Goal: Communication & Community: Answer question/provide support

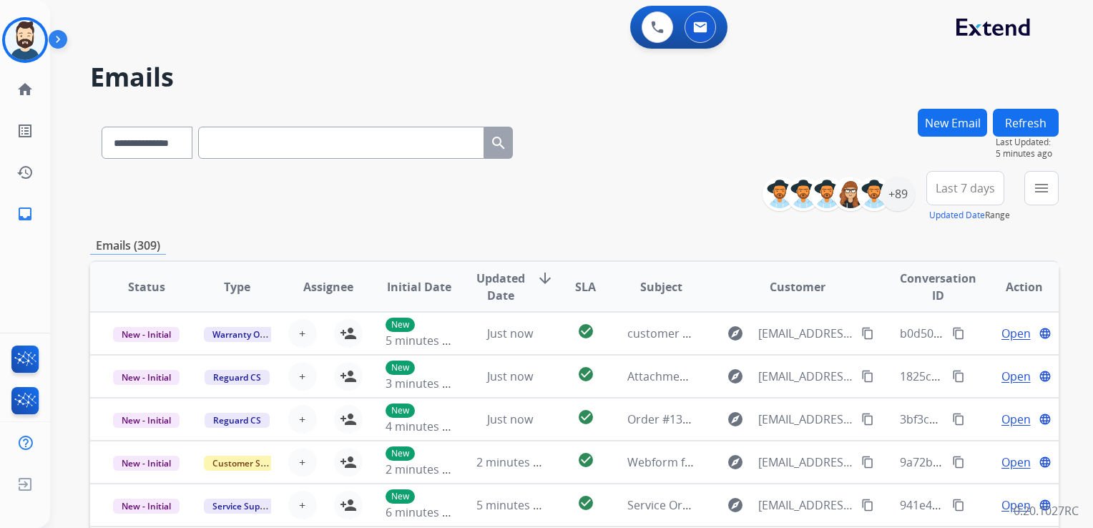
select select "**********"
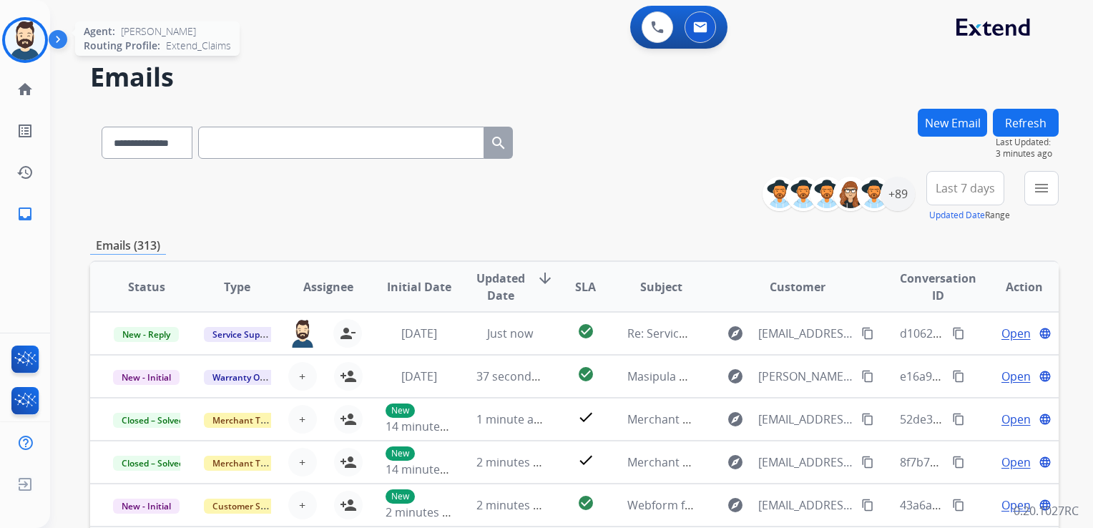
click at [35, 33] on img at bounding box center [25, 40] width 40 height 40
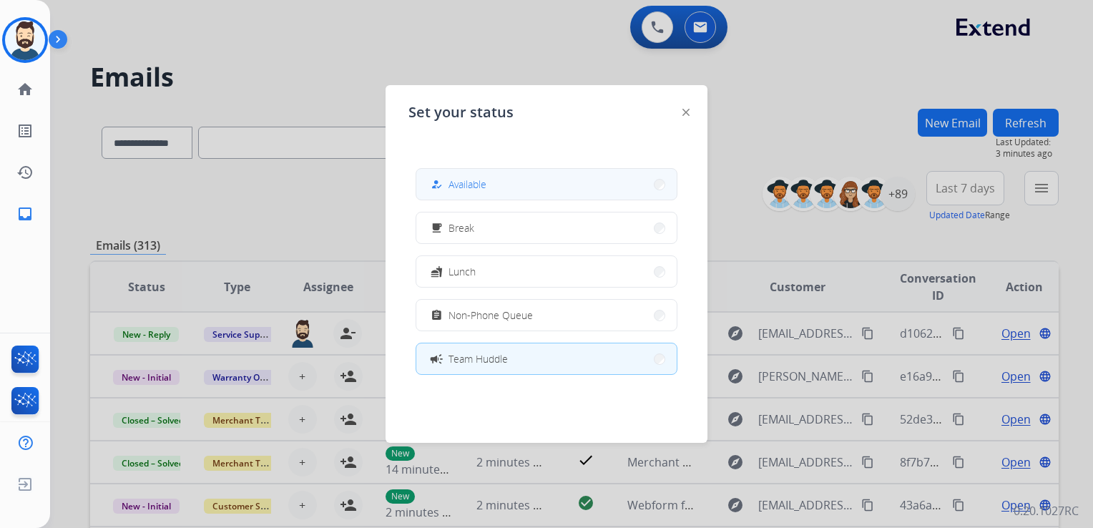
click at [472, 187] on span "Available" at bounding box center [468, 184] width 38 height 15
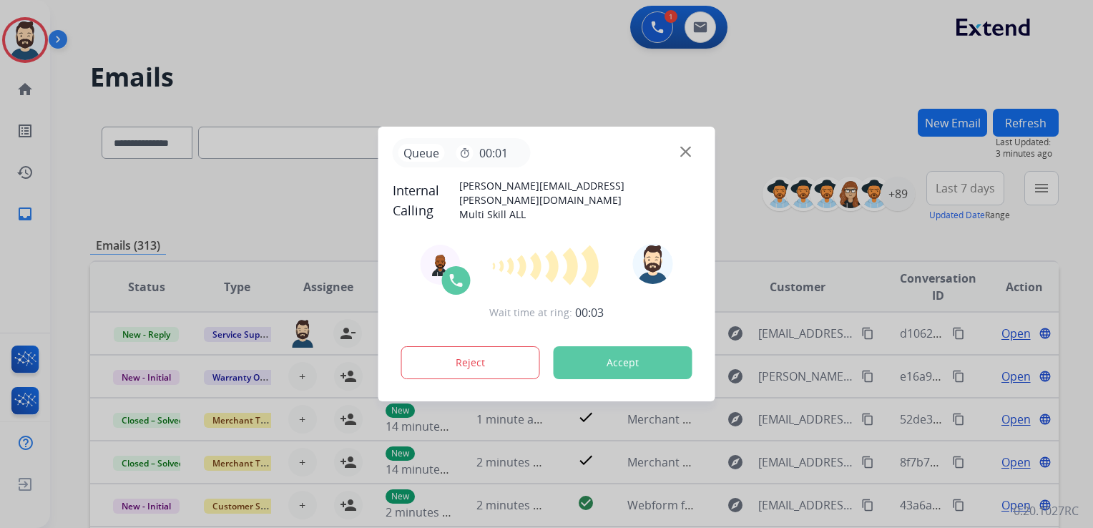
click at [595, 351] on button "Accept" at bounding box center [623, 362] width 139 height 33
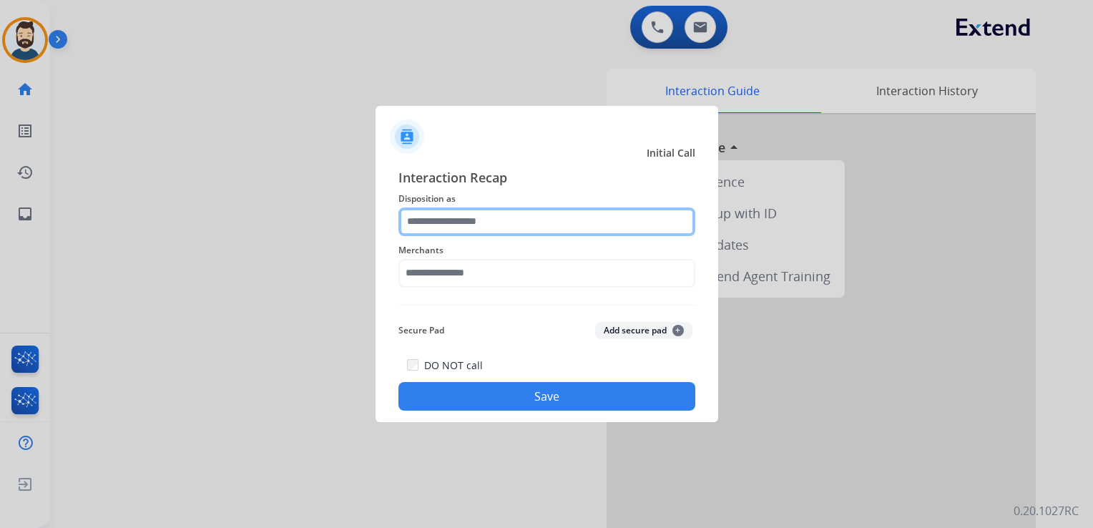
click at [482, 215] on input "text" at bounding box center [547, 222] width 297 height 29
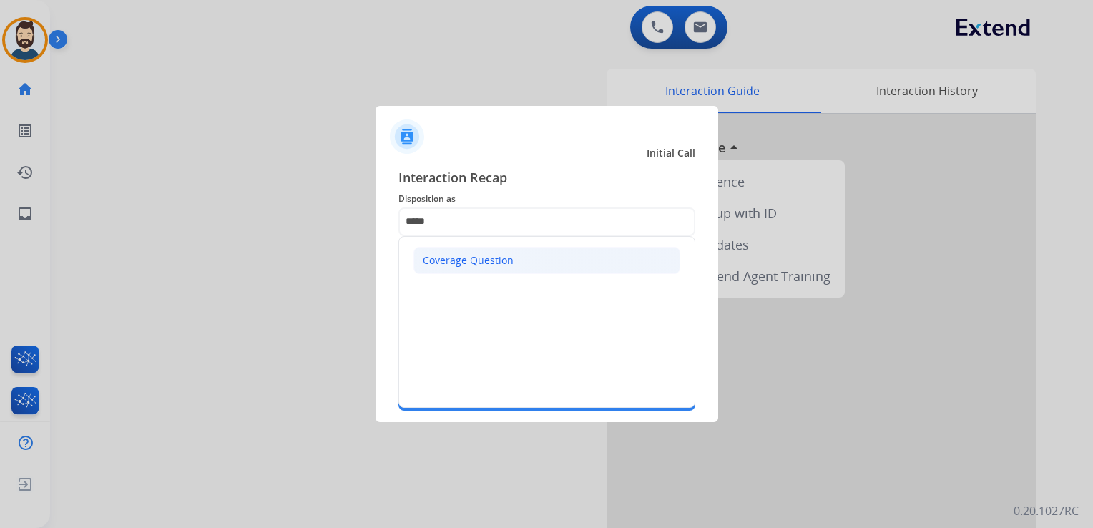
click at [452, 271] on li "Coverage Question" at bounding box center [547, 260] width 267 height 27
type input "**********"
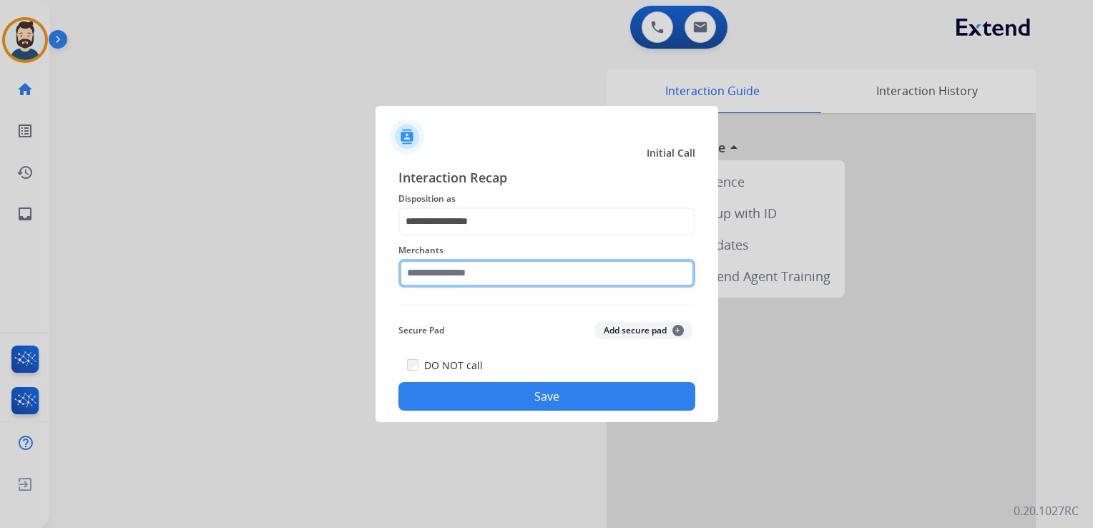
click at [447, 270] on input "text" at bounding box center [547, 273] width 297 height 29
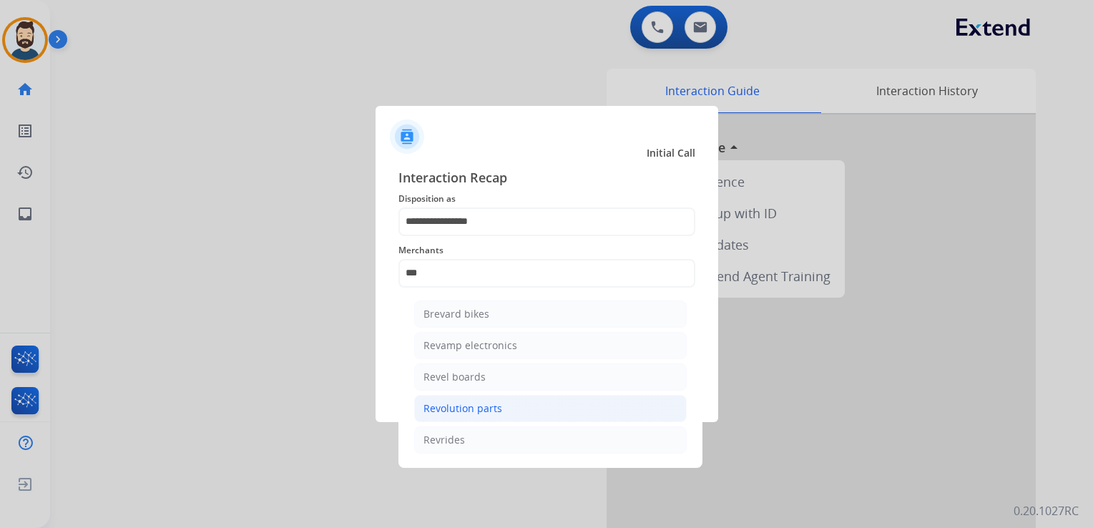
click at [481, 406] on div "Revolution parts" at bounding box center [463, 408] width 79 height 14
type input "**********"
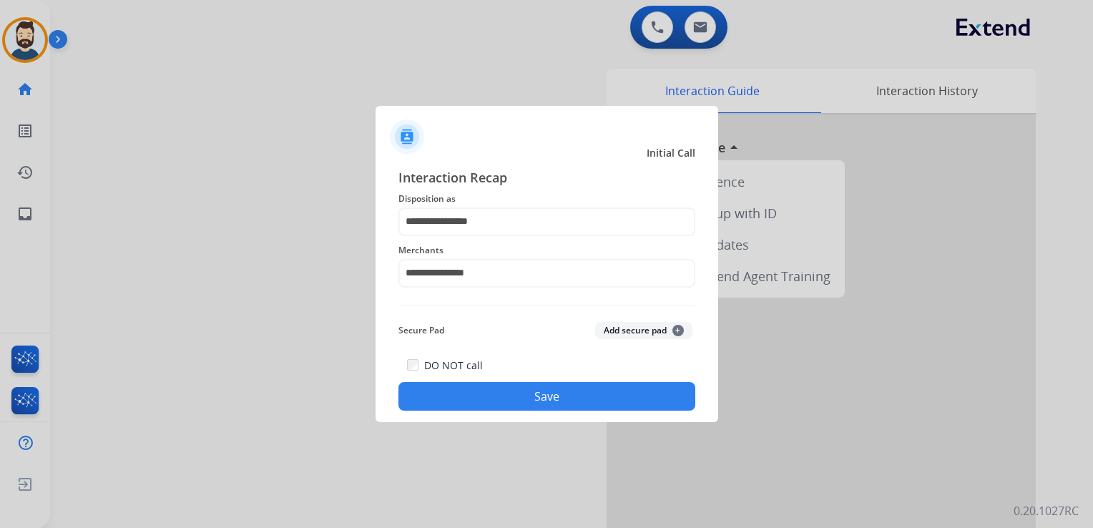
click at [469, 391] on button "Save" at bounding box center [547, 396] width 297 height 29
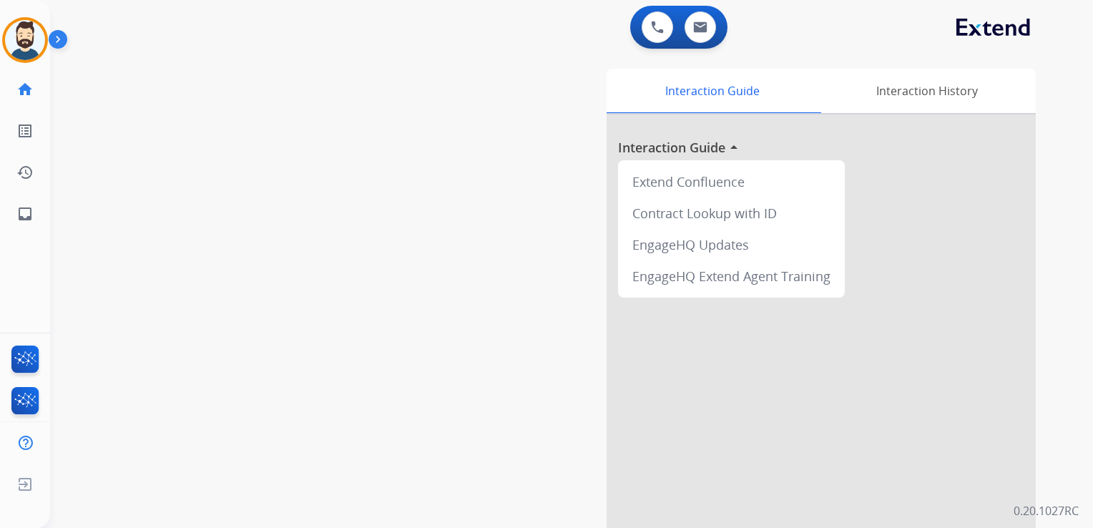
click at [103, 189] on div "swap_horiz Break voice bridge close_fullscreen Connect 3-Way Call merge_type Se…" at bounding box center [554, 350] width 1009 height 597
click at [28, 213] on mat-icon "inbox" at bounding box center [24, 213] width 17 height 17
select select "**********"
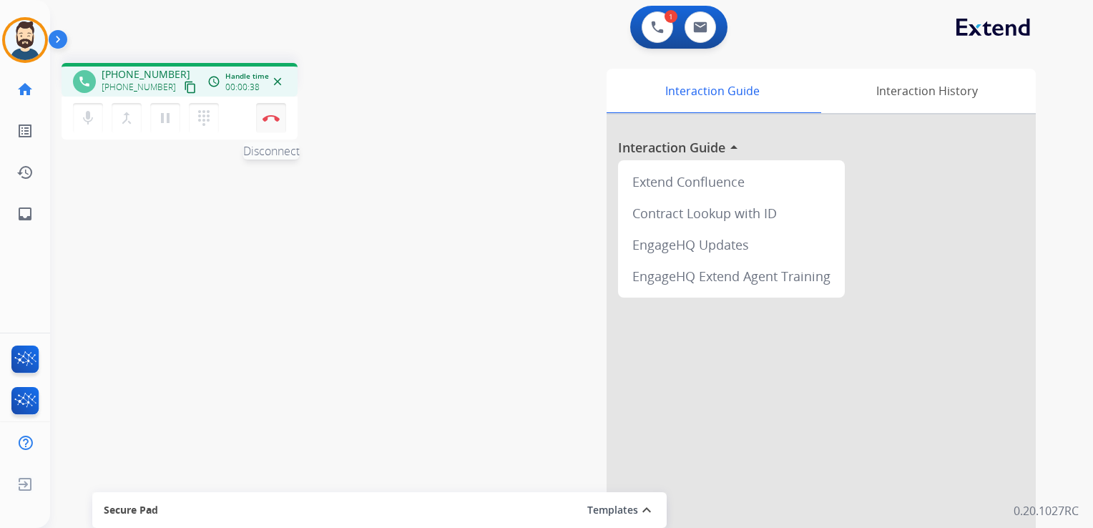
click at [272, 123] on button "Disconnect" at bounding box center [271, 118] width 30 height 30
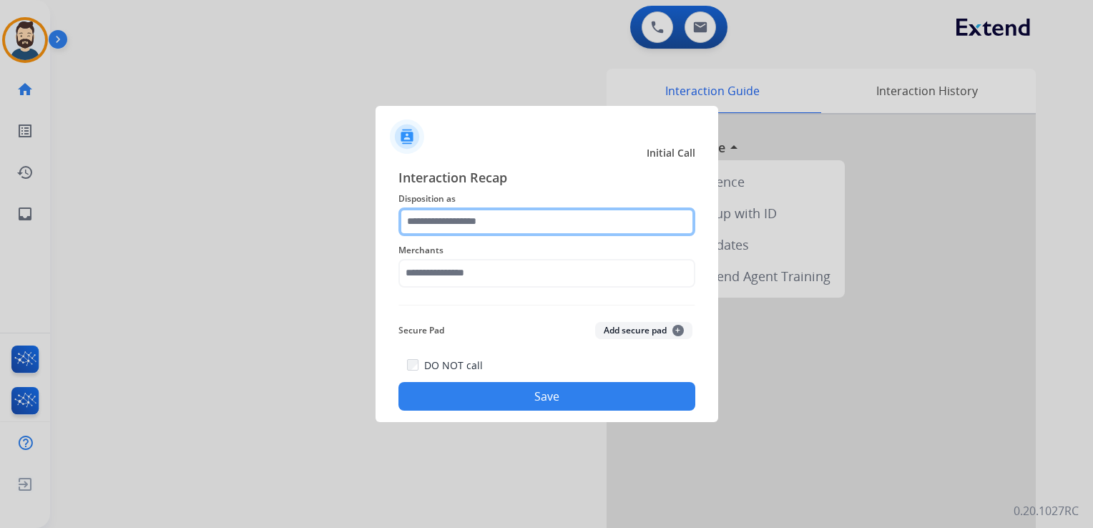
click at [442, 221] on input "text" at bounding box center [547, 222] width 297 height 29
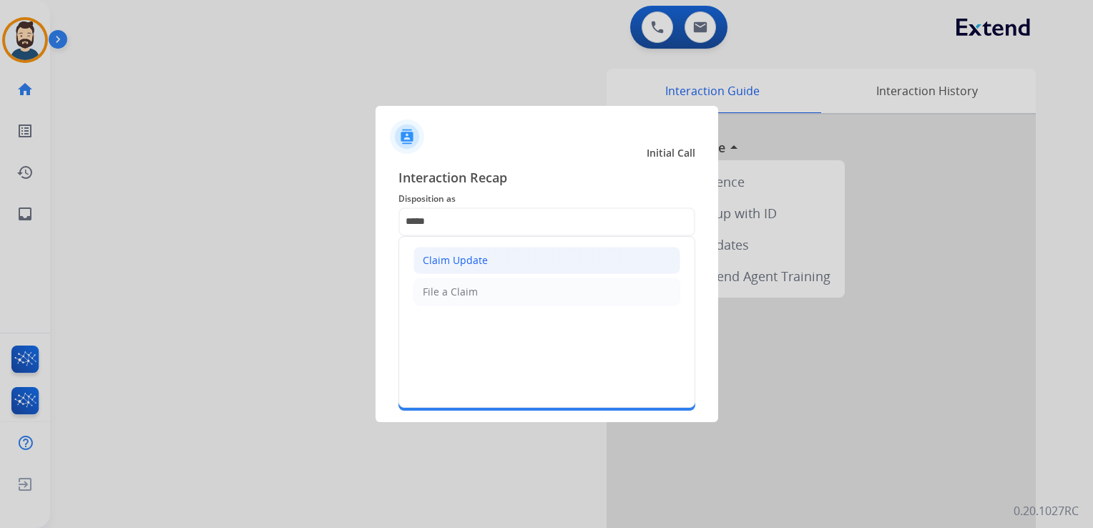
click at [501, 260] on li "Claim Update" at bounding box center [547, 260] width 267 height 27
type input "**********"
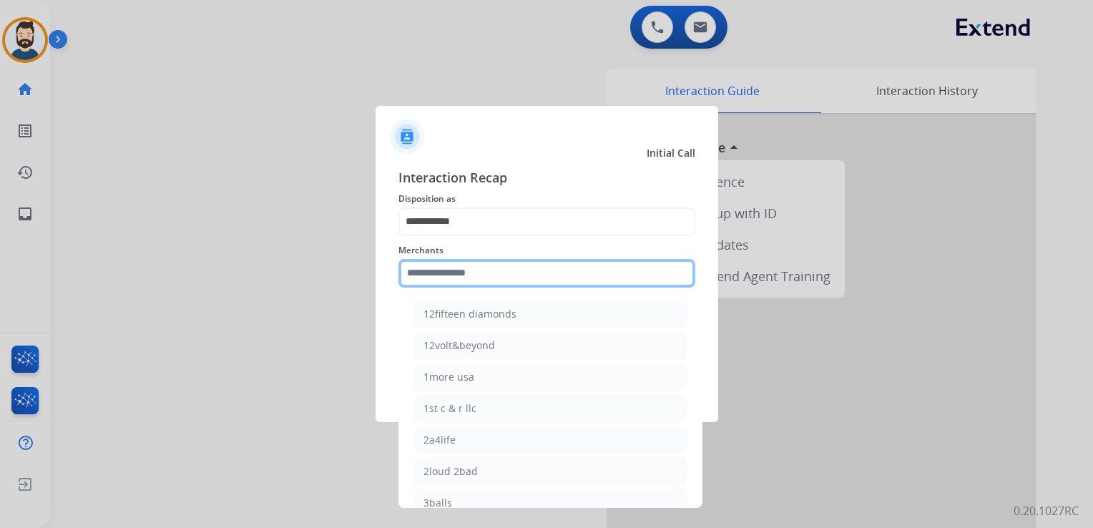
click at [474, 272] on input "text" at bounding box center [547, 273] width 297 height 29
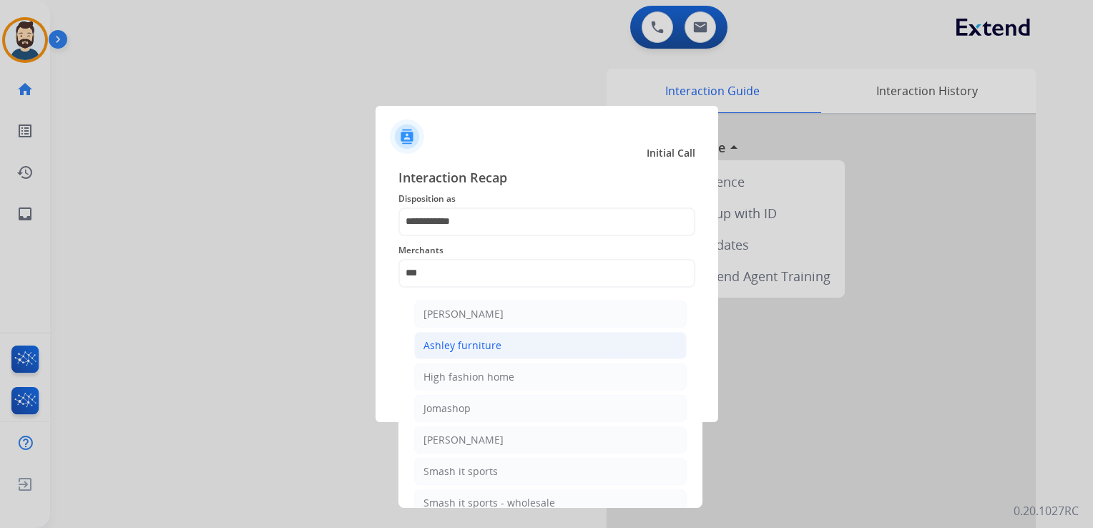
click at [458, 346] on div "Ashley furniture" at bounding box center [463, 345] width 78 height 14
type input "**********"
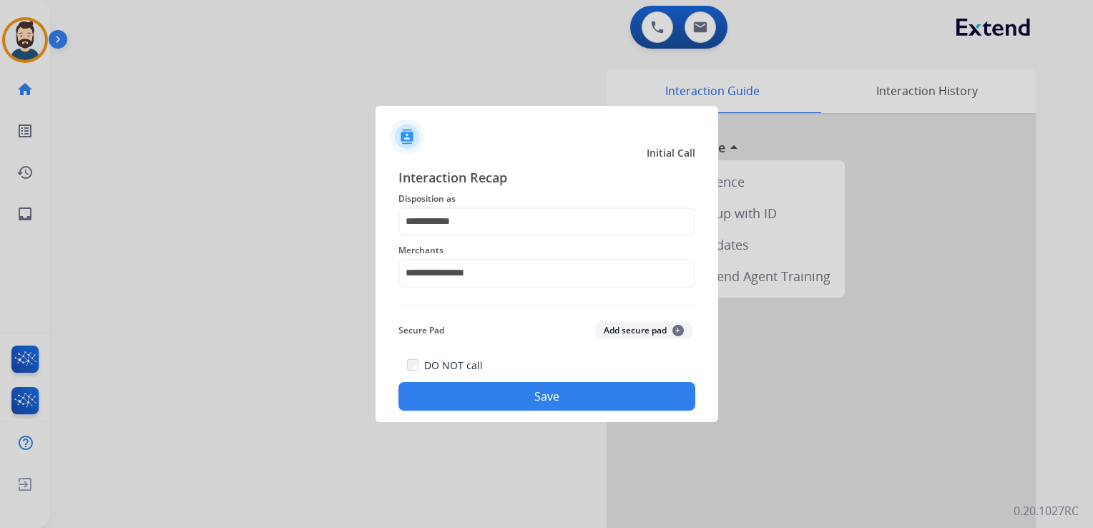
click at [487, 391] on button "Save" at bounding box center [547, 396] width 297 height 29
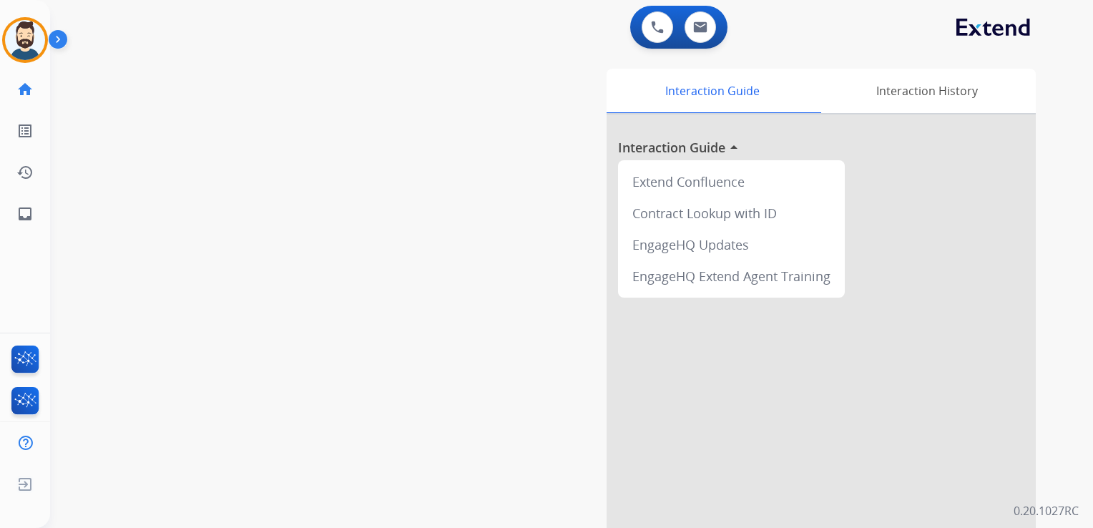
click at [390, 180] on div "swap_horiz Break voice bridge close_fullscreen Connect 3-Way Call merge_type Se…" at bounding box center [554, 350] width 1009 height 597
click at [20, 219] on mat-icon "inbox" at bounding box center [24, 213] width 17 height 17
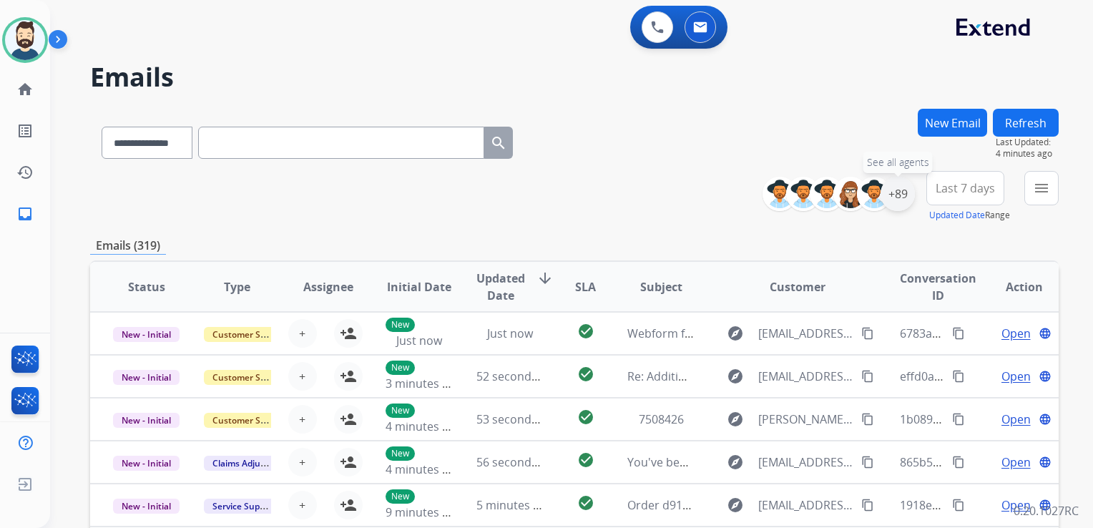
click at [897, 203] on div "+89" at bounding box center [898, 194] width 34 height 34
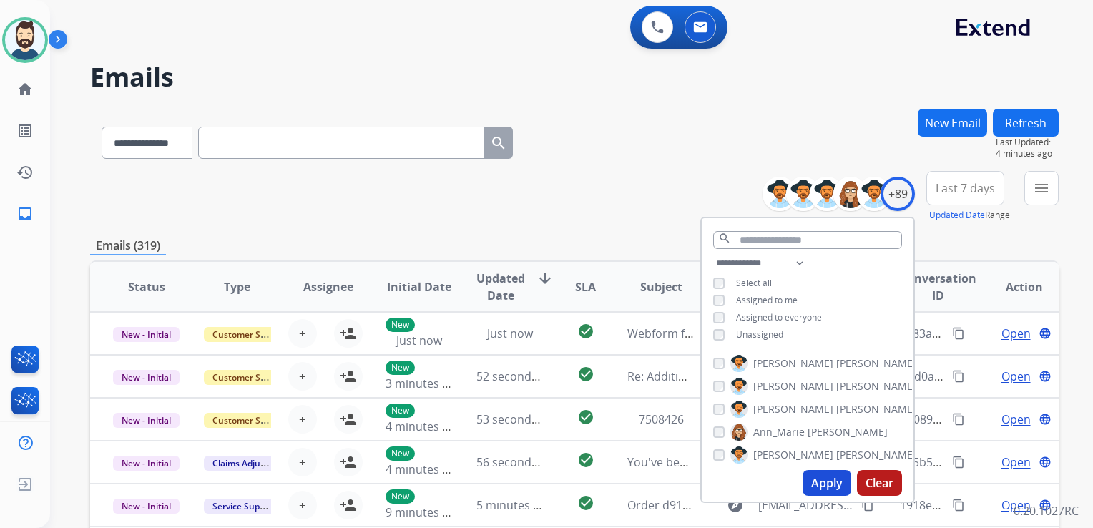
click at [821, 485] on button "Apply" at bounding box center [827, 483] width 49 height 26
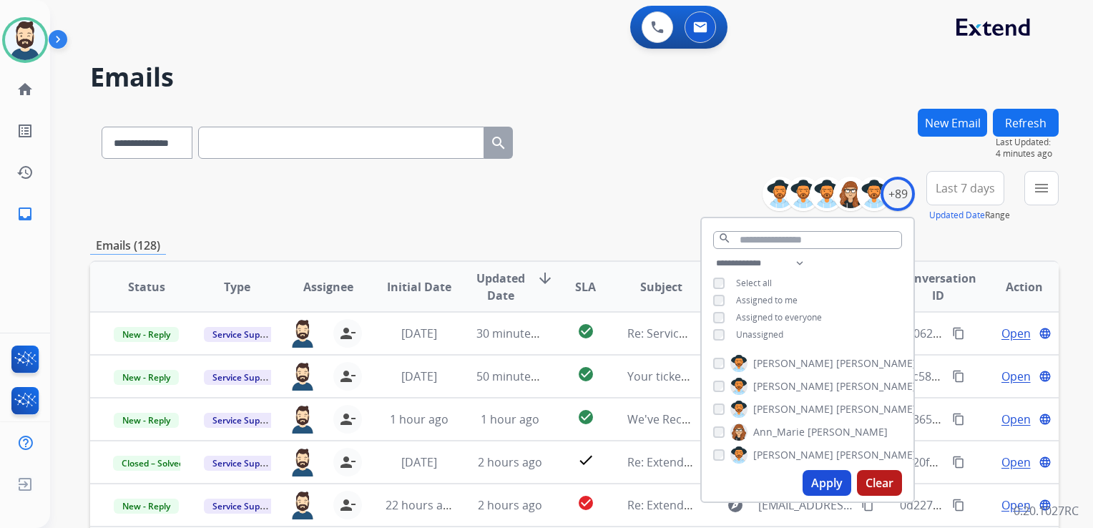
click at [949, 187] on span "Last 7 days" at bounding box center [965, 188] width 59 height 6
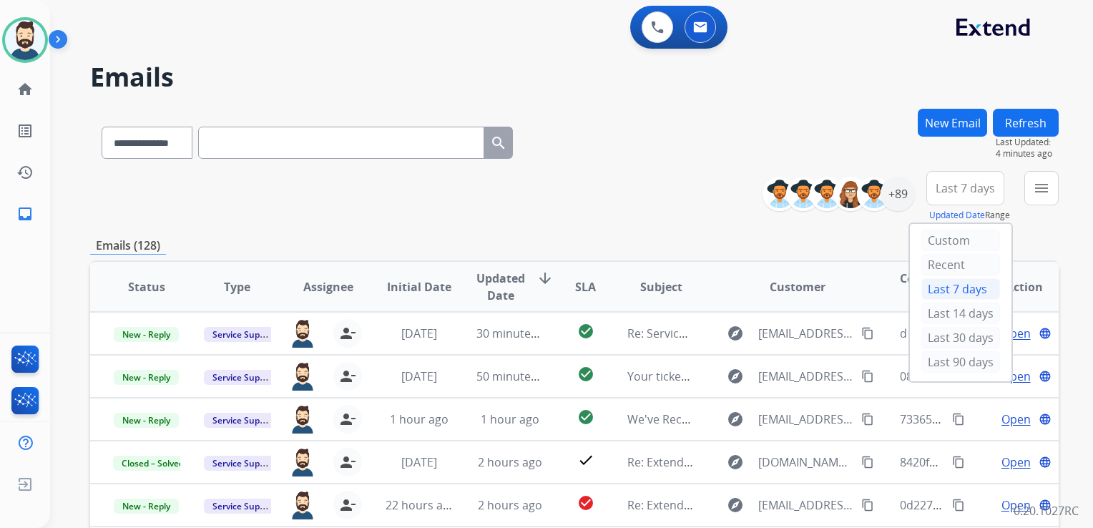
drag, startPoint x: 940, startPoint y: 359, endPoint x: 956, endPoint y: 321, distance: 41.1
click at [940, 359] on div "Last 90 days" at bounding box center [961, 361] width 79 height 21
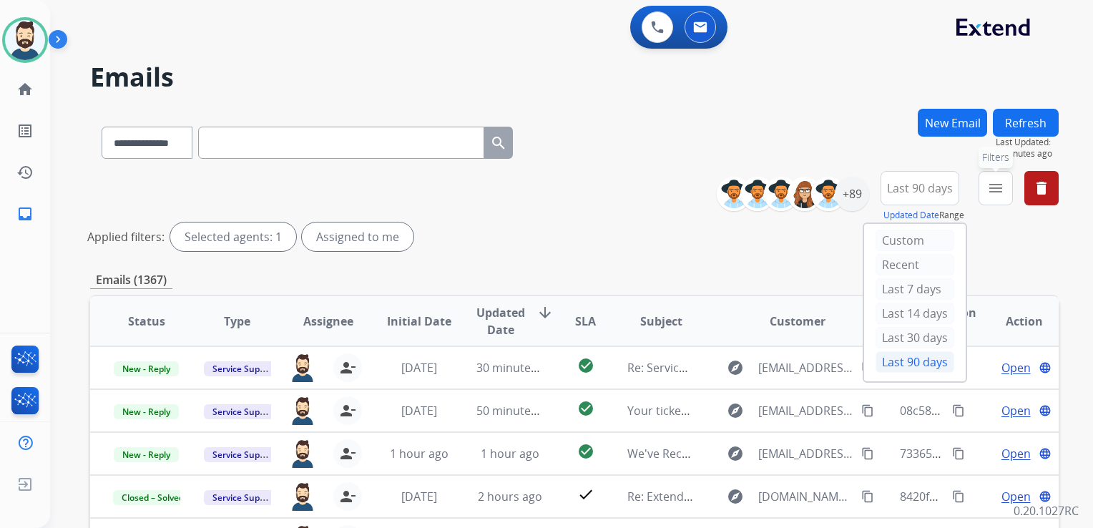
click at [1002, 182] on mat-icon "menu" at bounding box center [996, 188] width 17 height 17
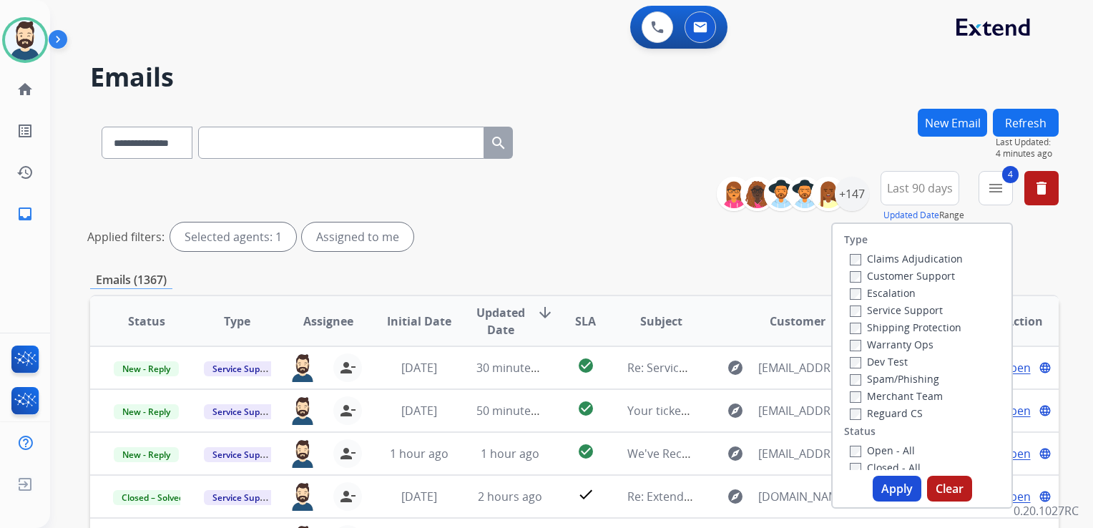
click at [890, 488] on button "Apply" at bounding box center [897, 489] width 49 height 26
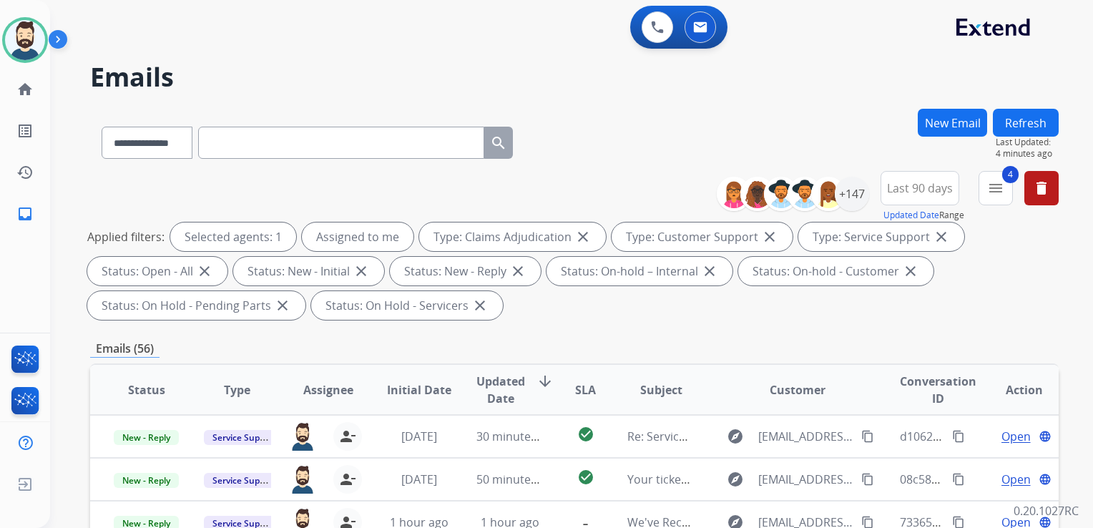
click at [493, 388] on span "Updated Date" at bounding box center [501, 390] width 49 height 34
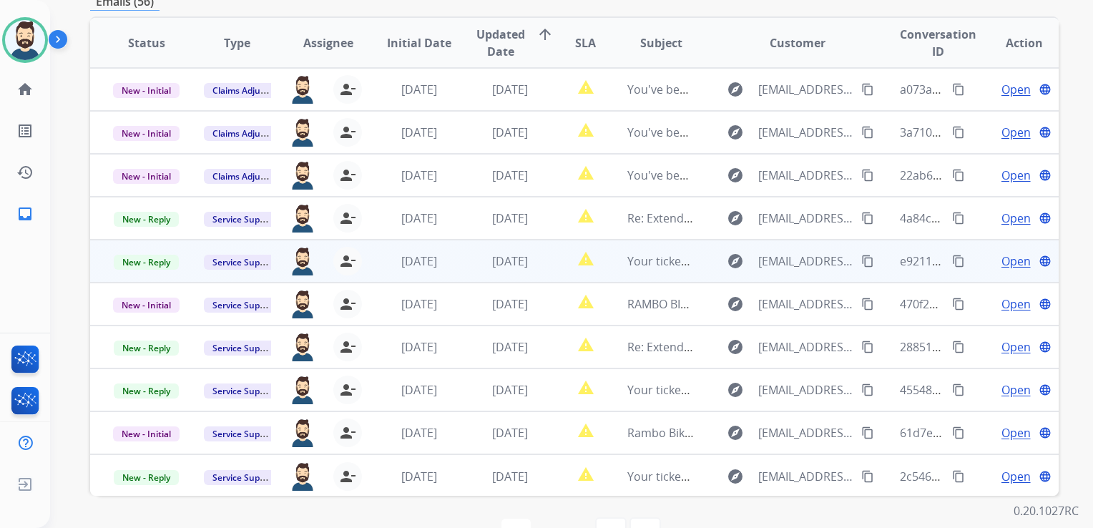
scroll to position [317, 0]
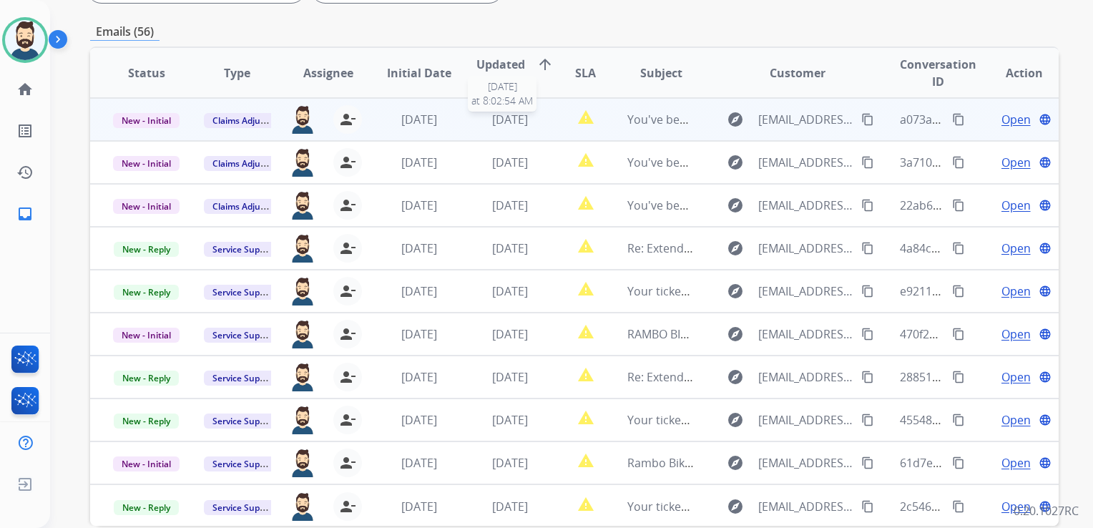
click at [524, 120] on span "[DATE]" at bounding box center [510, 120] width 36 height 16
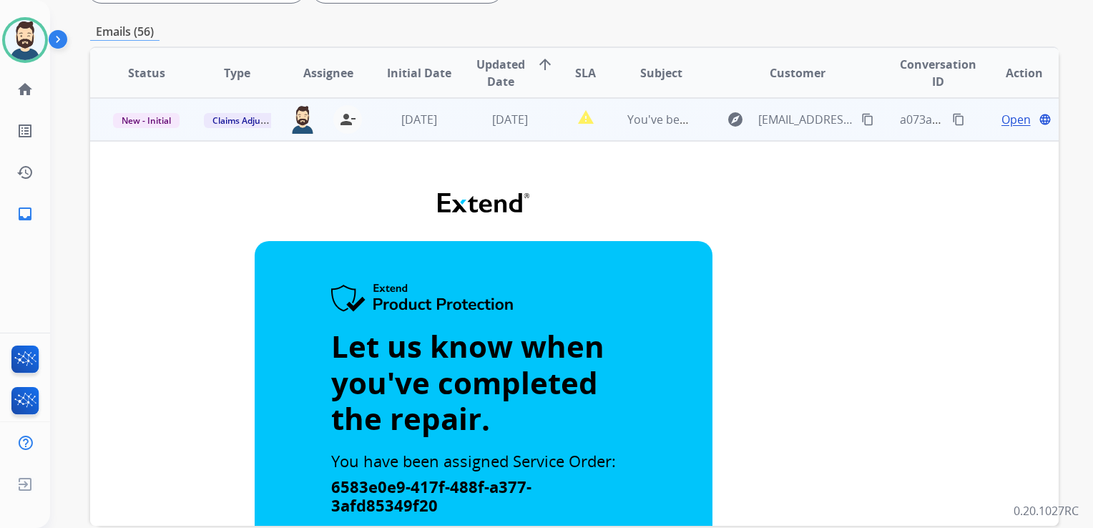
click at [1002, 126] on span "Open" at bounding box center [1016, 119] width 29 height 17
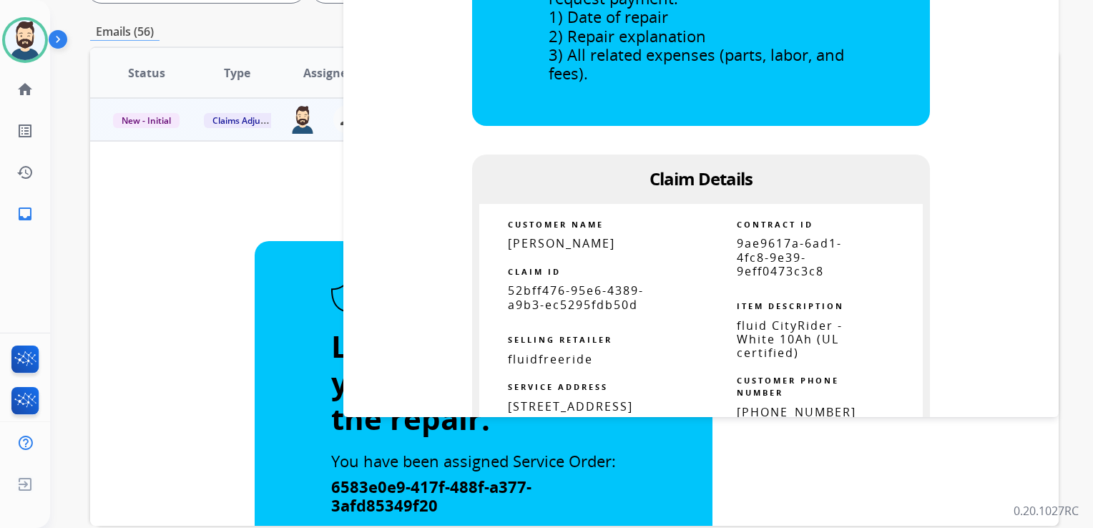
scroll to position [501, 0]
click at [530, 281] on span "52bff476-95e6-4389-a9b3-ec5295fdb50d" at bounding box center [576, 295] width 136 height 29
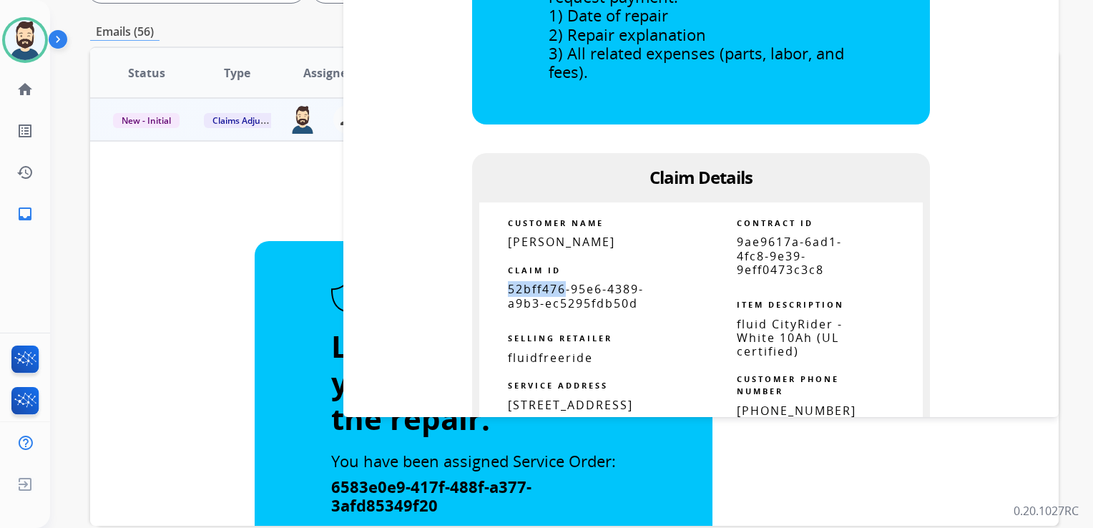
click at [530, 281] on span "52bff476-95e6-4389-a9b3-ec5295fdb50d" at bounding box center [576, 295] width 136 height 29
copy tbody
click at [512, 234] on span "Siddhu Rapeti" at bounding box center [561, 242] width 107 height 16
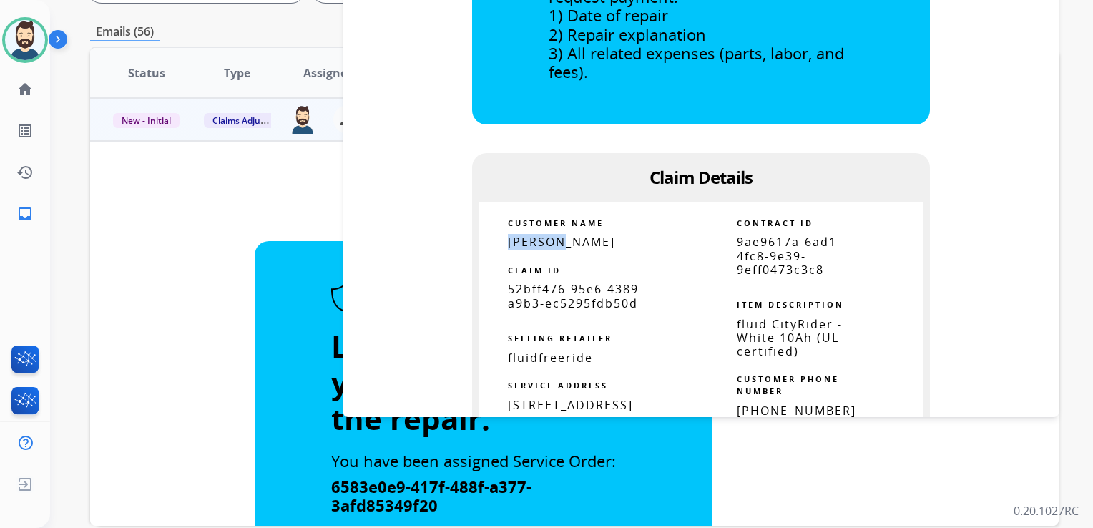
click at [512, 234] on span "Siddhu Rapeti" at bounding box center [561, 242] width 107 height 16
click at [513, 234] on span "Siddhu Rapeti" at bounding box center [561, 242] width 107 height 16
copy tbody
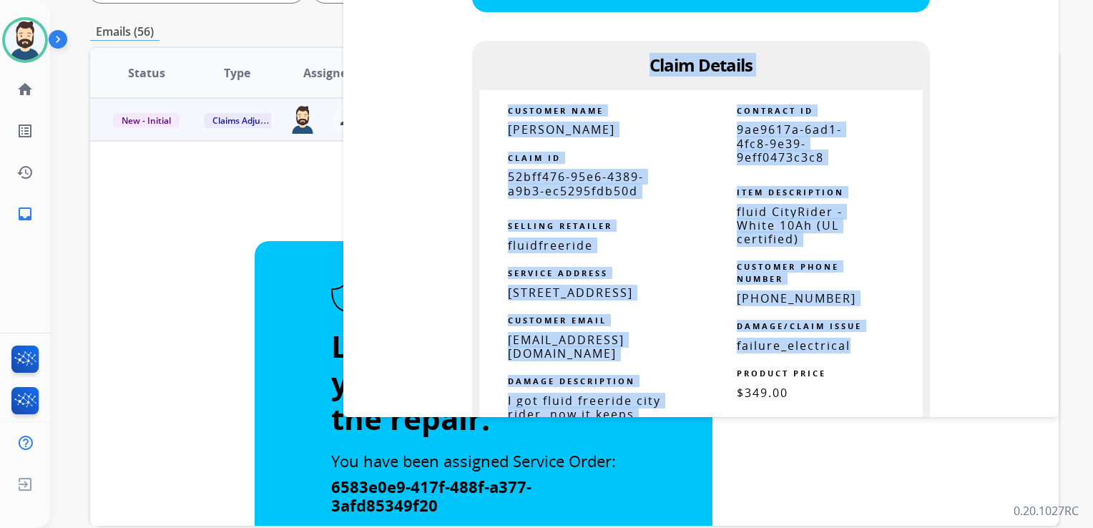
scroll to position [627, 0]
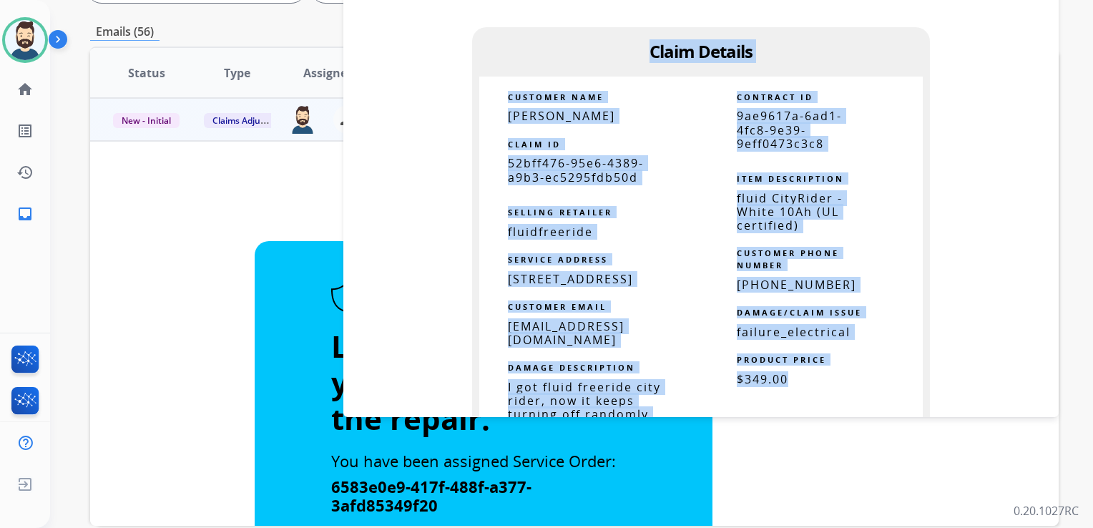
drag, startPoint x: 646, startPoint y: 84, endPoint x: 787, endPoint y: 371, distance: 319.1
click at [787, 371] on td "Let us know when you've completed the repair. You have been assigned Service Or…" at bounding box center [701, 188] width 678 height 1496
copy td "Claim Details CUSTOMER NAME Siddhu Rapeti CLAIM ID 52bff476-95e6-4389-a9b3-ec52…"
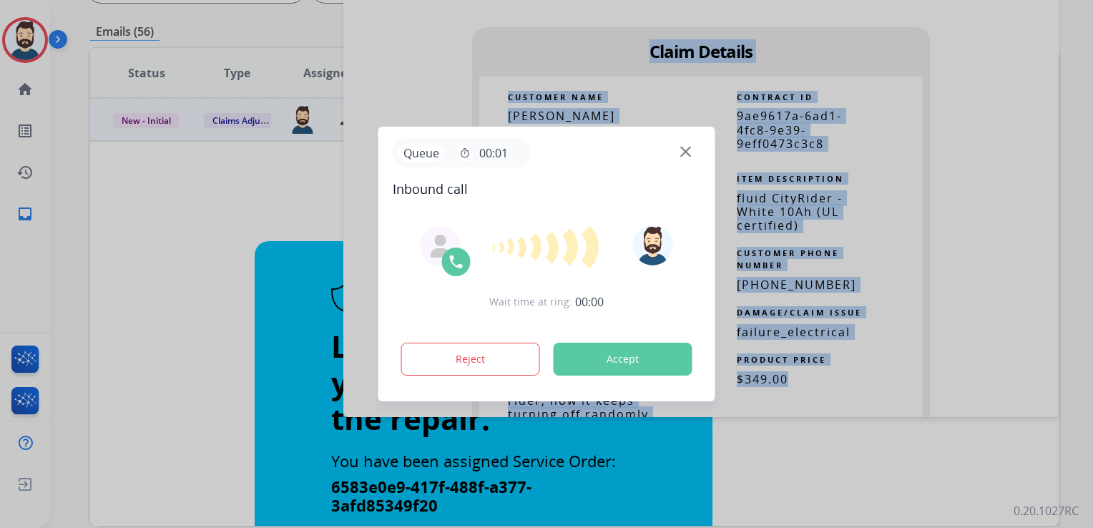
scroll to position [0, 0]
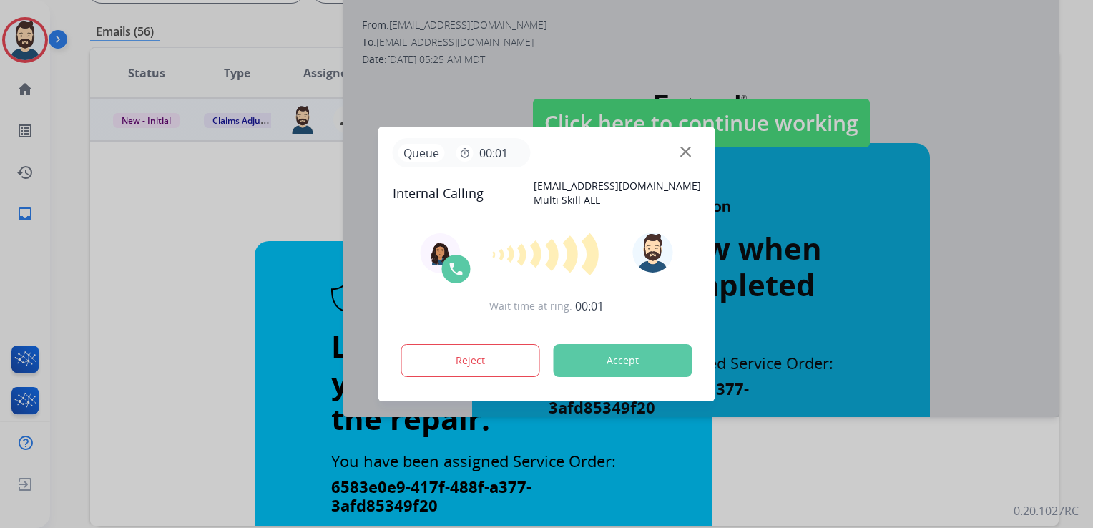
click at [615, 351] on button "Accept" at bounding box center [623, 360] width 139 height 33
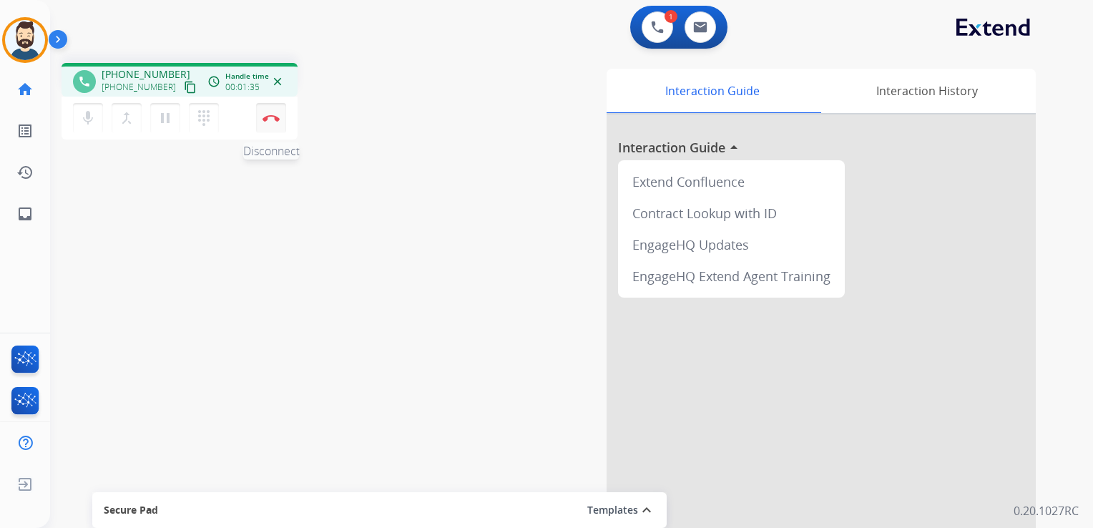
click at [271, 113] on button "Disconnect" at bounding box center [271, 118] width 30 height 30
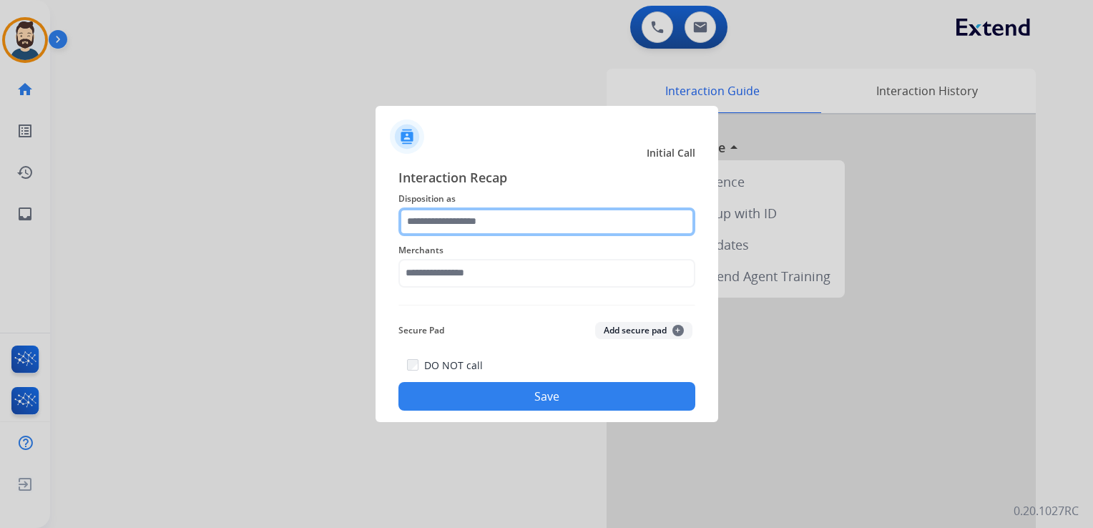
click at [506, 225] on input "text" at bounding box center [547, 222] width 297 height 29
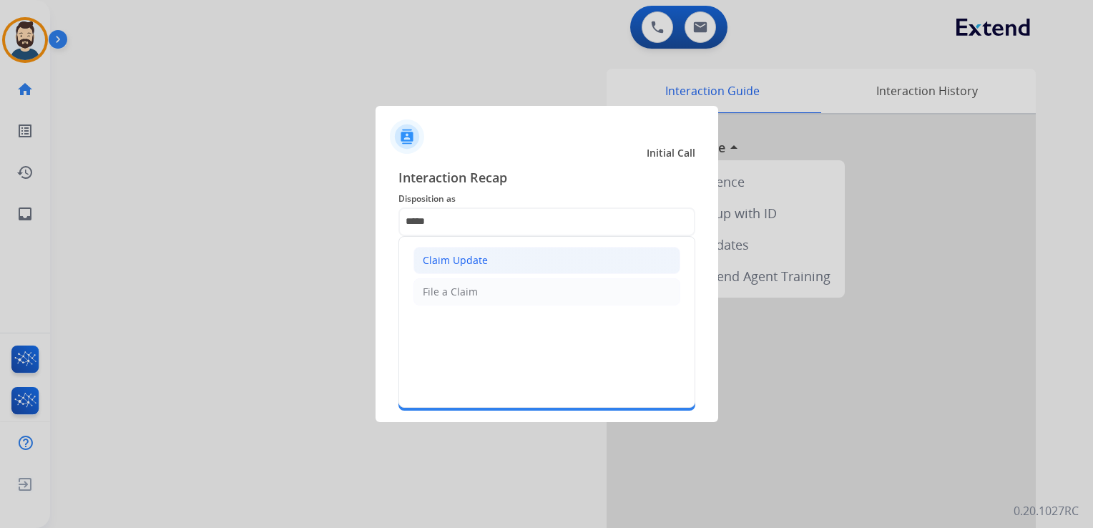
click at [442, 260] on div "Claim Update" at bounding box center [455, 260] width 65 height 14
type input "**********"
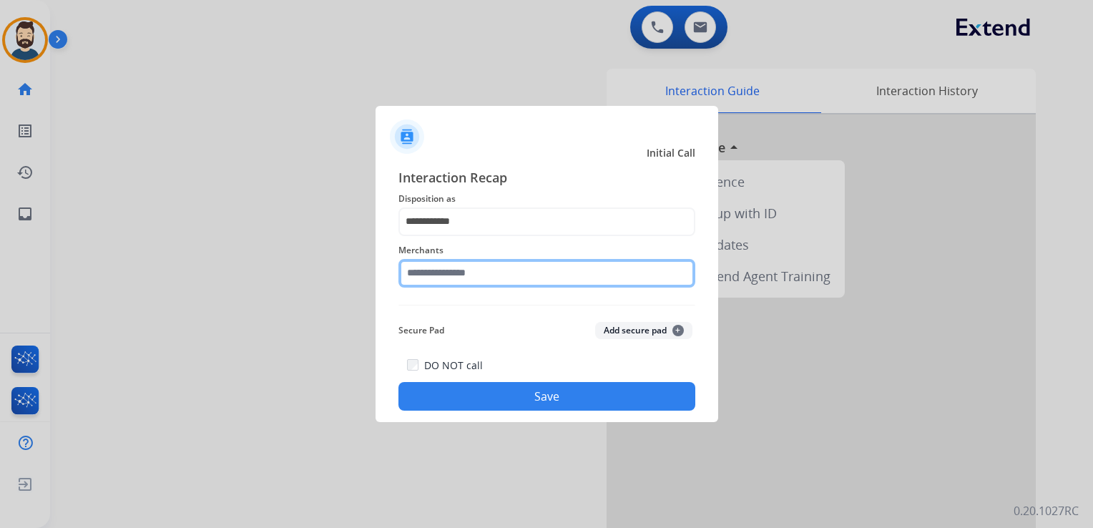
click at [447, 277] on input "text" at bounding box center [547, 273] width 297 height 29
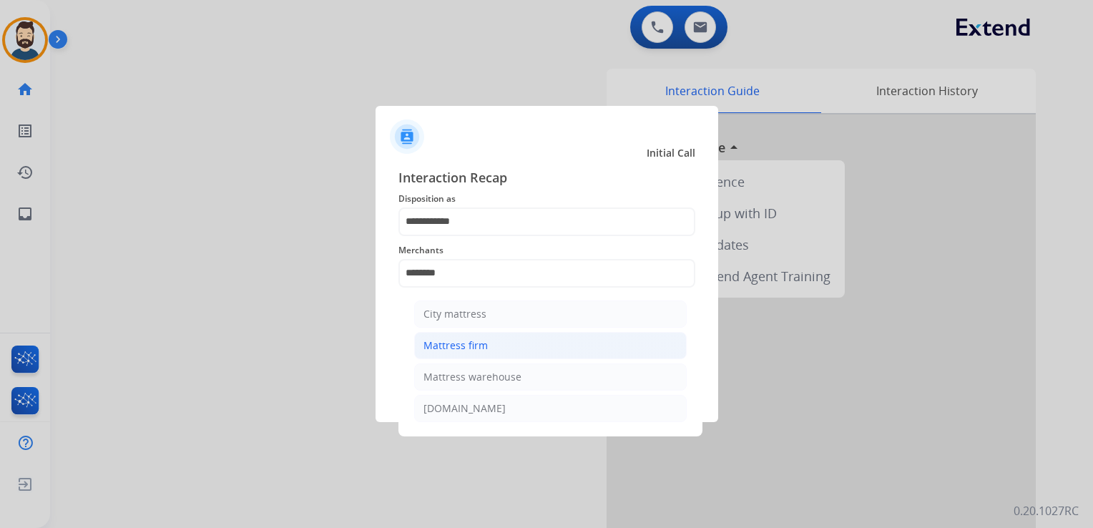
click at [437, 339] on div "Mattress firm" at bounding box center [456, 345] width 64 height 14
type input "**********"
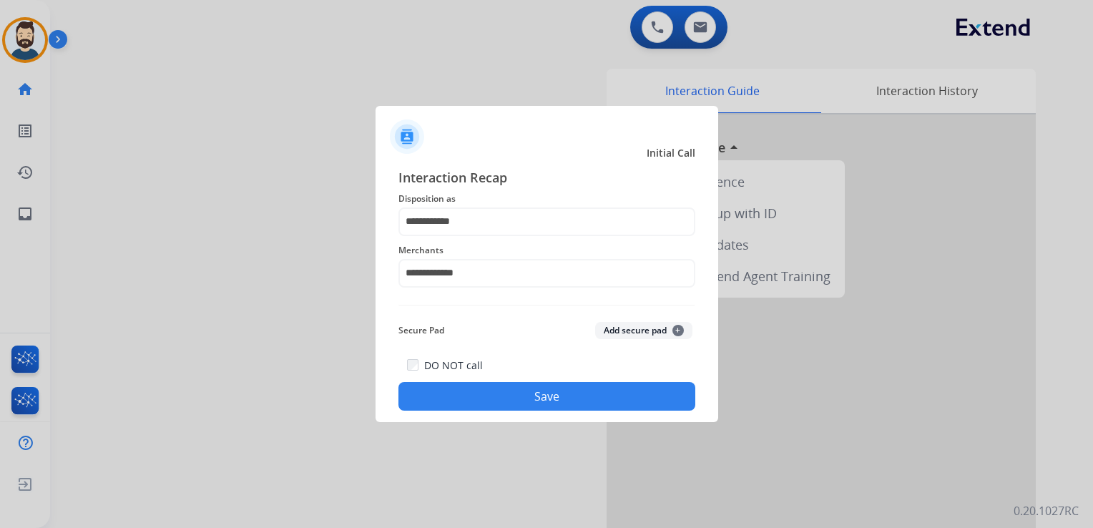
drag, startPoint x: 504, startPoint y: 399, endPoint x: 512, endPoint y: 394, distance: 9.3
click at [505, 399] on button "Save" at bounding box center [547, 396] width 297 height 29
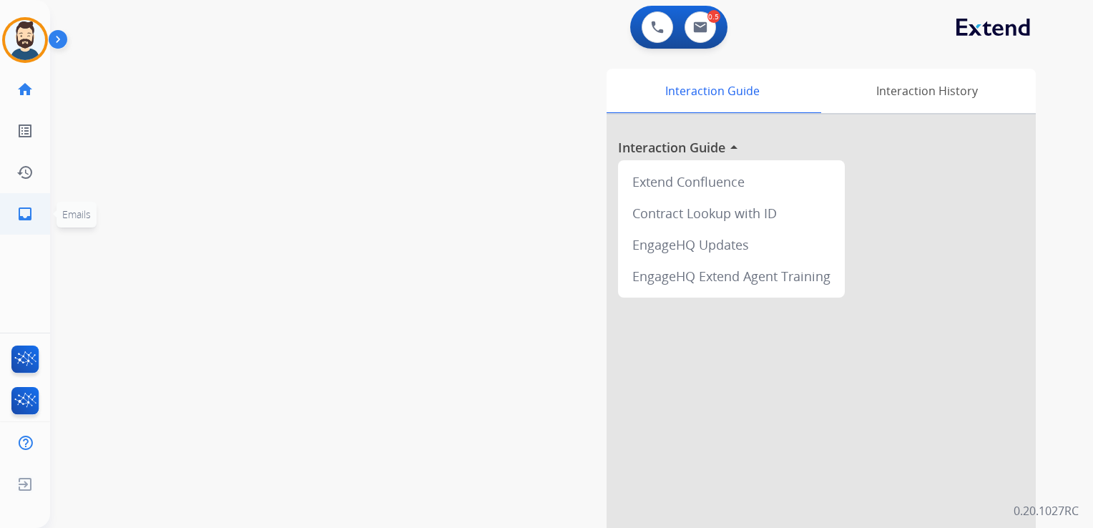
click at [24, 208] on mat-icon "inbox" at bounding box center [24, 213] width 17 height 17
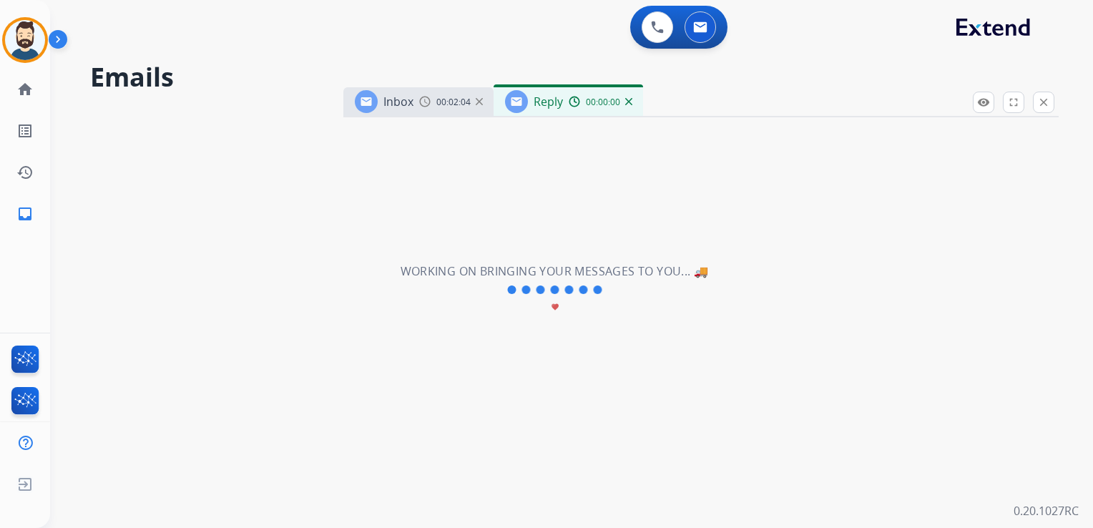
select select "**********"
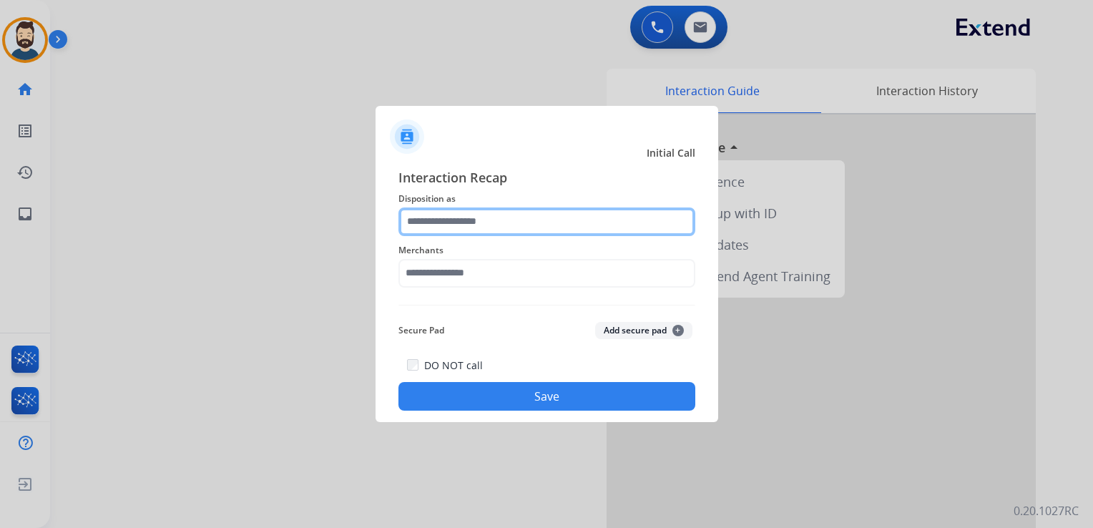
click at [527, 223] on input "text" at bounding box center [547, 222] width 297 height 29
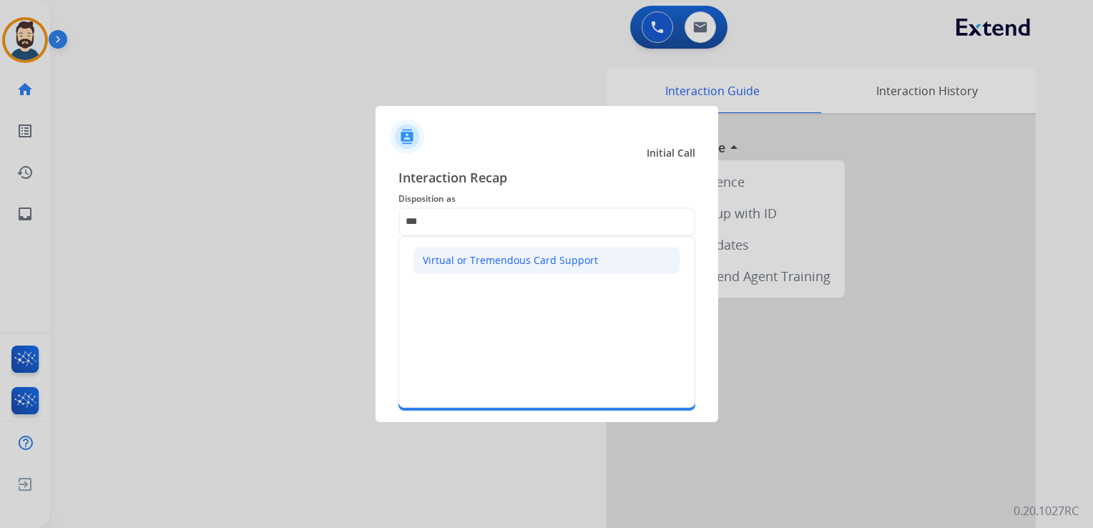
click at [526, 258] on div "Virtual or Tremendous Card Support" at bounding box center [510, 260] width 175 height 14
type input "**********"
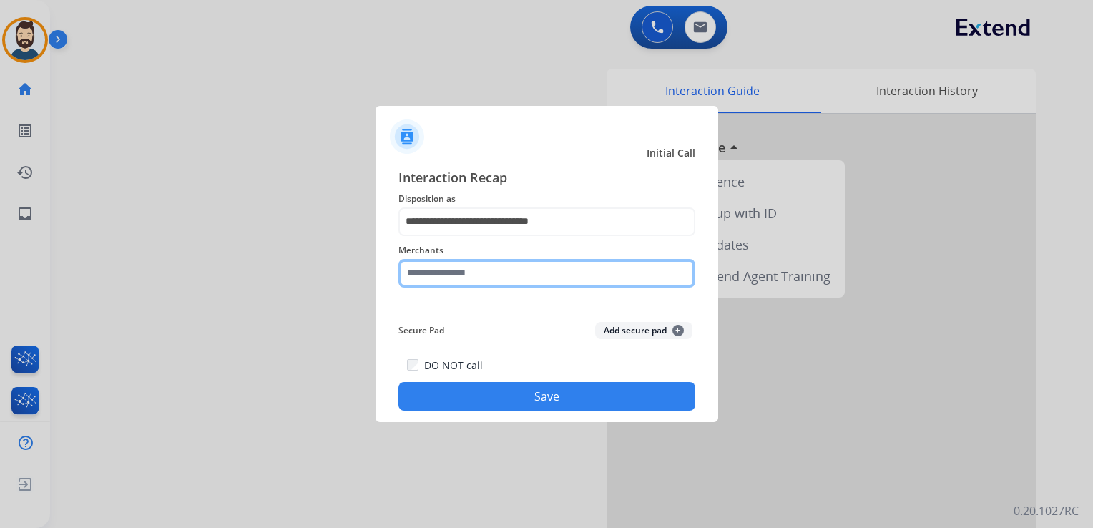
click at [520, 270] on input "text" at bounding box center [547, 273] width 297 height 29
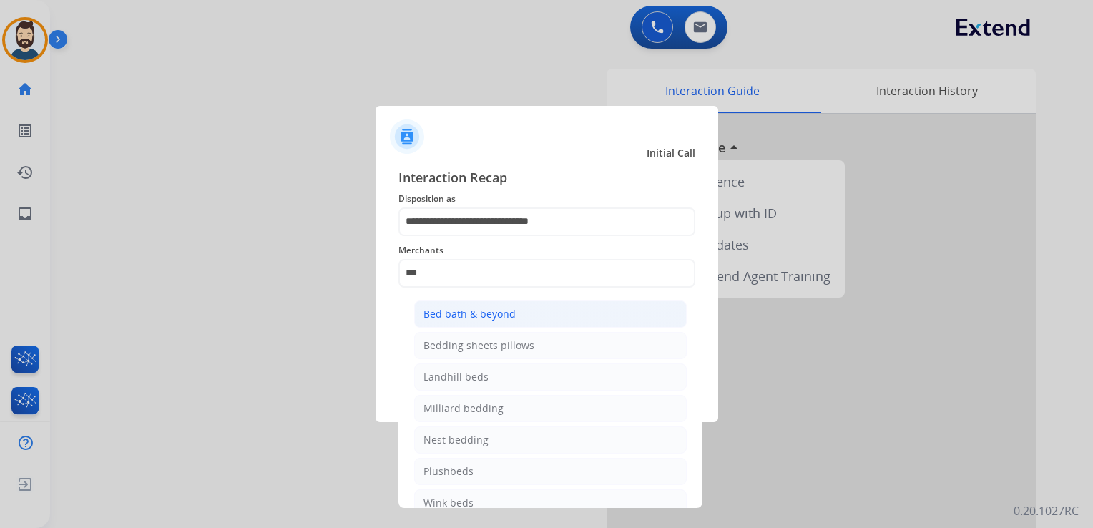
click at [496, 315] on div "Bed bath & beyond" at bounding box center [470, 314] width 92 height 14
type input "**********"
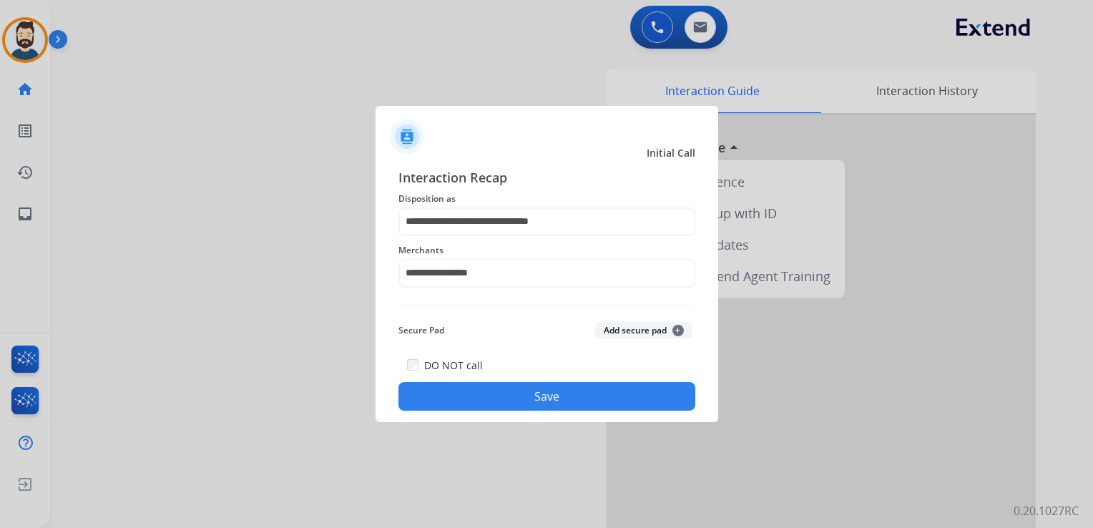
click at [492, 388] on button "Save" at bounding box center [547, 396] width 297 height 29
click at [603, 399] on button "Save" at bounding box center [547, 396] width 297 height 29
click at [575, 392] on button "Save" at bounding box center [547, 396] width 297 height 29
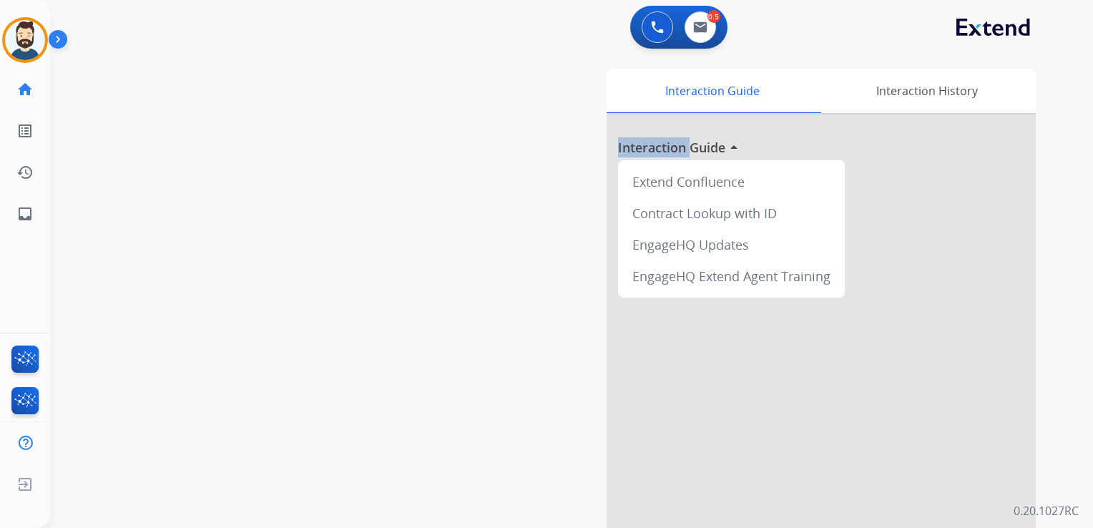
click at [575, 392] on div "Interaction Guide Interaction History Interaction Guide arrow_drop_up Extend Co…" at bounding box center [738, 359] width 598 height 580
click at [16, 213] on mat-icon "inbox" at bounding box center [24, 213] width 17 height 17
select select "**********"
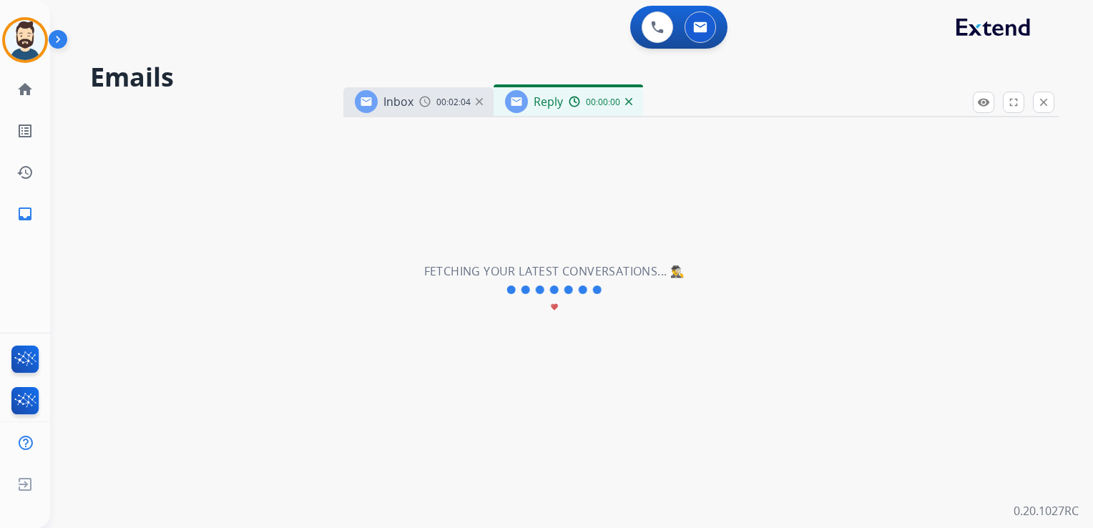
select select "**********"
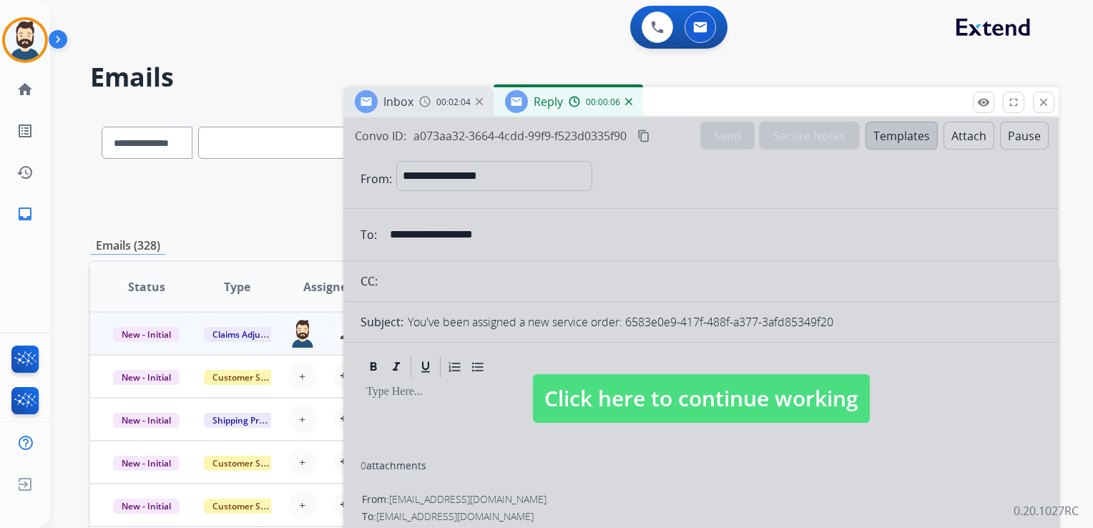
click at [692, 404] on span "Click here to continue working" at bounding box center [701, 398] width 337 height 49
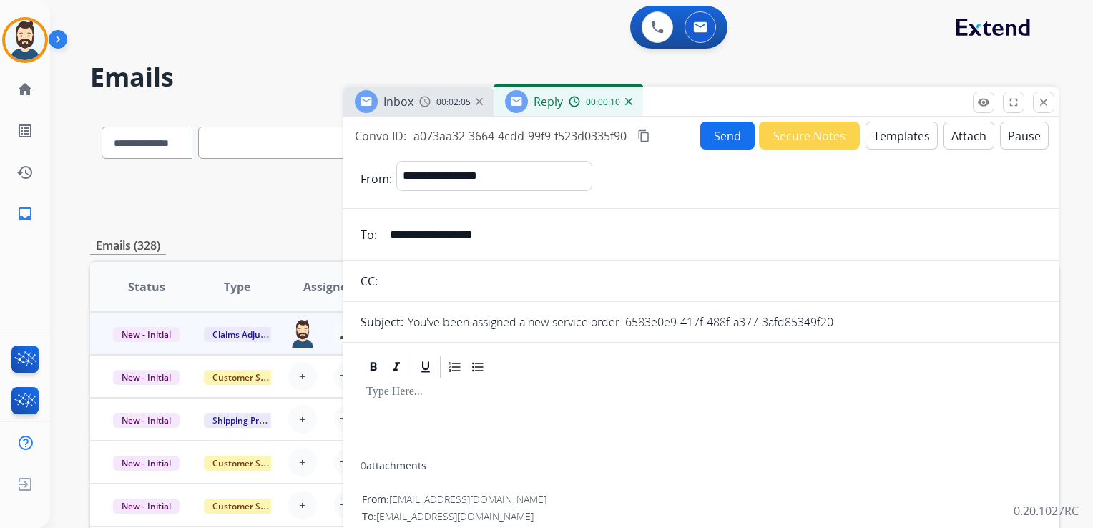
drag, startPoint x: 630, startPoint y: 102, endPoint x: 560, endPoint y: 103, distance: 69.4
click at [629, 102] on img at bounding box center [628, 101] width 7 height 7
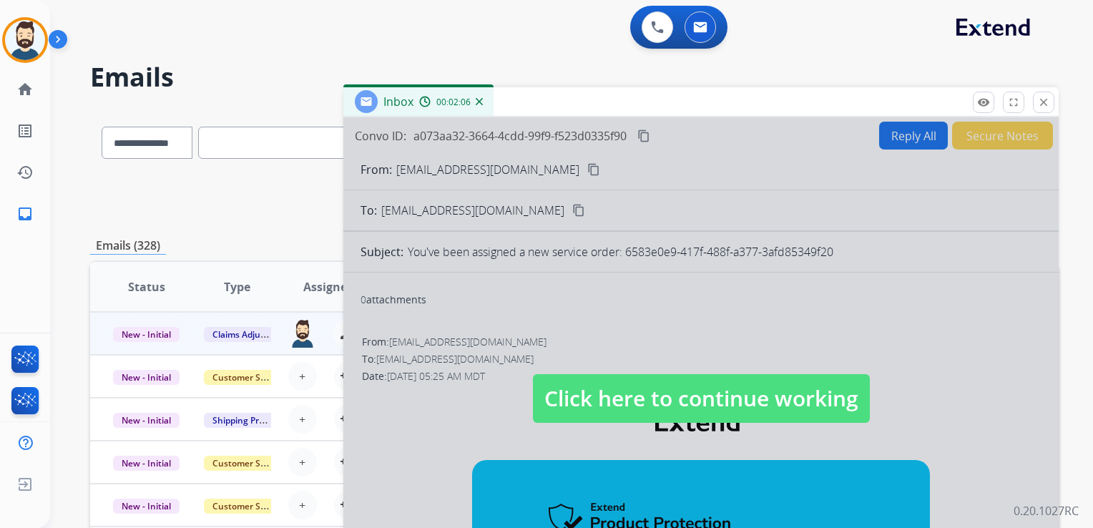
click at [586, 382] on span "Click here to continue working" at bounding box center [701, 398] width 337 height 49
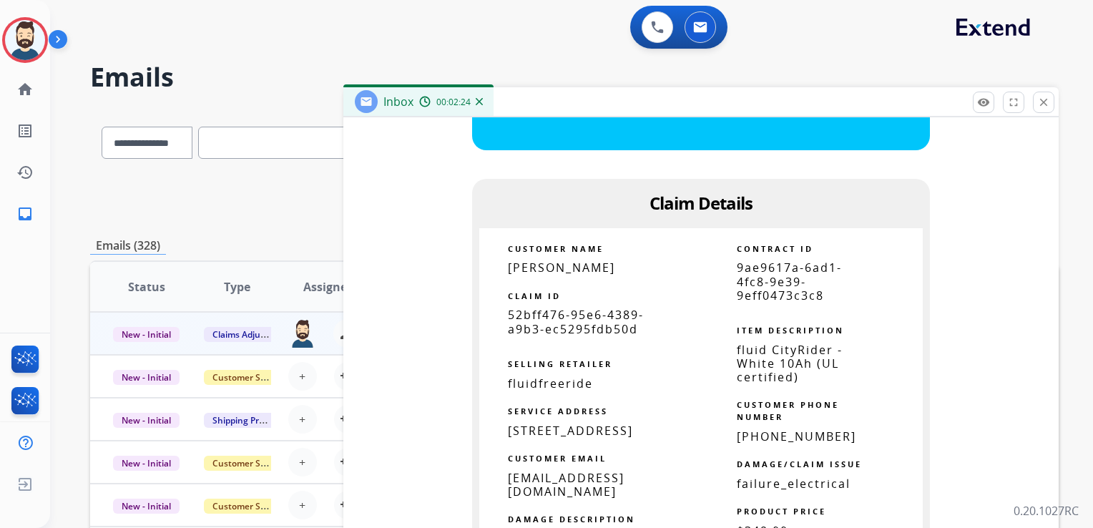
scroll to position [859, 0]
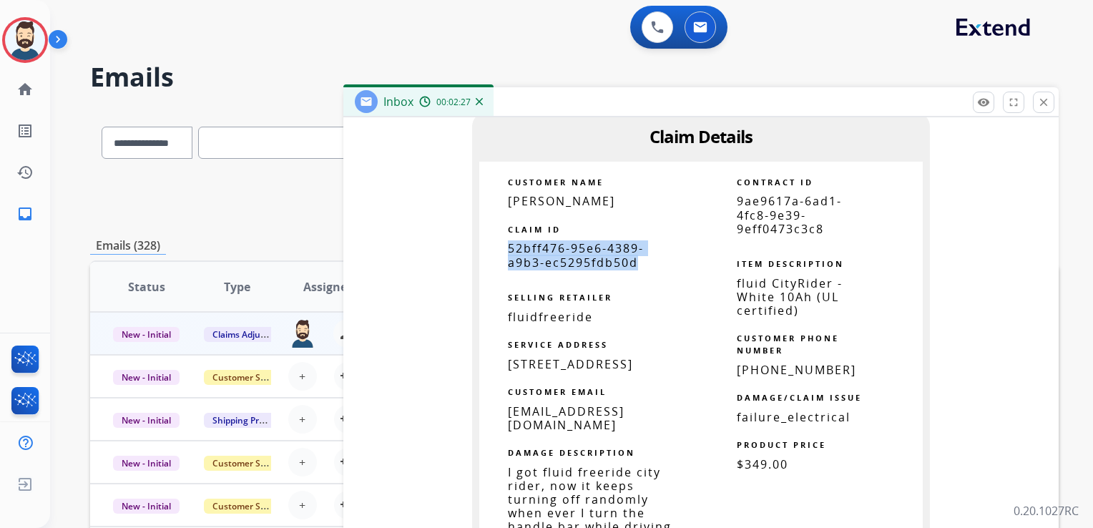
drag, startPoint x: 550, startPoint y: 229, endPoint x: 629, endPoint y: 239, distance: 80.1
click at [629, 240] on span "52bff476-95e6-4389-a9b3-ec5295fdb50d" at bounding box center [576, 254] width 136 height 29
copy span "52bff476-95e6-4389-a9b3-ec5295fdb50d"
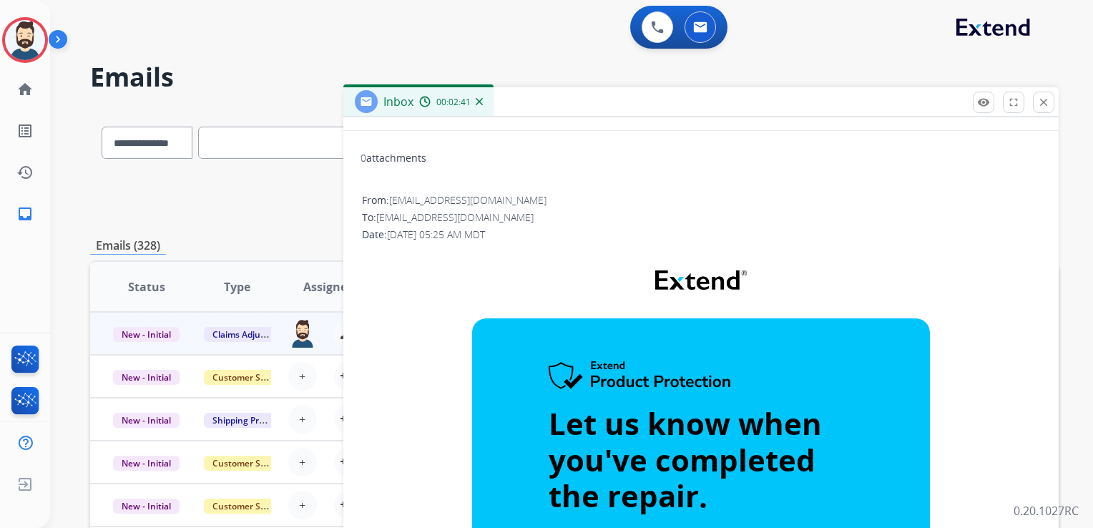
scroll to position [0, 0]
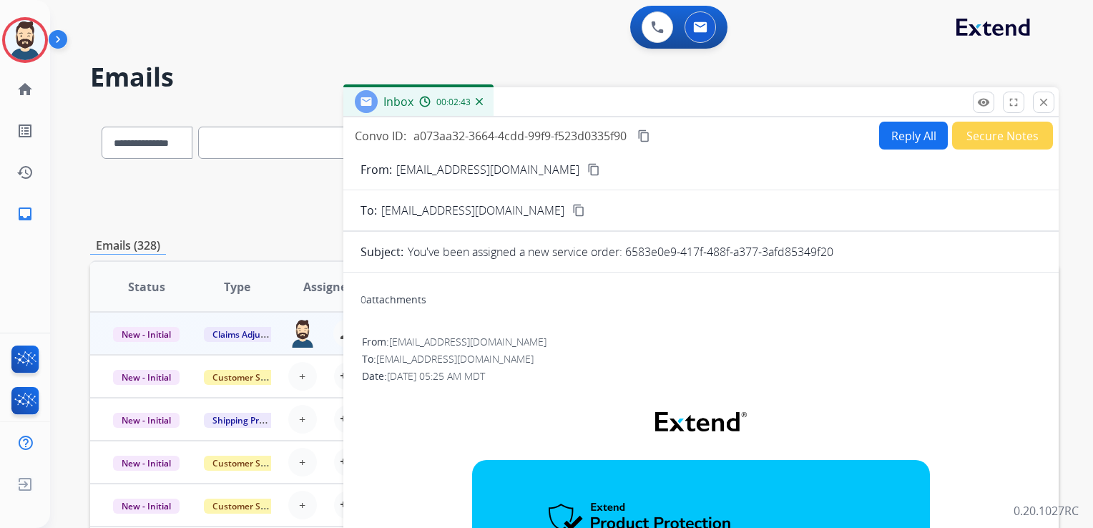
click at [645, 136] on mat-icon "content_copy" at bounding box center [644, 136] width 13 height 13
click at [1041, 93] on button "close Close" at bounding box center [1043, 102] width 21 height 21
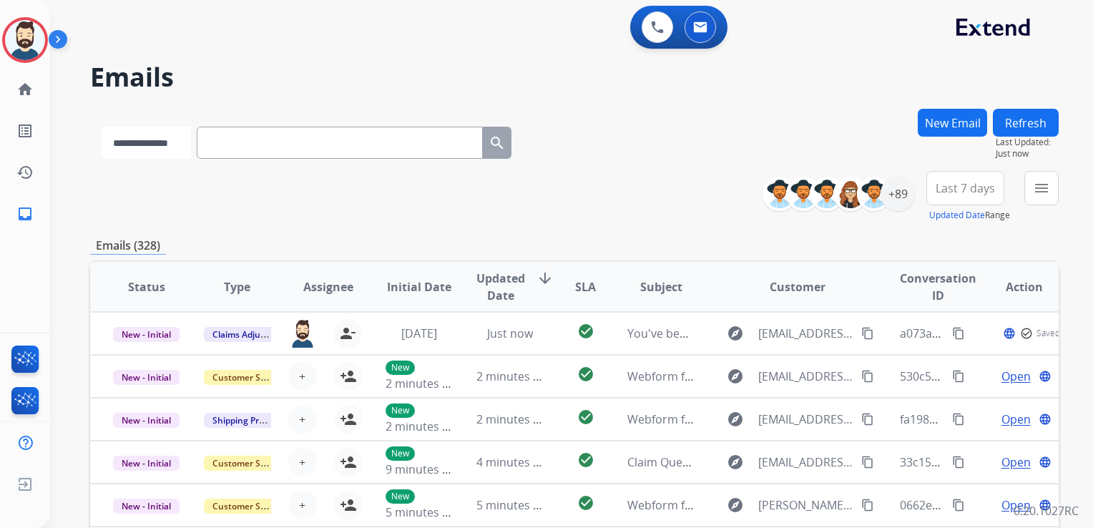
click at [147, 137] on select "**********" at bounding box center [146, 143] width 89 height 32
click at [271, 147] on input "text" at bounding box center [341, 143] width 286 height 32
paste input "**********"
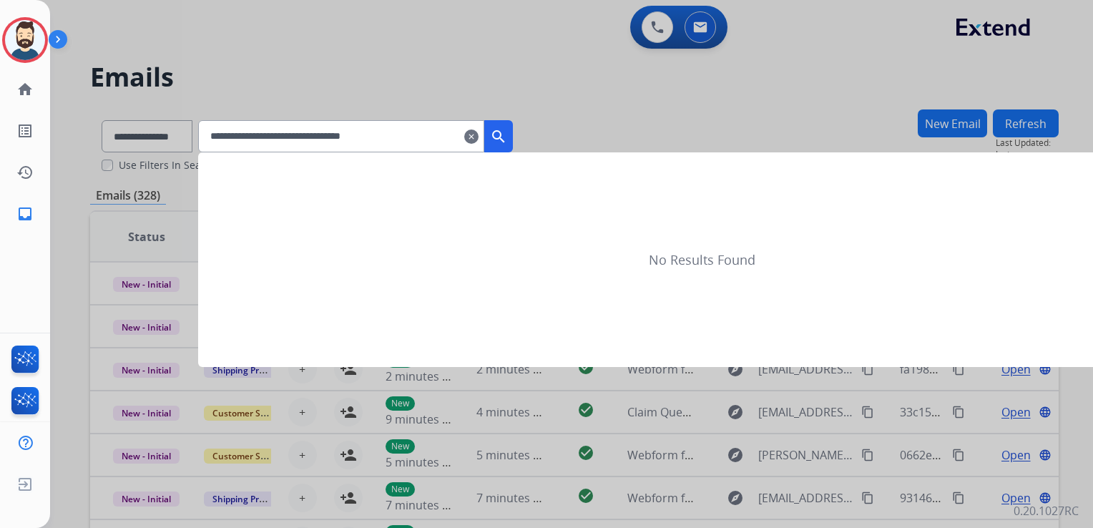
type input "**********"
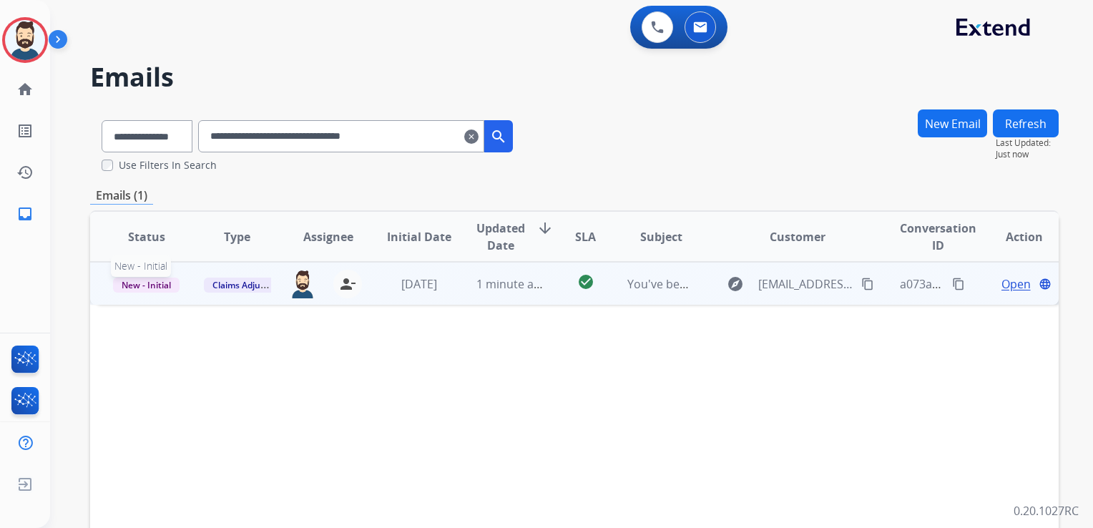
click at [157, 283] on span "New - Initial" at bounding box center [146, 285] width 67 height 15
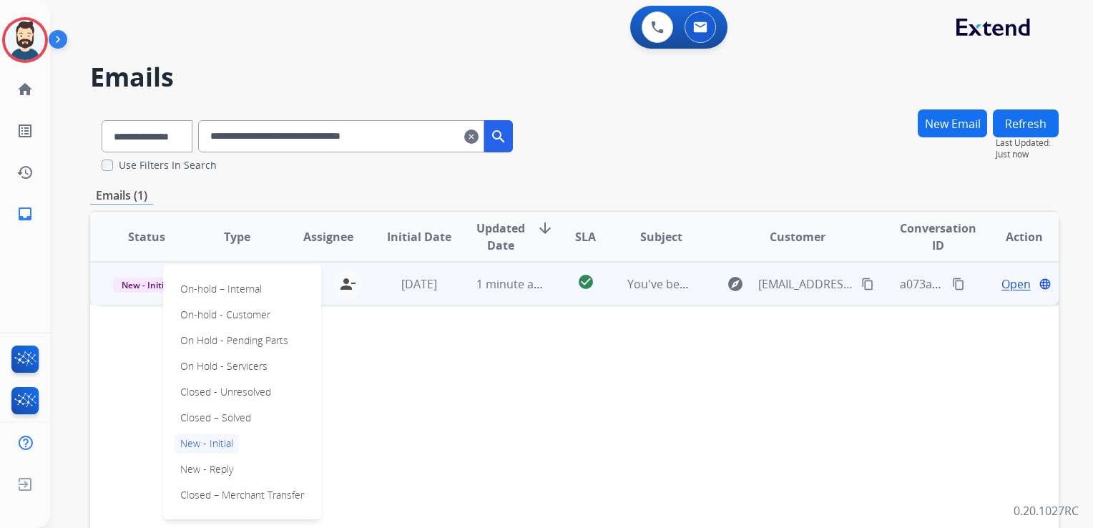
click at [231, 419] on p "Closed – Solved" at bounding box center [216, 418] width 82 height 20
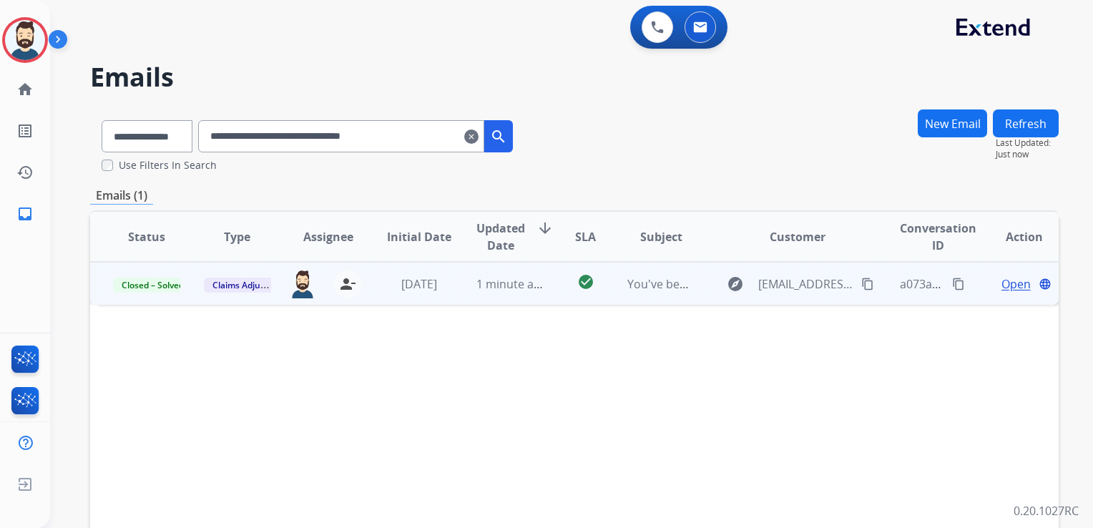
click at [479, 138] on mat-icon "clear" at bounding box center [471, 136] width 14 height 17
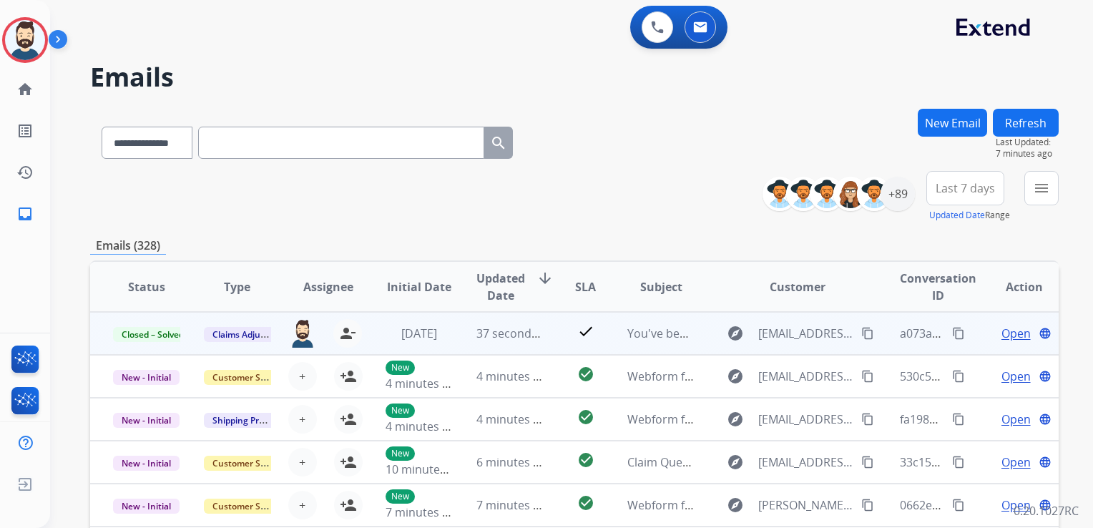
drag, startPoint x: 1037, startPoint y: 117, endPoint x: 819, endPoint y: 68, distance: 223.8
click at [1036, 117] on button "Refresh" at bounding box center [1026, 123] width 66 height 28
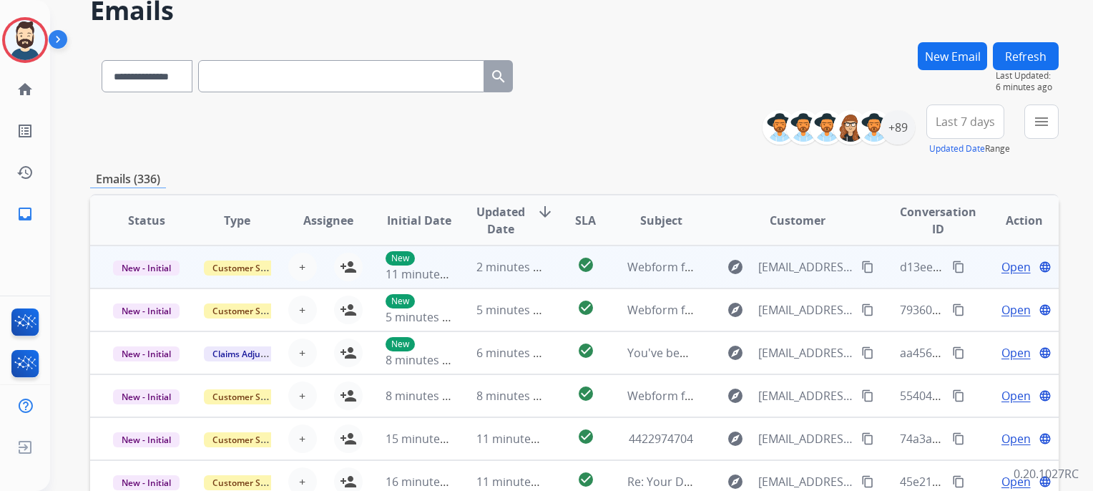
scroll to position [143, 0]
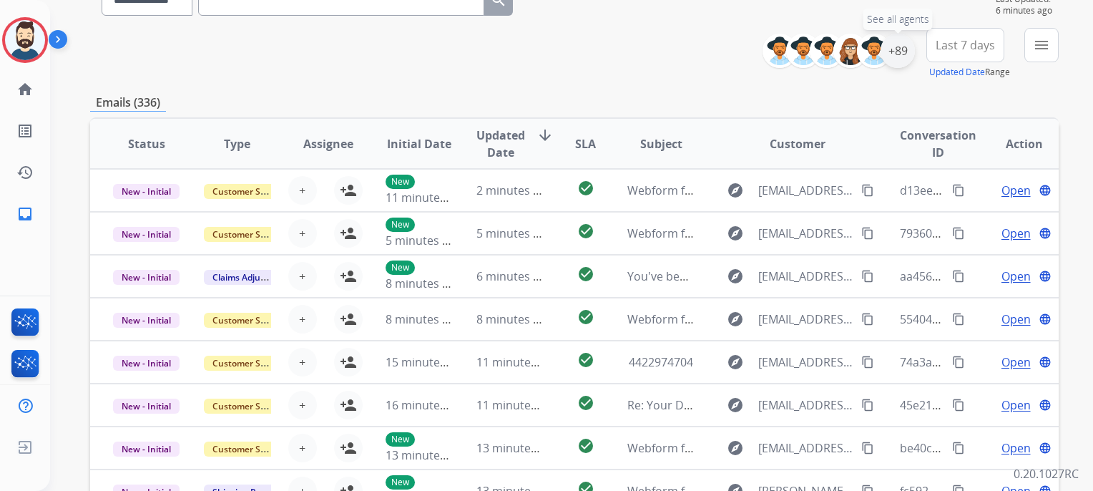
click at [907, 53] on div "+89" at bounding box center [898, 51] width 34 height 34
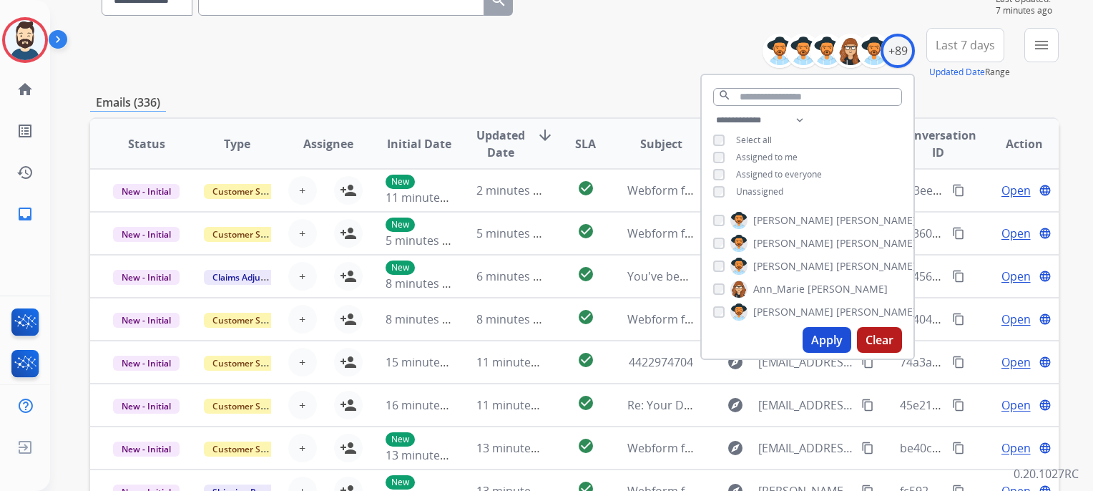
click at [822, 339] on button "Apply" at bounding box center [827, 340] width 49 height 26
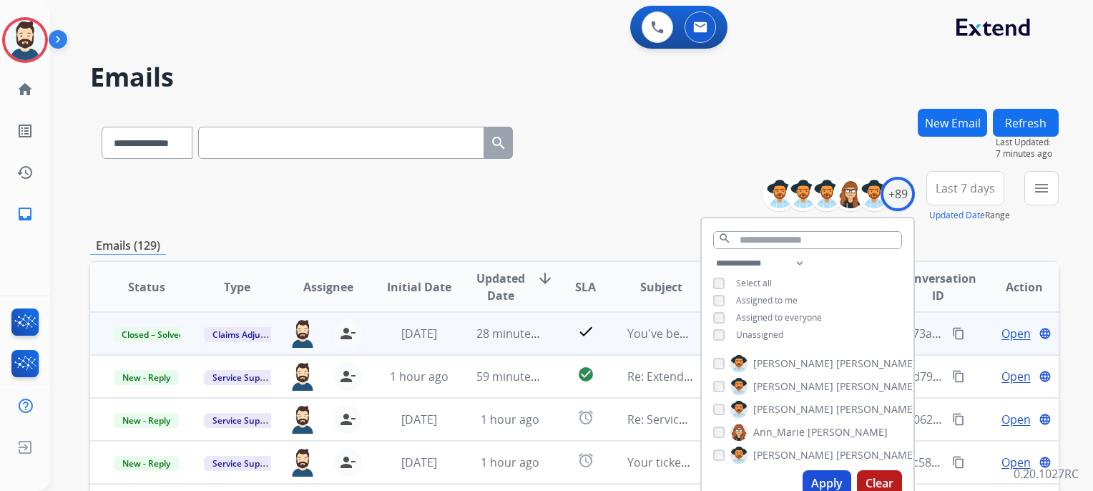
click at [960, 191] on span "Last 7 days" at bounding box center [965, 188] width 59 height 6
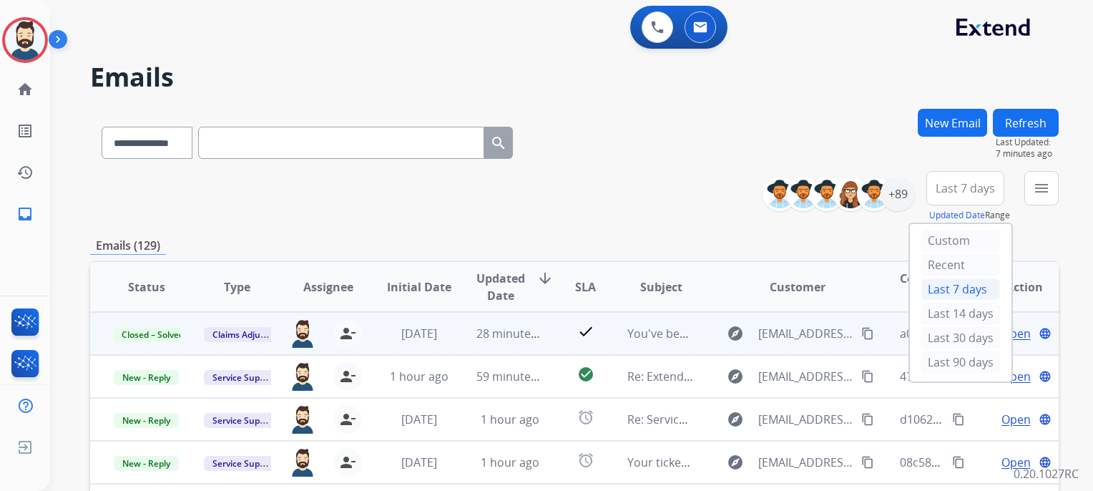
click at [963, 362] on div "Last 90 days" at bounding box center [961, 361] width 79 height 21
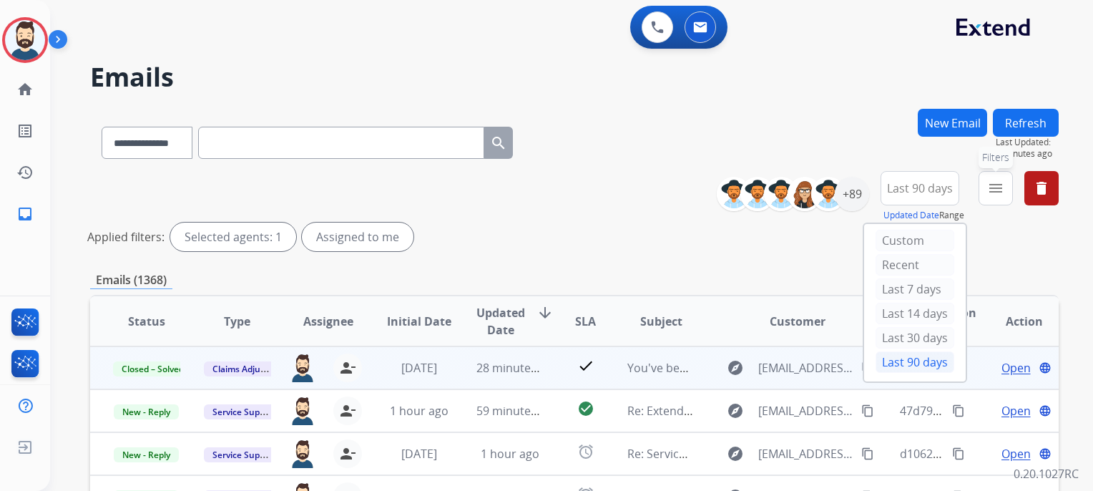
click at [993, 187] on mat-icon "menu" at bounding box center [996, 188] width 17 height 17
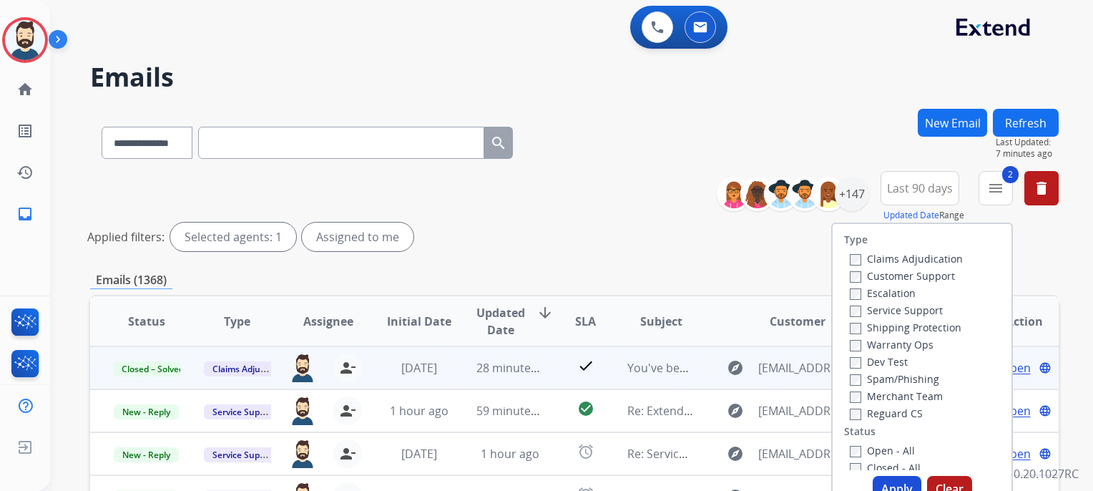
drag, startPoint x: 844, startPoint y: 316, endPoint x: 847, endPoint y: 336, distance: 19.5
click at [844, 318] on div "Claims Adjudication Customer Support Escalation Service Support Shipping Protec…" at bounding box center [903, 336] width 119 height 172
click at [887, 484] on button "Apply" at bounding box center [897, 489] width 49 height 26
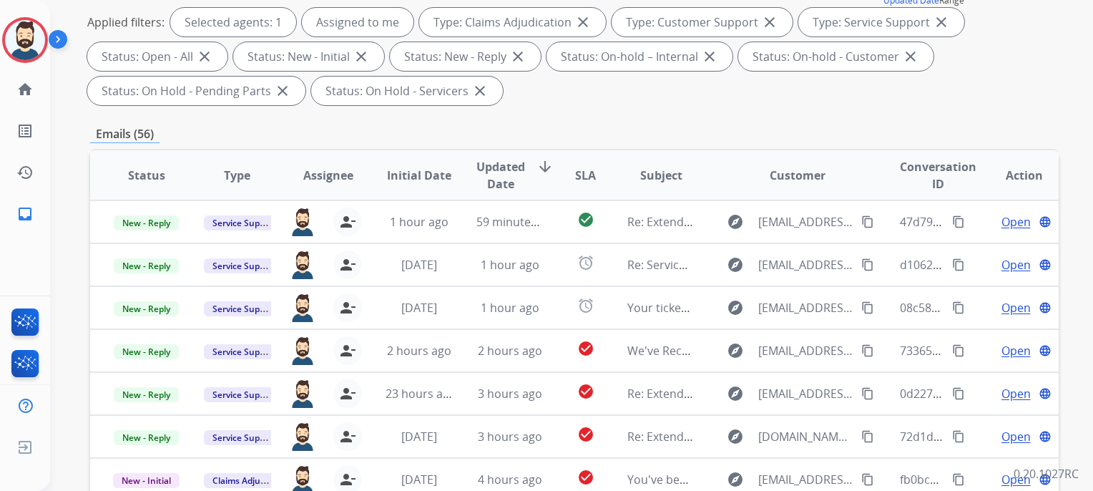
scroll to position [1, 0]
click at [500, 181] on span "Updated Date" at bounding box center [501, 175] width 49 height 34
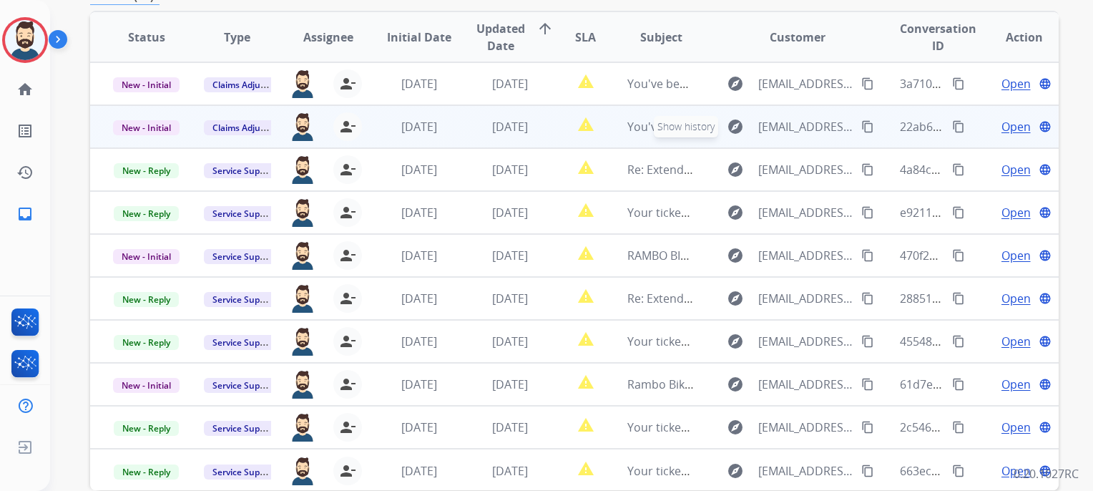
scroll to position [283, 0]
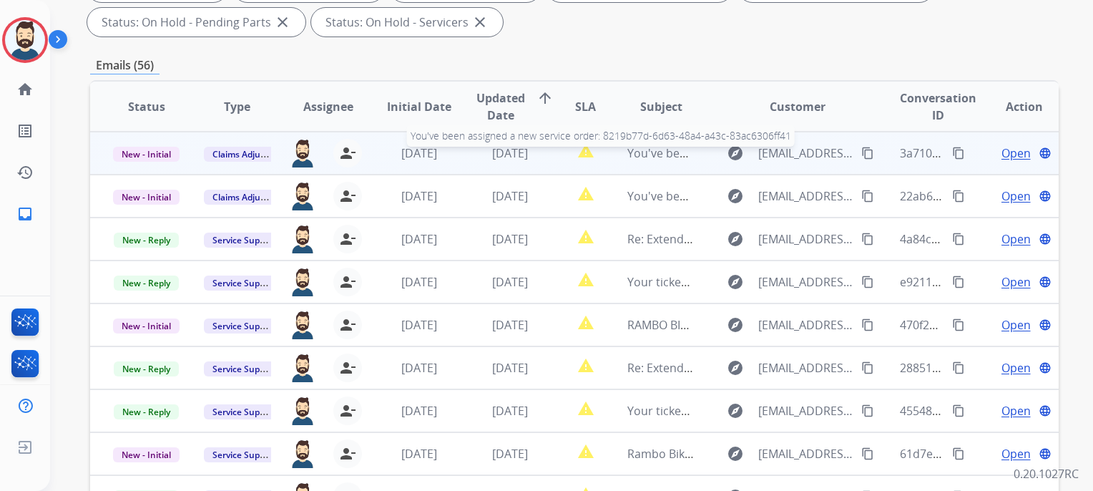
click at [668, 156] on span "You've been assigned a new service order: 8219b77d-6d63-48a4-a43c-83ac6306ff41" at bounding box center [851, 153] width 447 height 16
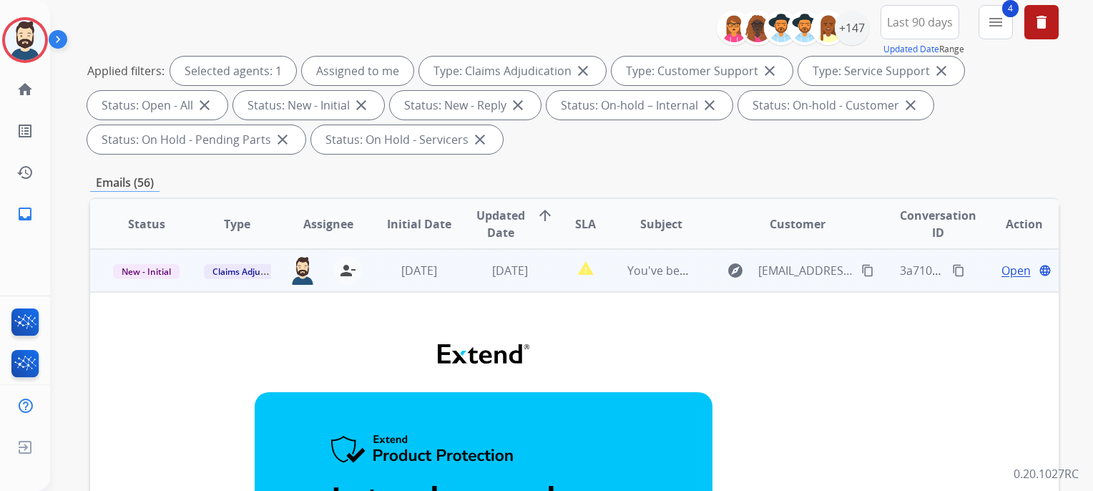
scroll to position [215, 0]
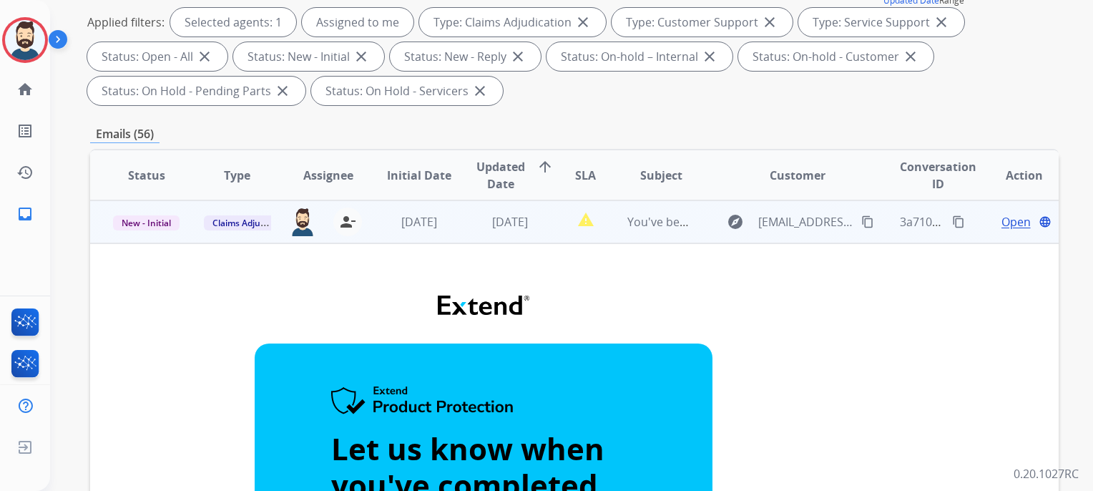
click at [658, 235] on td "You've been assigned a new service order: 8219b77d-6d63-48a4-a43c-83ac6306ff41" at bounding box center [650, 221] width 91 height 43
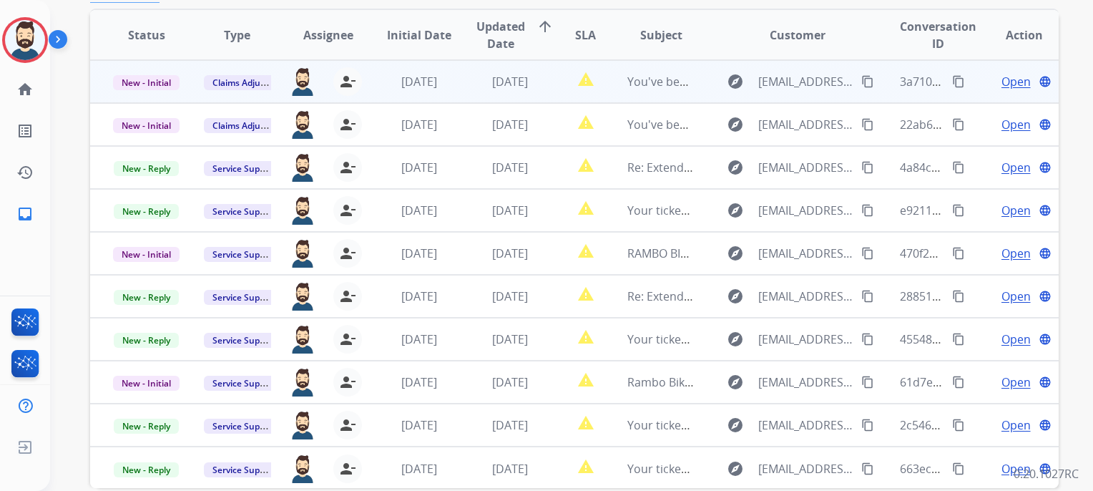
scroll to position [358, 0]
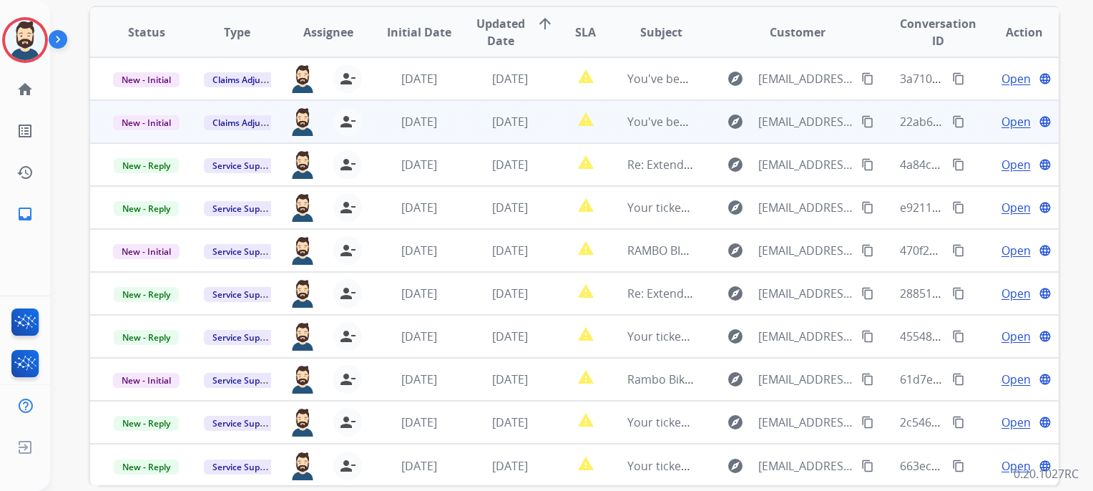
click at [523, 130] on td "[DATE]" at bounding box center [499, 121] width 91 height 43
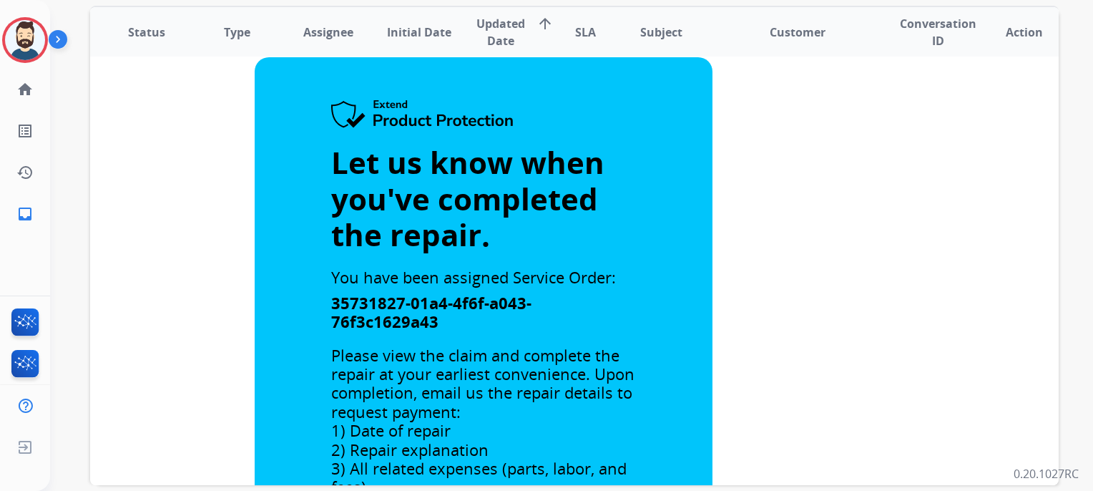
scroll to position [0, 0]
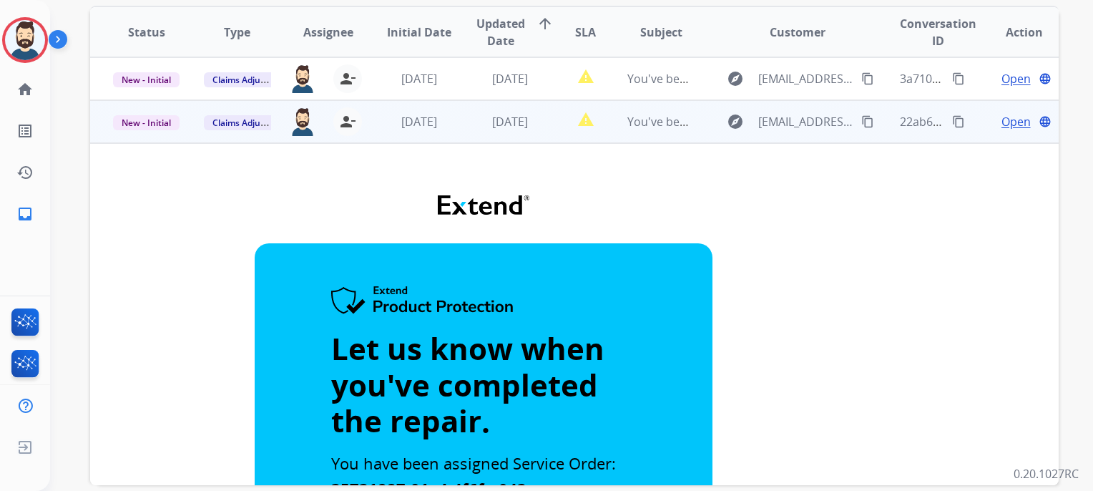
click at [498, 133] on td "[DATE]" at bounding box center [499, 121] width 91 height 43
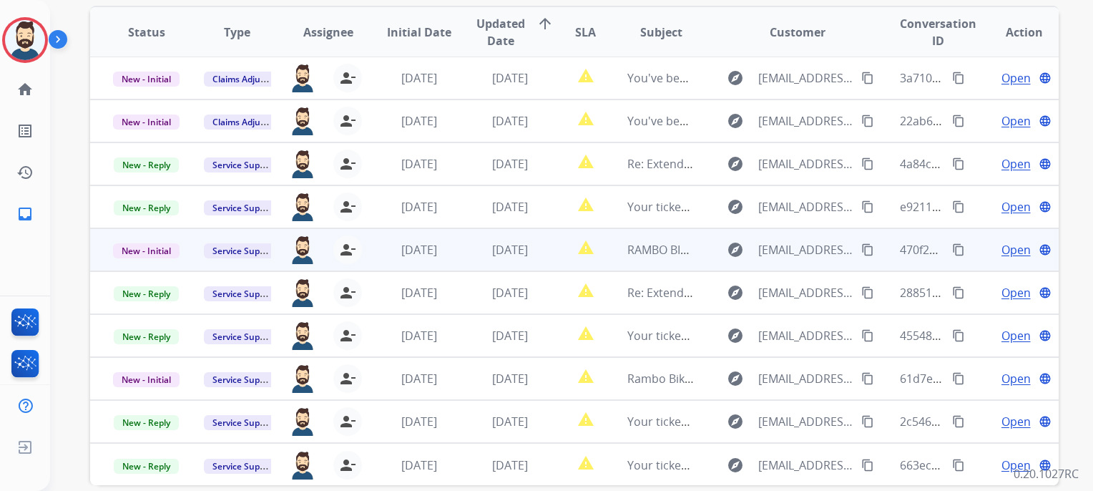
scroll to position [427, 0]
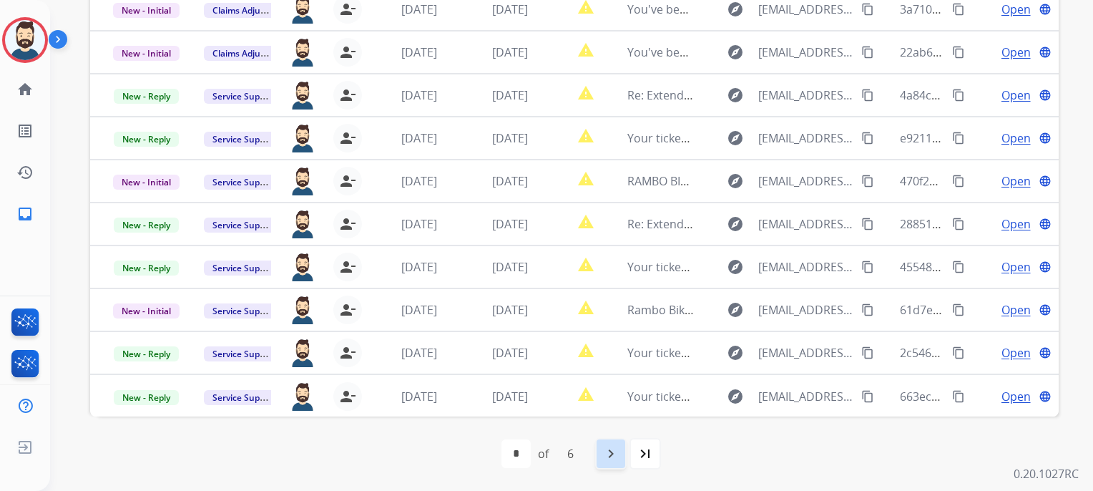
click at [604, 462] on div "navigate_next" at bounding box center [610, 453] width 31 height 31
drag, startPoint x: 338, startPoint y: 444, endPoint x: 332, endPoint y: 438, distance: 8.6
click at [338, 444] on div "first_page navigate_before * * * * * * of 6 navigate_next last_page" at bounding box center [574, 453] width 969 height 29
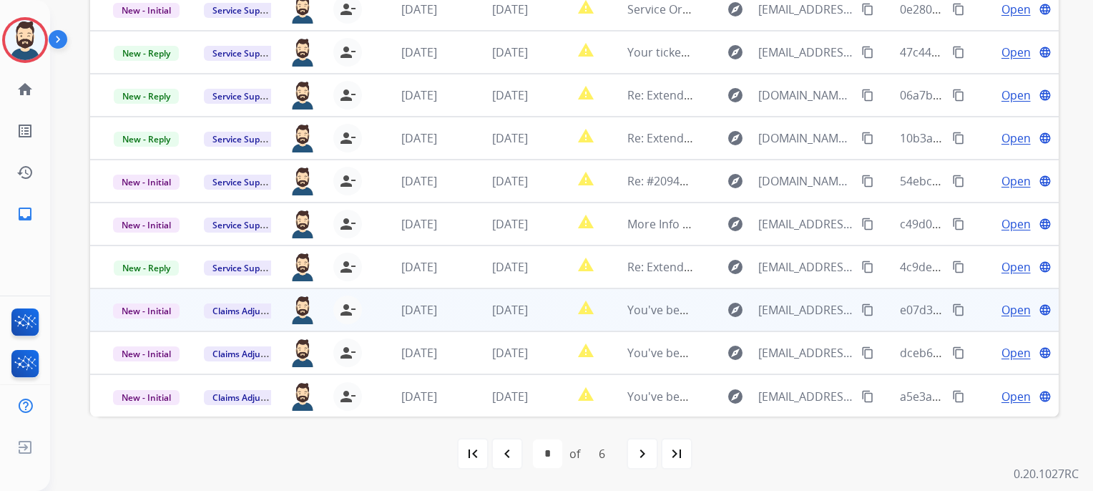
click at [633, 318] on td "You've been assigned a new service order: 9884b3f5-008f-48e7-b5bd-b0a8371cebe9" at bounding box center [650, 309] width 91 height 43
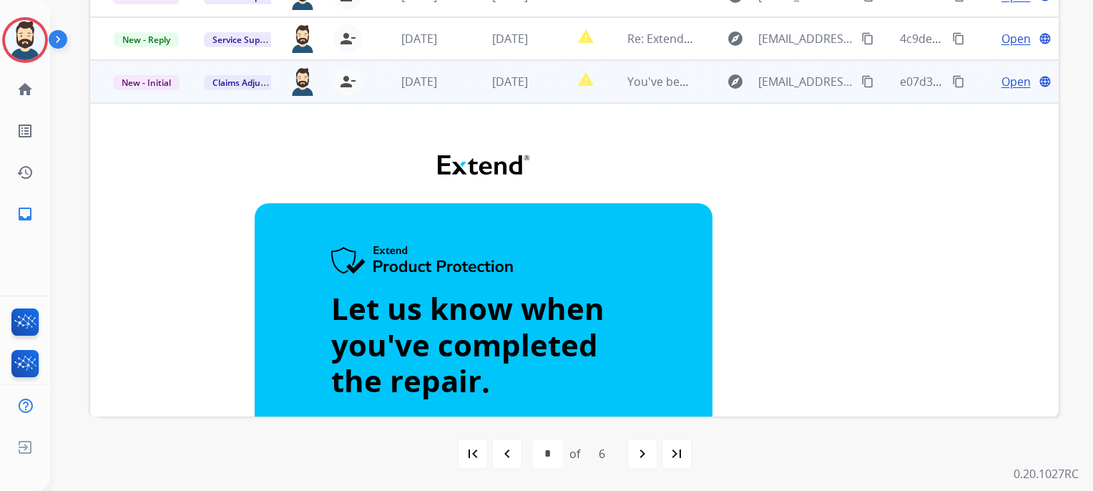
scroll to position [86, 0]
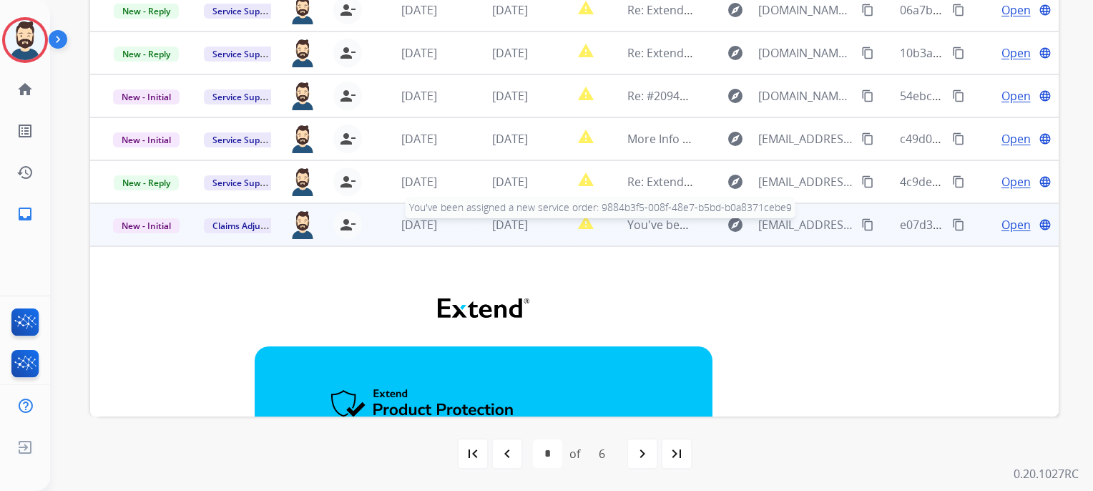
click at [661, 232] on div "You've been assigned a new service order: 9884b3f5-008f-48e7-b5bd-b0a8371cebe9" at bounding box center [661, 224] width 67 height 17
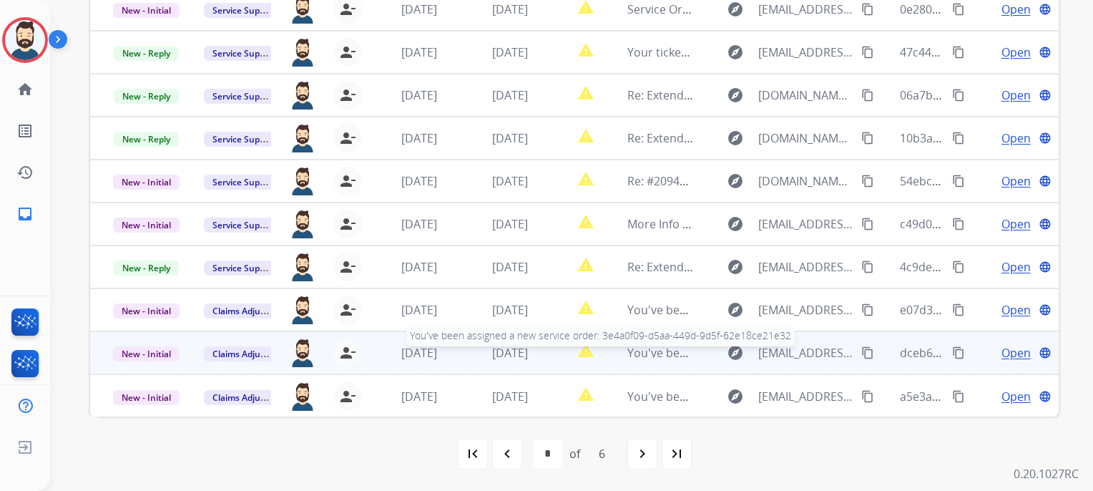
click at [660, 357] on span "You've been assigned a new service order: 3e4a0f09-d5aa-449d-9d5f-62e18ce21e32" at bounding box center [851, 353] width 447 height 16
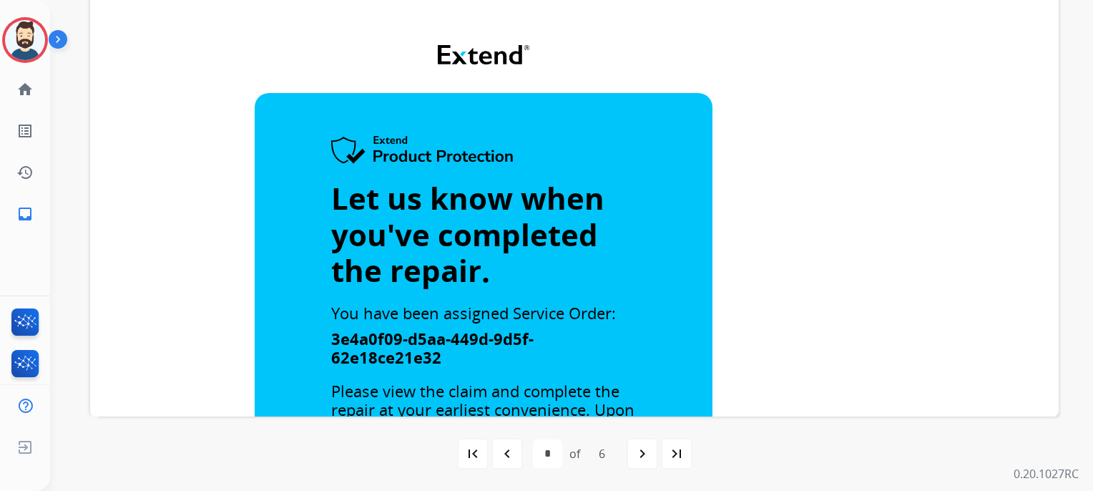
scroll to position [239, 0]
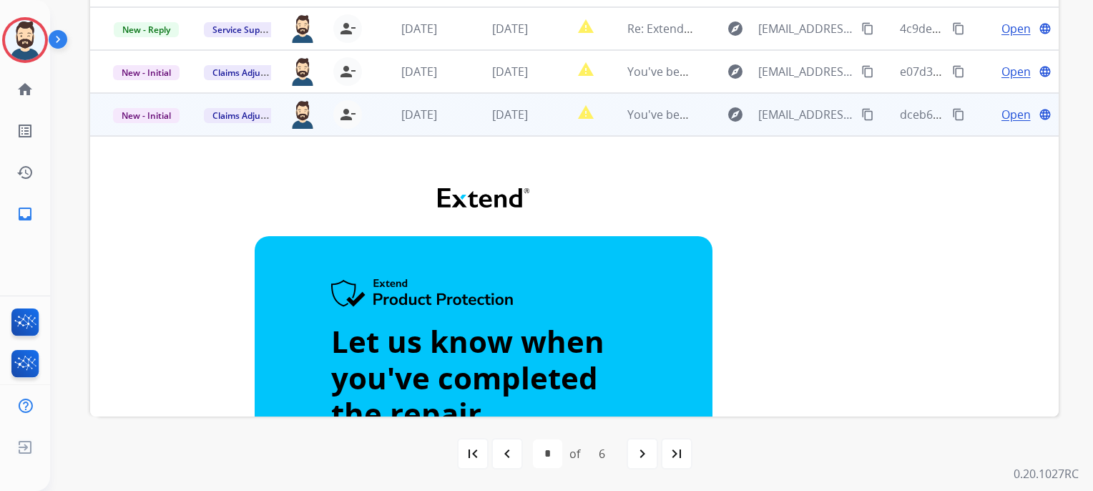
click at [656, 130] on td "You've been assigned a new service order: 3e4a0f09-d5aa-449d-9d5f-62e18ce21e32" at bounding box center [650, 114] width 91 height 43
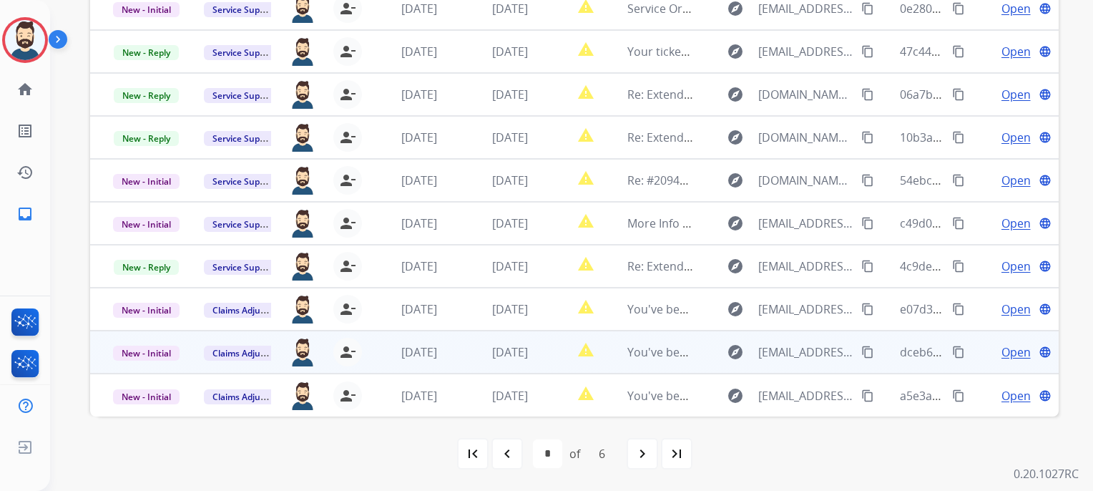
scroll to position [1, 0]
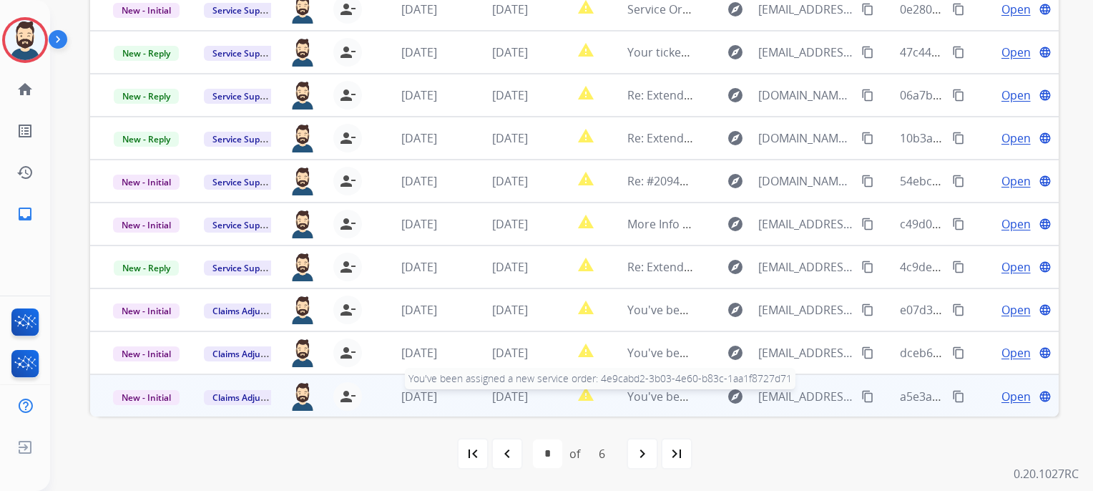
click at [661, 394] on span "You've been assigned a new service order: 4e9cabd2-3b03-4e60-b83c-1aa1f8727d71" at bounding box center [853, 397] width 451 height 16
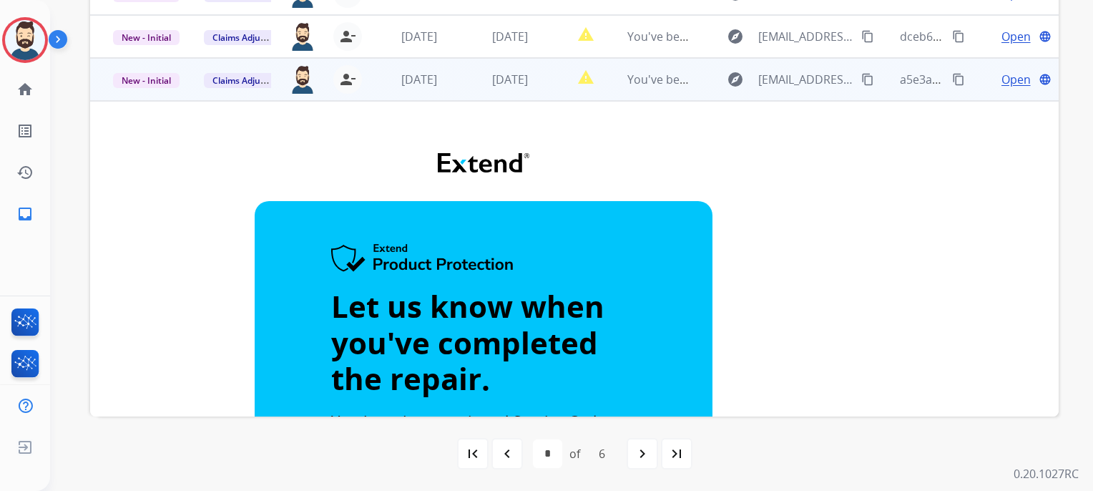
scroll to position [315, 0]
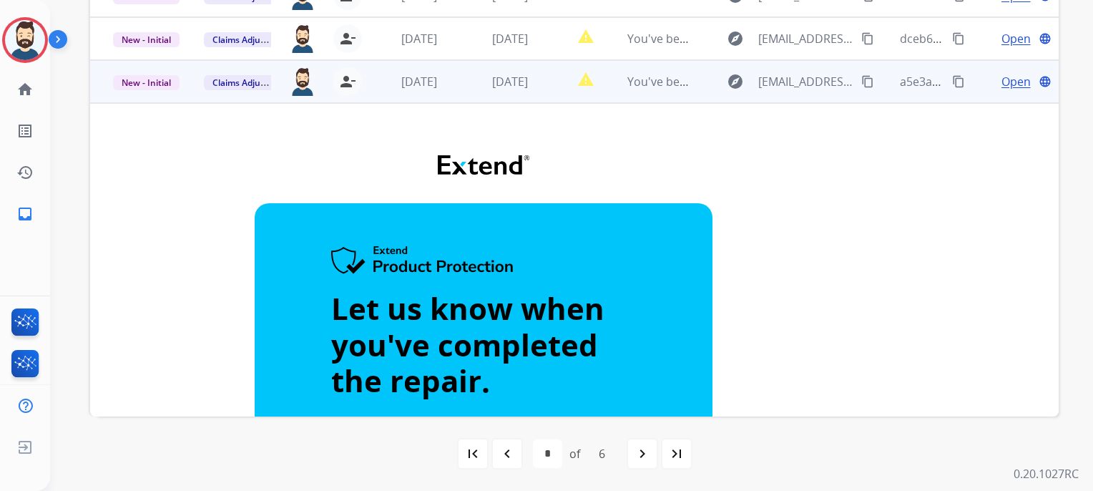
click at [658, 98] on td "You've been assigned a new service order: 4e9cabd2-3b03-4e60-b83c-1aa1f8727d71" at bounding box center [650, 81] width 91 height 43
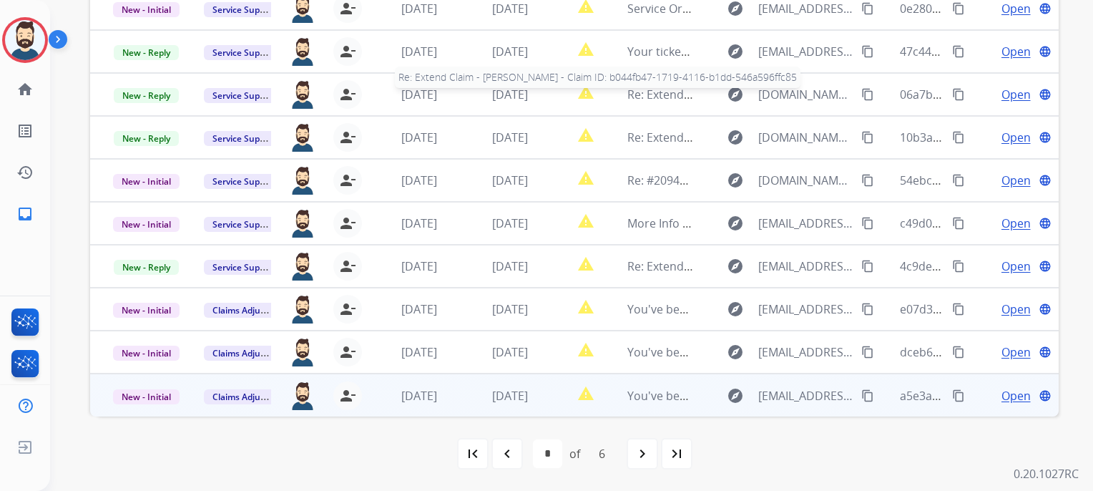
scroll to position [1, 0]
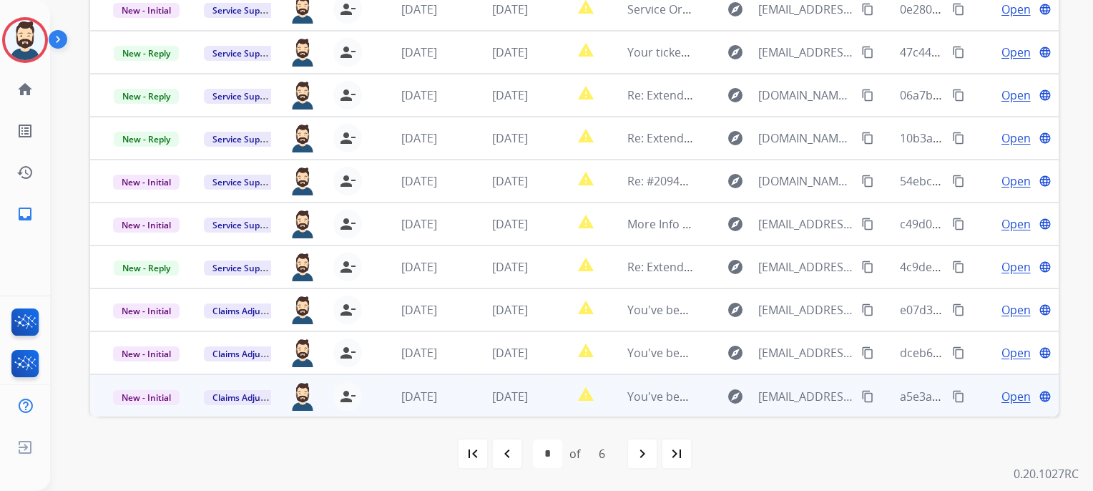
click at [663, 409] on td "You've been assigned a new service order: 4e9cabd2-3b03-4e60-b83c-1aa1f8727d71" at bounding box center [650, 395] width 91 height 43
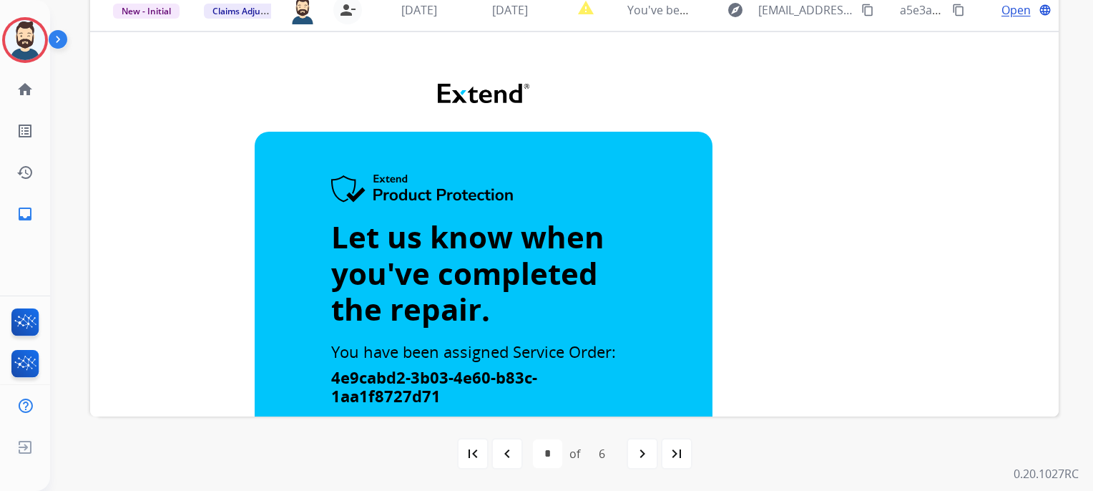
scroll to position [172, 0]
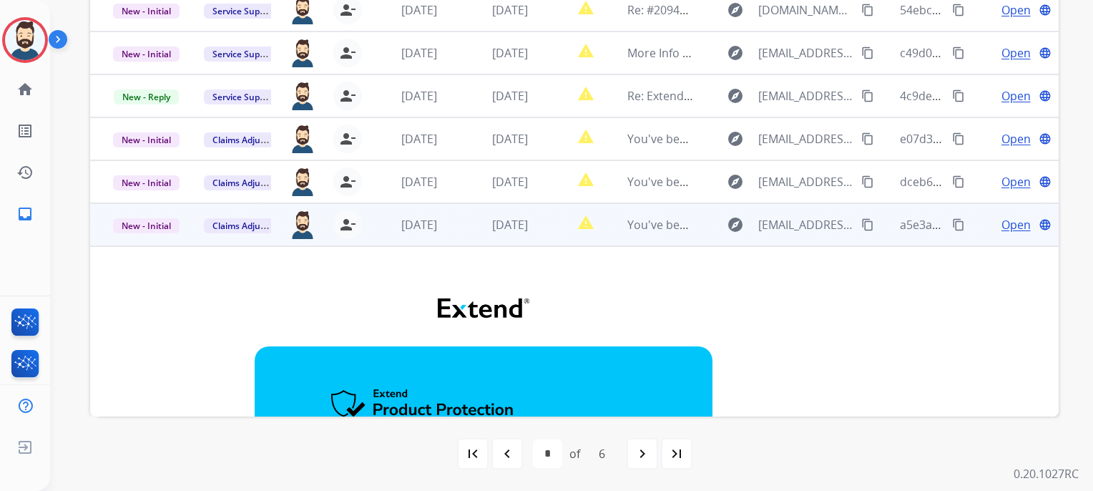
click at [1002, 224] on span "Open" at bounding box center [1016, 224] width 29 height 17
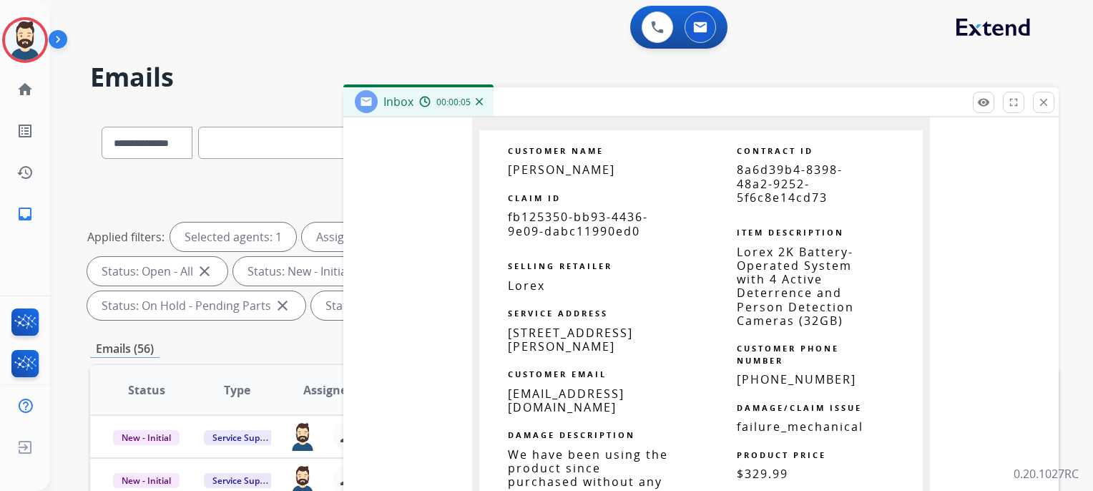
scroll to position [859, 0]
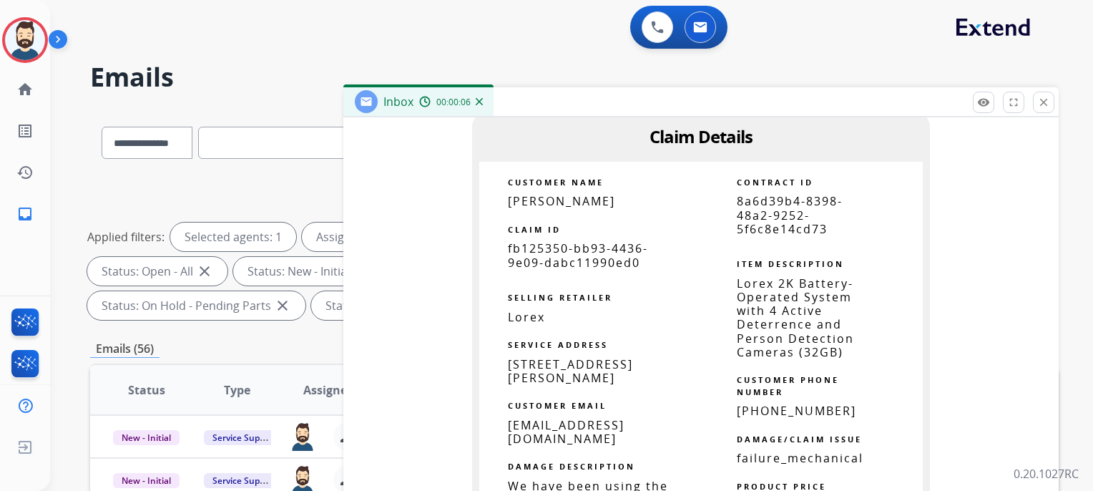
click at [555, 257] on span "fb125350-bb93-4436-9e09-dabc11990ed0" at bounding box center [578, 254] width 140 height 29
click at [555, 256] on span "fb125350-bb93-4436-9e09-dabc11990ed0" at bounding box center [578, 254] width 140 height 29
drag, startPoint x: 552, startPoint y: 255, endPoint x: 515, endPoint y: 253, distance: 37.3
click at [515, 253] on span "fb125350-bb93-4436-9e09-dabc11990ed0" at bounding box center [578, 254] width 140 height 29
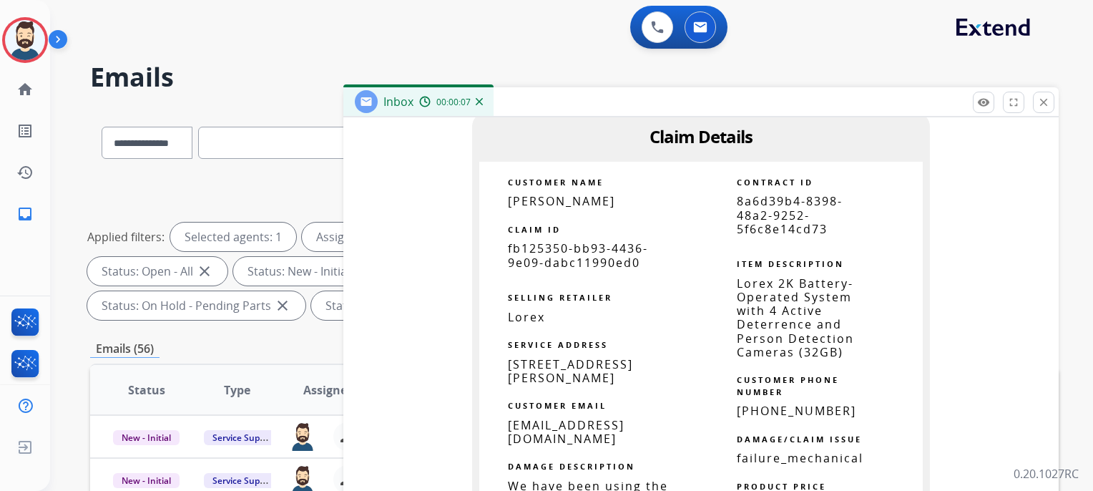
click at [515, 253] on span "fb125350-bb93-4436-9e09-dabc11990ed0" at bounding box center [578, 254] width 140 height 29
copy tbody
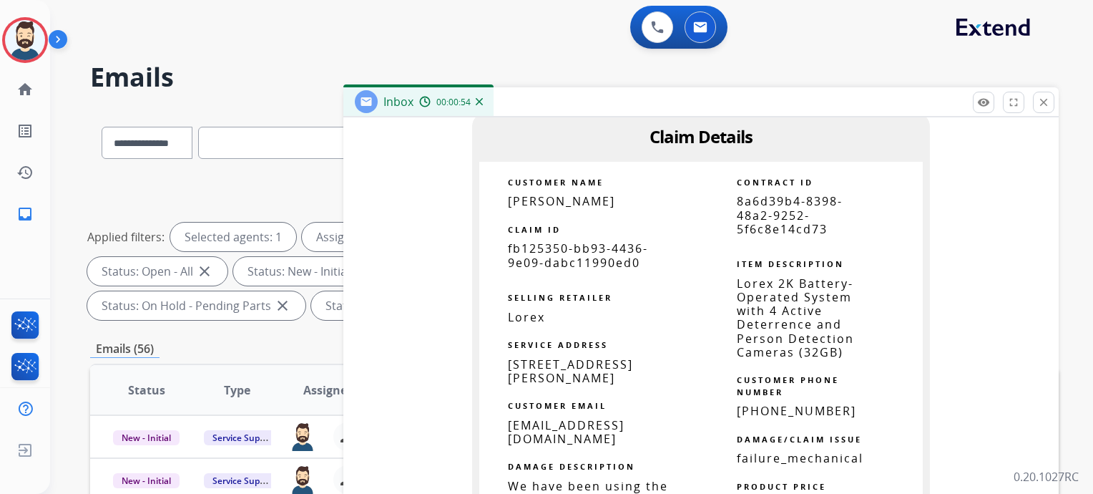
copy tbody
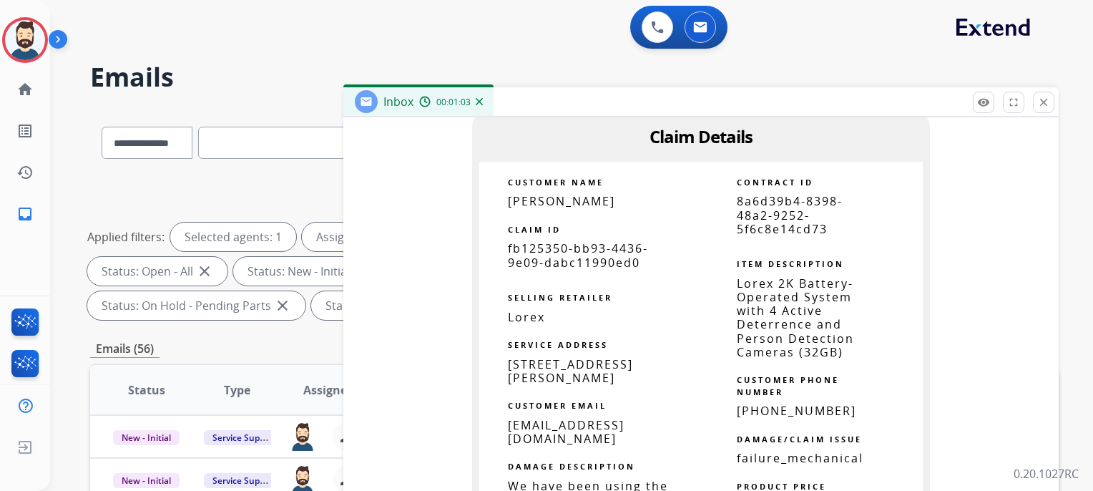
click at [558, 199] on span "Thomas Chattathil" at bounding box center [561, 201] width 107 height 16
click at [560, 199] on span "Thomas Chattathil" at bounding box center [561, 201] width 107 height 16
copy tbody
click at [537, 435] on span "rpi777@gmail.com" at bounding box center [566, 431] width 117 height 29
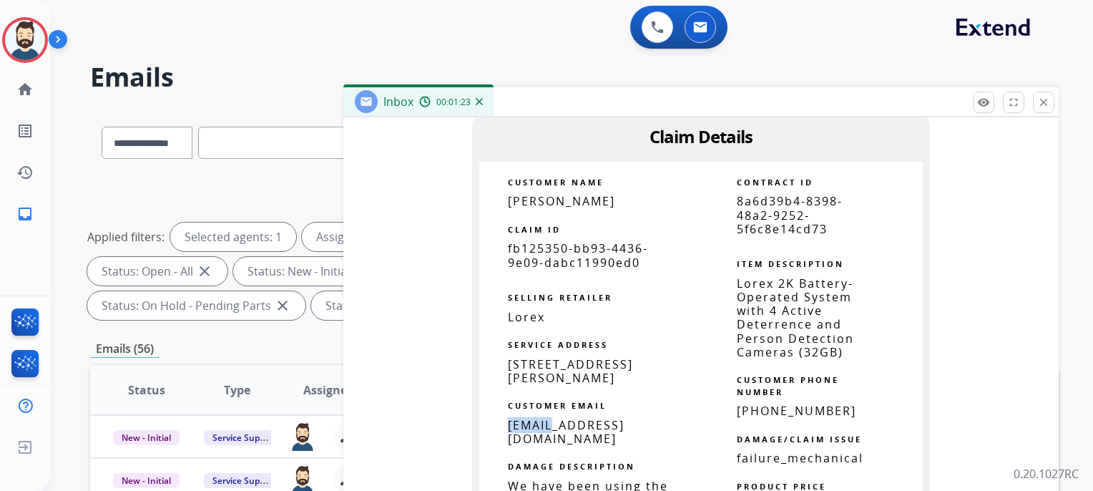
click at [537, 435] on span "rpi777@gmail.com" at bounding box center [566, 431] width 117 height 29
copy tbody
click at [578, 379] on span "11 Madeleine Ln, , Bethlehem, NY 12077, US" at bounding box center [570, 370] width 125 height 29
click at [578, 378] on span "11 Madeleine Ln, , Bethlehem, NY 12077, US" at bounding box center [570, 370] width 125 height 29
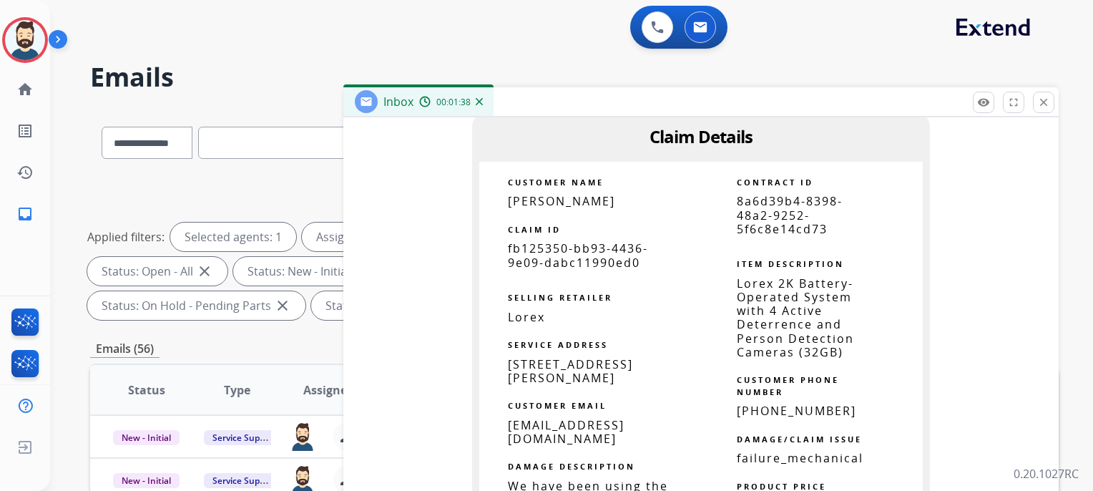
click at [578, 377] on span "11 Madeleine Ln, , Bethlehem, NY 12077, US" at bounding box center [570, 370] width 125 height 29
copy tbody
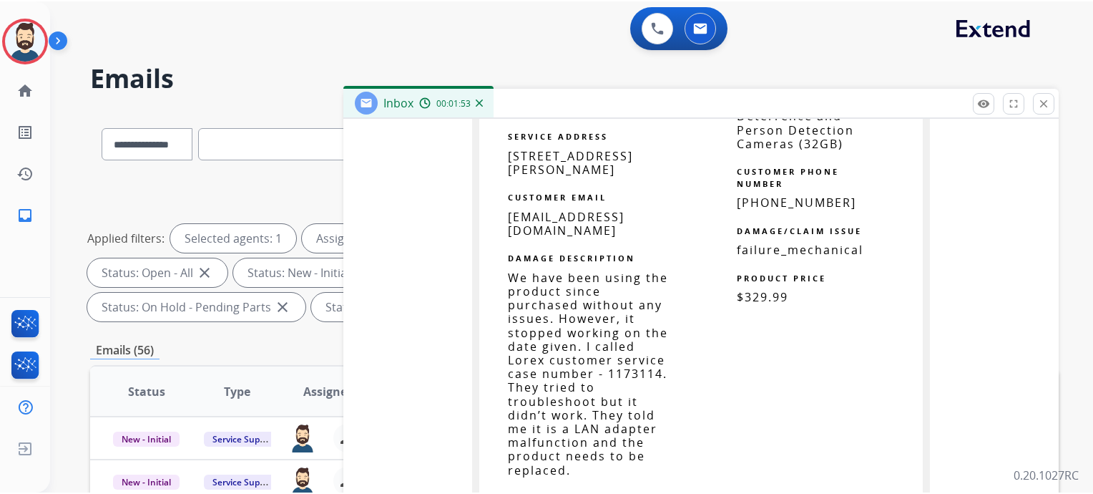
scroll to position [1073, 0]
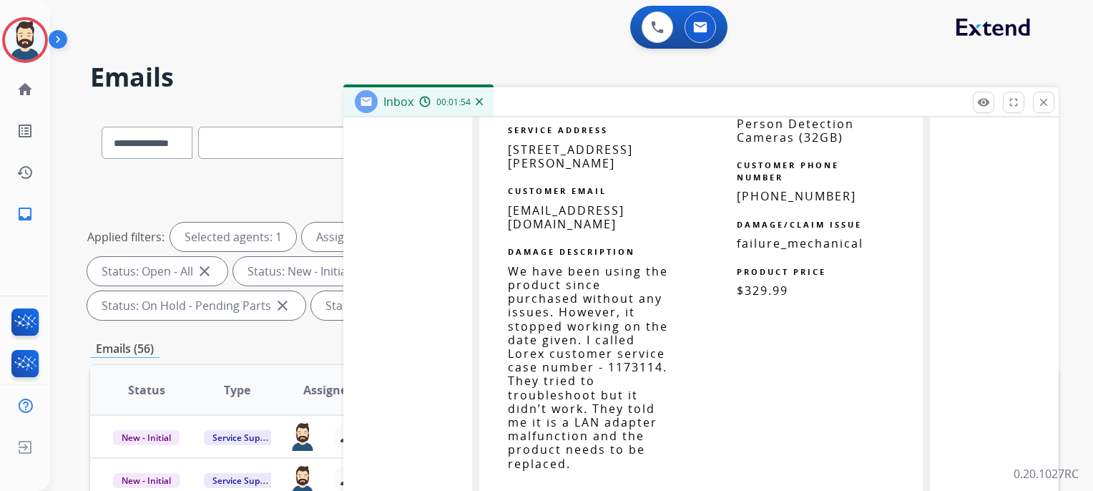
click at [754, 288] on span "$329.99" at bounding box center [763, 291] width 52 height 16
click at [761, 292] on span "$329.99" at bounding box center [763, 291] width 52 height 16
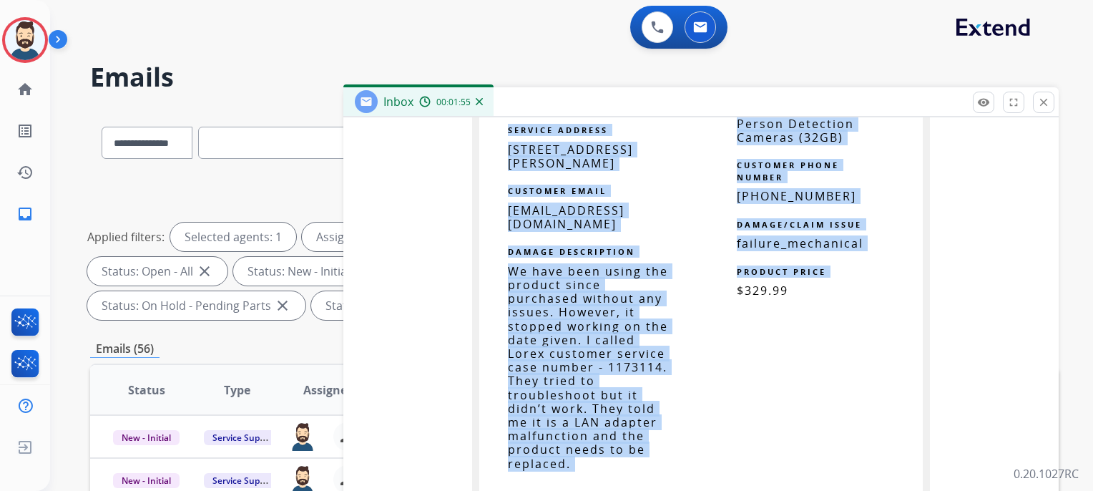
click at [761, 292] on span "$329.99" at bounding box center [763, 291] width 52 height 16
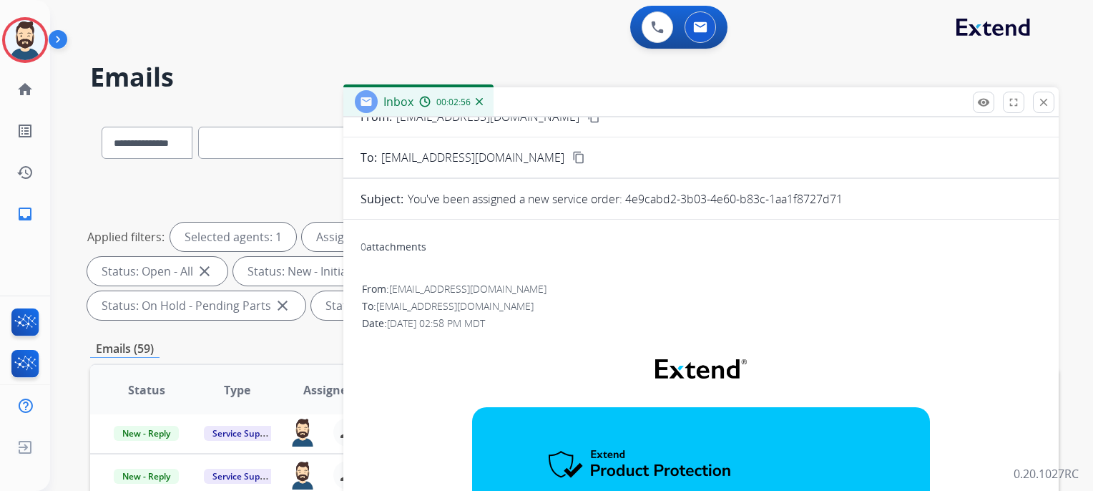
scroll to position [0, 0]
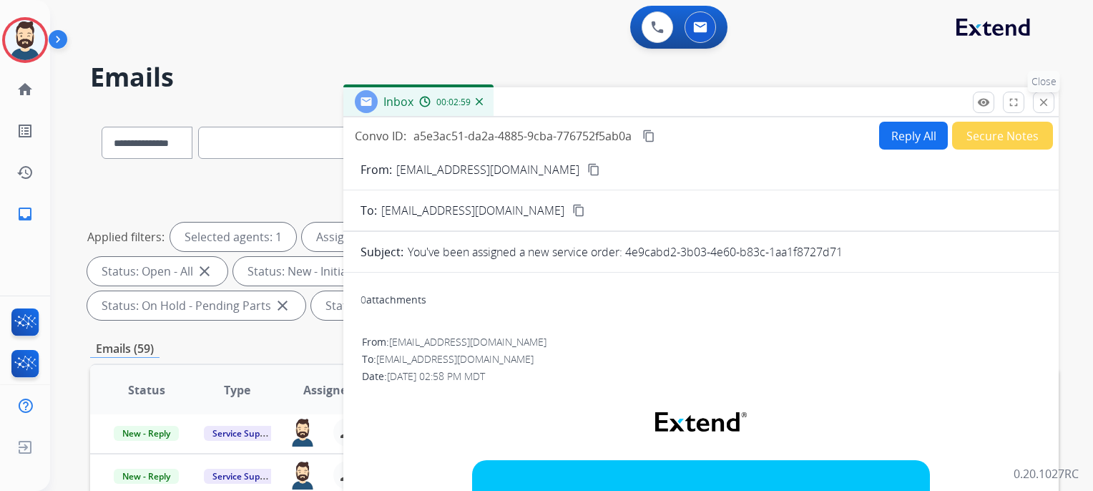
click at [1045, 109] on button "close Close" at bounding box center [1043, 102] width 21 height 21
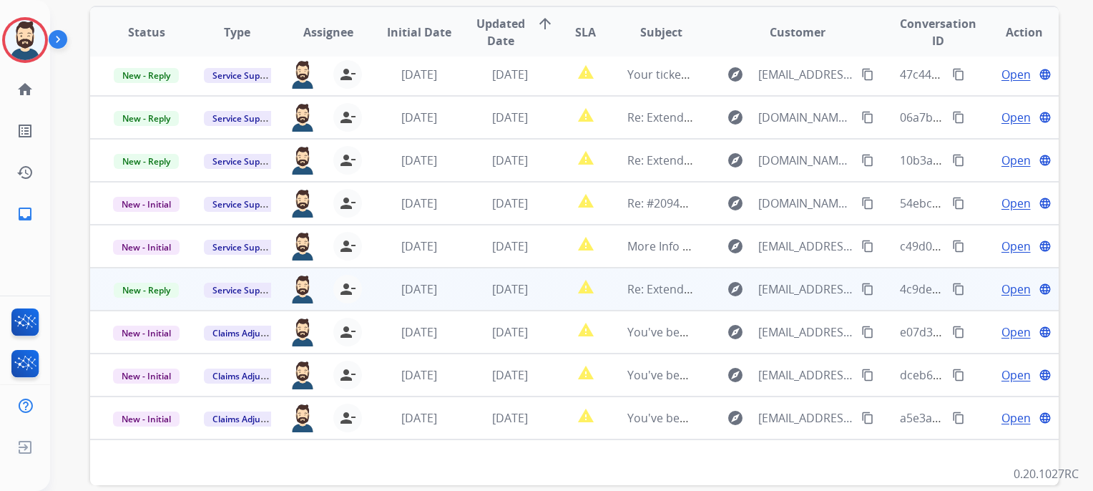
scroll to position [427, 0]
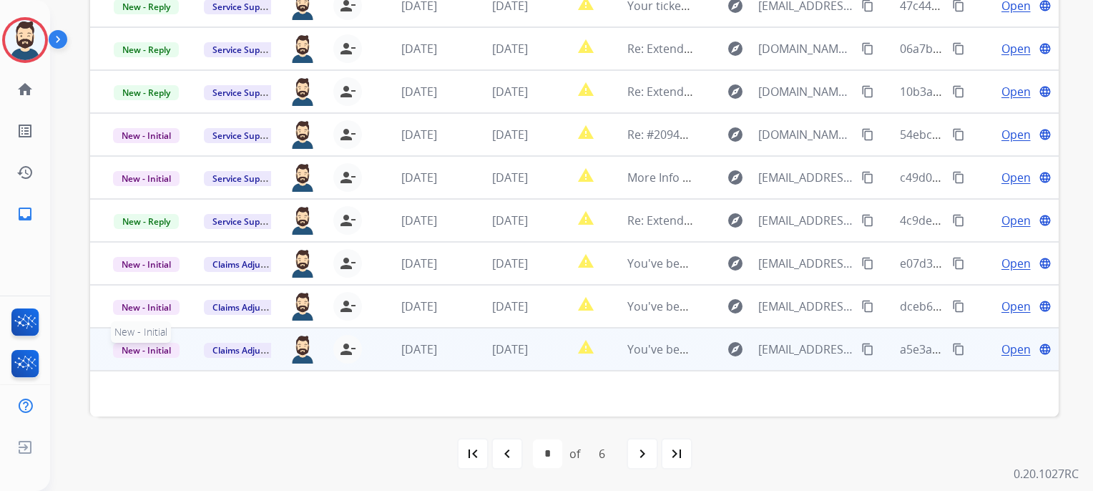
click at [151, 343] on span "New - Initial" at bounding box center [146, 350] width 67 height 15
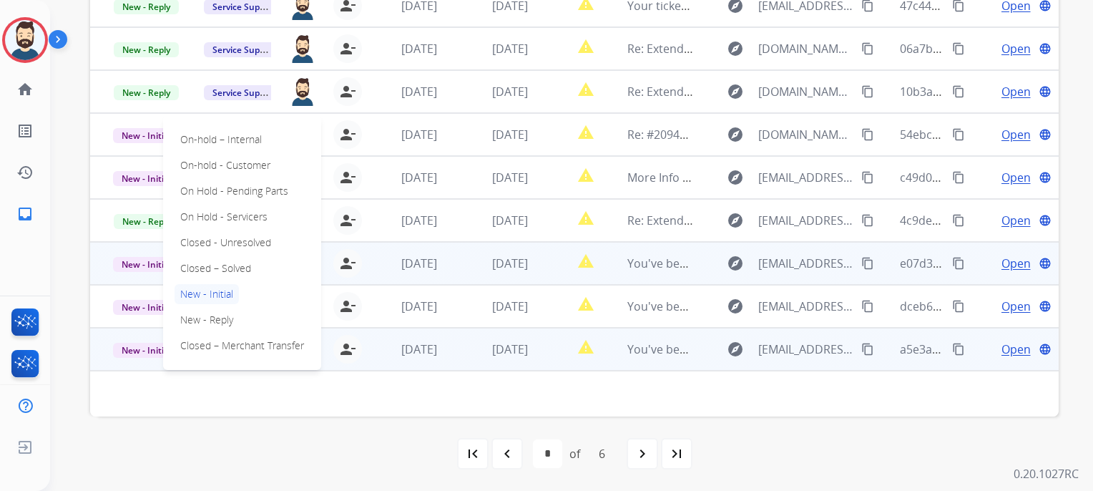
click at [235, 271] on p "Closed – Solved" at bounding box center [216, 268] width 82 height 20
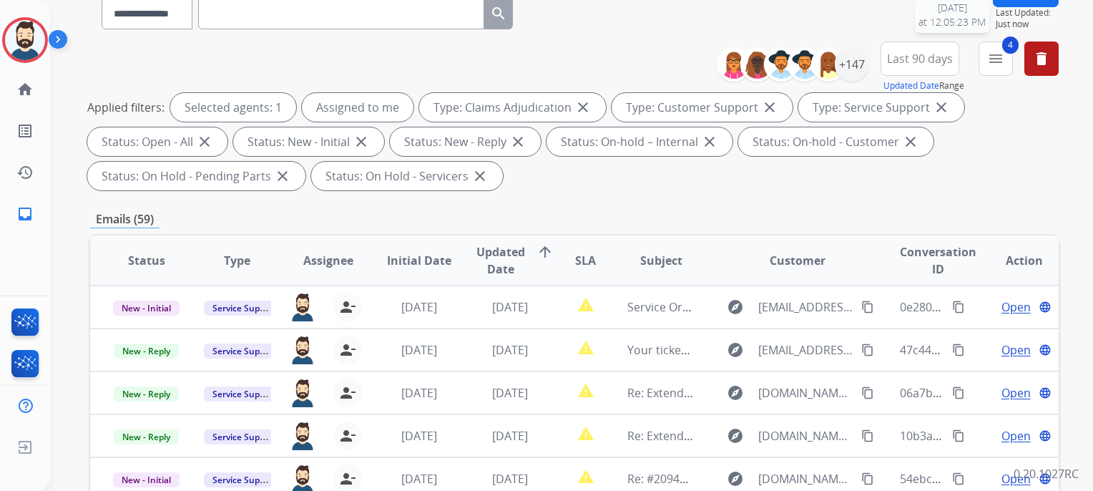
scroll to position [0, 0]
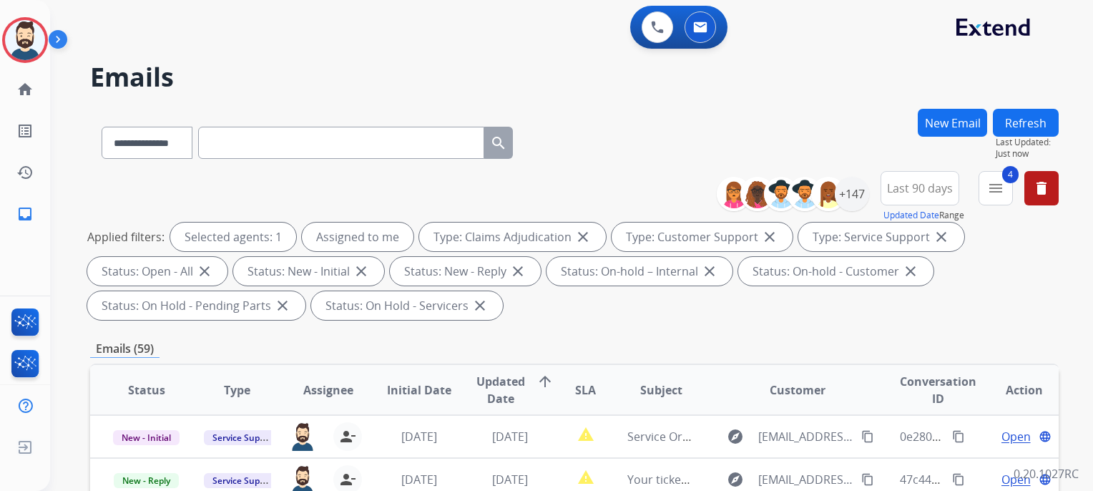
click at [1034, 111] on button "Refresh" at bounding box center [1026, 123] width 66 height 28
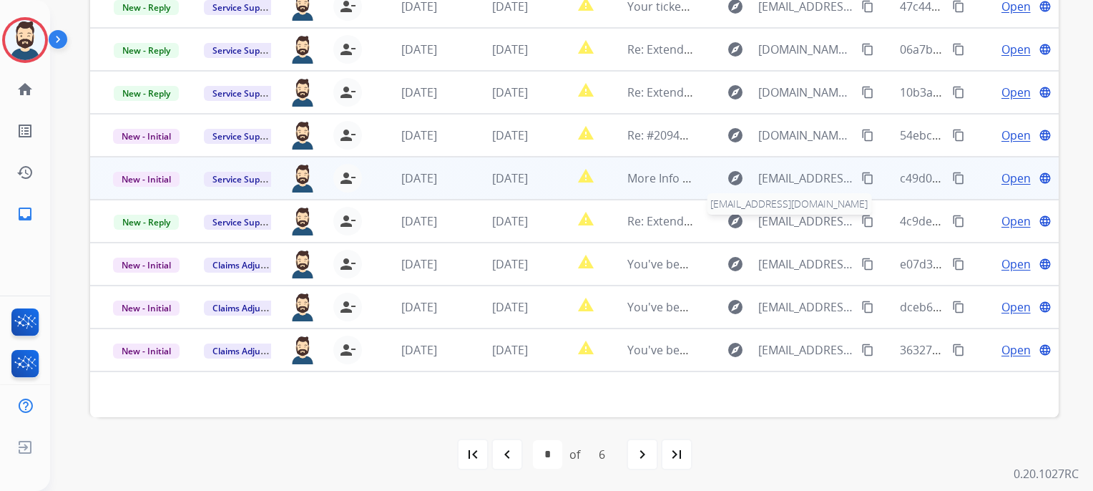
scroll to position [427, 0]
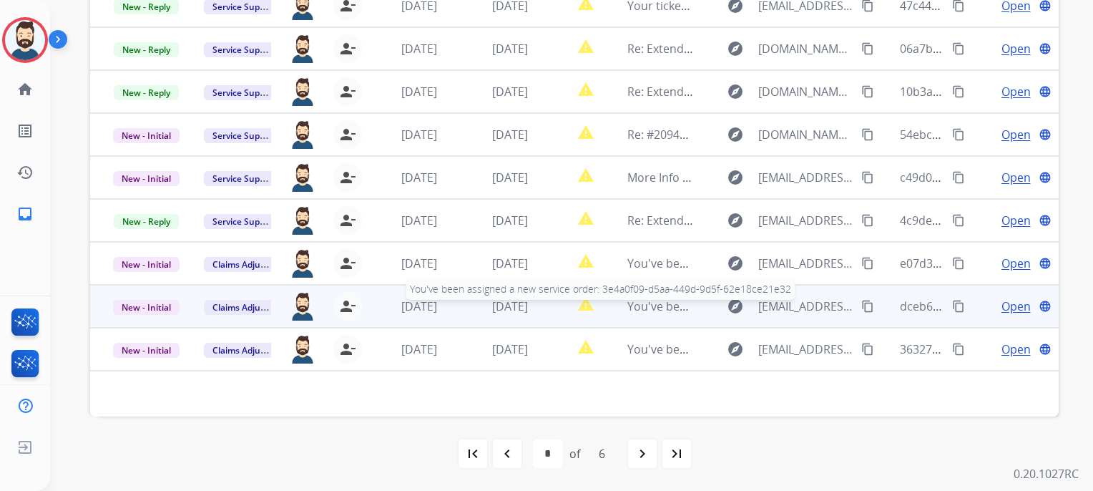
click at [651, 313] on div "You've been assigned a new service order: 3e4a0f09-d5aa-449d-9d5f-62e18ce21e32" at bounding box center [661, 306] width 67 height 17
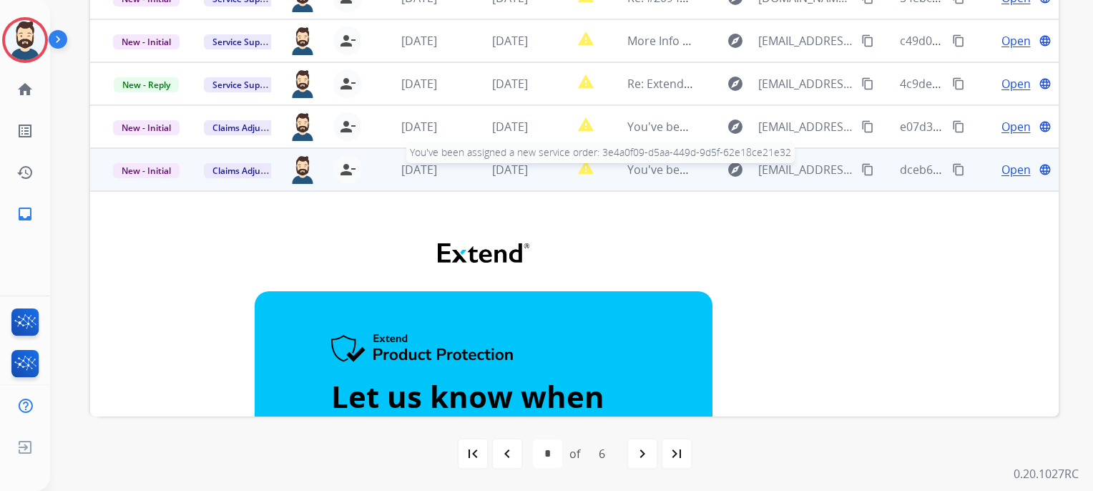
click at [675, 177] on div "You've been assigned a new service order: 3e4a0f09-d5aa-449d-9d5f-62e18ce21e32" at bounding box center [661, 169] width 67 height 17
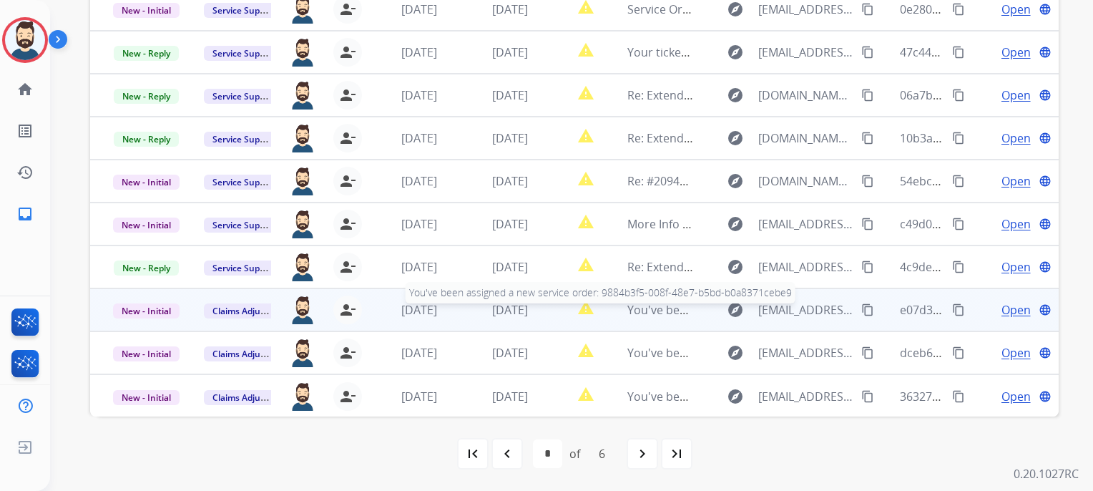
click at [658, 308] on span "You've been assigned a new service order: 9884b3f5-008f-48e7-b5bd-b0a8371cebe9" at bounding box center [852, 310] width 449 height 16
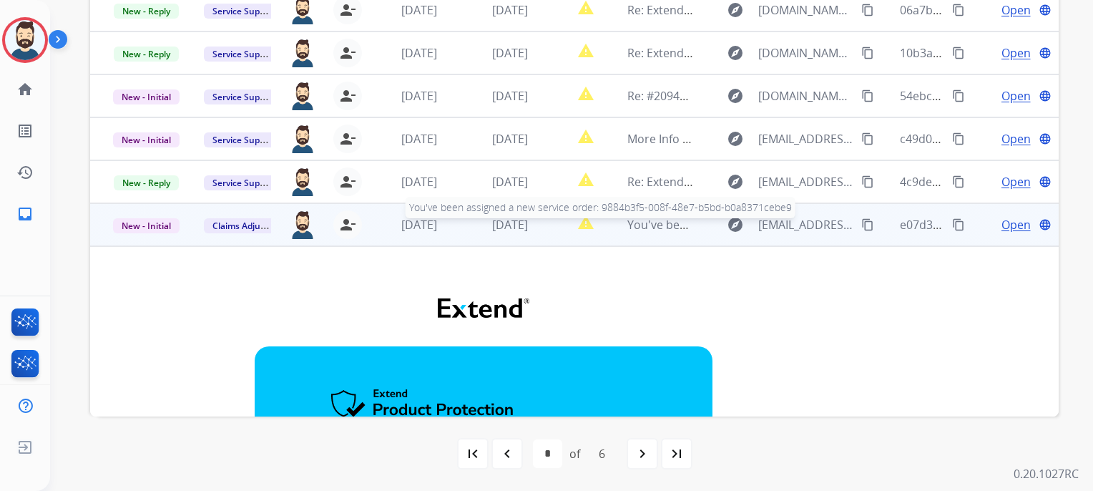
click at [671, 232] on div "You've been assigned a new service order: 9884b3f5-008f-48e7-b5bd-b0a8371cebe9" at bounding box center [661, 224] width 67 height 17
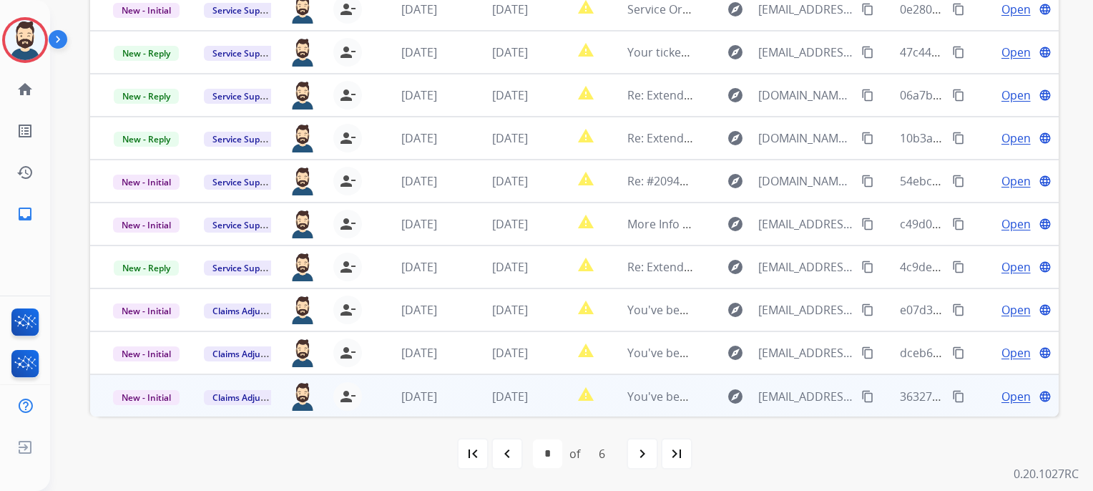
click at [651, 404] on td "You've been assigned a new service order: 1b8630e0-5d3e-4844-86b4-c02ae0c13886" at bounding box center [650, 395] width 91 height 43
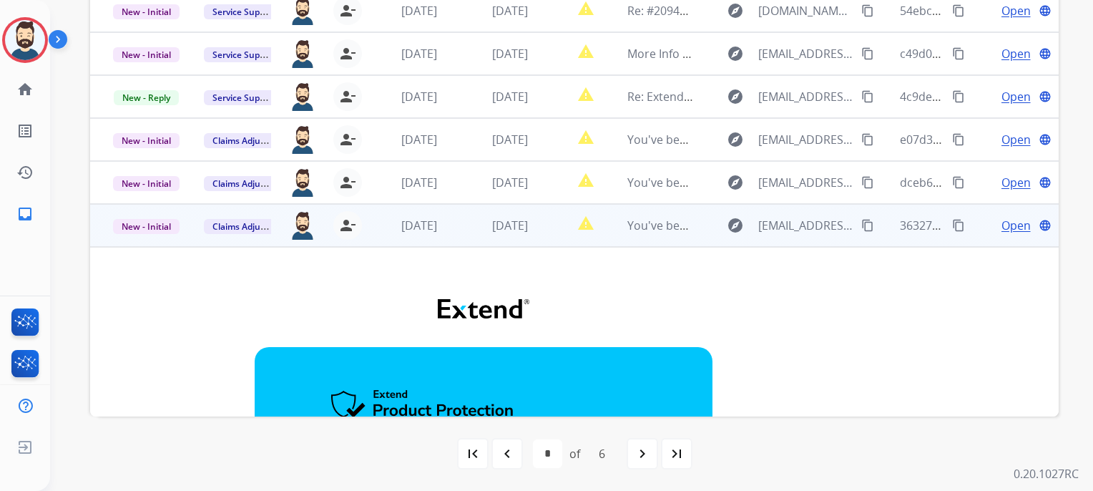
click at [659, 237] on td "You've been assigned a new service order: 1b8630e0-5d3e-4844-86b4-c02ae0c13886" at bounding box center [650, 225] width 91 height 43
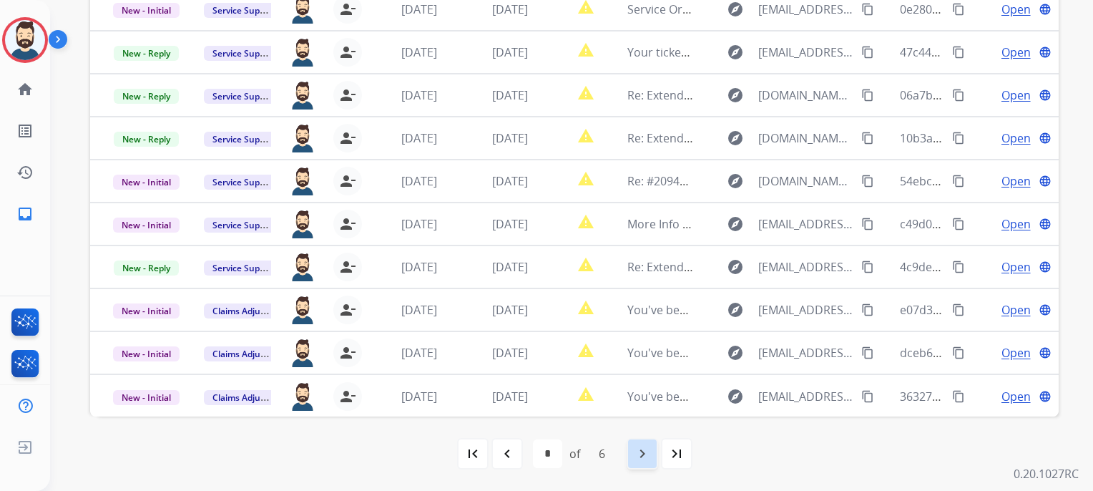
click at [634, 447] on mat-icon "navigate_next" at bounding box center [642, 453] width 17 height 17
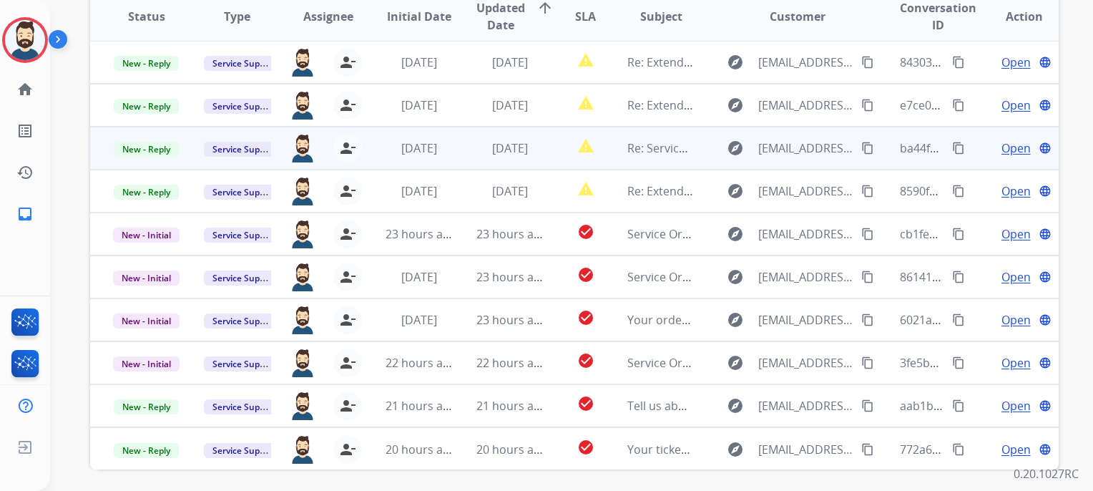
scroll to position [427, 0]
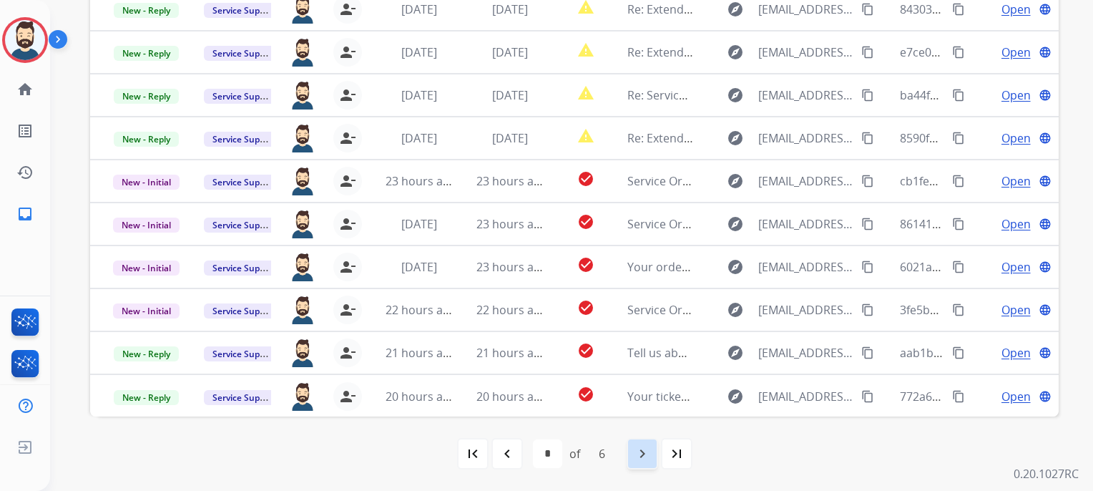
click at [637, 453] on mat-icon "navigate_next" at bounding box center [642, 453] width 17 height 17
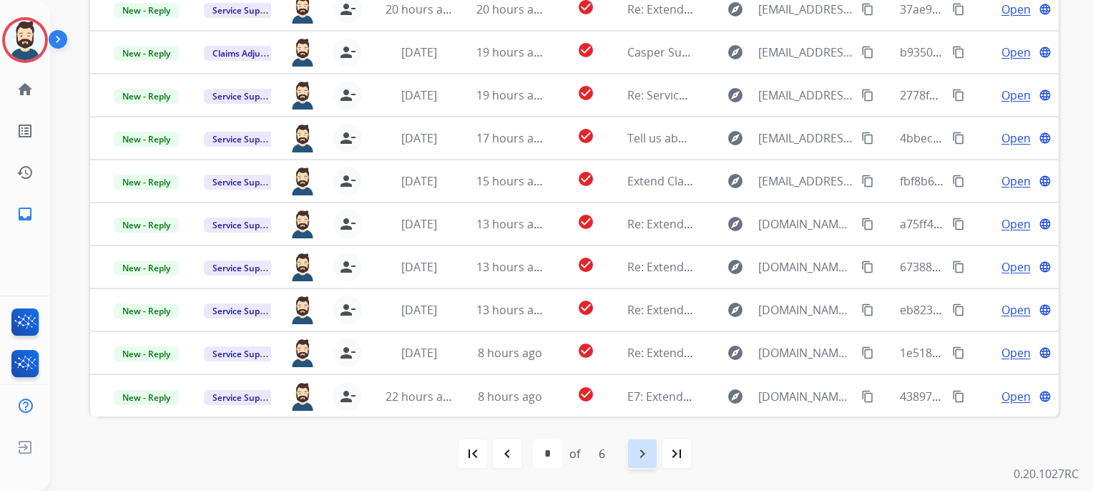
click at [639, 462] on div "navigate_next" at bounding box center [642, 453] width 31 height 31
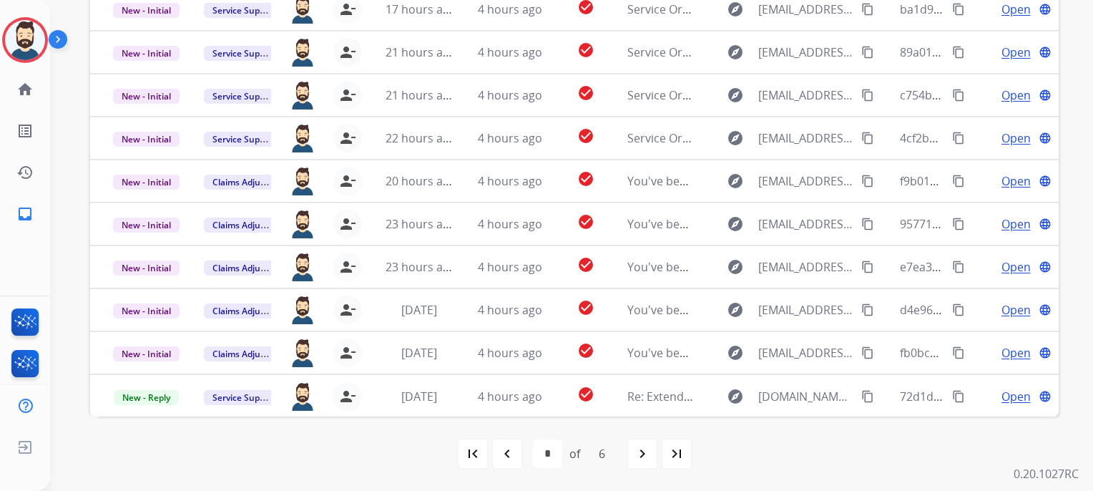
click at [635, 454] on div "navigate_next" at bounding box center [642, 453] width 31 height 31
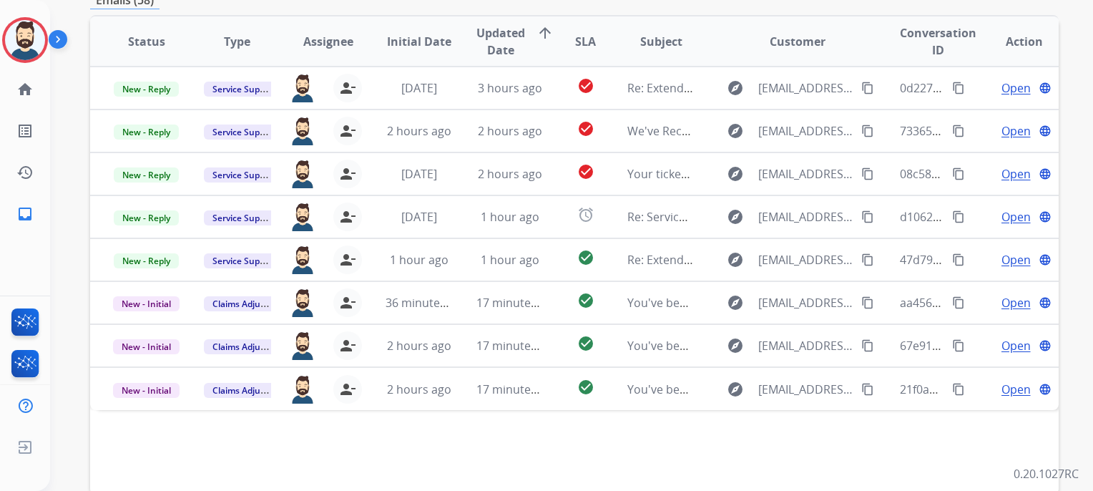
scroll to position [358, 0]
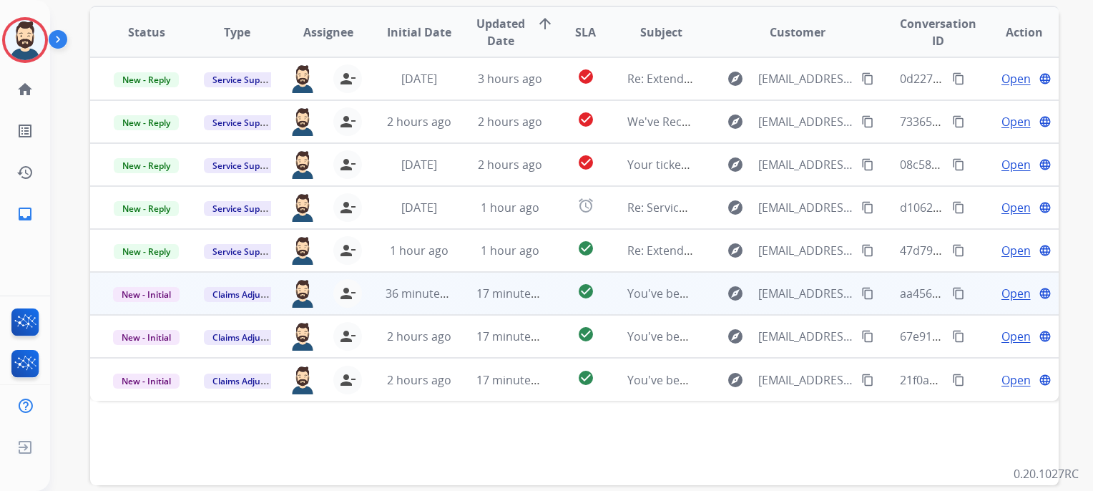
click at [547, 302] on td "check_circle" at bounding box center [575, 293] width 61 height 43
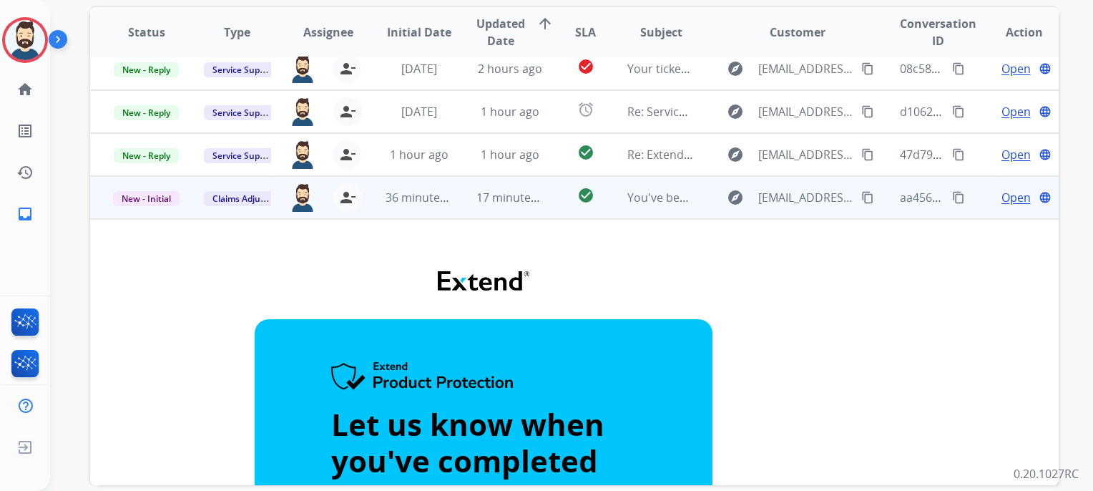
scroll to position [72, 0]
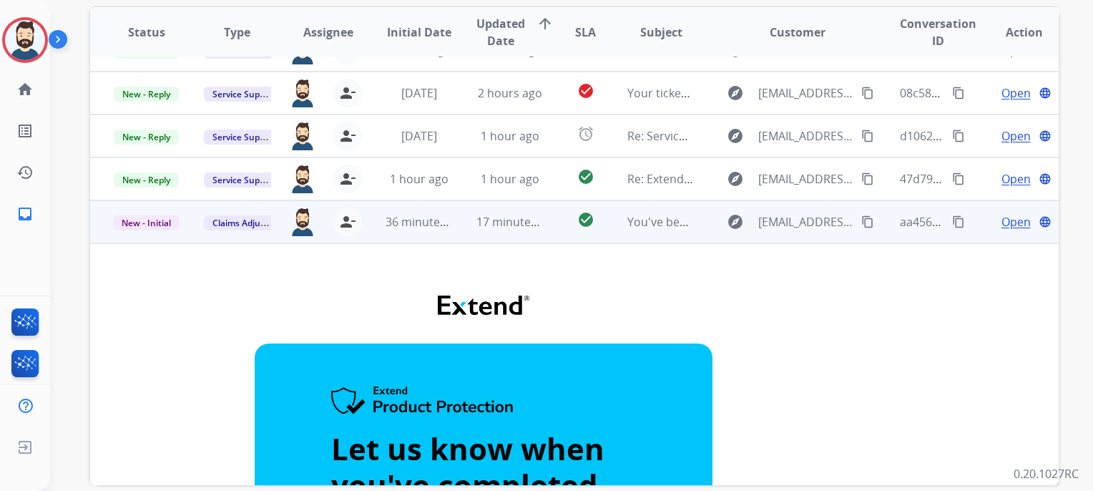
click at [515, 235] on td "17 minutes ago" at bounding box center [499, 221] width 91 height 43
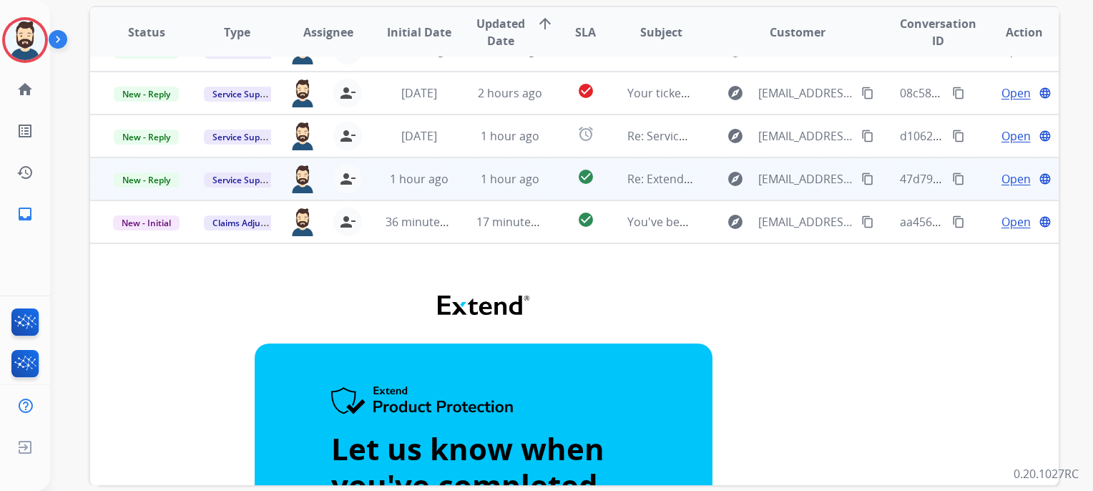
scroll to position [0, 0]
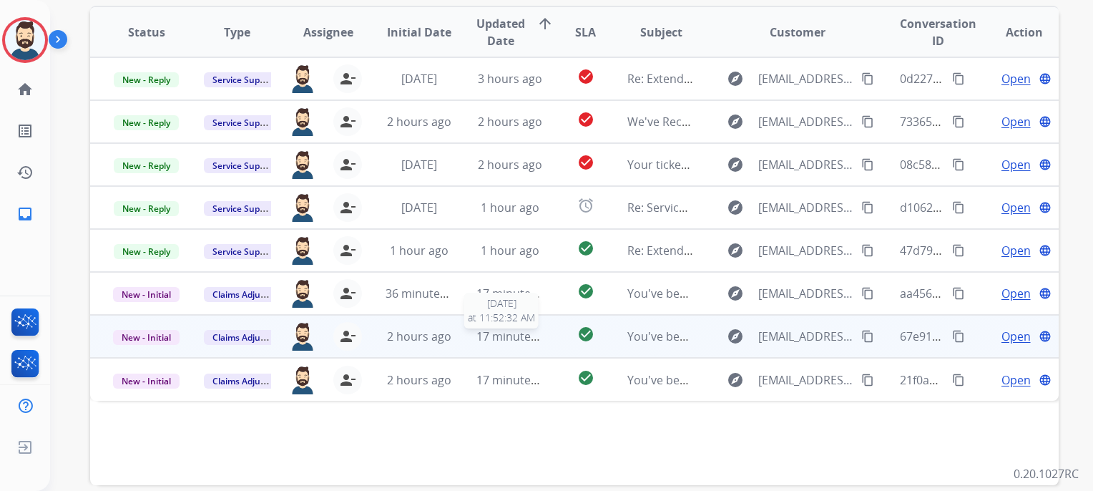
click at [521, 336] on span "17 minutes ago" at bounding box center [518, 336] width 83 height 16
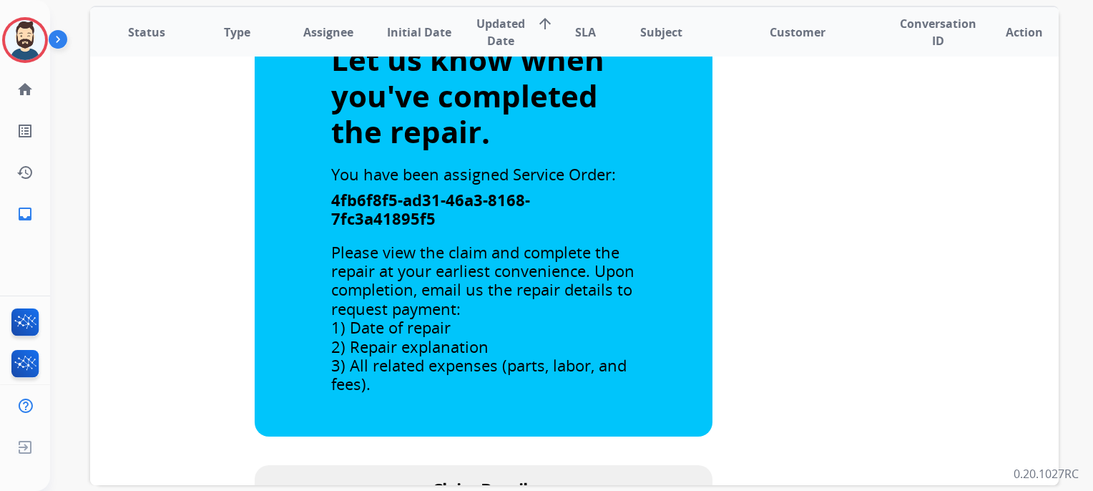
scroll to position [225, 0]
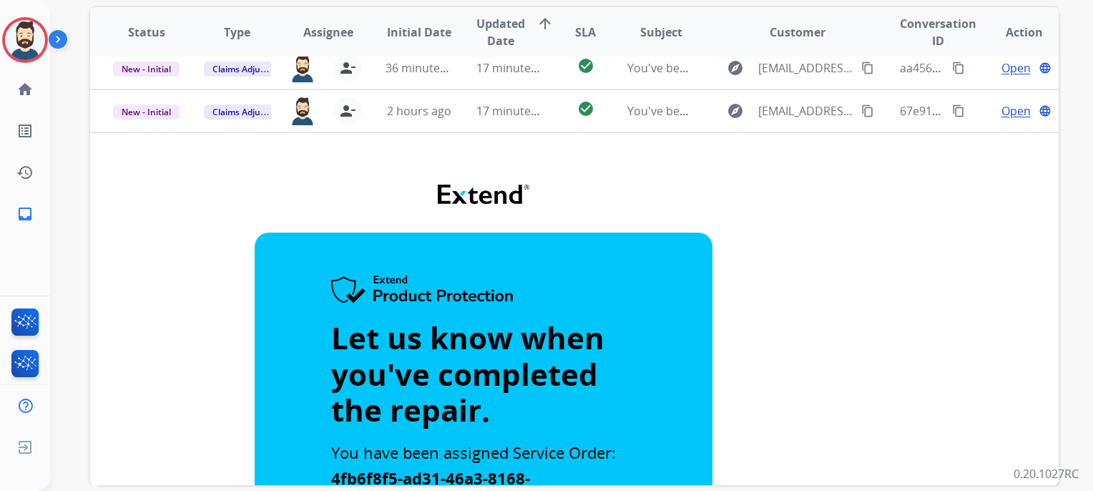
click at [532, 122] on td "17 minutes ago" at bounding box center [499, 110] width 91 height 43
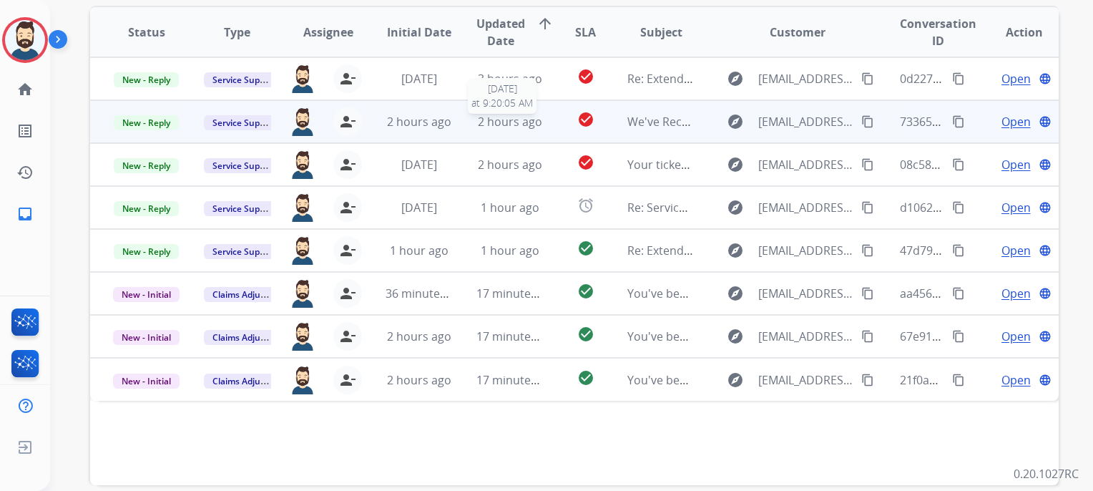
scroll to position [0, 0]
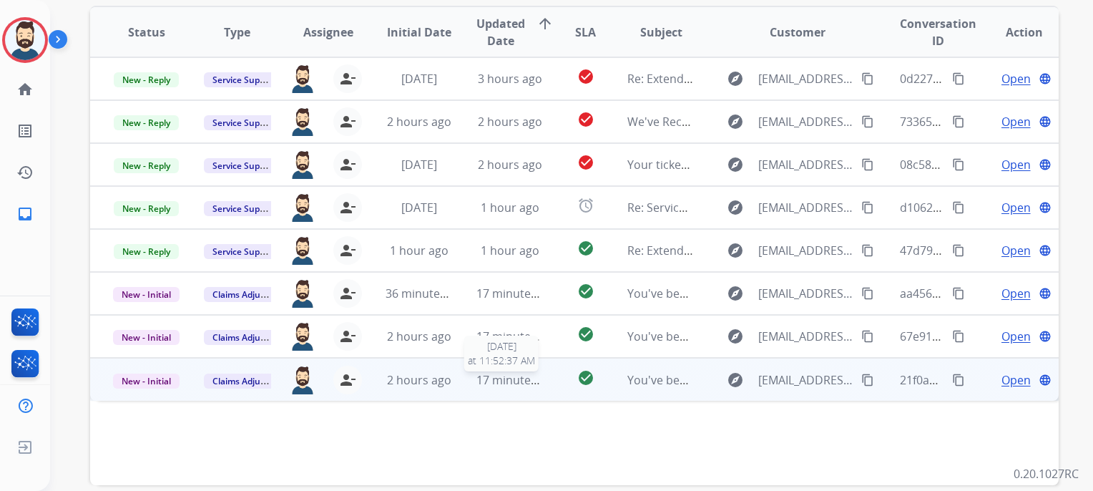
click at [509, 381] on span "17 minutes ago" at bounding box center [518, 380] width 83 height 16
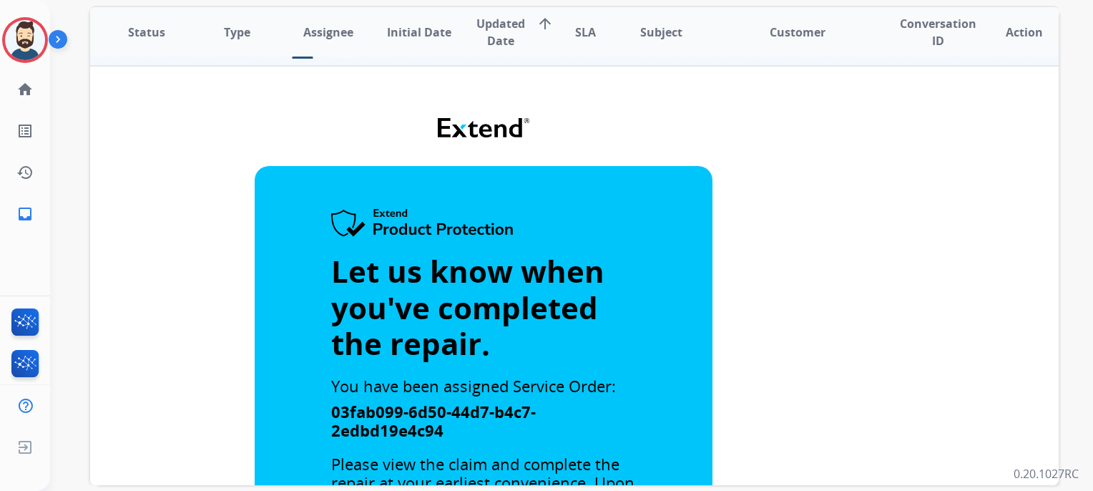
scroll to position [283, 0]
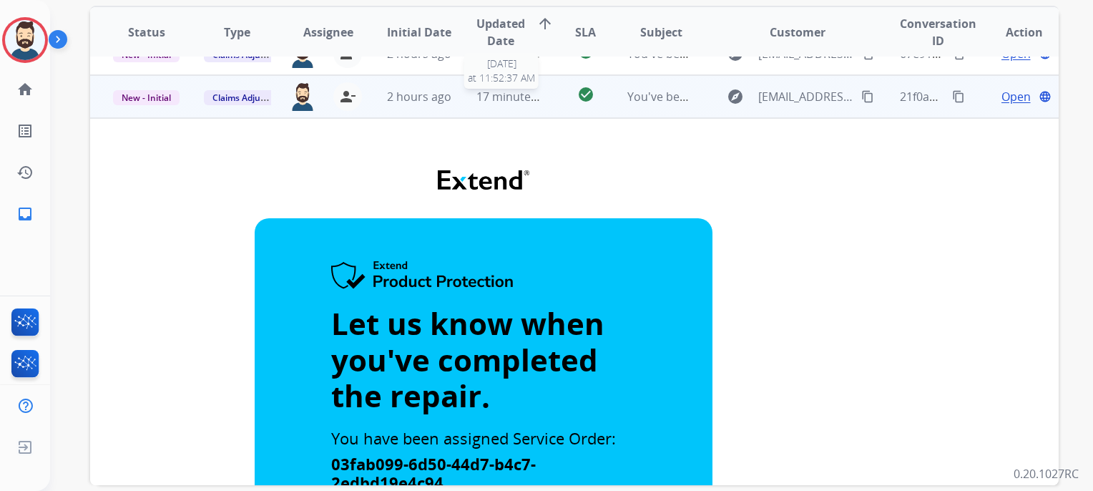
click at [494, 104] on div "17 minutes ago" at bounding box center [510, 96] width 67 height 17
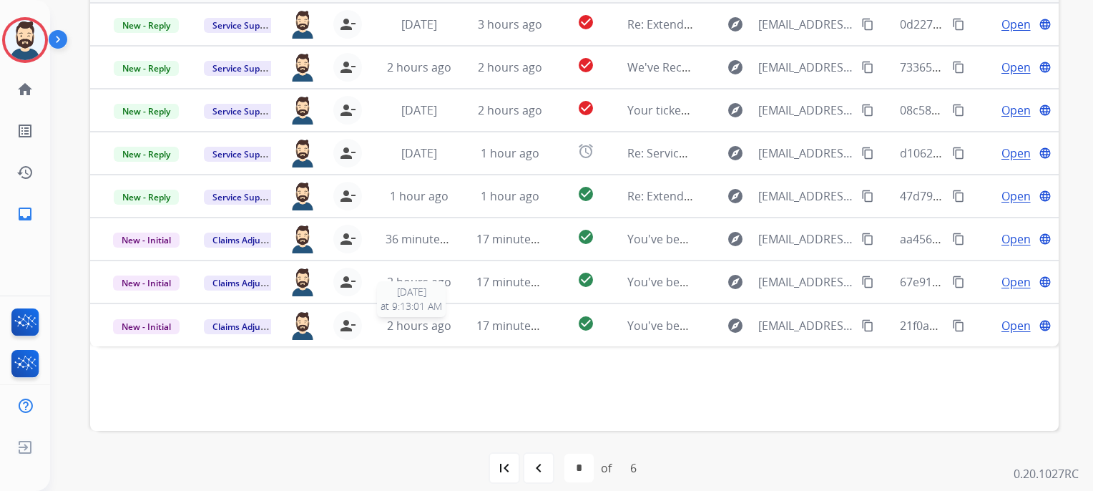
scroll to position [427, 0]
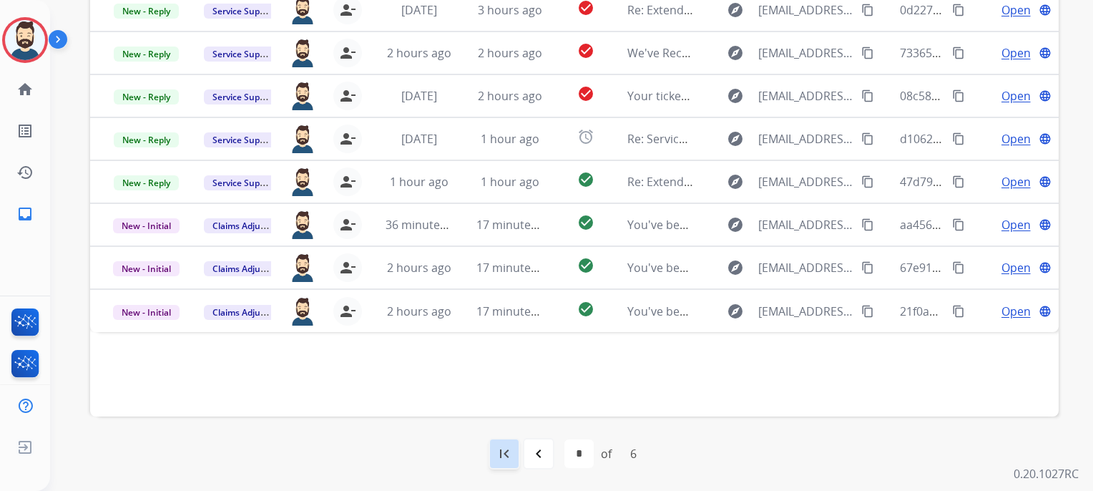
click at [501, 450] on mat-icon "first_page" at bounding box center [504, 453] width 17 height 17
select select "*"
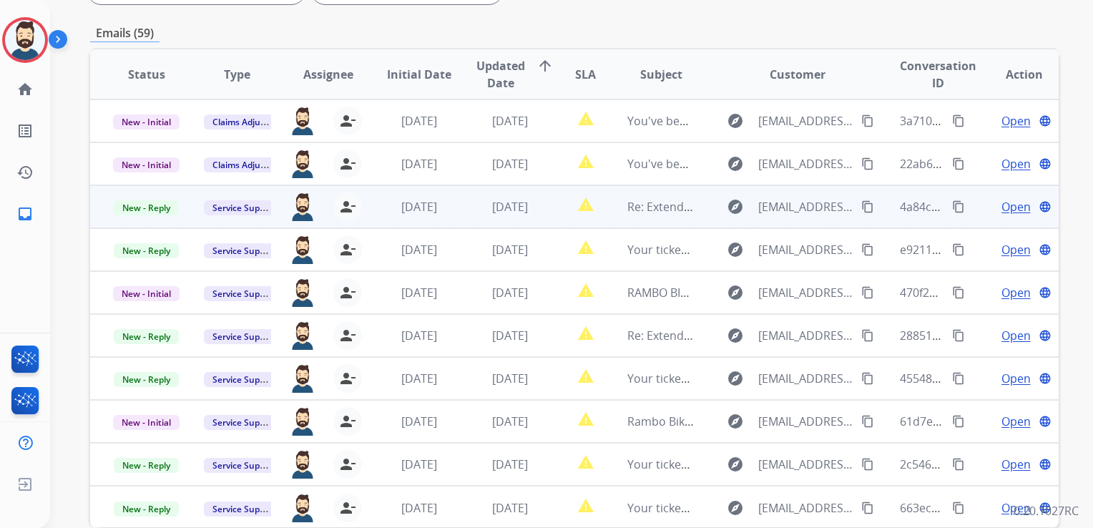
scroll to position [174, 0]
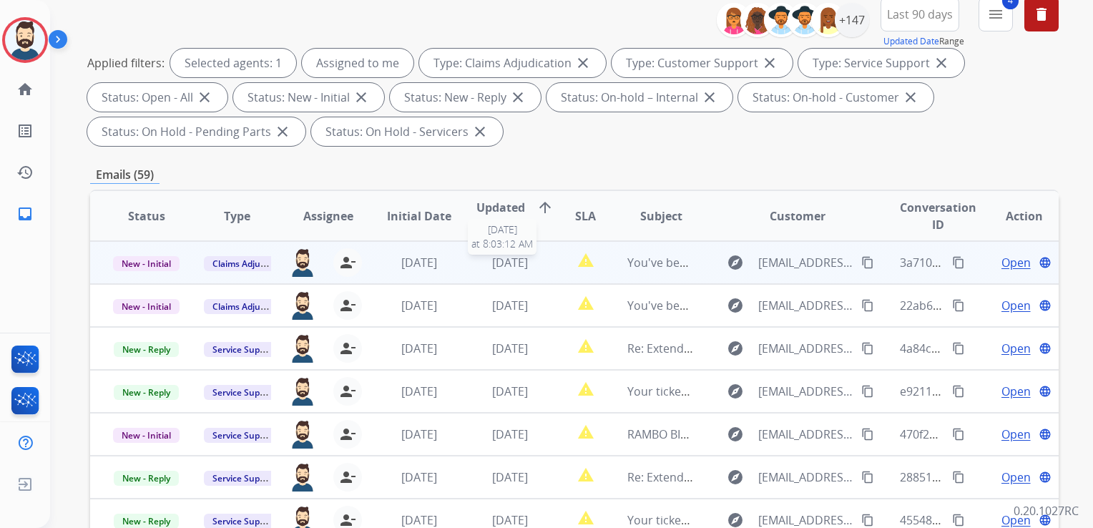
click at [528, 267] on span "[DATE]" at bounding box center [510, 263] width 36 height 16
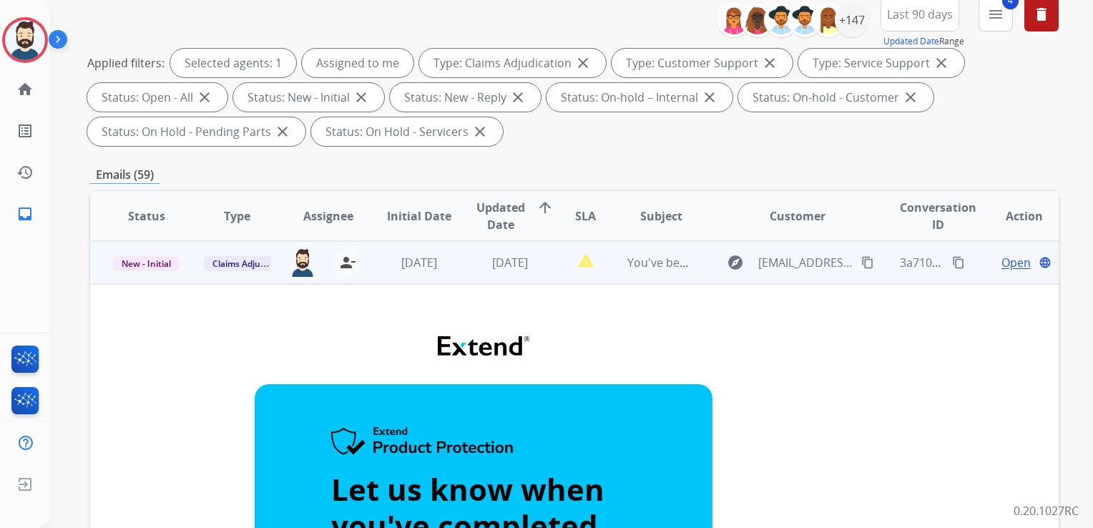
click at [1002, 261] on span "Open" at bounding box center [1016, 262] width 29 height 17
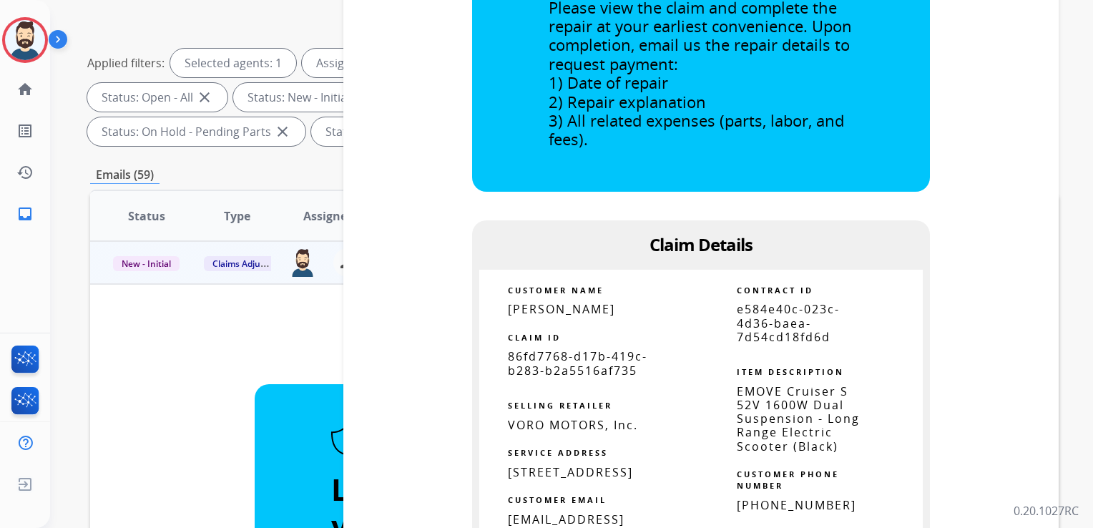
scroll to position [644, 0]
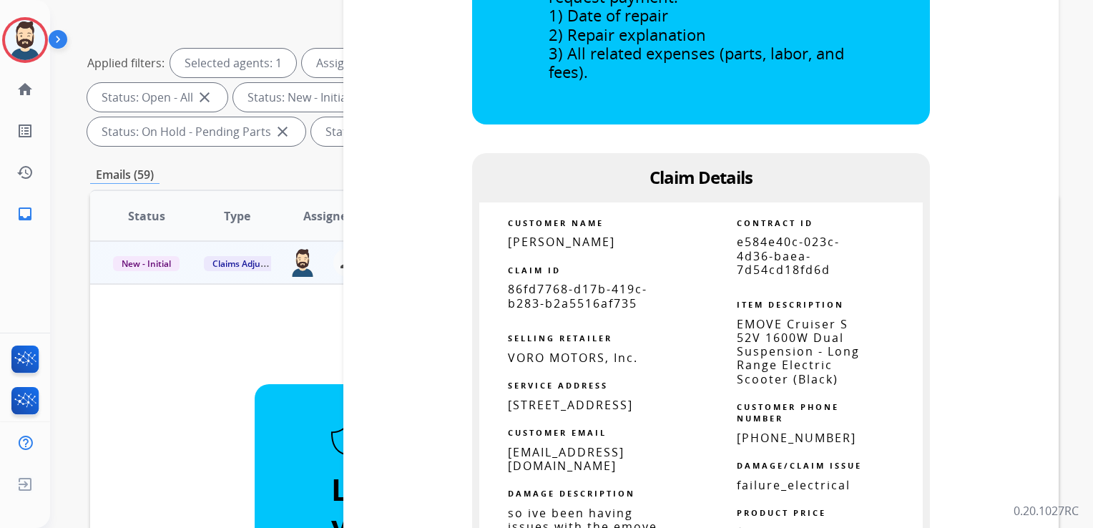
click at [579, 294] on span "86fd7768-d17b-419c-b283-b2a5516af735" at bounding box center [578, 295] width 140 height 29
click at [578, 293] on span "86fd7768-d17b-419c-b283-b2a5516af735" at bounding box center [578, 295] width 140 height 29
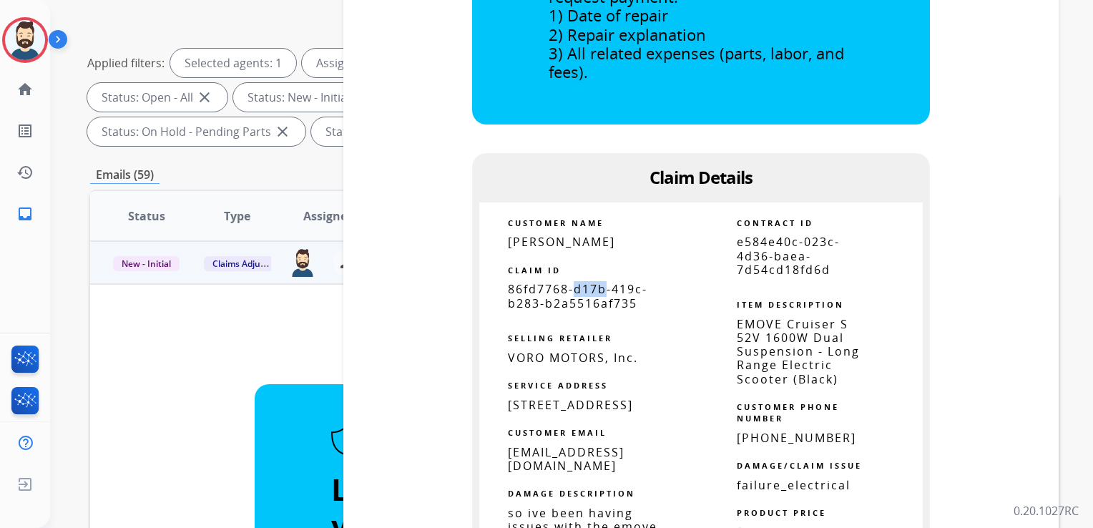
click at [578, 293] on span "86fd7768-d17b-419c-b283-b2a5516af735" at bounding box center [578, 295] width 140 height 29
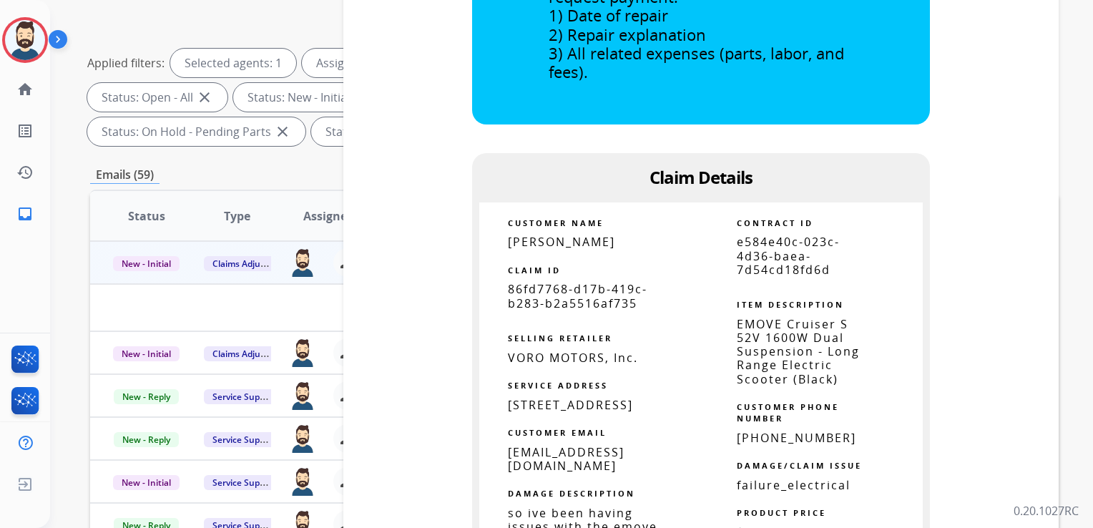
scroll to position [0, 0]
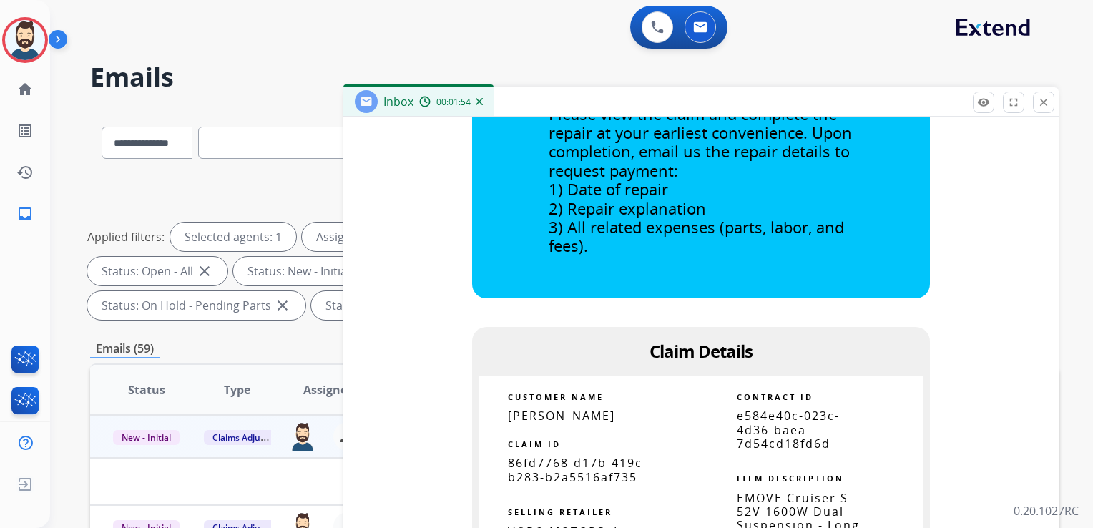
click at [523, 415] on span "Jennifer Loudin" at bounding box center [561, 416] width 107 height 16
click at [523, 414] on span "Jennifer Loudin" at bounding box center [561, 416] width 107 height 16
click at [524, 413] on span "Jennifer Loudin" at bounding box center [561, 416] width 107 height 16
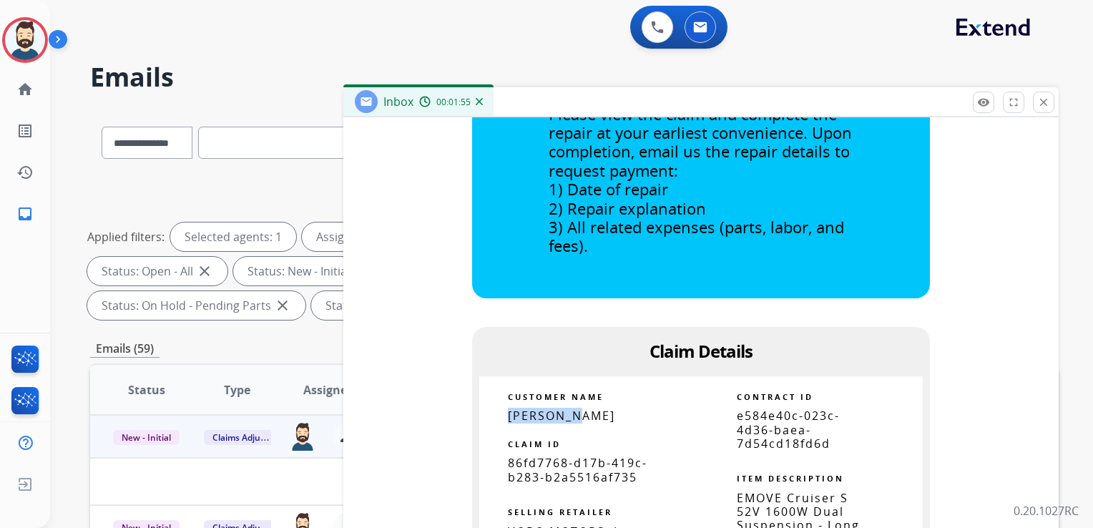
click at [525, 412] on span "Jennifer Loudin" at bounding box center [561, 416] width 107 height 16
click at [526, 412] on span "Jennifer Loudin" at bounding box center [561, 416] width 107 height 16
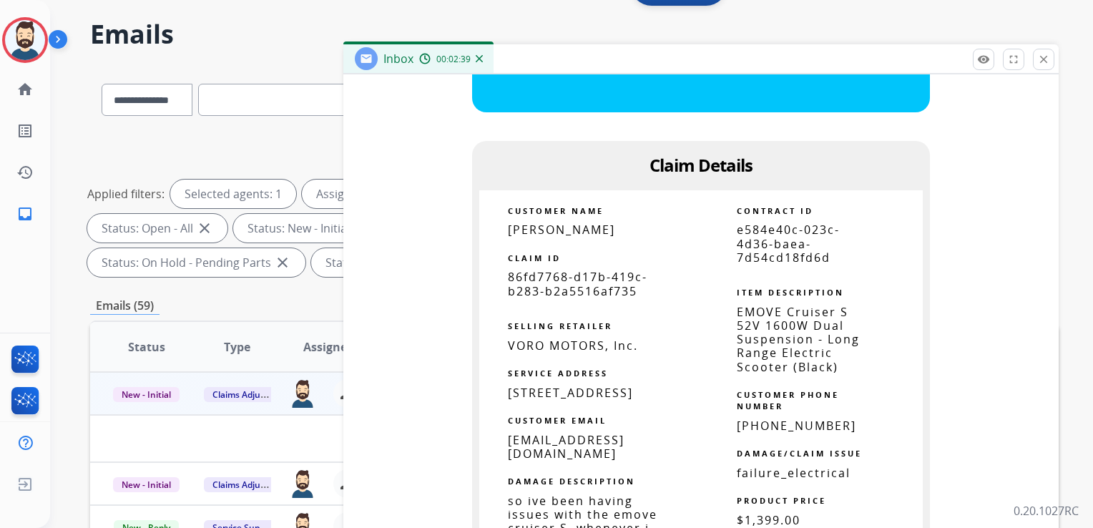
scroll to position [64, 0]
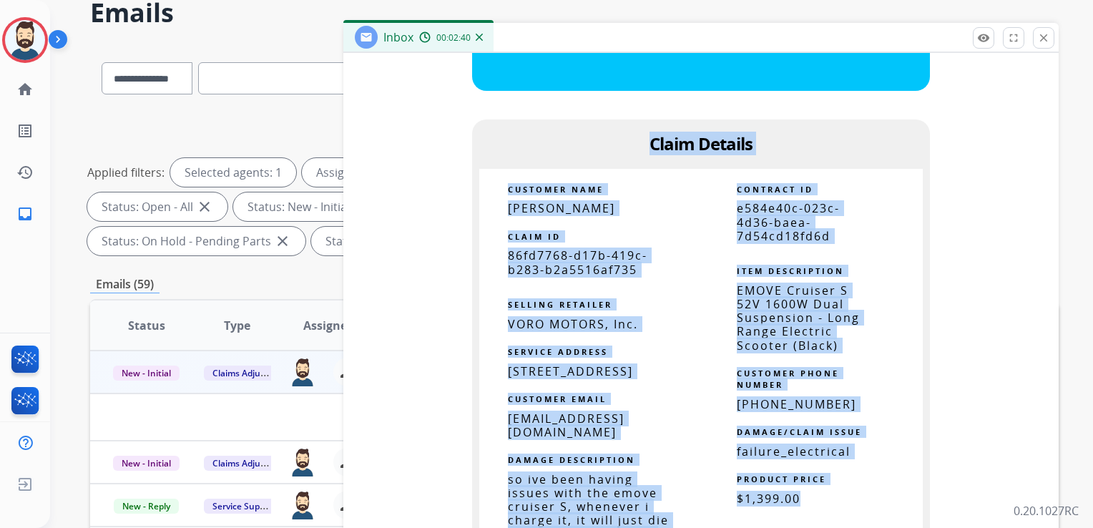
drag, startPoint x: 645, startPoint y: 208, endPoint x: 810, endPoint y: 499, distance: 334.9
click at [810, 499] on td "Let us know when you've completed the repair. You have been assigned Service Or…" at bounding box center [701, 287] width 678 height 1510
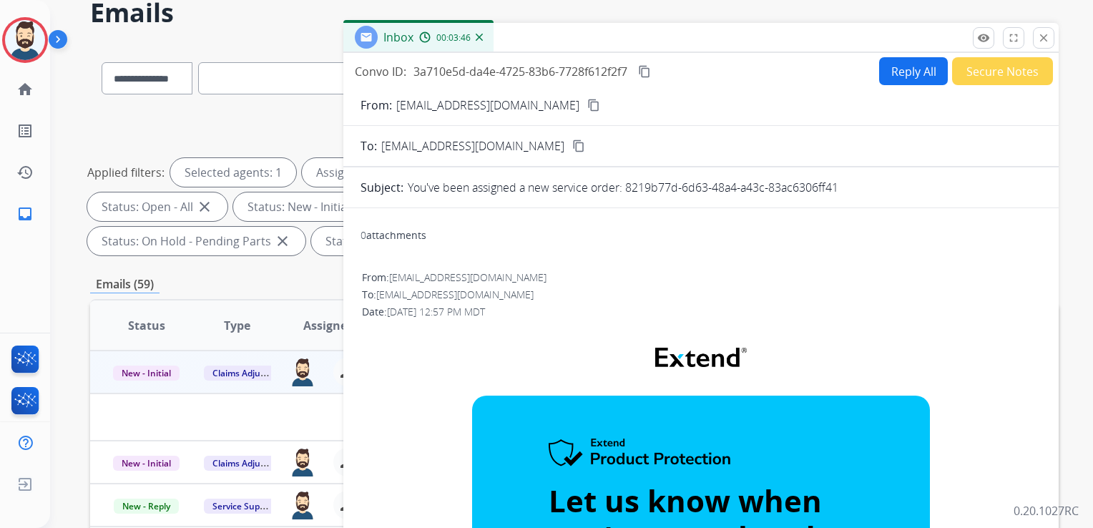
scroll to position [0, 0]
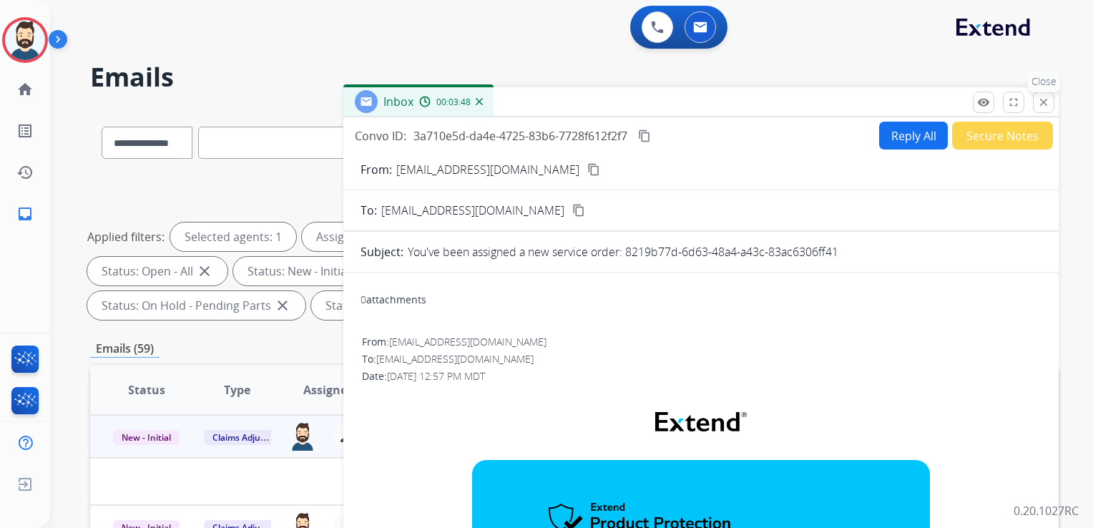
click at [1042, 99] on mat-icon "close" at bounding box center [1044, 102] width 13 height 13
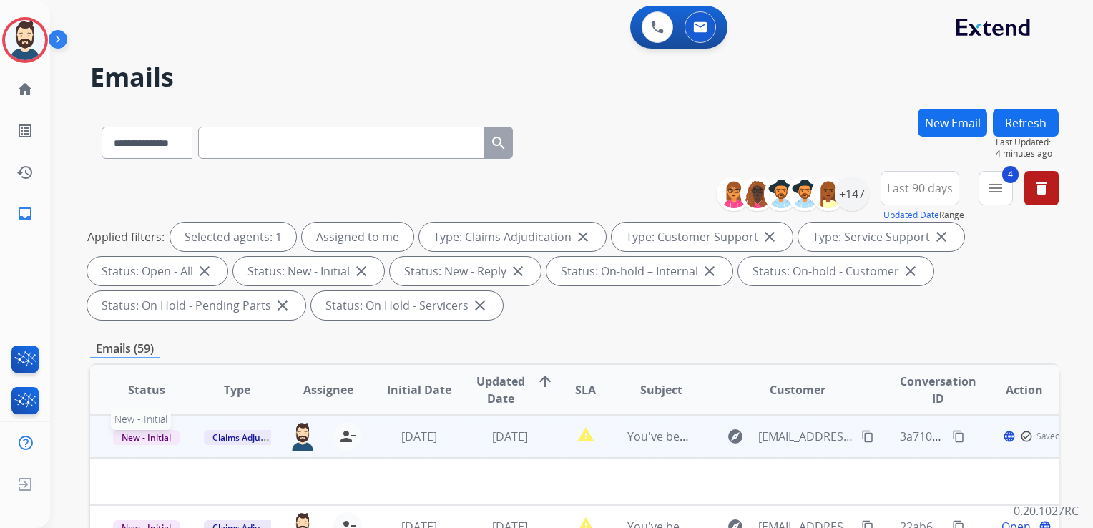
click at [155, 437] on span "New - Initial" at bounding box center [146, 437] width 67 height 15
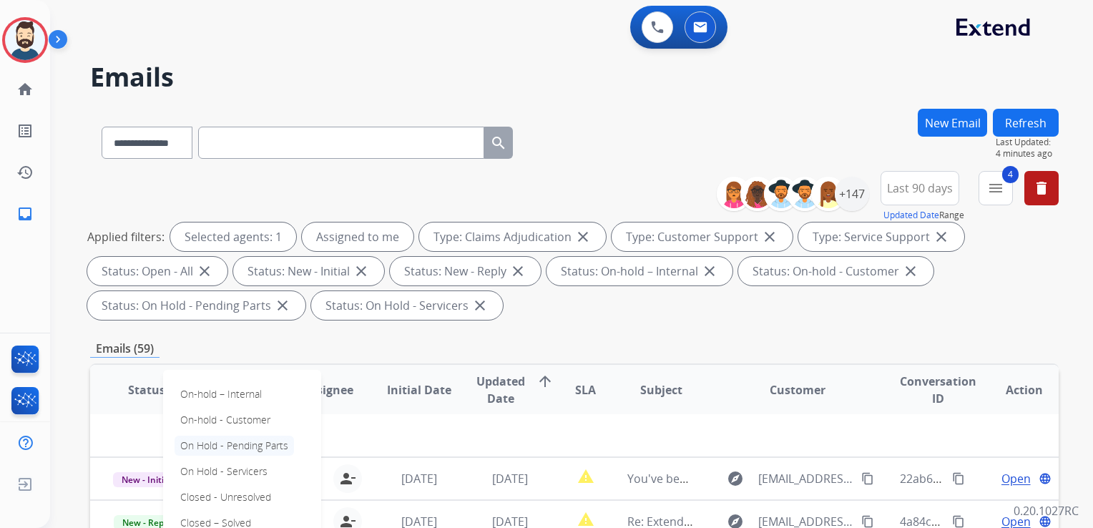
scroll to position [72, 0]
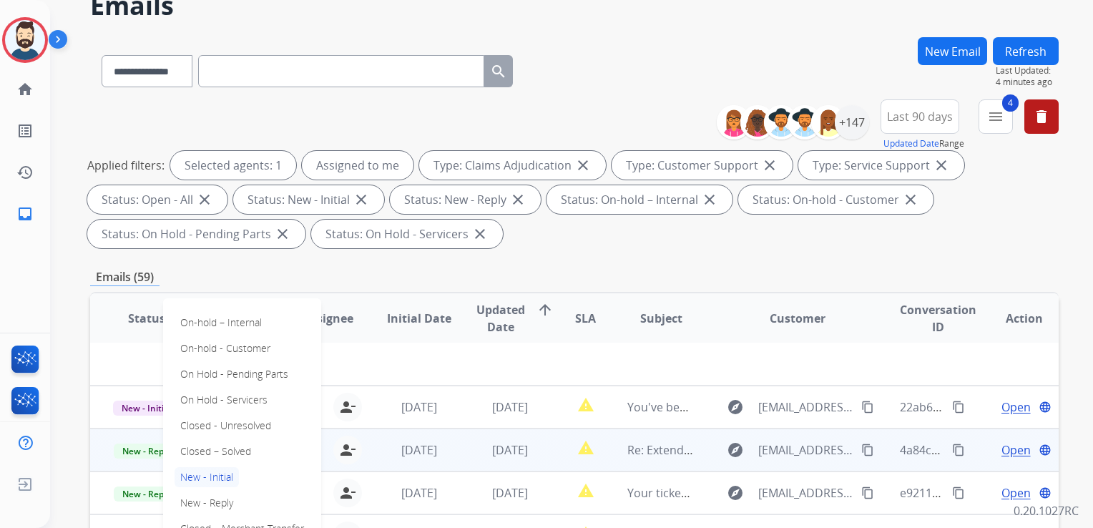
click at [240, 451] on p "Closed – Solved" at bounding box center [216, 452] width 82 height 20
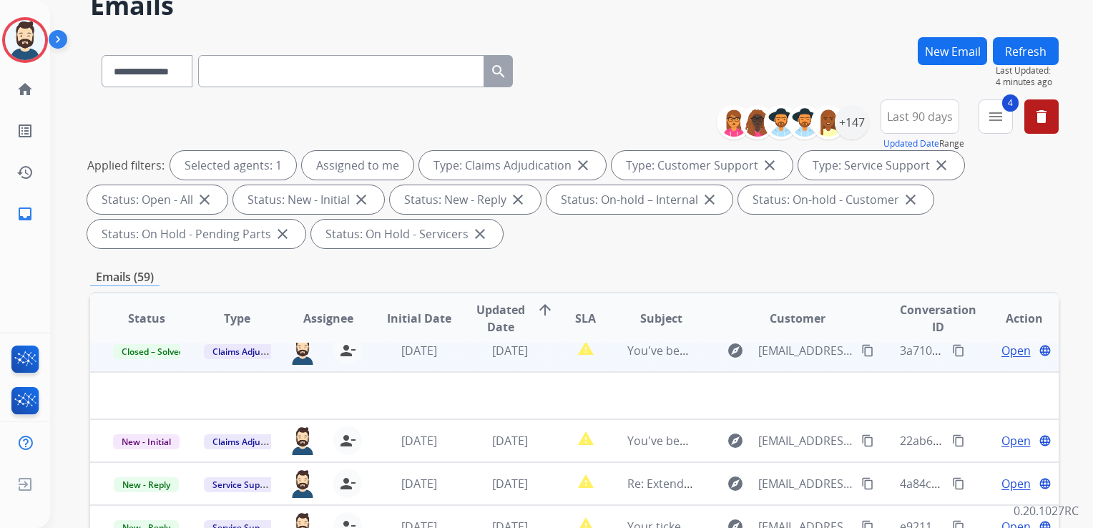
scroll to position [0, 0]
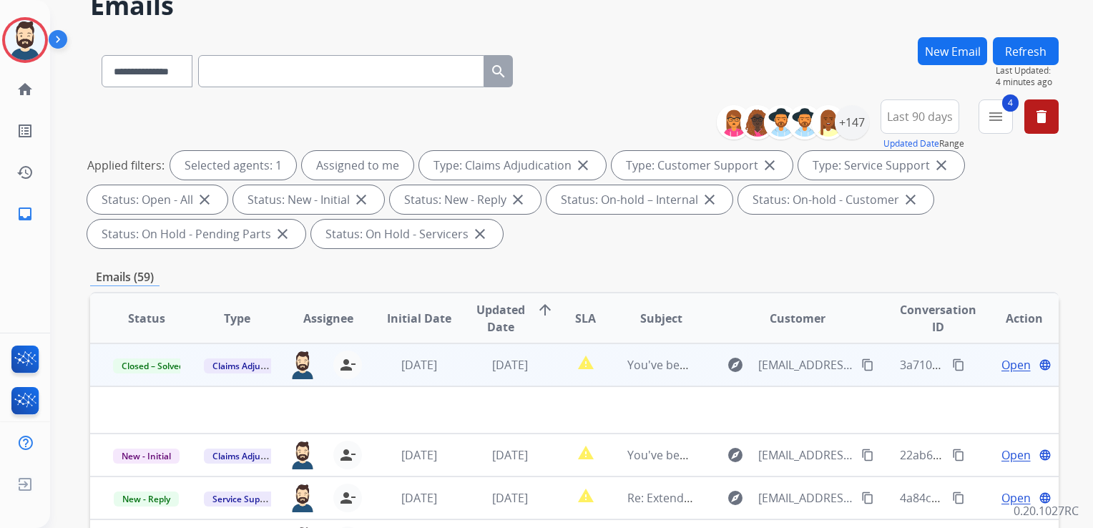
click at [1020, 56] on button "Refresh" at bounding box center [1026, 51] width 66 height 28
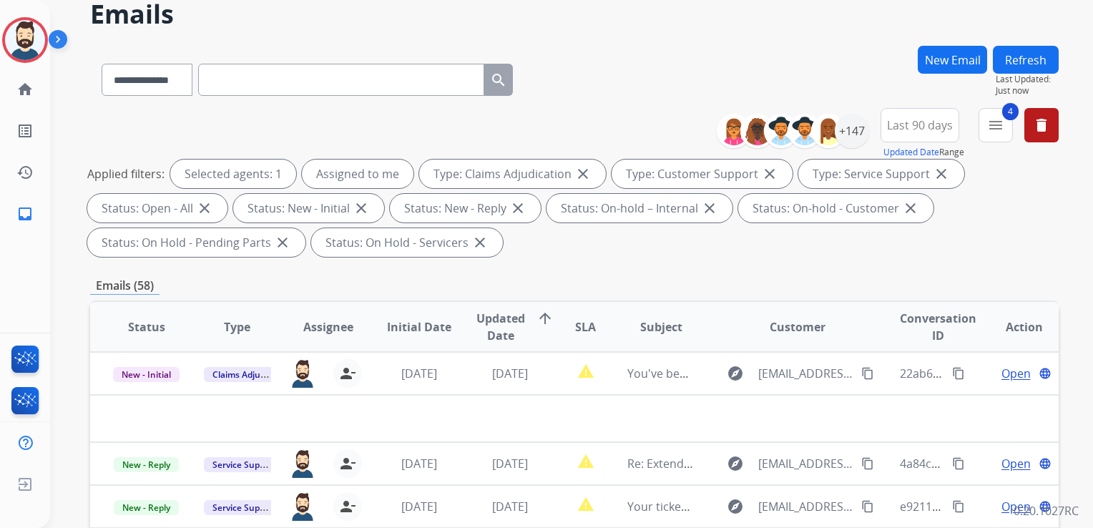
scroll to position [143, 0]
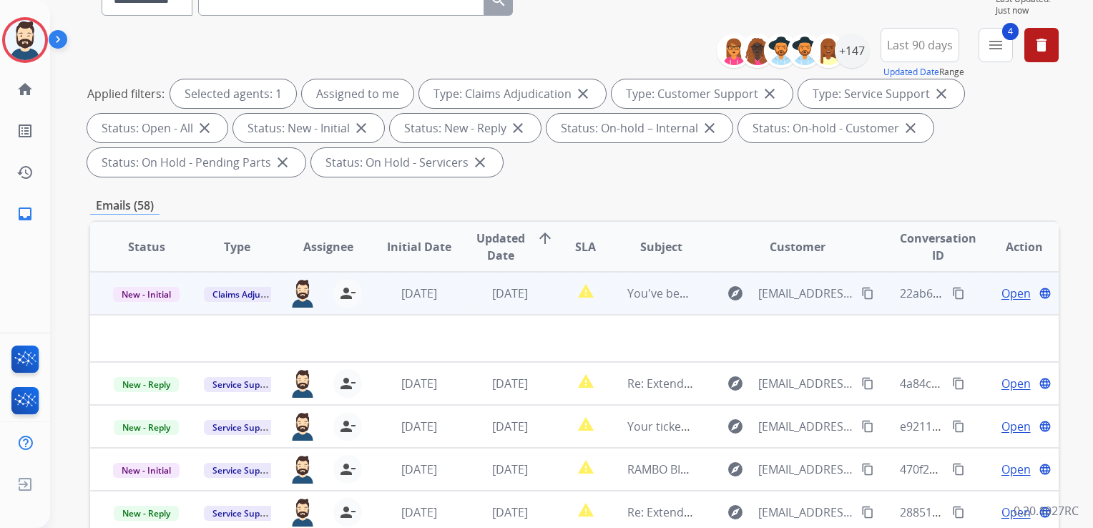
click at [515, 309] on td "[DATE]" at bounding box center [499, 293] width 91 height 43
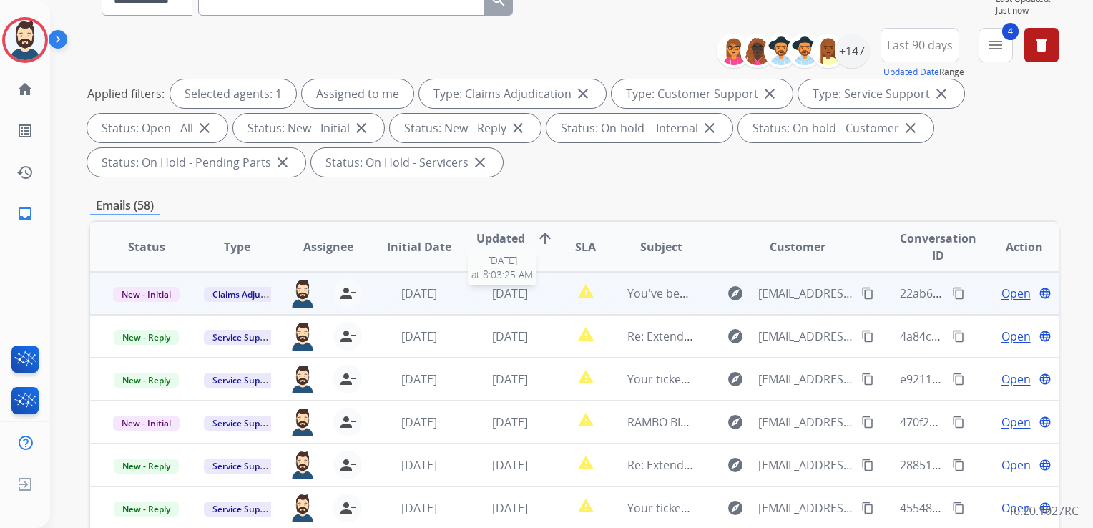
click at [526, 300] on span "[DATE]" at bounding box center [510, 294] width 36 height 16
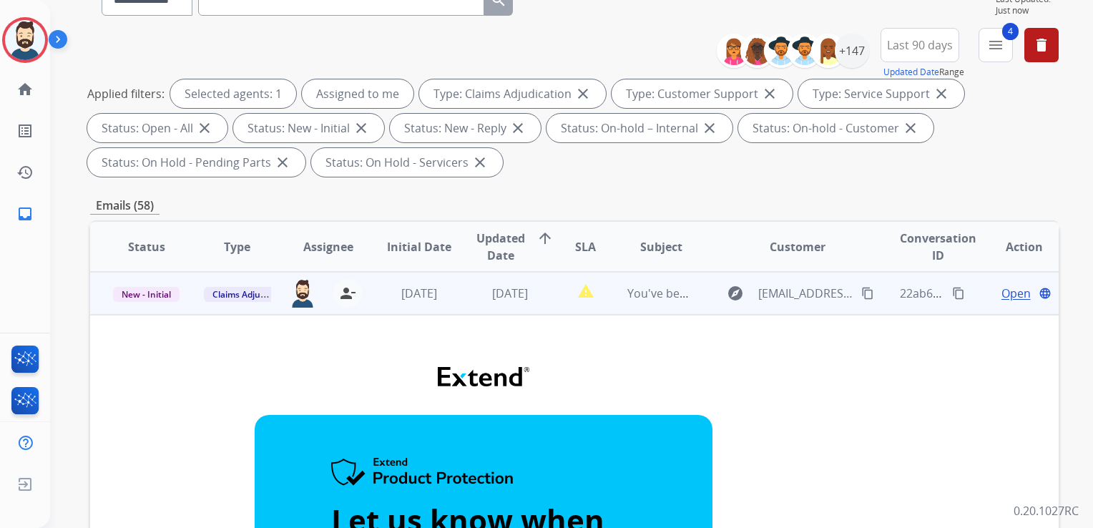
click at [1005, 293] on span "Open" at bounding box center [1016, 293] width 29 height 17
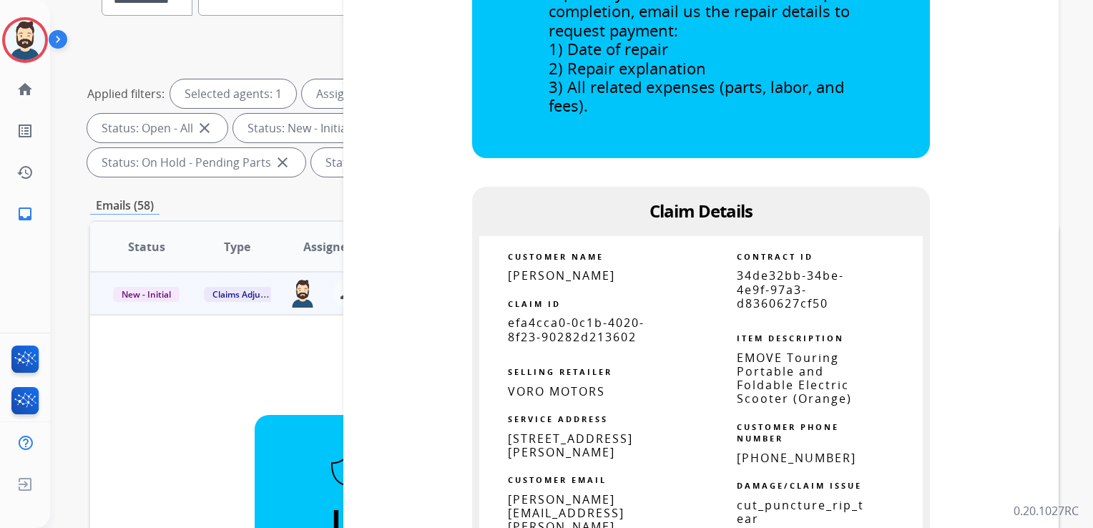
scroll to position [716, 0]
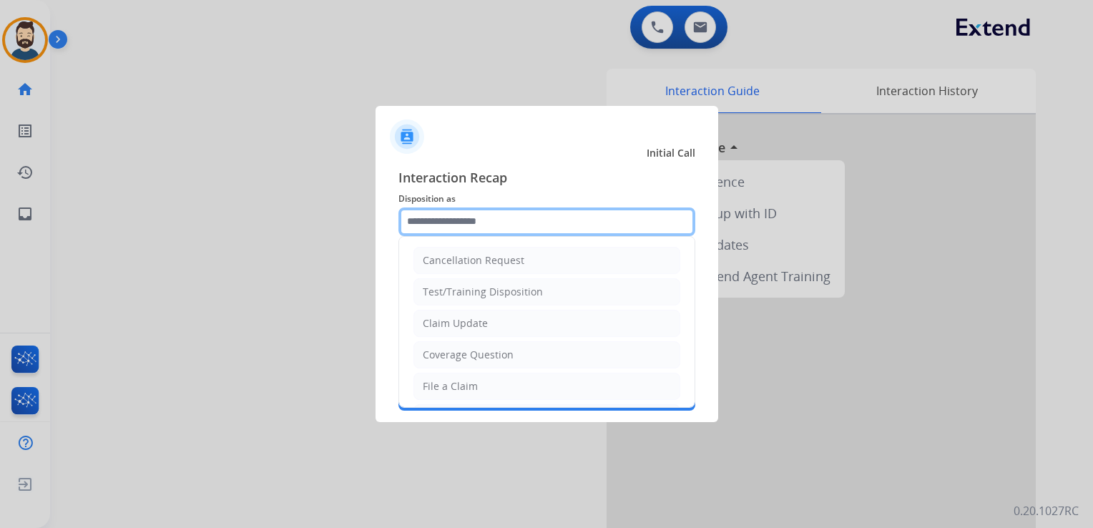
click at [461, 216] on input "text" at bounding box center [547, 222] width 297 height 29
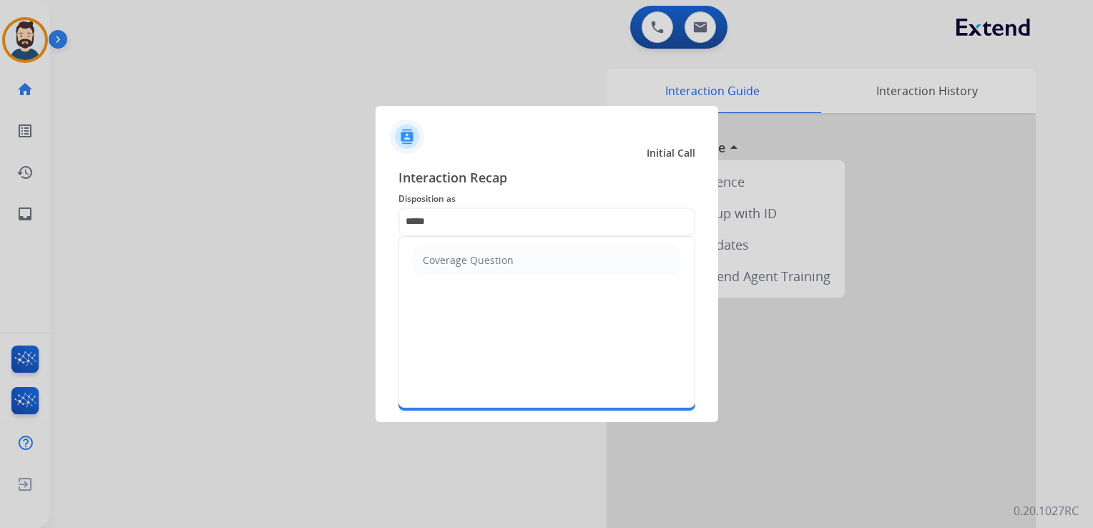
click at [461, 262] on div "Coverage Question" at bounding box center [468, 260] width 91 height 14
type input "**********"
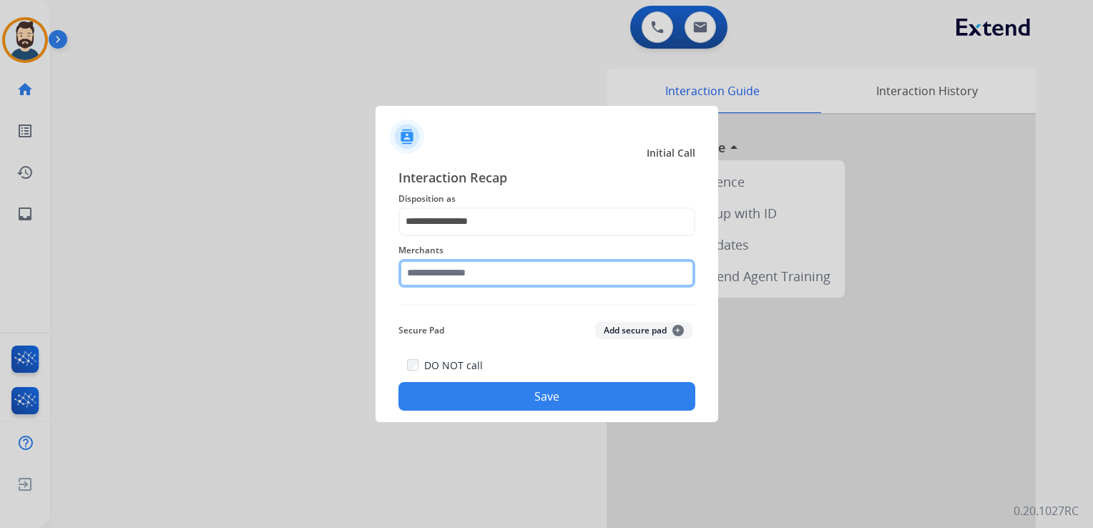
click at [454, 276] on input "text" at bounding box center [547, 273] width 297 height 29
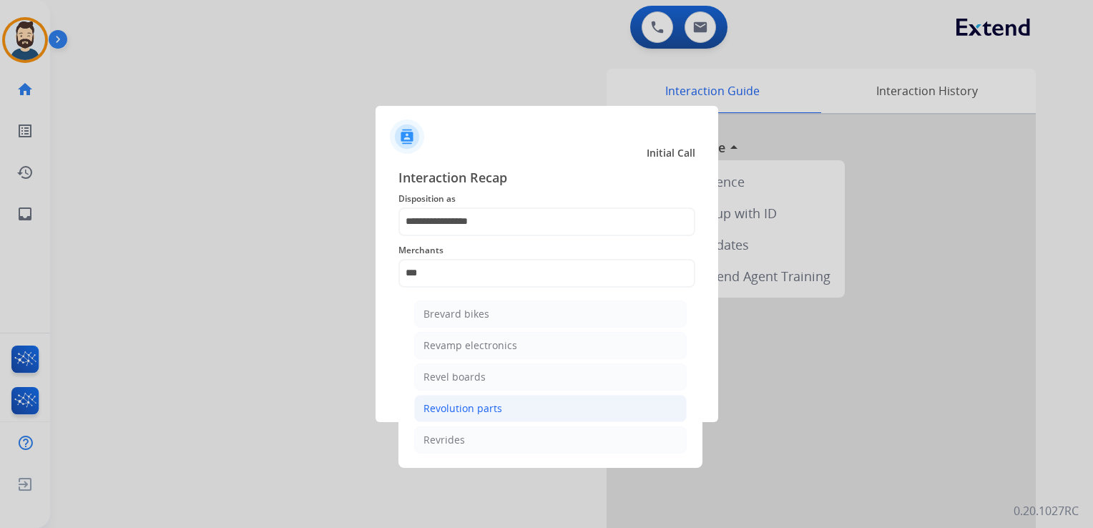
click at [460, 411] on div "Revolution parts" at bounding box center [463, 408] width 79 height 14
type input "**********"
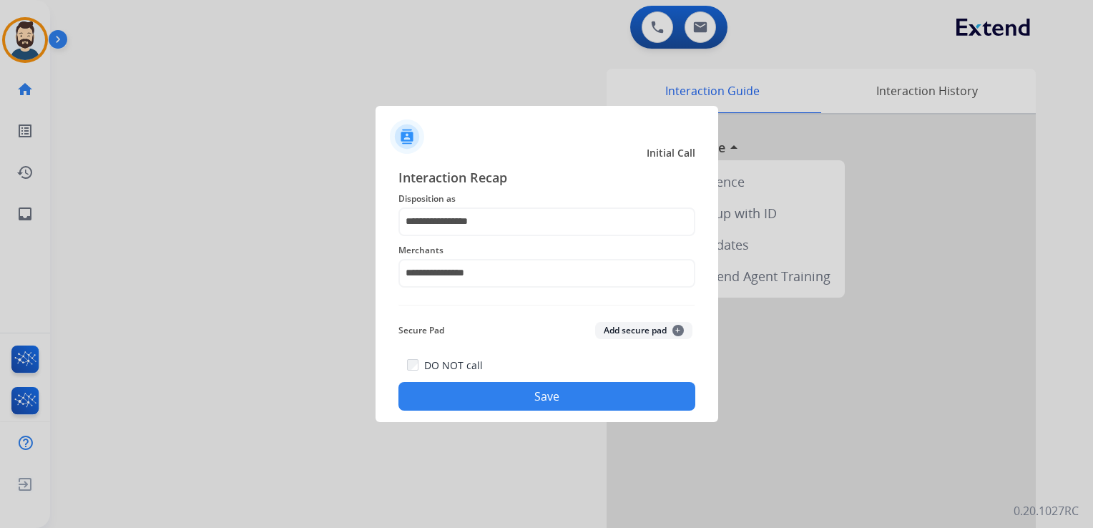
click at [517, 387] on button "Save" at bounding box center [547, 396] width 297 height 29
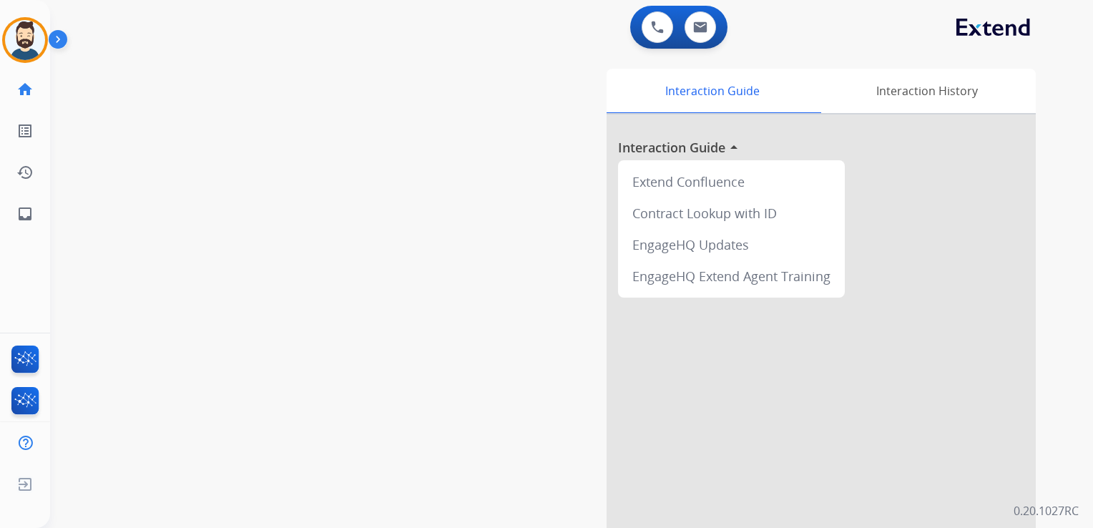
click at [129, 162] on div "swap_horiz Break voice bridge close_fullscreen Connect 3-Way Call merge_type Se…" at bounding box center [554, 350] width 1009 height 597
click at [31, 212] on mat-icon "inbox" at bounding box center [24, 213] width 17 height 17
select select "**********"
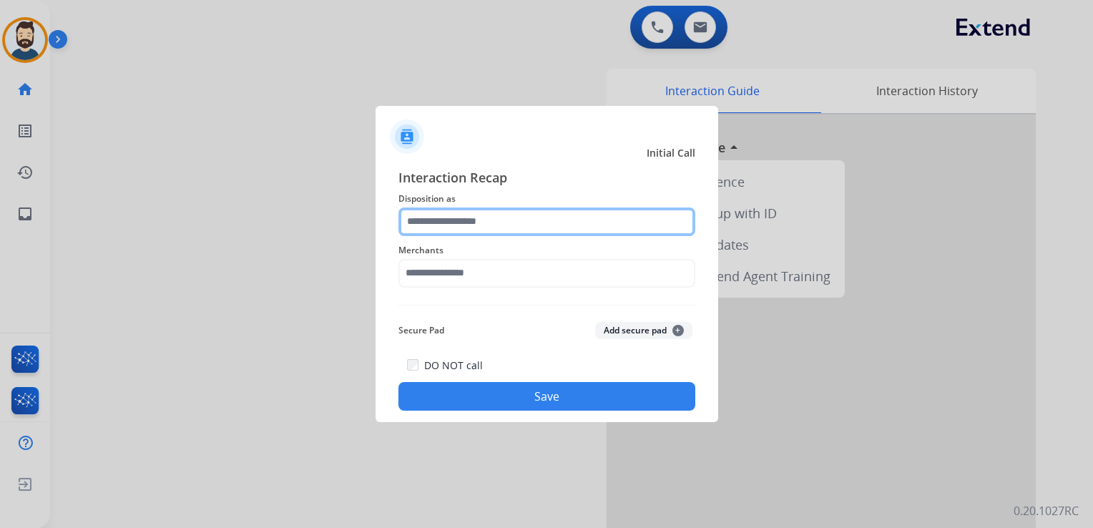
click at [442, 223] on input "text" at bounding box center [547, 222] width 297 height 29
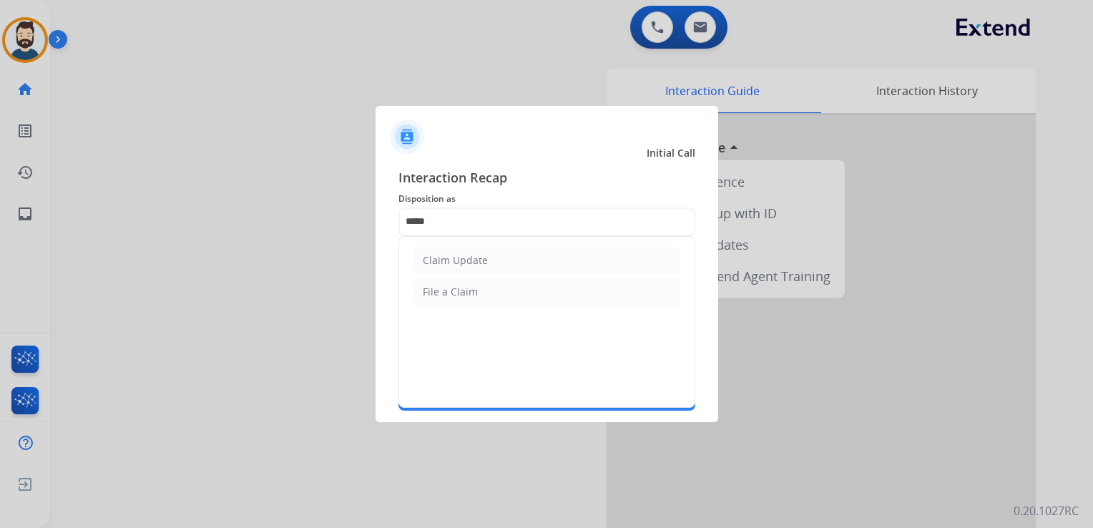
drag, startPoint x: 449, startPoint y: 253, endPoint x: 444, endPoint y: 265, distance: 14.1
click at [449, 256] on div "Claim Update" at bounding box center [455, 260] width 65 height 14
type input "**********"
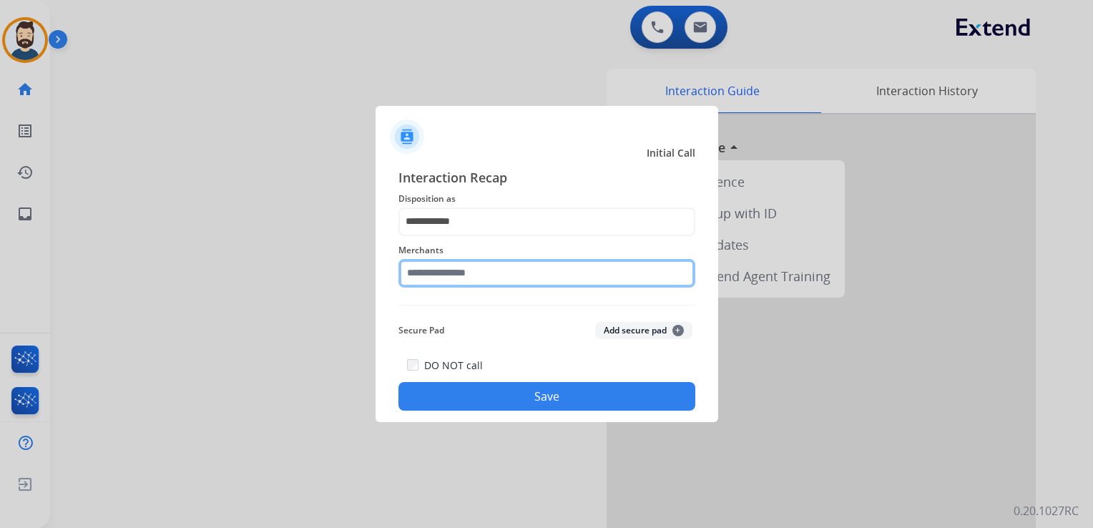
click at [442, 275] on input "text" at bounding box center [547, 273] width 297 height 29
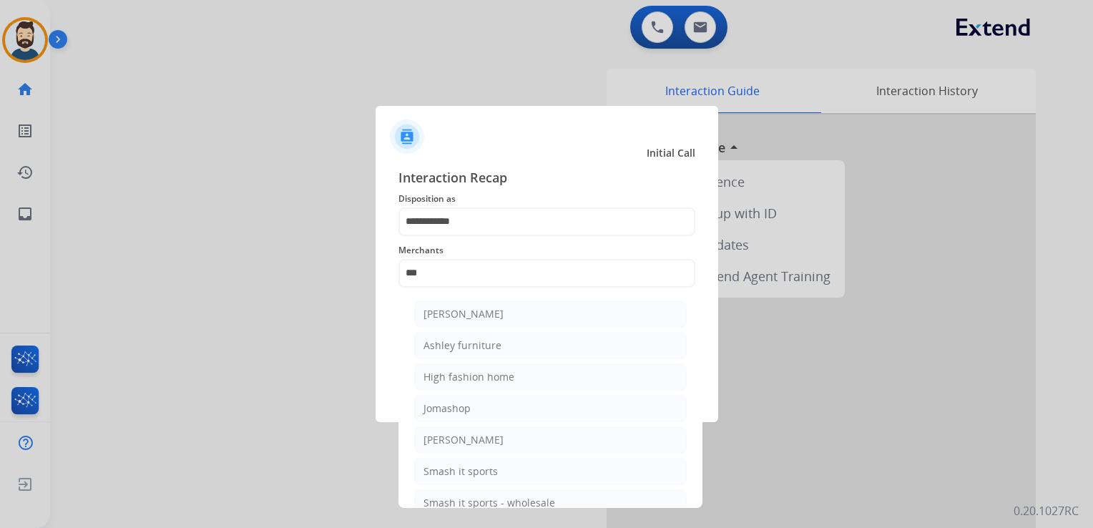
click at [472, 346] on div "Ashley furniture" at bounding box center [463, 345] width 78 height 14
type input "**********"
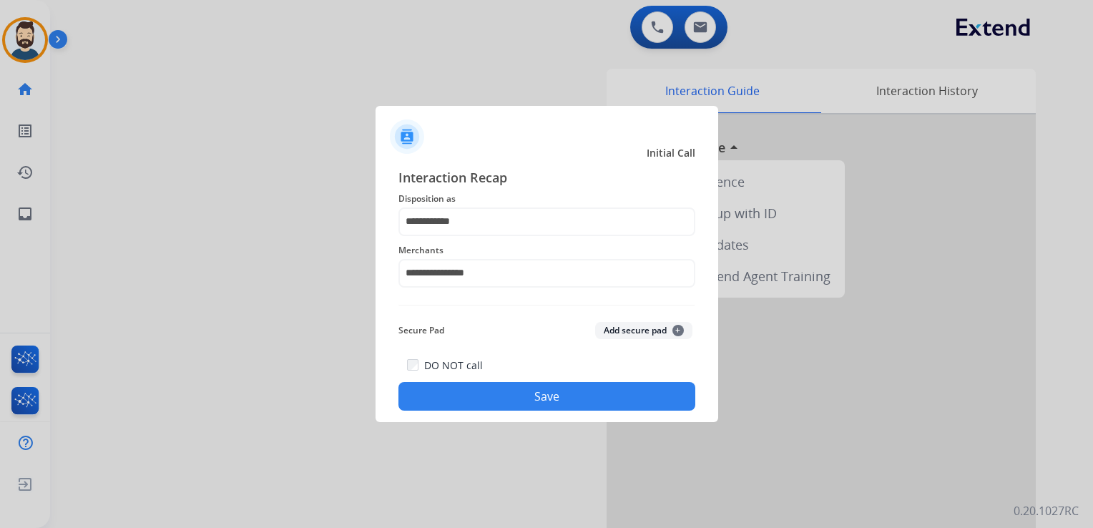
click at [473, 398] on button "Save" at bounding box center [547, 396] width 297 height 29
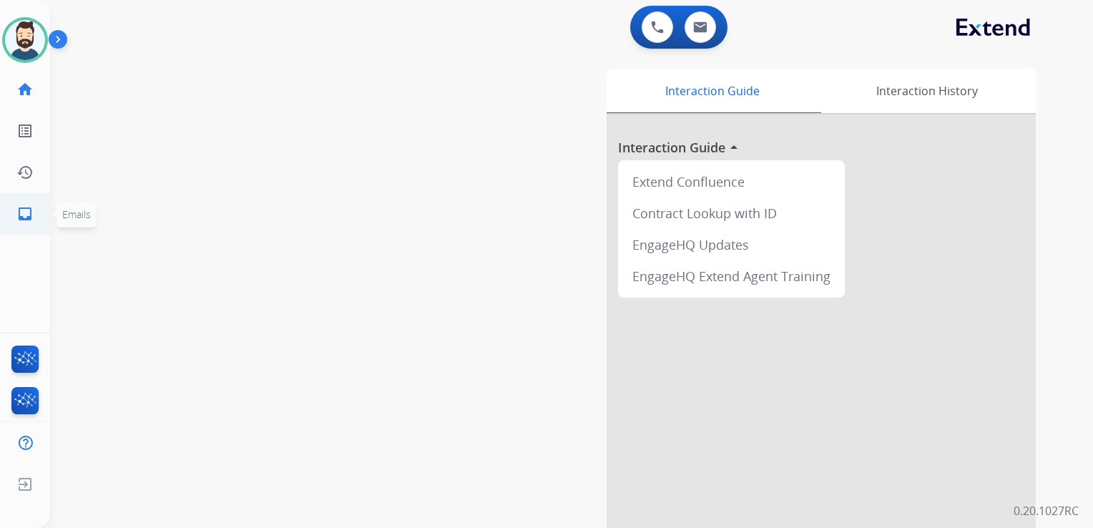
click at [23, 214] on mat-icon "inbox" at bounding box center [24, 213] width 17 height 17
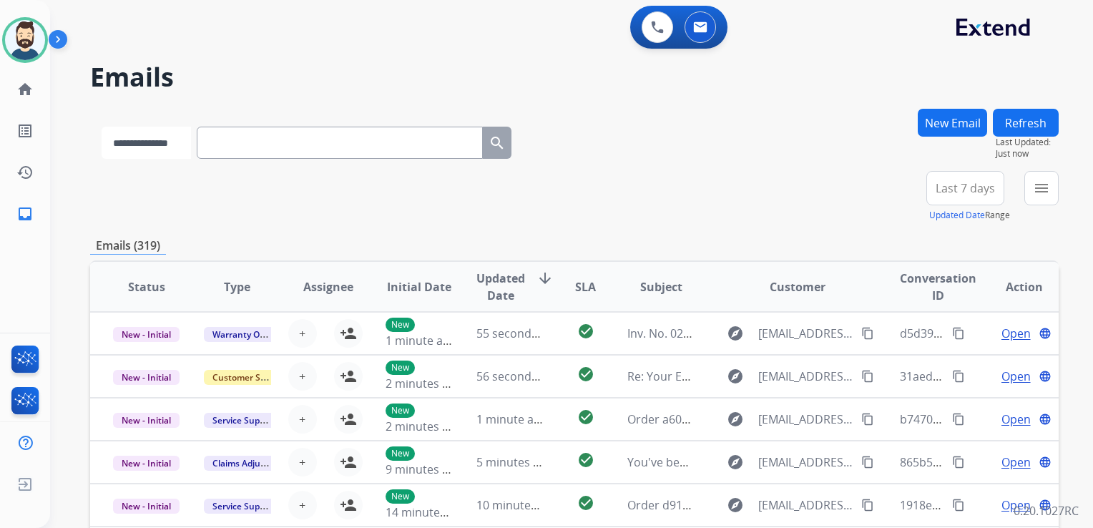
drag, startPoint x: 191, startPoint y: 149, endPoint x: 186, endPoint y: 160, distance: 12.5
click at [191, 149] on select "**********" at bounding box center [146, 143] width 89 height 32
select select "**********"
click at [102, 127] on select "**********" at bounding box center [146, 143] width 89 height 32
click at [264, 153] on input "text" at bounding box center [341, 143] width 286 height 32
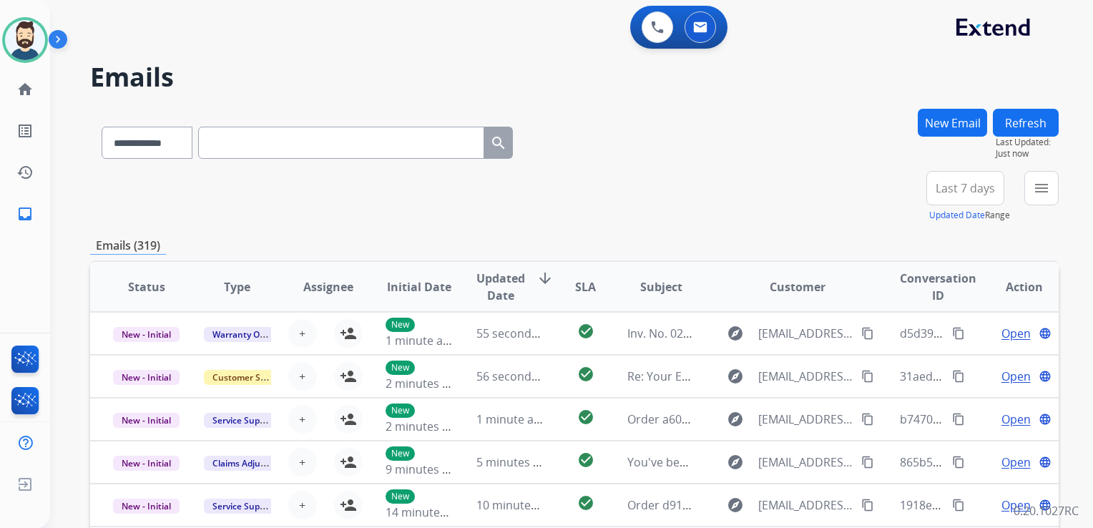
paste input "**********"
type input "**********"
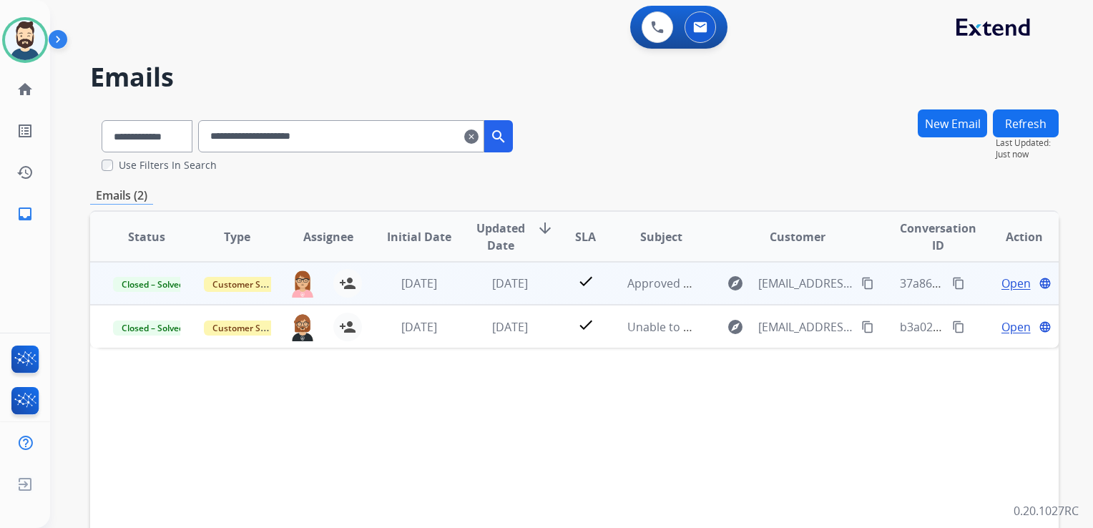
click at [507, 293] on td "[DATE]" at bounding box center [499, 283] width 91 height 43
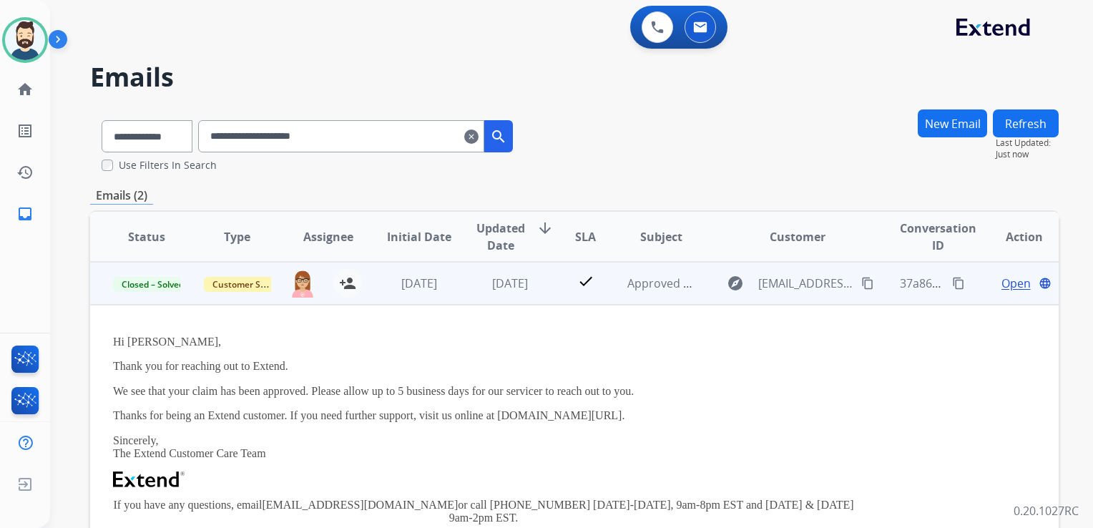
click at [1002, 282] on span "Open" at bounding box center [1016, 283] width 29 height 17
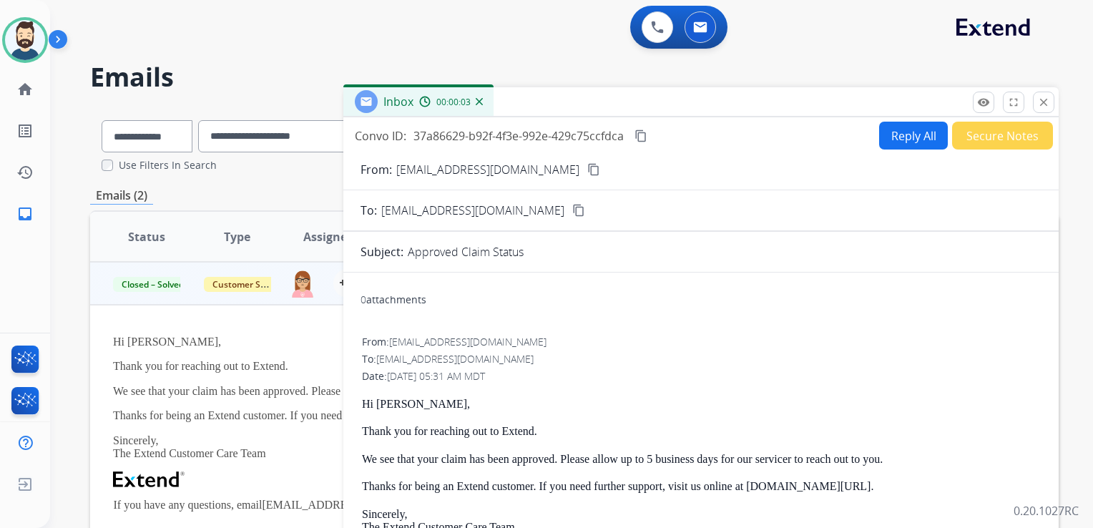
drag, startPoint x: 1047, startPoint y: 97, endPoint x: 1030, endPoint y: 100, distance: 16.8
click at [1047, 97] on mat-icon "close" at bounding box center [1044, 102] width 13 height 13
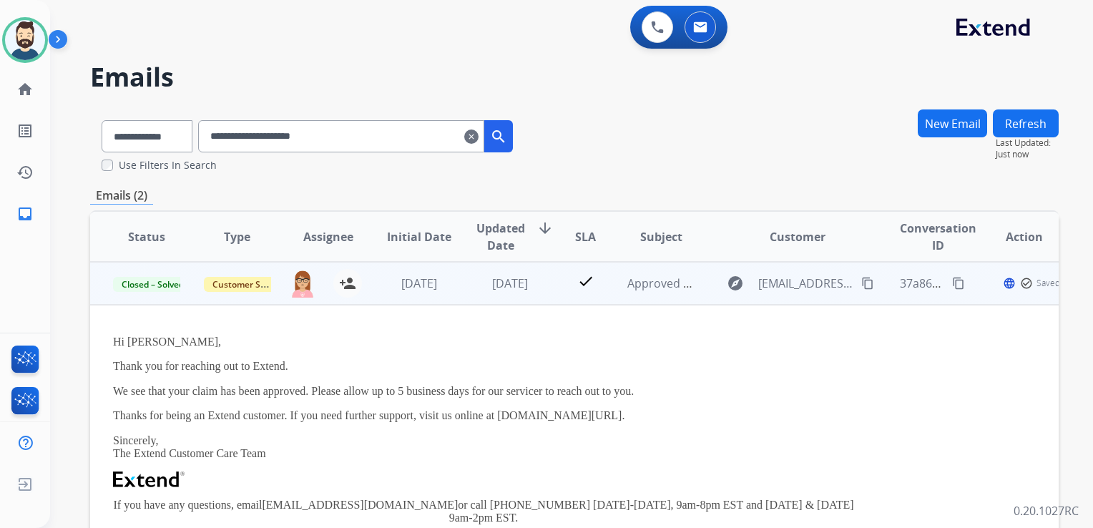
click at [395, 298] on td "[DATE]" at bounding box center [408, 283] width 91 height 43
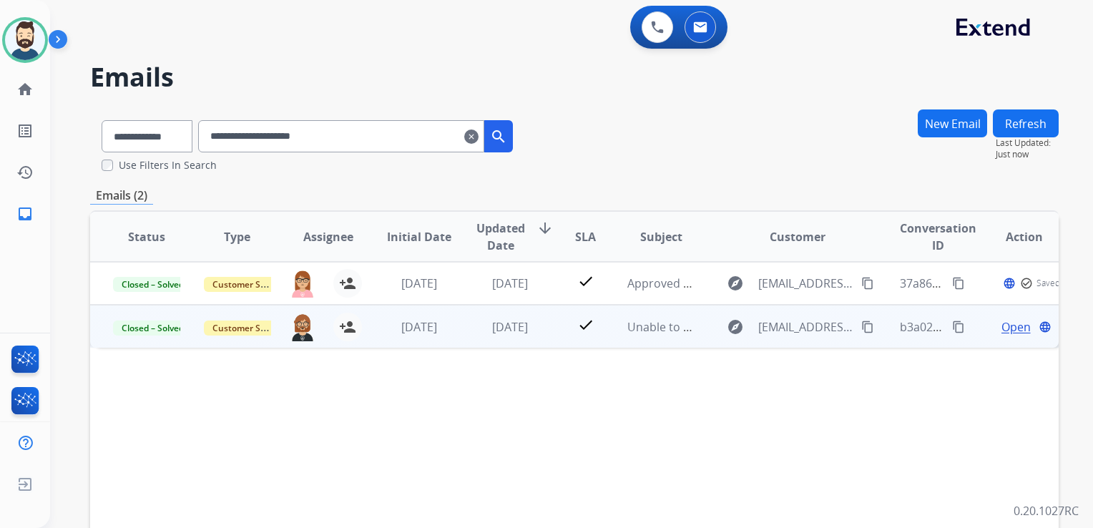
click at [454, 337] on td "[DATE]" at bounding box center [499, 326] width 91 height 43
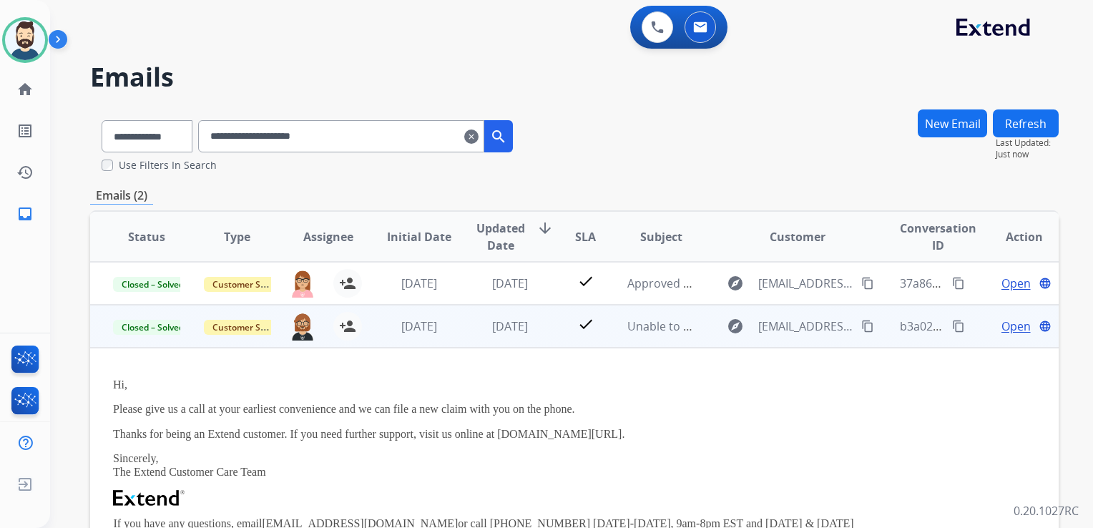
scroll to position [5, 0]
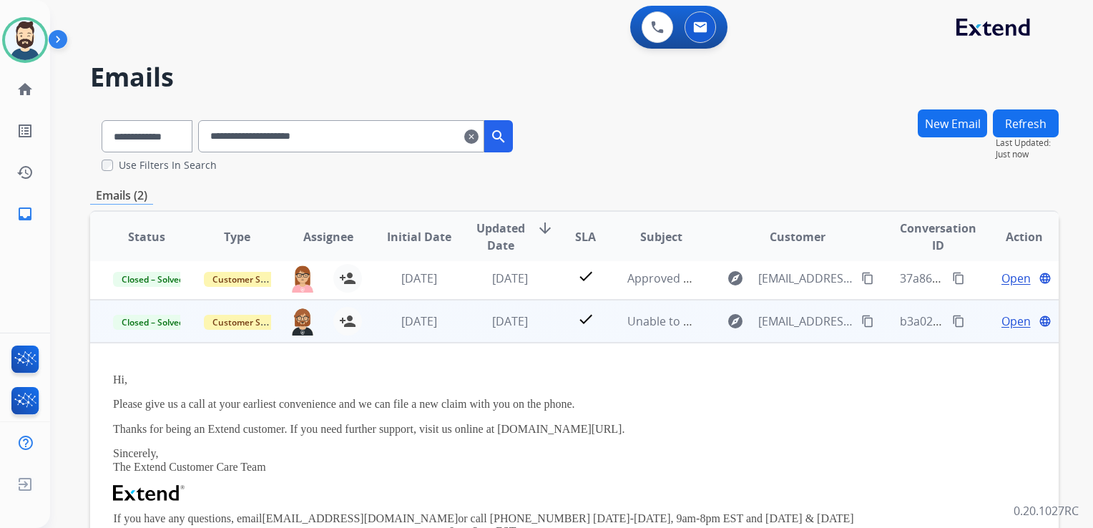
click at [1002, 322] on span "Open" at bounding box center [1016, 321] width 29 height 17
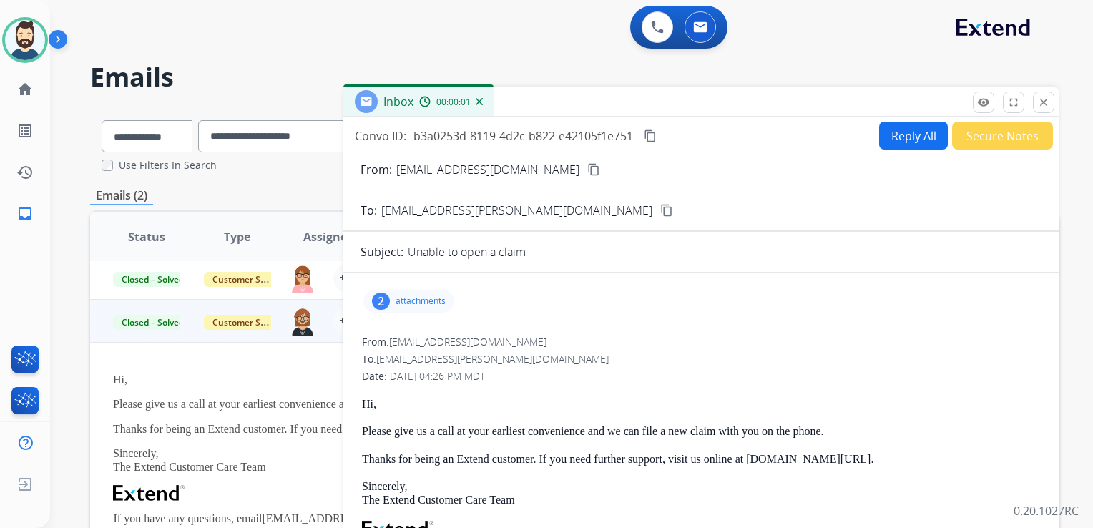
click at [418, 298] on p "attachments" at bounding box center [421, 301] width 50 height 11
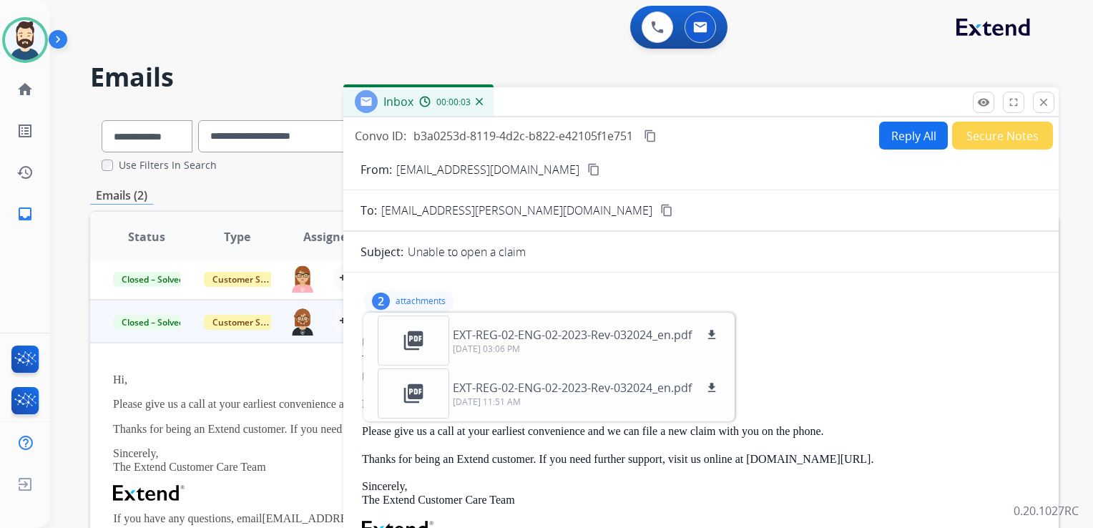
click at [422, 300] on p "attachments" at bounding box center [421, 301] width 50 height 11
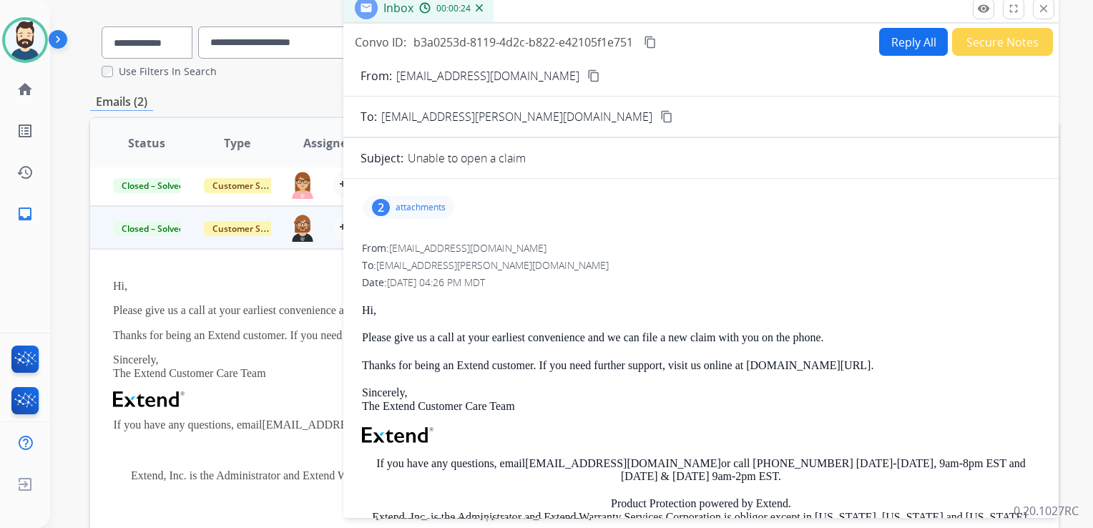
scroll to position [0, 0]
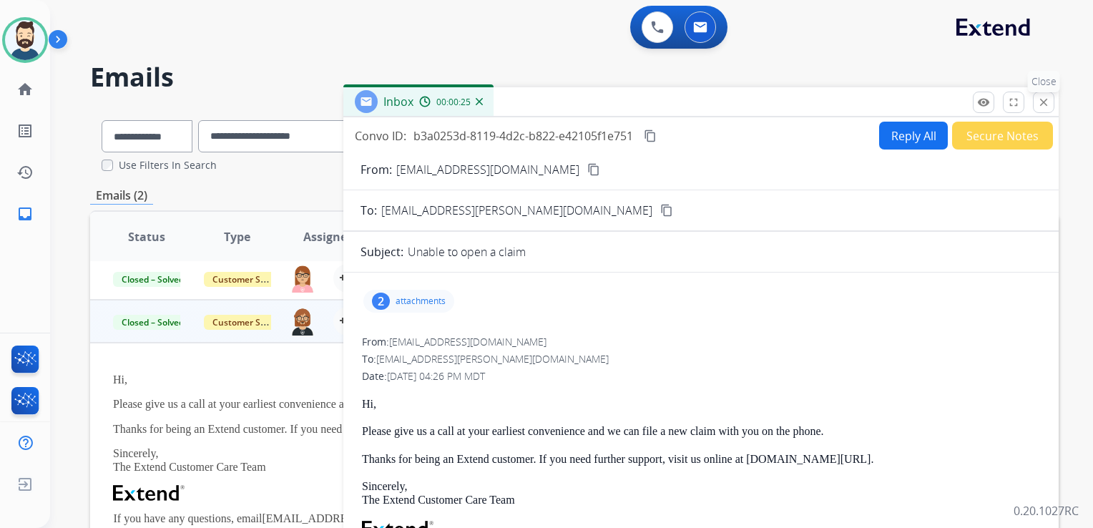
click at [1046, 104] on mat-icon "close" at bounding box center [1044, 102] width 13 height 13
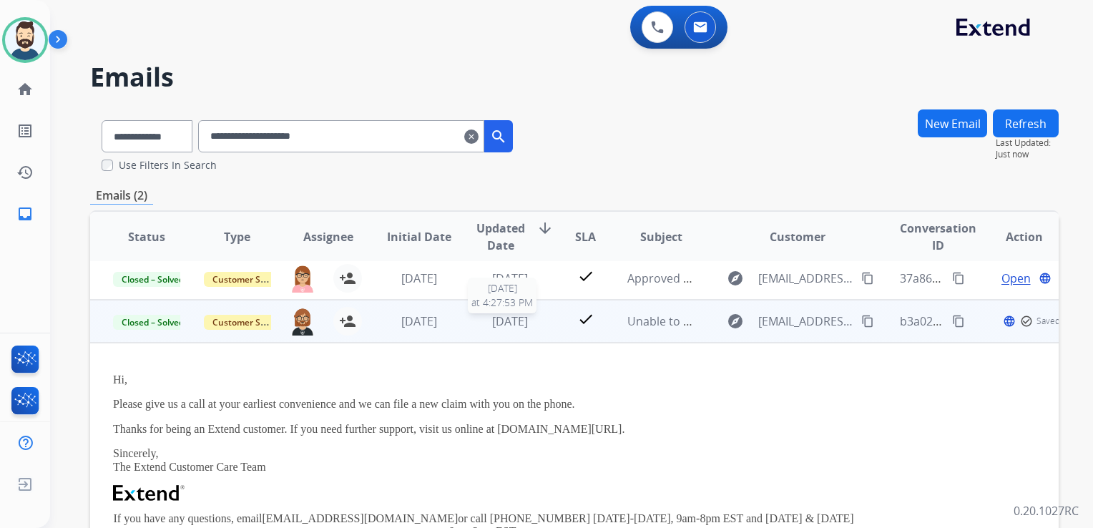
click at [517, 329] on td "1 week ago 9/18/2025 at 4:27:53 PM" at bounding box center [499, 321] width 91 height 43
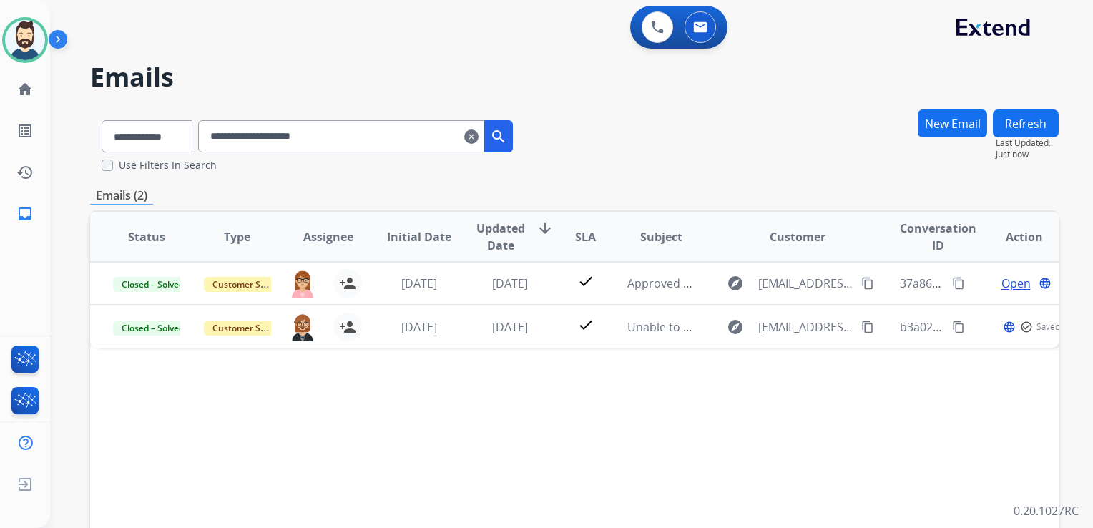
drag, startPoint x: 517, startPoint y: 329, endPoint x: 490, endPoint y: 135, distance: 195.8
click at [479, 135] on mat-icon "clear" at bounding box center [471, 136] width 14 height 17
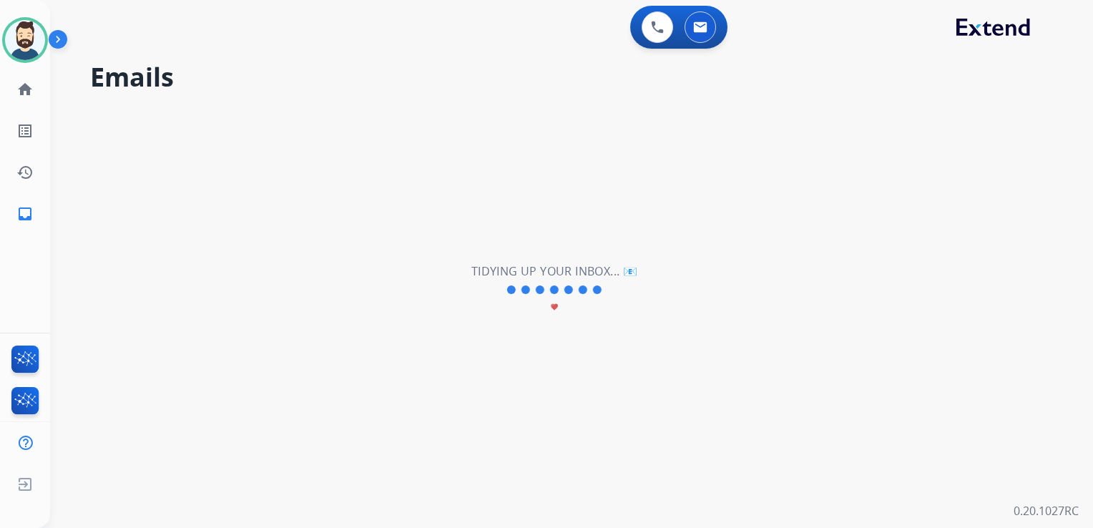
select select "**********"
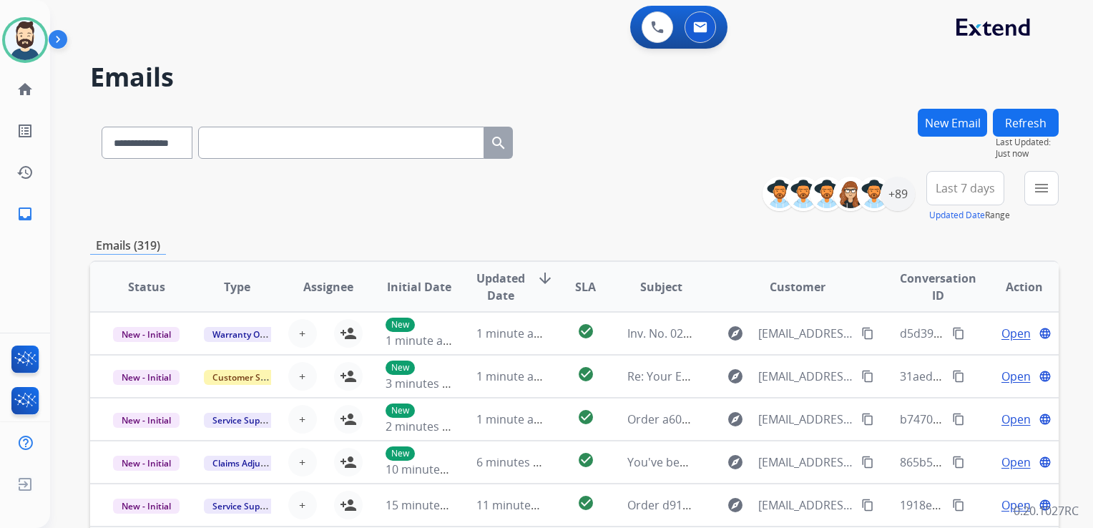
click at [946, 125] on button "New Email" at bounding box center [952, 123] width 69 height 28
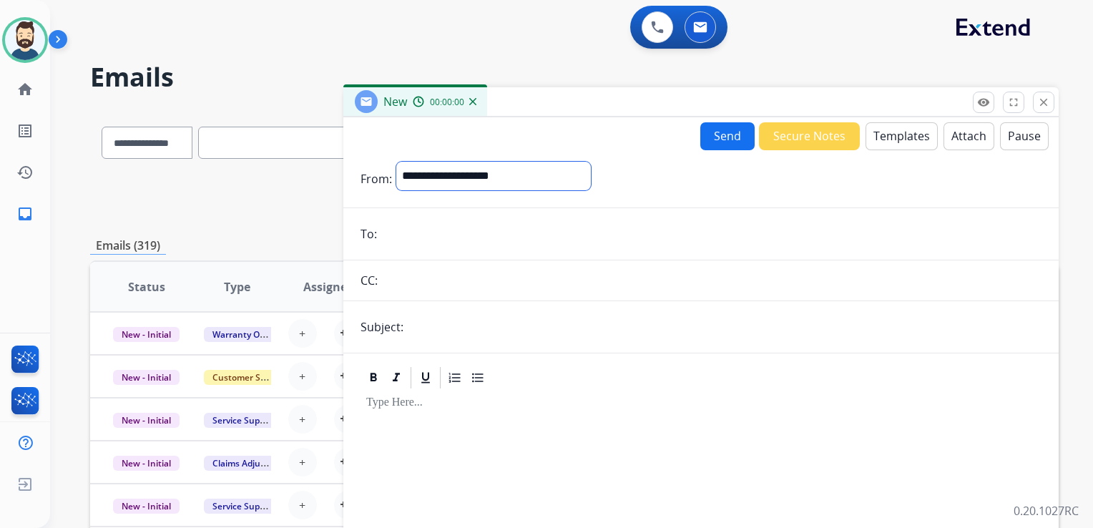
drag, startPoint x: 557, startPoint y: 173, endPoint x: 550, endPoint y: 175, distance: 8.2
click at [556, 173] on select "**********" at bounding box center [493, 176] width 195 height 29
select select "**********"
click at [396, 162] on select "**********" at bounding box center [493, 176] width 195 height 29
click at [440, 236] on input "email" at bounding box center [711, 235] width 661 height 29
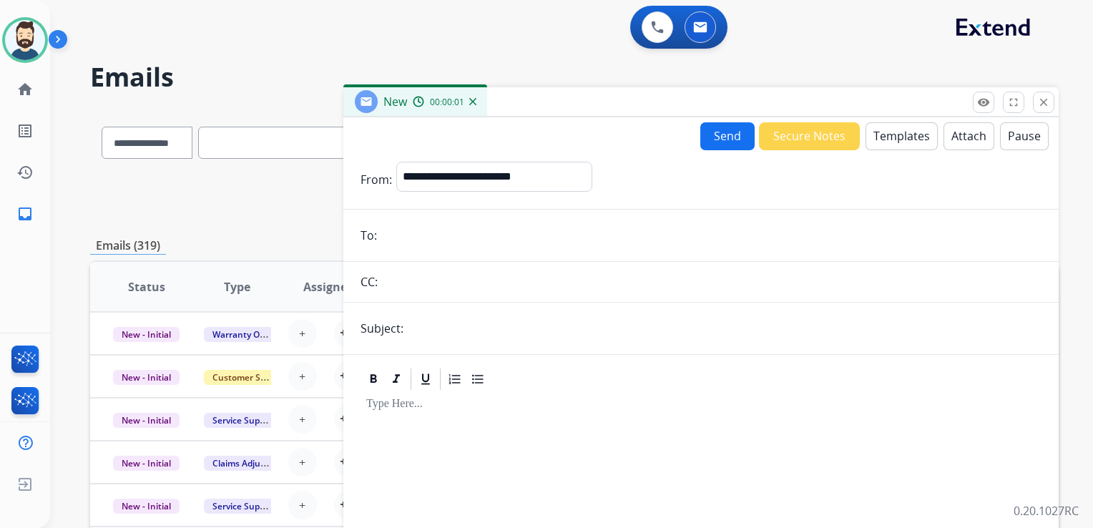
paste input "**********"
type input "**********"
click at [459, 331] on input "text" at bounding box center [725, 328] width 634 height 29
type input "**********"
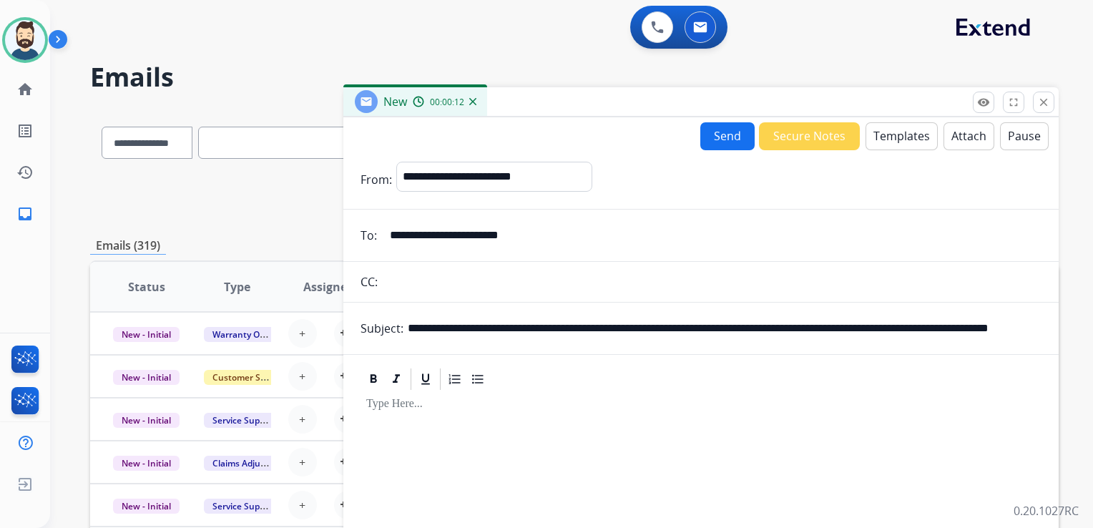
click at [791, 322] on input "**********" at bounding box center [725, 328] width 634 height 29
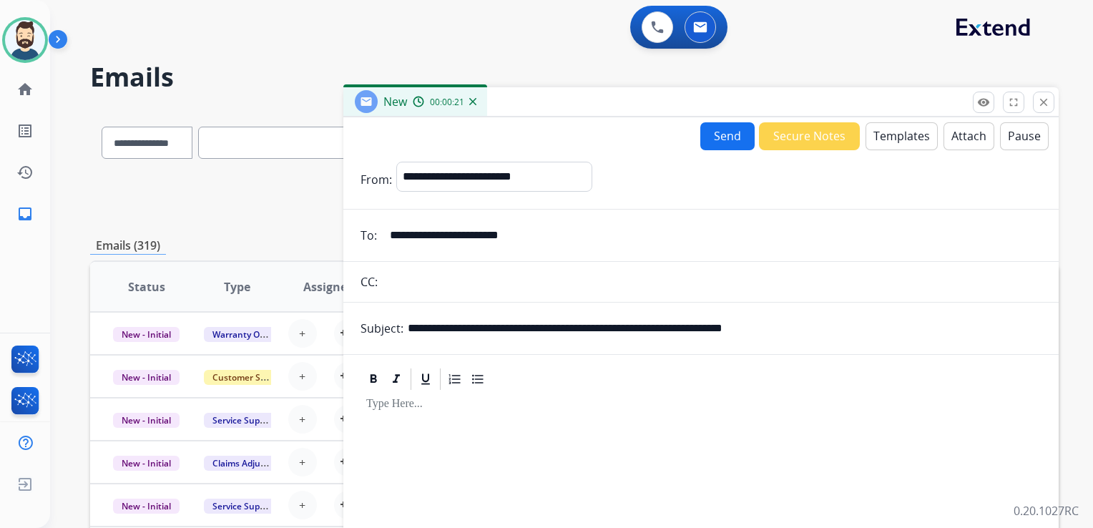
drag, startPoint x: 604, startPoint y: 326, endPoint x: 819, endPoint y: 328, distance: 214.7
click at [819, 328] on input "**********" at bounding box center [725, 328] width 634 height 29
paste input "text"
drag, startPoint x: 489, startPoint y: 328, endPoint x: 540, endPoint y: 330, distance: 50.9
click at [540, 330] on input "**********" at bounding box center [725, 328] width 634 height 29
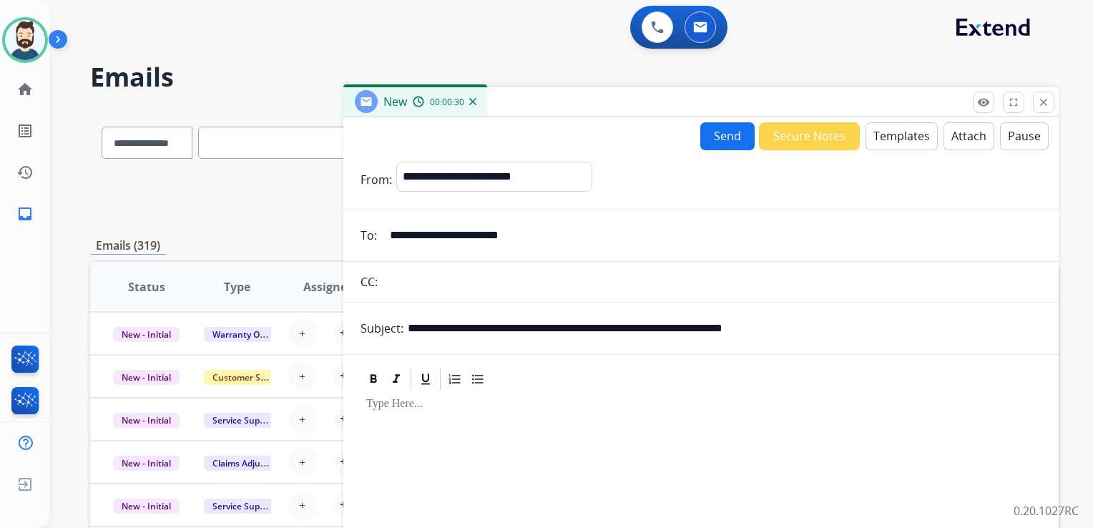
paste input "****"
type input "**********"
drag, startPoint x: 505, startPoint y: 432, endPoint x: 532, endPoint y: 414, distance: 33.2
click at [506, 431] on div at bounding box center [701, 514] width 681 height 245
click at [902, 131] on button "Templates" at bounding box center [902, 136] width 72 height 28
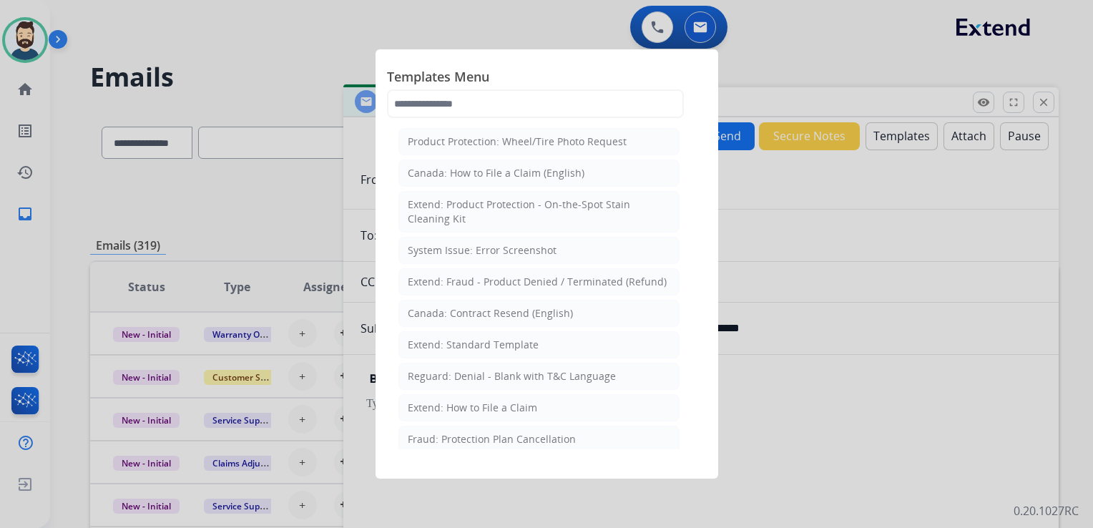
drag, startPoint x: 515, startPoint y: 343, endPoint x: 521, endPoint y: 351, distance: 9.7
click at [515, 343] on div "Extend: Standard Template" at bounding box center [473, 345] width 131 height 14
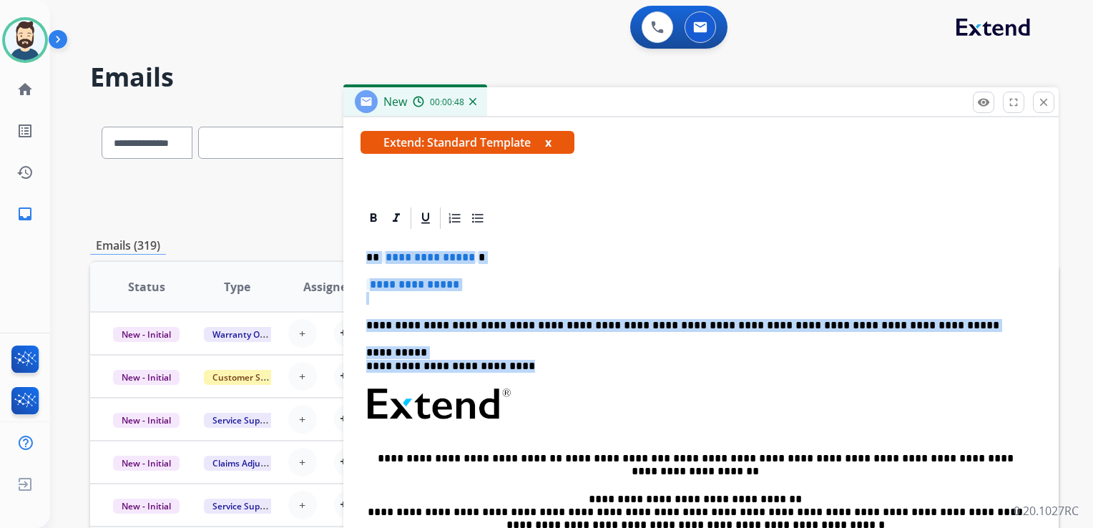
drag, startPoint x: 368, startPoint y: 258, endPoint x: 536, endPoint y: 360, distance: 196.9
click at [536, 360] on div "**********" at bounding box center [701, 438] width 681 height 414
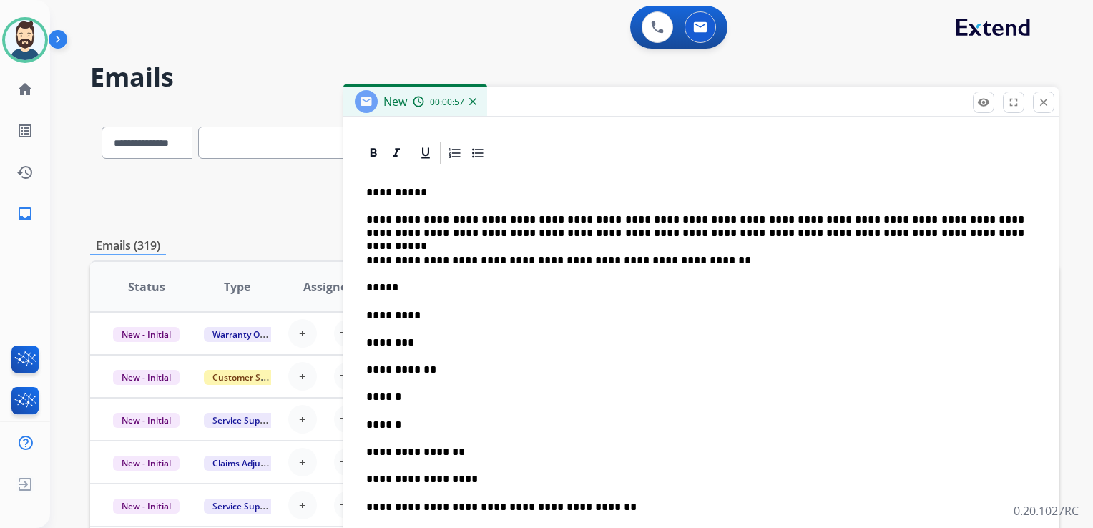
scroll to position [395, 0]
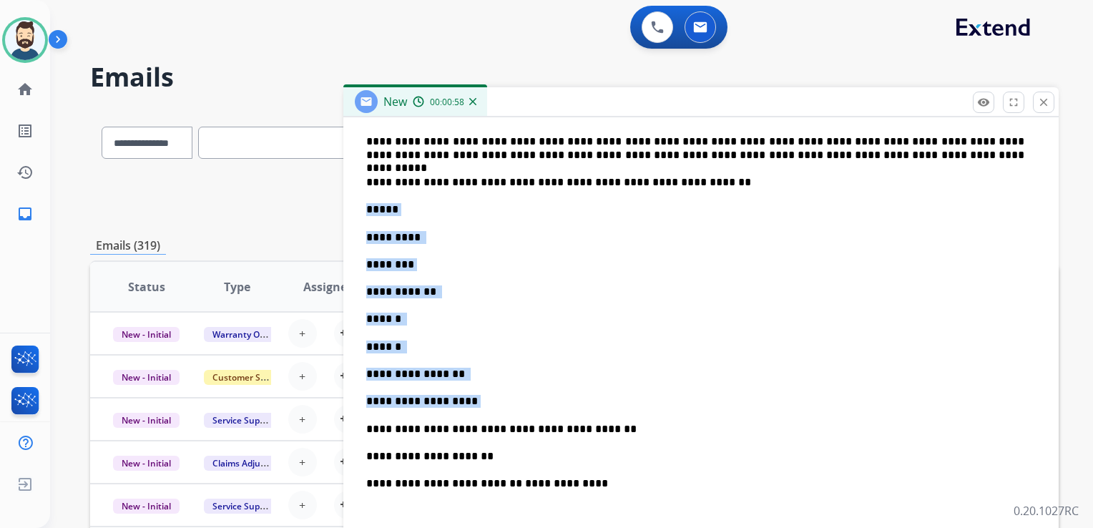
drag, startPoint x: 368, startPoint y: 210, endPoint x: 472, endPoint y: 388, distance: 206.6
click at [472, 388] on div "**********" at bounding box center [701, 439] width 681 height 702
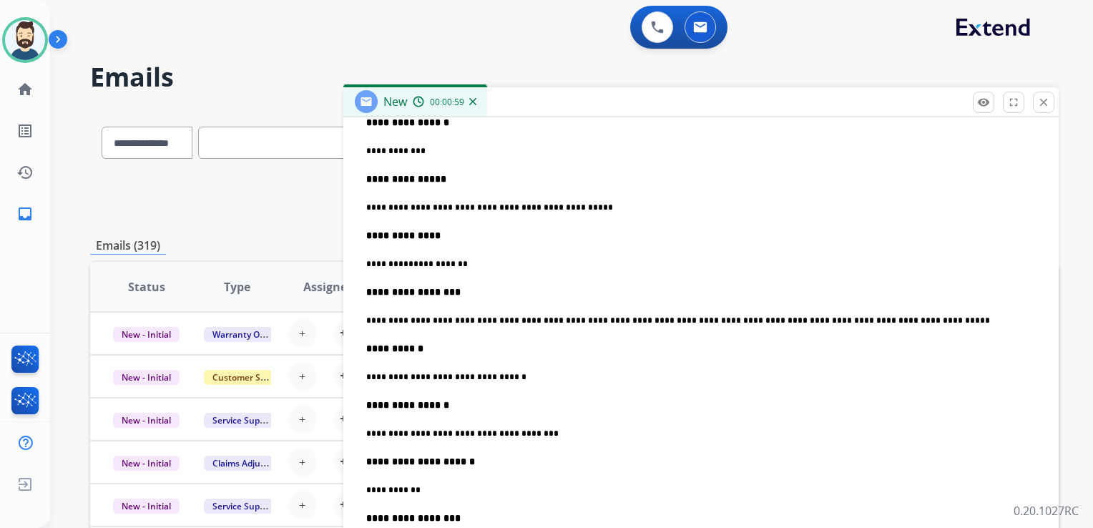
scroll to position [824, 0]
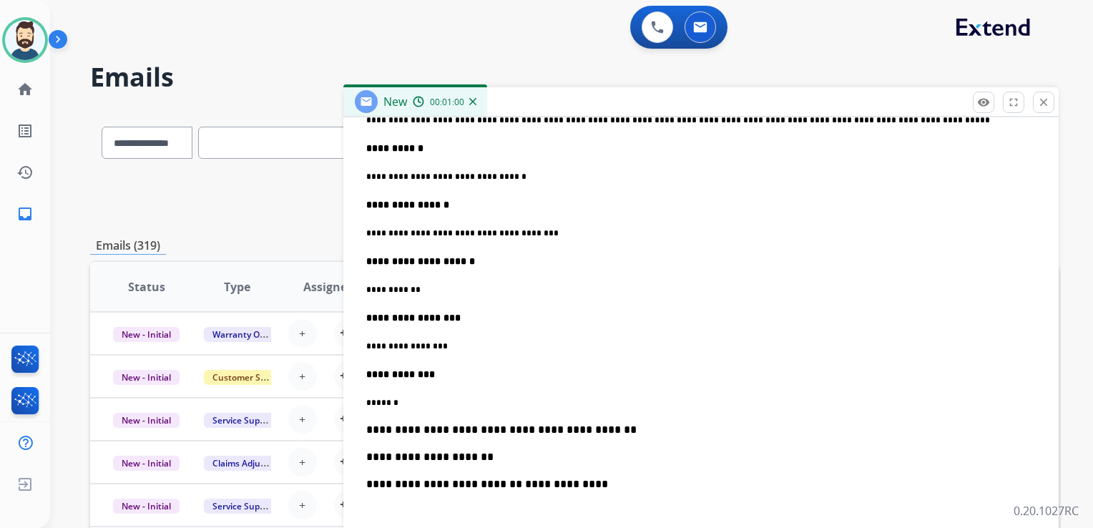
click at [607, 424] on p "**********" at bounding box center [695, 430] width 658 height 13
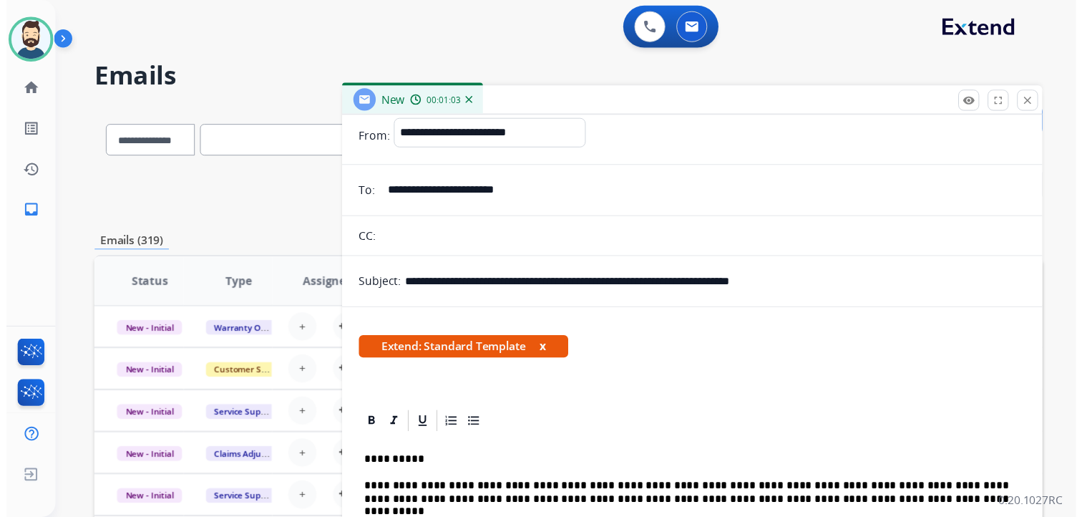
scroll to position [0, 0]
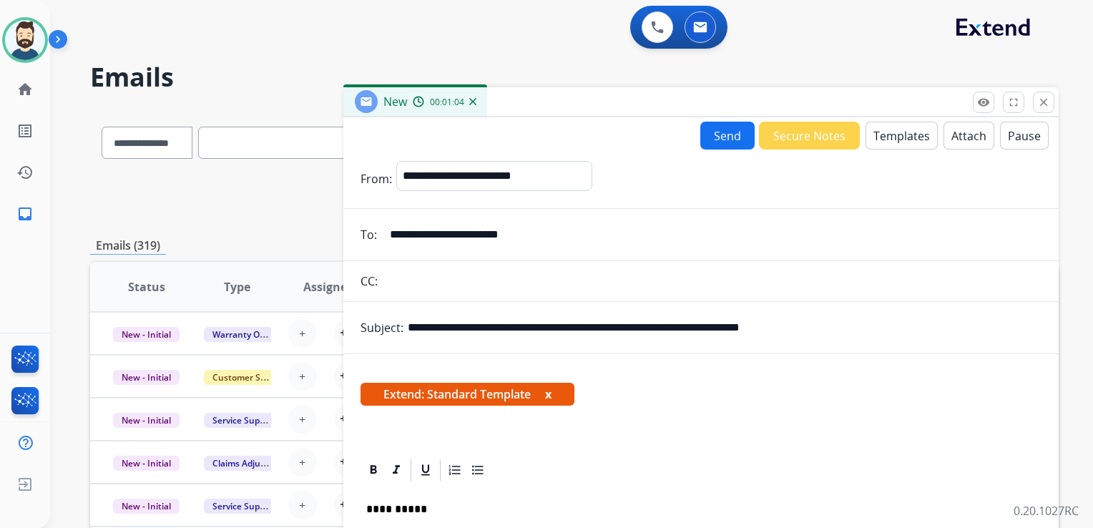
click at [725, 140] on button "Send" at bounding box center [728, 136] width 54 height 28
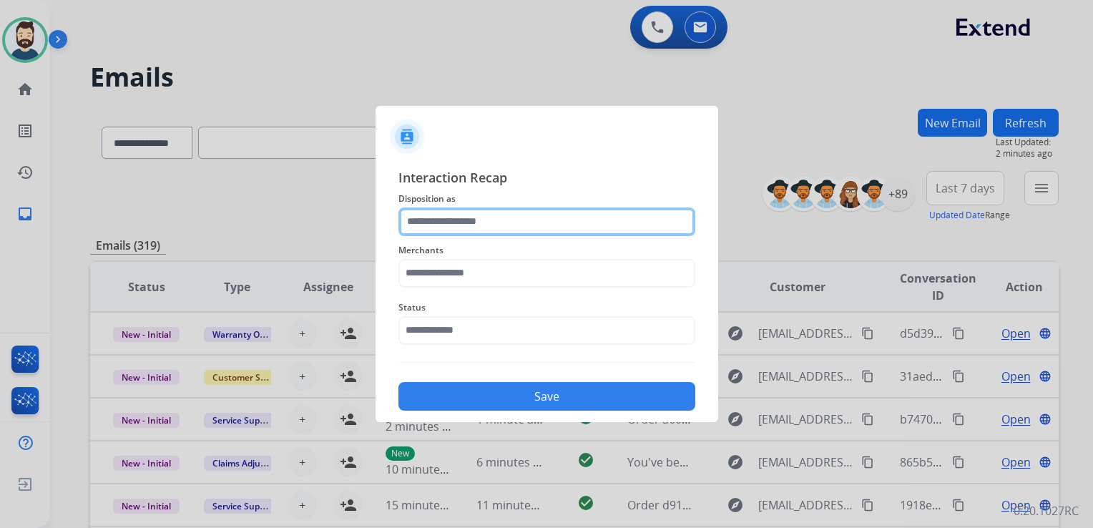
click at [487, 216] on input "text" at bounding box center [547, 222] width 297 height 29
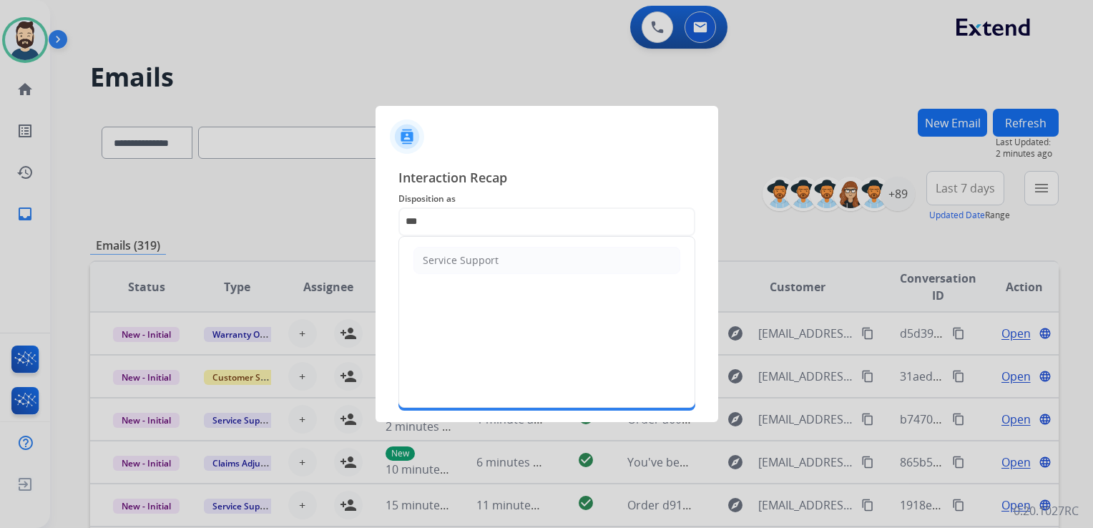
click at [477, 263] on div "Service Support" at bounding box center [461, 260] width 76 height 14
type input "**********"
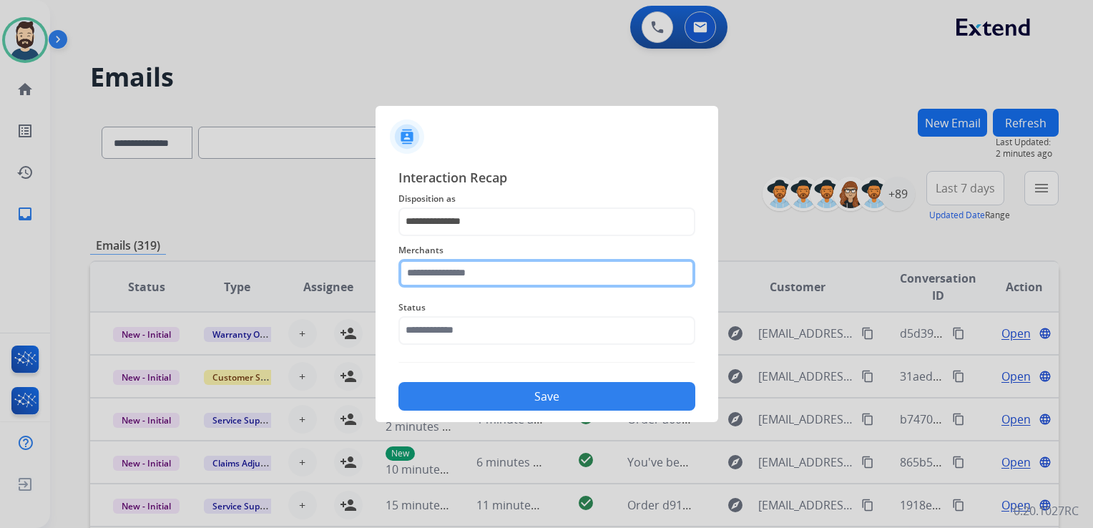
click at [478, 268] on input "text" at bounding box center [547, 273] width 297 height 29
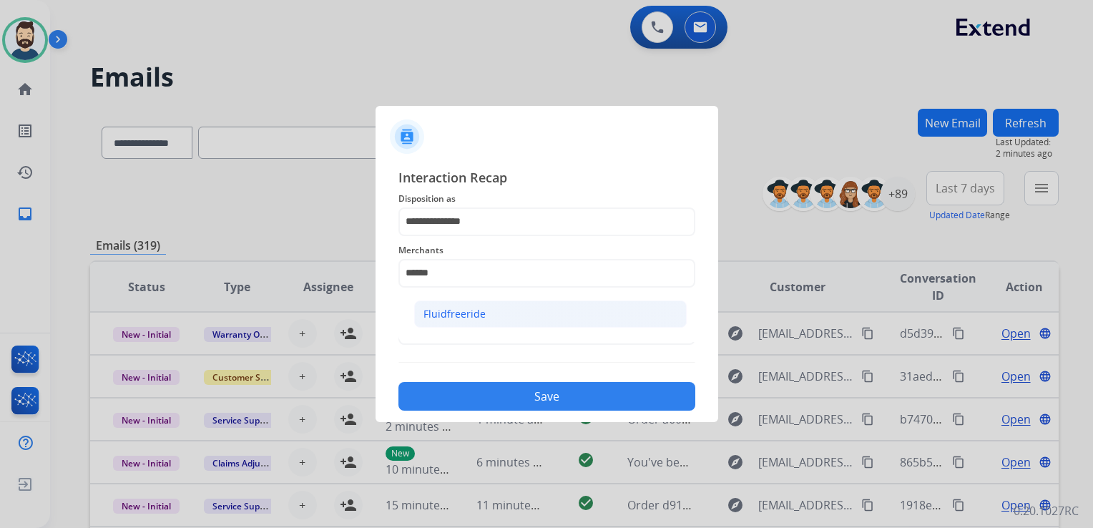
click at [472, 311] on div "Fluidfreeride" at bounding box center [455, 314] width 62 height 14
type input "**********"
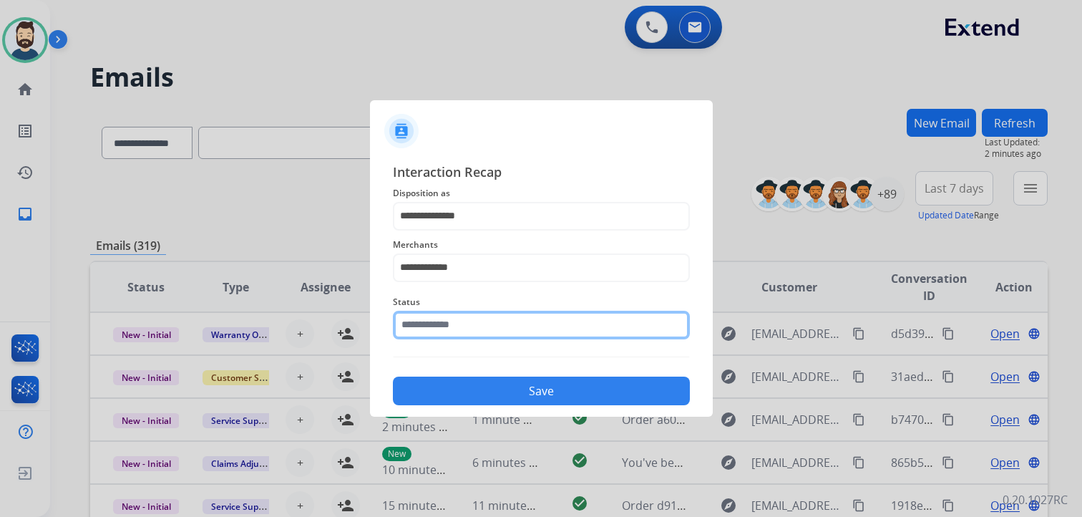
click at [456, 339] on div "Status" at bounding box center [541, 316] width 297 height 57
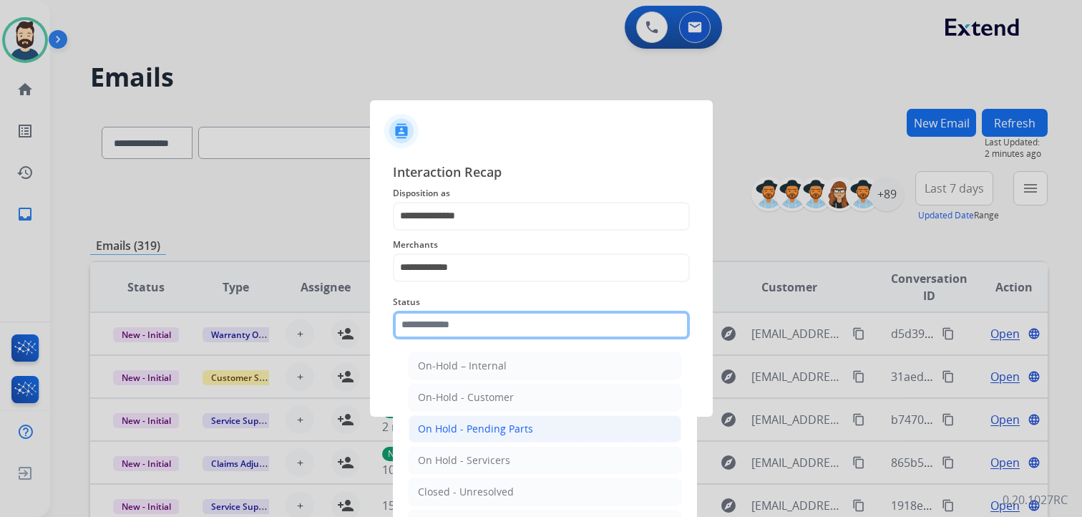
scroll to position [42, 0]
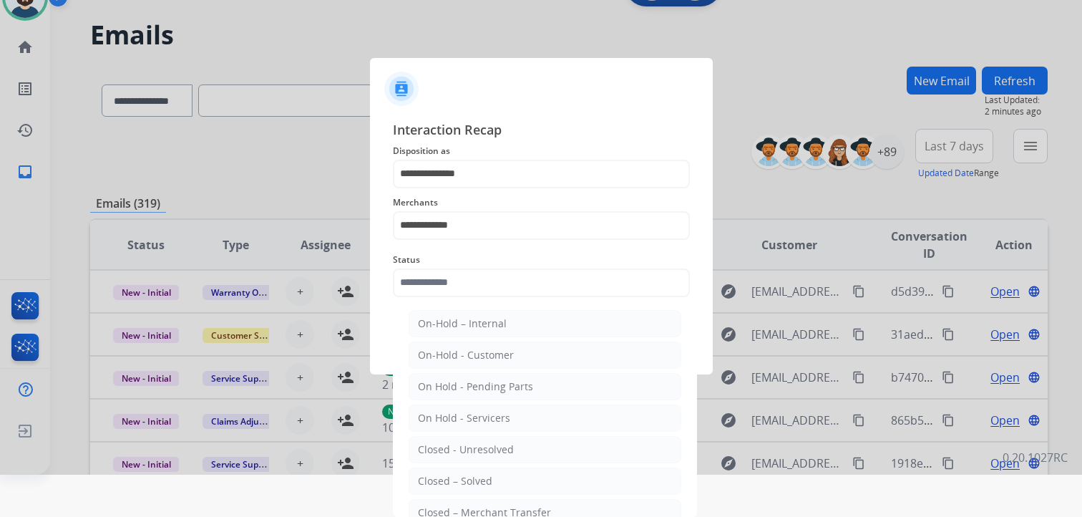
drag, startPoint x: 459, startPoint y: 479, endPoint x: 469, endPoint y: 432, distance: 48.1
click at [459, 479] on div "Closed – Solved" at bounding box center [455, 481] width 74 height 14
type input "**********"
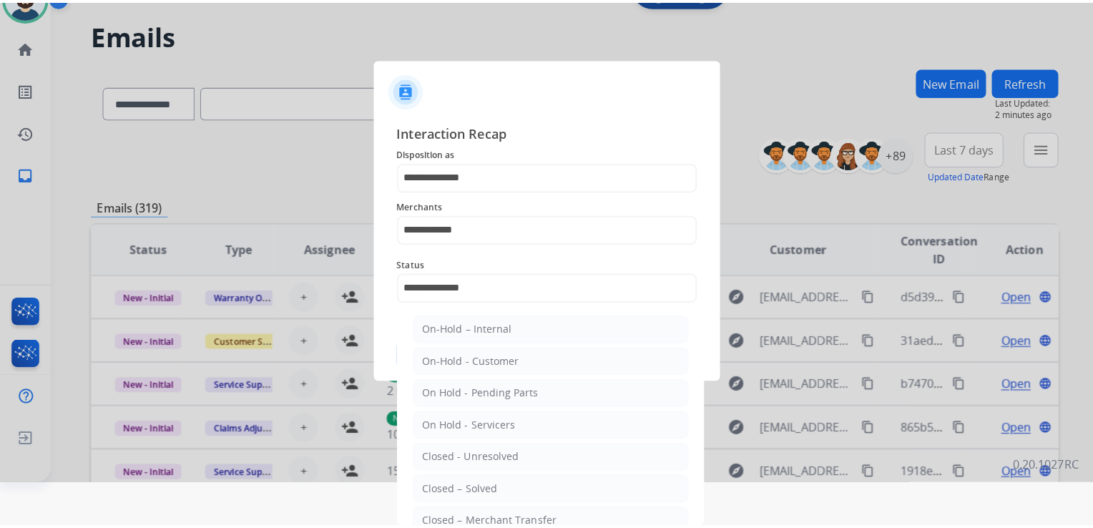
scroll to position [0, 0]
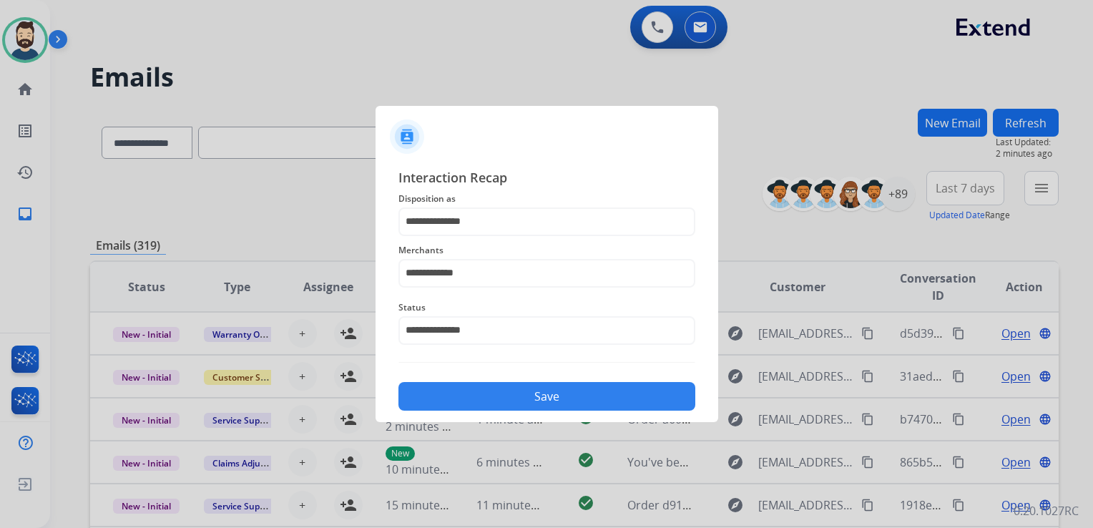
click at [483, 402] on button "Save" at bounding box center [547, 396] width 297 height 29
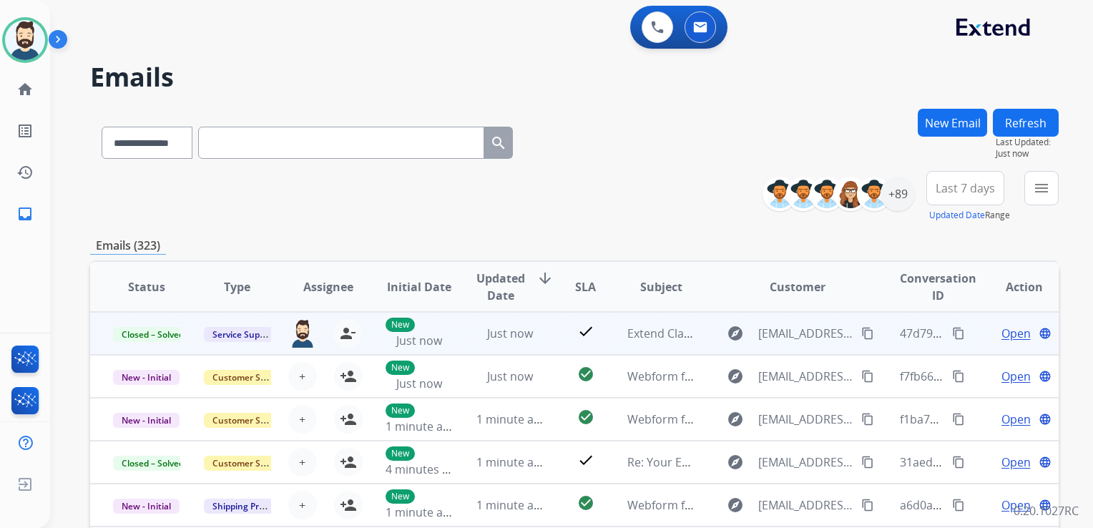
click at [952, 329] on mat-icon "content_copy" at bounding box center [958, 333] width 13 height 13
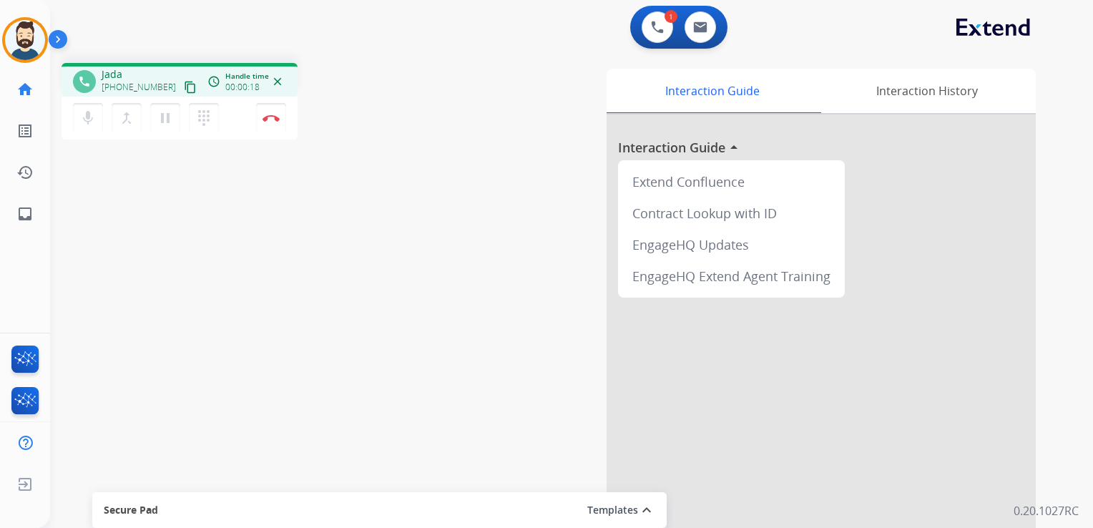
click at [182, 268] on div "phone Jada +14253081507 content_copy access_time Call metrics Queue 00:08 Hold …" at bounding box center [554, 350] width 1009 height 597
click at [28, 212] on mat-icon "inbox" at bounding box center [24, 213] width 17 height 17
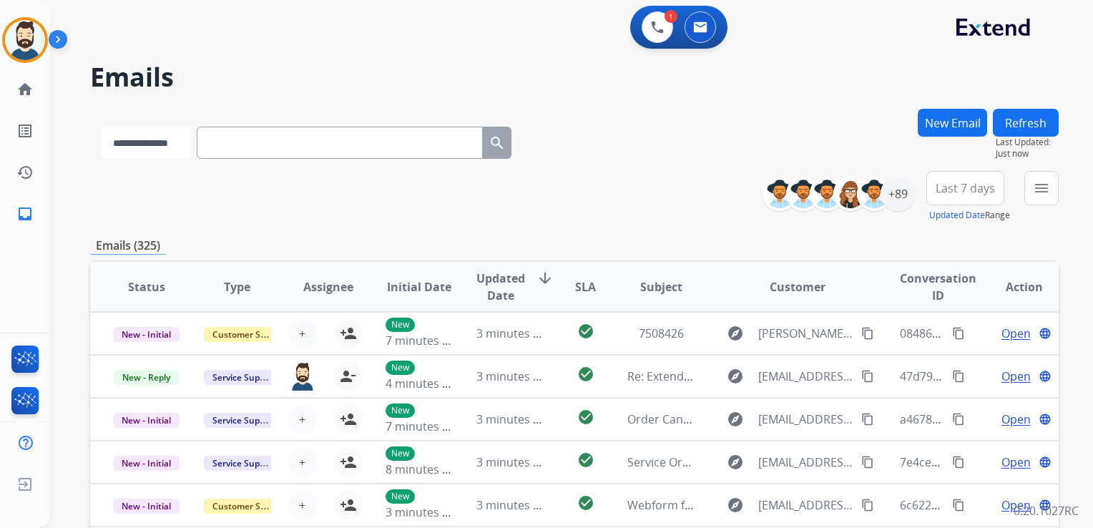
drag, startPoint x: 160, startPoint y: 133, endPoint x: 155, endPoint y: 142, distance: 10.6
click at [160, 133] on select "**********" at bounding box center [146, 143] width 89 height 32
select select "**********"
click at [102, 127] on select "**********" at bounding box center [146, 143] width 89 height 32
click at [258, 147] on input "text" at bounding box center [341, 143] width 286 height 32
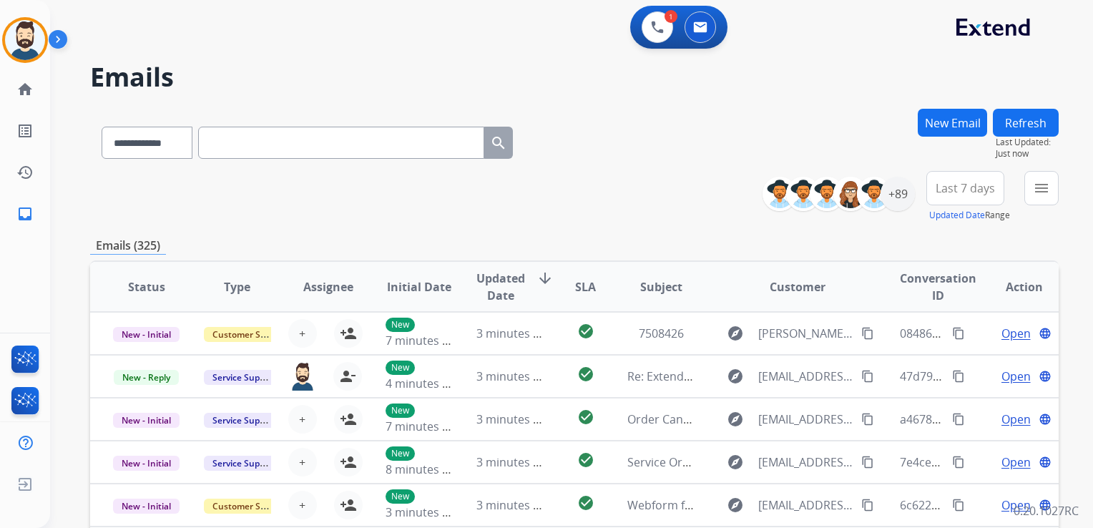
paste input "**********"
type input "**********"
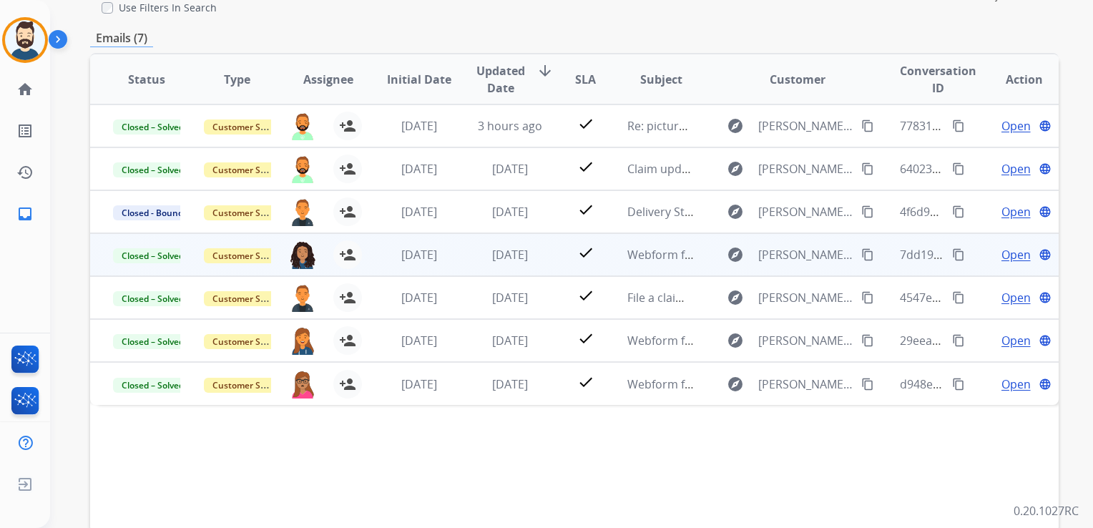
scroll to position [235, 0]
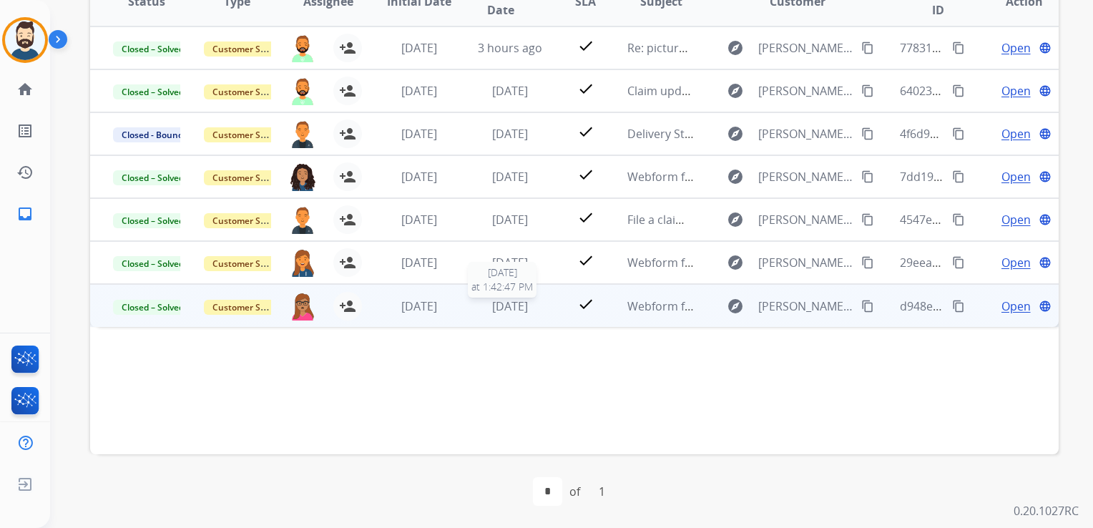
click at [502, 306] on span "3 weeks ago" at bounding box center [510, 306] width 36 height 16
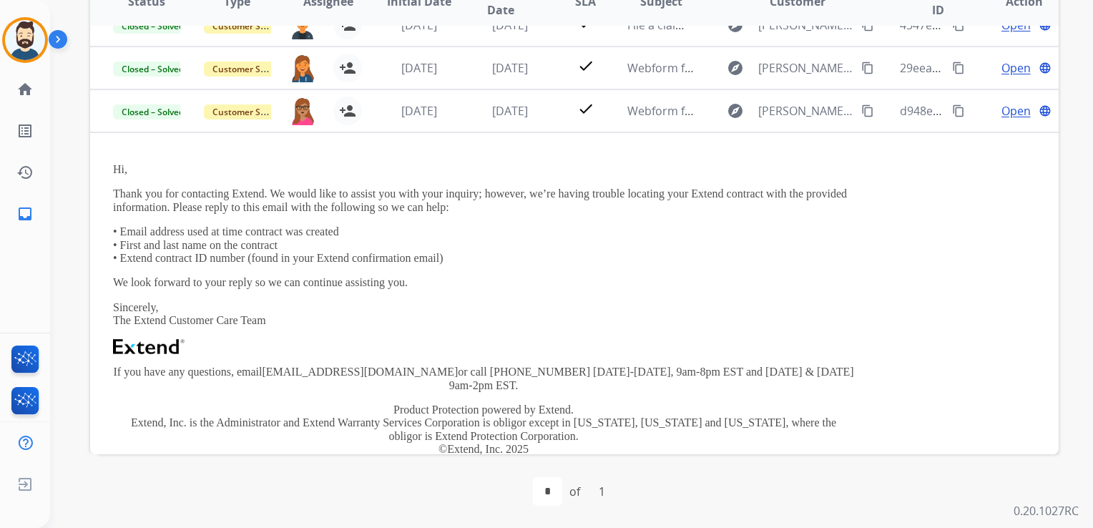
scroll to position [258, 0]
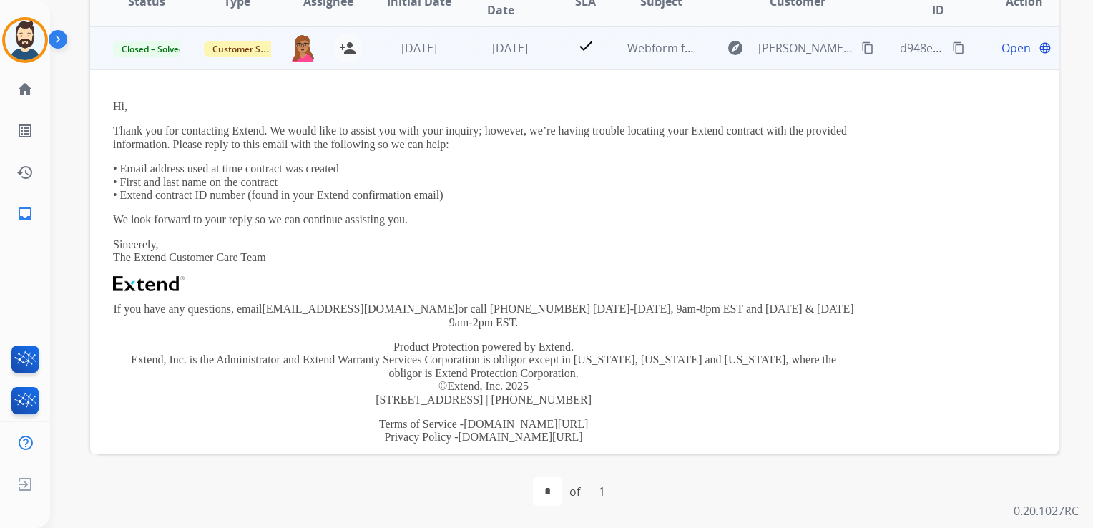
click at [1002, 49] on span "Open" at bounding box center [1016, 47] width 29 height 17
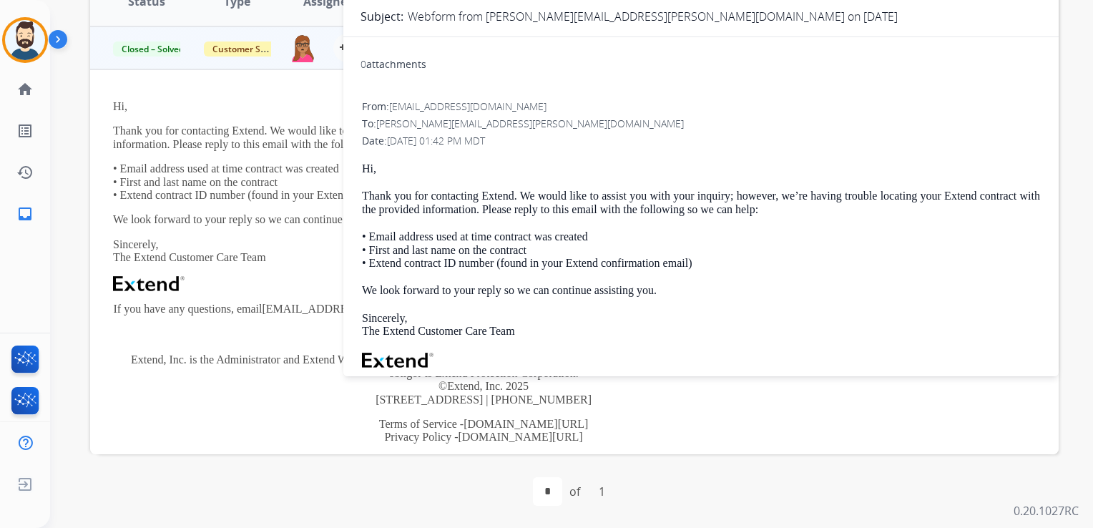
scroll to position [282, 0]
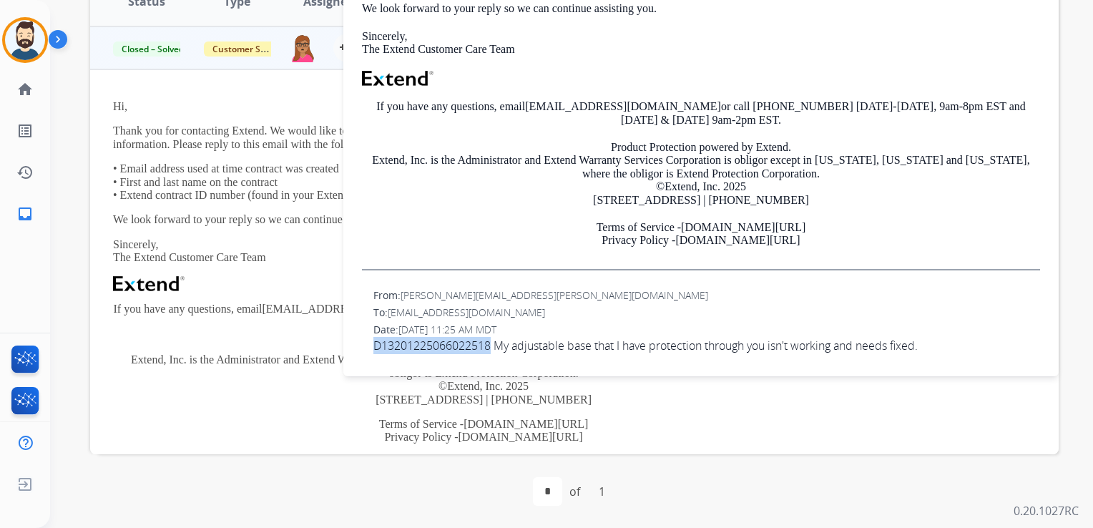
drag, startPoint x: 373, startPoint y: 343, endPoint x: 489, endPoint y: 343, distance: 116.6
click at [489, 343] on span "D13201225066022518 My adjustable base that I have protection through you isn't …" at bounding box center [707, 345] width 667 height 17
copy span "D13201225066022518"
click at [462, 132] on div "Hi, Thank you for contacting Extend. We would like to assist you with your inqu…" at bounding box center [701, 75] width 678 height 390
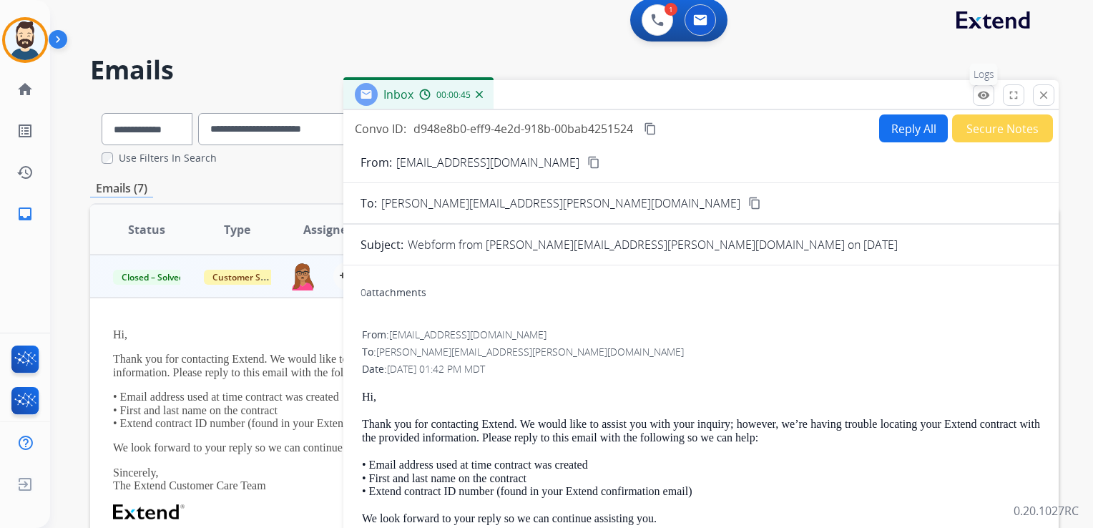
scroll to position [0, 0]
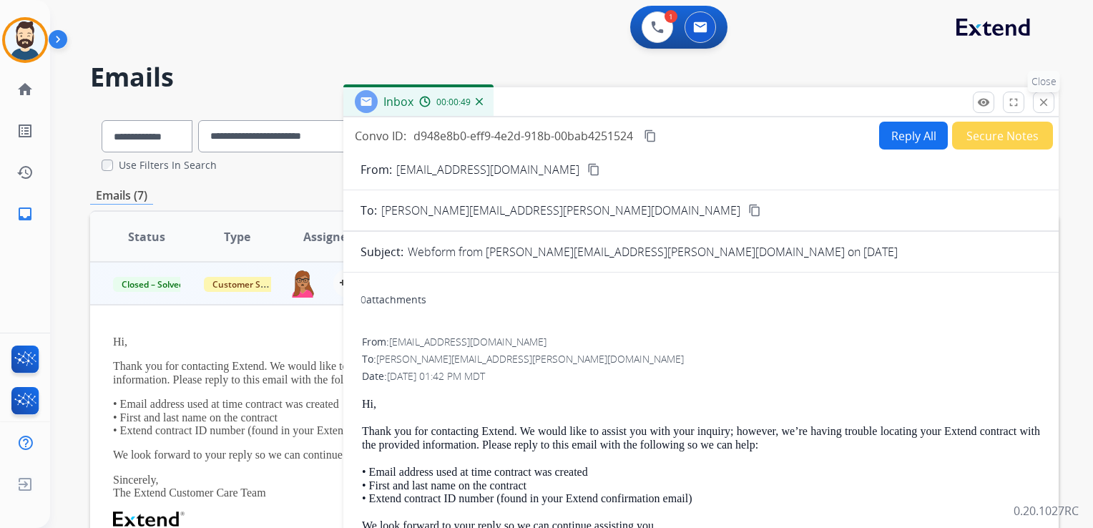
click at [1040, 104] on mat-icon "close" at bounding box center [1044, 102] width 13 height 13
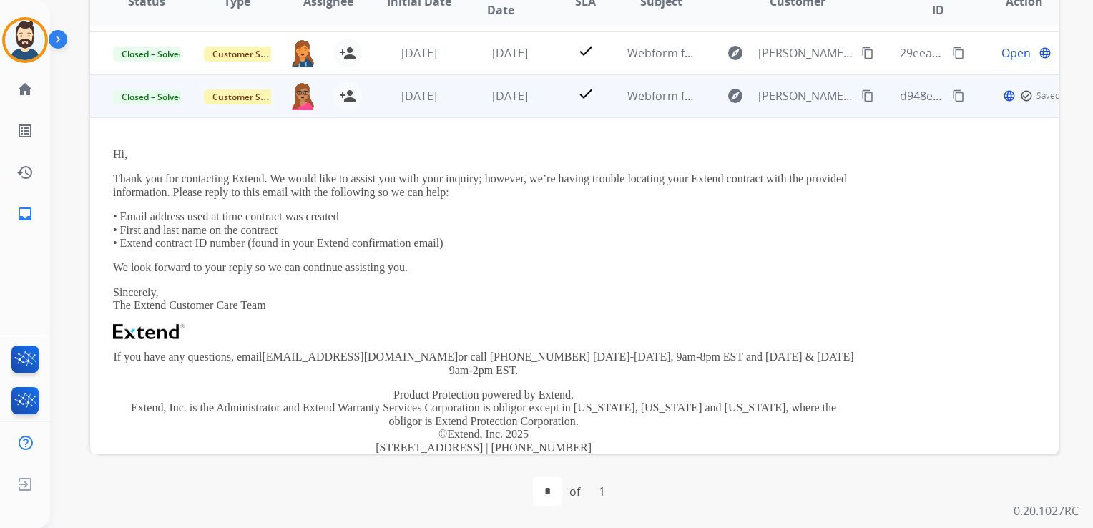
scroll to position [186, 0]
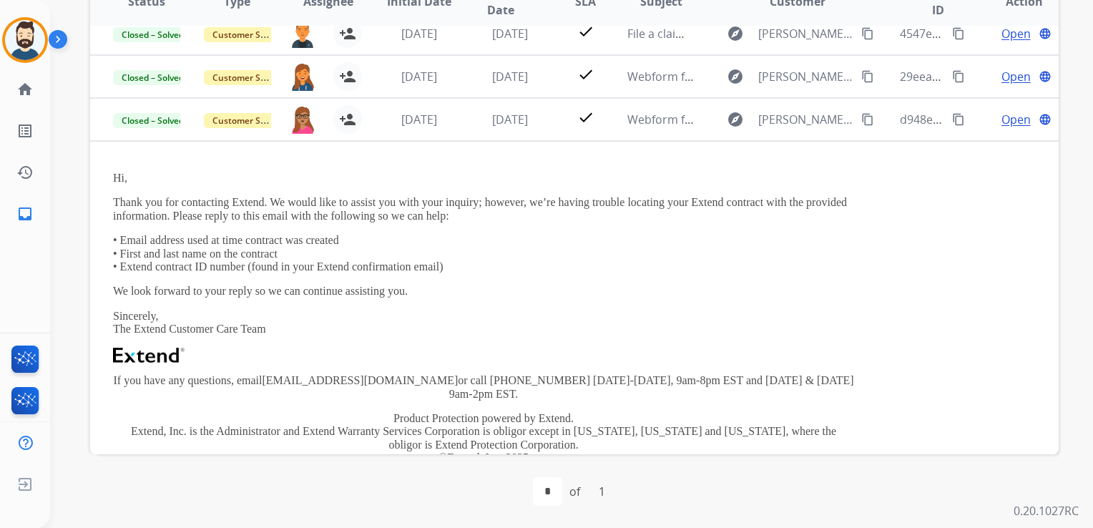
click at [492, 139] on td "3 weeks ago" at bounding box center [499, 119] width 91 height 43
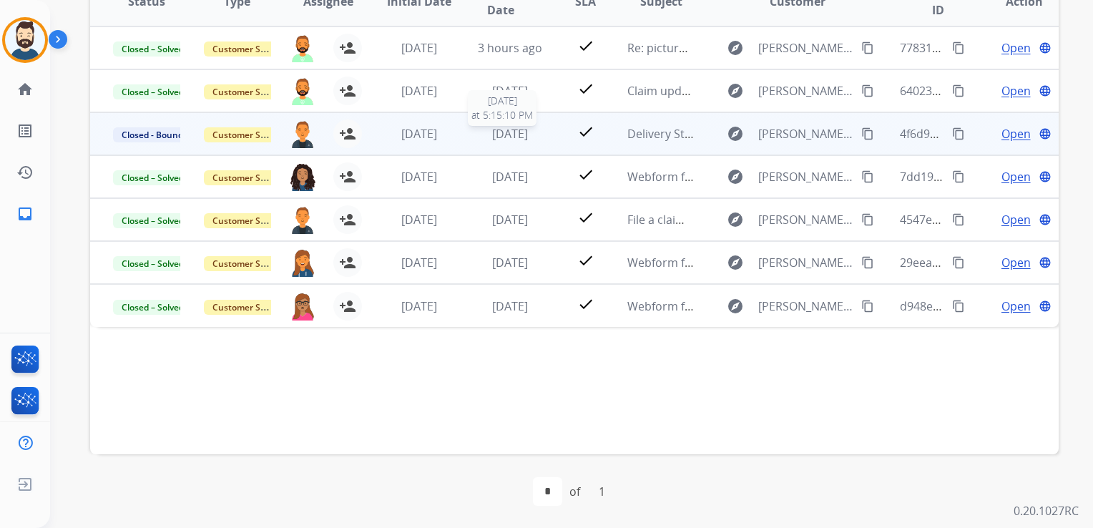
scroll to position [0, 0]
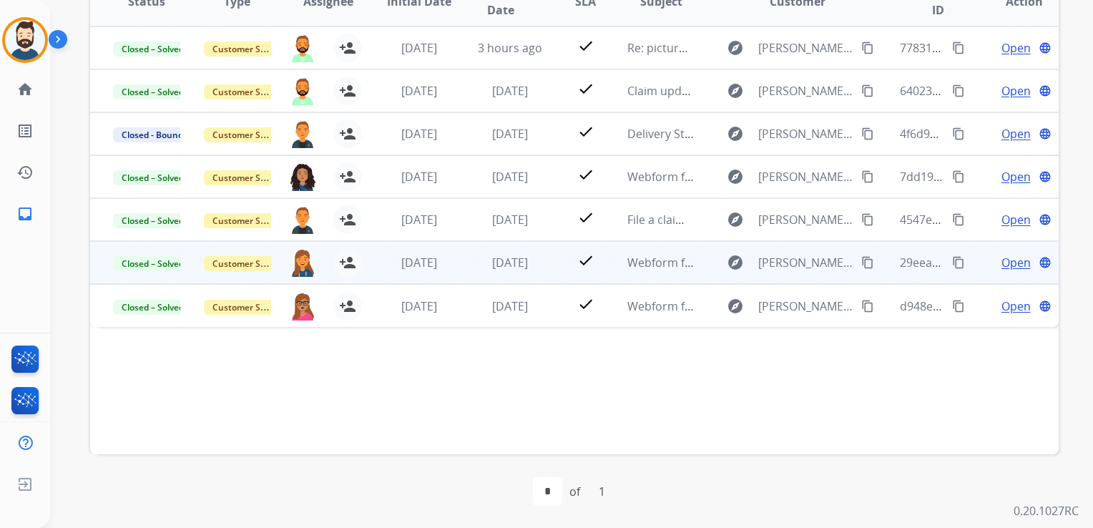
click at [468, 273] on td "3 weeks ago" at bounding box center [499, 262] width 91 height 43
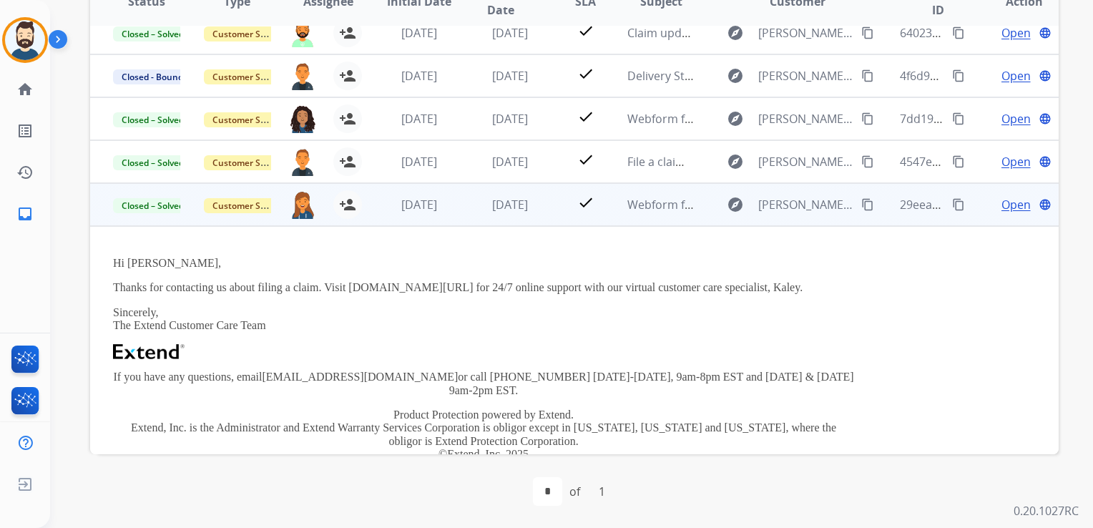
scroll to position [195, 0]
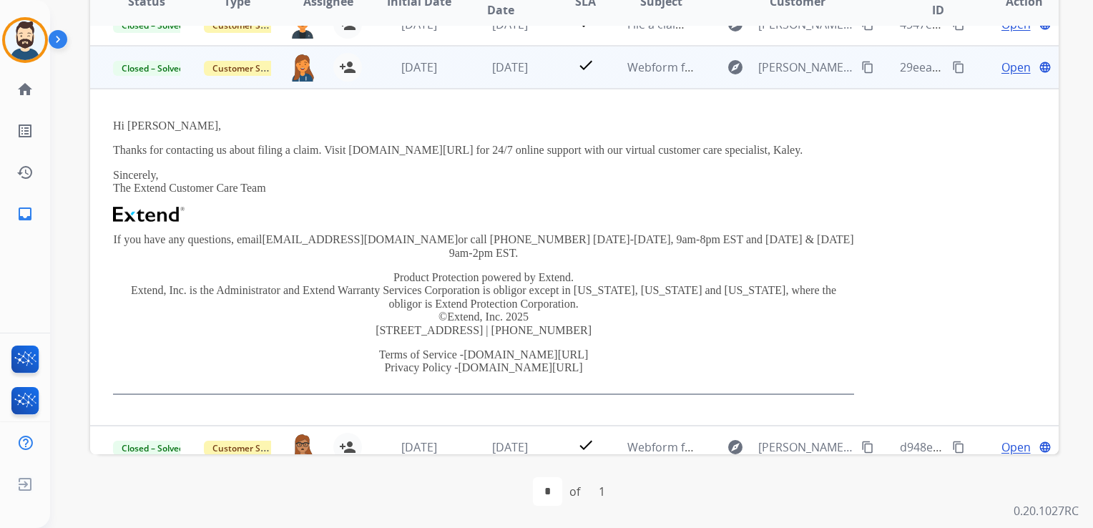
click at [1005, 67] on span "Open" at bounding box center [1016, 67] width 29 height 17
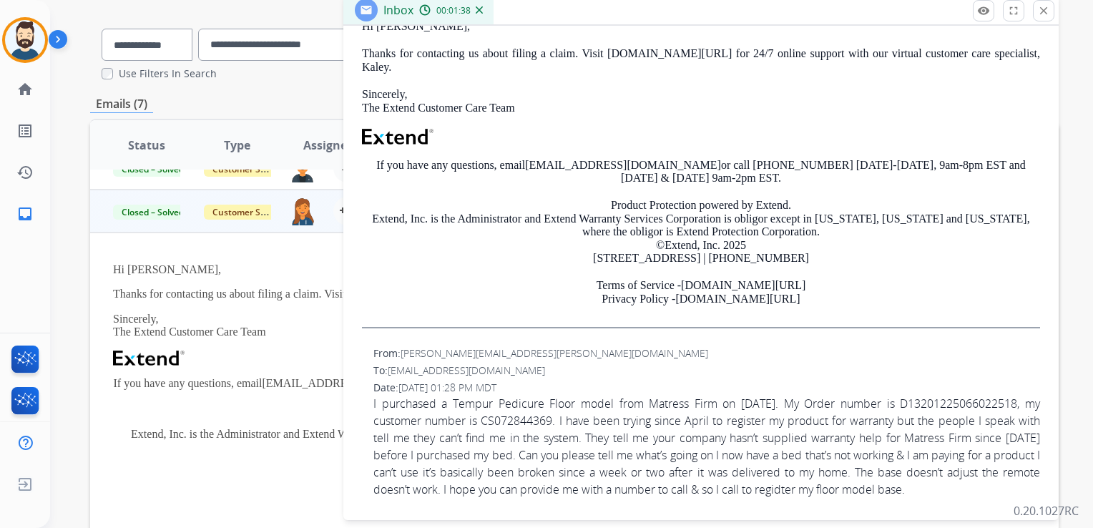
scroll to position [143, 0]
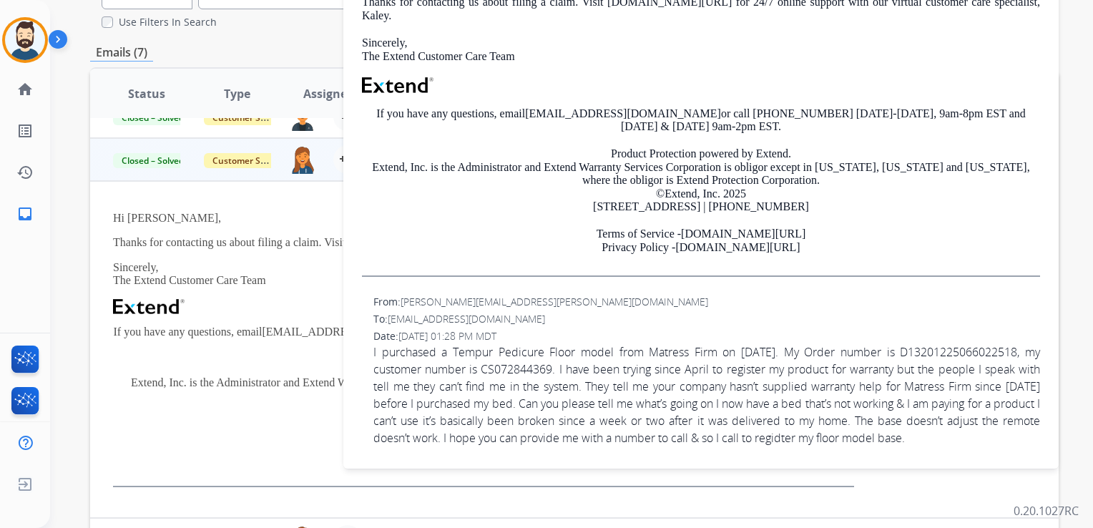
click at [551, 233] on p "Terms of Service - www.extend.com/terms Privacy Policy - www.extend.com/privacy" at bounding box center [701, 241] width 678 height 26
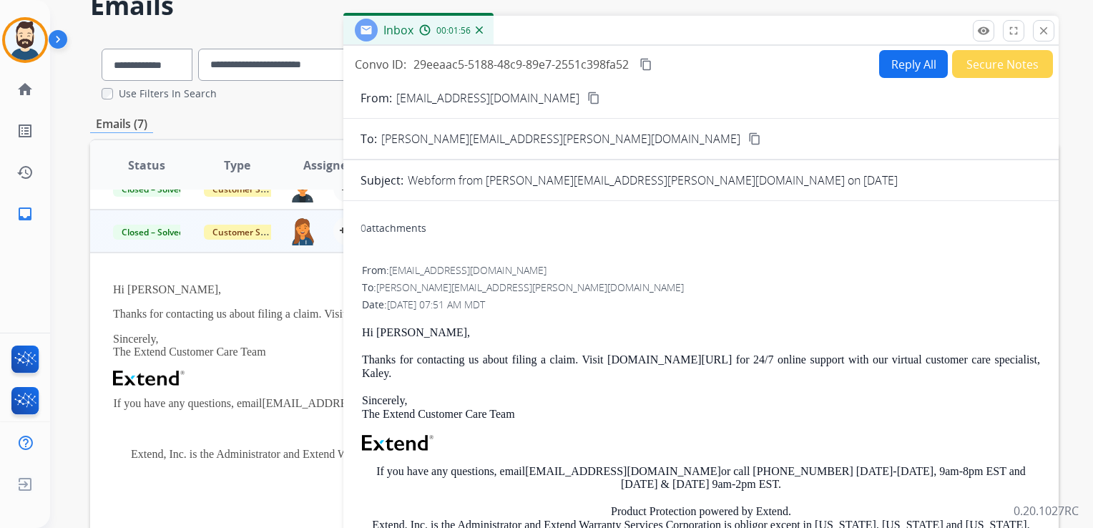
scroll to position [0, 0]
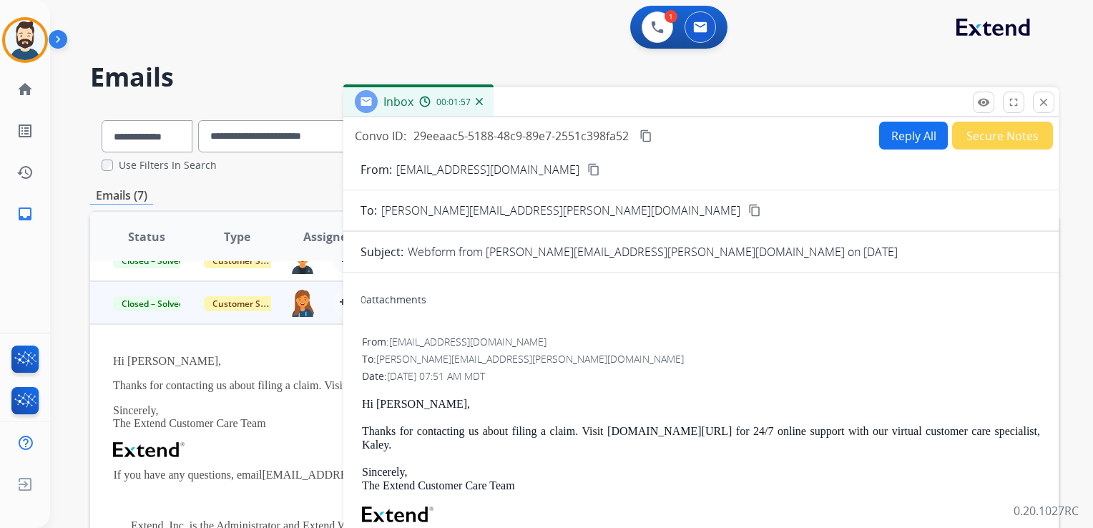
drag, startPoint x: 1043, startPoint y: 105, endPoint x: 993, endPoint y: 140, distance: 60.6
click at [1043, 105] on mat-icon "close" at bounding box center [1044, 102] width 13 height 13
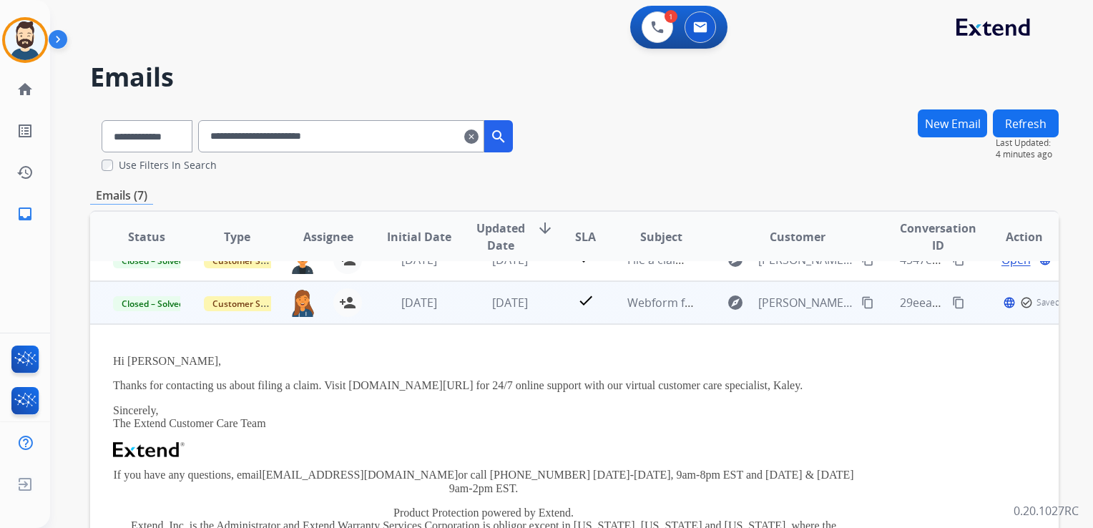
click at [554, 317] on td "check" at bounding box center [575, 302] width 61 height 43
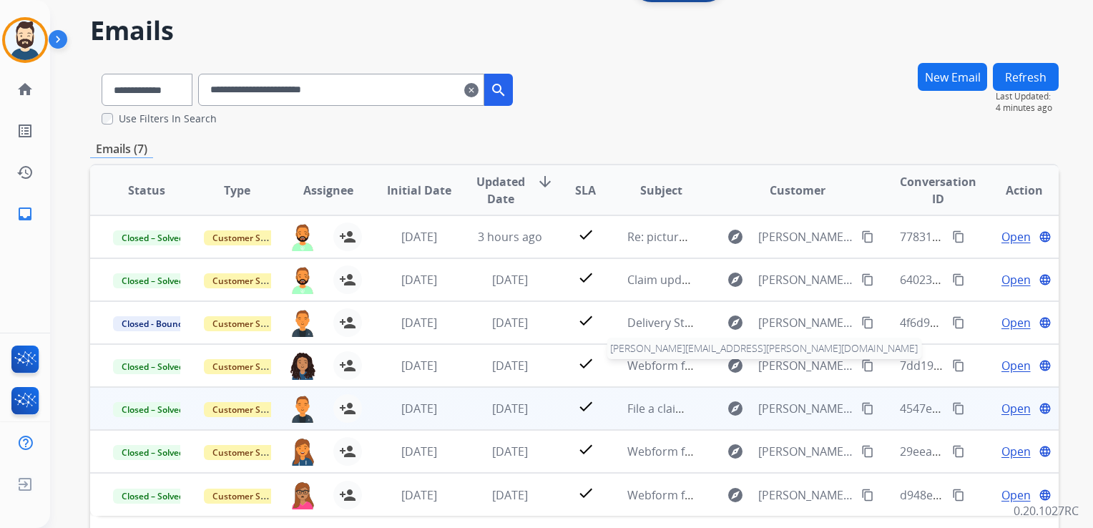
scroll to position [72, 0]
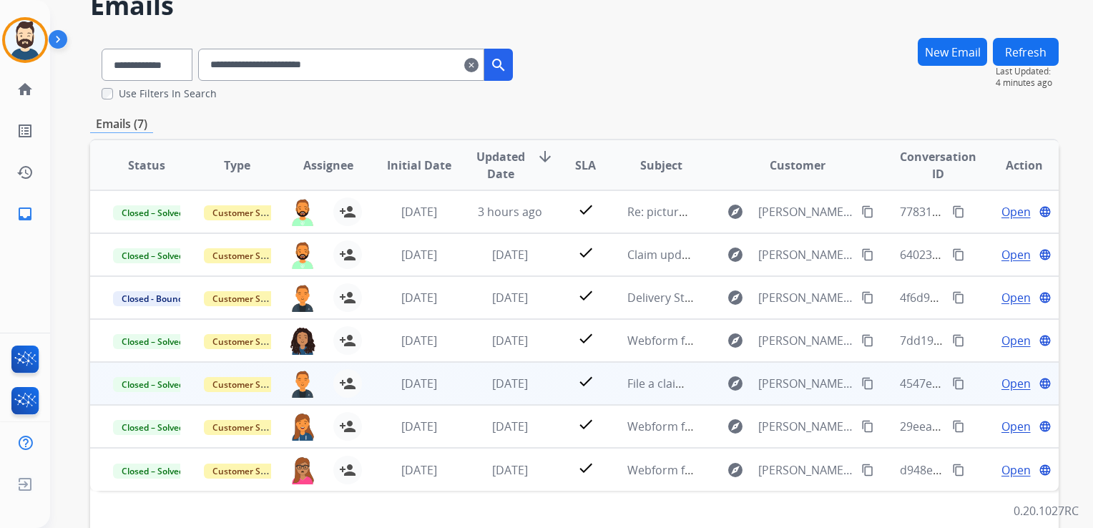
click at [467, 387] on td "3 weeks ago" at bounding box center [499, 383] width 91 height 43
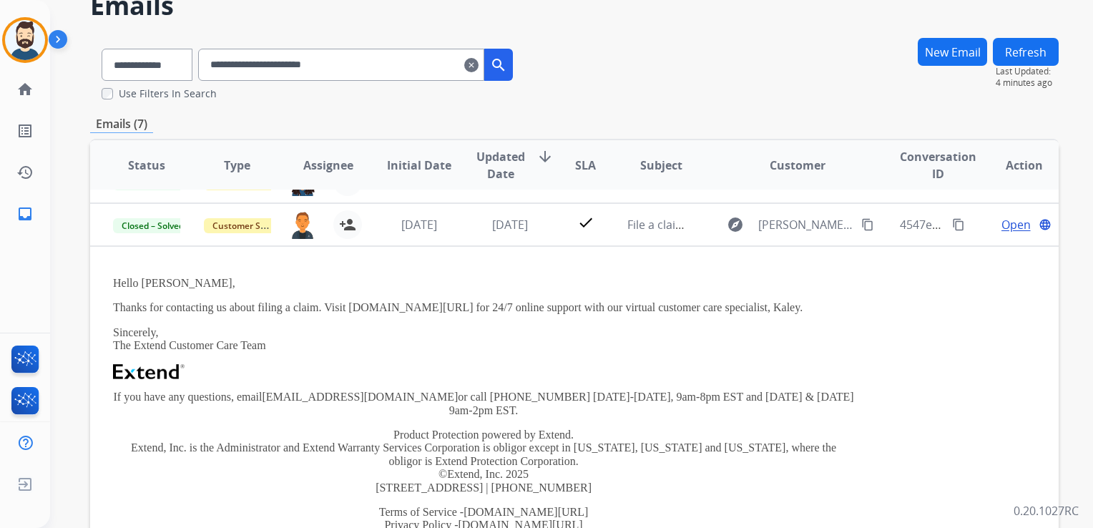
scroll to position [172, 0]
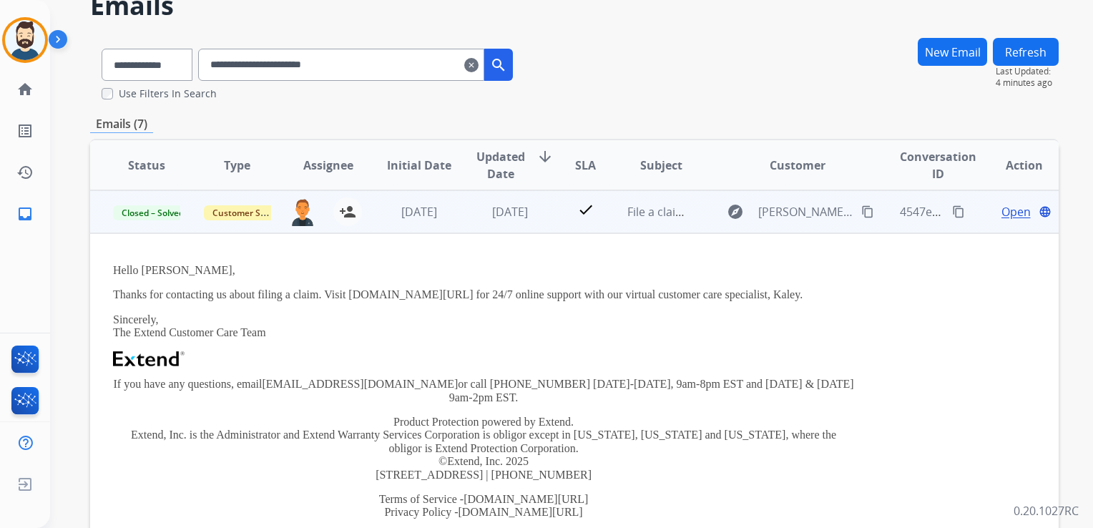
click at [1002, 205] on span "Open" at bounding box center [1016, 211] width 29 height 17
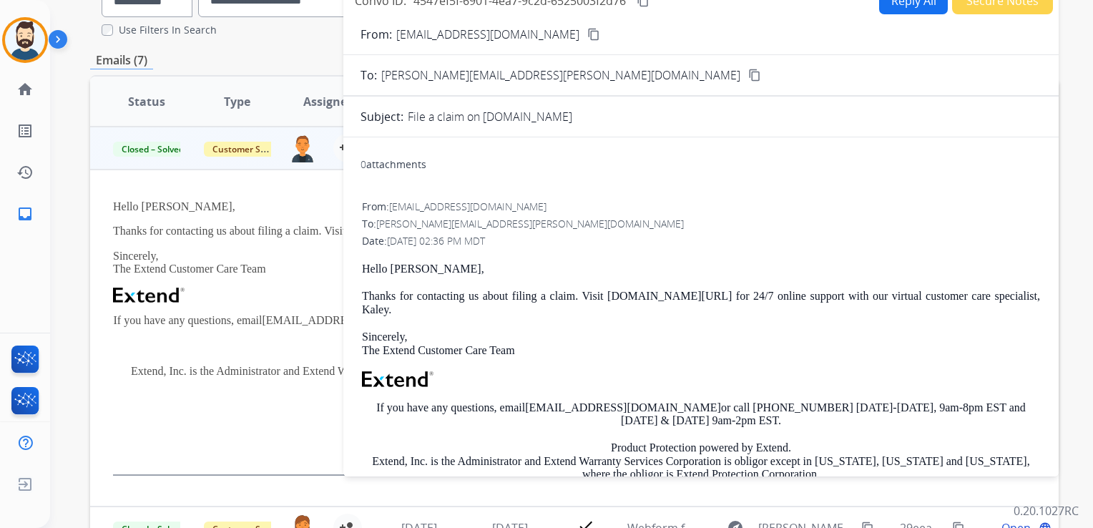
scroll to position [0, 0]
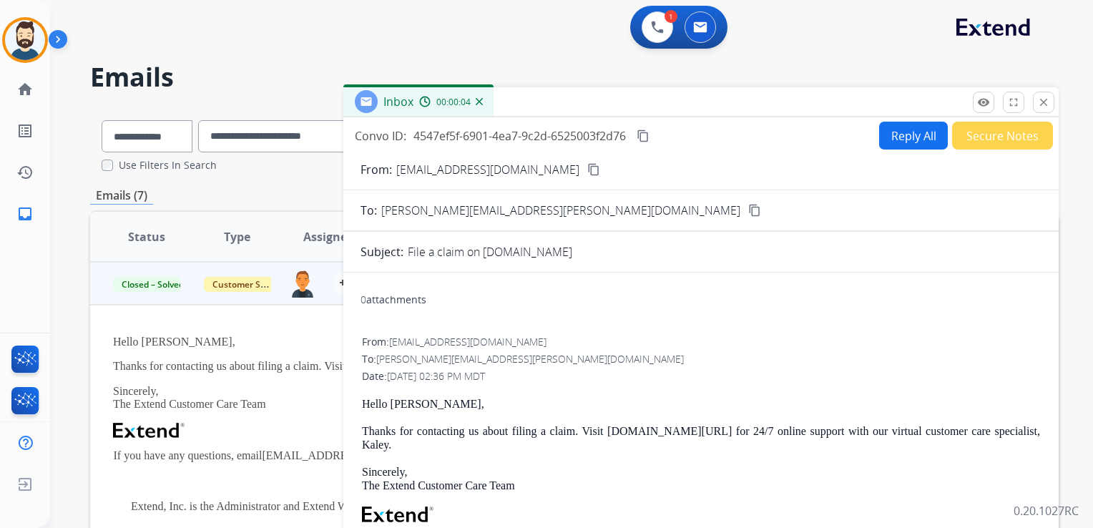
drag, startPoint x: 1036, startPoint y: 103, endPoint x: 874, endPoint y: 170, distance: 175.2
click at [1038, 102] on button "close Close" at bounding box center [1043, 102] width 21 height 21
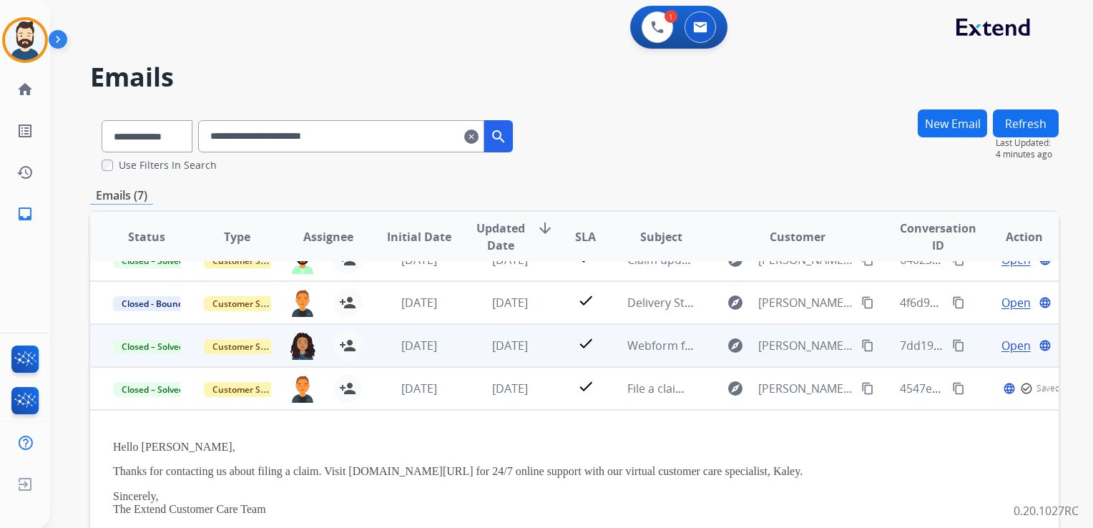
scroll to position [64, 0]
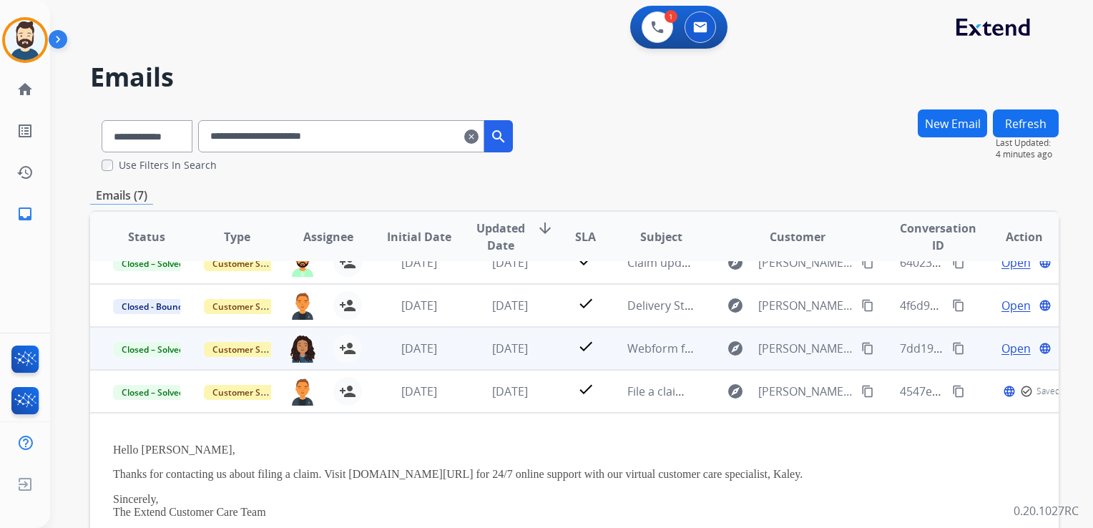
click at [467, 406] on td "3 weeks ago" at bounding box center [499, 391] width 91 height 43
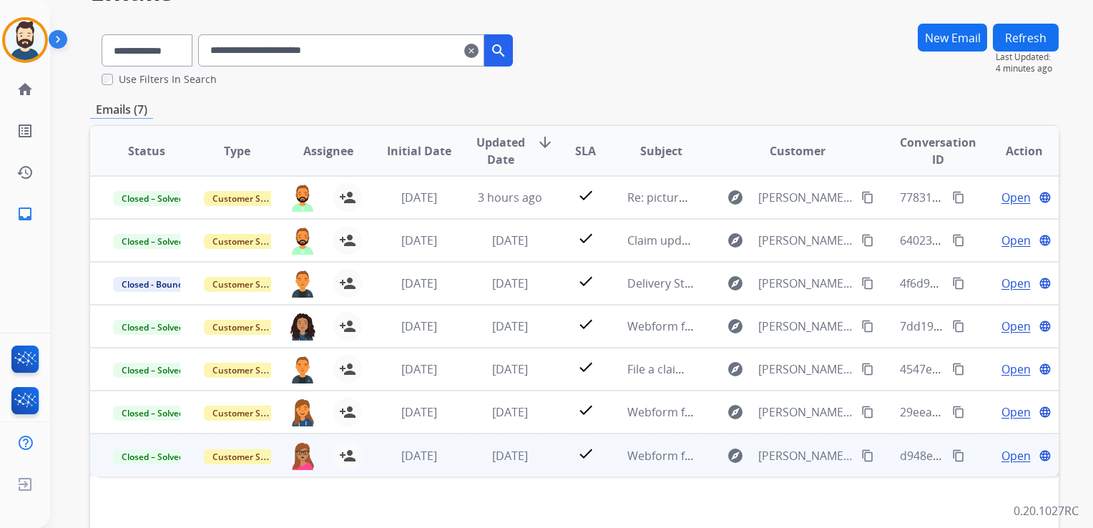
scroll to position [143, 0]
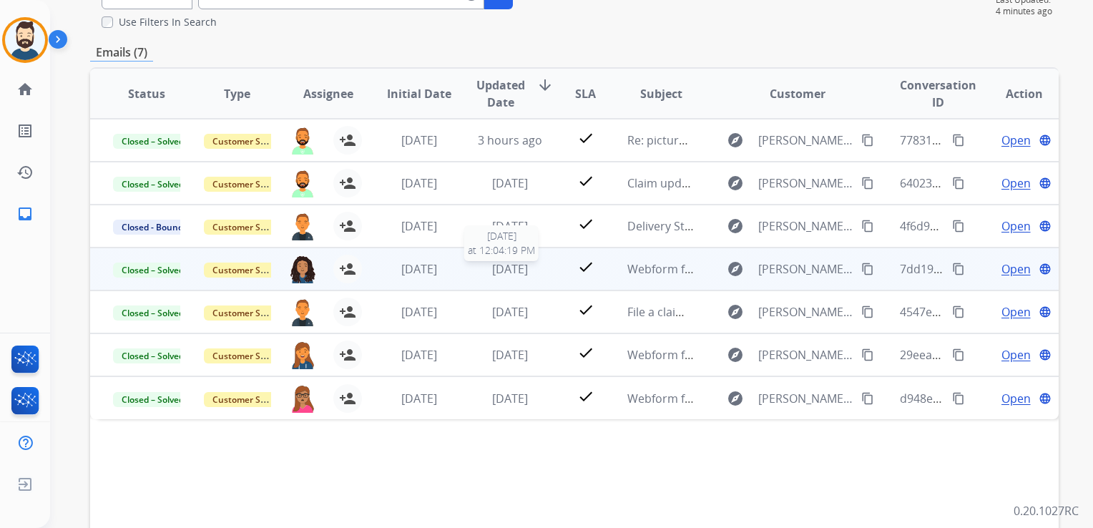
click at [520, 265] on span "[DATE]" at bounding box center [510, 269] width 36 height 16
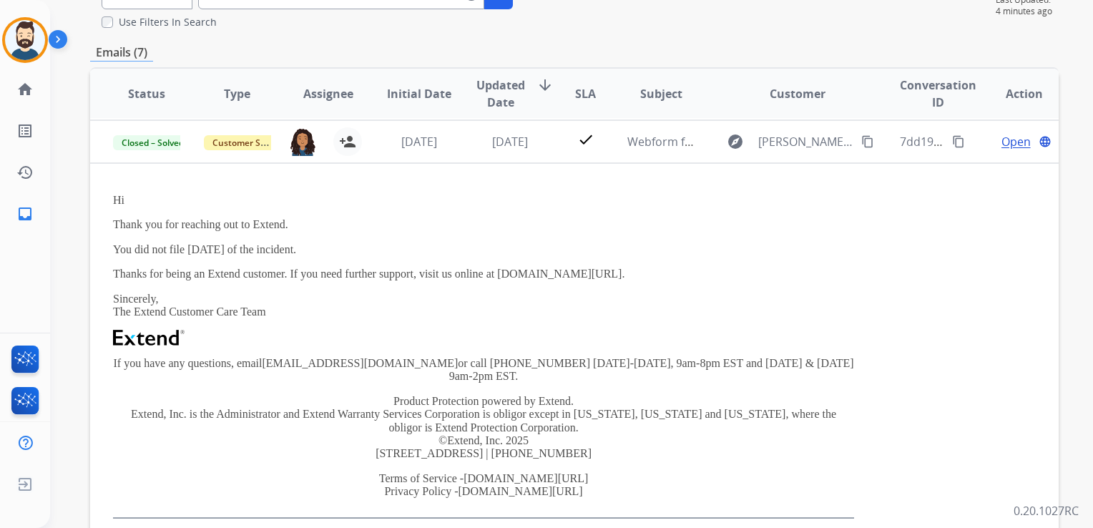
scroll to position [129, 0]
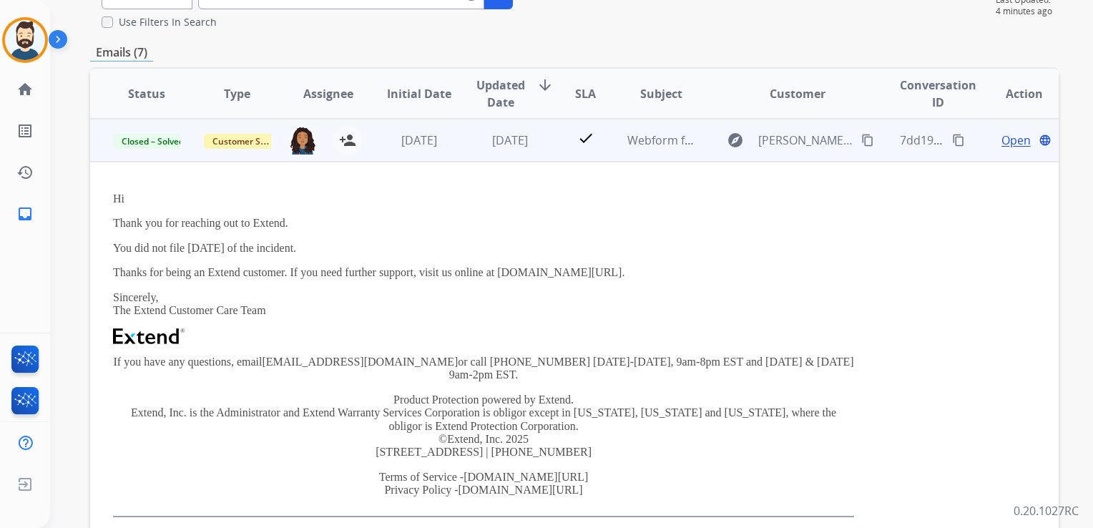
click at [1002, 139] on span "Open" at bounding box center [1016, 140] width 29 height 17
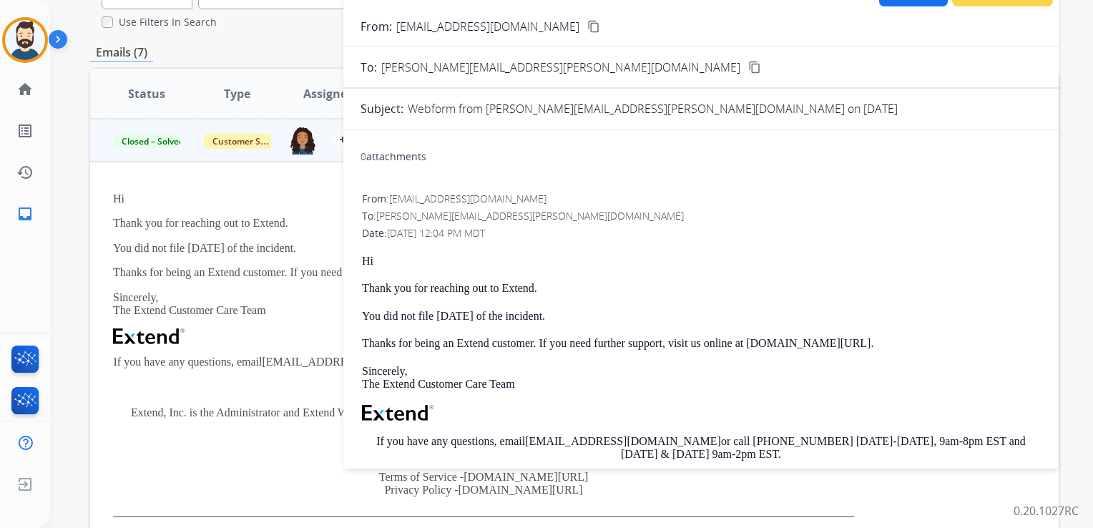
scroll to position [0, 0]
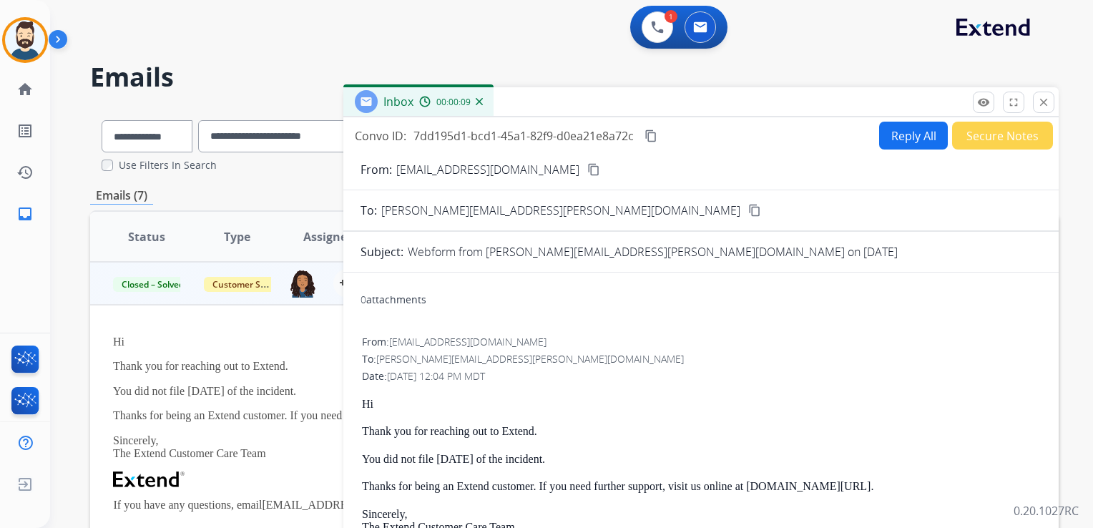
click at [1049, 101] on mat-icon "close" at bounding box center [1044, 102] width 13 height 13
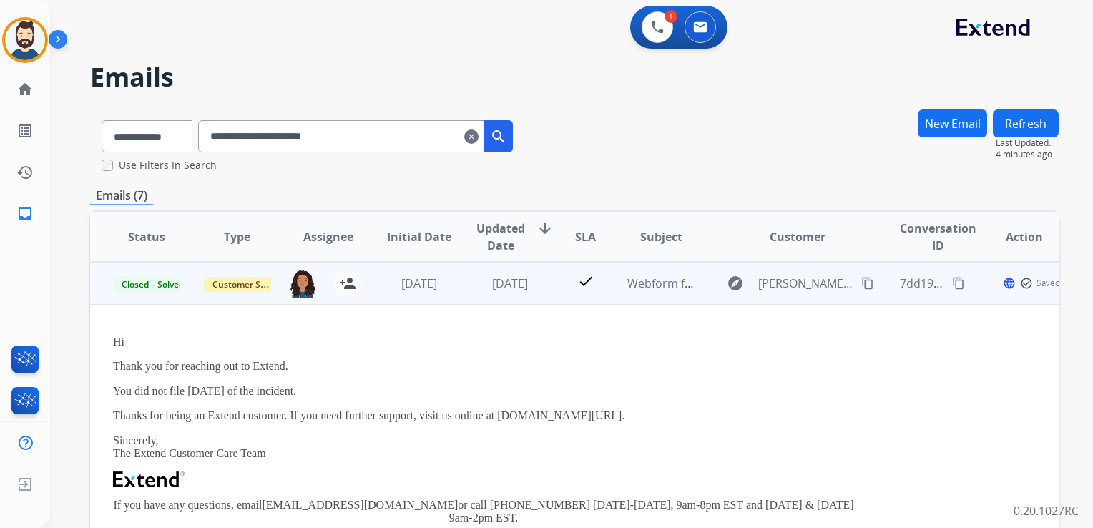
click at [454, 300] on td "[DATE]" at bounding box center [499, 283] width 91 height 43
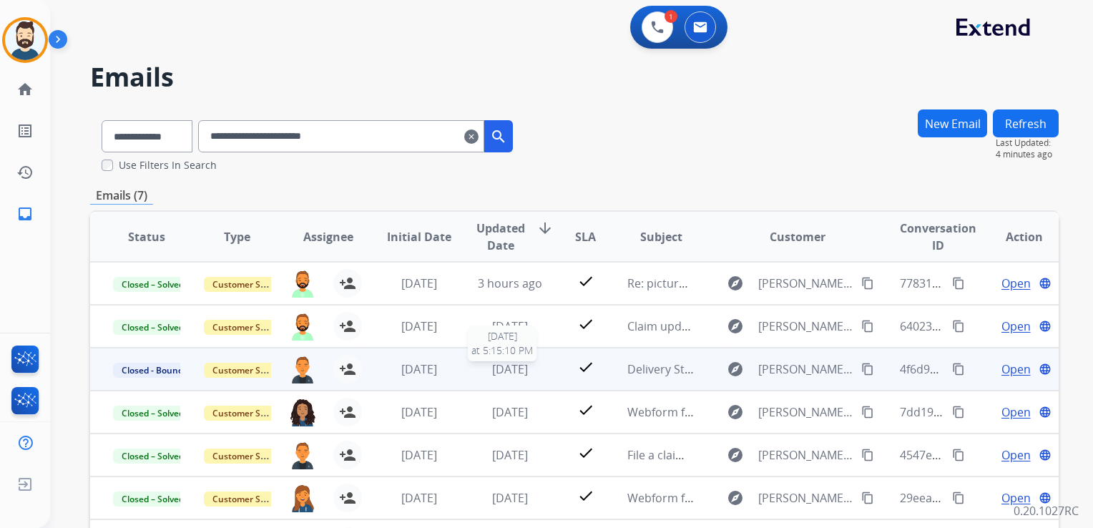
click at [502, 376] on div "[DATE]" at bounding box center [510, 369] width 67 height 17
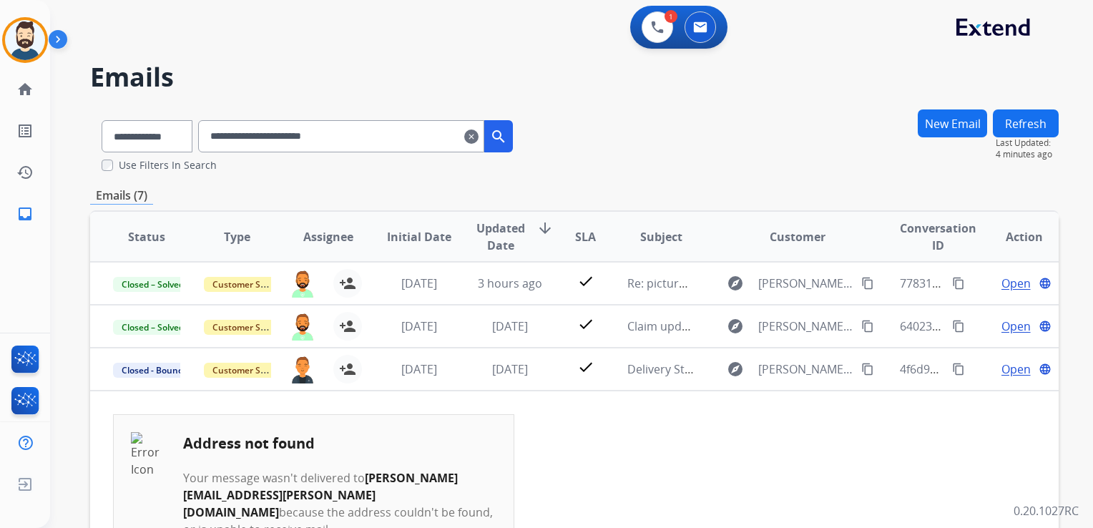
scroll to position [86, 0]
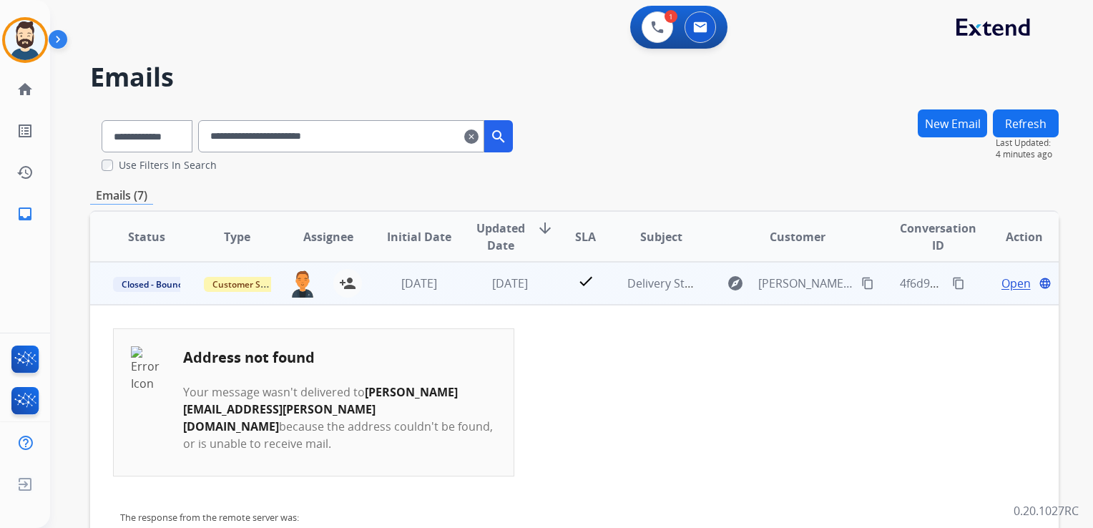
click at [1002, 285] on span "Open" at bounding box center [1016, 283] width 29 height 17
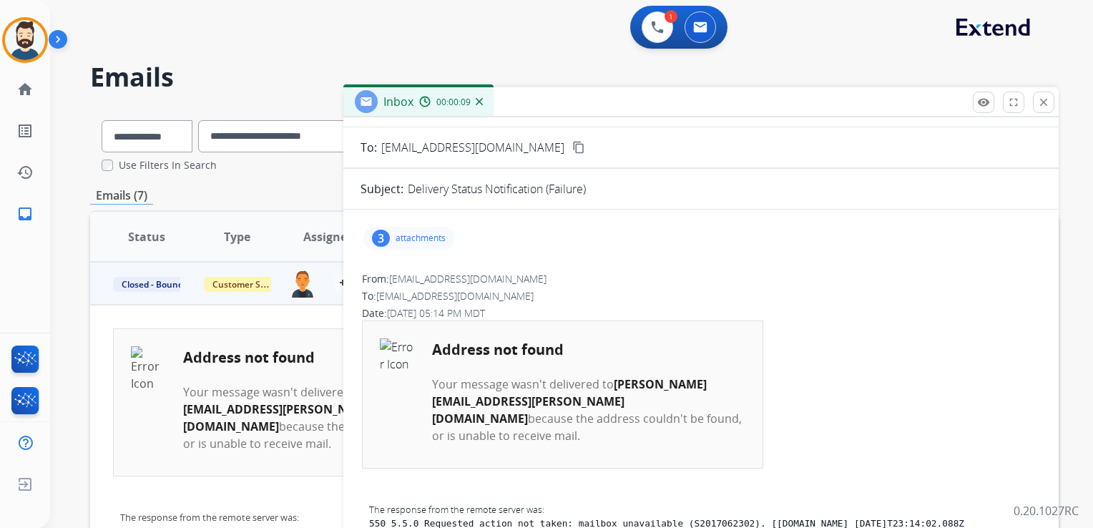
scroll to position [32, 0]
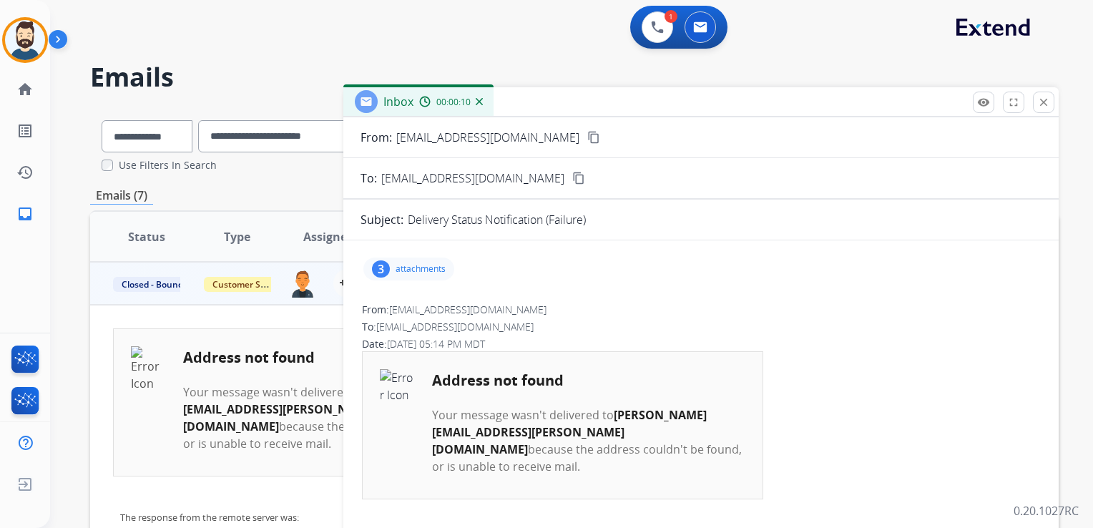
click at [424, 269] on p "attachments" at bounding box center [421, 268] width 50 height 11
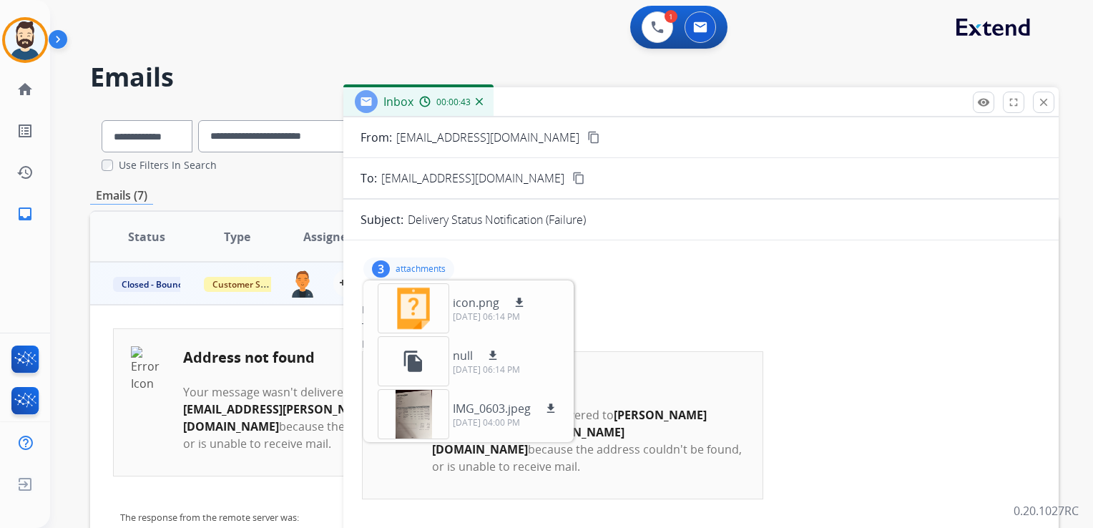
click at [608, 258] on div "3 attachments icon.png download 09/17/2025, 06:14 PM file_copy null download 09…" at bounding box center [701, 269] width 681 height 34
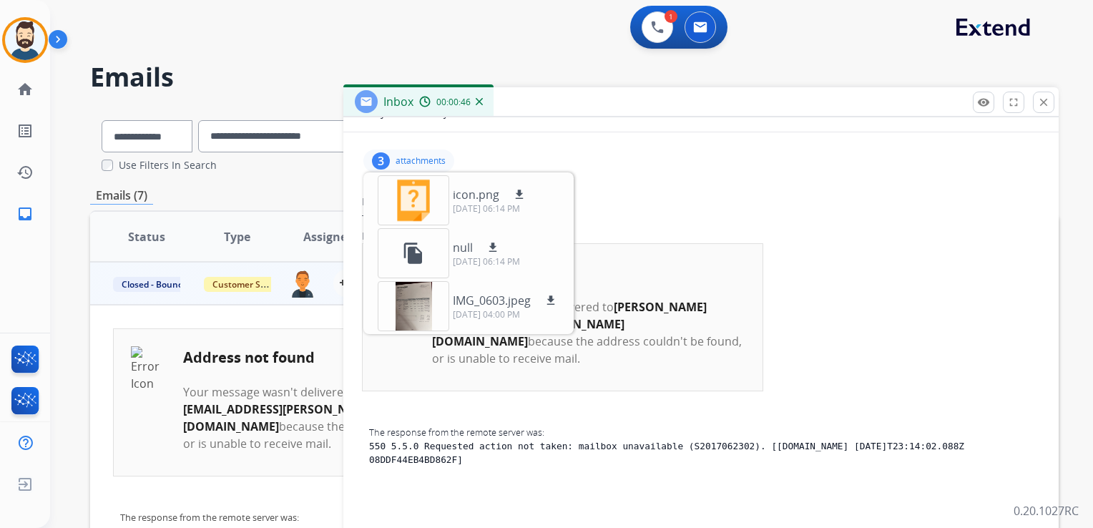
scroll to position [175, 0]
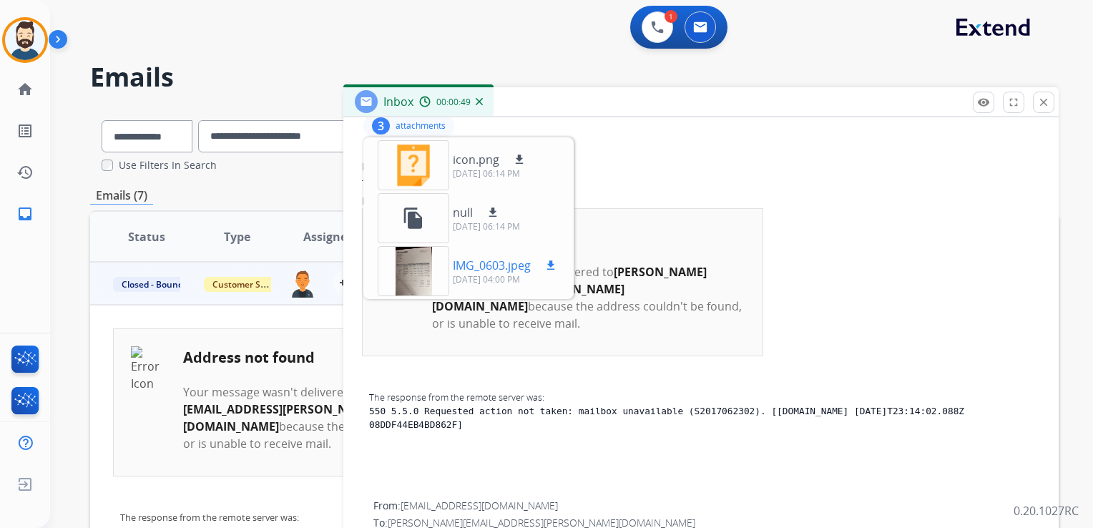
click at [501, 272] on p "IMG_0603.jpeg" at bounding box center [492, 265] width 78 height 17
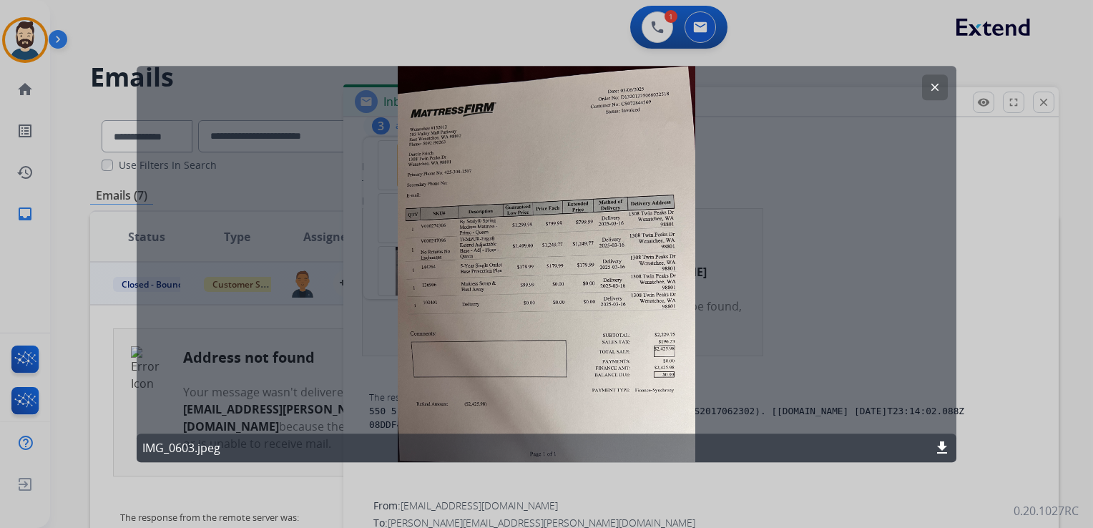
click at [527, 187] on div "clear IMG_0603.jpeg download" at bounding box center [547, 264] width 820 height 396
click at [936, 90] on mat-icon "clear" at bounding box center [935, 87] width 13 height 13
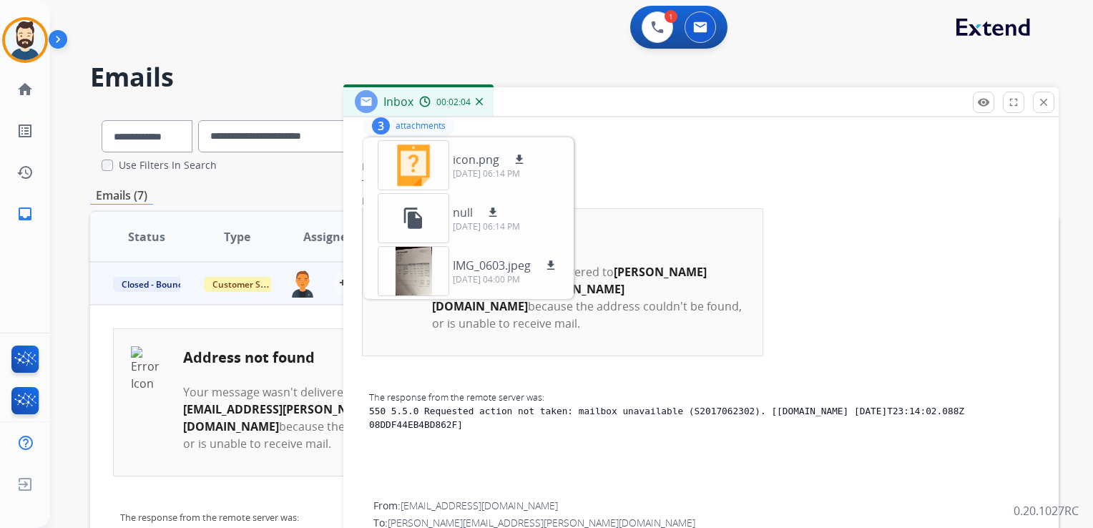
scroll to position [104, 0]
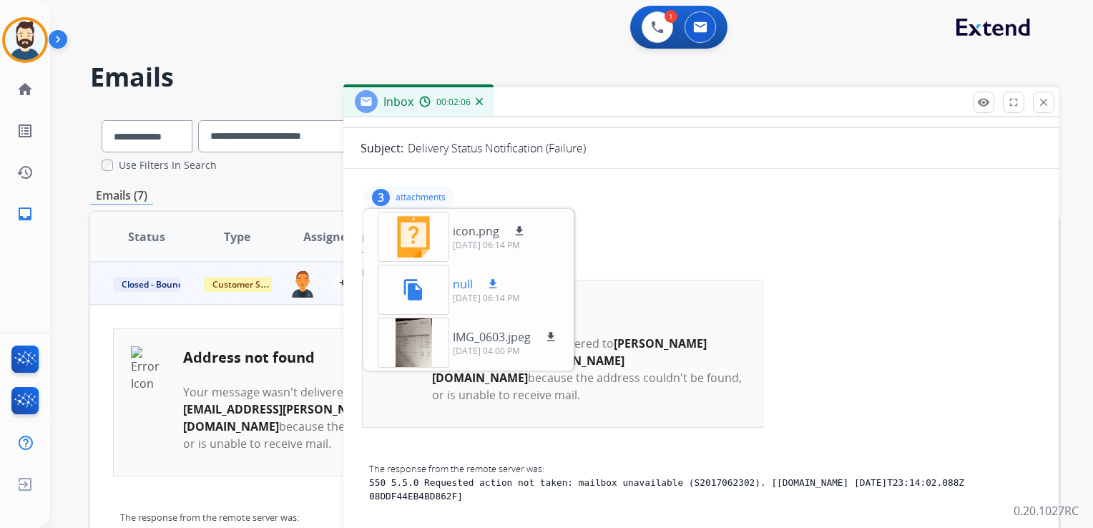
click at [462, 282] on p "null" at bounding box center [463, 284] width 20 height 17
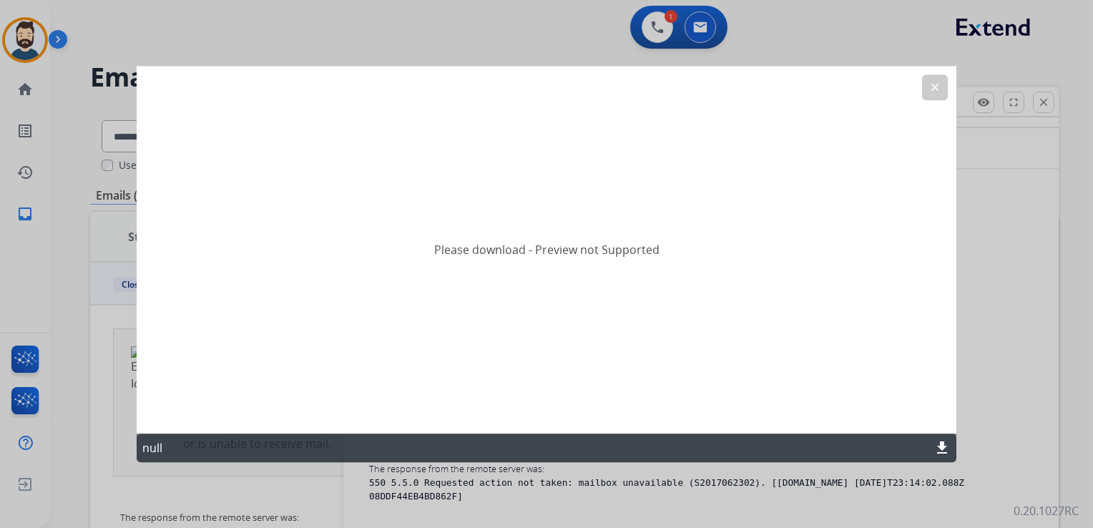
click at [930, 87] on mat-icon "clear" at bounding box center [935, 87] width 13 height 13
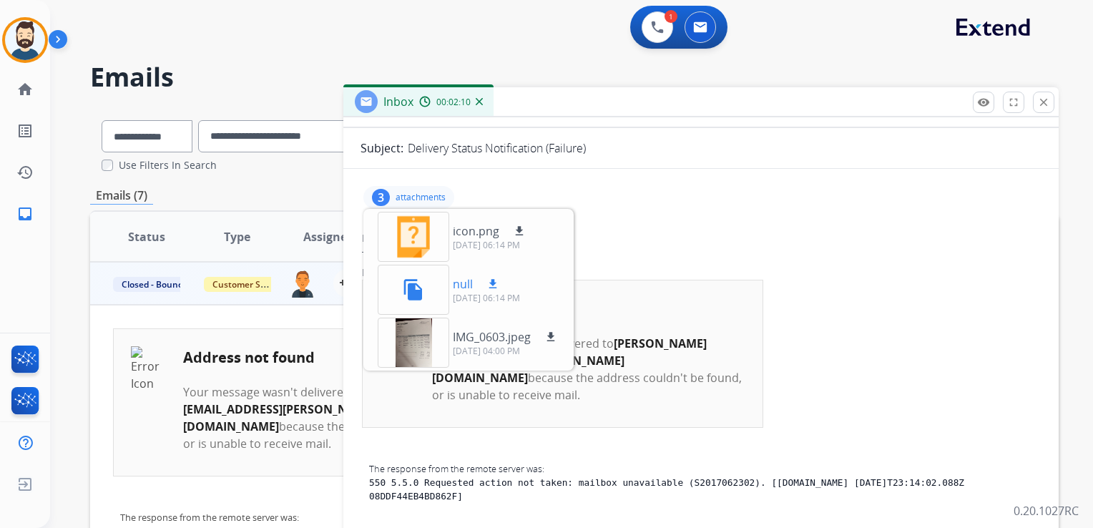
click at [492, 285] on mat-icon "download" at bounding box center [493, 284] width 13 height 13
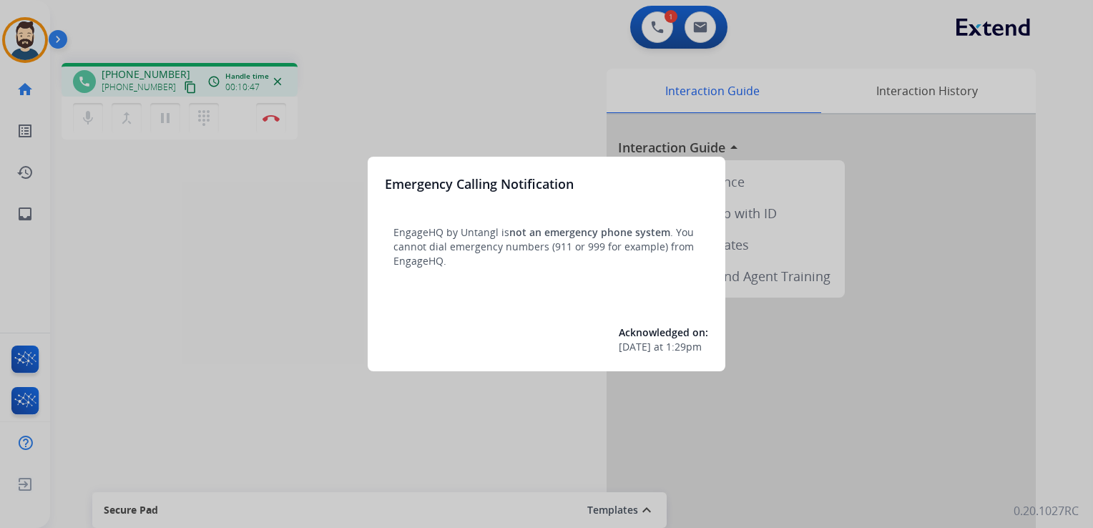
click at [94, 217] on div at bounding box center [546, 264] width 1093 height 528
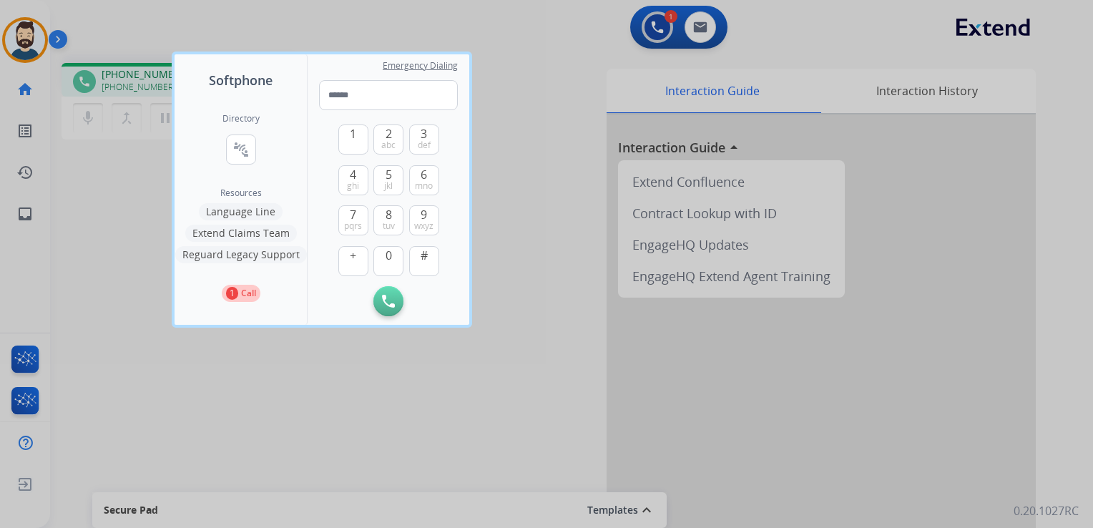
click at [80, 213] on div at bounding box center [546, 264] width 1093 height 528
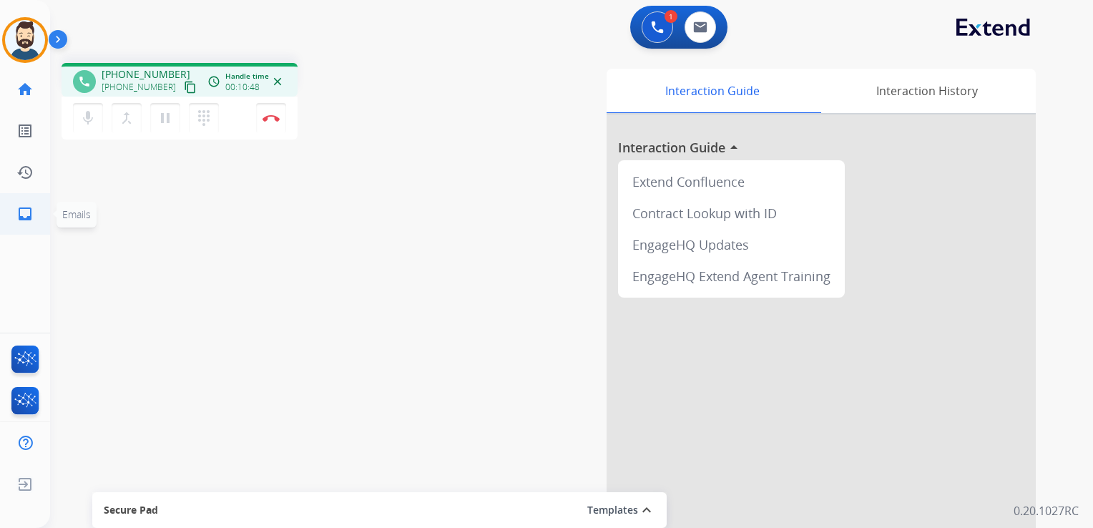
click at [23, 220] on mat-icon "inbox" at bounding box center [24, 213] width 17 height 17
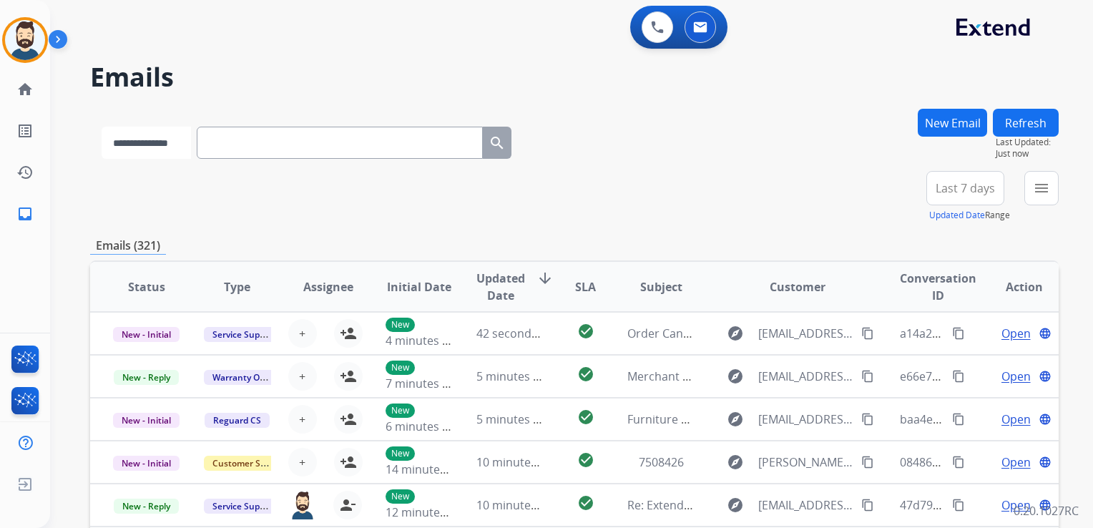
click at [191, 144] on select "**********" at bounding box center [146, 143] width 89 height 32
select select "**********"
click at [102, 127] on select "**********" at bounding box center [146, 143] width 89 height 32
click at [248, 138] on input "text" at bounding box center [341, 143] width 286 height 32
paste input "**********"
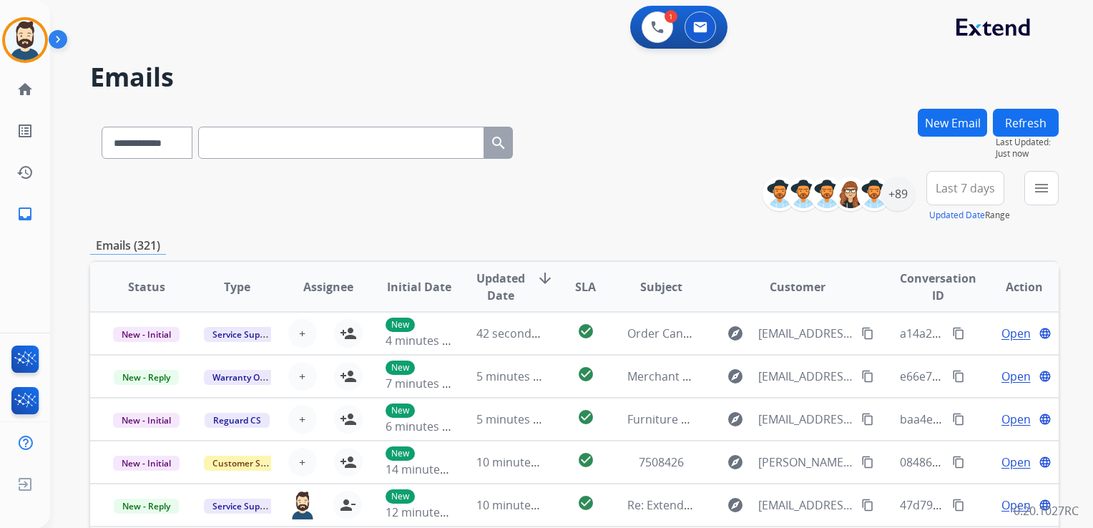
type input "**********"
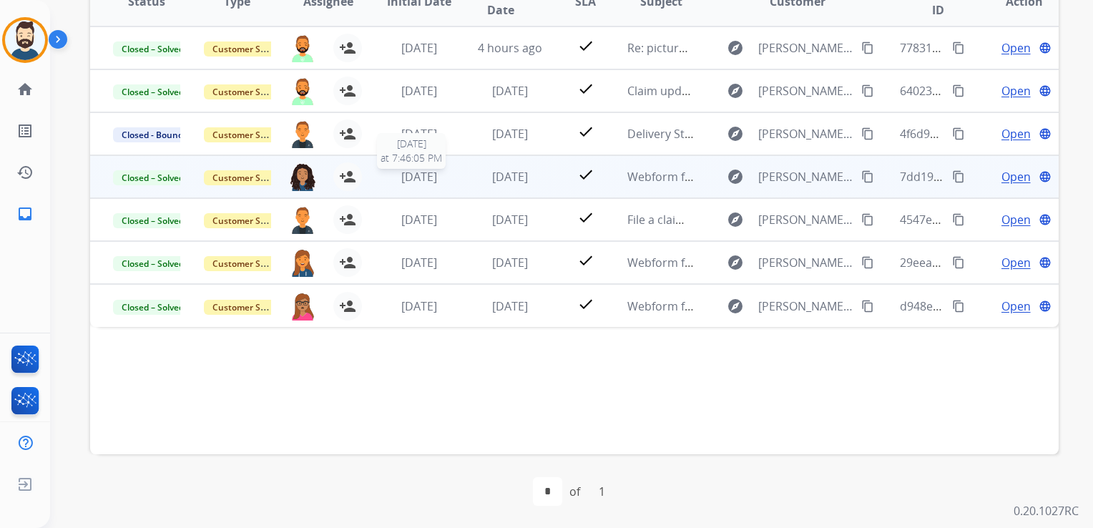
scroll to position [164, 0]
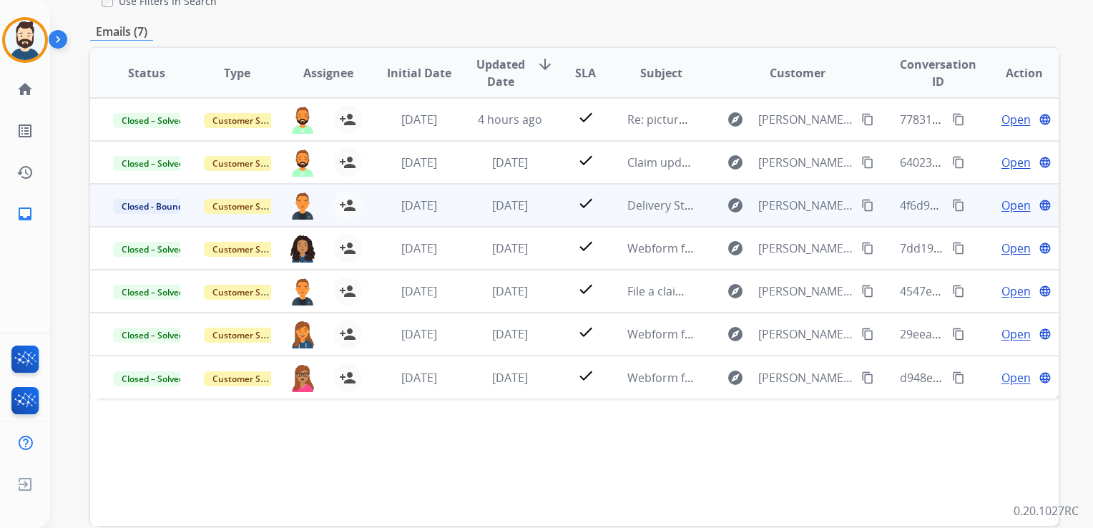
click at [507, 209] on span "[DATE]" at bounding box center [510, 206] width 36 height 16
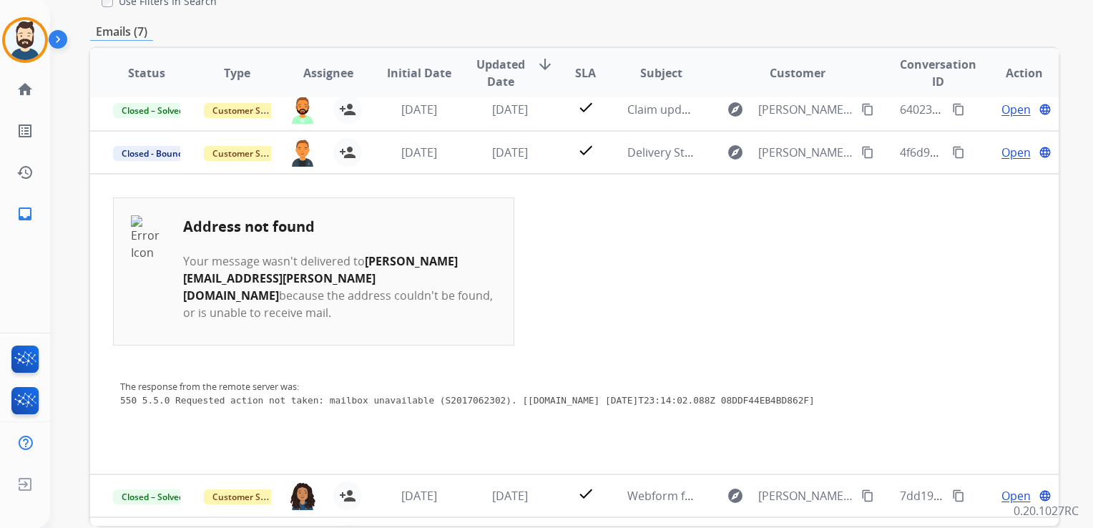
scroll to position [86, 0]
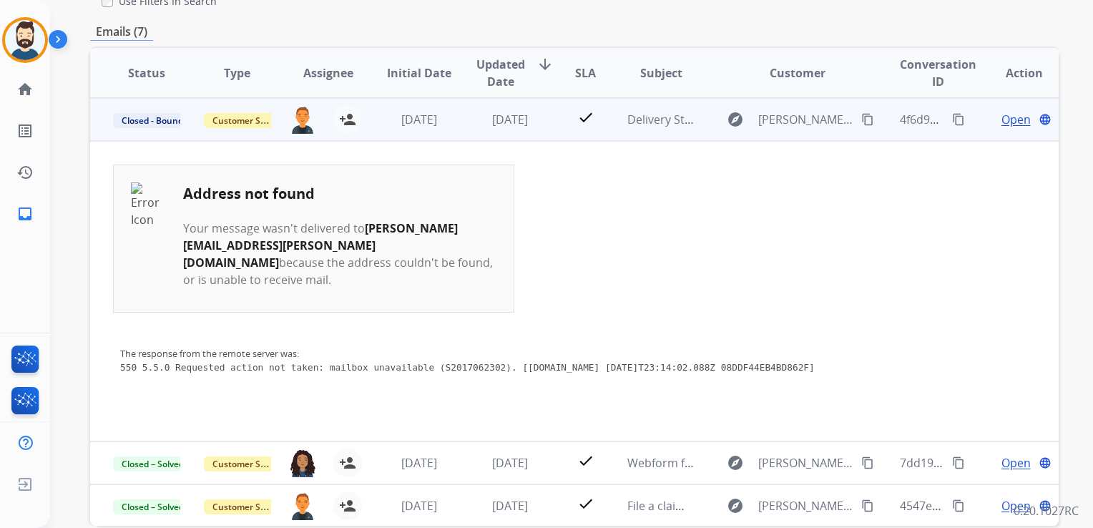
click at [1002, 120] on span "Open" at bounding box center [1016, 119] width 29 height 17
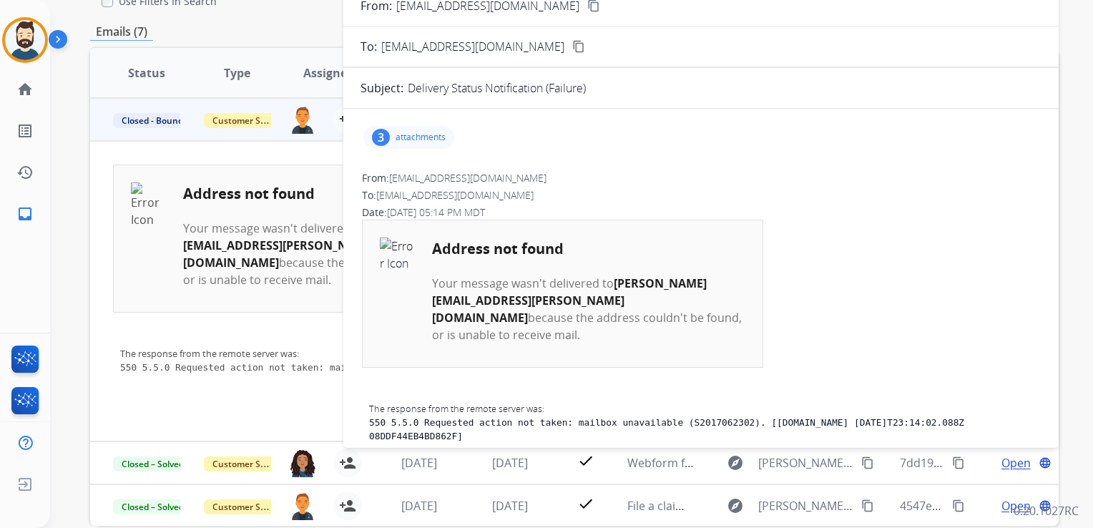
click at [409, 136] on p "attachments" at bounding box center [421, 137] width 50 height 11
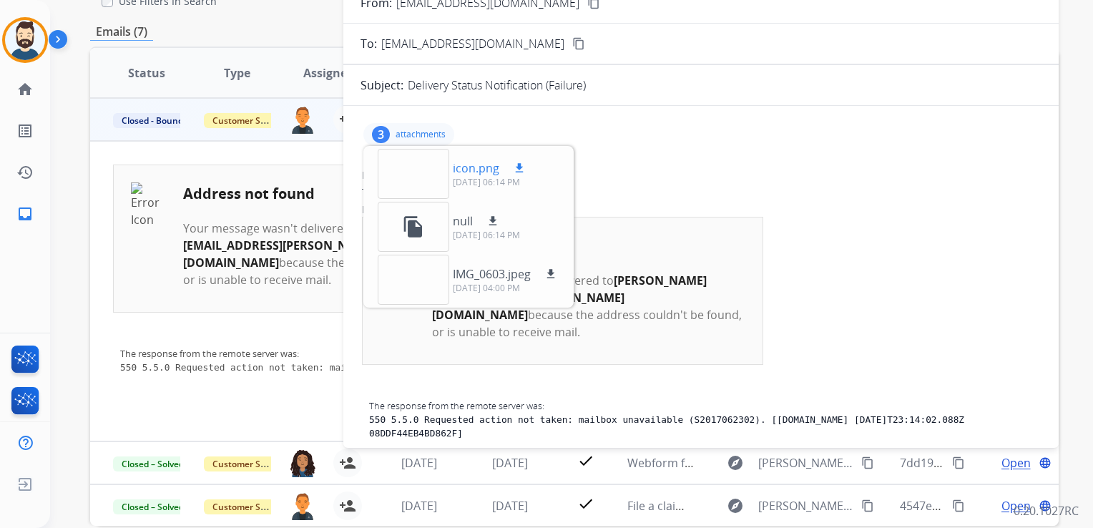
scroll to position [0, 0]
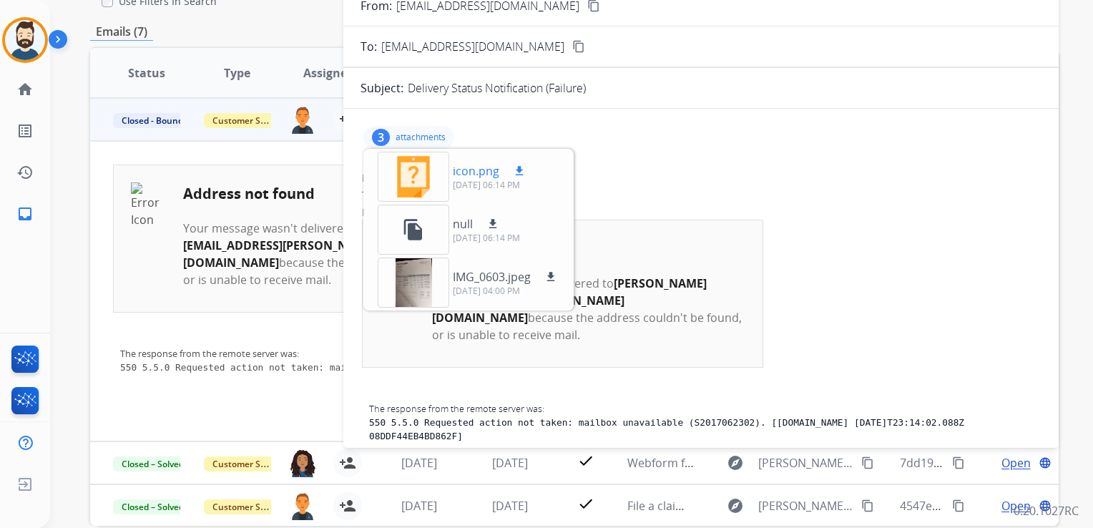
click at [518, 167] on mat-icon "download" at bounding box center [519, 171] width 13 height 13
click at [437, 133] on p "attachments" at bounding box center [421, 137] width 50 height 11
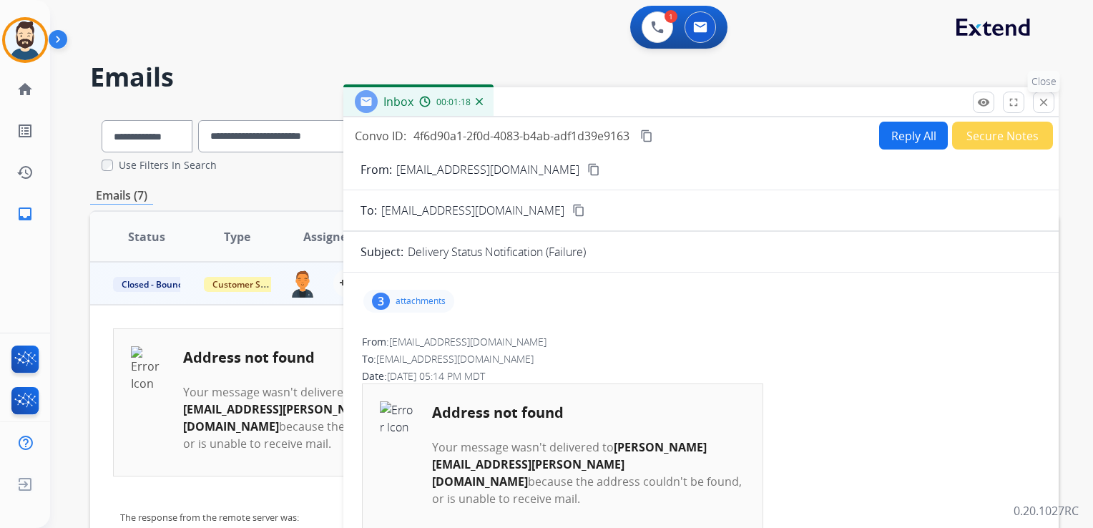
drag, startPoint x: 1044, startPoint y: 99, endPoint x: 613, endPoint y: 245, distance: 455.5
click at [1045, 99] on mat-icon "close" at bounding box center [1044, 102] width 13 height 13
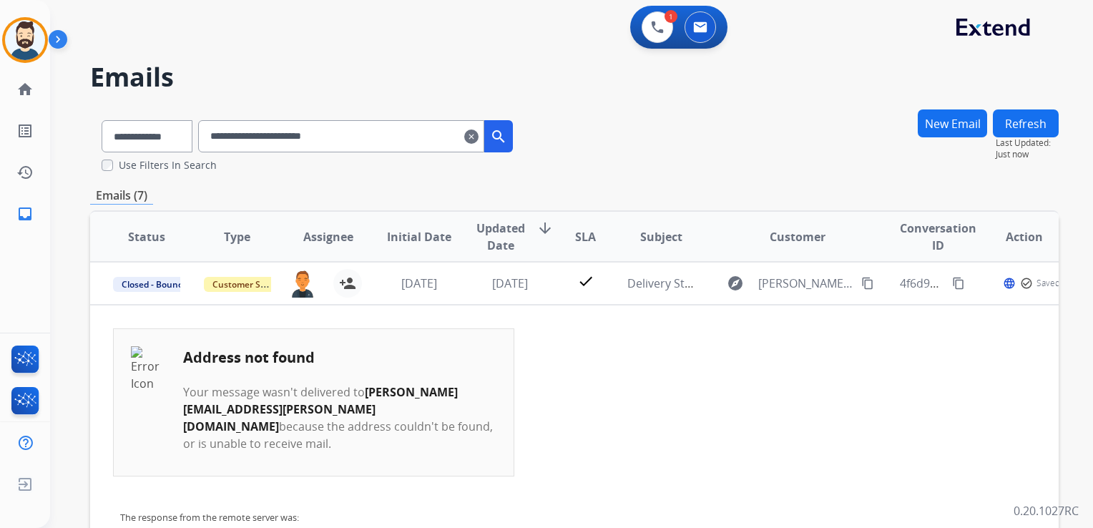
click at [454, 301] on td "[DATE]" at bounding box center [499, 283] width 91 height 43
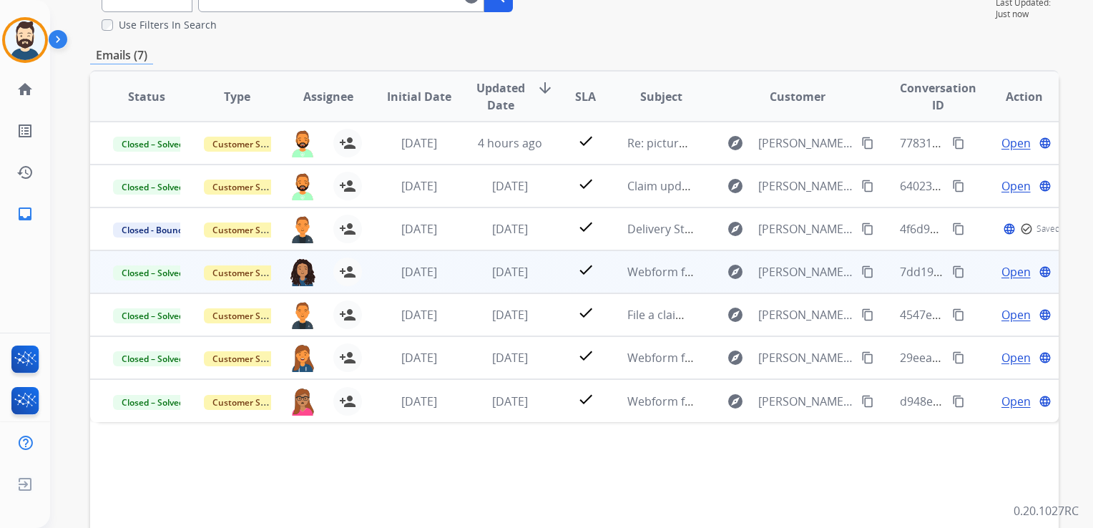
scroll to position [143, 0]
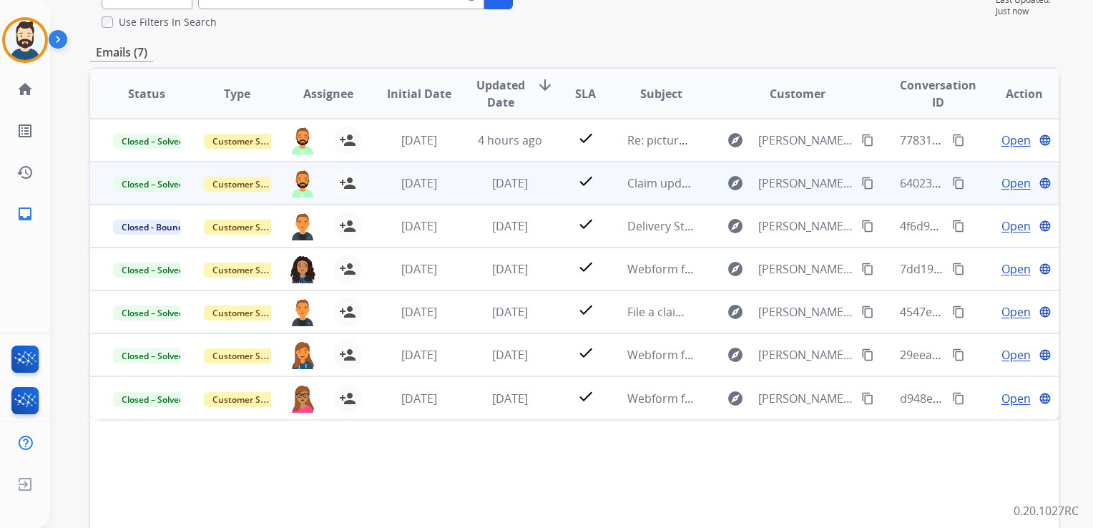
click at [514, 194] on td "[DATE]" at bounding box center [499, 183] width 91 height 43
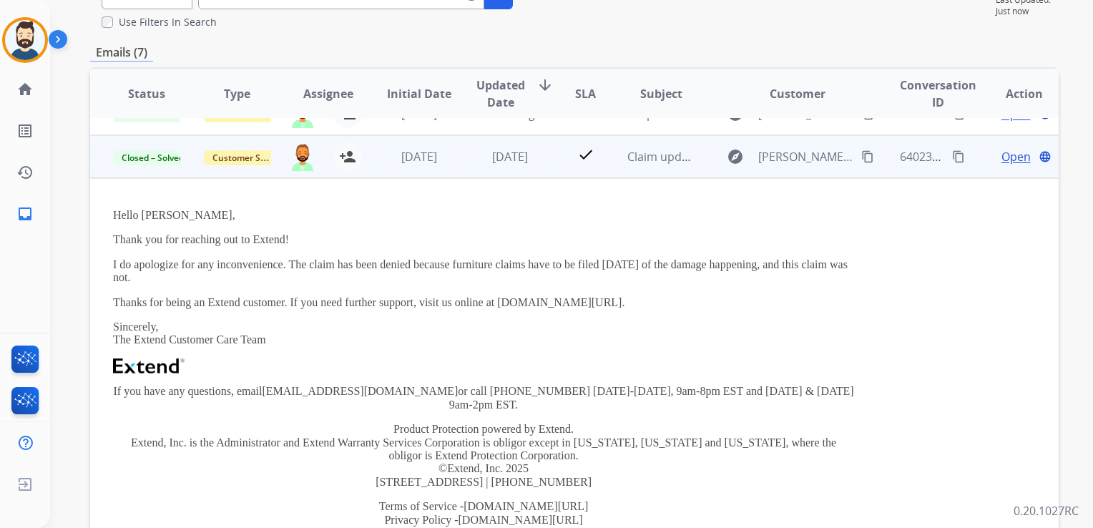
scroll to position [43, 0]
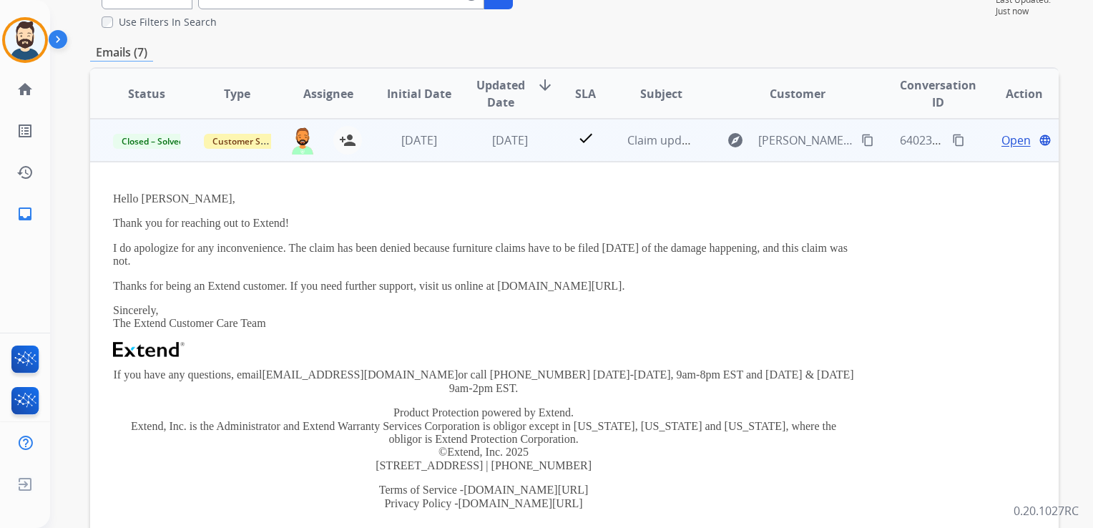
click at [1002, 140] on span "Open" at bounding box center [1016, 140] width 29 height 17
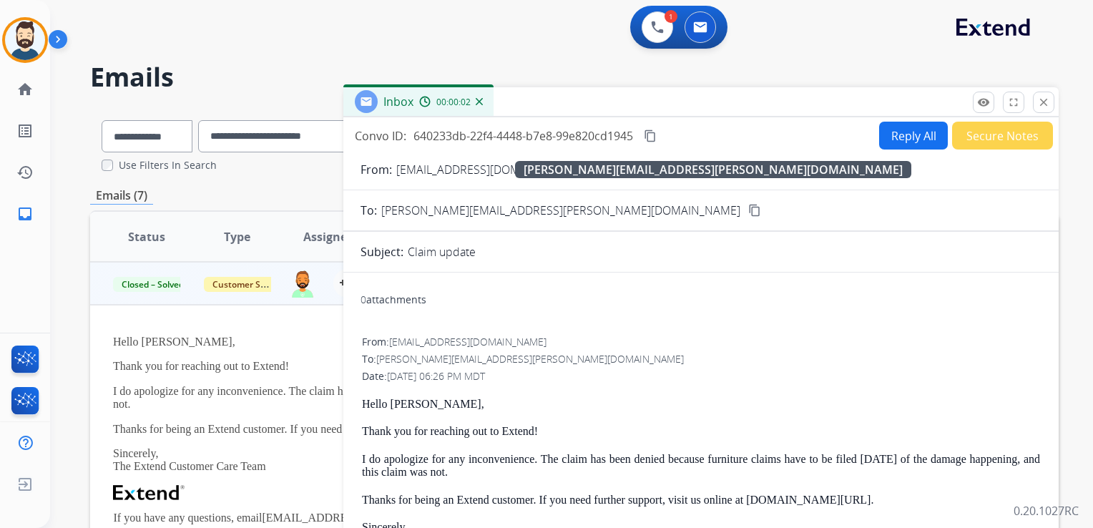
scroll to position [0, 0]
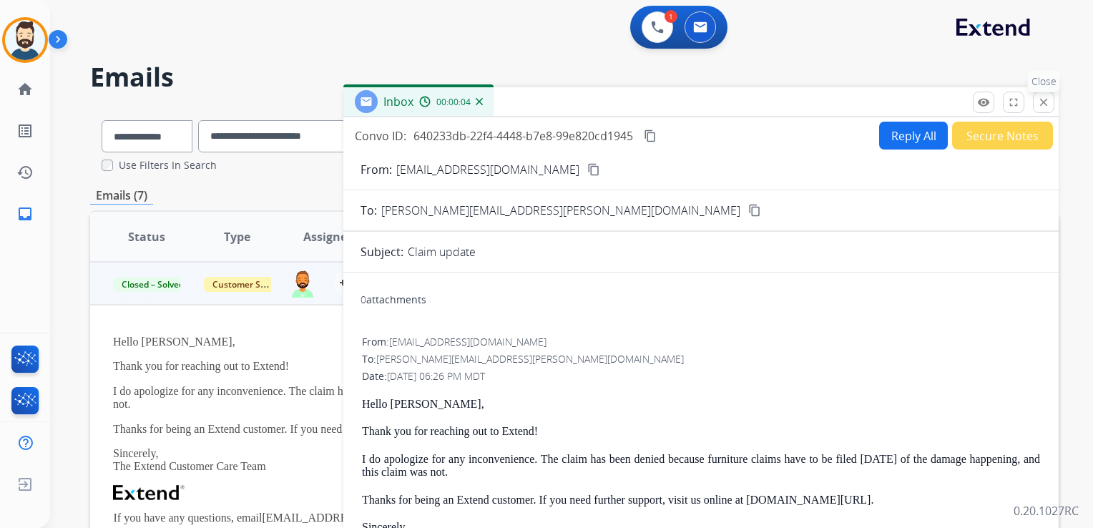
click at [1048, 99] on mat-icon "close" at bounding box center [1044, 102] width 13 height 13
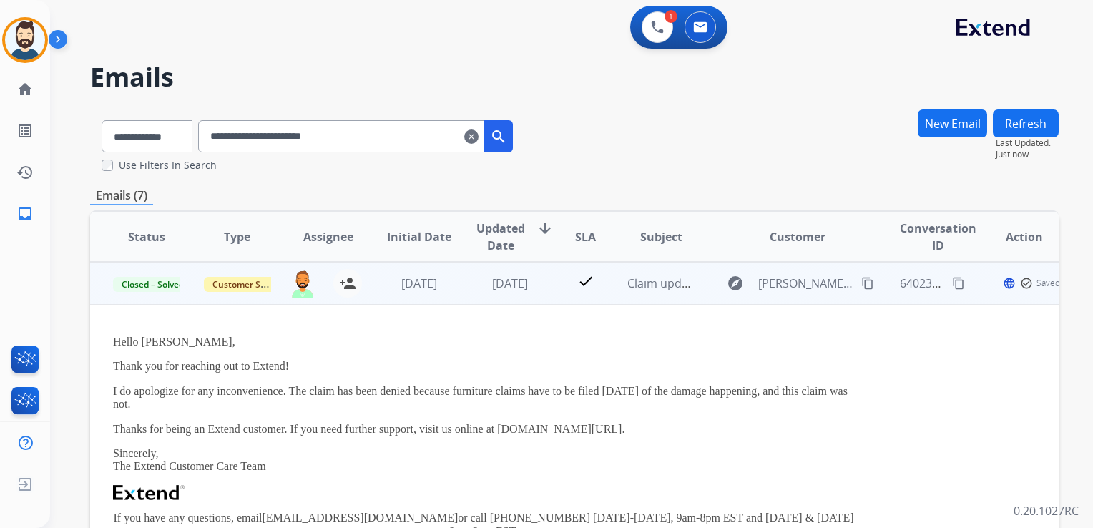
click at [438, 305] on td "Hello Darcie, Thank you for reaching out to Extend! I do apologize for any inco…" at bounding box center [483, 504] width 787 height 399
click at [448, 302] on td "[DATE]" at bounding box center [408, 283] width 91 height 43
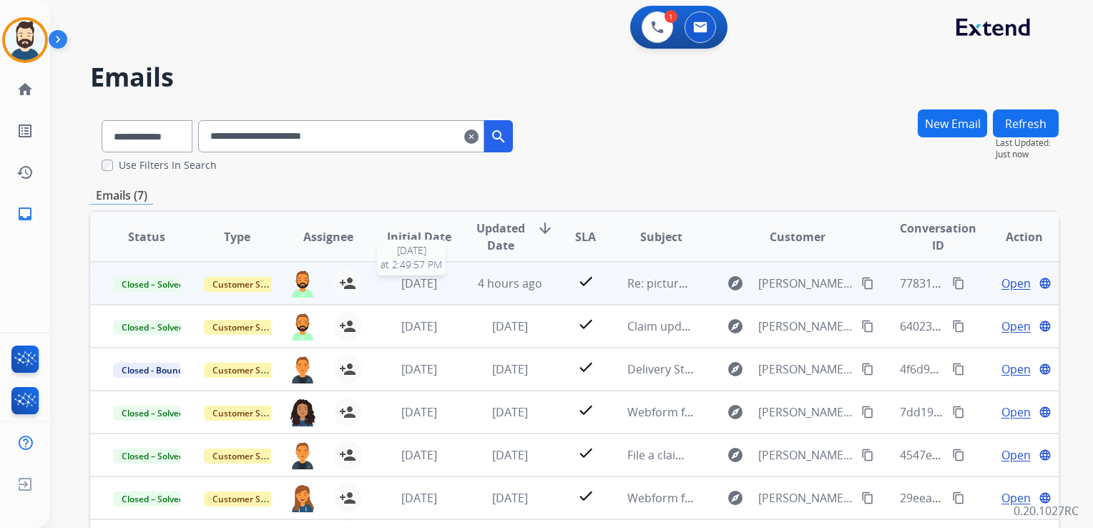
click at [437, 290] on span "[DATE]" at bounding box center [419, 284] width 36 height 16
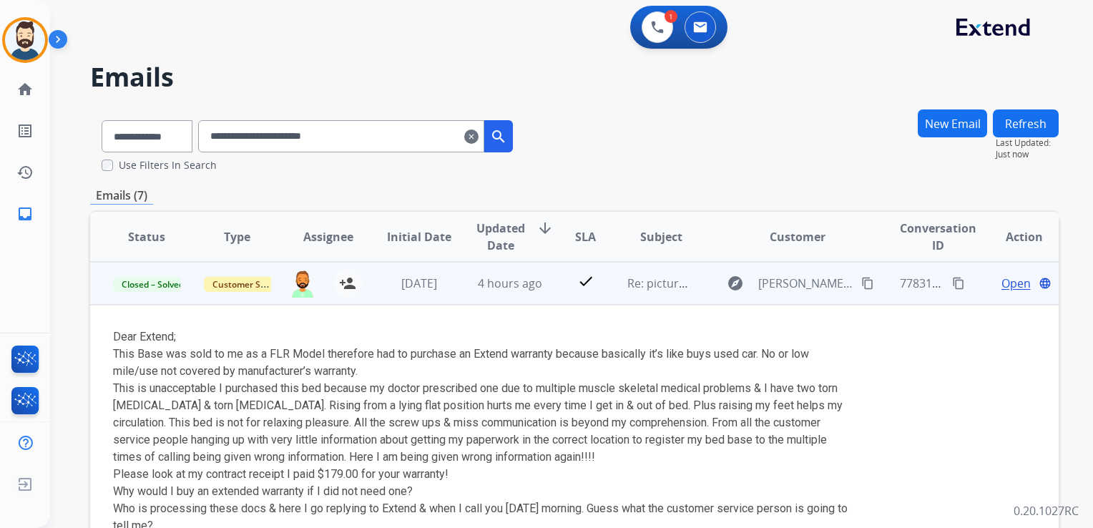
click at [1013, 288] on span "Open" at bounding box center [1016, 283] width 29 height 17
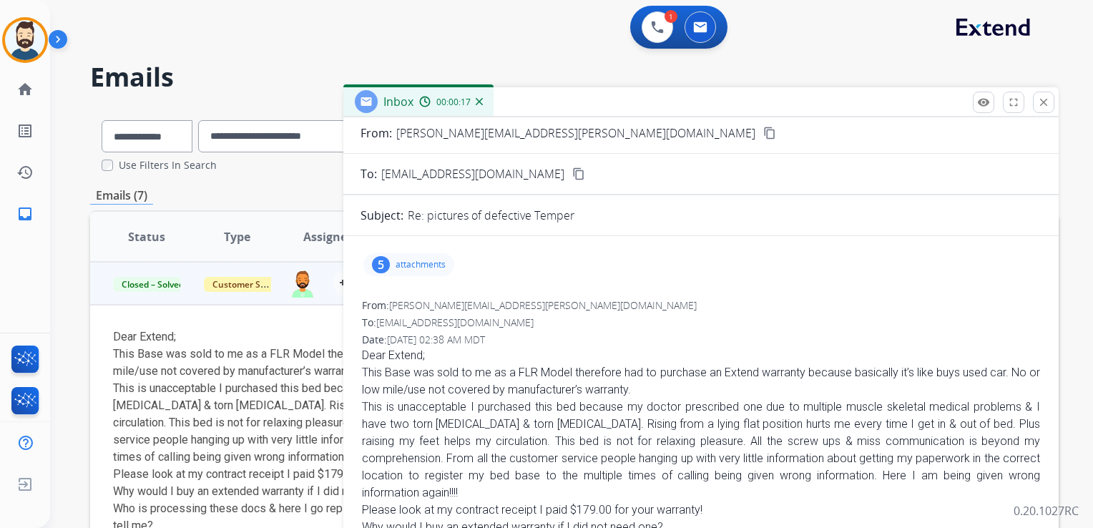
scroll to position [72, 0]
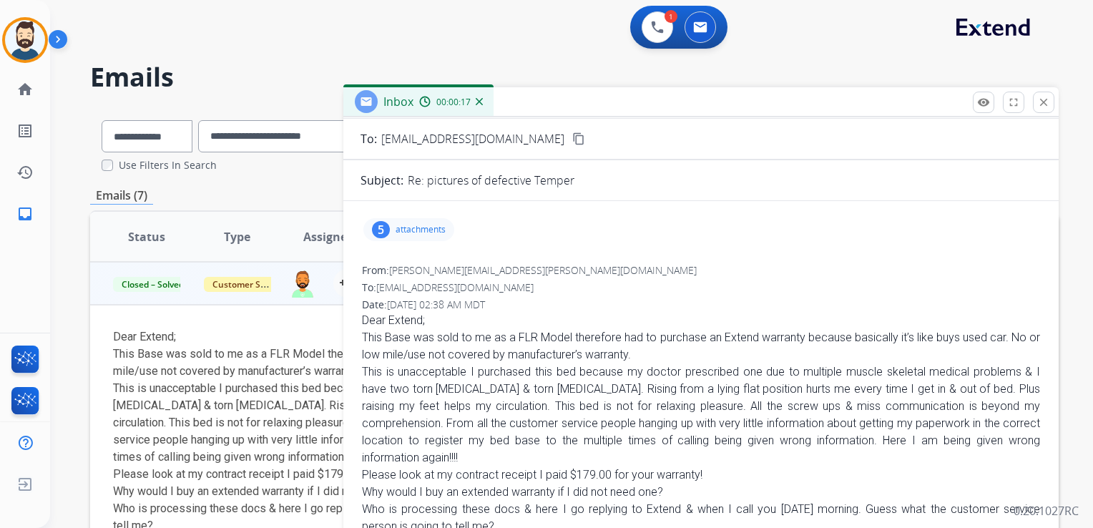
click at [443, 232] on p "attachments" at bounding box center [421, 229] width 50 height 11
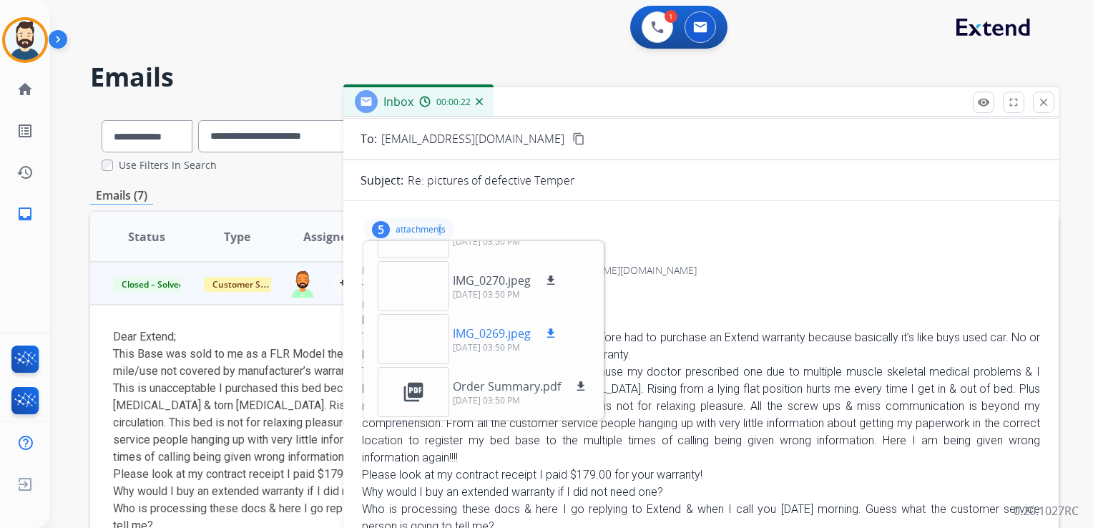
scroll to position [17, 0]
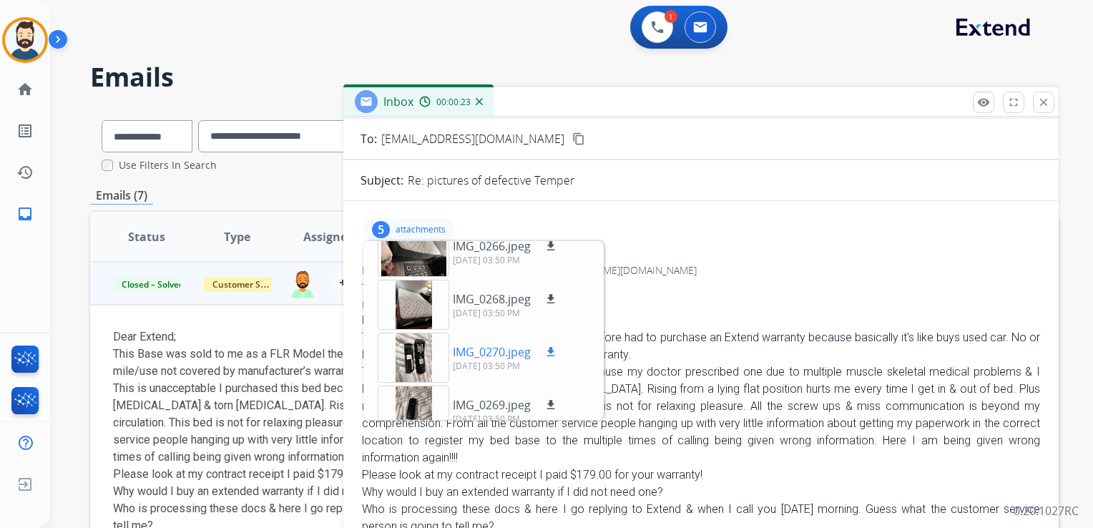
click at [502, 355] on p "IMG_0270.jpeg" at bounding box center [492, 351] width 78 height 17
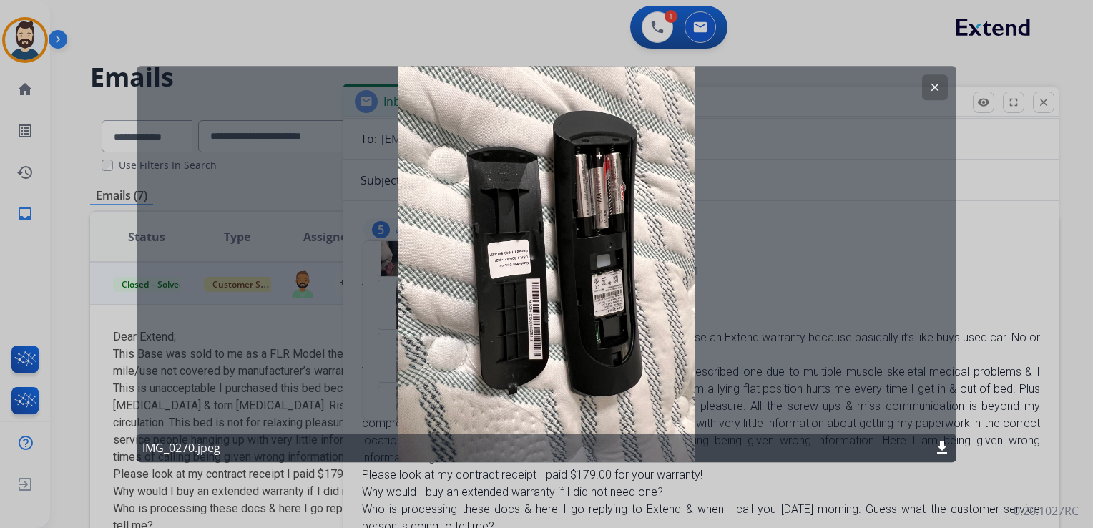
click at [258, 31] on div at bounding box center [546, 264] width 1093 height 528
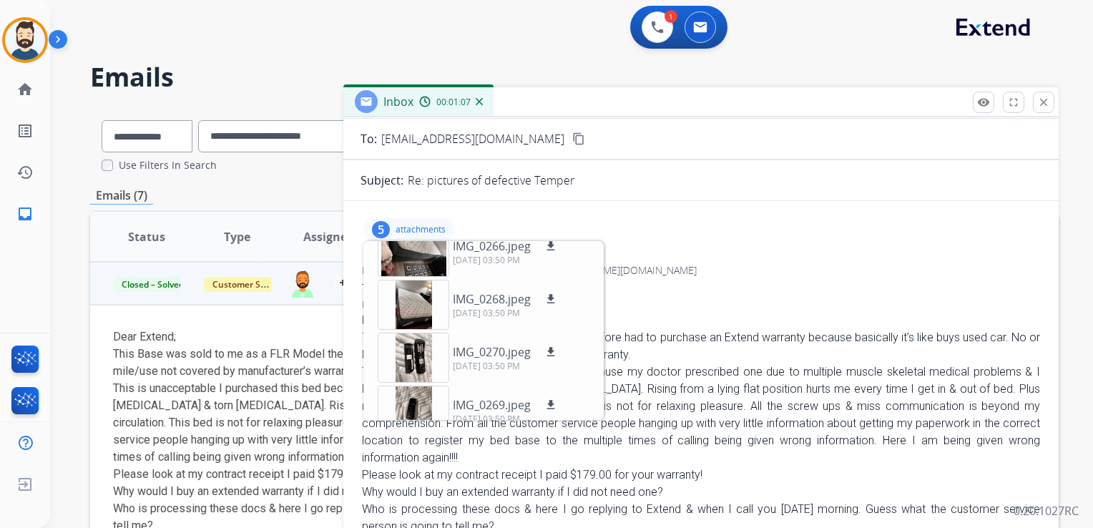
click at [430, 224] on p "attachments" at bounding box center [421, 229] width 50 height 11
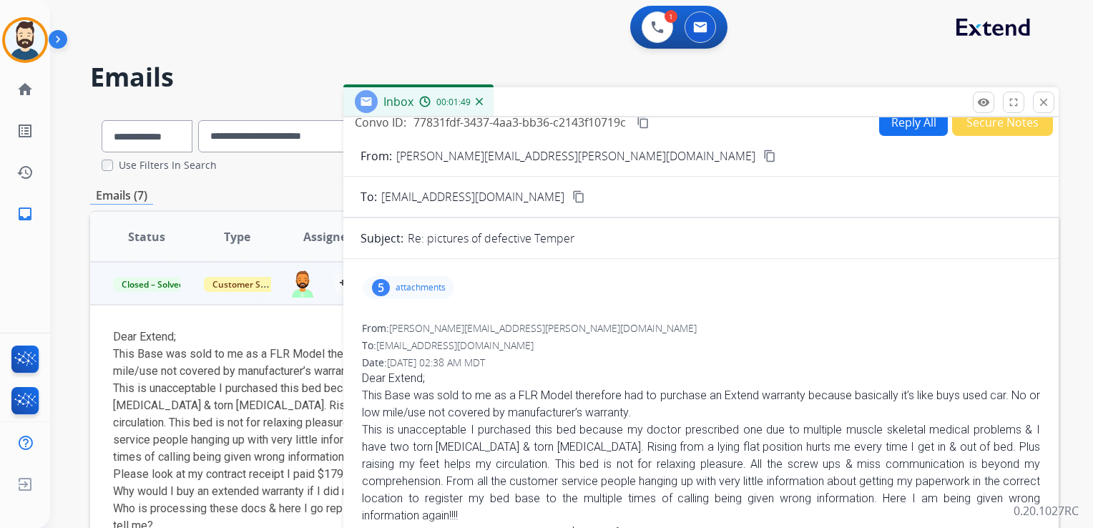
scroll to position [0, 0]
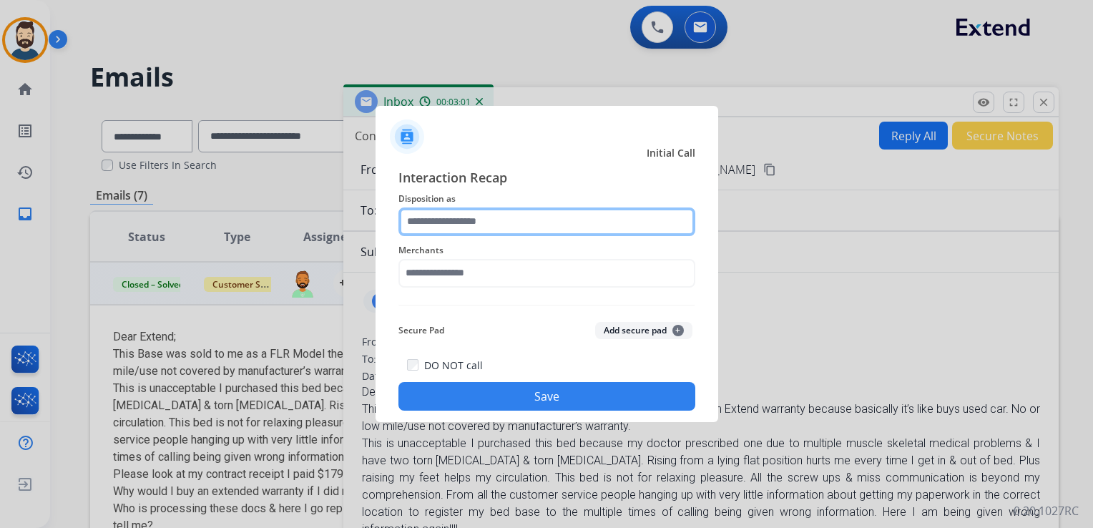
click at [469, 225] on input "text" at bounding box center [547, 222] width 297 height 29
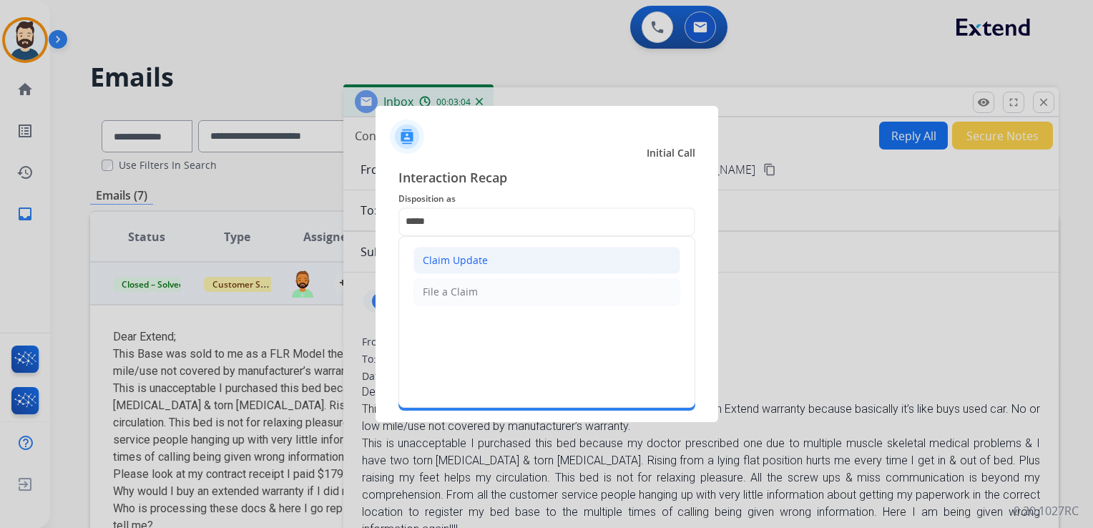
click at [448, 261] on div "Claim Update" at bounding box center [455, 260] width 65 height 14
type input "**********"
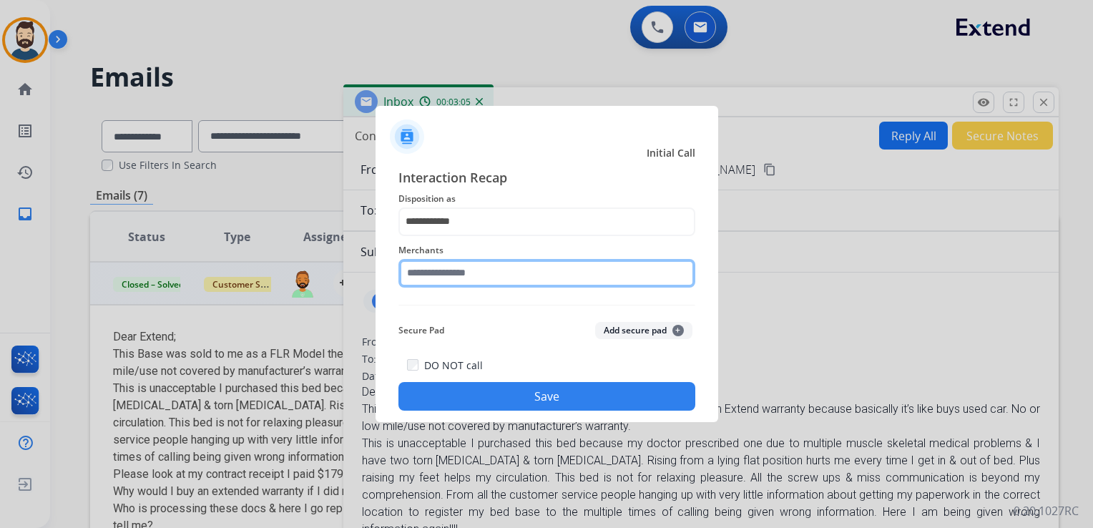
click at [452, 277] on input "text" at bounding box center [547, 273] width 297 height 29
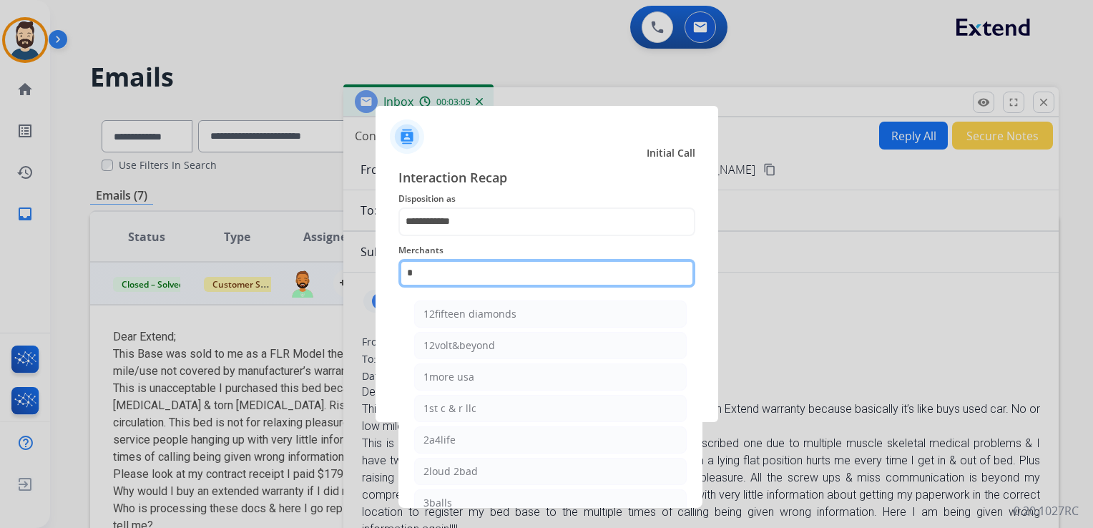
type input "*"
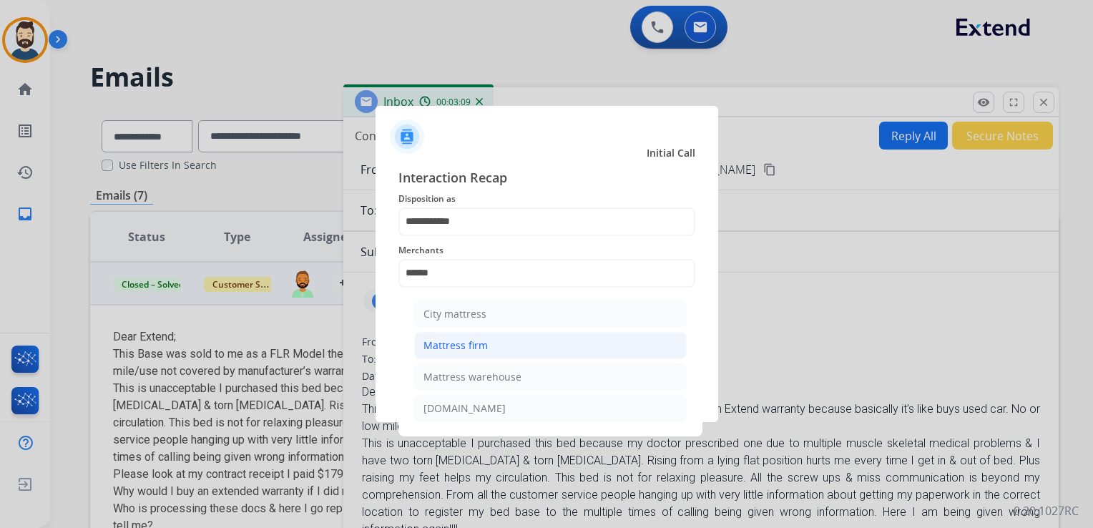
drag, startPoint x: 464, startPoint y: 345, endPoint x: 475, endPoint y: 347, distance: 10.9
click at [467, 346] on div "Mattress firm" at bounding box center [456, 345] width 64 height 14
type input "**********"
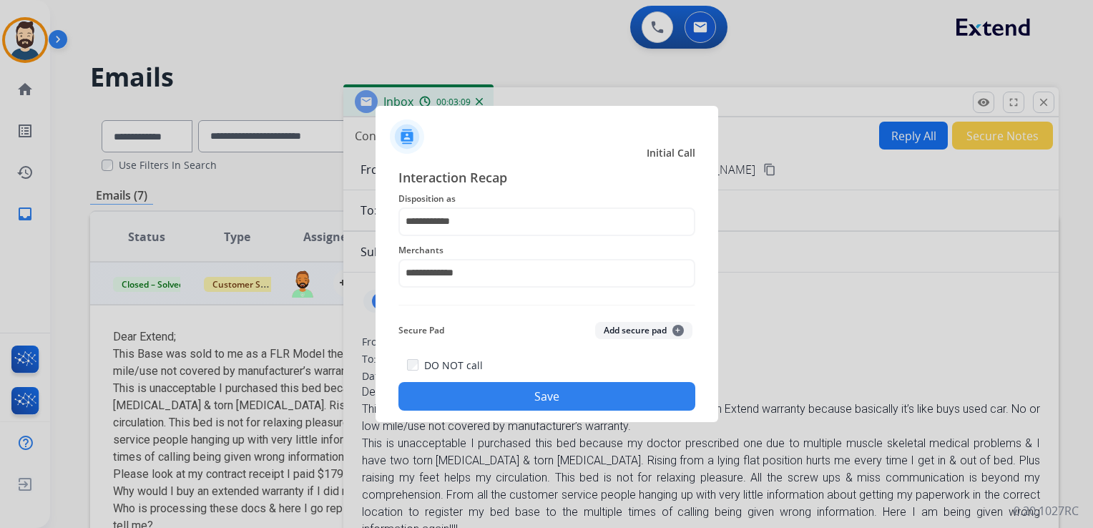
click at [503, 387] on button "Save" at bounding box center [547, 396] width 297 height 29
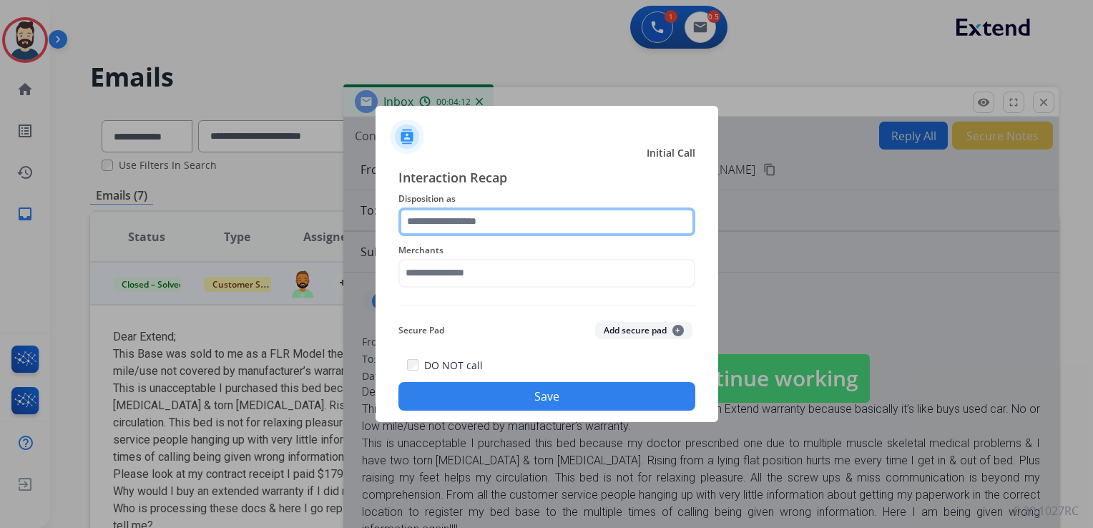
click at [467, 225] on input "text" at bounding box center [547, 222] width 297 height 29
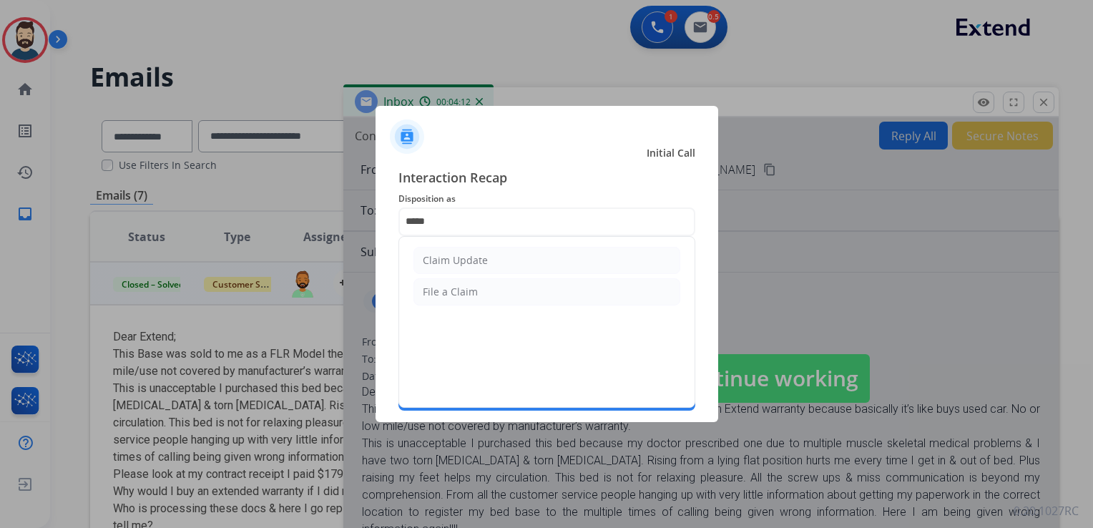
click at [467, 260] on div "Claim Update" at bounding box center [455, 260] width 65 height 14
type input "**********"
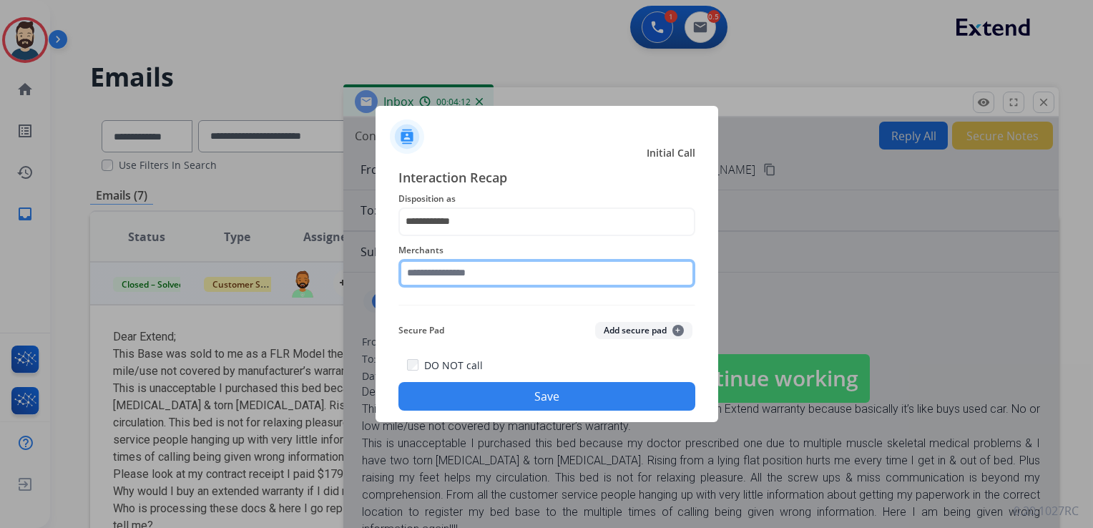
click at [464, 272] on input "text" at bounding box center [547, 273] width 297 height 29
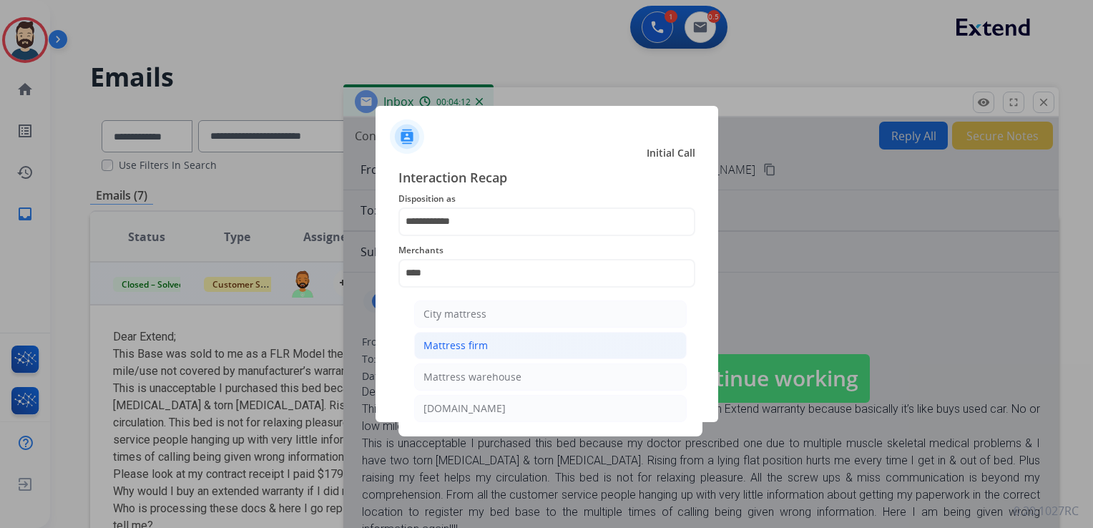
click at [478, 348] on div "Mattress firm" at bounding box center [456, 345] width 64 height 14
type input "**********"
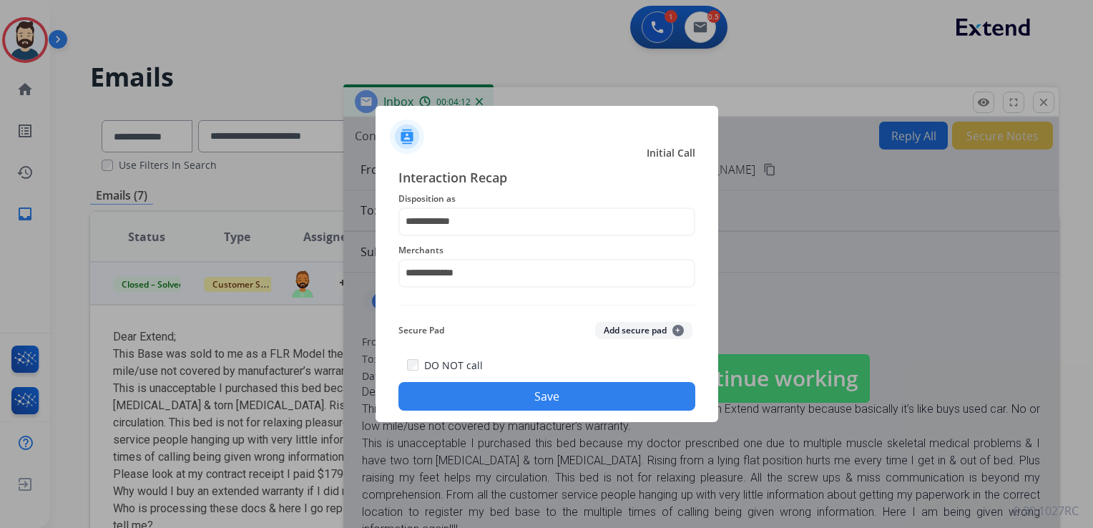
click at [482, 395] on button "Save" at bounding box center [547, 396] width 297 height 29
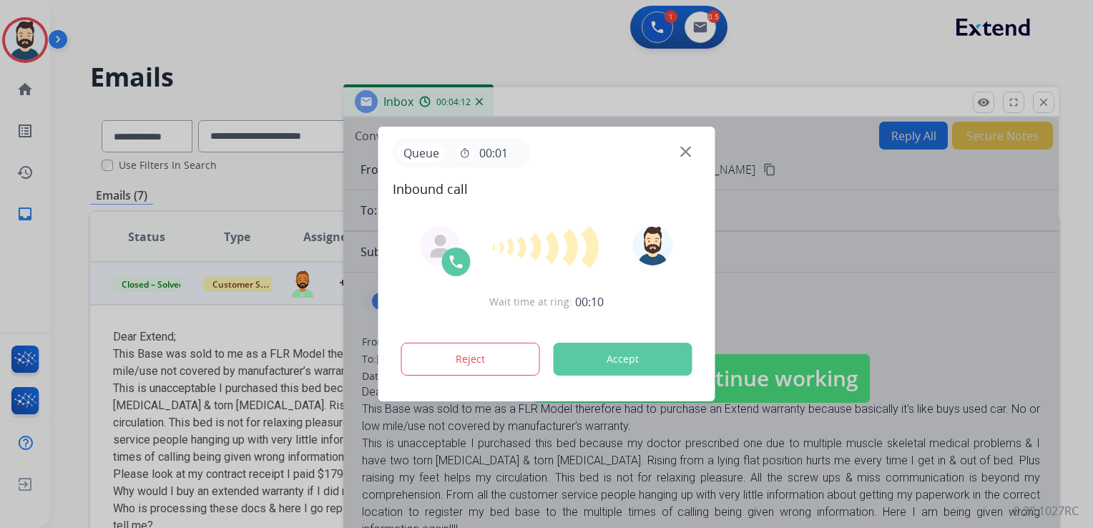
click at [598, 354] on button "Accept" at bounding box center [623, 359] width 139 height 33
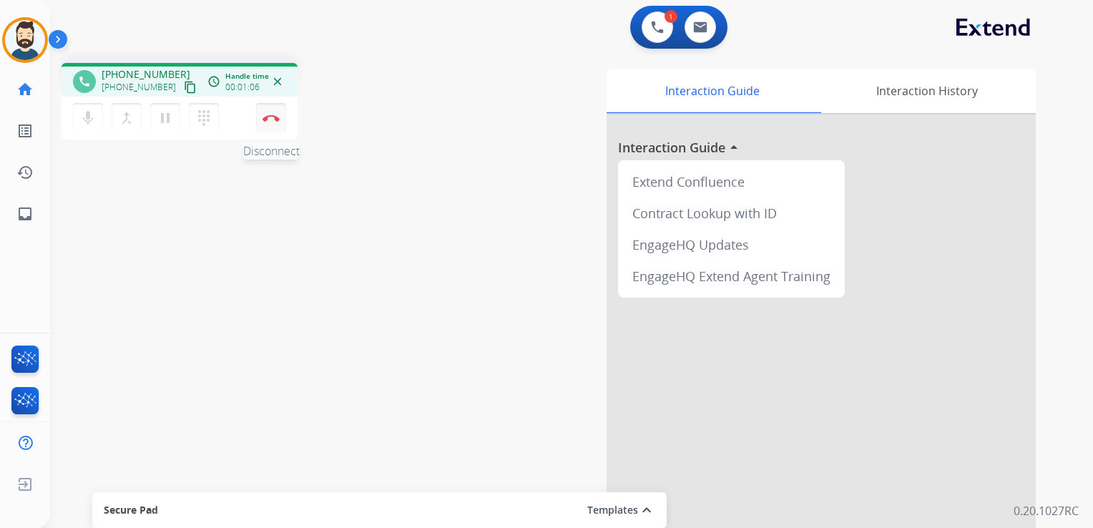
click at [277, 117] on img at bounding box center [271, 117] width 17 height 7
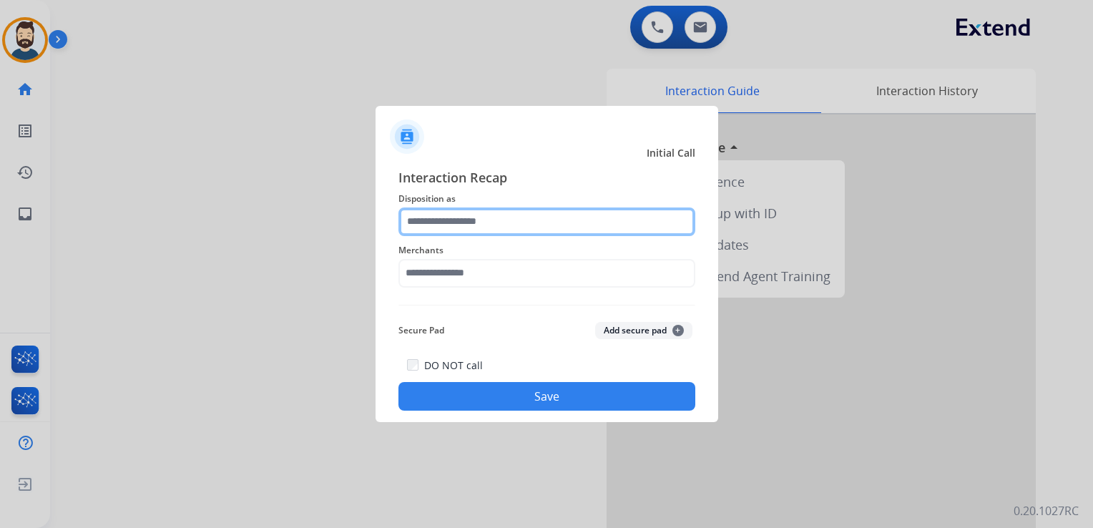
click at [438, 222] on input "text" at bounding box center [547, 222] width 297 height 29
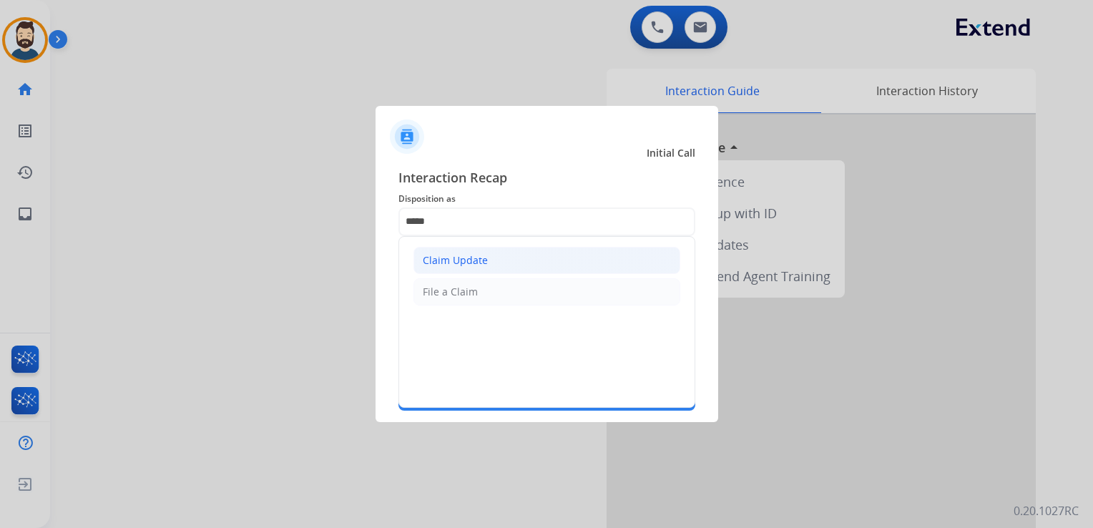
click at [449, 263] on div "Claim Update" at bounding box center [455, 260] width 65 height 14
type input "**********"
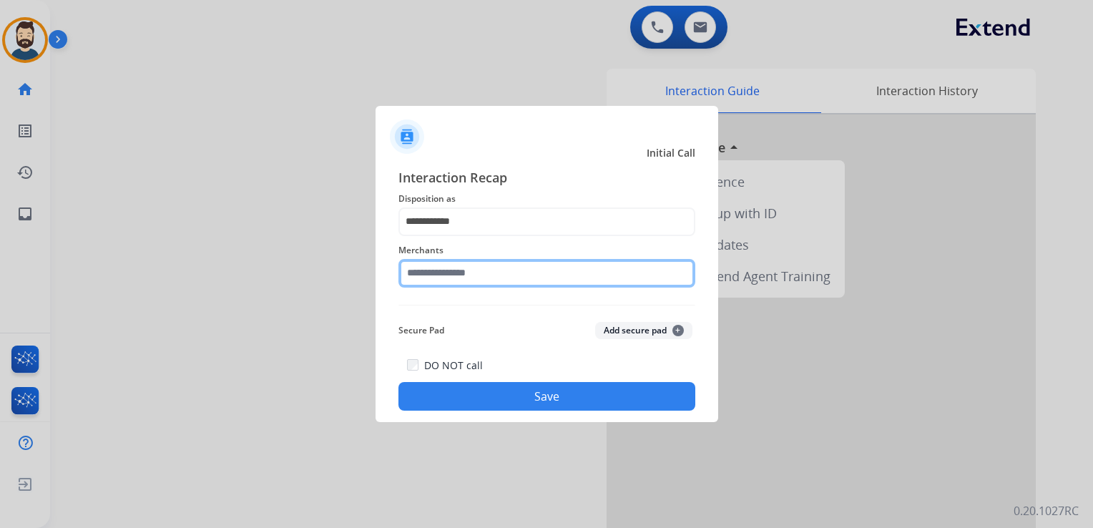
click at [473, 280] on input "text" at bounding box center [547, 273] width 297 height 29
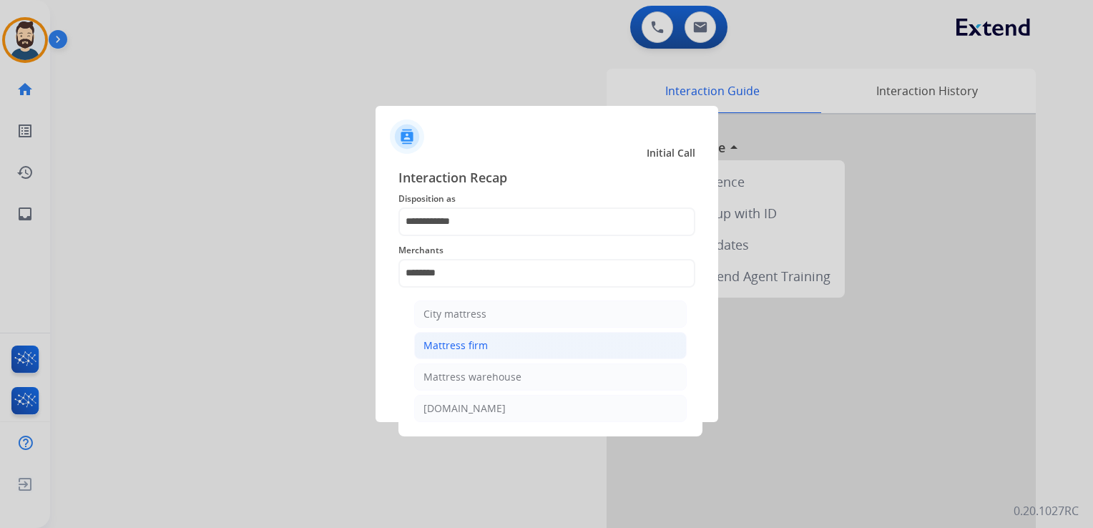
drag, startPoint x: 483, startPoint y: 349, endPoint x: 483, endPoint y: 379, distance: 30.1
click at [483, 351] on div "Mattress firm" at bounding box center [456, 345] width 64 height 14
type input "**********"
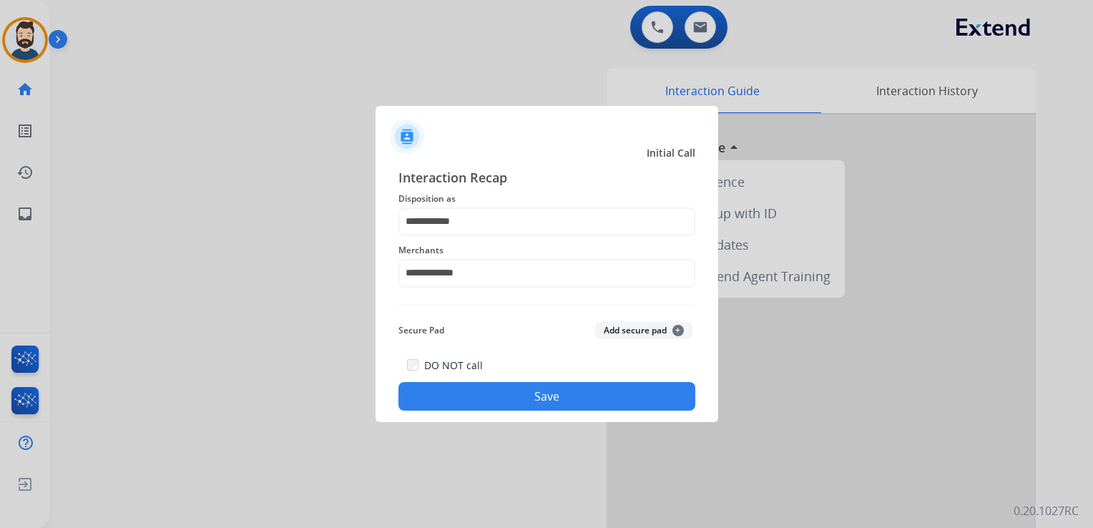
click at [488, 389] on button "Save" at bounding box center [547, 396] width 297 height 29
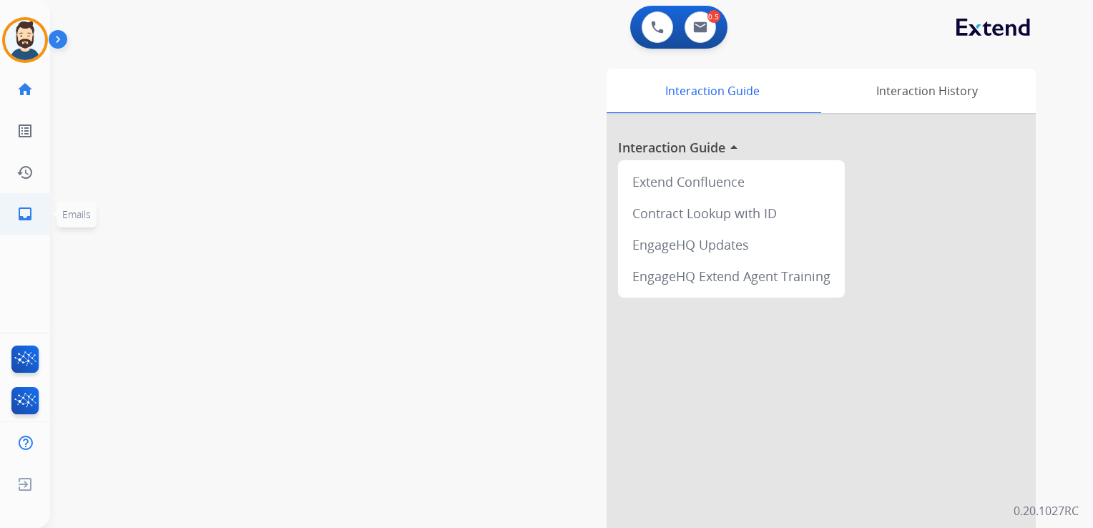
click at [25, 209] on mat-icon "inbox" at bounding box center [24, 213] width 17 height 17
select select "**********"
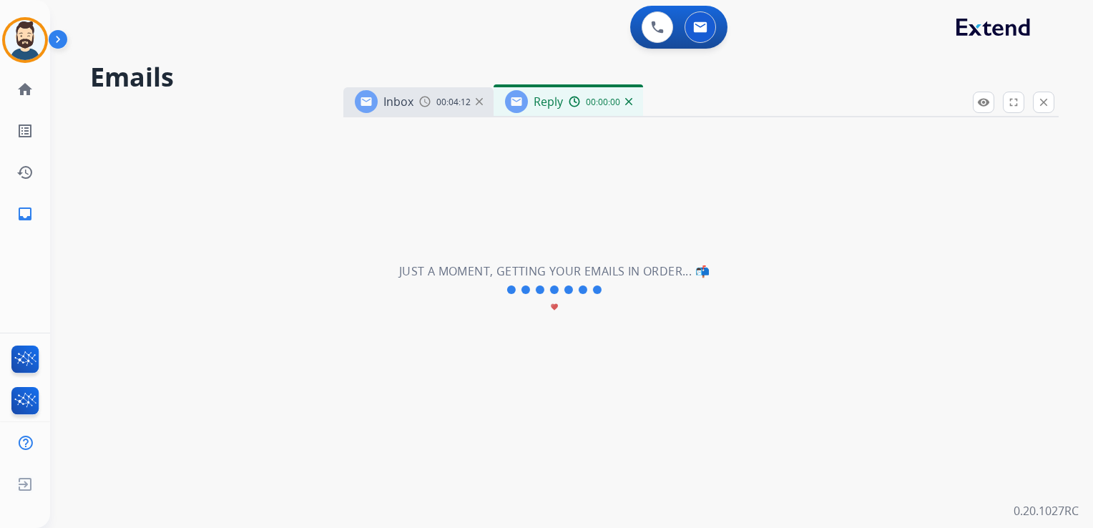
select select "**********"
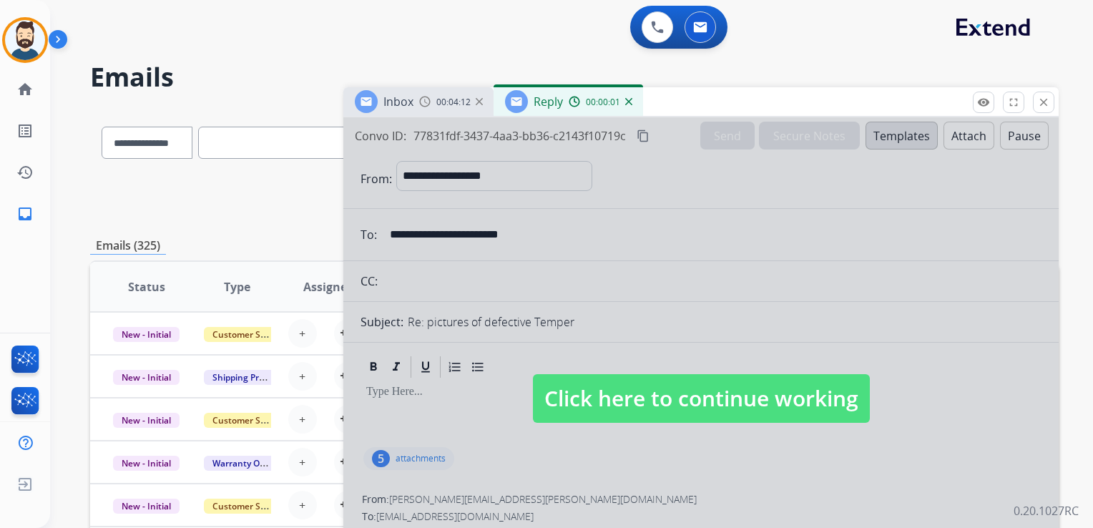
click at [629, 396] on span "Click here to continue working" at bounding box center [701, 398] width 337 height 49
select select
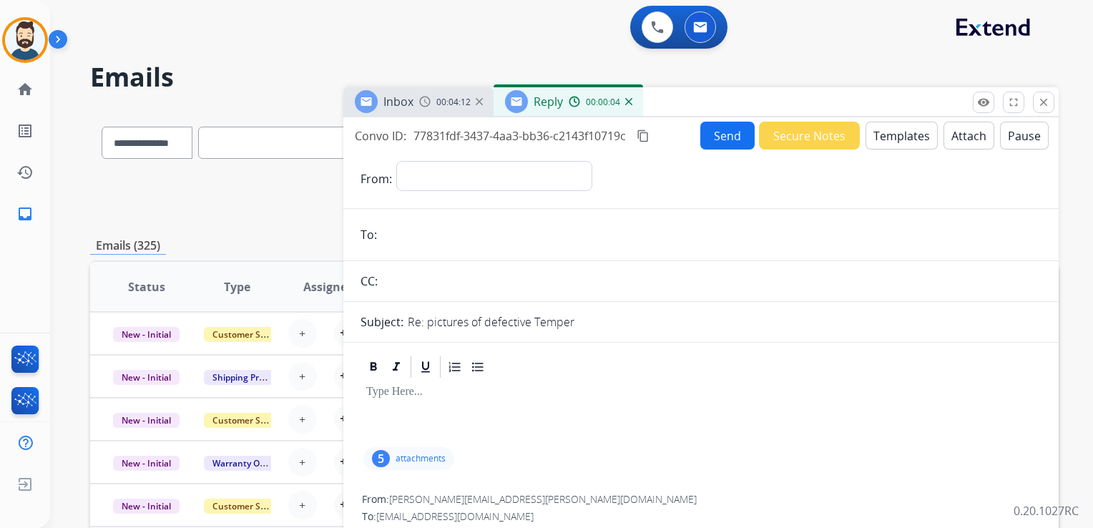
click at [627, 99] on img at bounding box center [628, 101] width 7 height 7
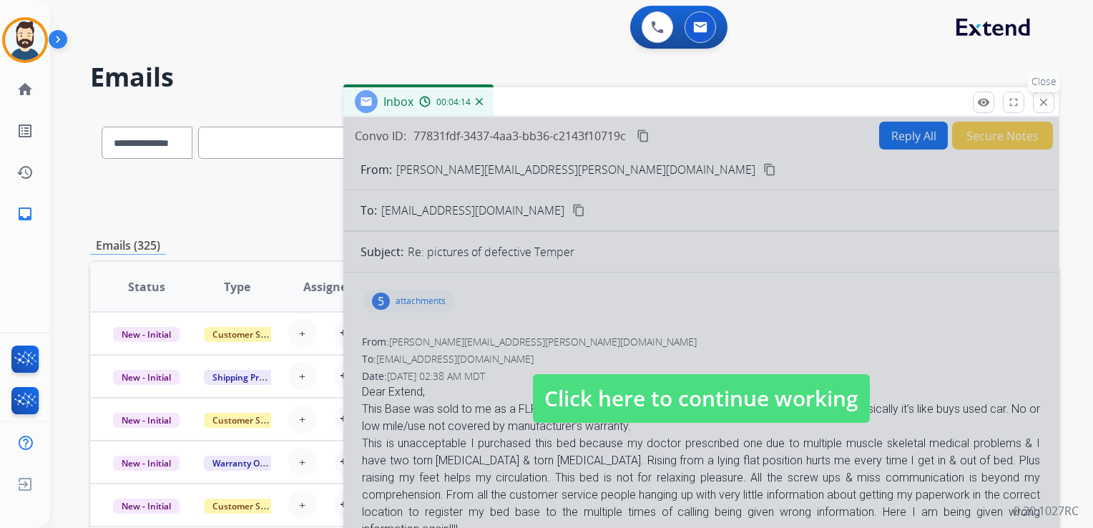
click at [1045, 96] on mat-icon "close" at bounding box center [1044, 102] width 13 height 13
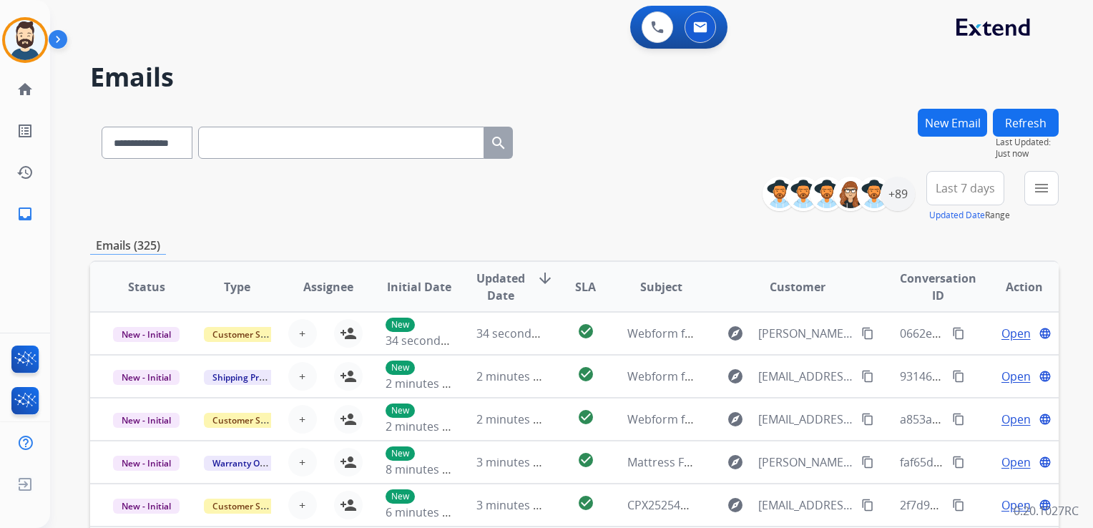
click at [995, 78] on h2 "Emails" at bounding box center [574, 77] width 969 height 29
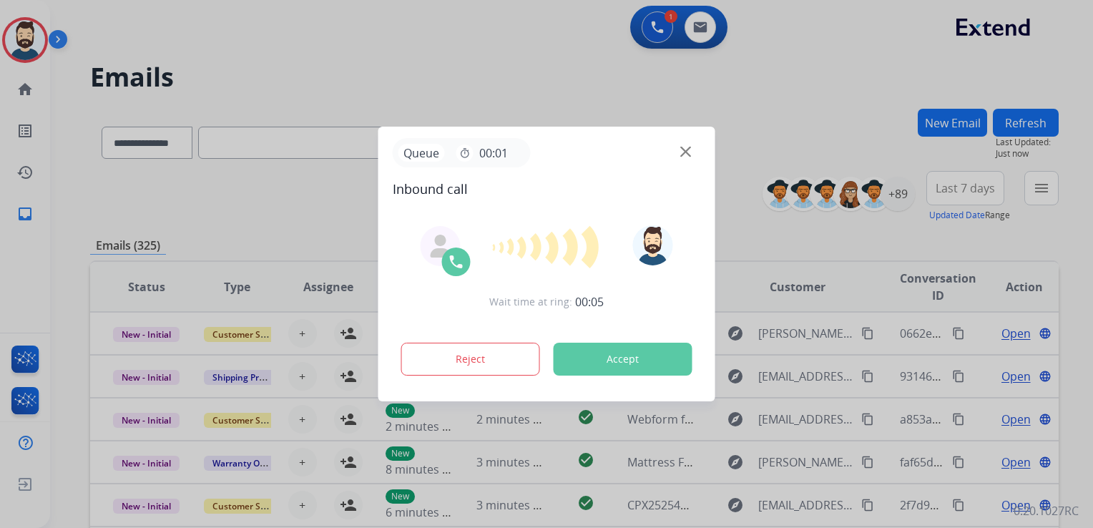
click at [623, 356] on button "Accept" at bounding box center [623, 359] width 139 height 33
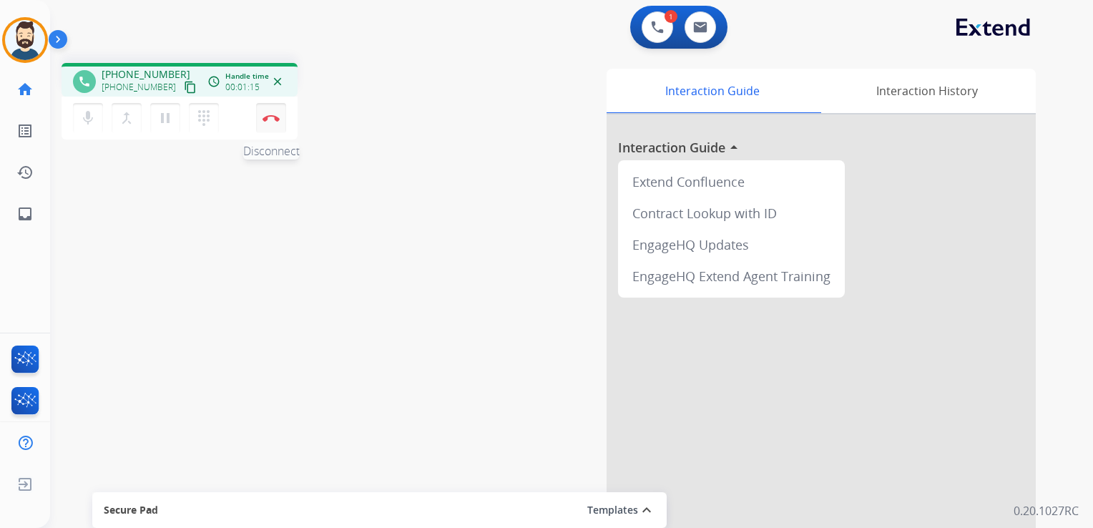
click at [271, 118] on img at bounding box center [271, 117] width 17 height 7
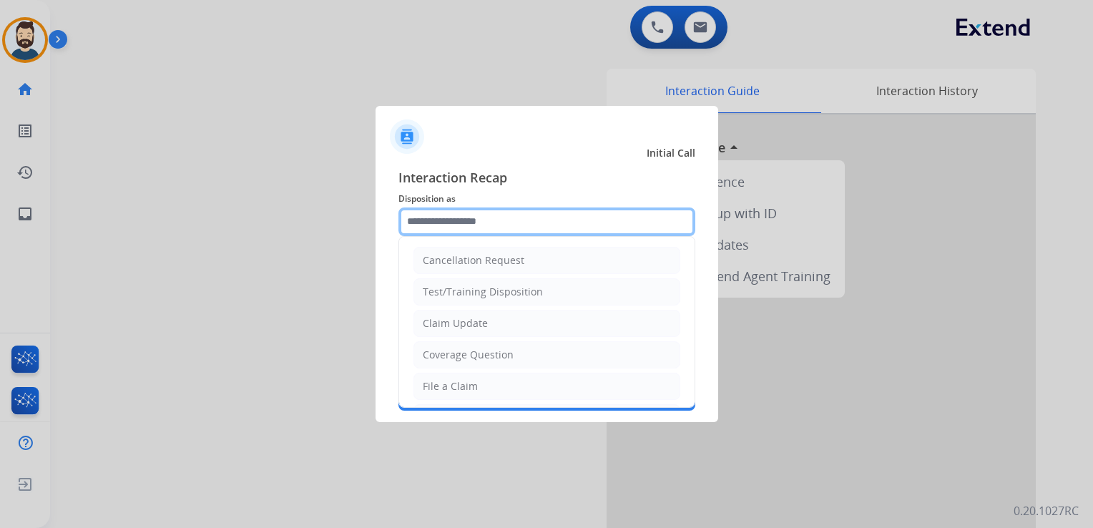
click at [457, 223] on input "text" at bounding box center [547, 222] width 297 height 29
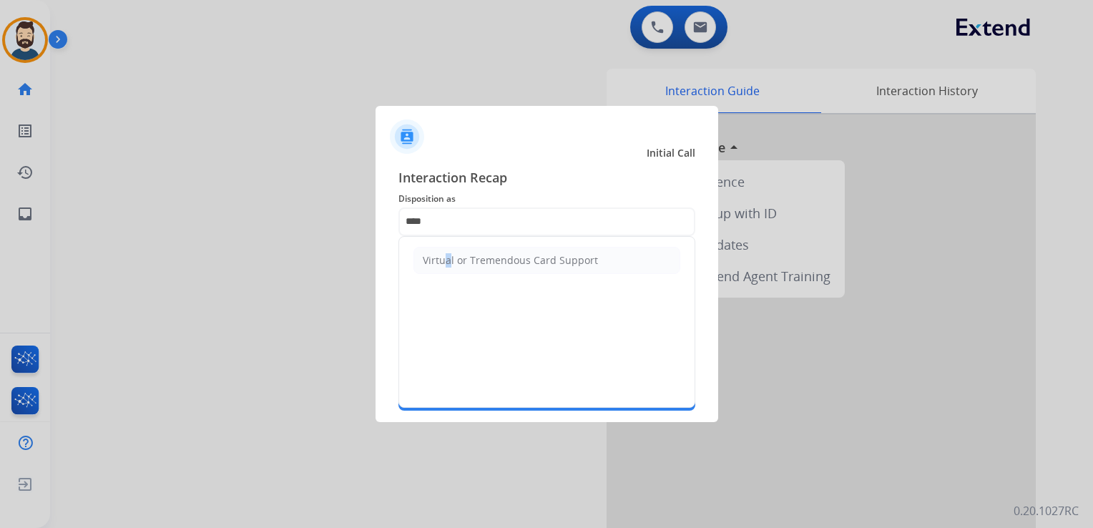
drag, startPoint x: 441, startPoint y: 260, endPoint x: 443, endPoint y: 268, distance: 7.5
click at [442, 262] on div "Virtual or Tremendous Card Support" at bounding box center [510, 260] width 175 height 14
type input "**********"
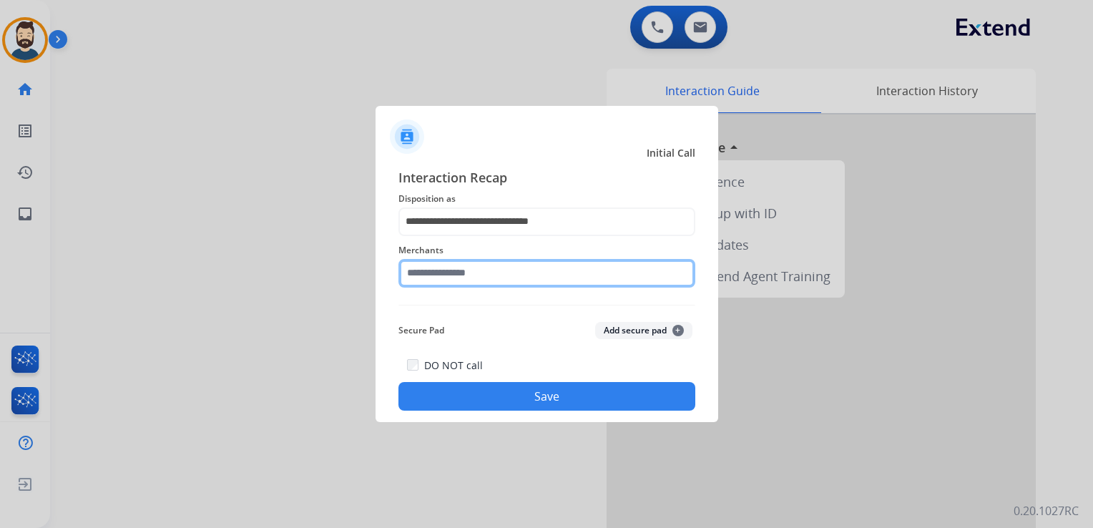
click at [446, 271] on input "text" at bounding box center [547, 273] width 297 height 29
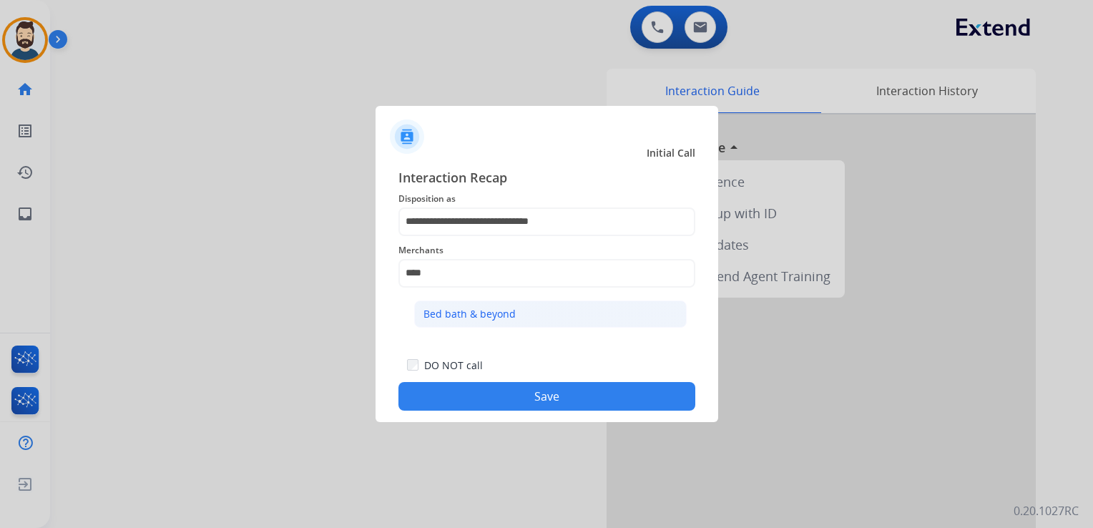
drag, startPoint x: 466, startPoint y: 319, endPoint x: 500, endPoint y: 374, distance: 64.3
click at [467, 319] on div "Bed bath & beyond" at bounding box center [470, 314] width 92 height 14
type input "**********"
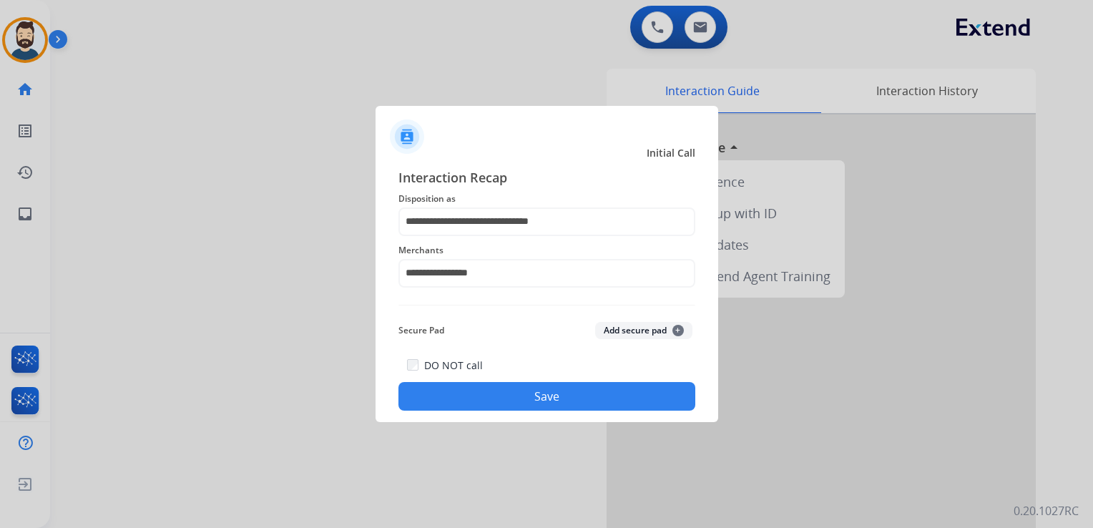
drag, startPoint x: 503, startPoint y: 391, endPoint x: 512, endPoint y: 386, distance: 10.6
click at [507, 391] on button "Save" at bounding box center [547, 396] width 297 height 29
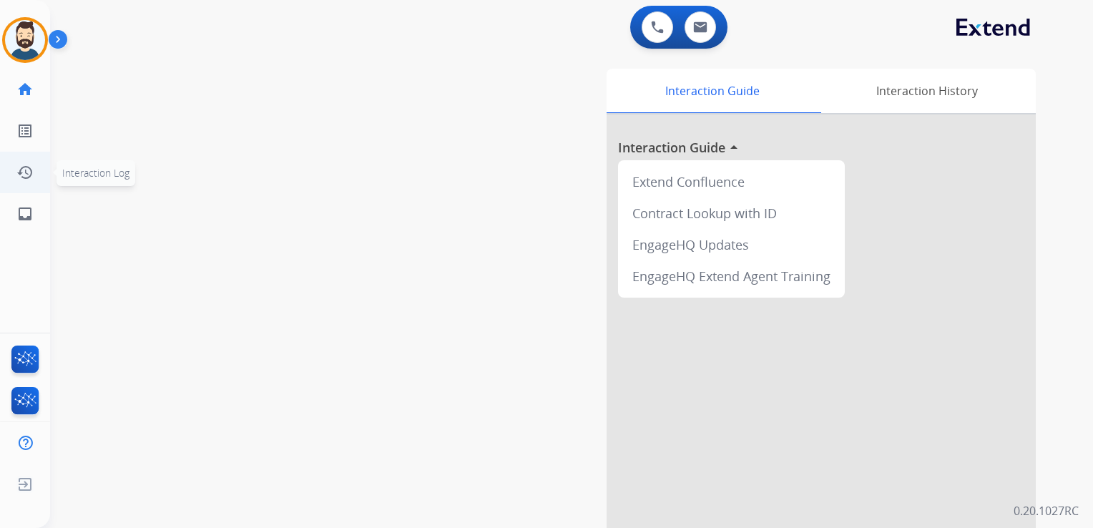
drag, startPoint x: 206, startPoint y: 193, endPoint x: 46, endPoint y: 187, distance: 160.4
click at [202, 193] on div "swap_horiz Break voice bridge close_fullscreen Connect 3-Way Call merge_type Se…" at bounding box center [554, 350] width 1009 height 597
click at [23, 210] on mat-icon "inbox" at bounding box center [24, 213] width 17 height 17
select select "**********"
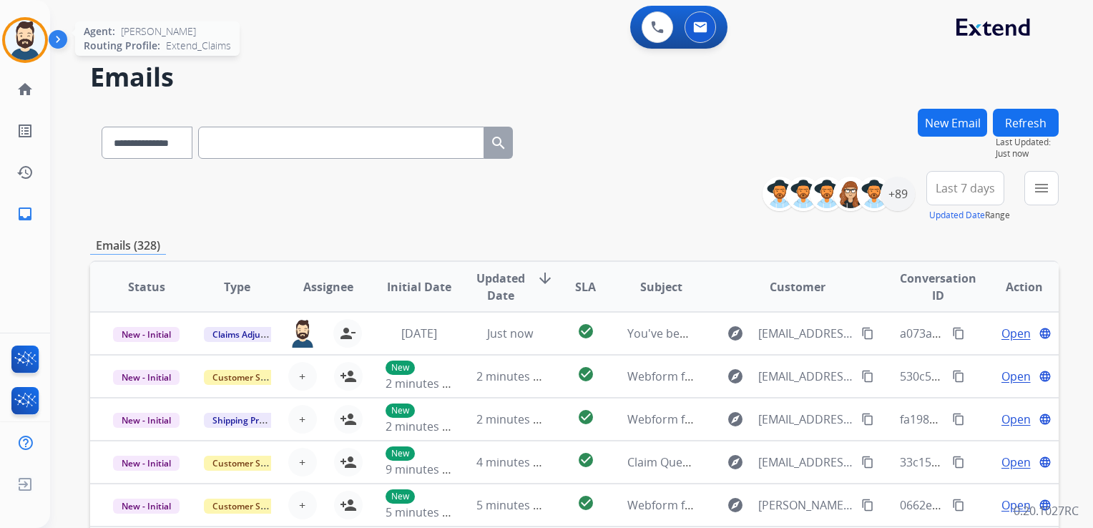
click at [29, 44] on img at bounding box center [25, 40] width 40 height 40
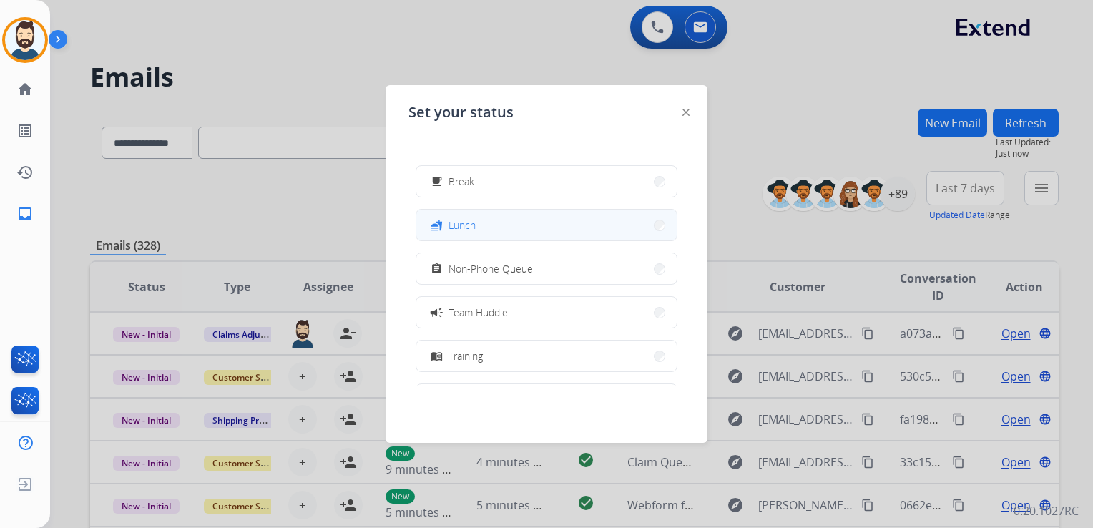
scroll to position [215, 0]
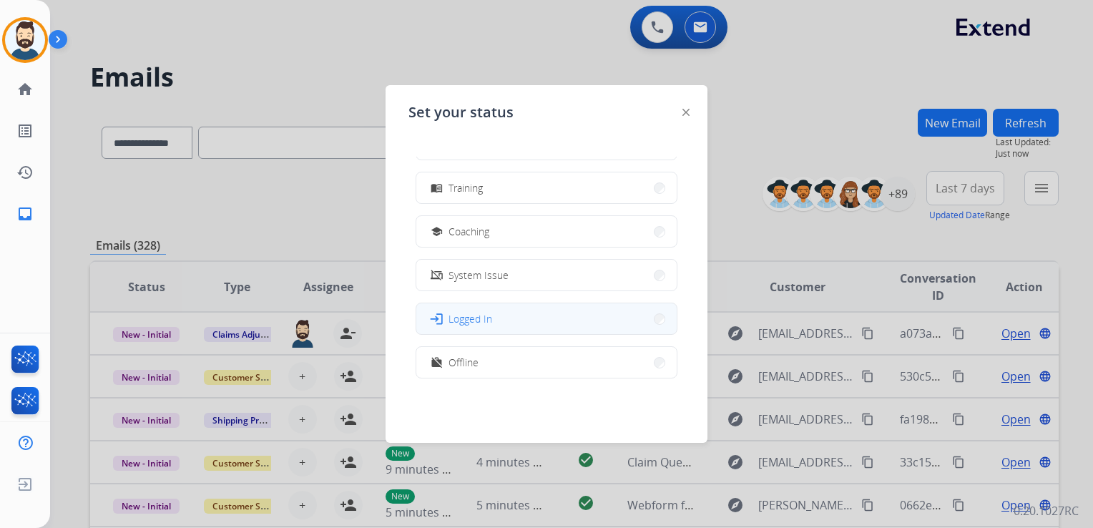
click at [492, 319] on span "Logged In" at bounding box center [471, 318] width 44 height 15
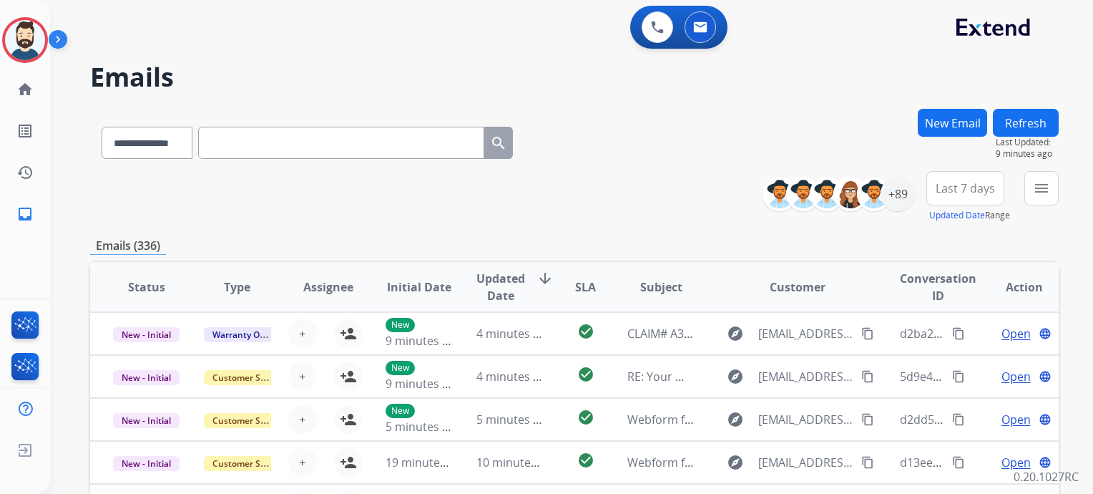
select select "**********"
click at [310, 139] on input "text" at bounding box center [341, 143] width 286 height 32
paste input "**********"
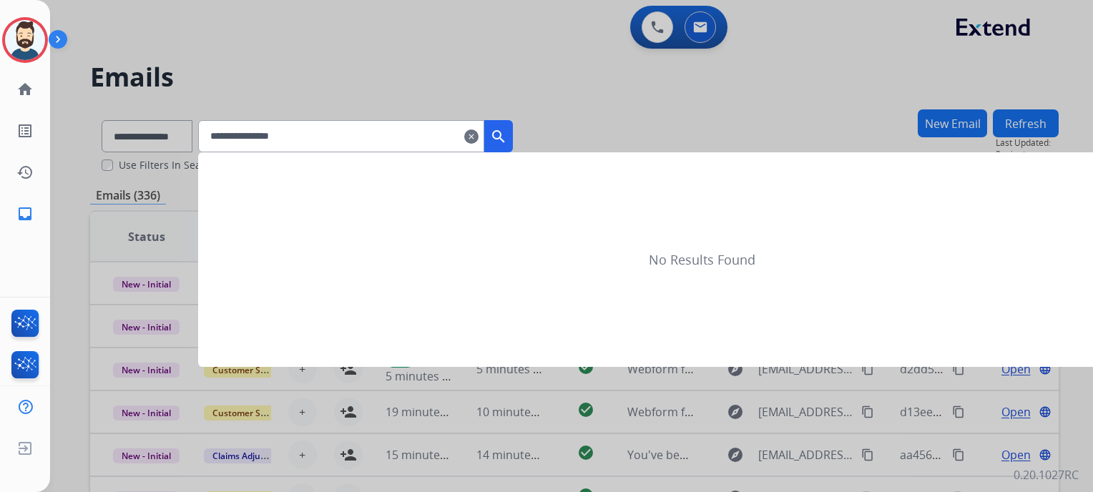
type input "**********"
click at [507, 141] on mat-icon "search" at bounding box center [498, 136] width 17 height 17
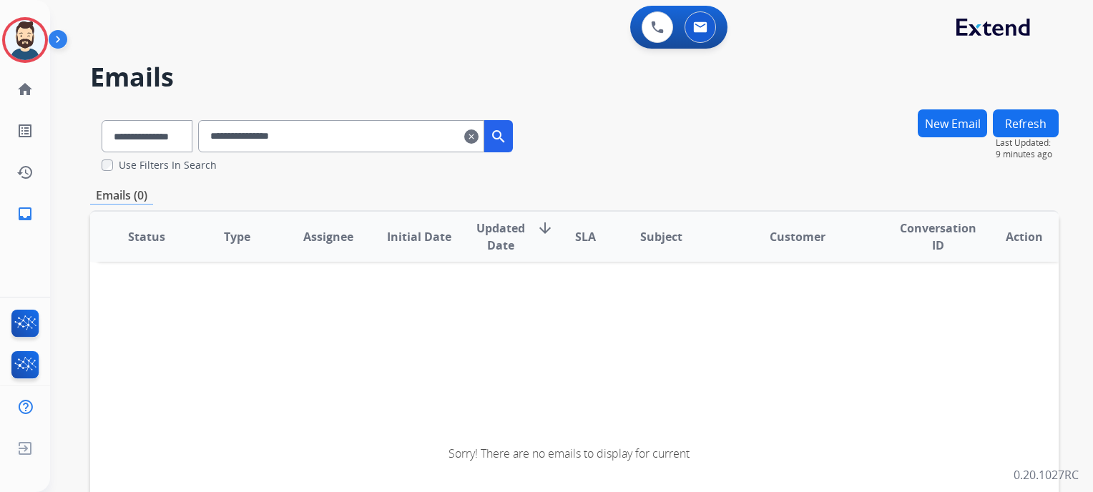
click at [507, 140] on mat-icon "search" at bounding box center [498, 136] width 17 height 17
click at [180, 141] on select "**********" at bounding box center [146, 136] width 89 height 32
click at [102, 120] on select "**********" at bounding box center [146, 136] width 89 height 32
click at [269, 135] on input "**********" at bounding box center [341, 136] width 286 height 32
click at [507, 133] on mat-icon "search" at bounding box center [498, 136] width 17 height 17
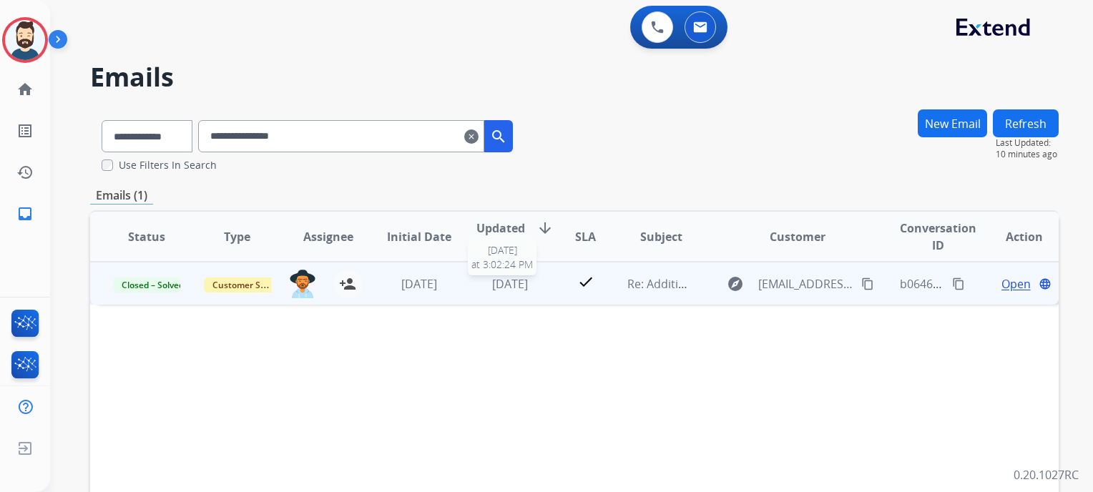
click at [523, 283] on span "[DATE]" at bounding box center [510, 284] width 36 height 16
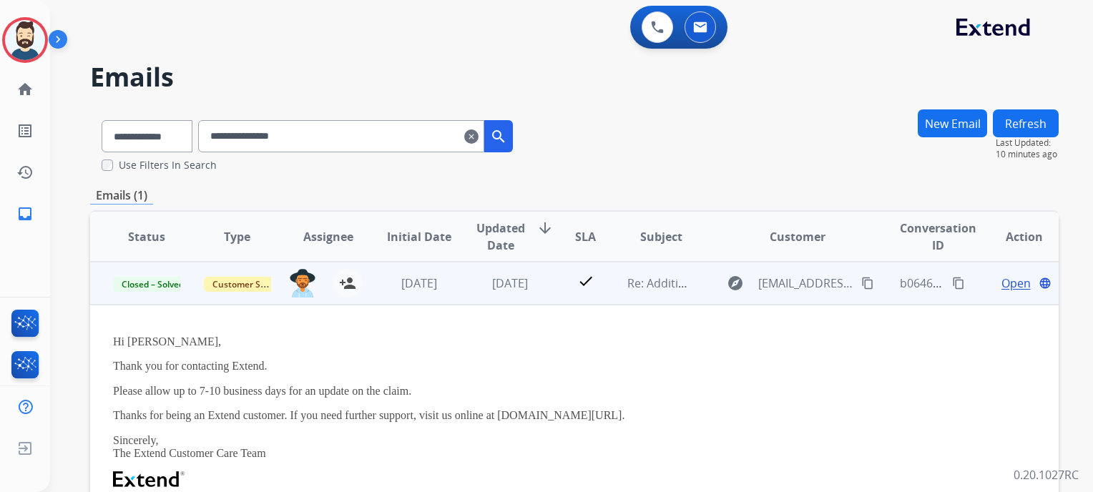
click at [1002, 281] on span "Open" at bounding box center [1016, 283] width 29 height 17
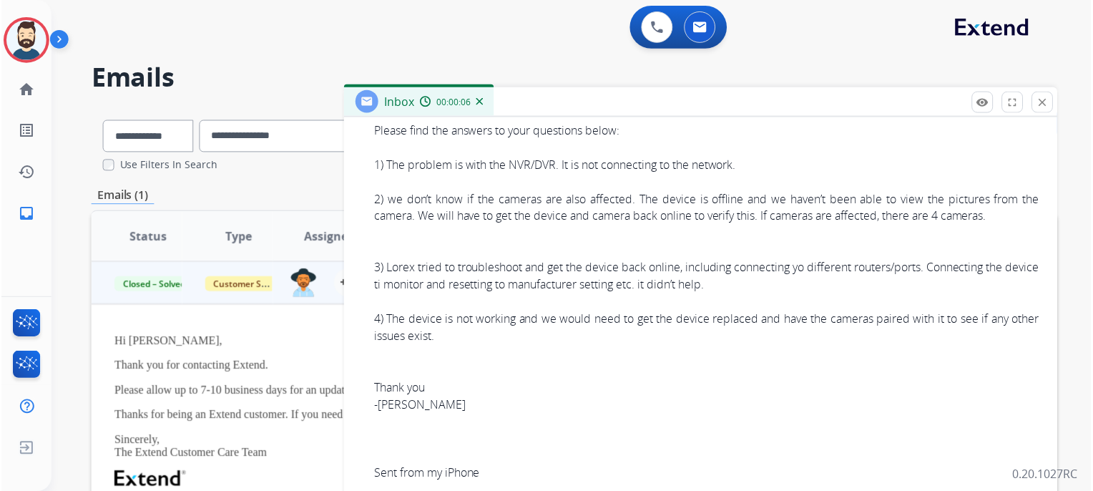
scroll to position [787, 0]
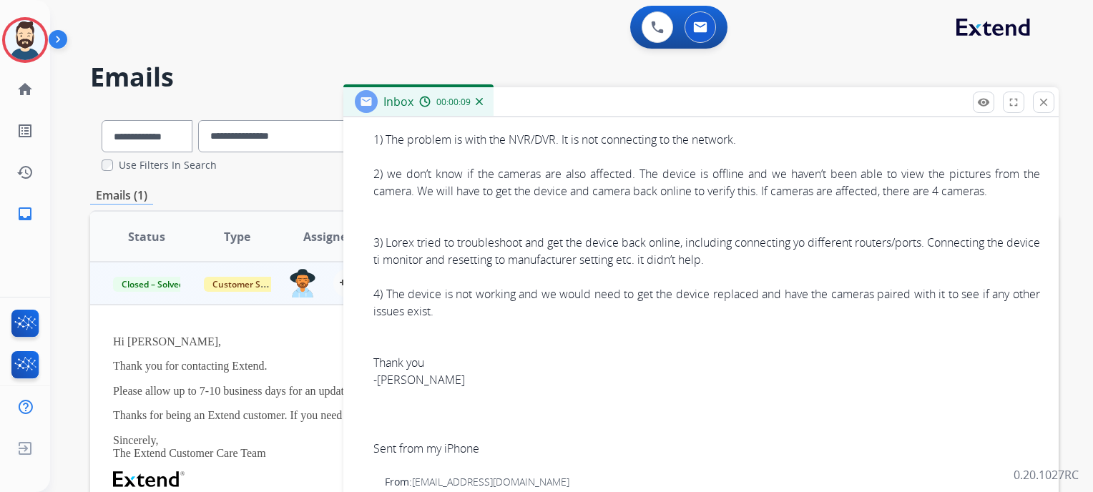
drag, startPoint x: 390, startPoint y: 142, endPoint x: 776, endPoint y: 138, distance: 386.5
click at [772, 138] on div "1) The problem is with the NVR/DVR. It is not connecting to the network." at bounding box center [707, 139] width 667 height 17
click at [1041, 107] on mat-icon "close" at bounding box center [1044, 102] width 13 height 13
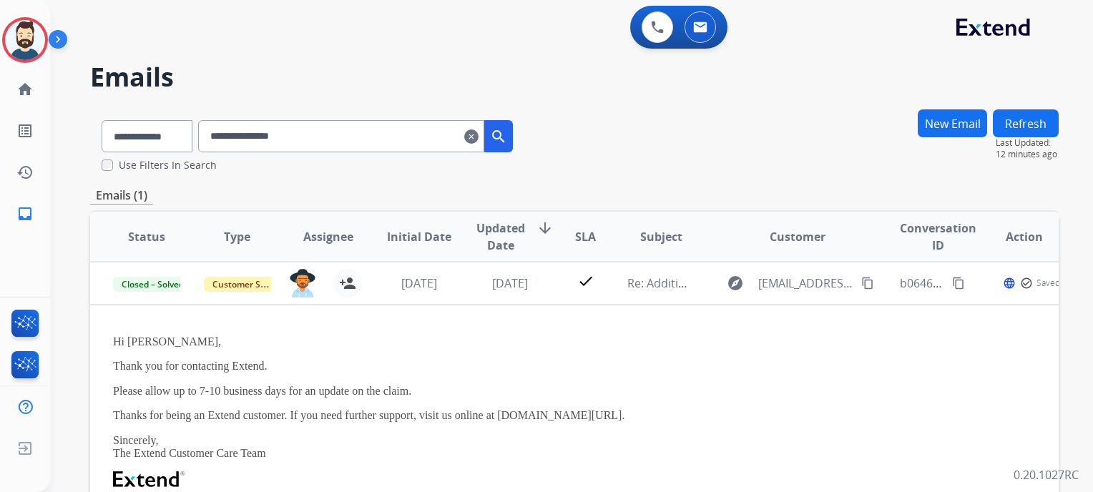
click at [479, 132] on mat-icon "clear" at bounding box center [471, 136] width 14 height 17
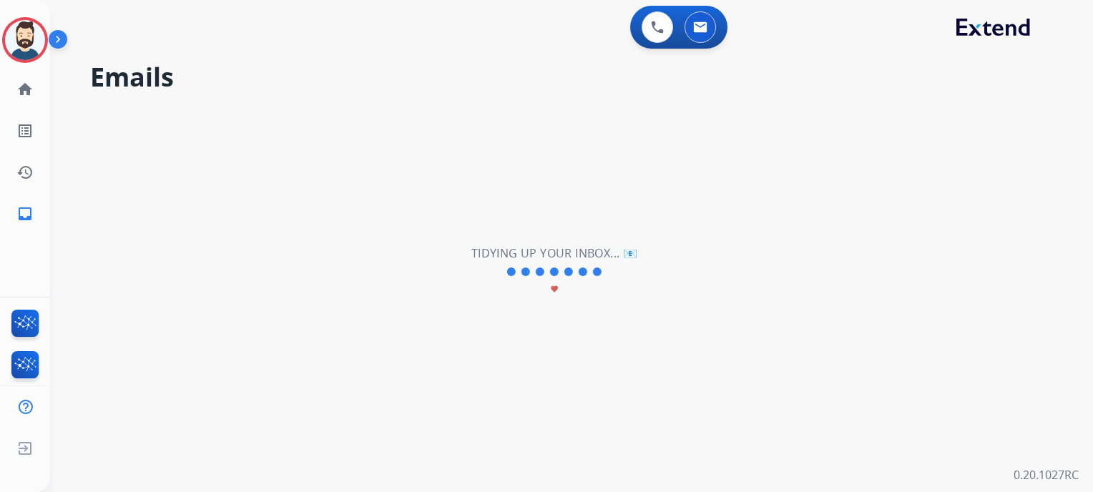
select select "**********"
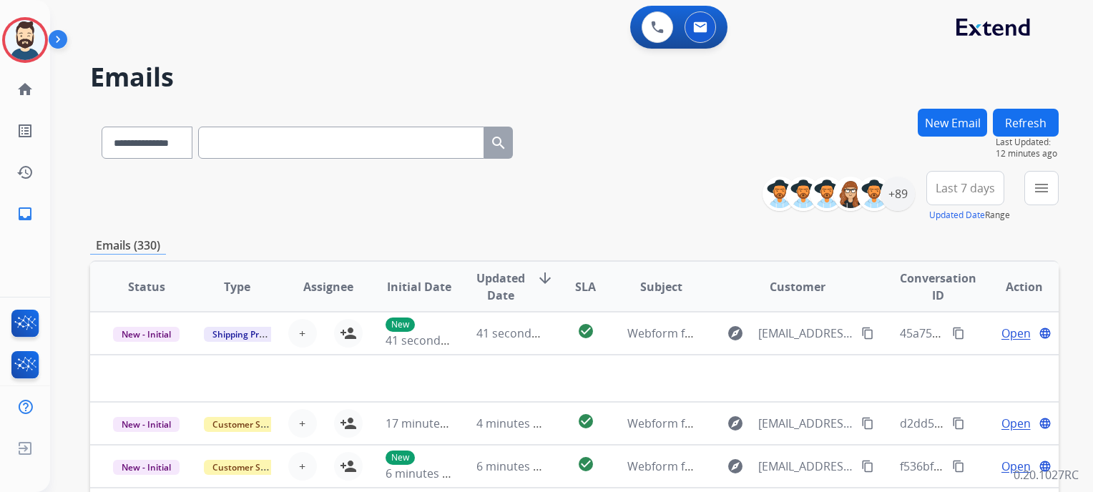
drag, startPoint x: 544, startPoint y: 223, endPoint x: 876, endPoint y: 229, distance: 332.1
click at [544, 223] on div "**********" at bounding box center [574, 462] width 969 height 706
click at [958, 114] on button "New Email" at bounding box center [952, 123] width 69 height 28
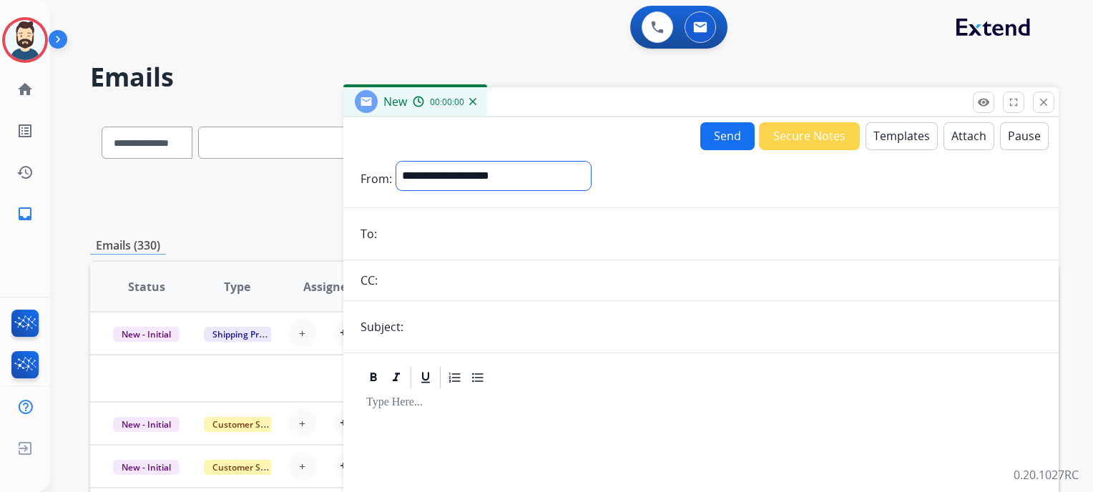
click at [461, 172] on select "**********" at bounding box center [493, 176] width 195 height 29
select select "**********"
click at [396, 162] on select "**********" at bounding box center [493, 176] width 195 height 29
click at [479, 252] on form "**********" at bounding box center [701, 398] width 716 height 496
click at [441, 246] on input "email" at bounding box center [711, 235] width 661 height 29
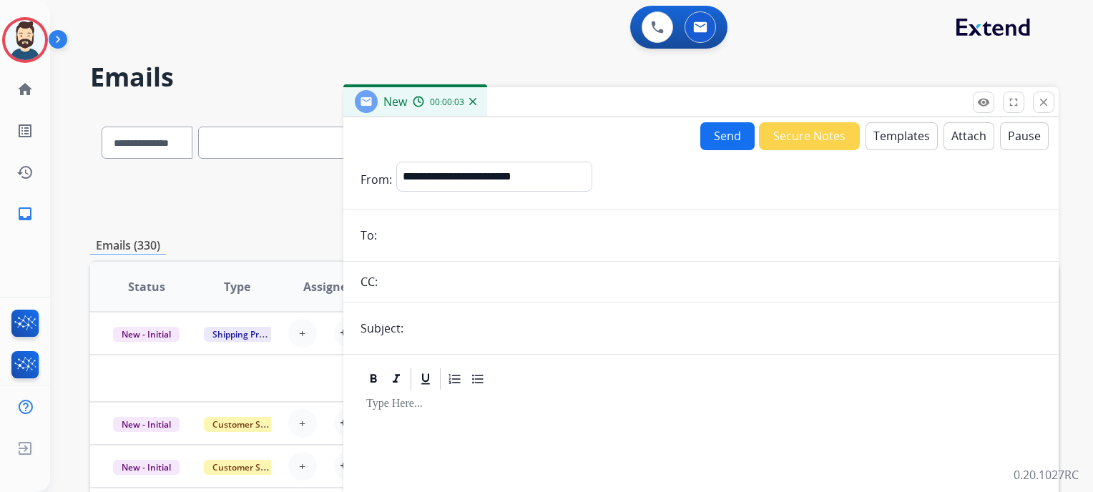
paste input "**********"
type input "**********"
click at [459, 338] on input "text" at bounding box center [725, 328] width 634 height 29
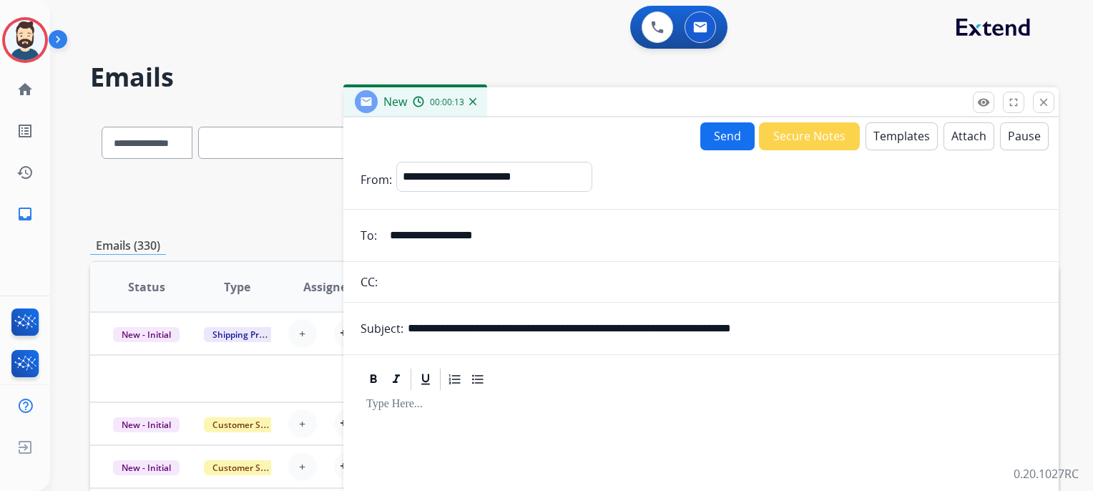
drag, startPoint x: 605, startPoint y: 326, endPoint x: 859, endPoint y: 308, distance: 254.7
click at [857, 307] on form "**********" at bounding box center [701, 398] width 716 height 496
paste input "text"
drag, startPoint x: 489, startPoint y: 328, endPoint x: 542, endPoint y: 330, distance: 53.0
click at [542, 330] on input "**********" at bounding box center [725, 328] width 634 height 29
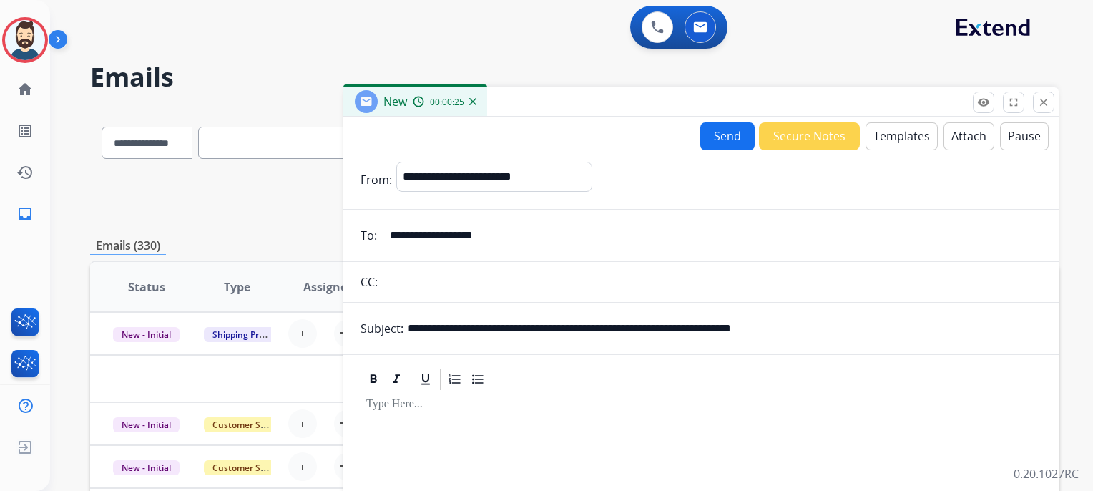
paste input "******"
type input "**********"
drag, startPoint x: 533, startPoint y: 396, endPoint x: 898, endPoint y: 161, distance: 433.9
click at [905, 138] on button "Templates" at bounding box center [902, 136] width 72 height 28
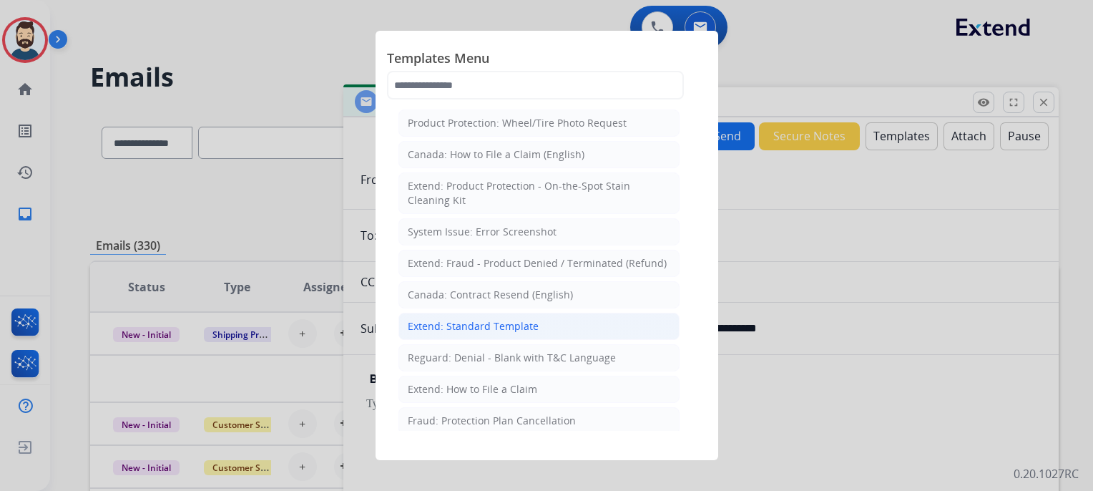
click at [481, 321] on div "Extend: Standard Template" at bounding box center [473, 326] width 131 height 14
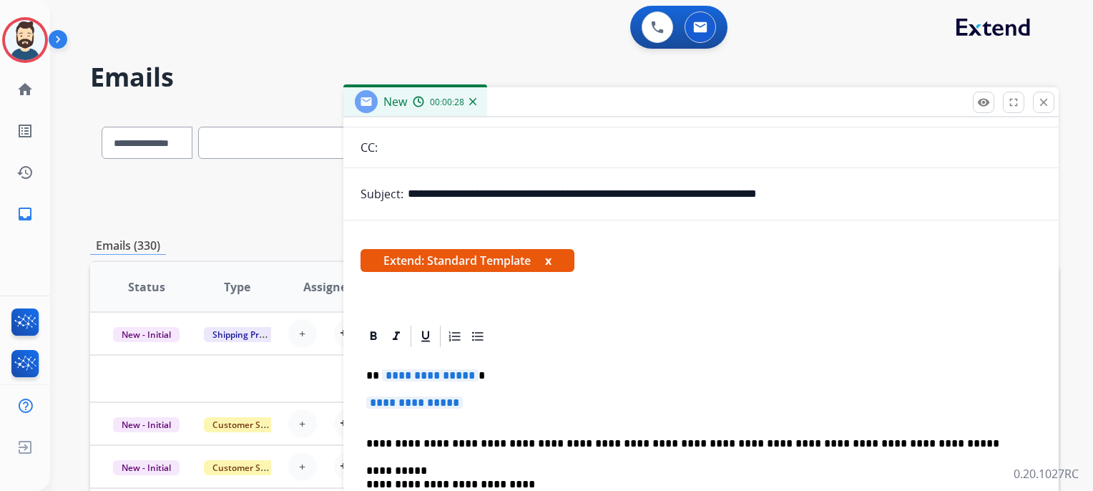
scroll to position [252, 0]
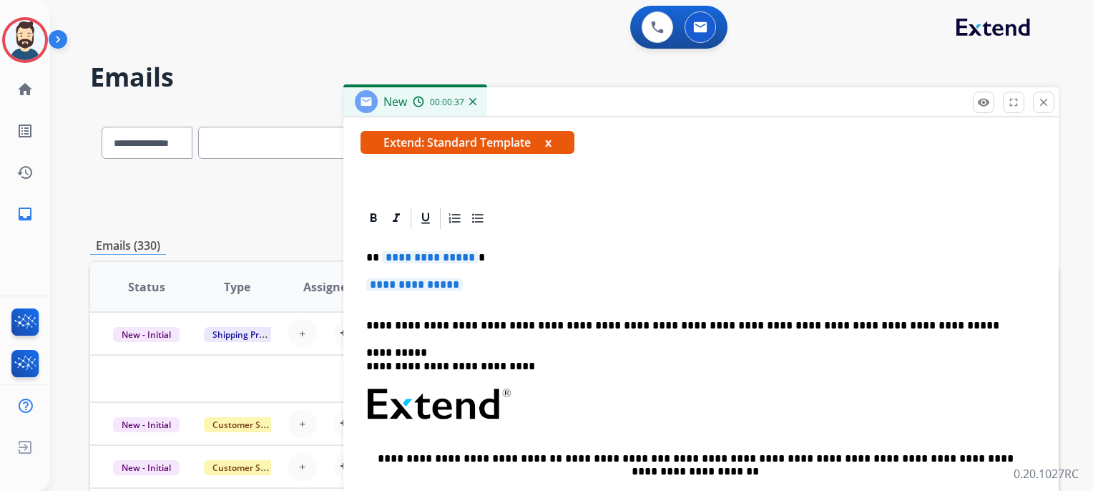
click at [508, 273] on div "**********" at bounding box center [701, 438] width 681 height 414
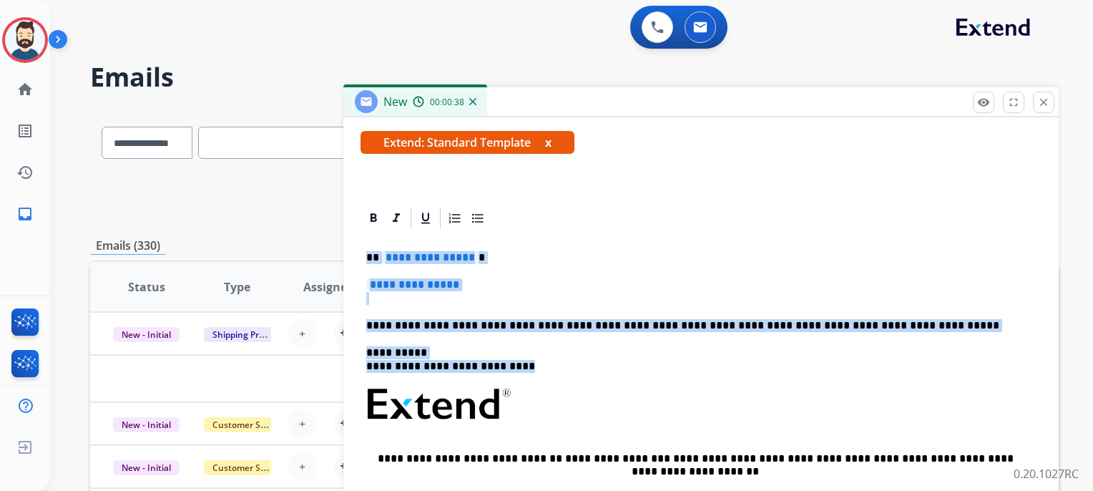
drag, startPoint x: 366, startPoint y: 257, endPoint x: 524, endPoint y: 363, distance: 189.7
click at [524, 363] on div "**********" at bounding box center [701, 438] width 681 height 414
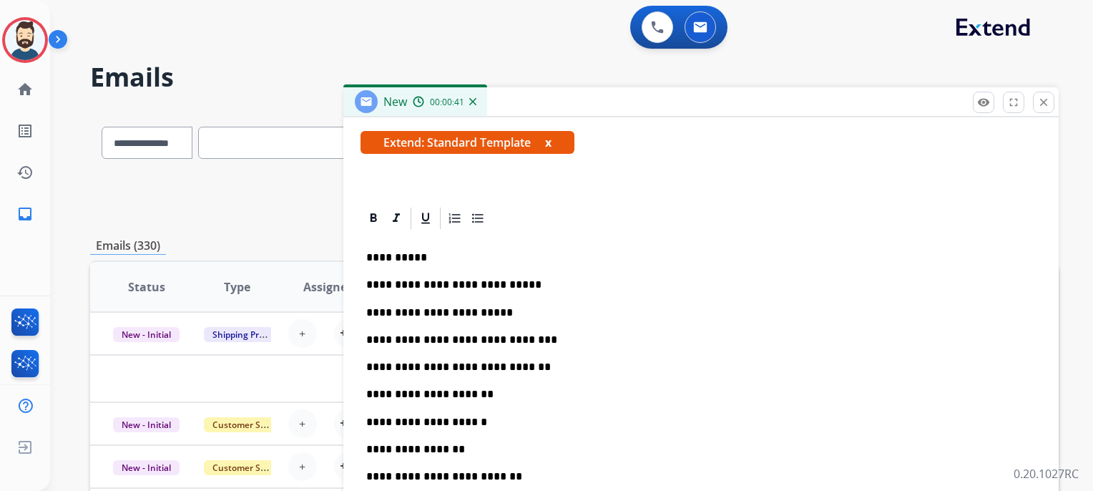
click at [507, 284] on p "**********" at bounding box center [695, 284] width 658 height 13
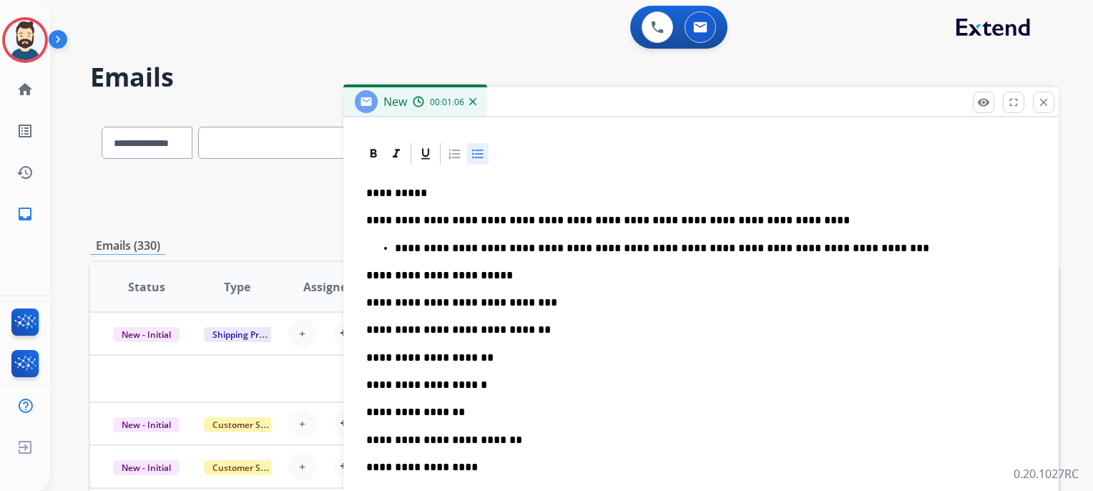
scroll to position [323, 0]
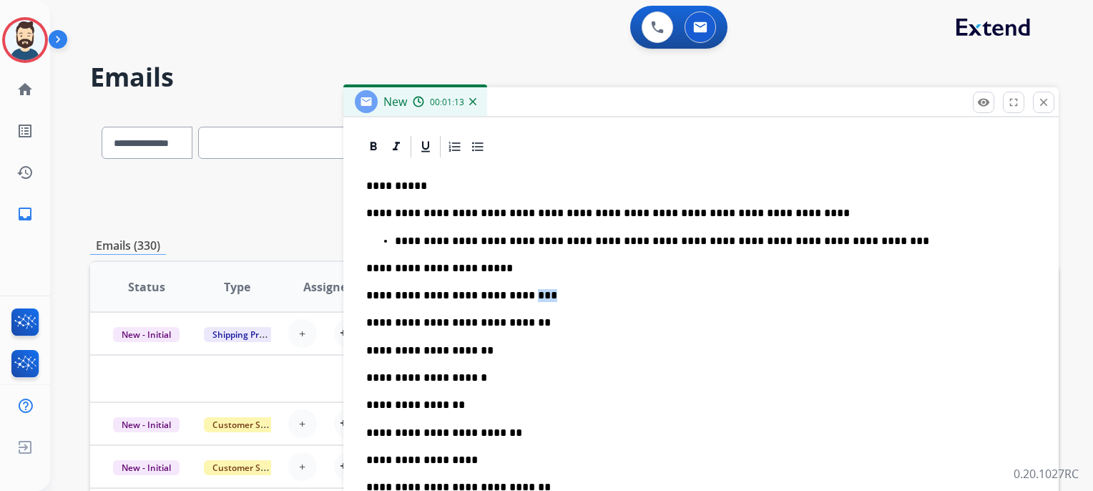
drag, startPoint x: 510, startPoint y: 293, endPoint x: 552, endPoint y: 289, distance: 41.7
click at [552, 289] on p "**********" at bounding box center [695, 295] width 658 height 13
drag, startPoint x: 504, startPoint y: 293, endPoint x: 575, endPoint y: 287, distance: 71.1
drag, startPoint x: 505, startPoint y: 324, endPoint x: 535, endPoint y: 318, distance: 30.7
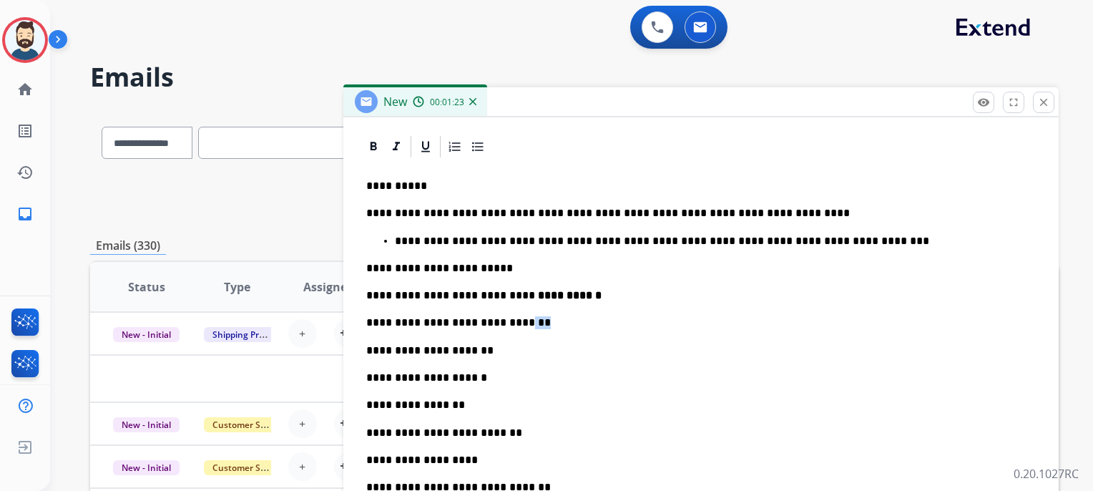
click at [535, 318] on p "**********" at bounding box center [695, 322] width 658 height 13
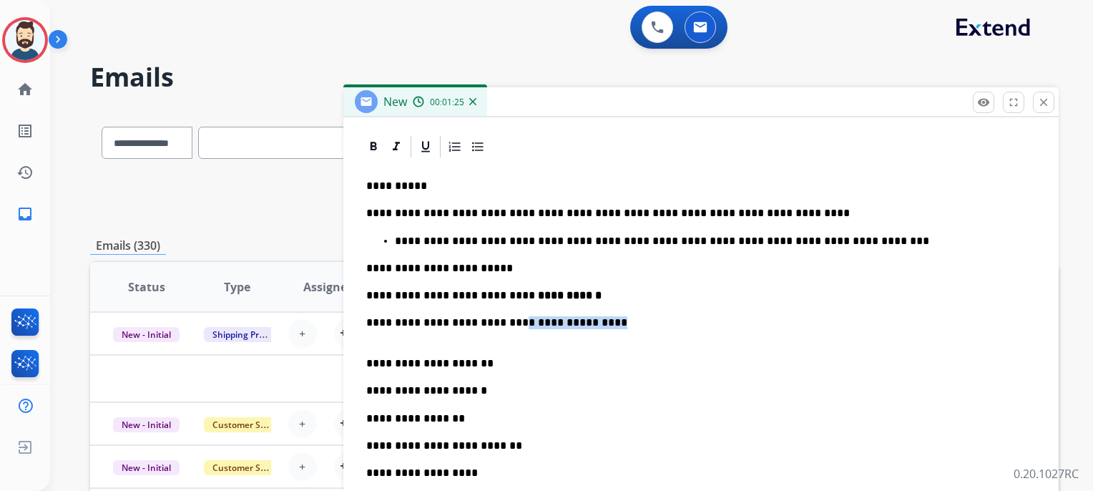
drag, startPoint x: 507, startPoint y: 326, endPoint x: 623, endPoint y: 314, distance: 117.2
click at [618, 318] on p "**********" at bounding box center [695, 329] width 658 height 26
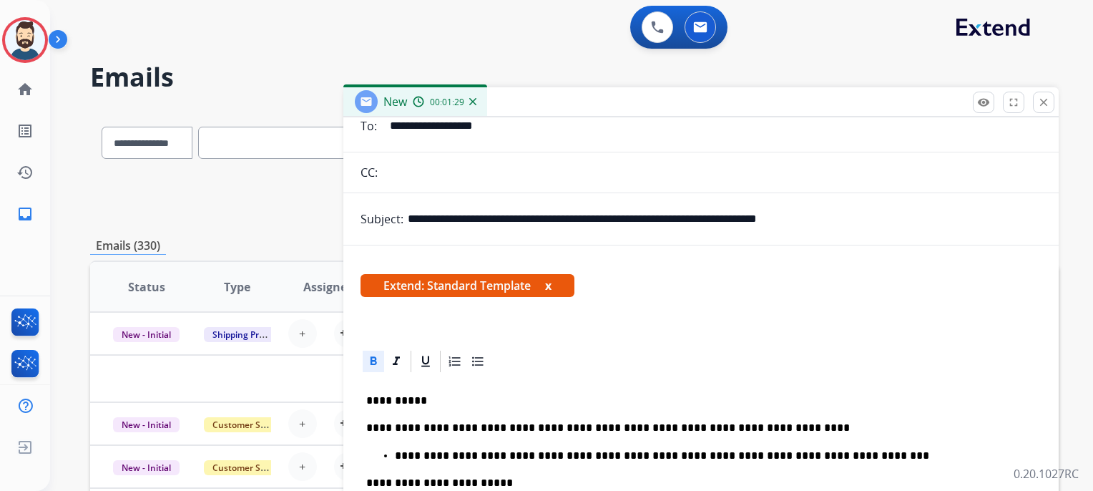
scroll to position [109, 0]
drag, startPoint x: 487, startPoint y: 218, endPoint x: 584, endPoint y: 221, distance: 97.4
click at [584, 221] on input "**********" at bounding box center [725, 219] width 634 height 29
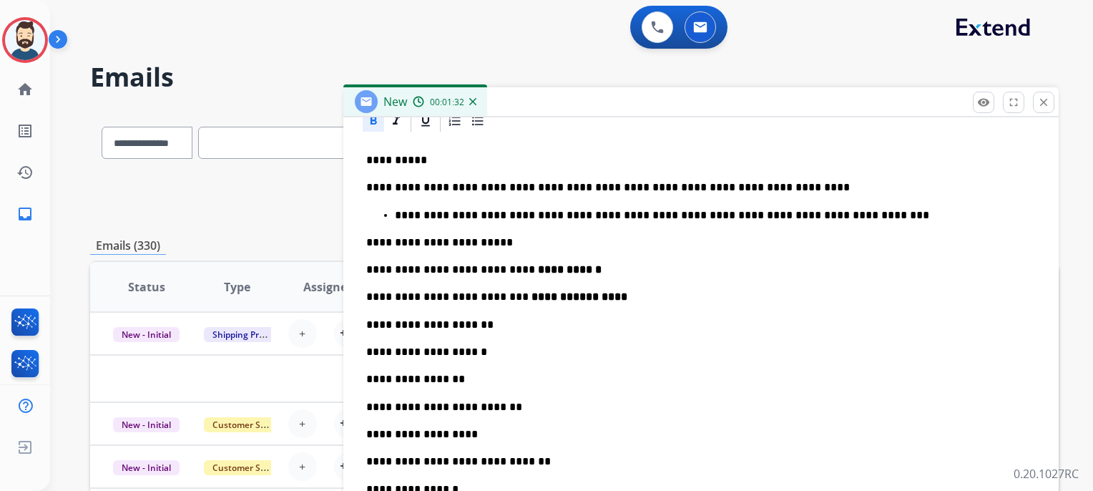
scroll to position [395, 0]
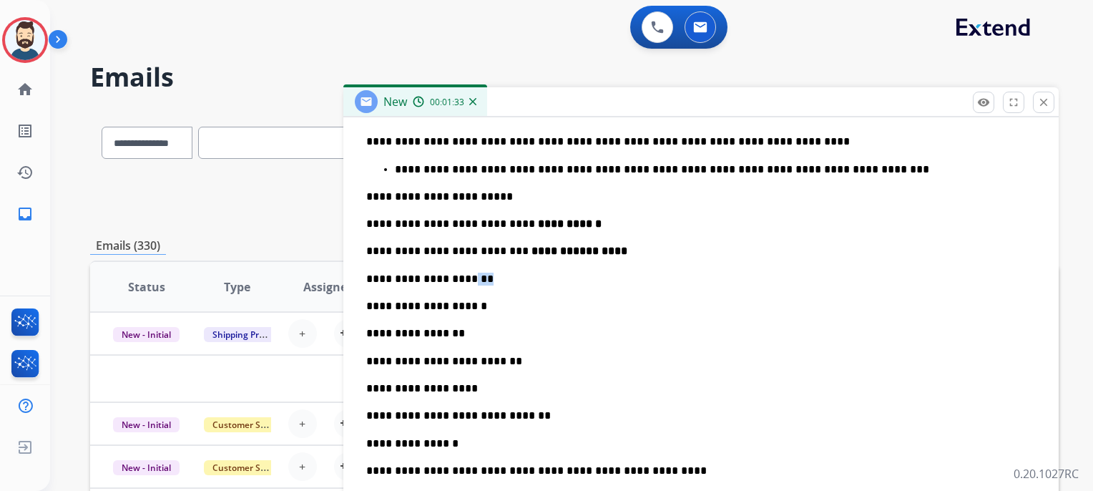
drag, startPoint x: 458, startPoint y: 278, endPoint x: 493, endPoint y: 270, distance: 36.1
click at [493, 270] on div "**********" at bounding box center [701, 473] width 681 height 771
drag, startPoint x: 506, startPoint y: 274, endPoint x: 594, endPoint y: 276, distance: 88.0
click at [594, 276] on p "**********" at bounding box center [695, 279] width 658 height 13
drag, startPoint x: 454, startPoint y: 305, endPoint x: 484, endPoint y: 298, distance: 30.2
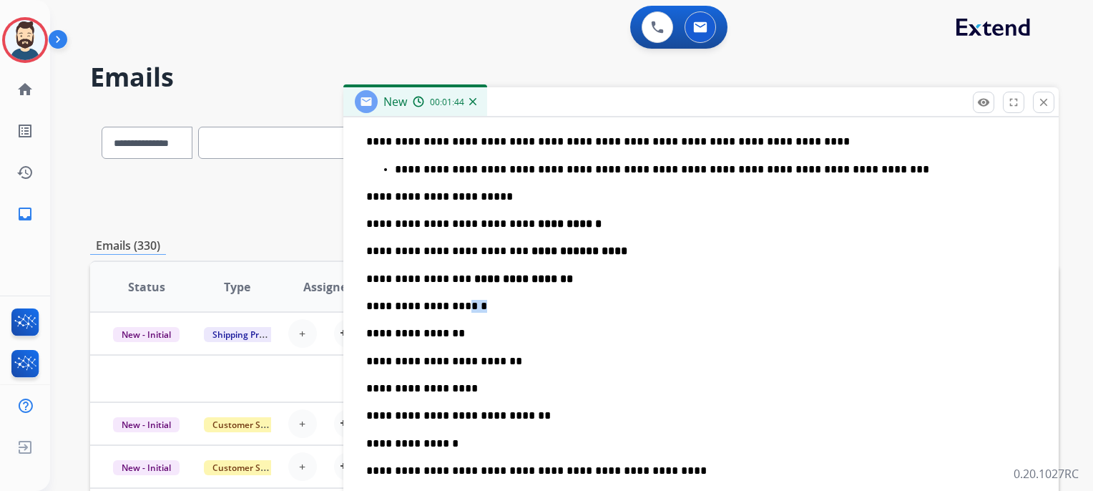
click at [484, 298] on div "**********" at bounding box center [701, 473] width 681 height 771
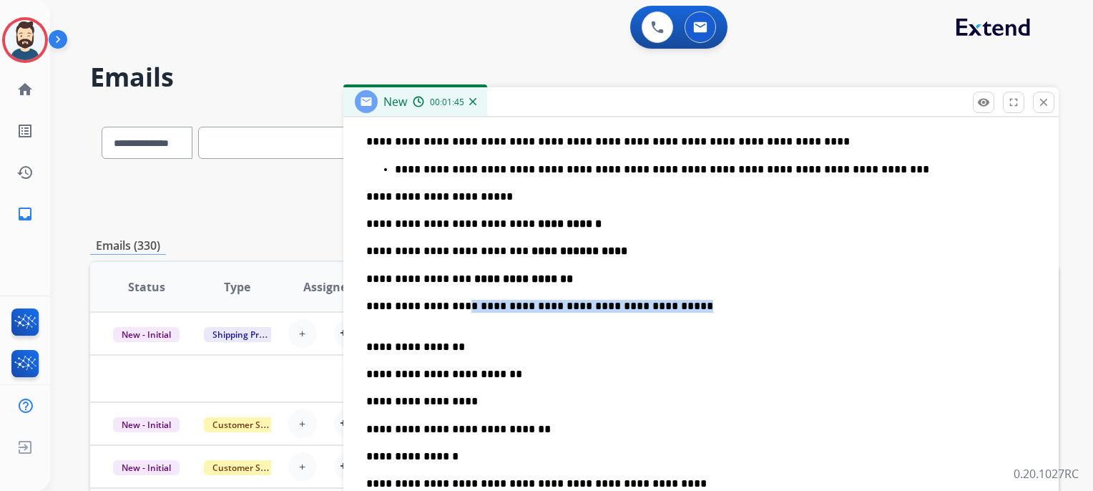
drag, startPoint x: 454, startPoint y: 306, endPoint x: 698, endPoint y: 305, distance: 243.3
click at [698, 305] on p "**********" at bounding box center [695, 313] width 658 height 26
click at [693, 304] on p "**********" at bounding box center [695, 313] width 658 height 26
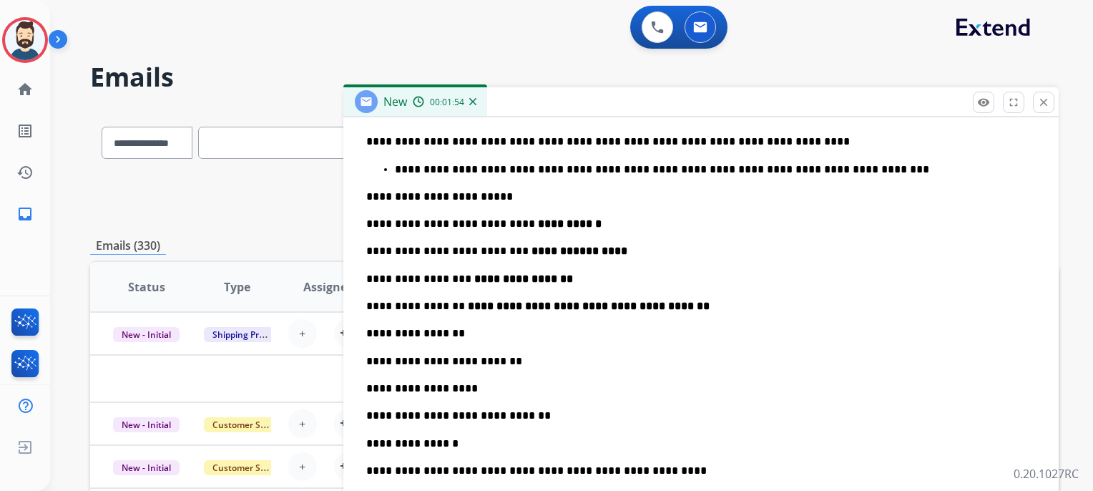
click at [447, 334] on p "**********" at bounding box center [695, 333] width 658 height 13
drag, startPoint x: 452, startPoint y: 332, endPoint x: 537, endPoint y: 332, distance: 85.2
click at [536, 332] on p "**********" at bounding box center [695, 333] width 658 height 13
click at [494, 363] on p "**********" at bounding box center [695, 361] width 658 height 13
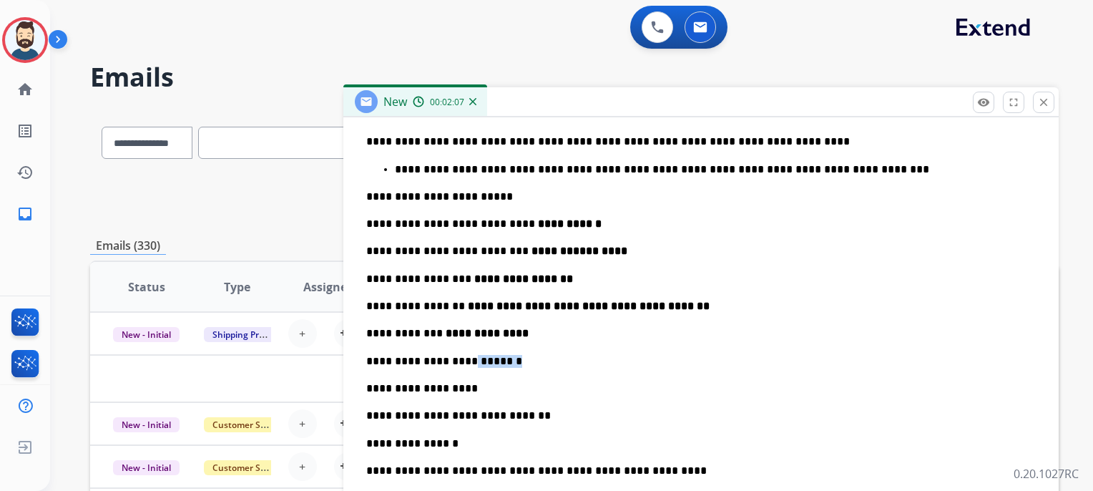
drag, startPoint x: 451, startPoint y: 359, endPoint x: 504, endPoint y: 357, distance: 53.0
click at [504, 357] on p "**********" at bounding box center [695, 361] width 658 height 13
click at [519, 353] on div "**********" at bounding box center [701, 473] width 681 height 771
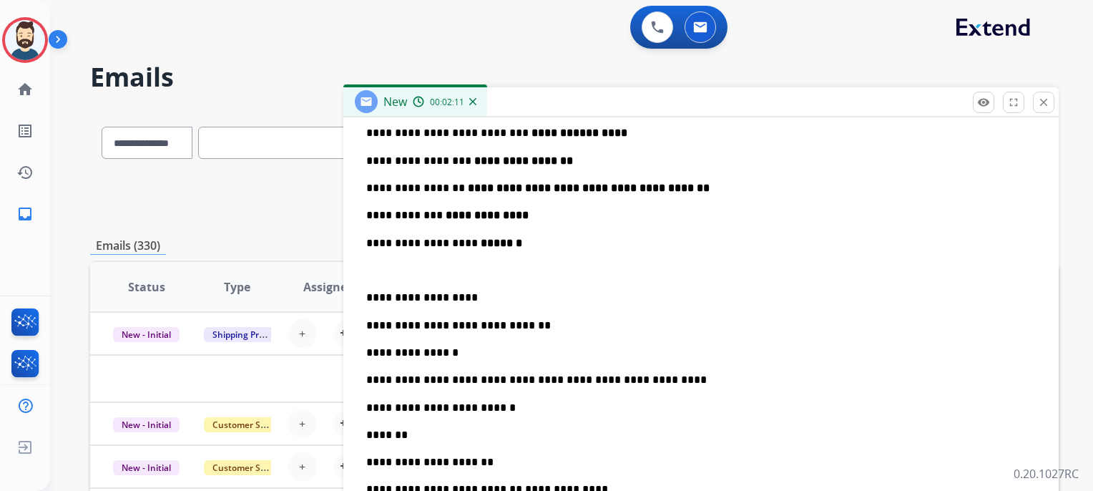
scroll to position [538, 0]
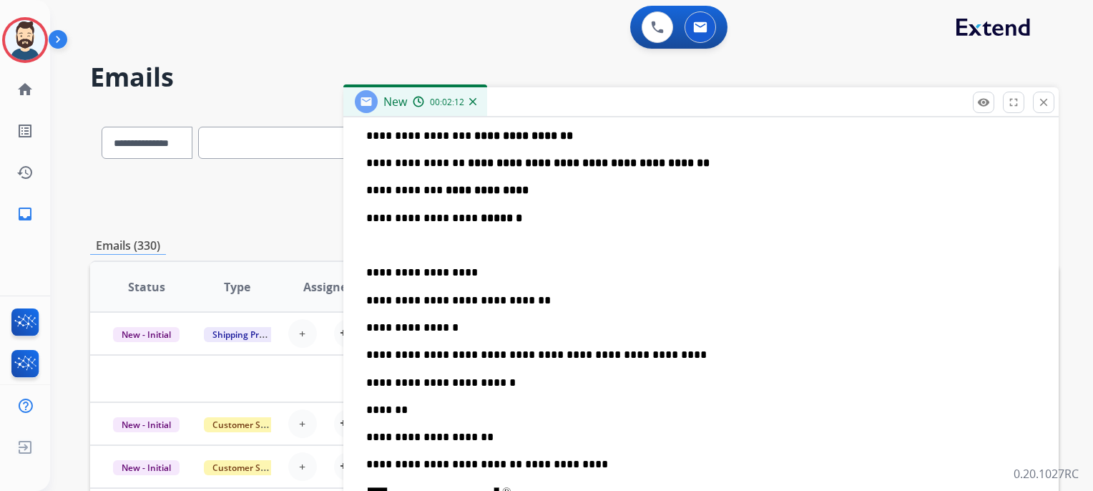
click at [434, 410] on p "*******" at bounding box center [695, 410] width 658 height 13
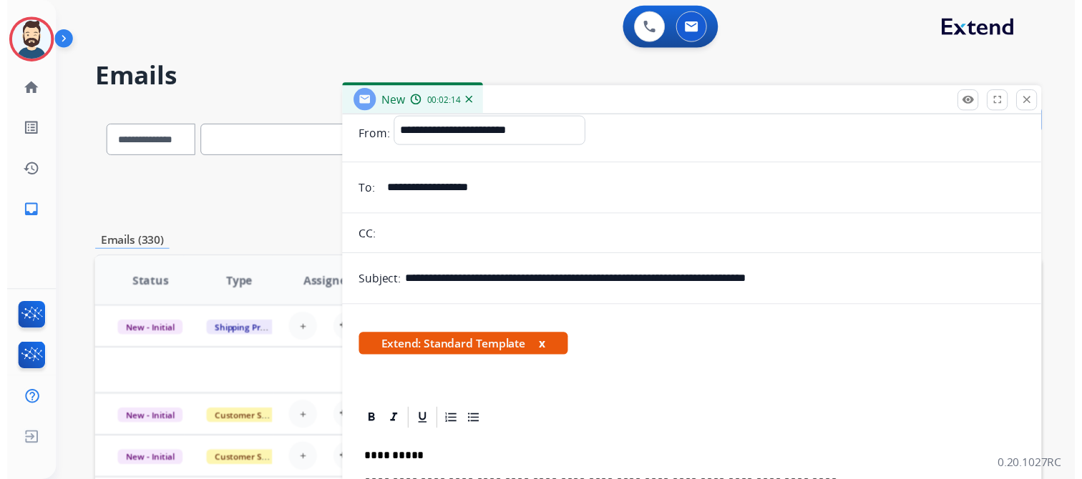
scroll to position [0, 0]
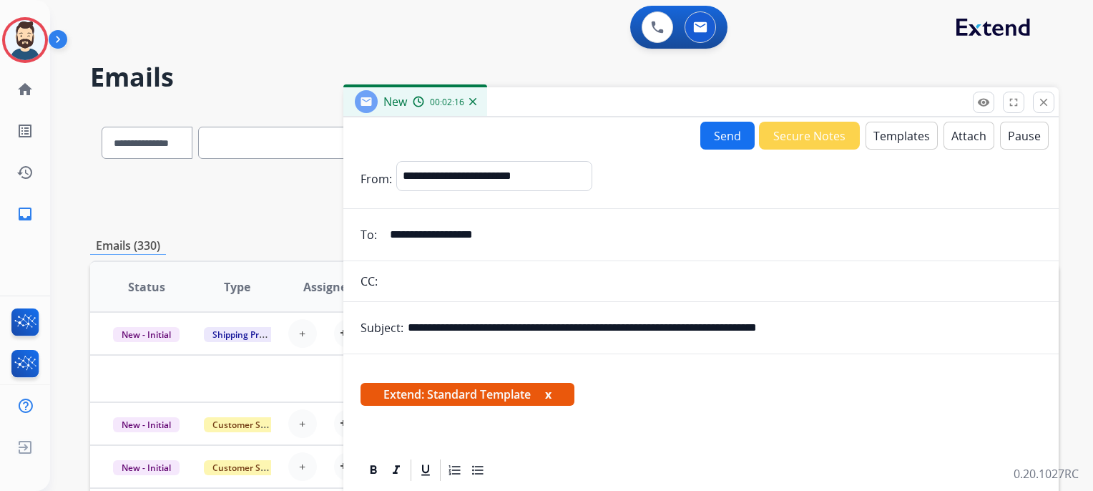
click at [729, 133] on button "Send" at bounding box center [728, 136] width 54 height 28
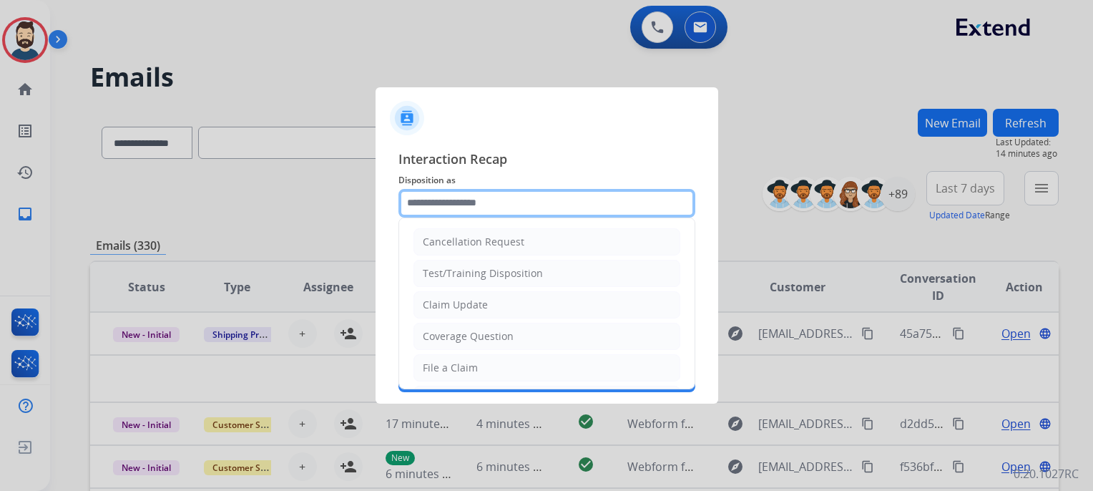
click at [428, 198] on input "text" at bounding box center [547, 203] width 297 height 29
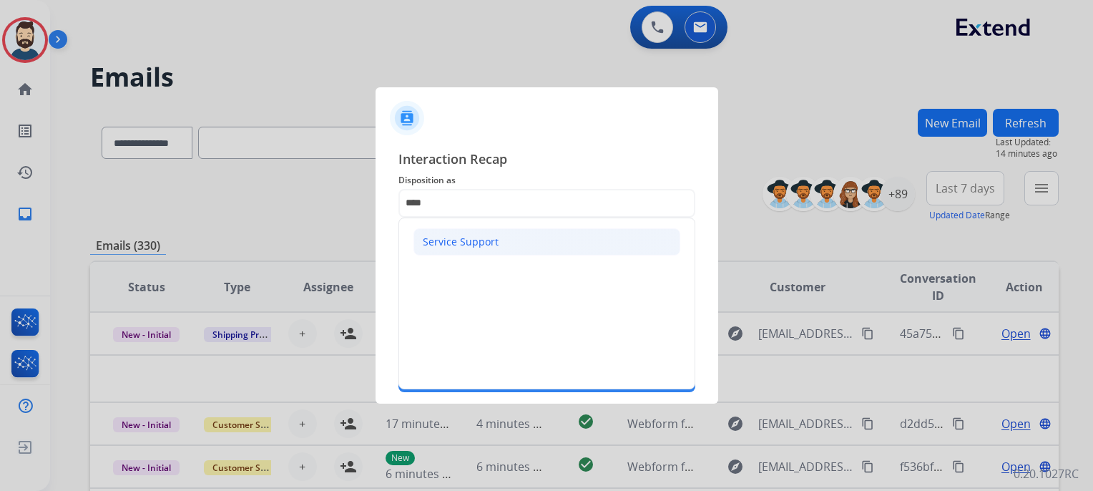
click at [432, 241] on div "Service Support" at bounding box center [461, 242] width 76 height 14
type input "**********"
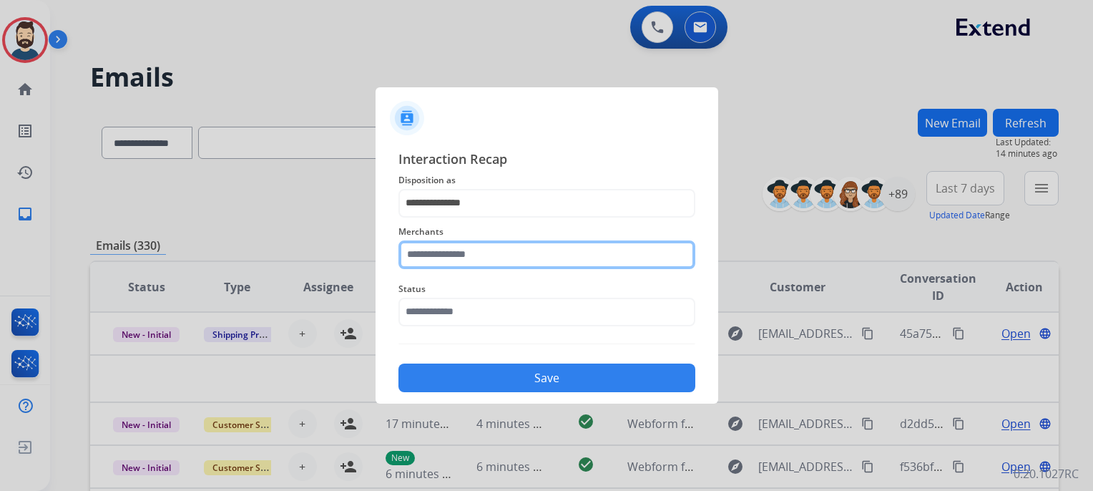
click at [430, 248] on input "text" at bounding box center [547, 254] width 297 height 29
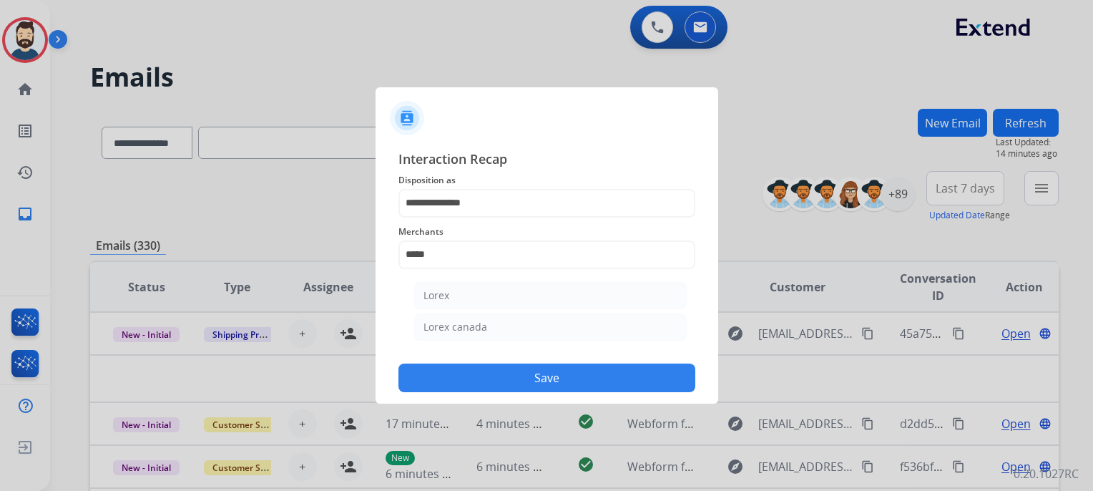
click at [453, 299] on li "Lorex" at bounding box center [550, 295] width 273 height 27
type input "*****"
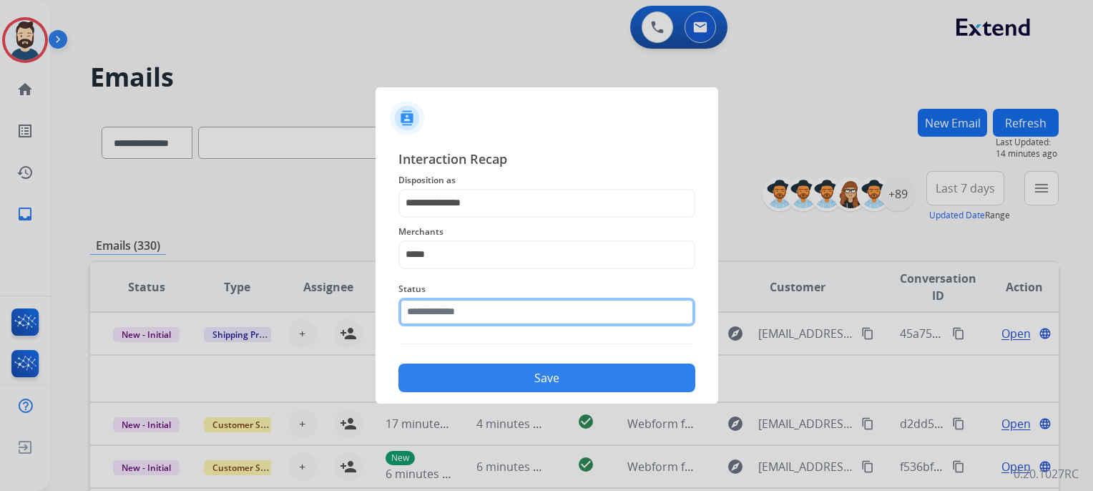
click at [469, 307] on input "text" at bounding box center [547, 312] width 297 height 29
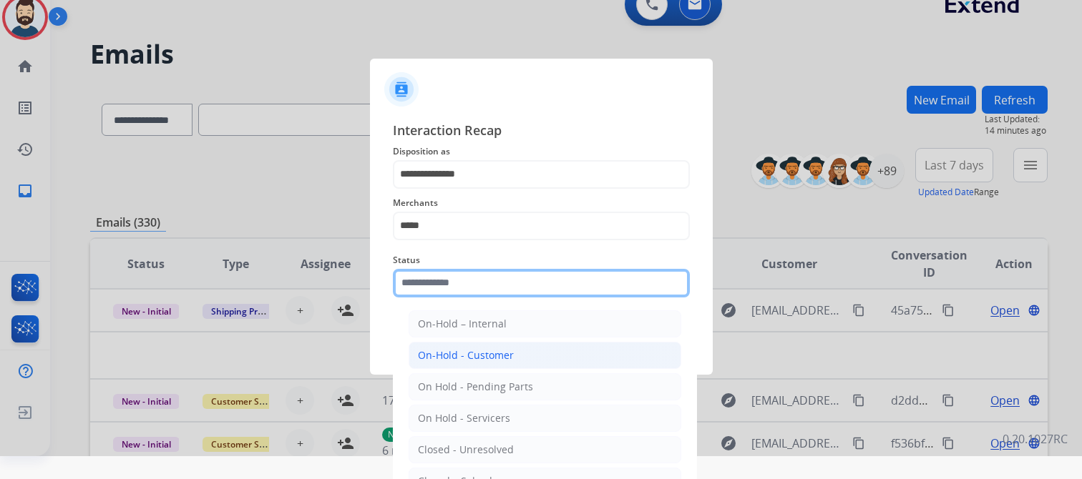
scroll to position [61, 0]
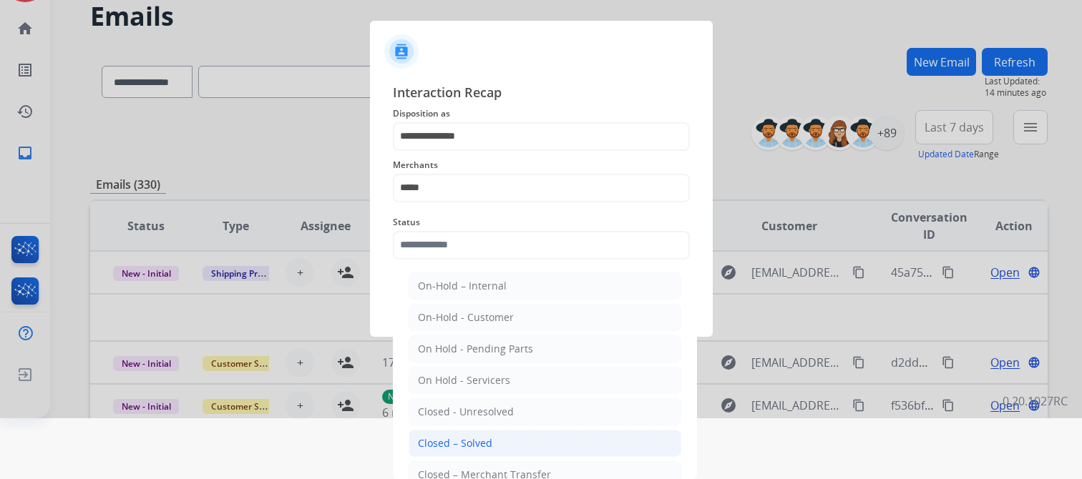
click at [504, 436] on li "Closed – Solved" at bounding box center [545, 443] width 273 height 27
type input "**********"
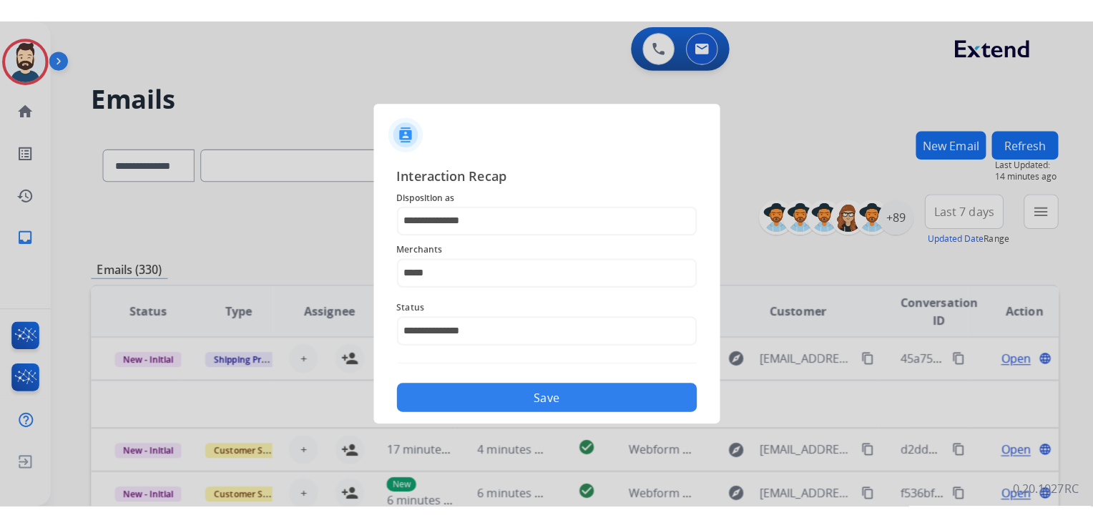
scroll to position [0, 0]
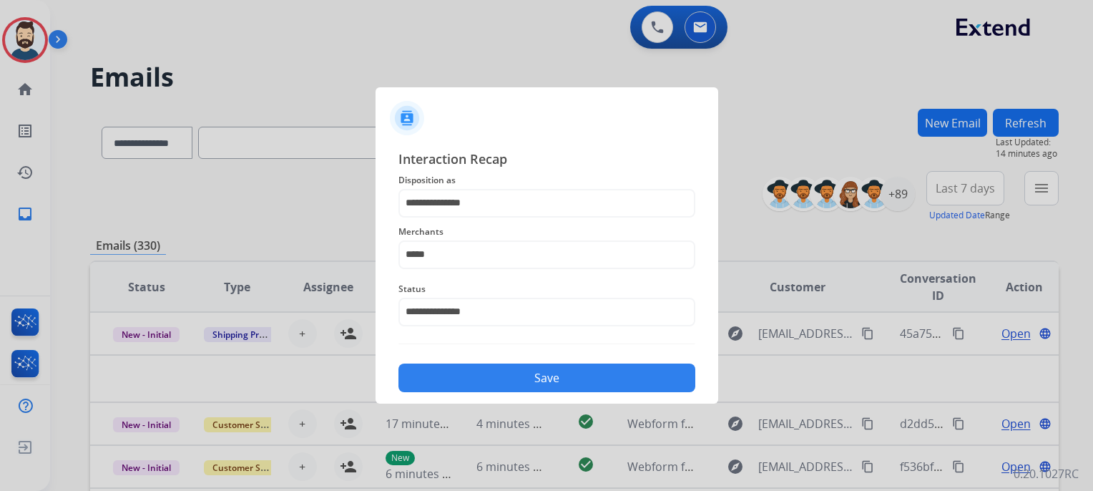
click at [478, 373] on button "Save" at bounding box center [547, 378] width 297 height 29
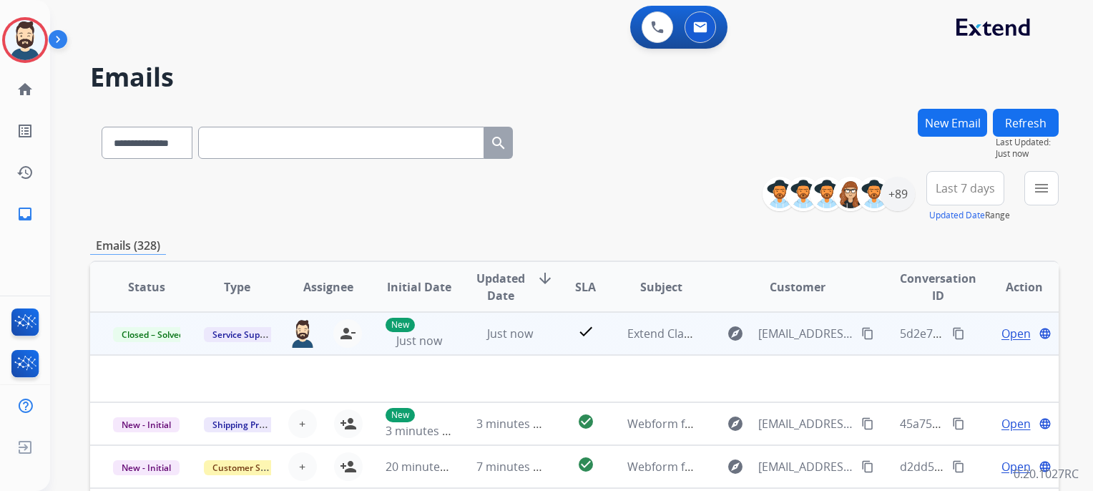
click at [952, 333] on mat-icon "content_copy" at bounding box center [958, 333] width 13 height 13
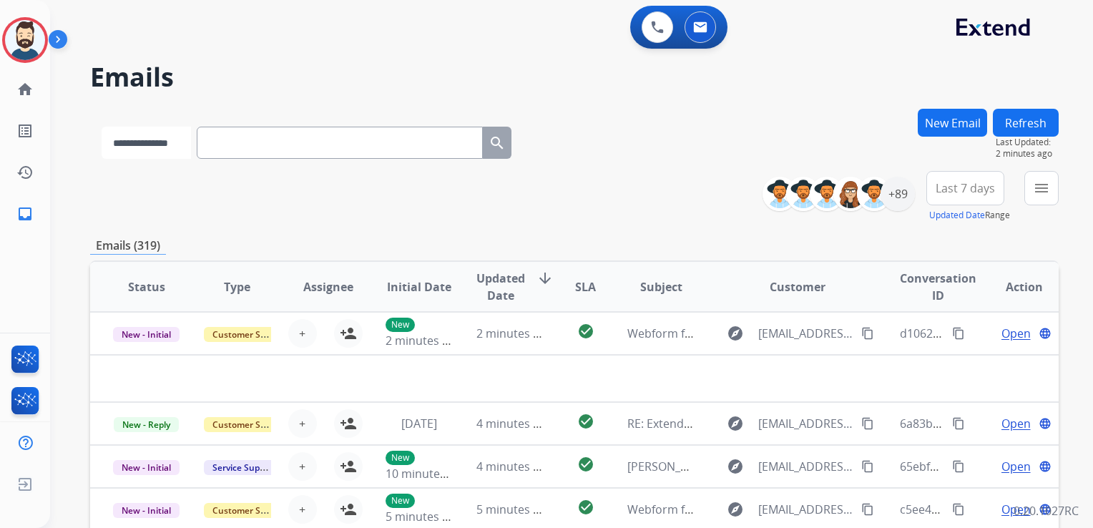
drag, startPoint x: 174, startPoint y: 145, endPoint x: 154, endPoint y: 160, distance: 24.6
click at [174, 145] on select "**********" at bounding box center [146, 143] width 89 height 32
select select "**********"
click at [102, 127] on select "**********" at bounding box center [146, 143] width 89 height 32
click at [272, 143] on input "text" at bounding box center [341, 143] width 286 height 32
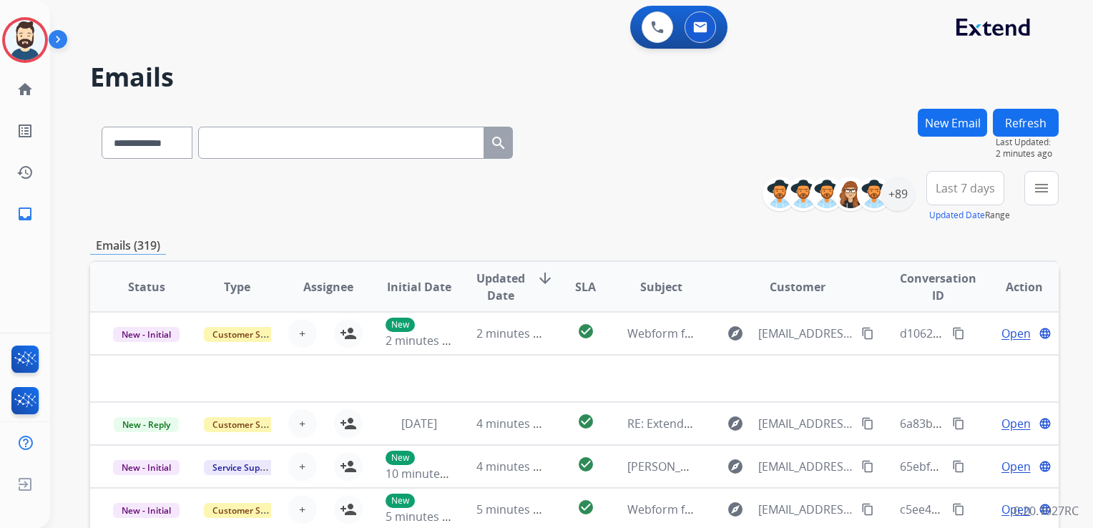
paste input "**********"
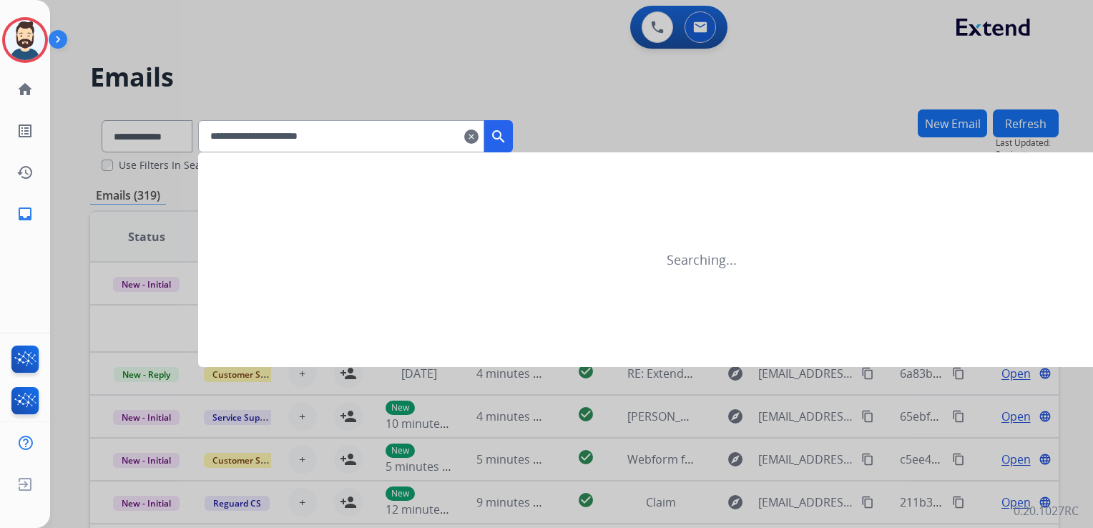
type input "**********"
click at [507, 133] on mat-icon "search" at bounding box center [498, 136] width 17 height 17
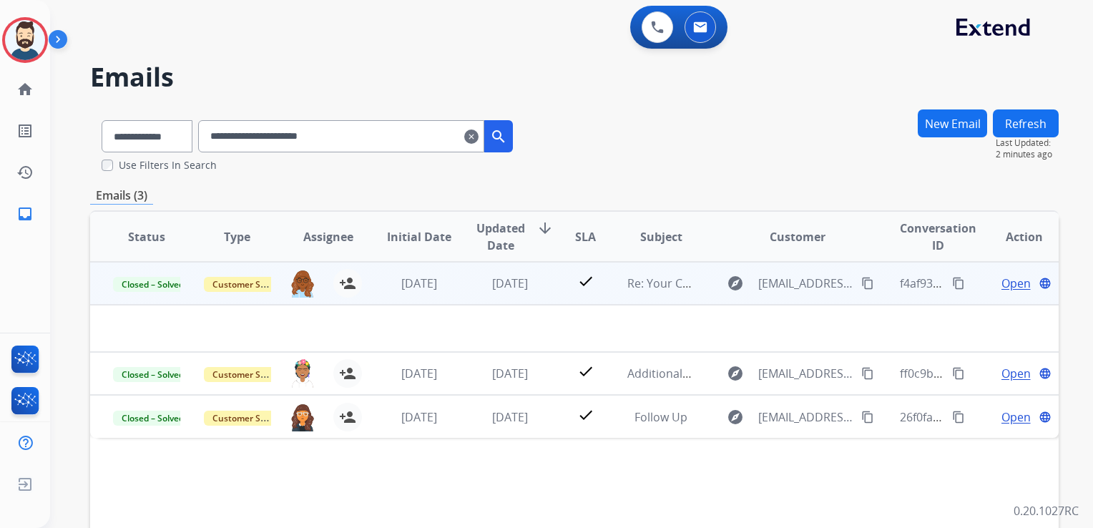
click at [489, 299] on td "[DATE]" at bounding box center [499, 283] width 91 height 43
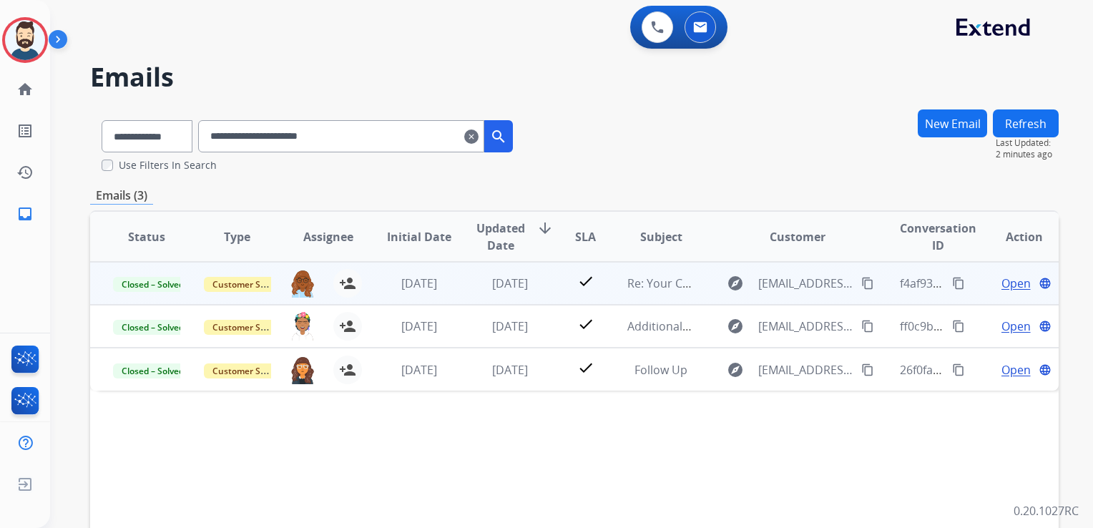
click at [489, 299] on td "[DATE]" at bounding box center [499, 283] width 91 height 43
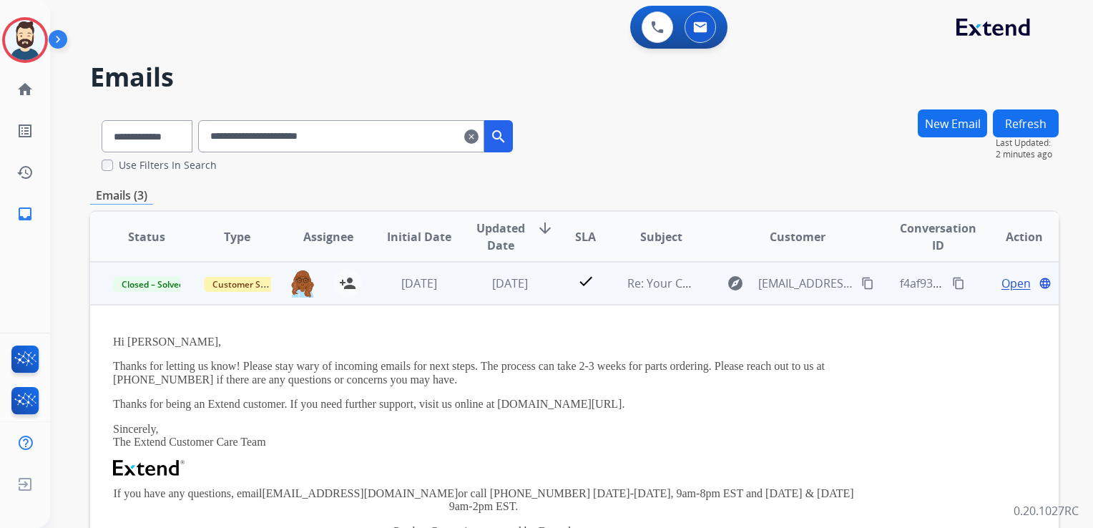
click at [1008, 281] on span "Open" at bounding box center [1016, 283] width 29 height 17
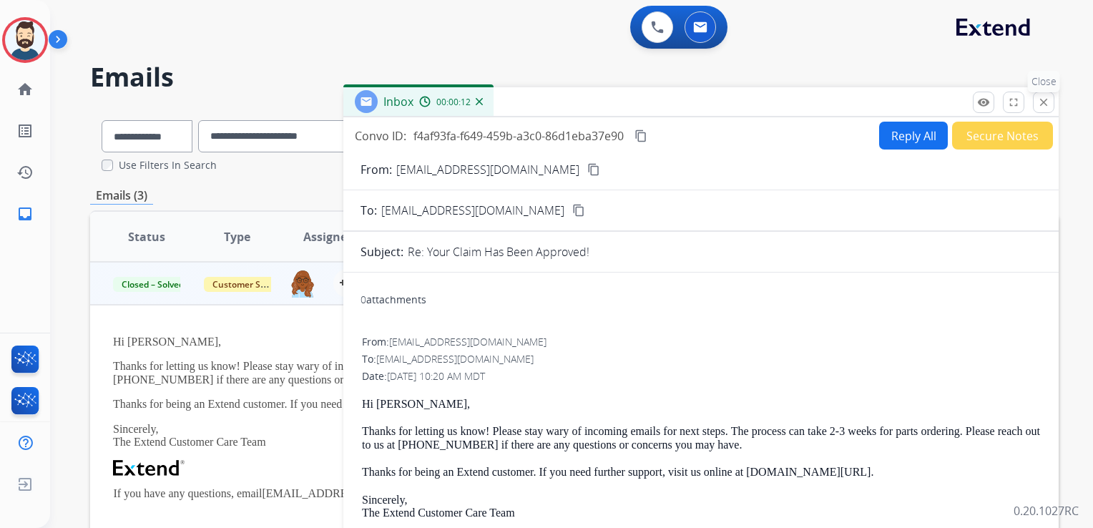
click at [1048, 102] on mat-icon "close" at bounding box center [1044, 102] width 13 height 13
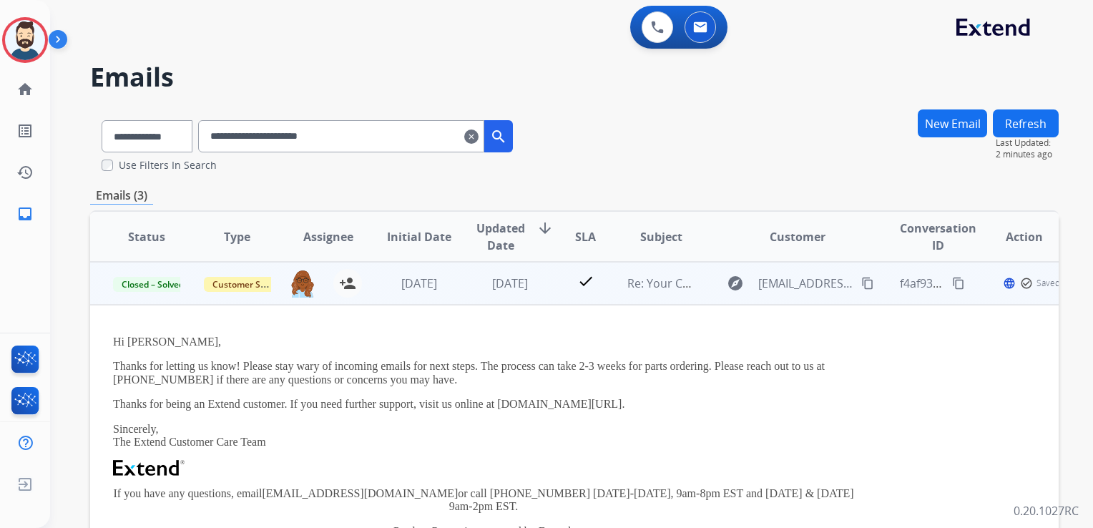
click at [508, 296] on td "[DATE]" at bounding box center [499, 283] width 91 height 43
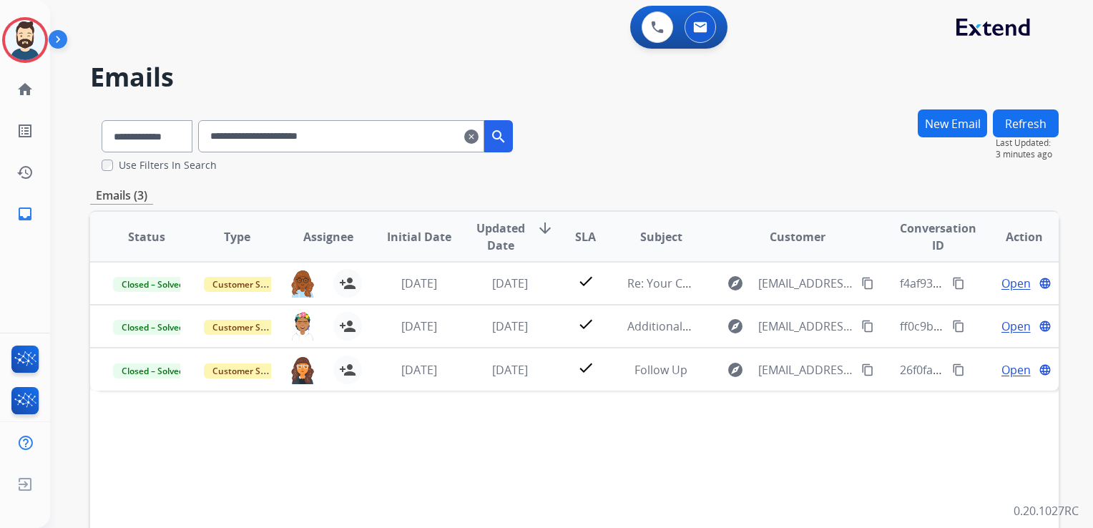
click at [479, 135] on mat-icon "clear" at bounding box center [471, 136] width 14 height 17
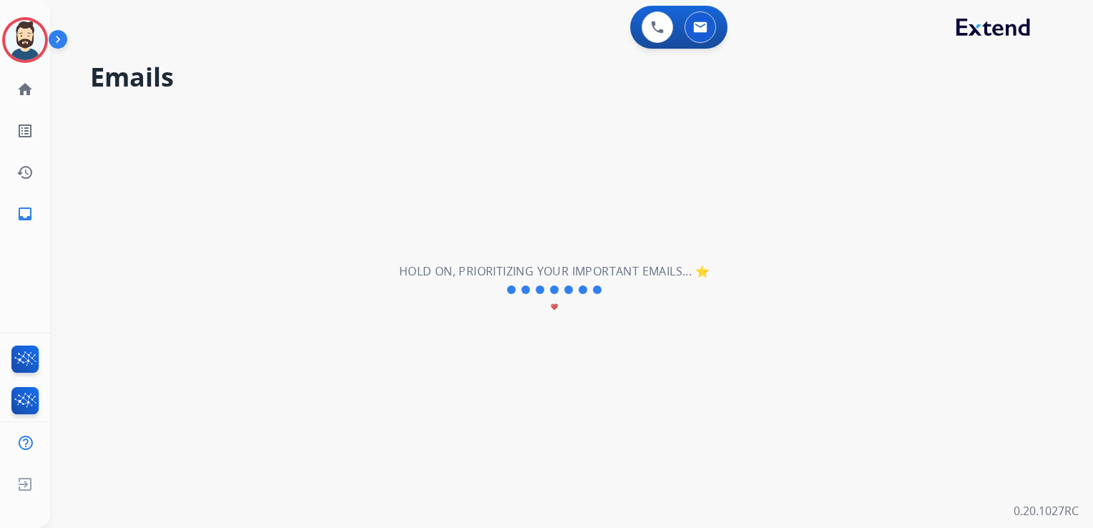
select select "**********"
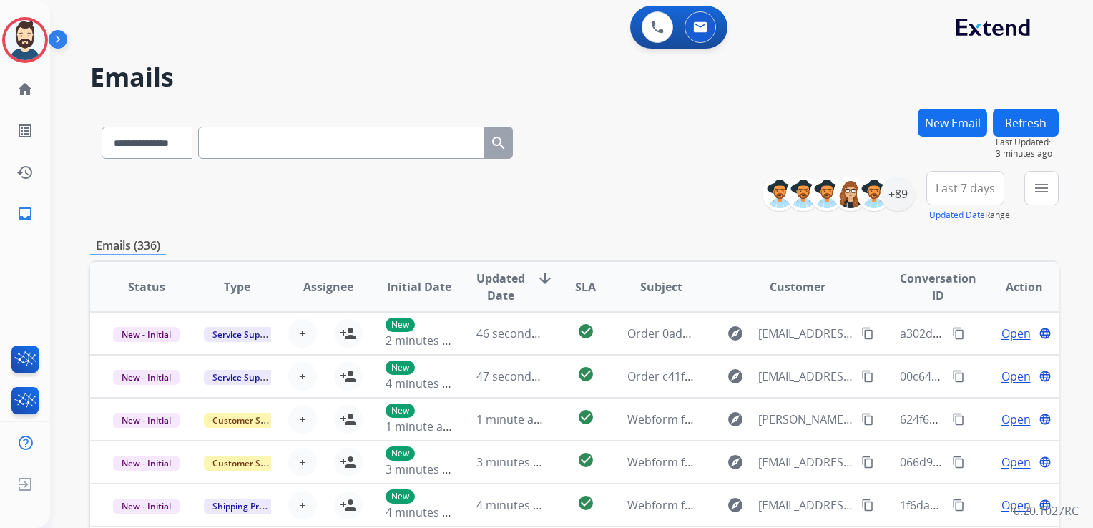
click at [939, 128] on button "New Email" at bounding box center [952, 123] width 69 height 28
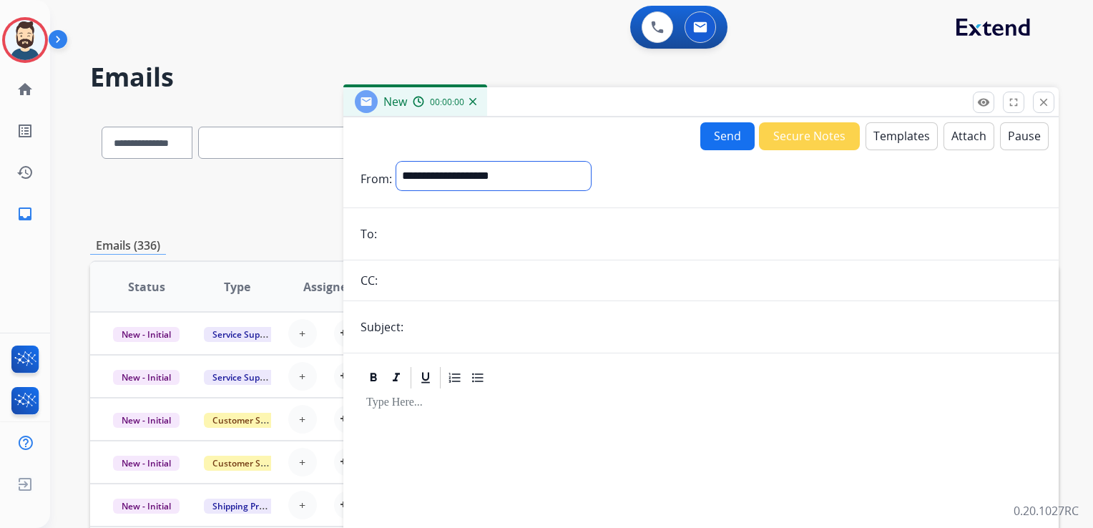
click at [505, 167] on select "**********" at bounding box center [493, 176] width 195 height 29
select select "**********"
click at [396, 162] on select "**********" at bounding box center [493, 176] width 195 height 29
click at [462, 230] on input "email" at bounding box center [711, 235] width 661 height 29
paste input "**********"
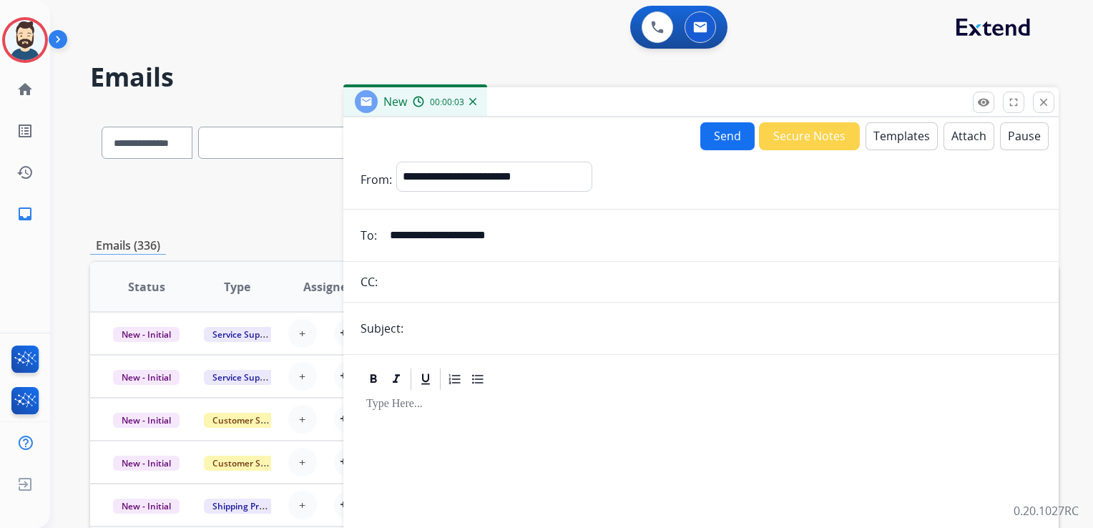
type input "**********"
click at [455, 328] on input "text" at bounding box center [725, 328] width 634 height 29
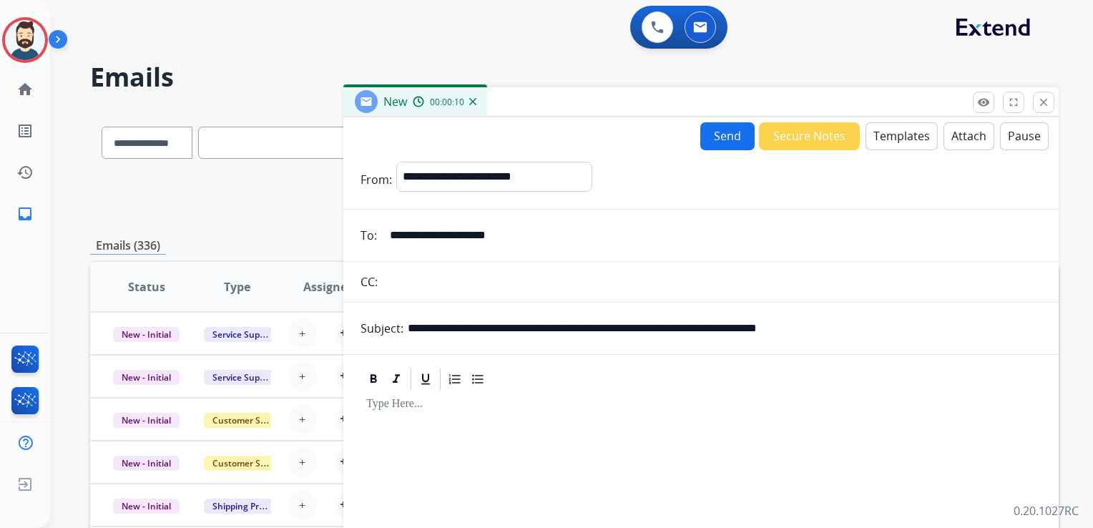
drag, startPoint x: 644, startPoint y: 331, endPoint x: 891, endPoint y: 342, distance: 247.2
click at [891, 342] on form "**********" at bounding box center [701, 398] width 716 height 496
paste input "text"
drag, startPoint x: 489, startPoint y: 326, endPoint x: 585, endPoint y: 334, distance: 97.0
click at [585, 334] on input "**********" at bounding box center [725, 328] width 634 height 29
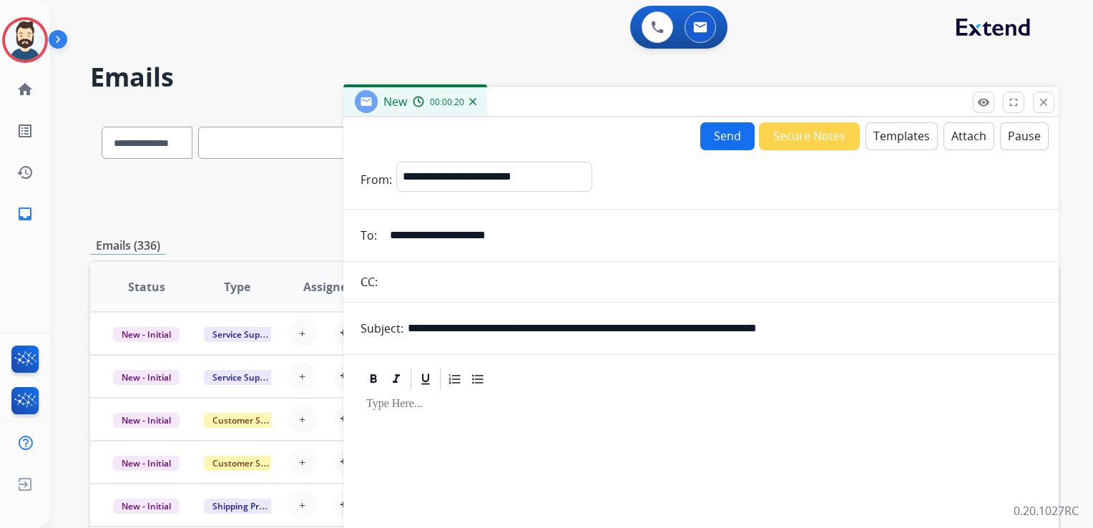
paste input "text"
type input "**********"
drag, startPoint x: 464, startPoint y: 433, endPoint x: 615, endPoint y: 343, distance: 176.1
click at [465, 433] on div at bounding box center [701, 514] width 681 height 245
click at [867, 141] on button "Templates" at bounding box center [902, 136] width 72 height 28
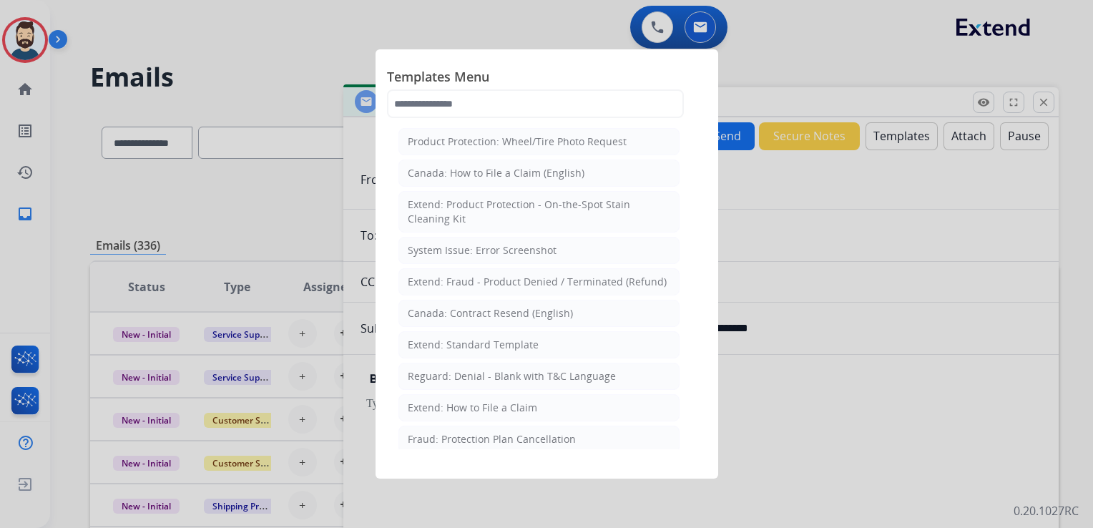
drag, startPoint x: 444, startPoint y: 339, endPoint x: 561, endPoint y: 354, distance: 117.6
click at [447, 339] on div "Extend: Standard Template" at bounding box center [473, 345] width 131 height 14
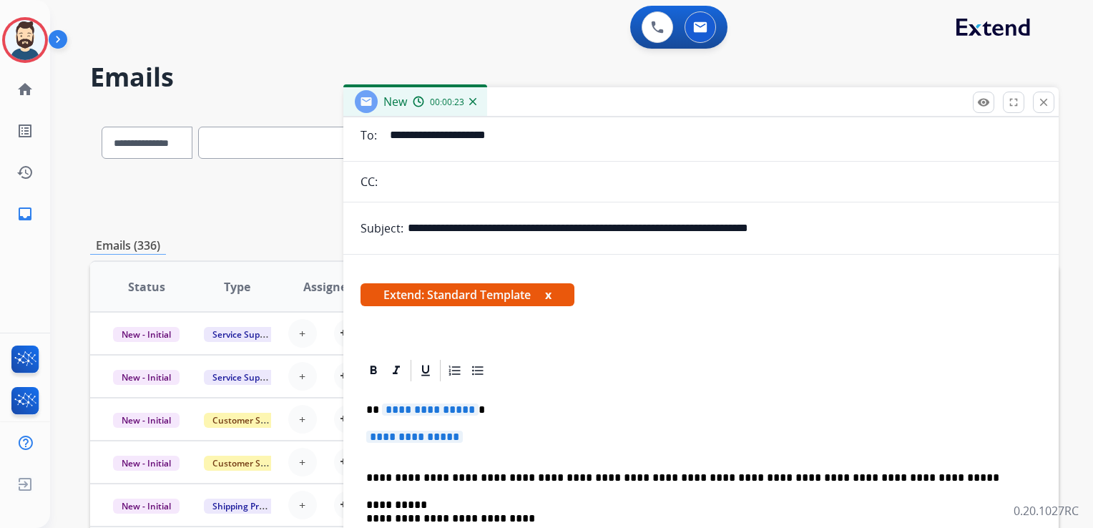
scroll to position [215, 0]
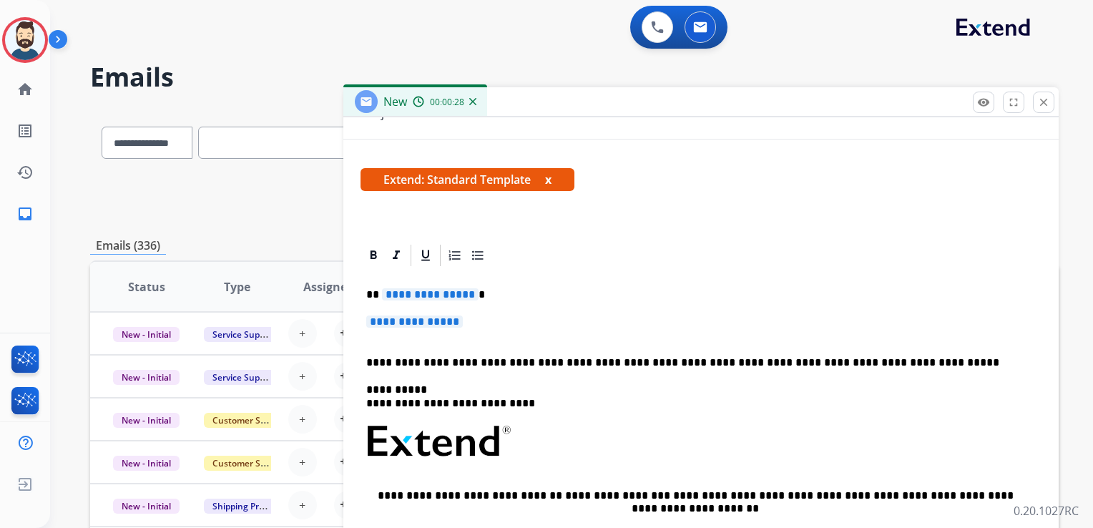
drag, startPoint x: 575, startPoint y: 317, endPoint x: 557, endPoint y: 308, distance: 20.2
click at [574, 317] on p "**********" at bounding box center [701, 329] width 670 height 26
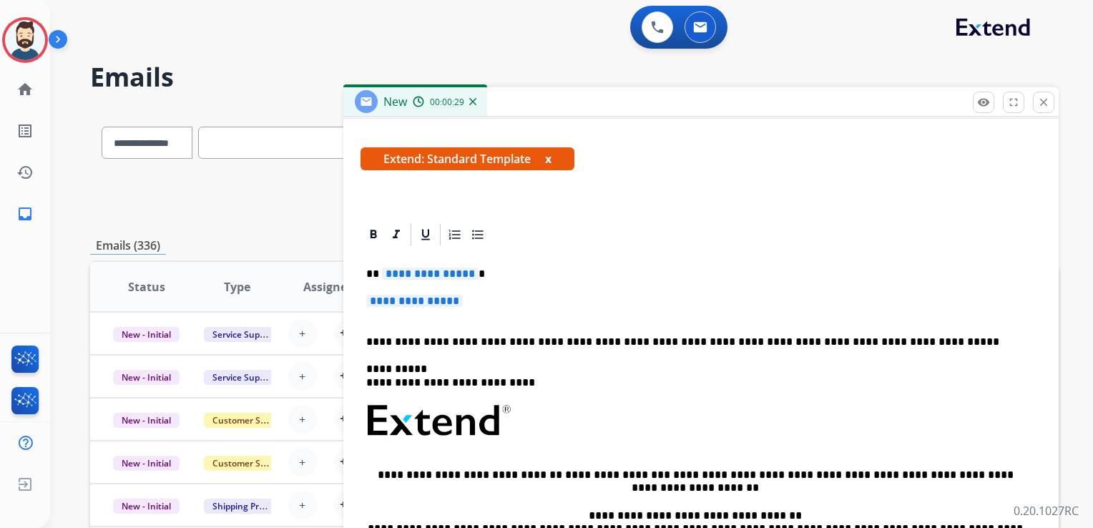
scroll to position [252, 0]
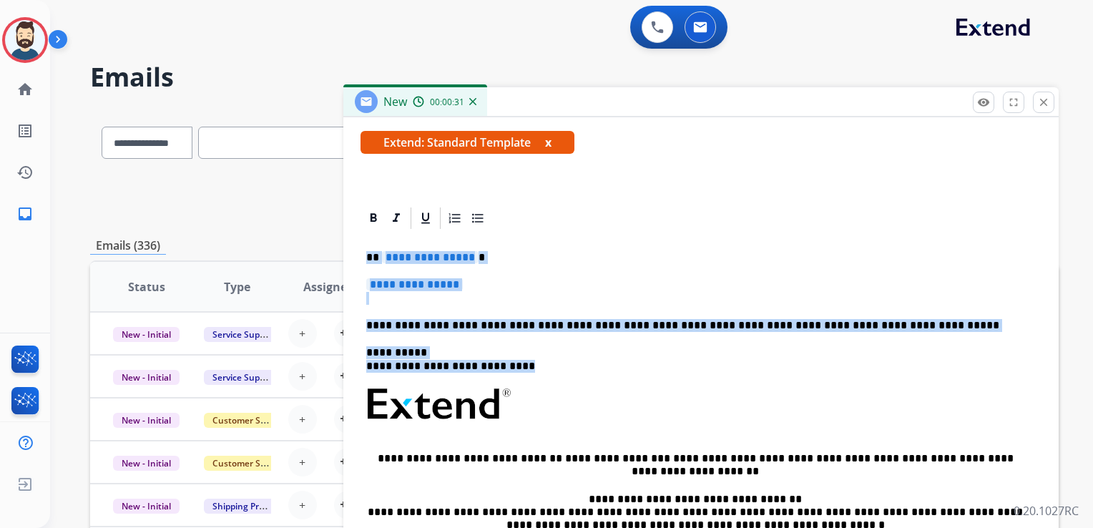
drag, startPoint x: 365, startPoint y: 256, endPoint x: 543, endPoint y: 359, distance: 205.8
click at [543, 359] on div "**********" at bounding box center [701, 438] width 681 height 414
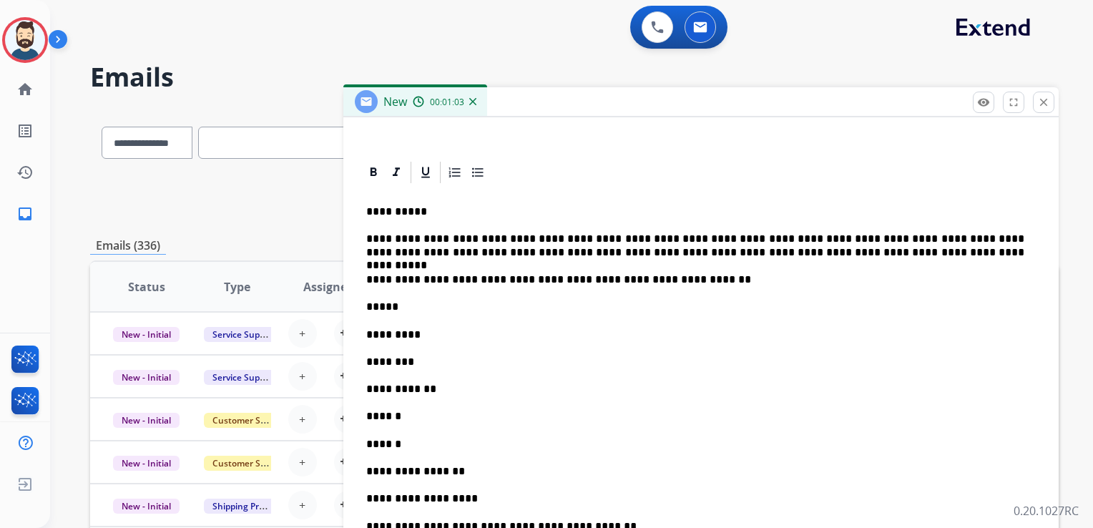
scroll to position [323, 0]
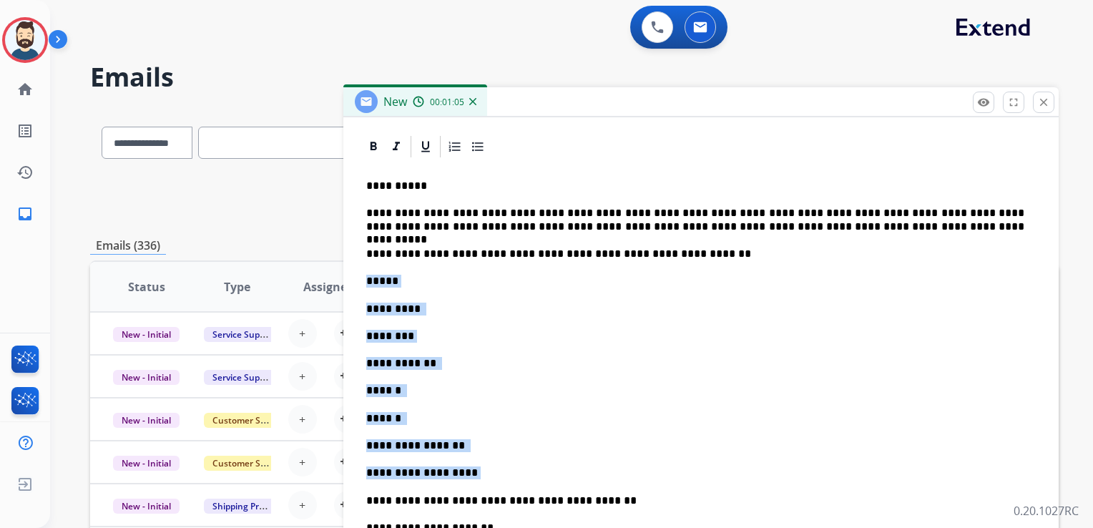
drag, startPoint x: 367, startPoint y: 283, endPoint x: 477, endPoint y: 457, distance: 206.1
click at [477, 457] on div "**********" at bounding box center [701, 511] width 681 height 702
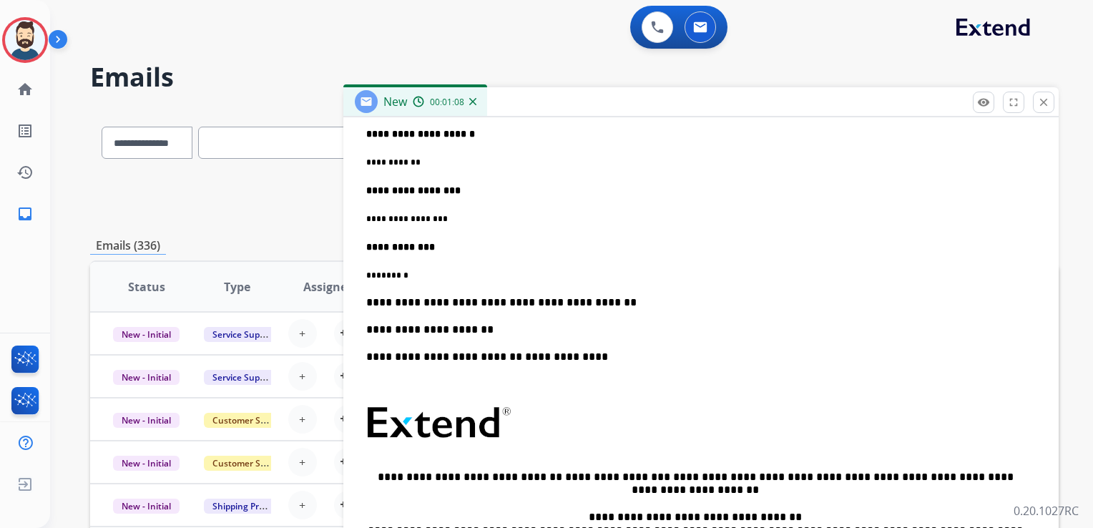
scroll to position [968, 0]
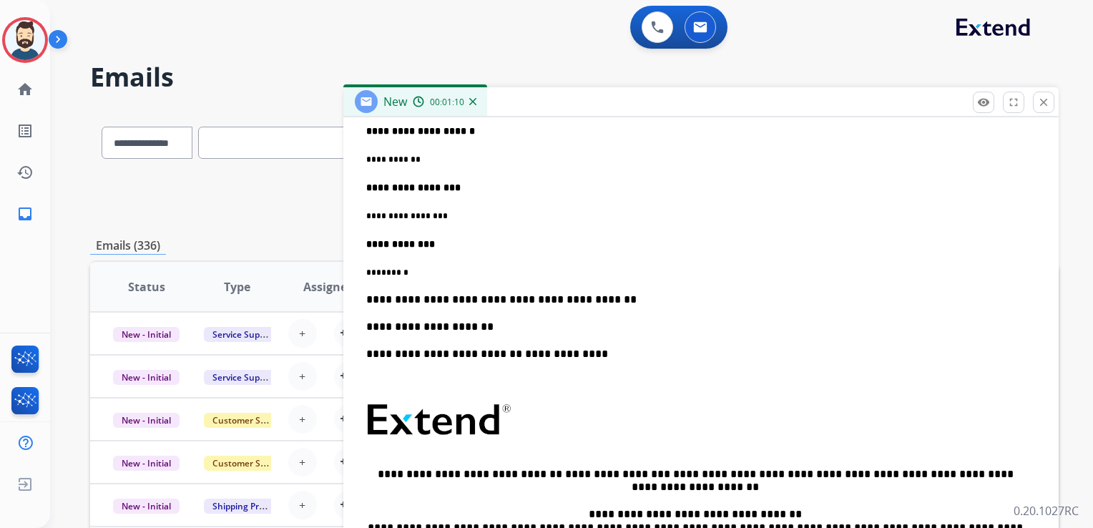
click at [597, 298] on p "**********" at bounding box center [695, 299] width 658 height 13
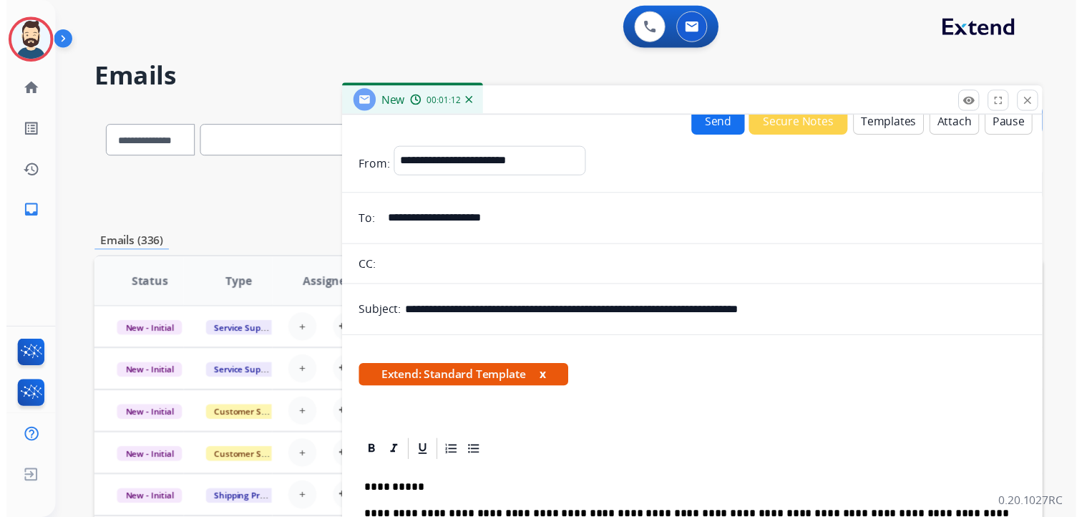
scroll to position [0, 0]
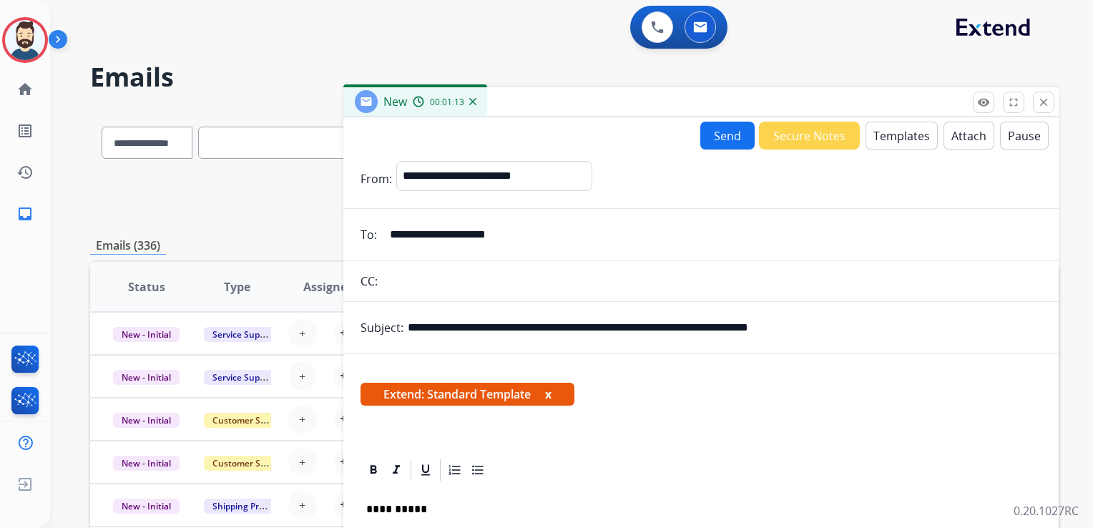
click at [723, 127] on button "Send" at bounding box center [728, 136] width 54 height 28
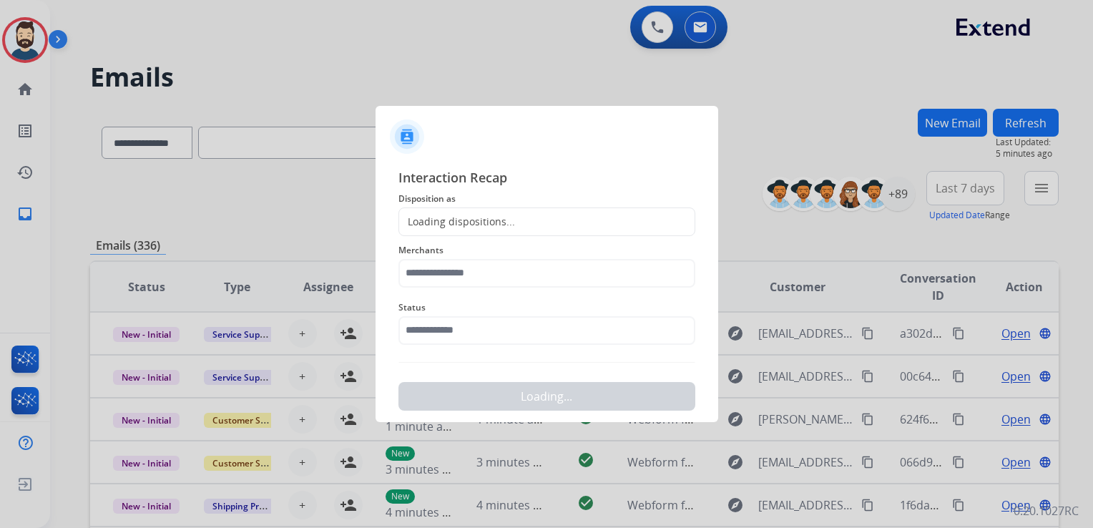
click at [432, 221] on div "Loading dispositions..." at bounding box center [457, 222] width 116 height 14
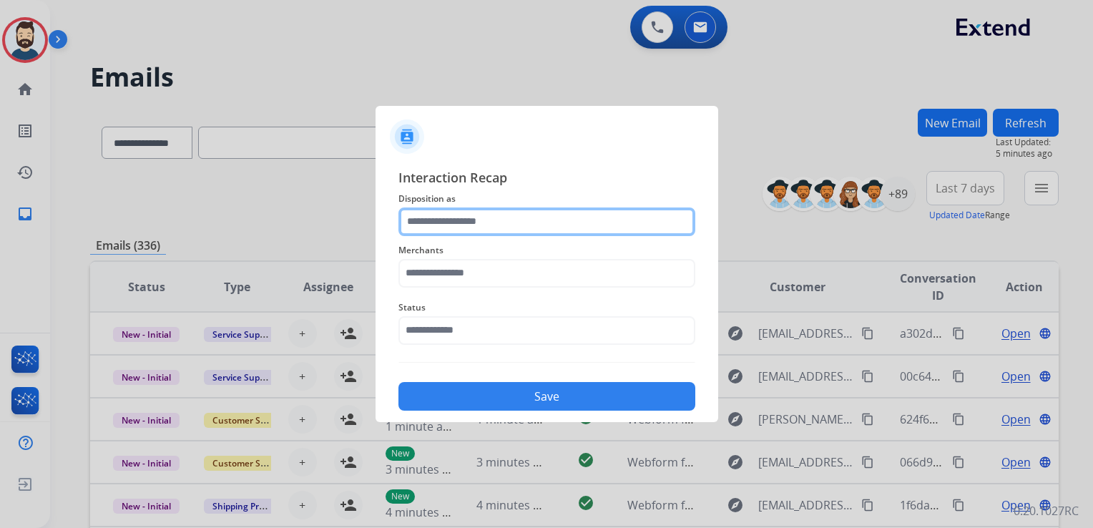
click at [432, 221] on input "text" at bounding box center [547, 222] width 297 height 29
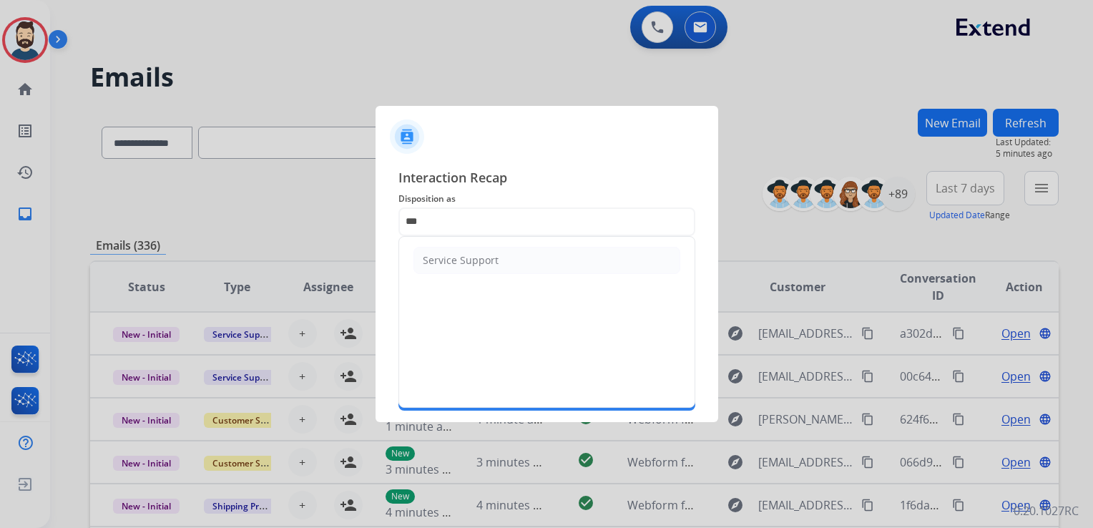
click at [428, 257] on div "Service Support" at bounding box center [461, 260] width 76 height 14
type input "**********"
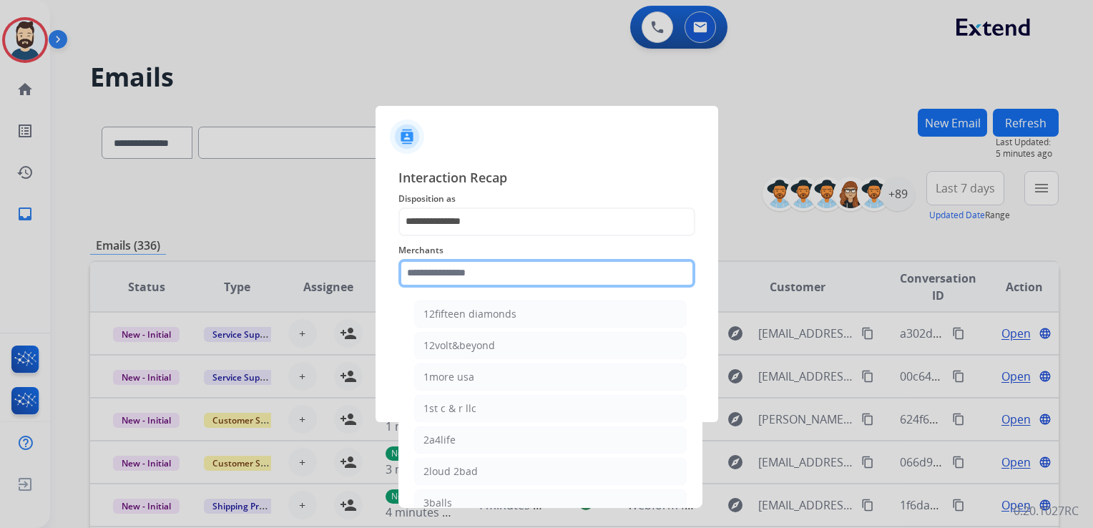
click at [435, 266] on input "text" at bounding box center [547, 273] width 297 height 29
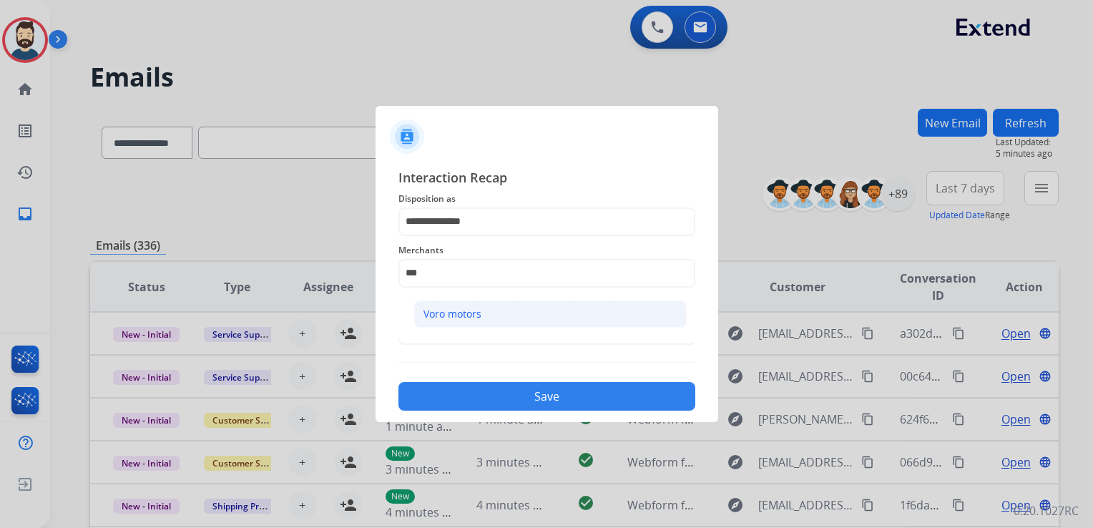
drag, startPoint x: 477, startPoint y: 313, endPoint x: 477, endPoint y: 326, distance: 12.9
click at [477, 316] on div "Voro motors" at bounding box center [453, 314] width 58 height 14
type input "**********"
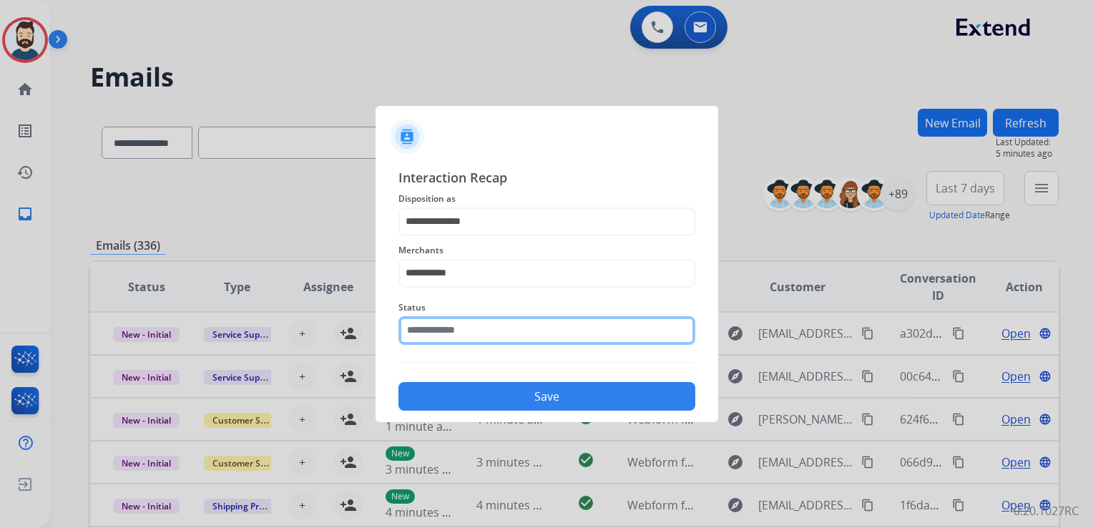
drag, startPoint x: 476, startPoint y: 331, endPoint x: 484, endPoint y: 340, distance: 12.2
click at [476, 331] on input "text" at bounding box center [547, 330] width 297 height 29
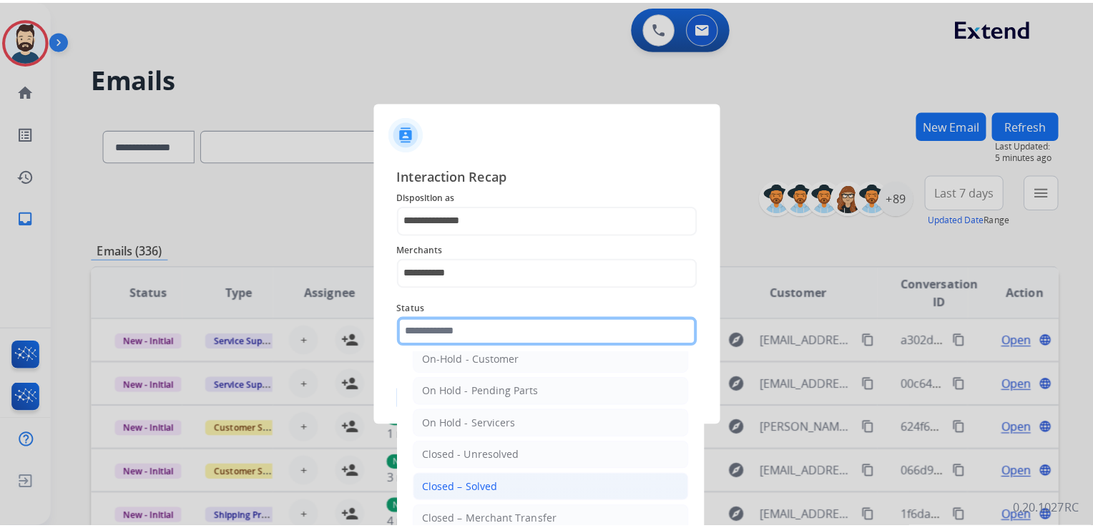
scroll to position [83, 0]
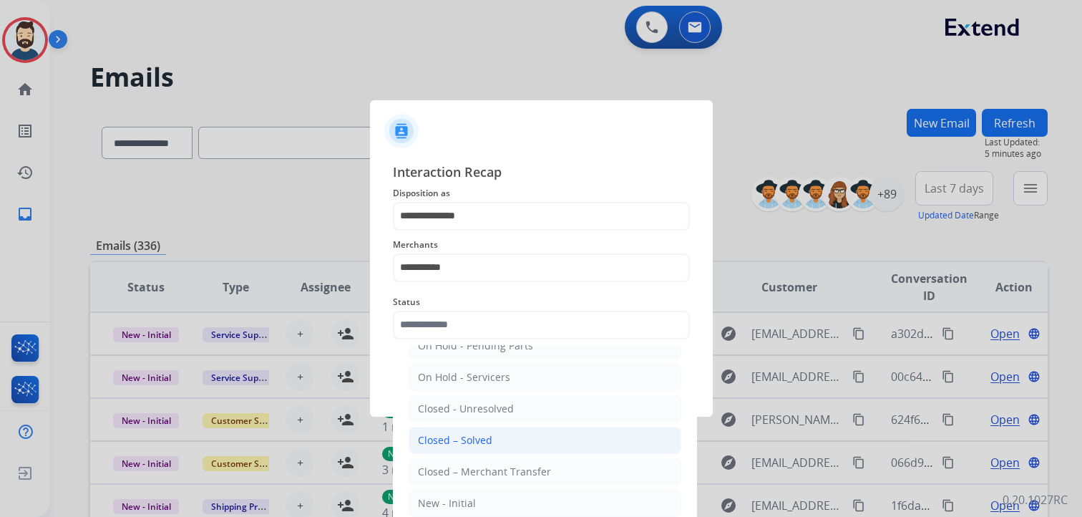
click at [475, 442] on div "Closed – Solved" at bounding box center [455, 440] width 74 height 14
type input "**********"
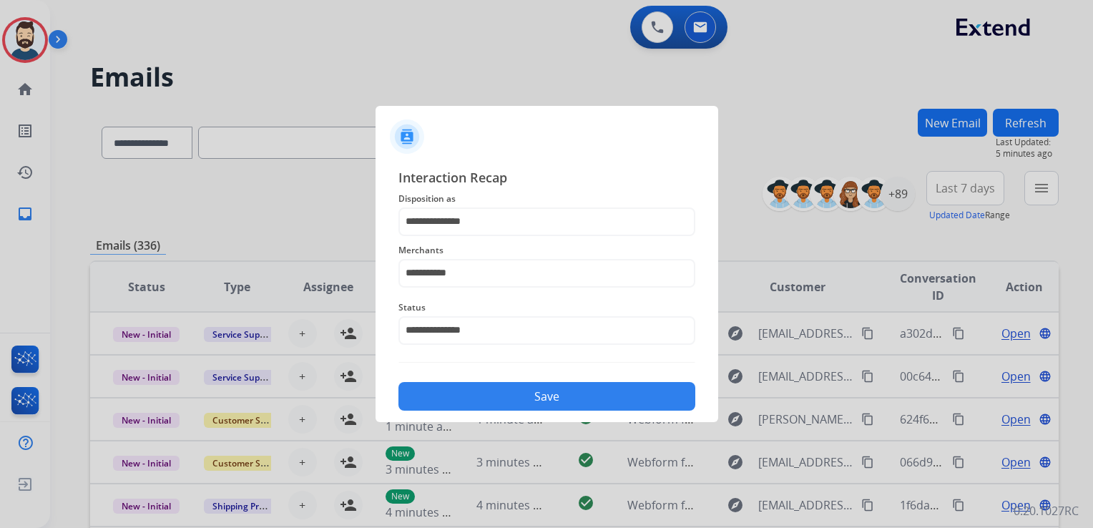
click at [495, 394] on button "Save" at bounding box center [547, 396] width 297 height 29
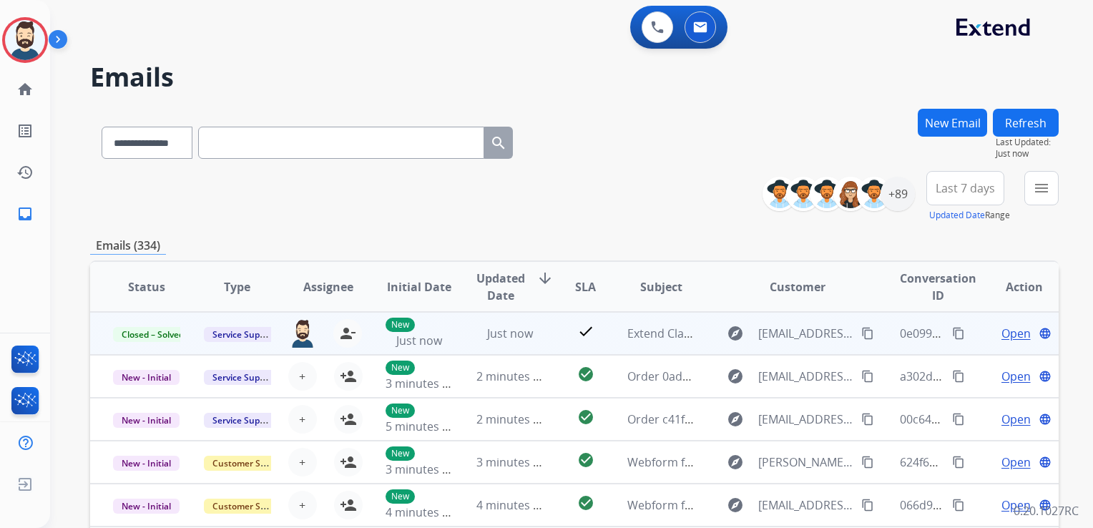
click at [952, 331] on mat-icon "content_copy" at bounding box center [958, 333] width 13 height 13
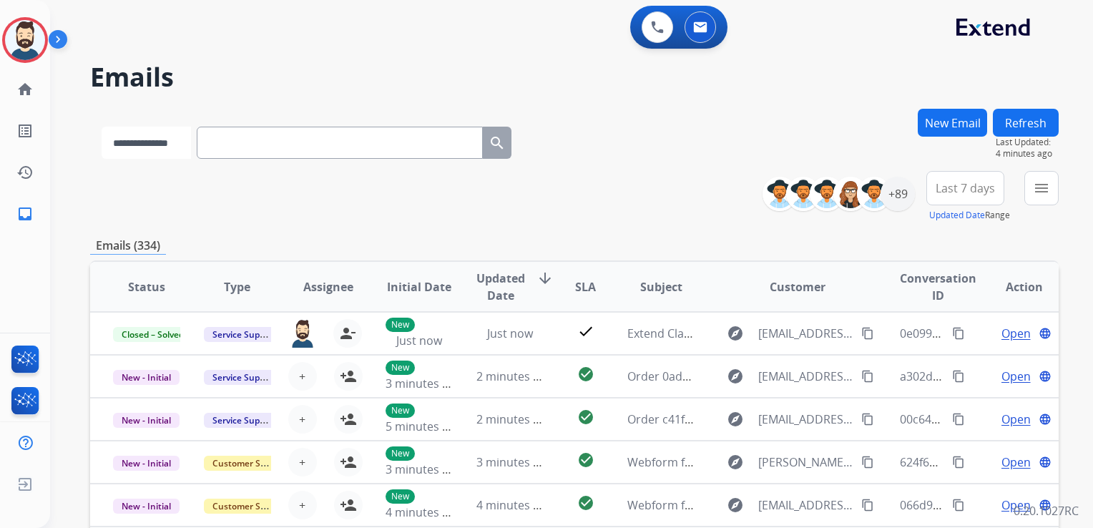
click at [185, 139] on select "**********" at bounding box center [146, 143] width 89 height 32
select select "**********"
click at [102, 127] on select "**********" at bounding box center [146, 143] width 89 height 32
click at [260, 147] on input "text" at bounding box center [341, 143] width 286 height 32
paste input "**********"
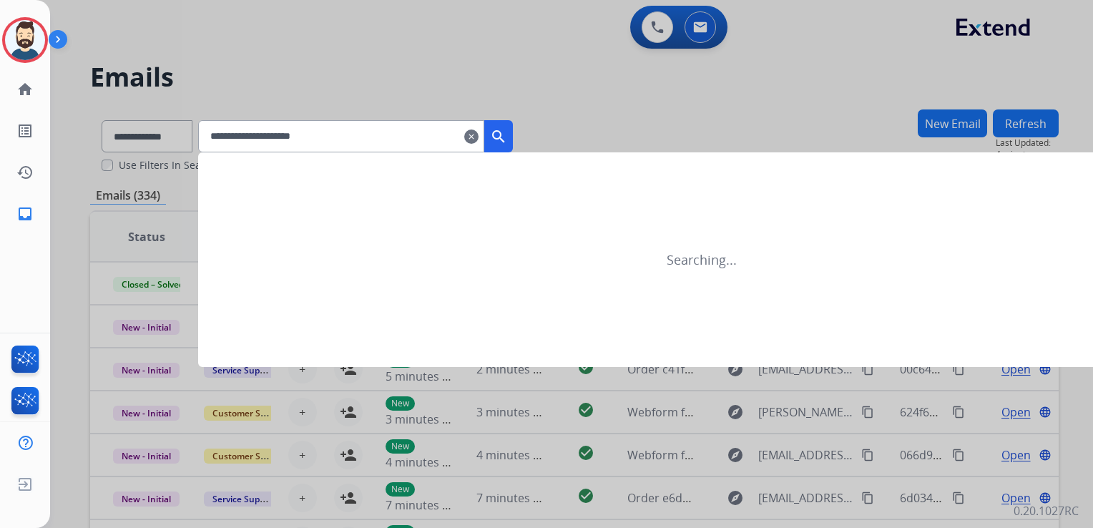
type input "**********"
click at [507, 136] on mat-icon "search" at bounding box center [498, 136] width 17 height 17
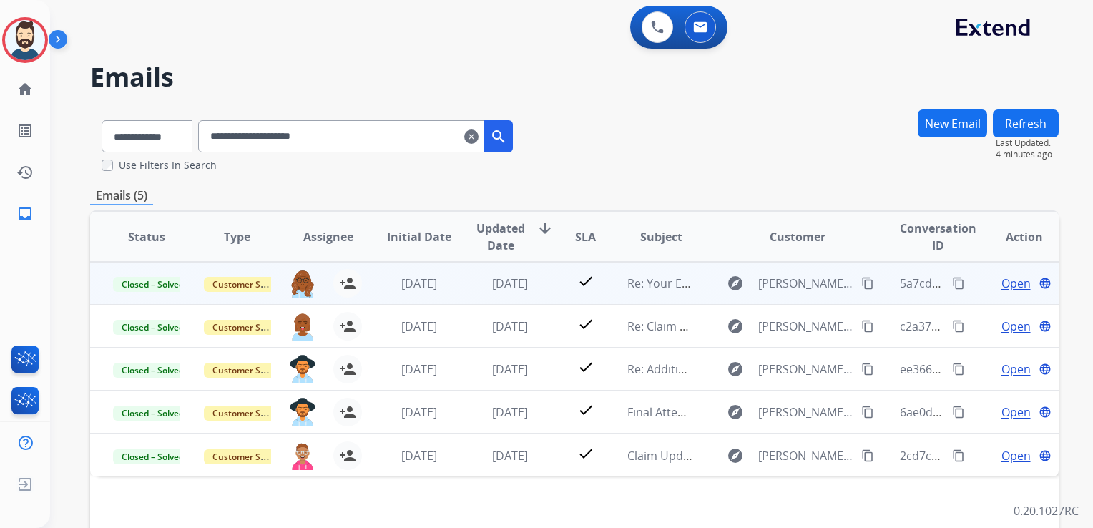
click at [519, 295] on td "[DATE]" at bounding box center [499, 283] width 91 height 43
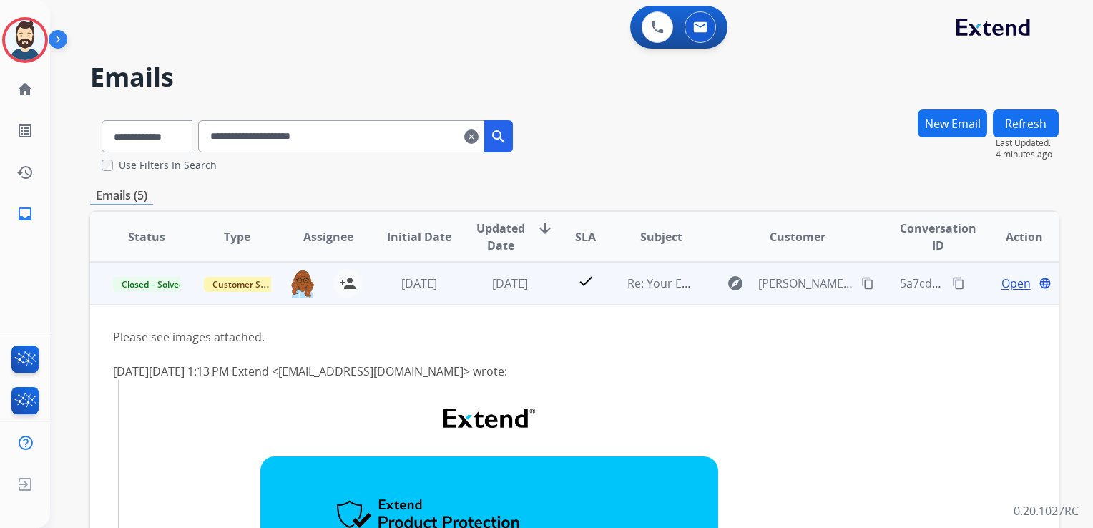
click at [1002, 282] on span "Open" at bounding box center [1016, 283] width 29 height 17
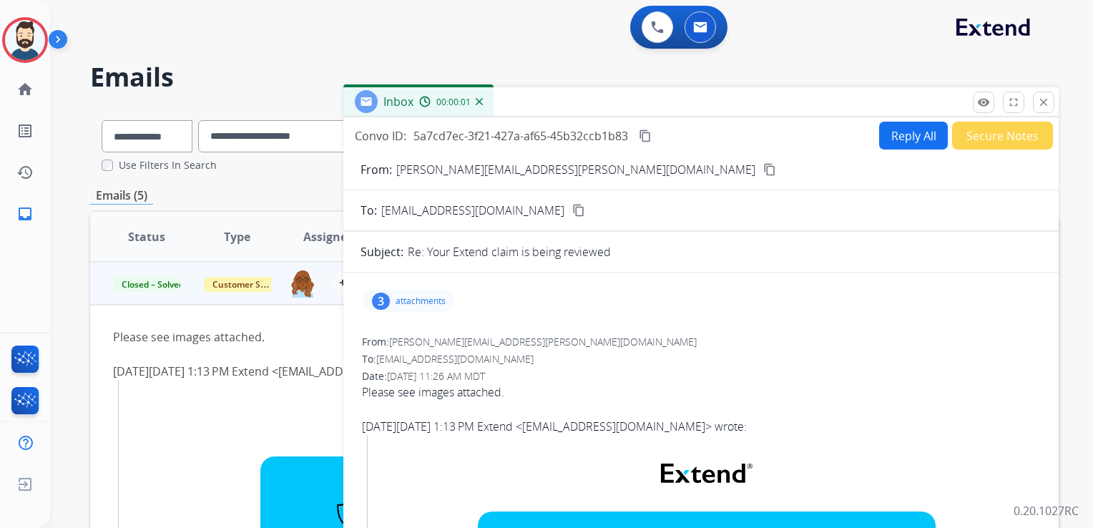
click at [424, 298] on p "attachments" at bounding box center [421, 301] width 50 height 11
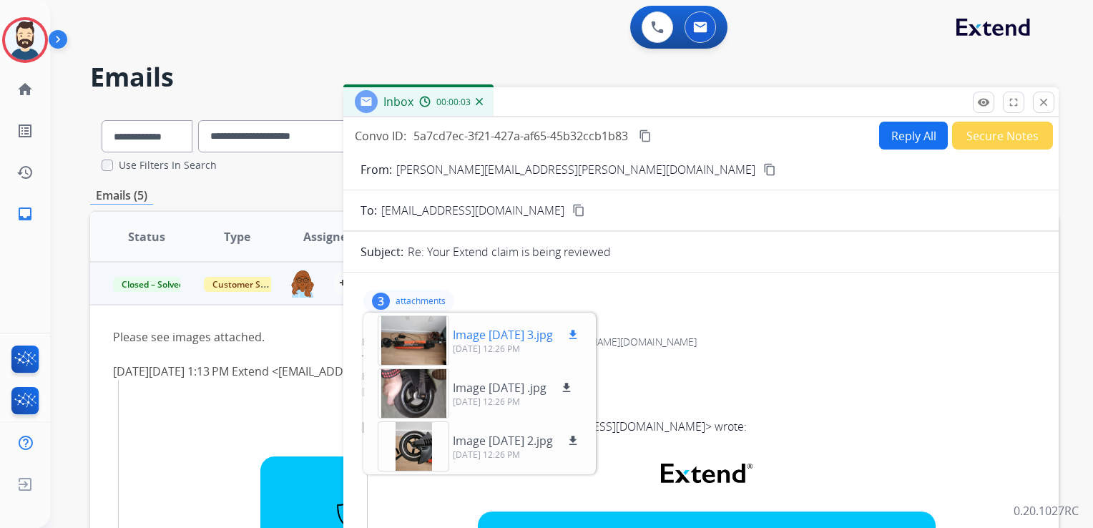
click at [580, 333] on mat-icon "download" at bounding box center [573, 334] width 13 height 13
click at [573, 384] on mat-icon "download" at bounding box center [566, 387] width 13 height 13
drag, startPoint x: 599, startPoint y: 439, endPoint x: 548, endPoint y: 396, distance: 66.5
click at [580, 439] on mat-icon "download" at bounding box center [573, 440] width 13 height 13
click at [419, 297] on p "attachments" at bounding box center [421, 301] width 50 height 11
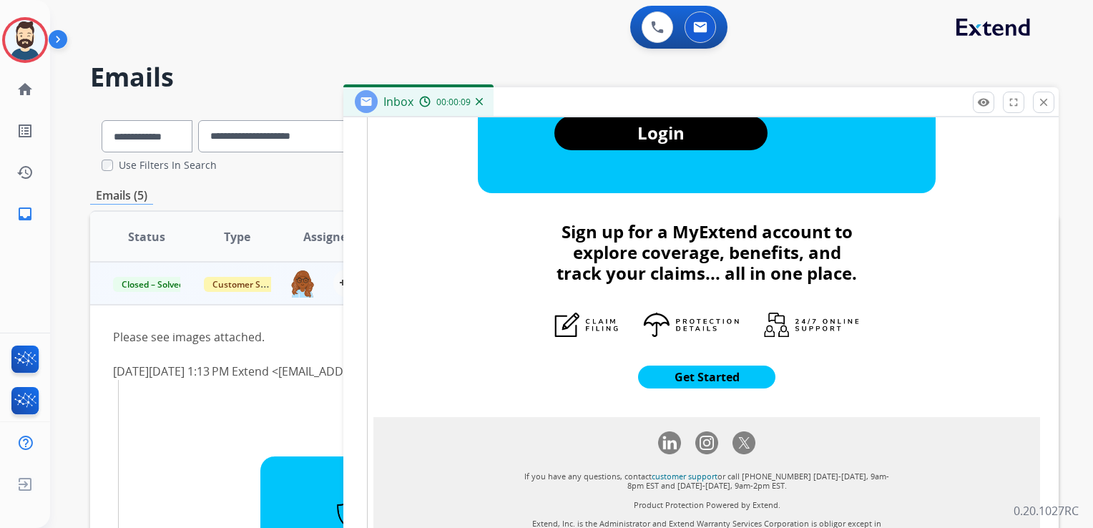
scroll to position [595, 0]
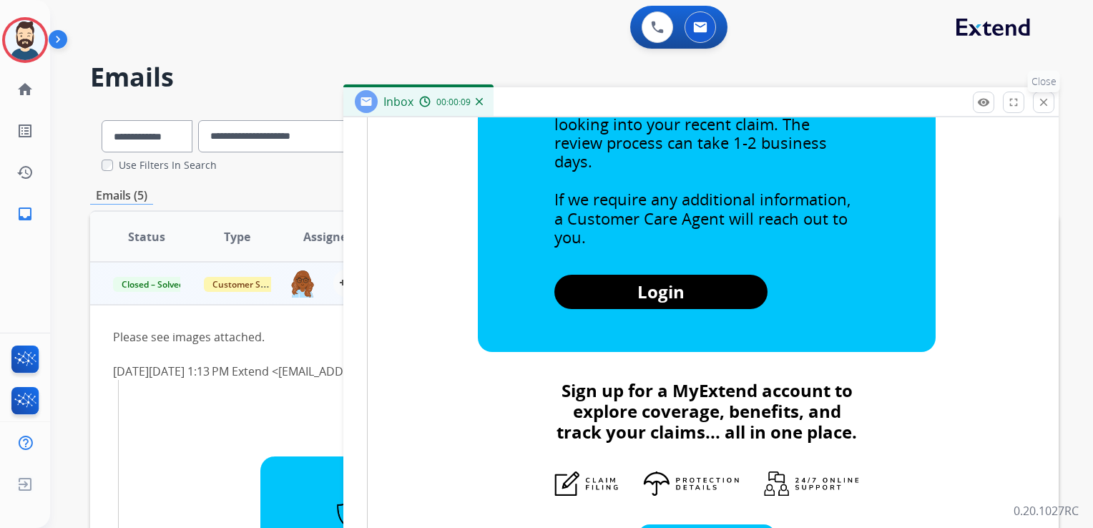
click at [1039, 107] on mat-icon "close" at bounding box center [1044, 102] width 13 height 13
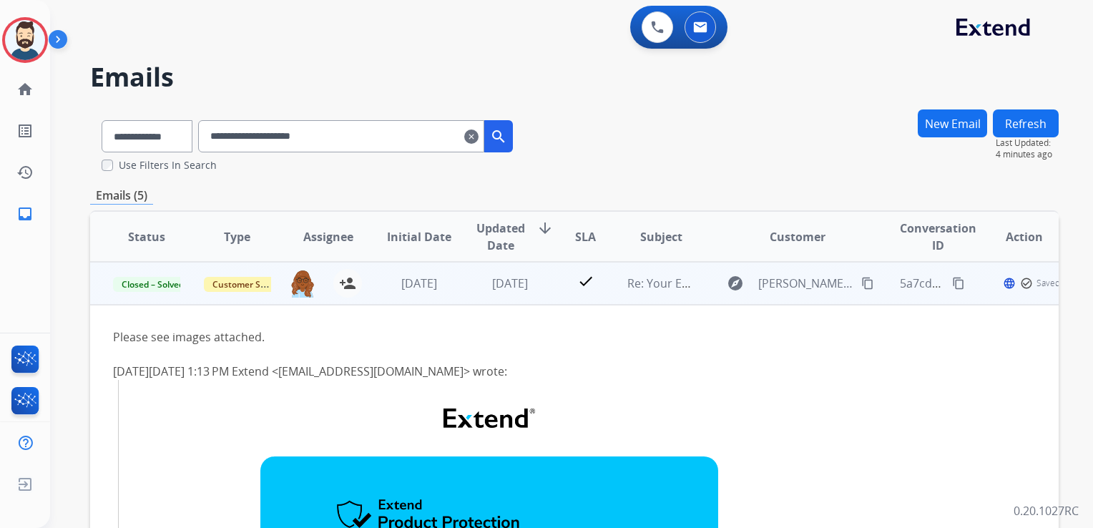
click at [466, 301] on td "[DATE]" at bounding box center [499, 283] width 91 height 43
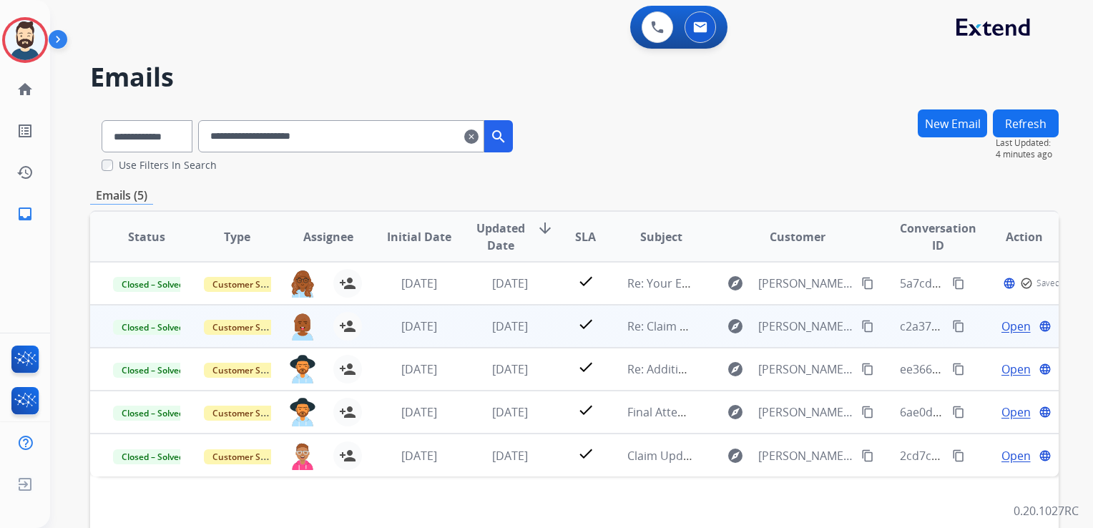
drag, startPoint x: 494, startPoint y: 334, endPoint x: 530, endPoint y: 345, distance: 36.7
click at [496, 334] on td "[DATE]" at bounding box center [499, 326] width 91 height 43
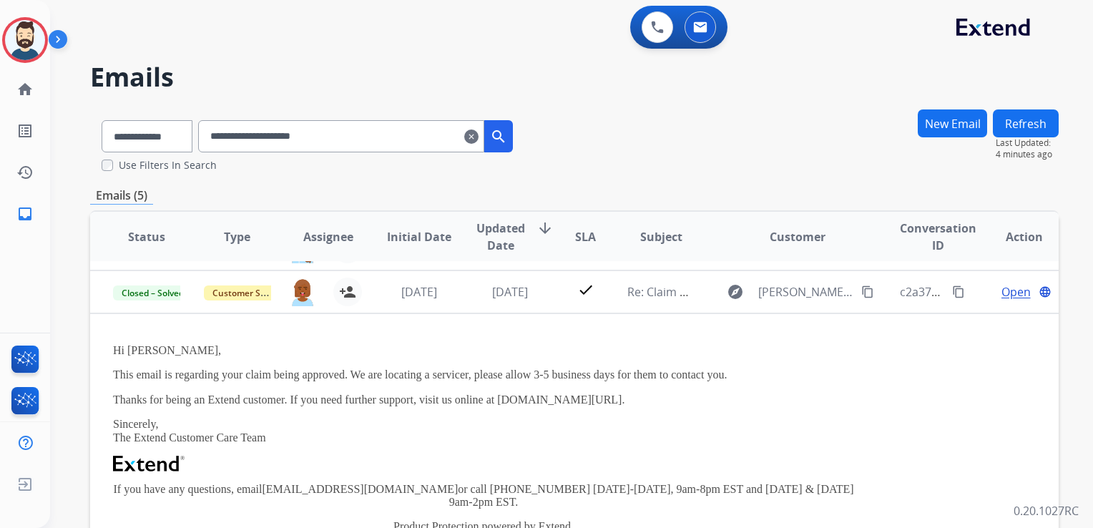
scroll to position [43, 0]
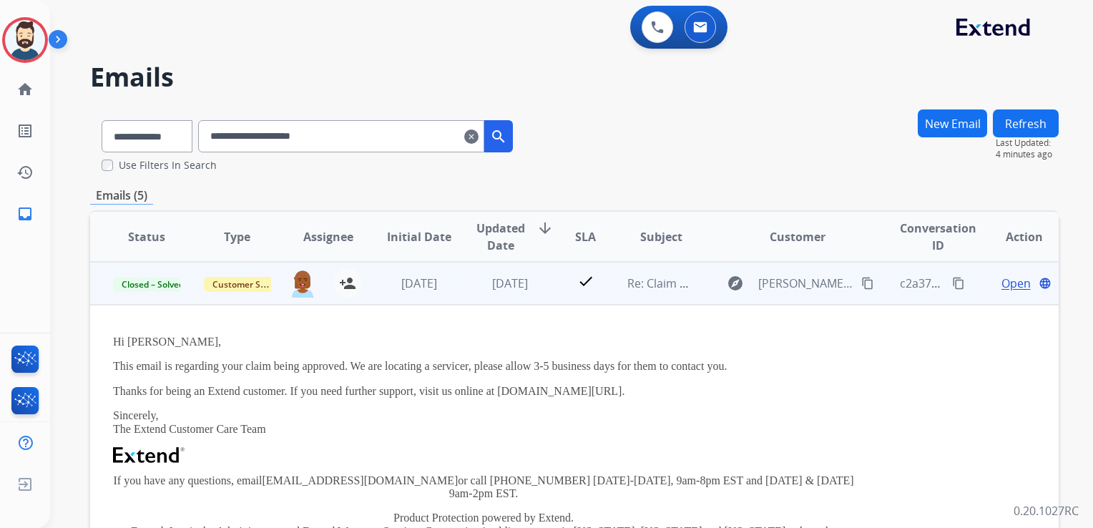
click at [1010, 279] on span "Open" at bounding box center [1016, 283] width 29 height 17
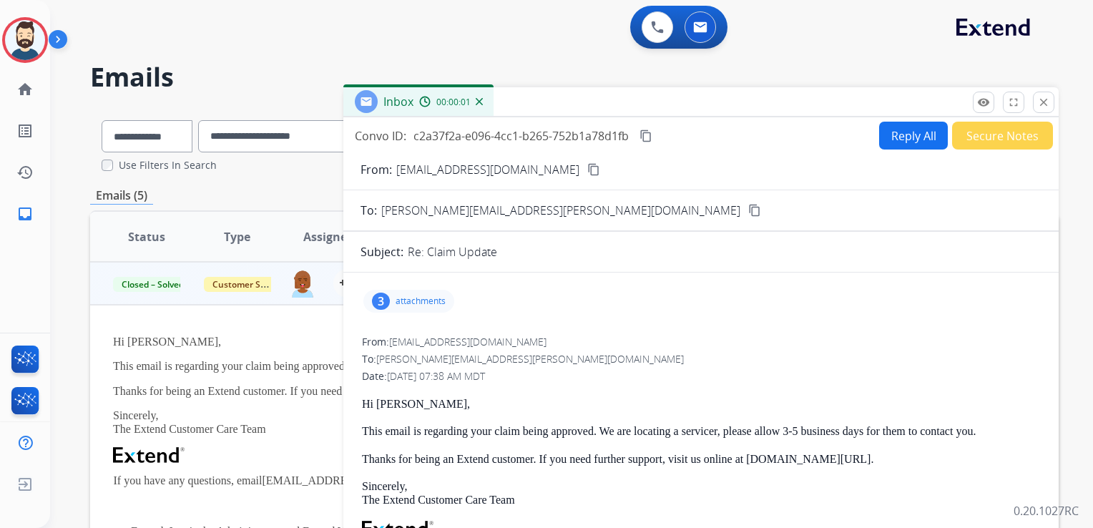
click at [412, 301] on p "attachments" at bounding box center [421, 301] width 50 height 11
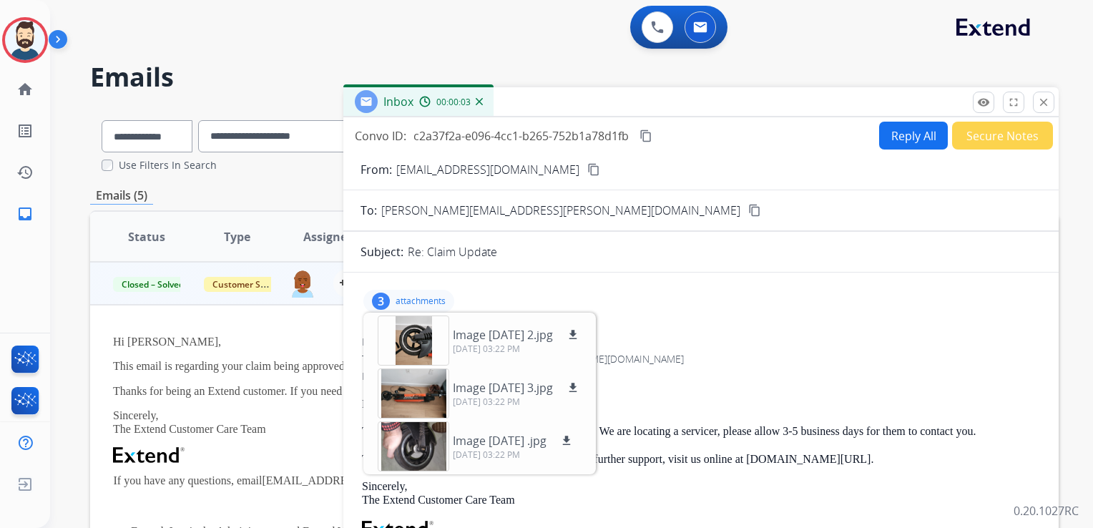
click at [420, 306] on div "3 attachments Image 2025-09-15 2.jpg download 09/22/2025, 03:22 PM Image 2025-0…" at bounding box center [409, 301] width 91 height 23
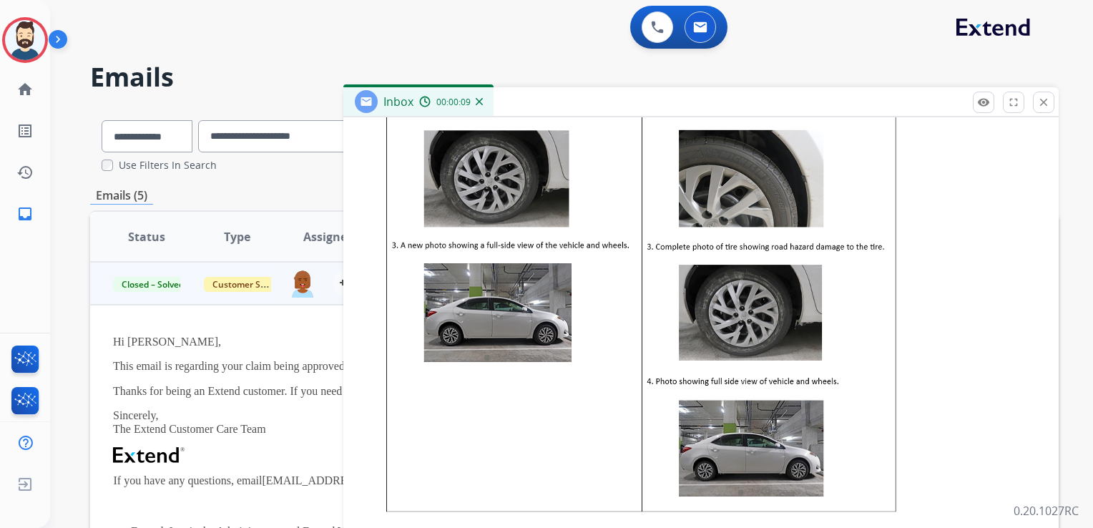
scroll to position [923, 0]
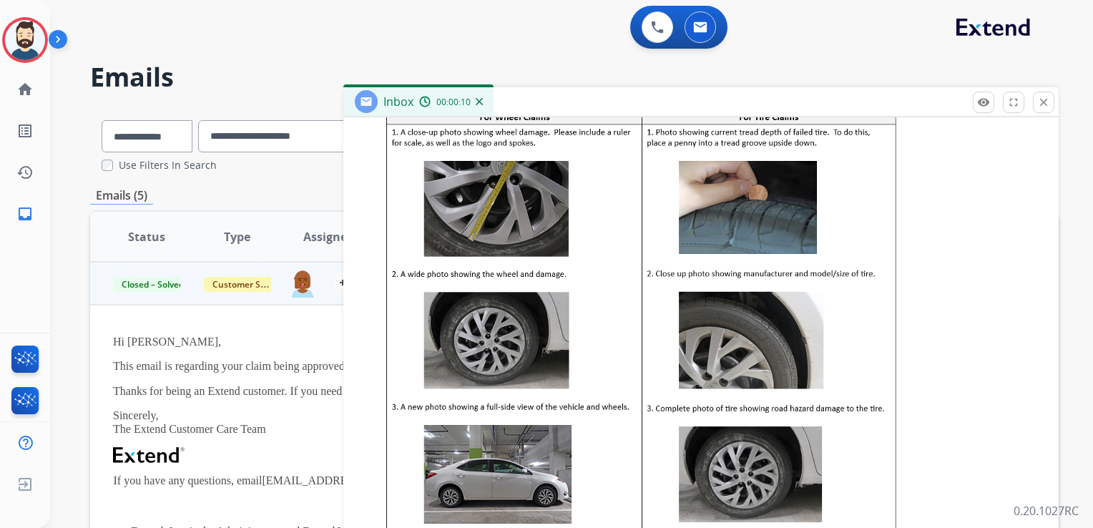
click at [1041, 104] on mat-icon "close" at bounding box center [1044, 102] width 13 height 13
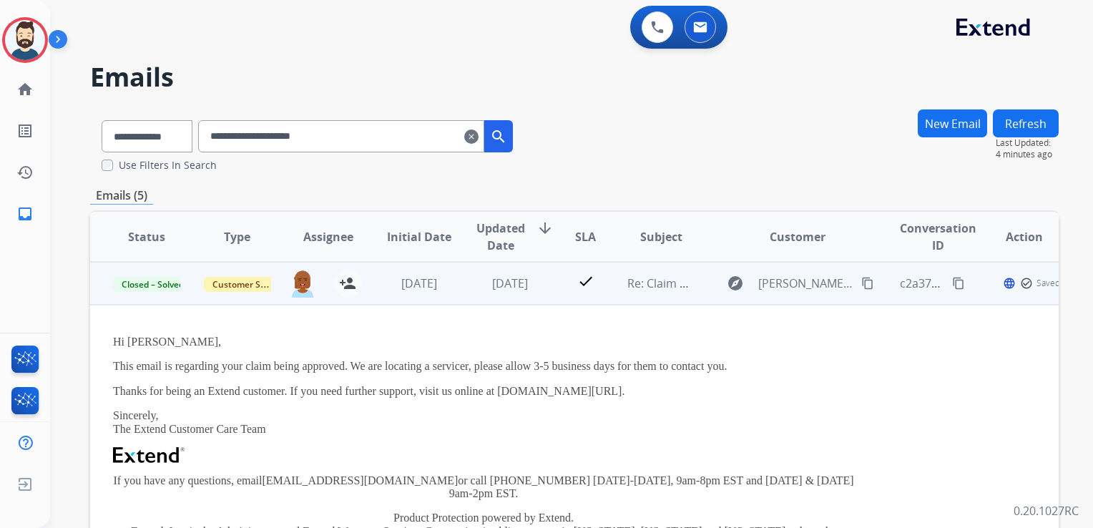
click at [407, 298] on td "[DATE]" at bounding box center [408, 283] width 91 height 43
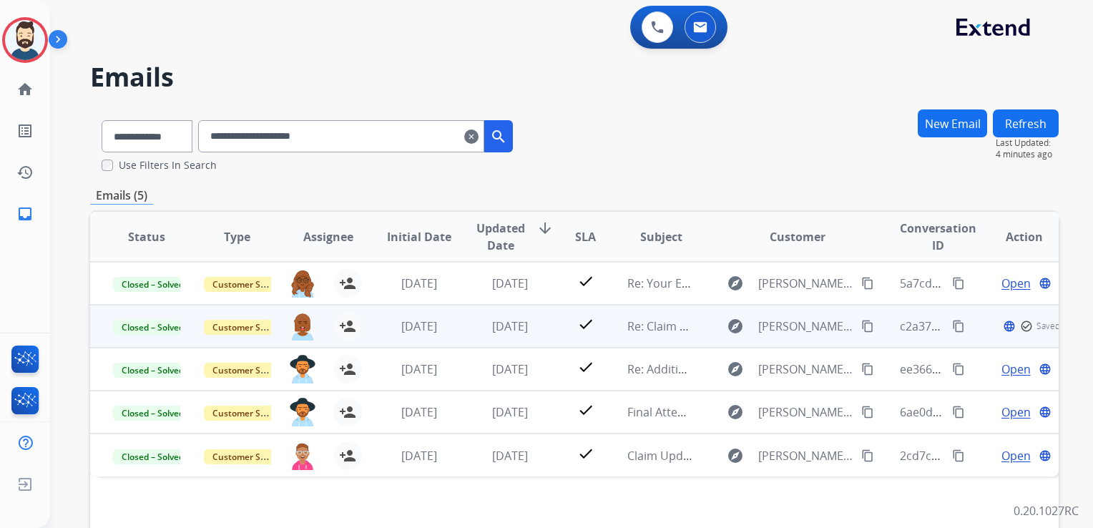
scroll to position [0, 0]
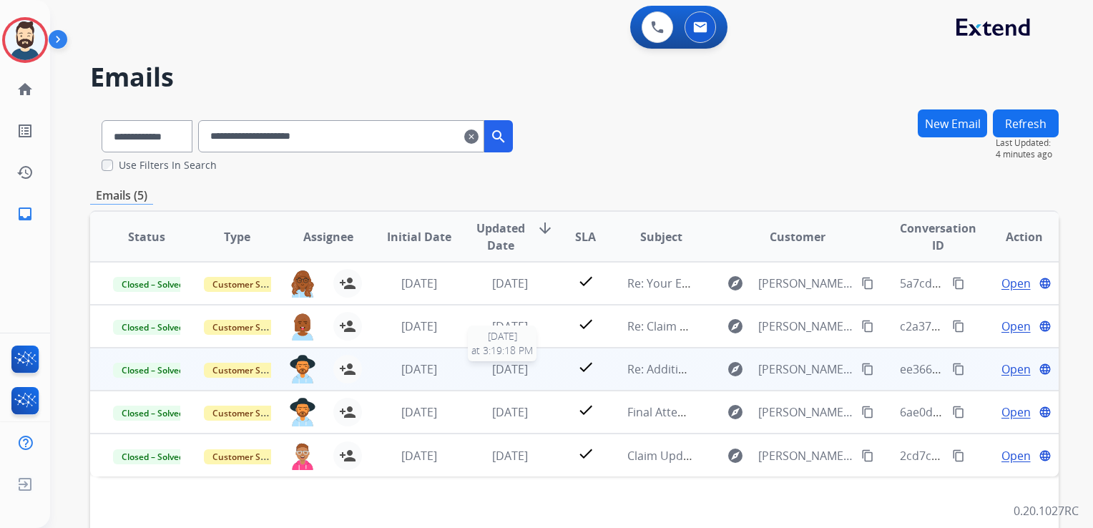
click at [492, 372] on span "[DATE]" at bounding box center [510, 369] width 36 height 16
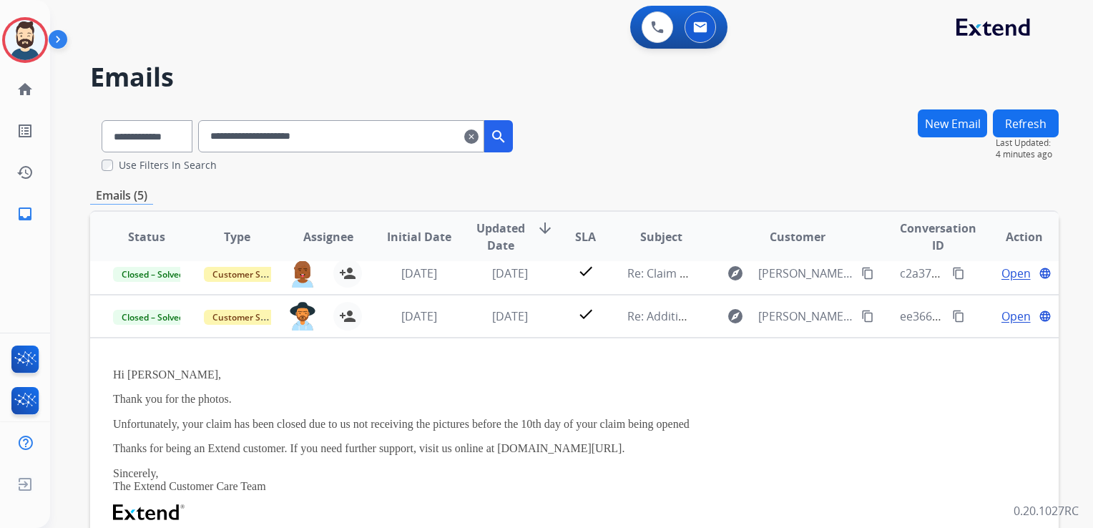
scroll to position [86, 0]
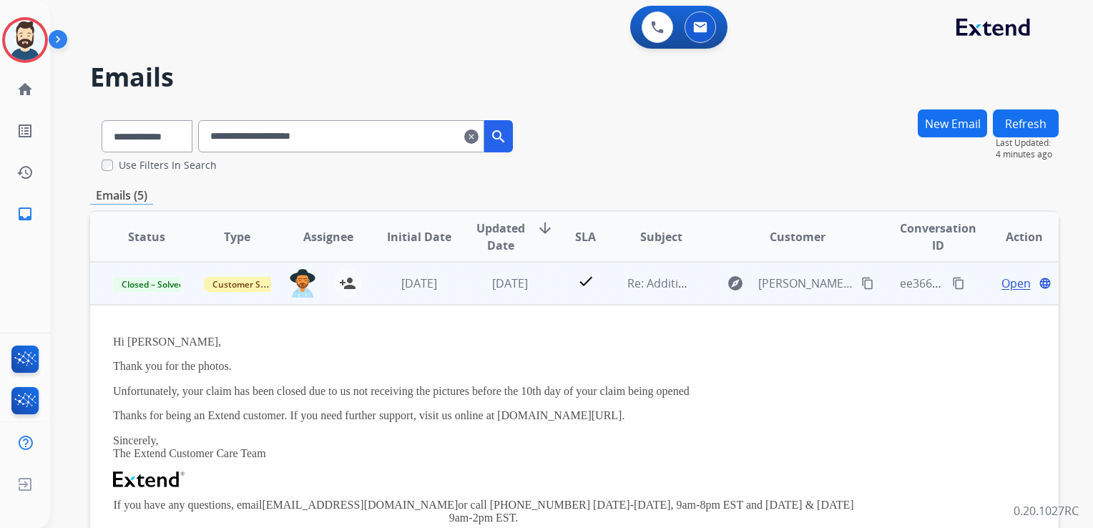
click at [1007, 281] on span "Open" at bounding box center [1016, 283] width 29 height 17
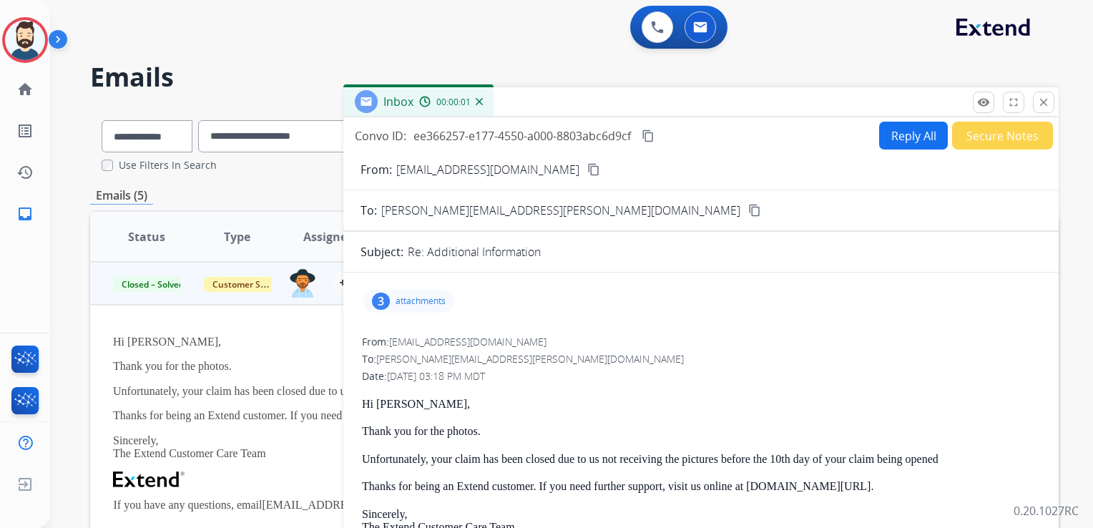
click at [412, 299] on p "attachments" at bounding box center [421, 301] width 50 height 11
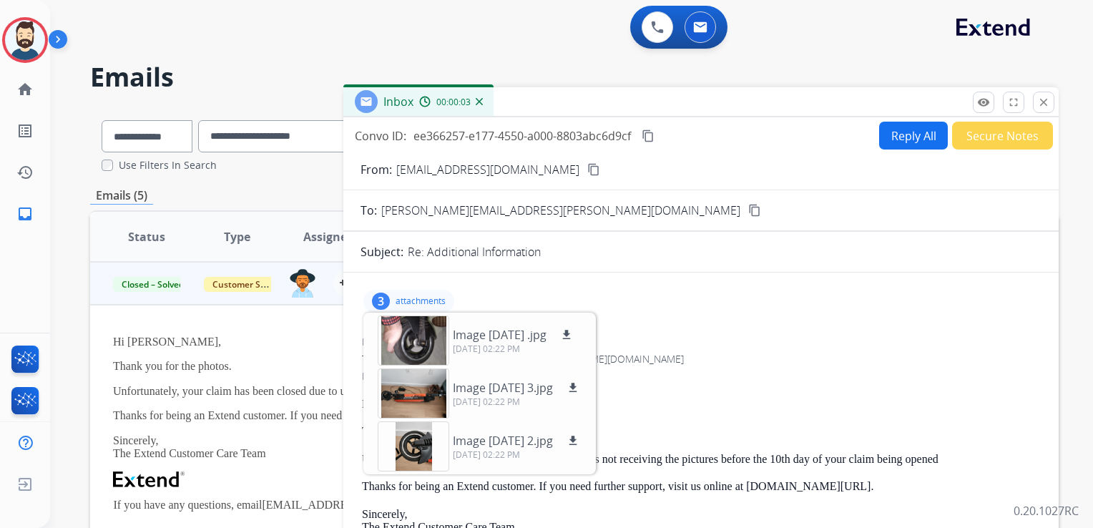
click at [416, 296] on p "attachments" at bounding box center [421, 301] width 50 height 11
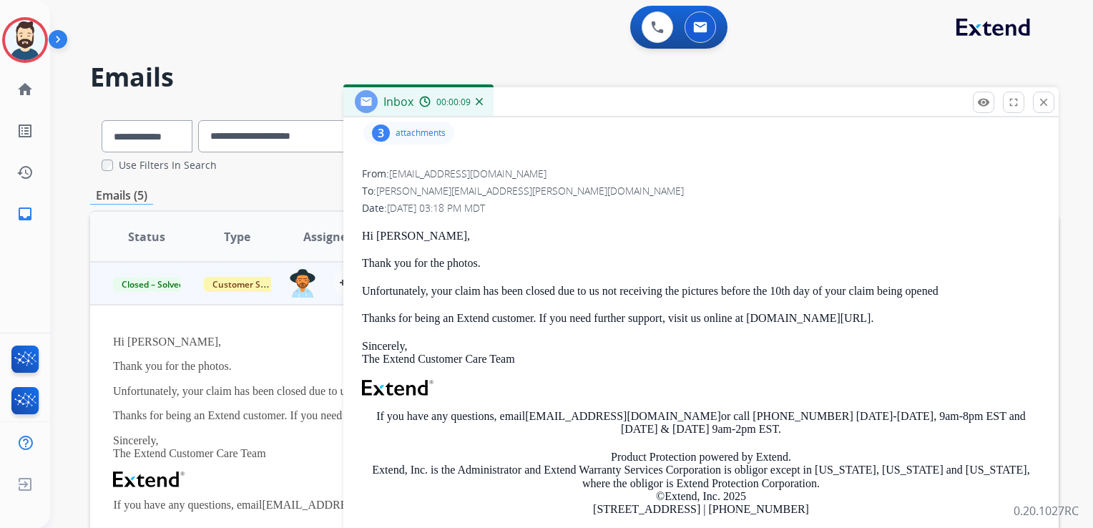
scroll to position [157, 0]
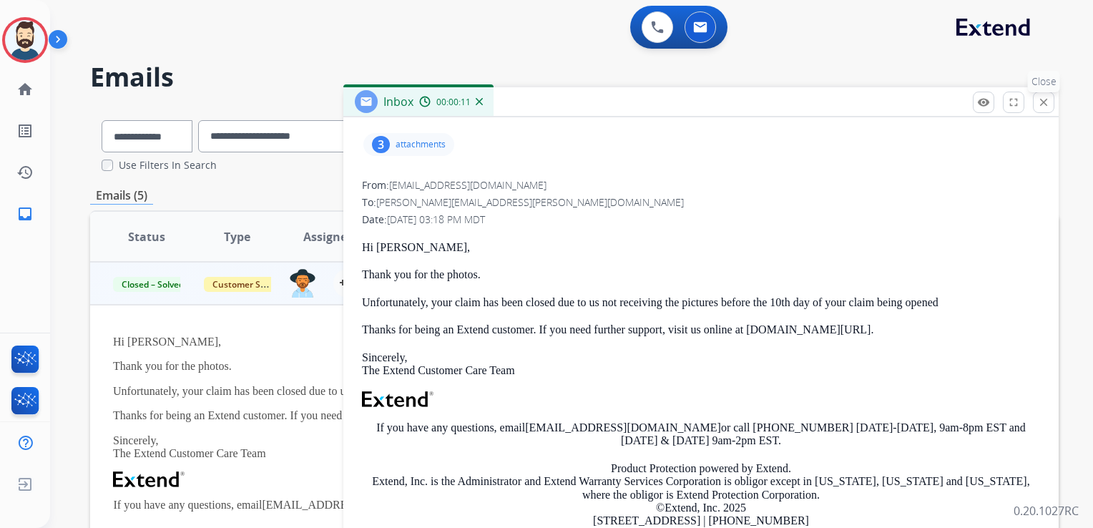
click at [1044, 102] on mat-icon "close" at bounding box center [1044, 102] width 13 height 13
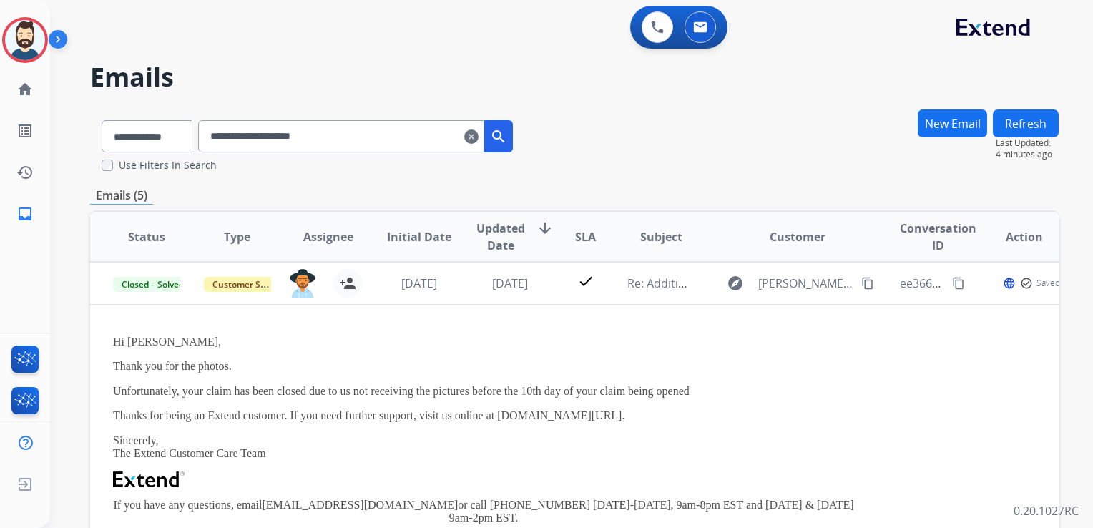
drag, startPoint x: 521, startPoint y: 296, endPoint x: 512, endPoint y: 293, distance: 9.1
click at [520, 296] on td "[DATE]" at bounding box center [499, 283] width 91 height 43
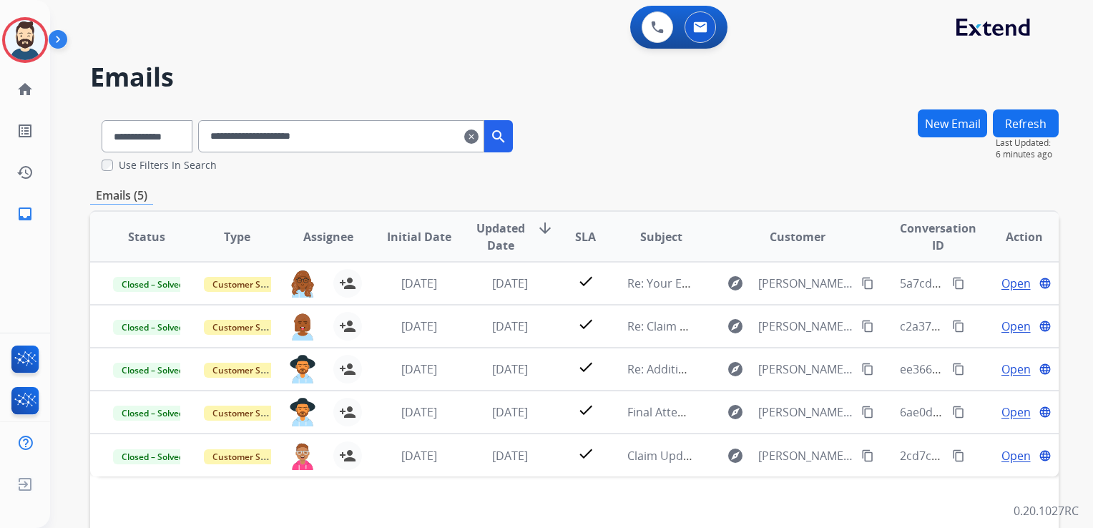
click at [479, 135] on mat-icon "clear" at bounding box center [471, 136] width 14 height 17
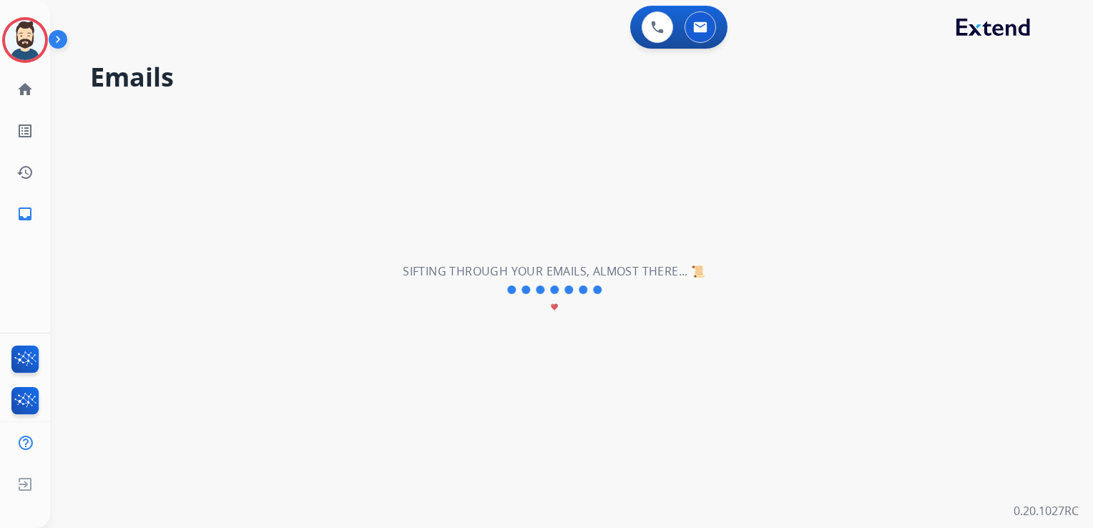
select select "**********"
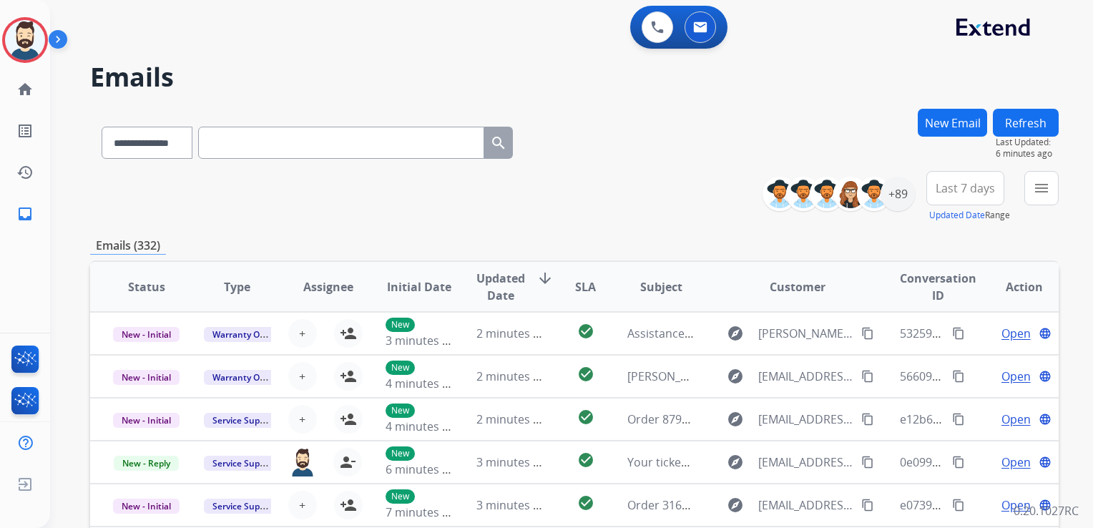
click at [945, 122] on button "New Email" at bounding box center [952, 123] width 69 height 28
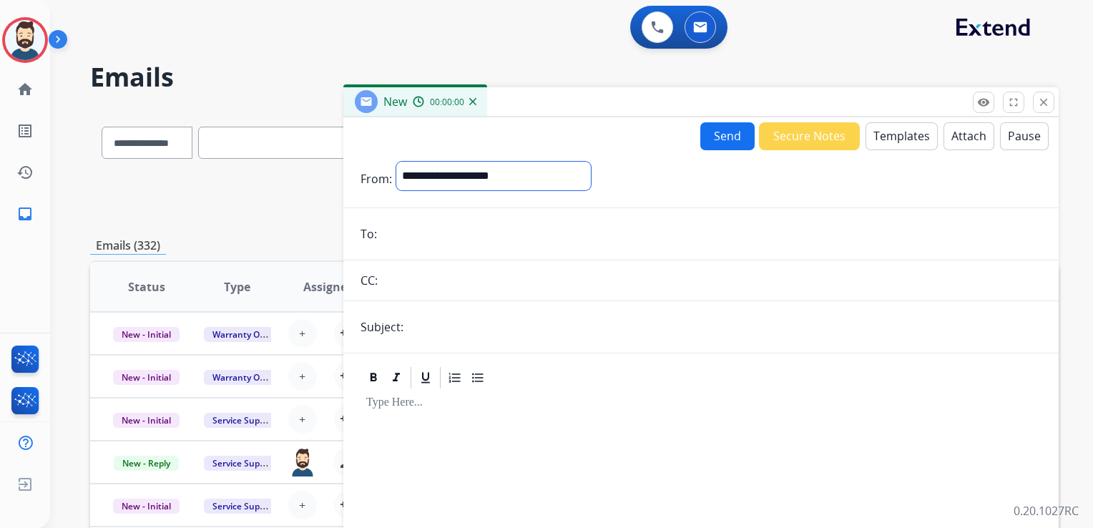
click at [504, 180] on select "**********" at bounding box center [493, 176] width 195 height 29
select select "**********"
click at [396, 162] on select "**********" at bounding box center [493, 176] width 195 height 29
click at [457, 235] on input "email" at bounding box center [711, 235] width 661 height 29
paste input "**********"
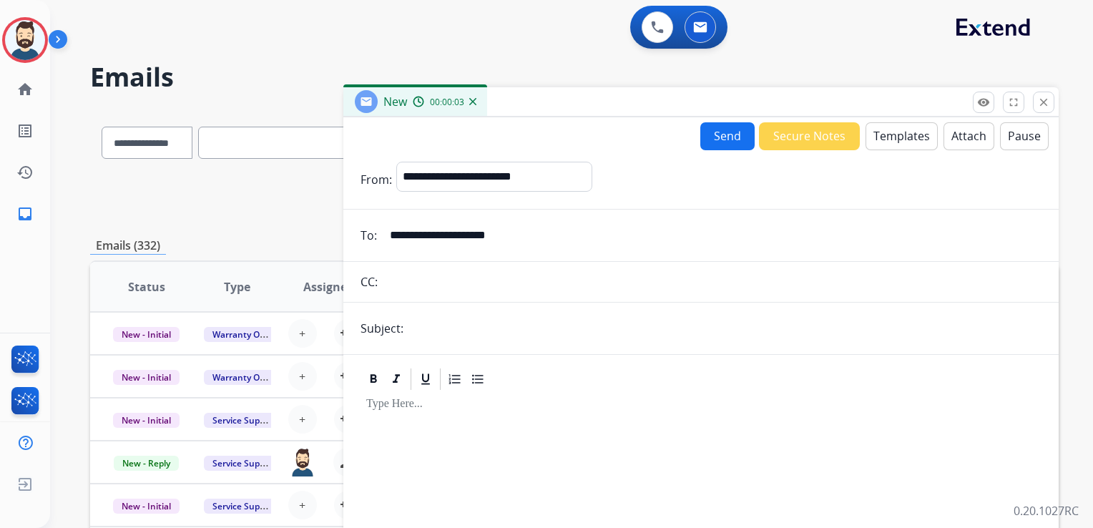
type input "**********"
click at [458, 337] on input "text" at bounding box center [725, 328] width 634 height 29
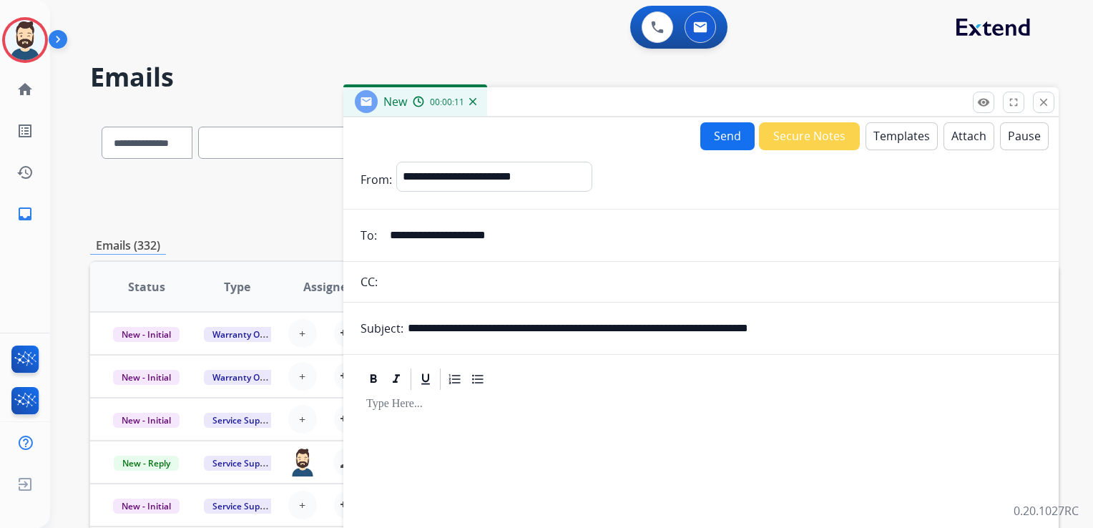
drag, startPoint x: 628, startPoint y: 328, endPoint x: 875, endPoint y: 334, distance: 247.0
click at [875, 334] on input "**********" at bounding box center [725, 328] width 634 height 29
paste input "text"
drag, startPoint x: 500, startPoint y: 328, endPoint x: 565, endPoint y: 331, distance: 64.5
click at [565, 331] on input "**********" at bounding box center [725, 328] width 634 height 29
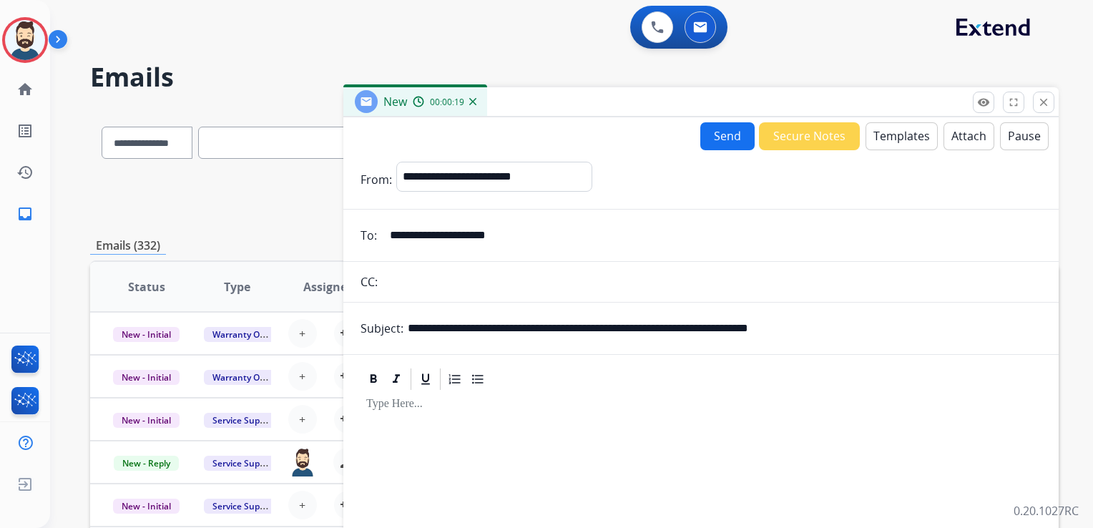
paste input "text"
type input "**********"
click at [527, 411] on div at bounding box center [701, 514] width 681 height 245
click at [885, 137] on button "Templates" at bounding box center [902, 136] width 72 height 28
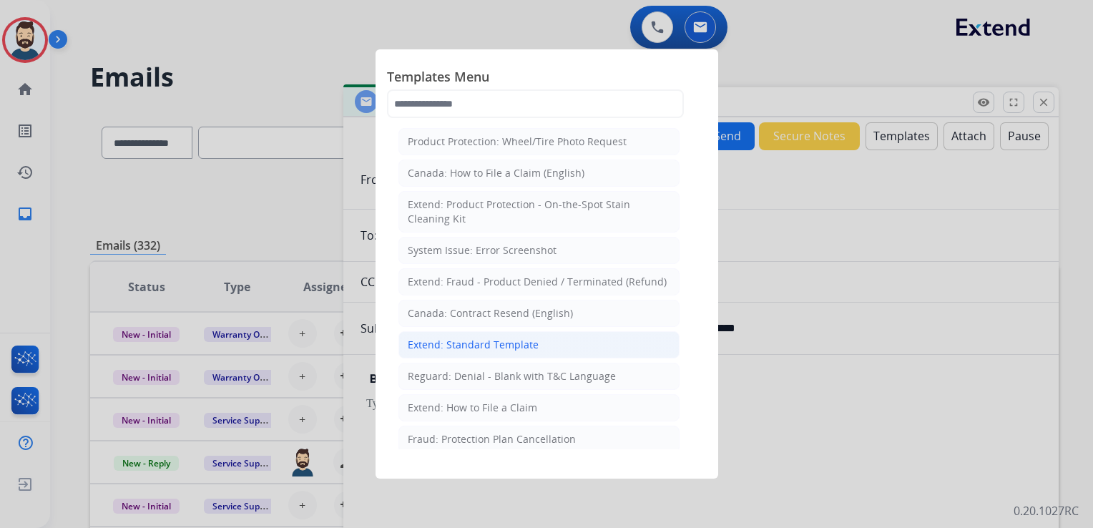
click at [466, 339] on div "Extend: Standard Template" at bounding box center [473, 345] width 131 height 14
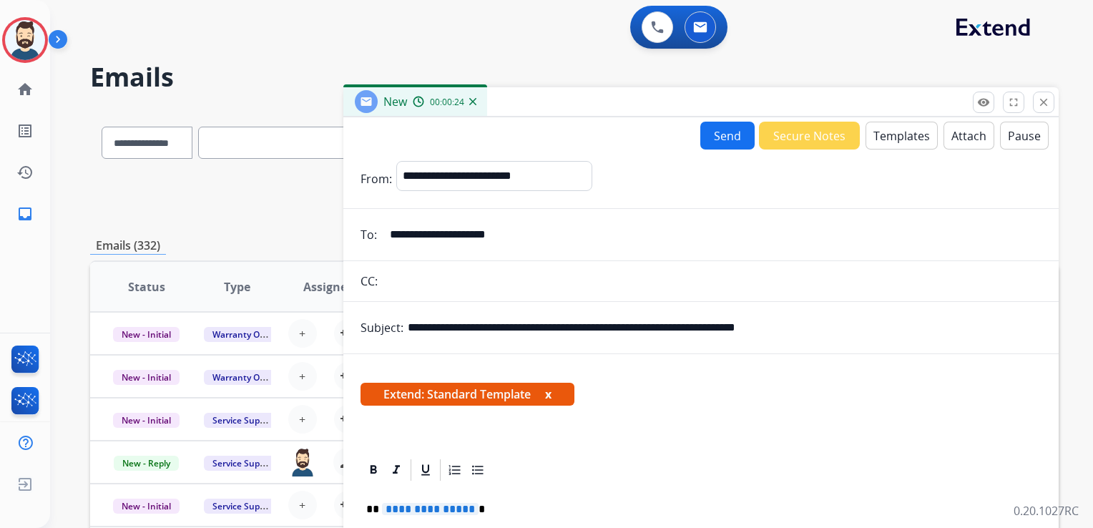
click at [958, 142] on button "Attach" at bounding box center [969, 136] width 51 height 28
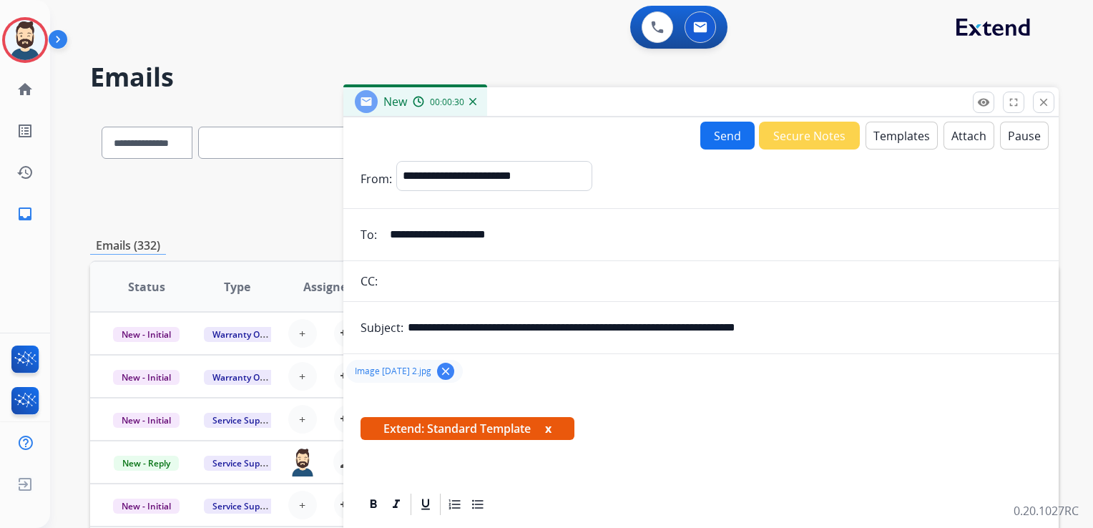
click at [954, 134] on button "Attach" at bounding box center [969, 136] width 51 height 28
click at [946, 132] on button "Attach" at bounding box center [969, 136] width 51 height 28
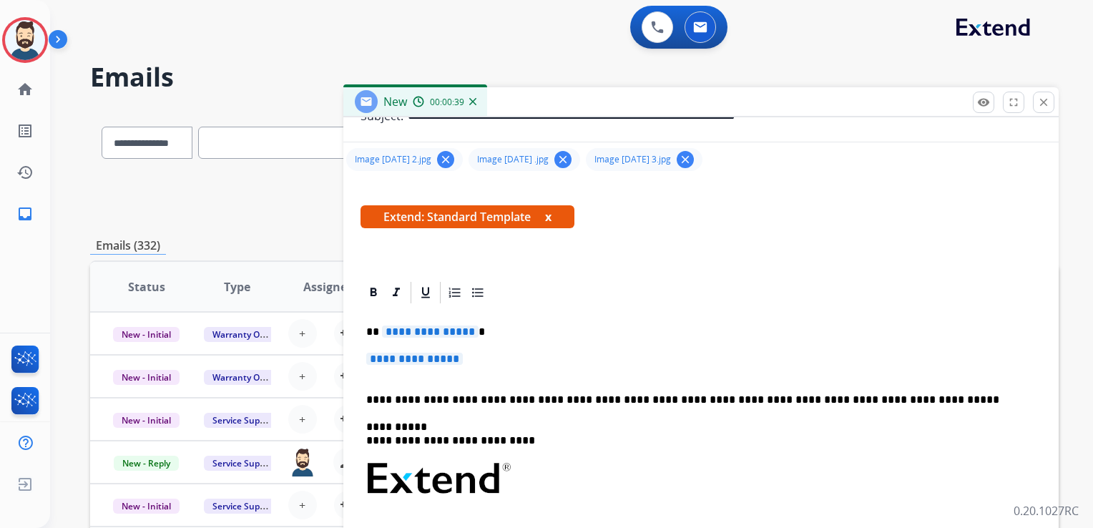
scroll to position [286, 0]
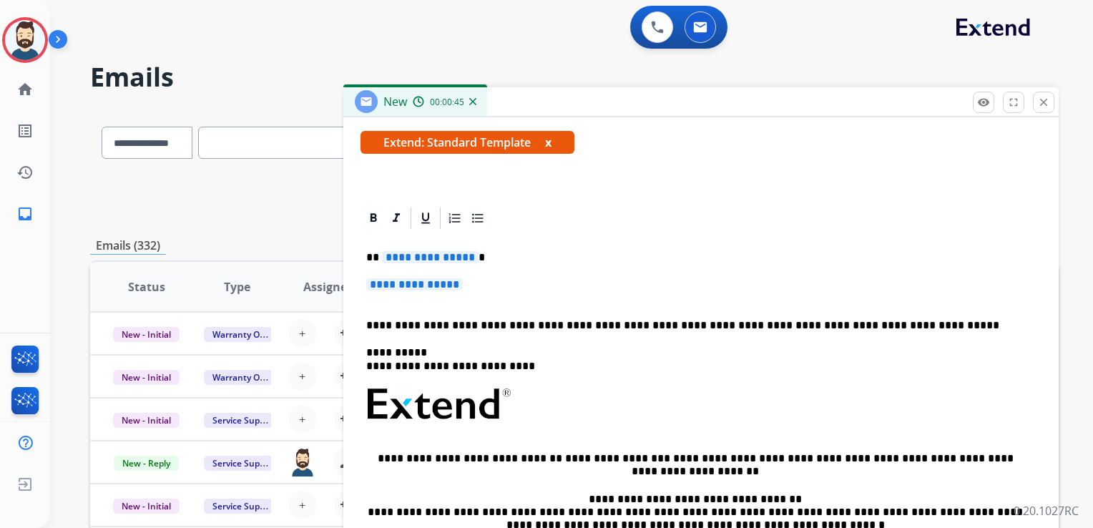
click at [432, 308] on div "**********" at bounding box center [701, 438] width 681 height 414
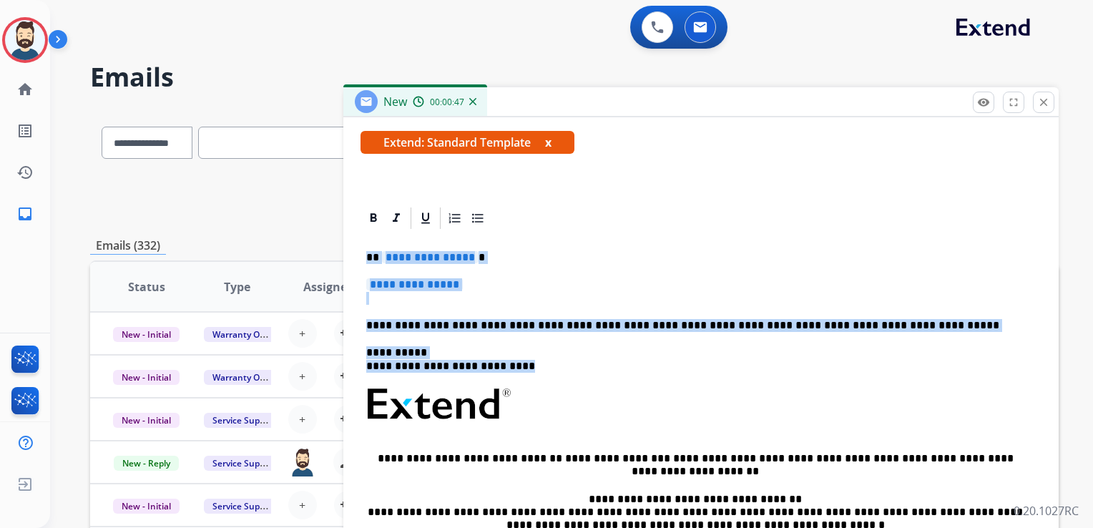
drag, startPoint x: 366, startPoint y: 253, endPoint x: 530, endPoint y: 359, distance: 195.1
click at [530, 359] on div "**********" at bounding box center [701, 438] width 681 height 414
paste div
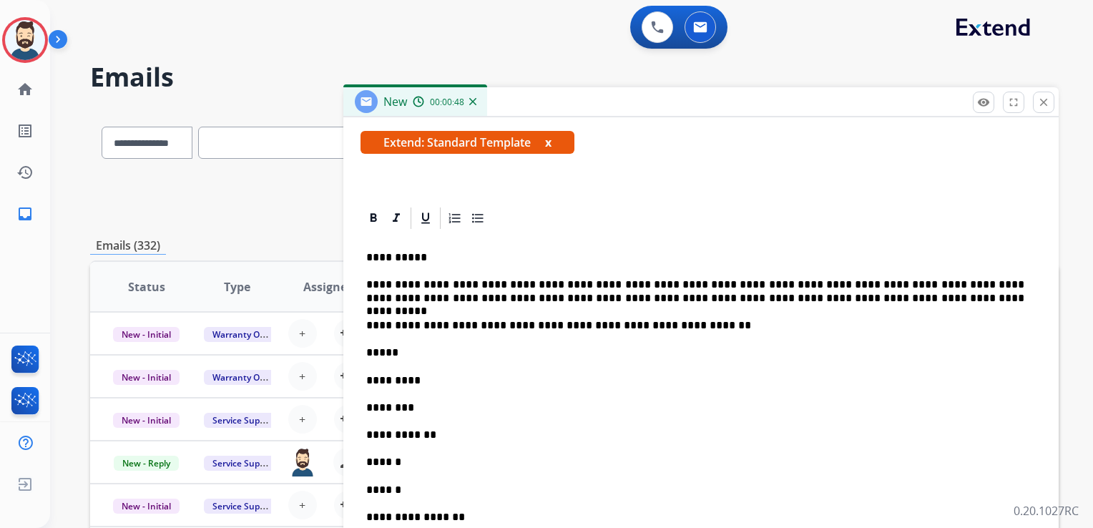
click at [679, 328] on p "**********" at bounding box center [695, 325] width 658 height 13
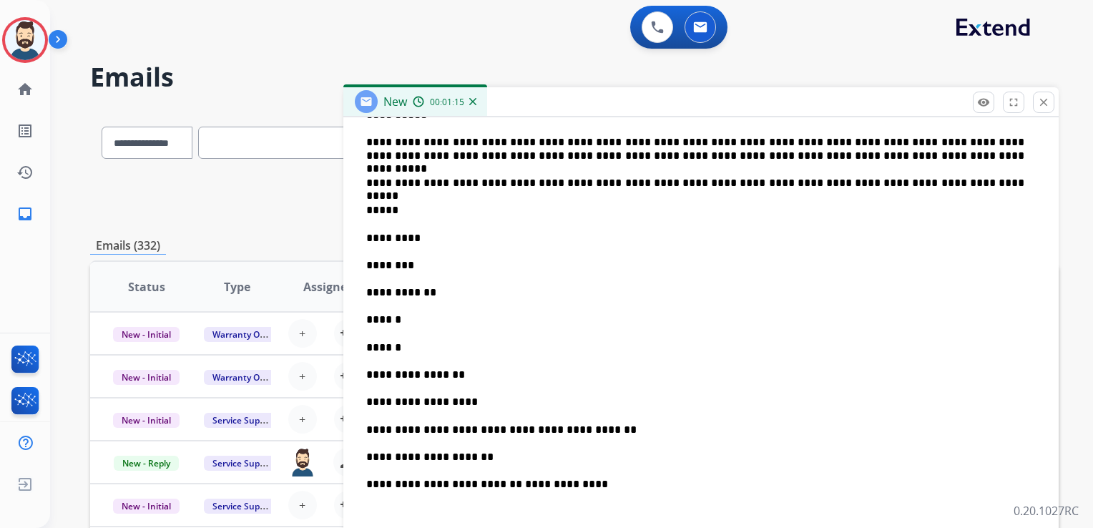
scroll to position [429, 0]
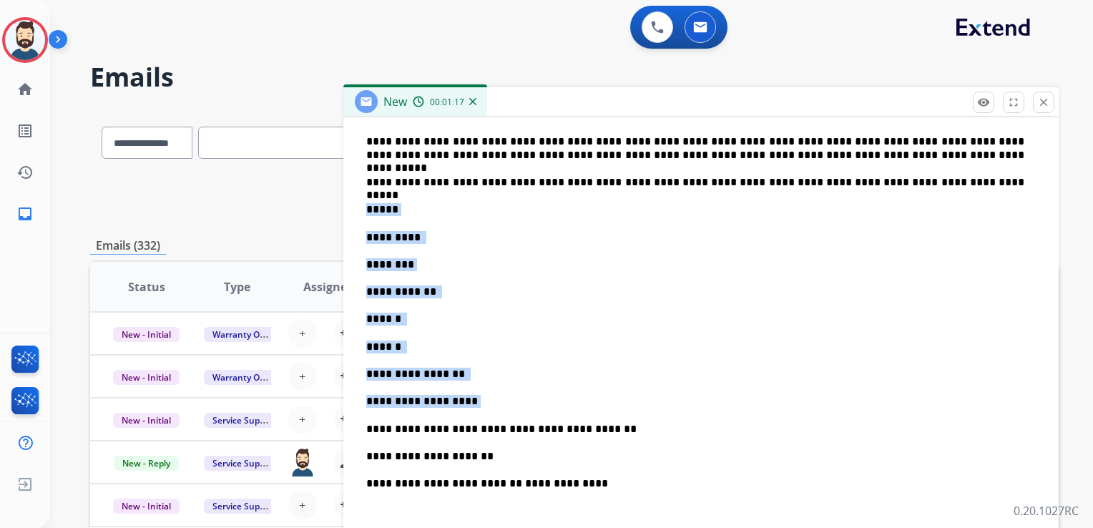
drag, startPoint x: 366, startPoint y: 211, endPoint x: 474, endPoint y: 388, distance: 207.2
click at [474, 388] on div "**********" at bounding box center [701, 439] width 681 height 702
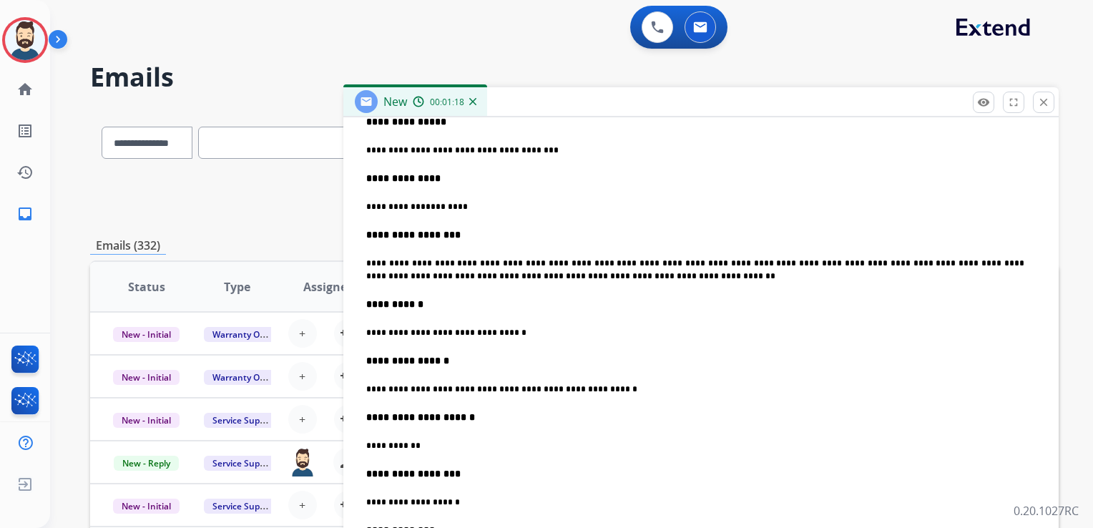
scroll to position [1002, 0]
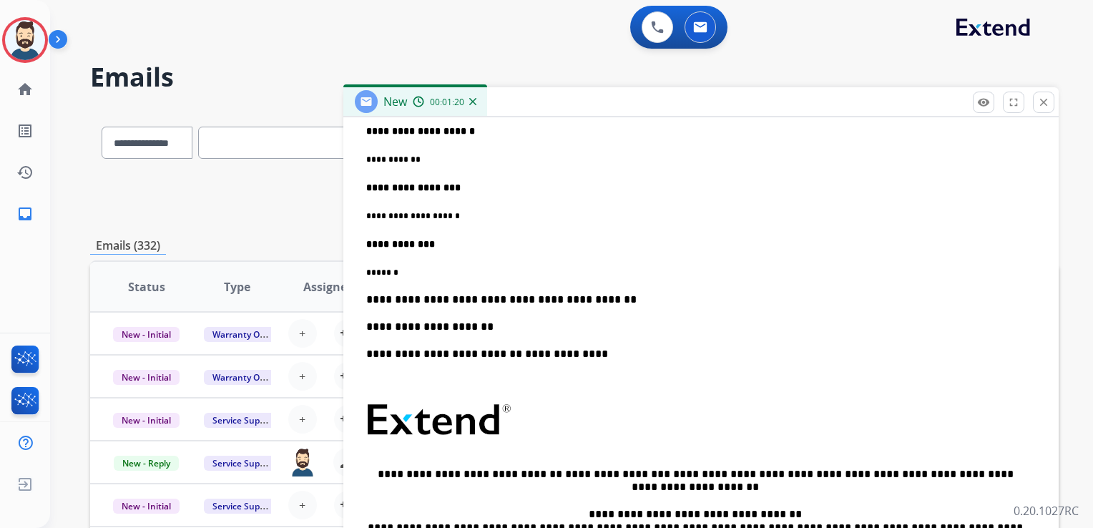
click at [600, 298] on p "**********" at bounding box center [695, 299] width 658 height 13
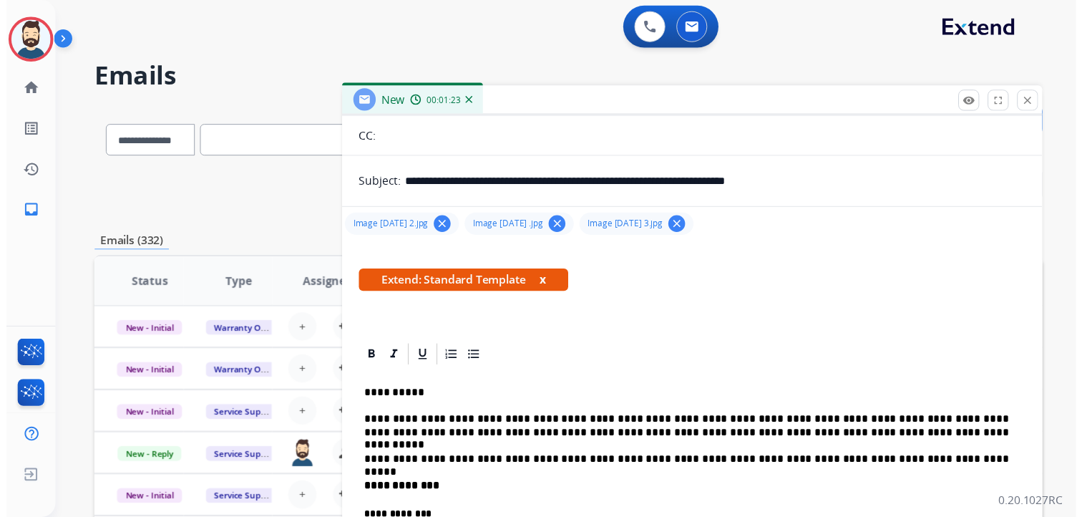
scroll to position [0, 0]
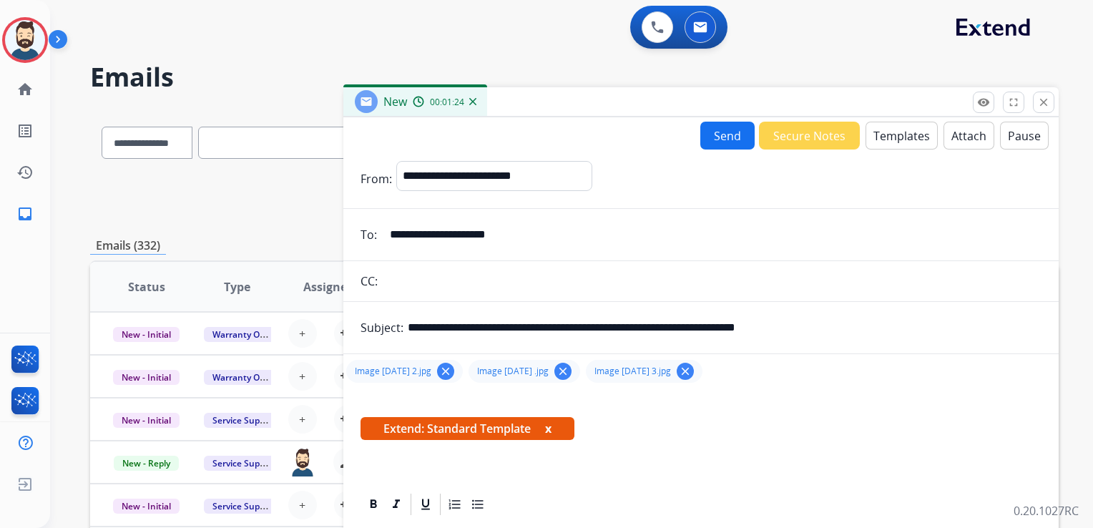
click at [743, 130] on button "Send" at bounding box center [728, 136] width 54 height 28
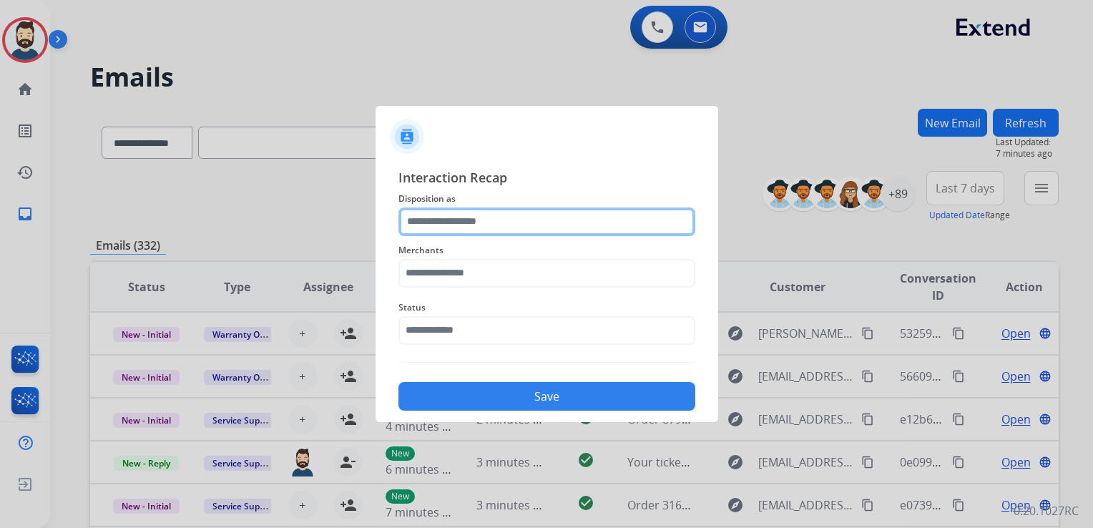
click at [498, 223] on input "text" at bounding box center [547, 222] width 297 height 29
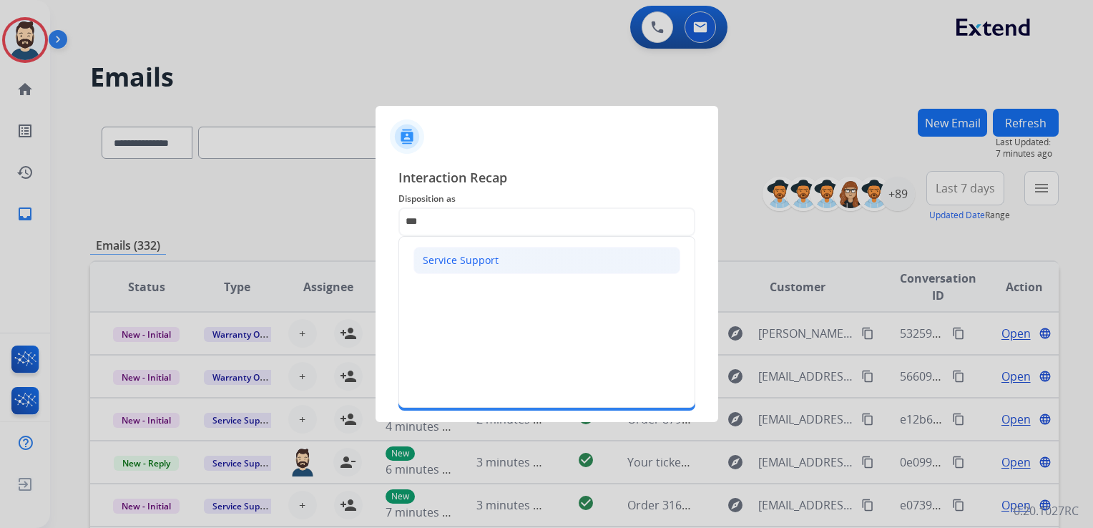
click at [476, 259] on div "Service Support" at bounding box center [461, 260] width 76 height 14
type input "**********"
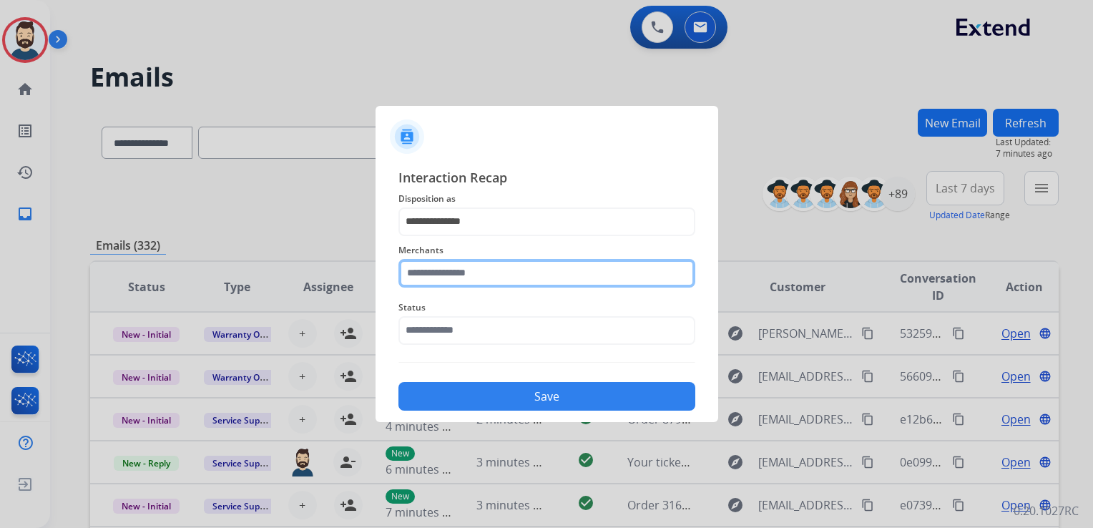
click at [479, 276] on input "text" at bounding box center [547, 273] width 297 height 29
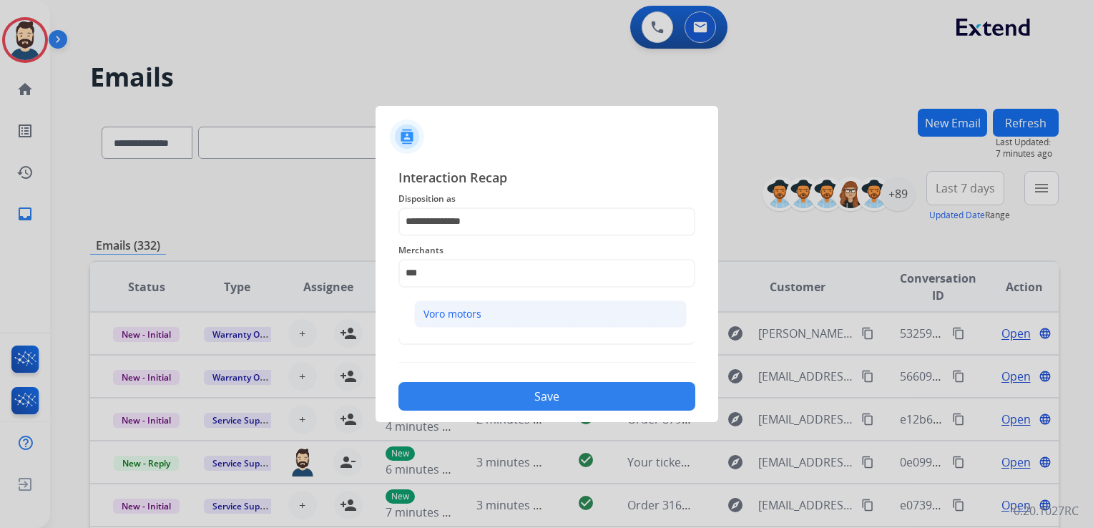
click at [512, 307] on li "Voro motors" at bounding box center [550, 314] width 273 height 27
type input "**********"
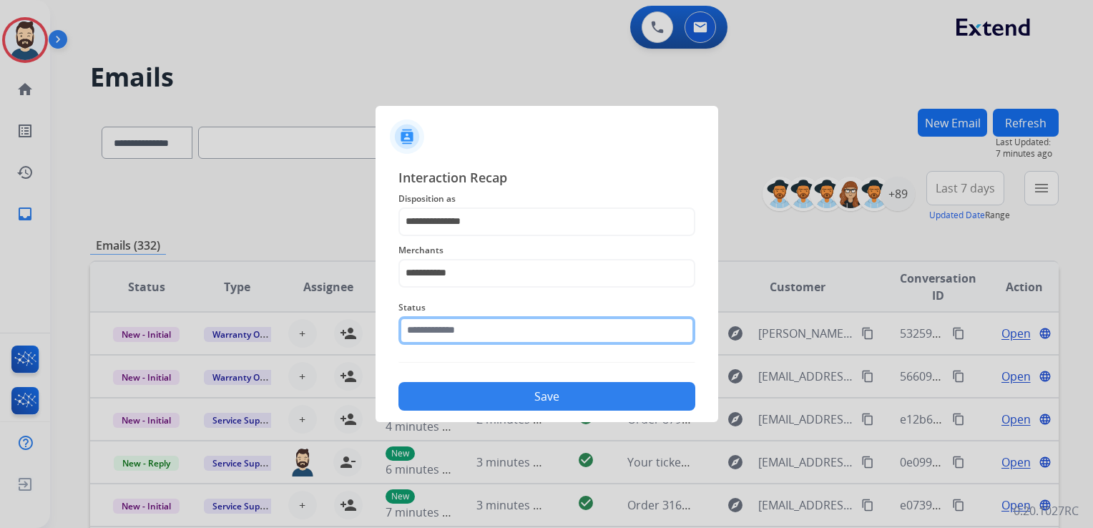
click at [489, 333] on input "text" at bounding box center [547, 330] width 297 height 29
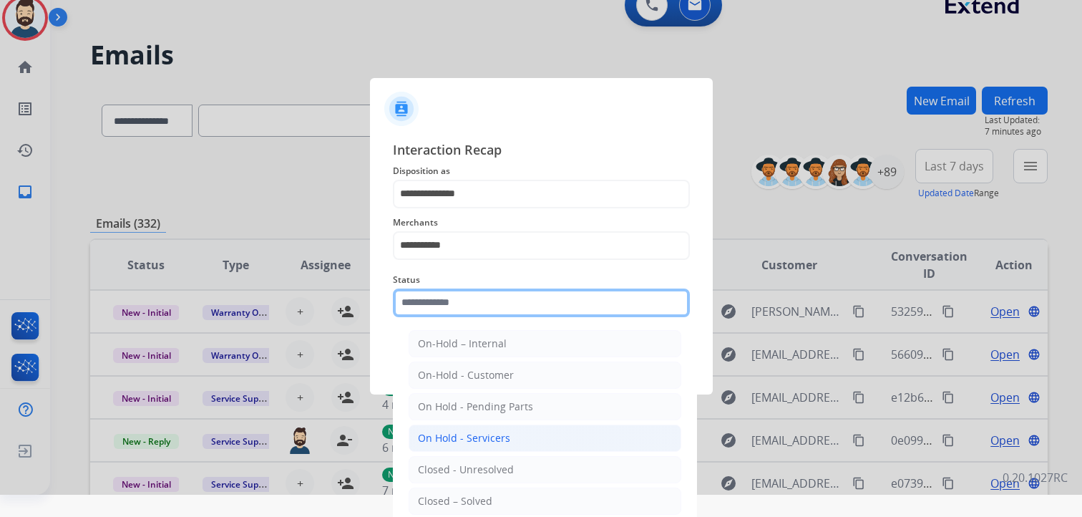
scroll to position [42, 0]
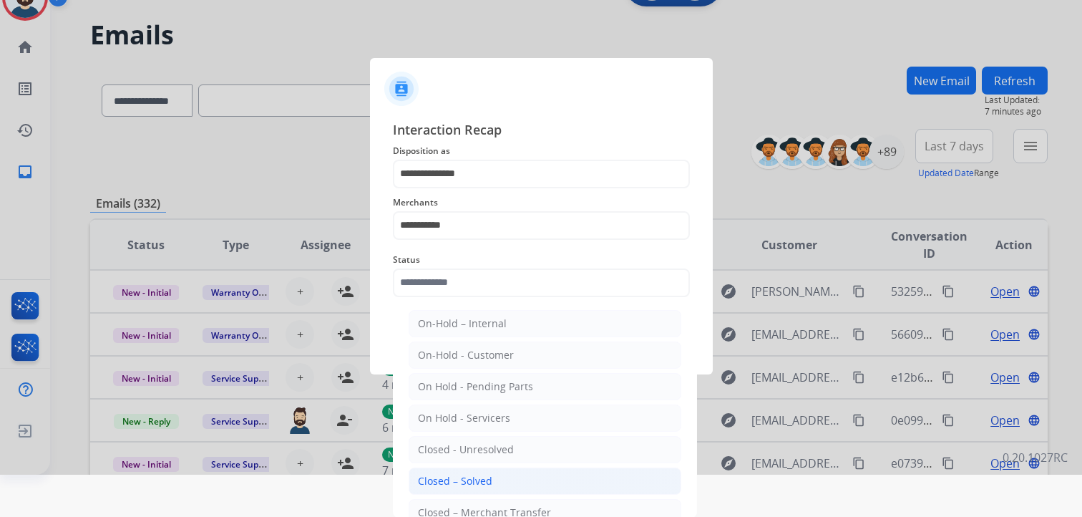
click at [467, 477] on div "Closed – Solved" at bounding box center [455, 481] width 74 height 14
type input "**********"
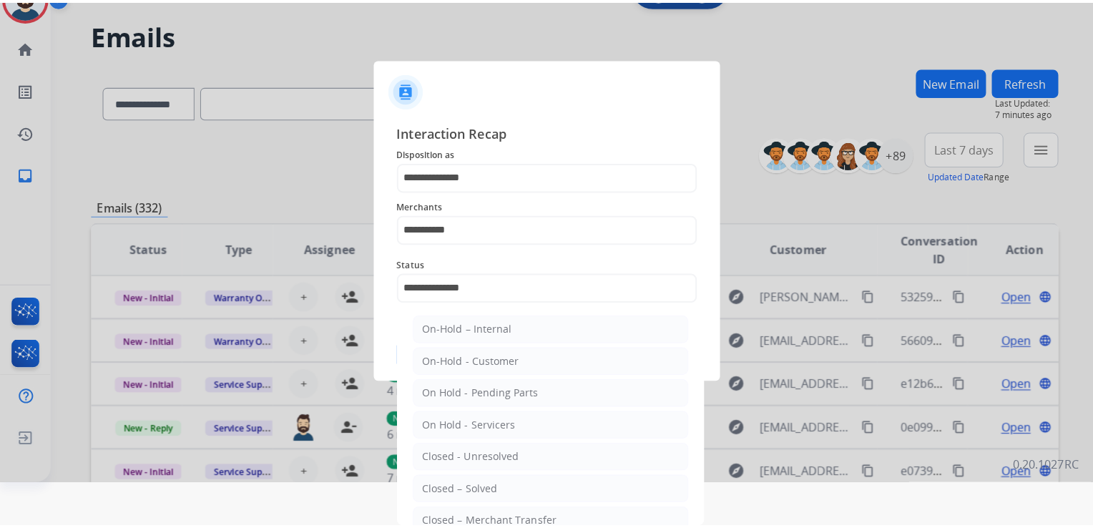
scroll to position [0, 0]
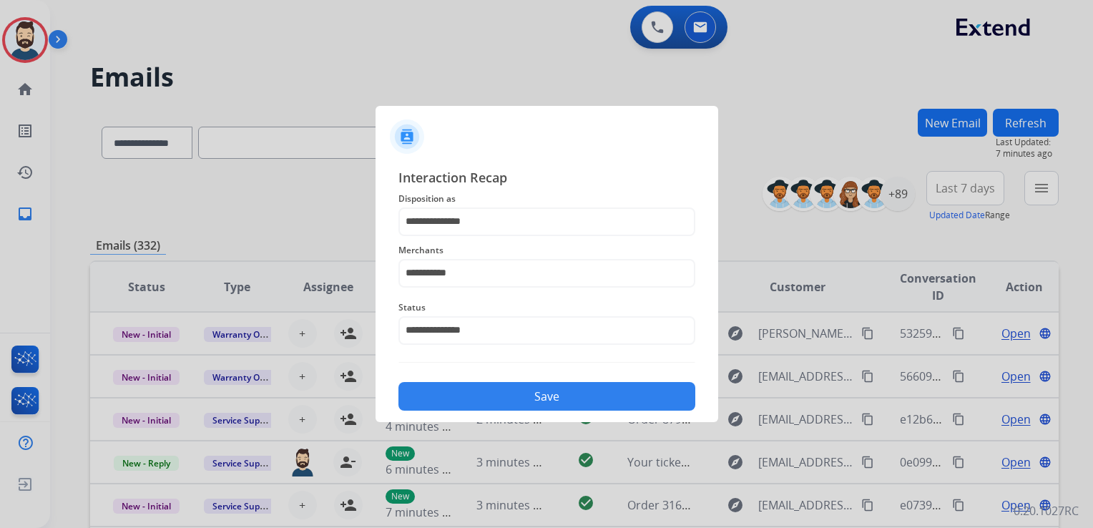
click at [521, 399] on button "Save" at bounding box center [547, 396] width 297 height 29
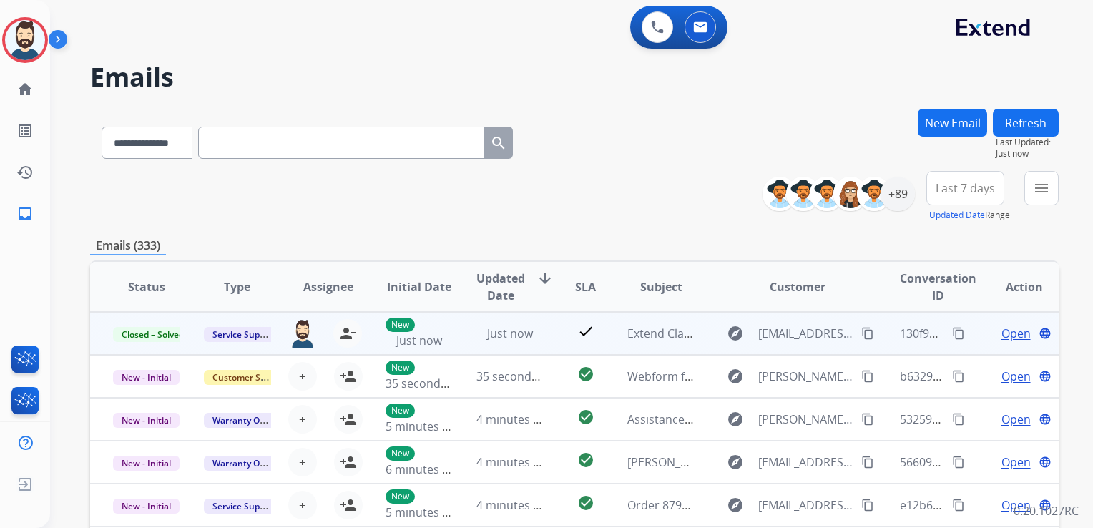
click at [952, 331] on mat-icon "content_copy" at bounding box center [958, 333] width 13 height 13
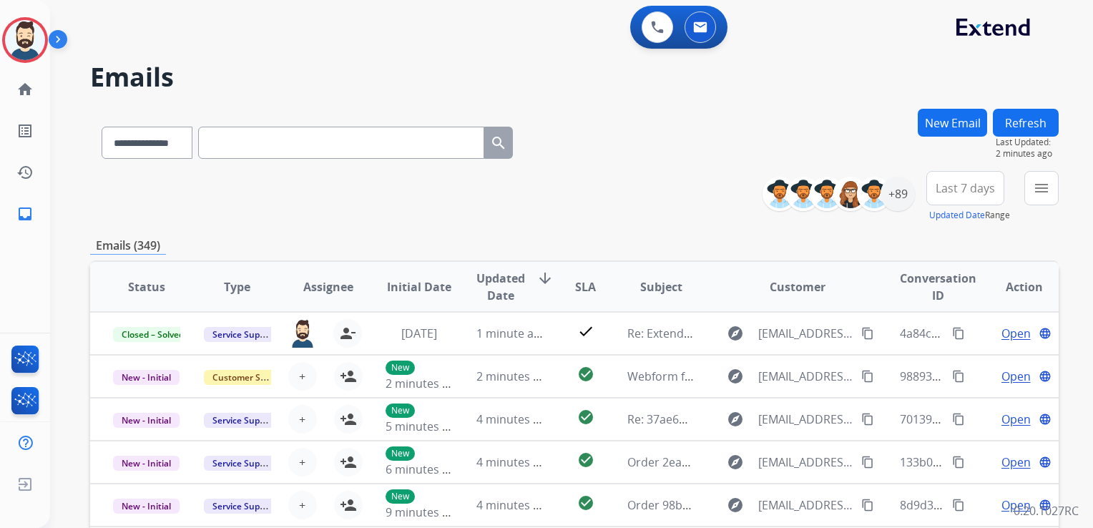
click at [243, 144] on input "text" at bounding box center [341, 143] width 286 height 32
paste input "**********"
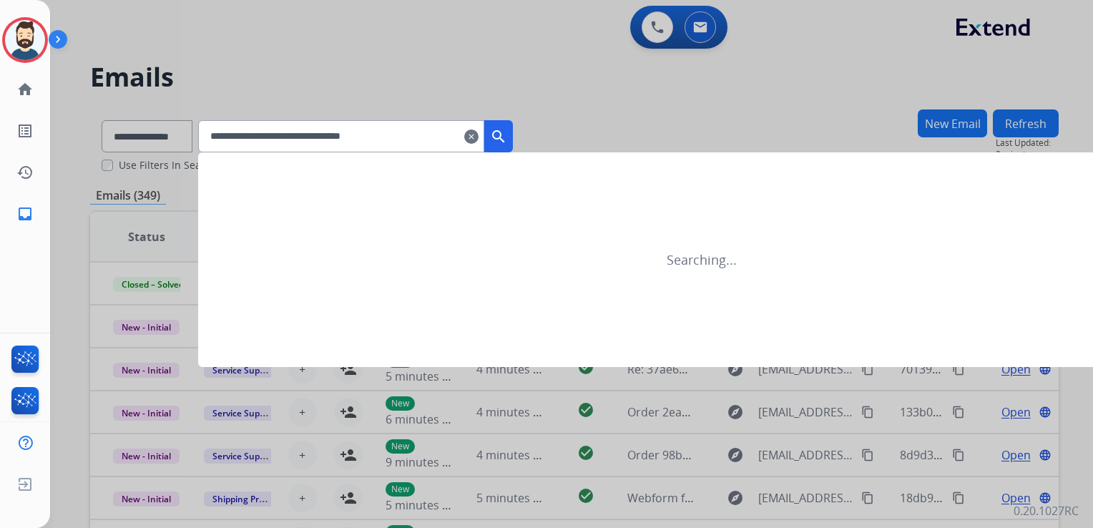
type input "**********"
click at [507, 138] on mat-icon "search" at bounding box center [498, 136] width 17 height 17
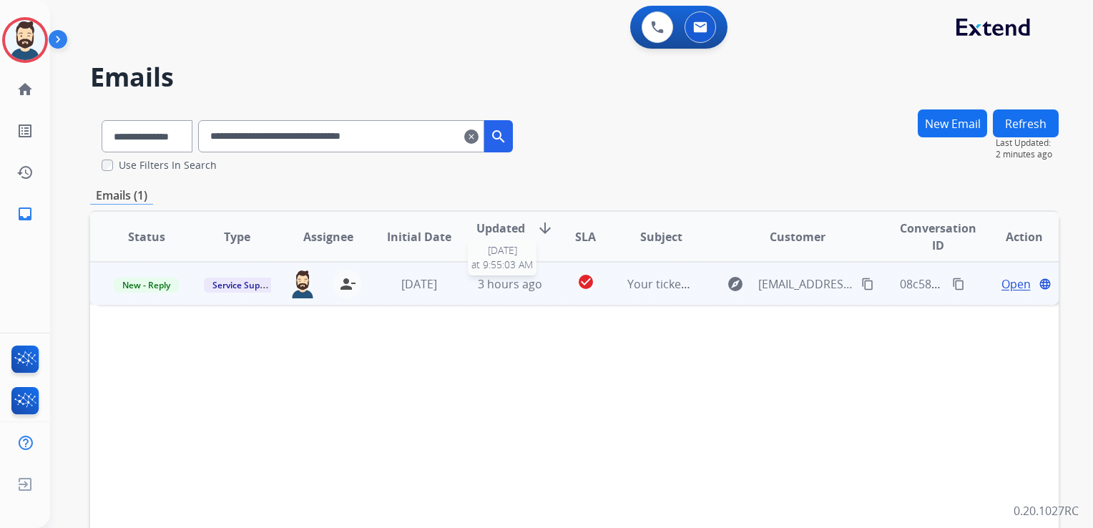
click at [512, 291] on div "3 hours ago" at bounding box center [510, 284] width 67 height 17
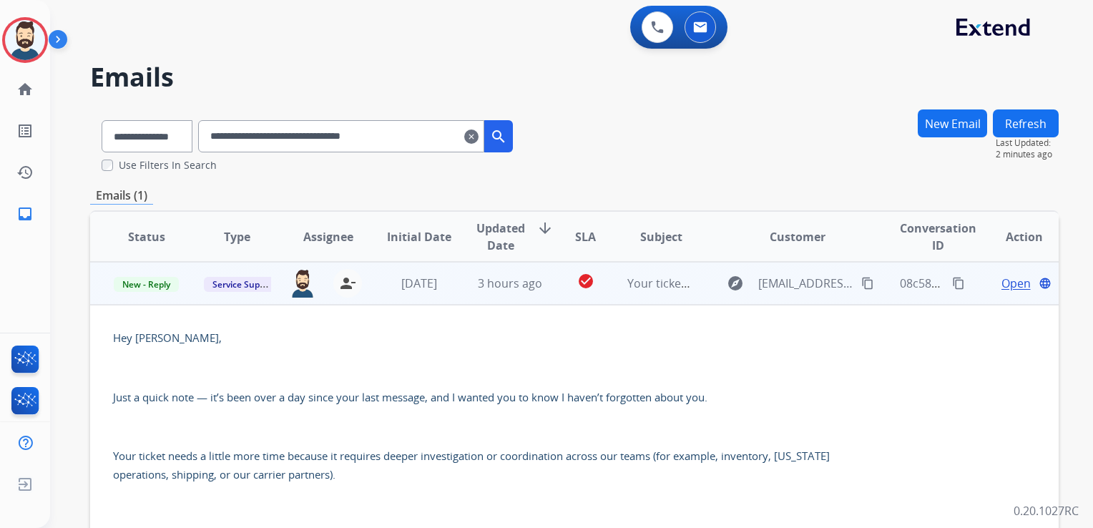
click at [1002, 280] on span "Open" at bounding box center [1016, 283] width 29 height 17
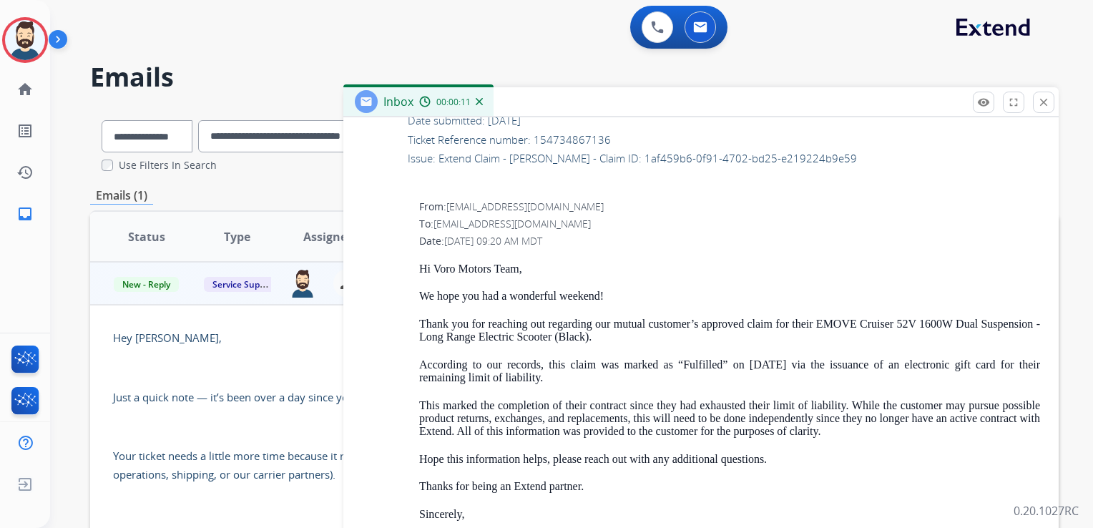
scroll to position [2719, 0]
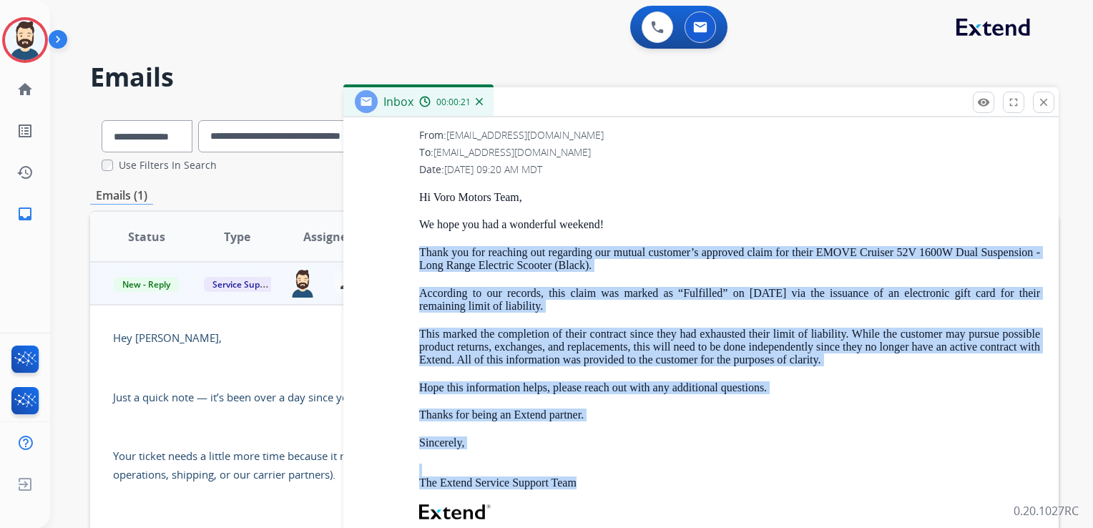
drag, startPoint x: 423, startPoint y: 248, endPoint x: 761, endPoint y: 477, distance: 407.7
copy div "Thank you for reaching out regarding our mutual customer’s approved claim for t…"
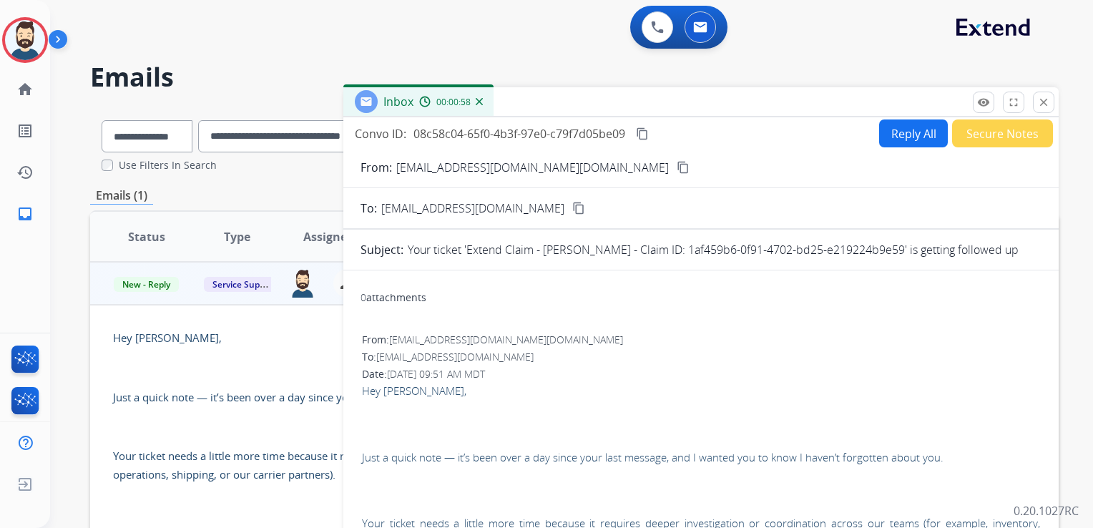
scroll to position [0, 0]
click at [1051, 99] on button "close Close" at bounding box center [1043, 102] width 21 height 21
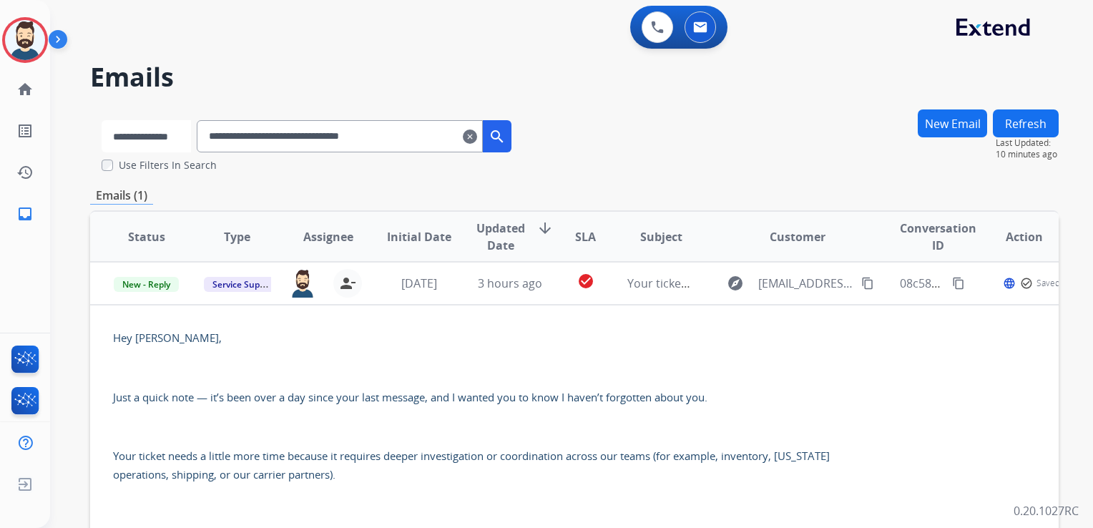
click at [165, 134] on select "**********" at bounding box center [146, 136] width 89 height 32
select select "**********"
click at [102, 120] on select "**********" at bounding box center [146, 136] width 89 height 32
click at [262, 131] on input "**********" at bounding box center [341, 136] width 286 height 32
click at [263, 131] on input "**********" at bounding box center [341, 136] width 286 height 32
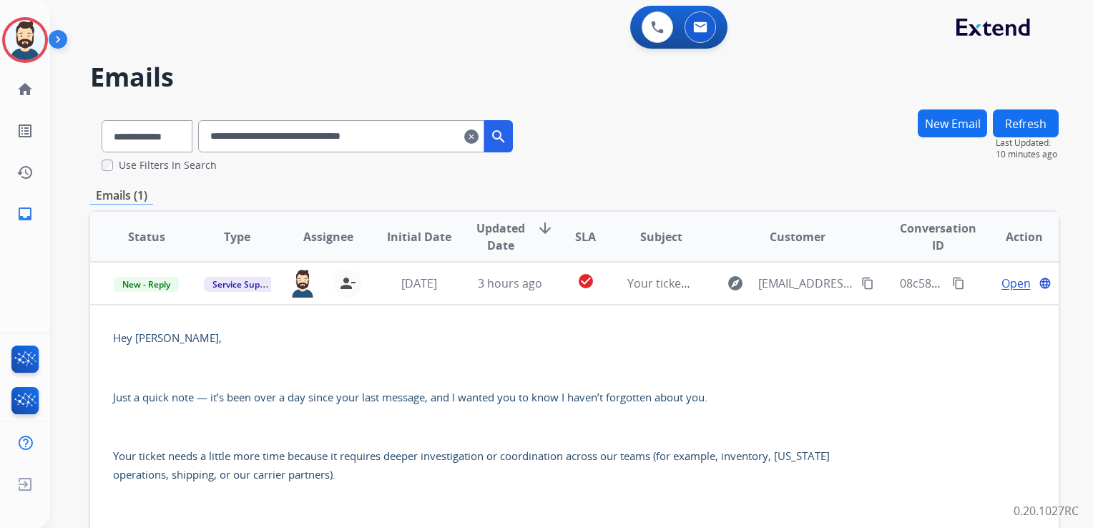
click at [263, 131] on input "**********" at bounding box center [341, 136] width 286 height 32
drag, startPoint x: 261, startPoint y: 131, endPoint x: 252, endPoint y: 134, distance: 9.7
click at [252, 134] on input "**********" at bounding box center [341, 136] width 286 height 32
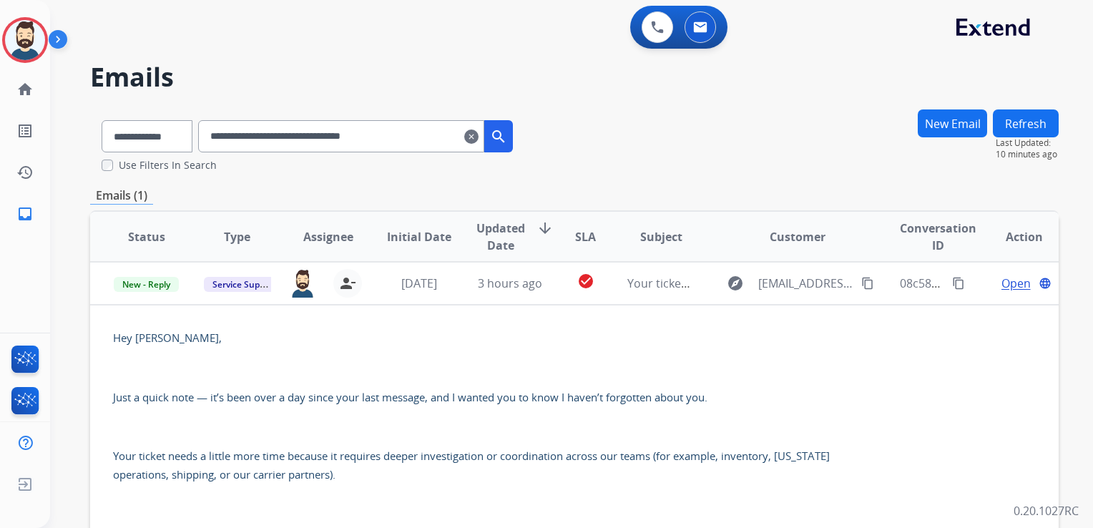
paste input "text"
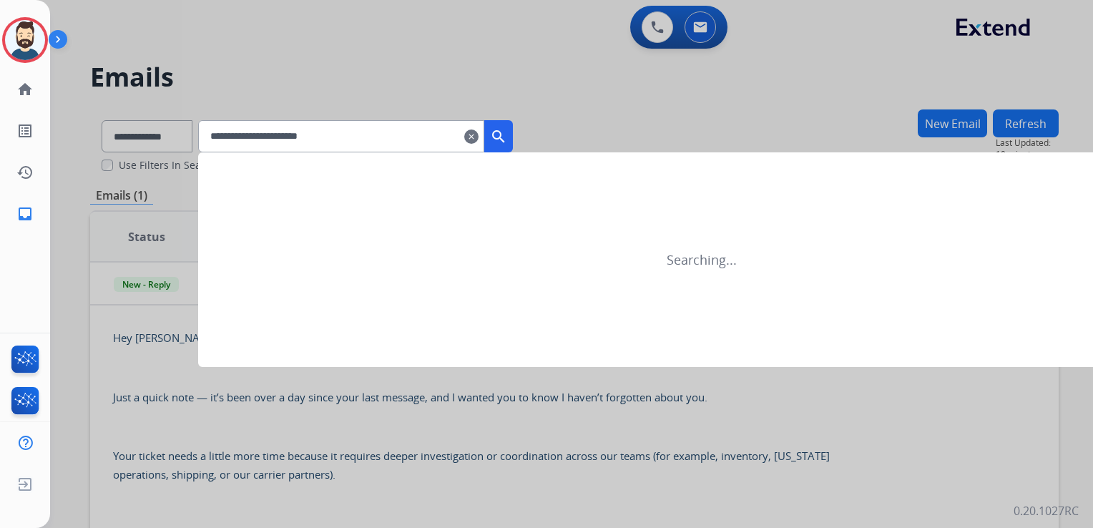
type input "**********"
click at [507, 139] on mat-icon "search" at bounding box center [498, 136] width 17 height 17
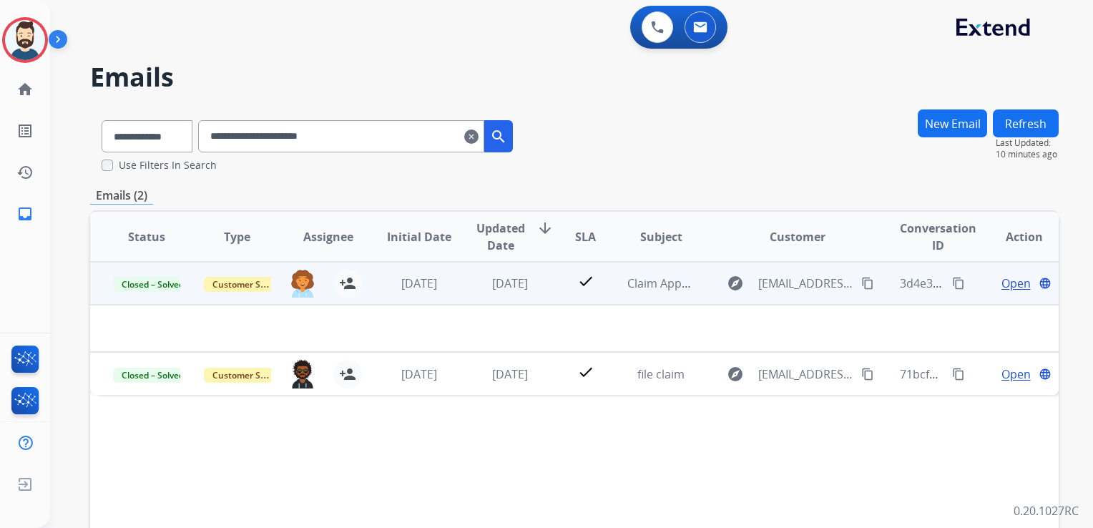
click at [511, 295] on td "[DATE]" at bounding box center [499, 283] width 91 height 43
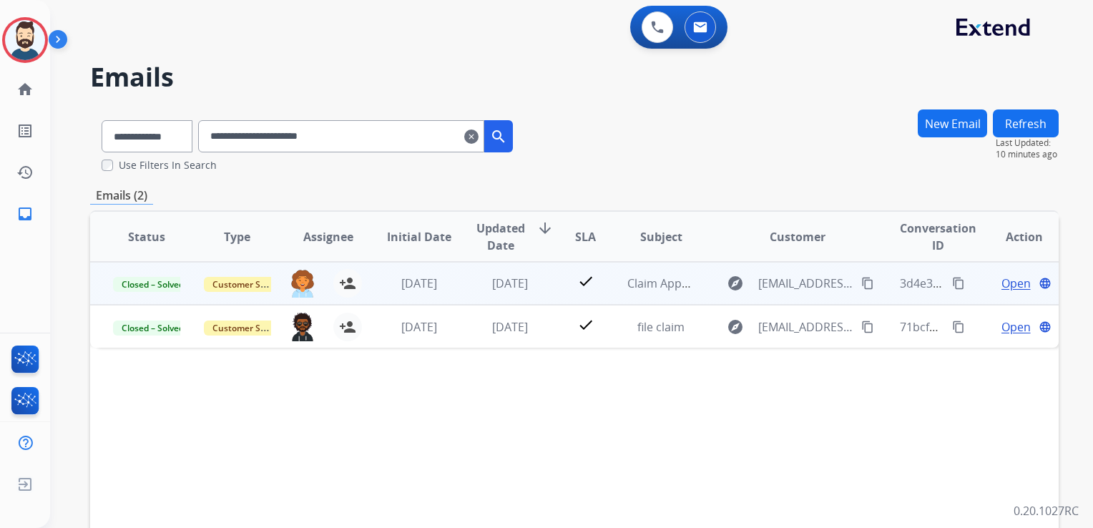
click at [511, 295] on td "[DATE]" at bounding box center [499, 283] width 91 height 43
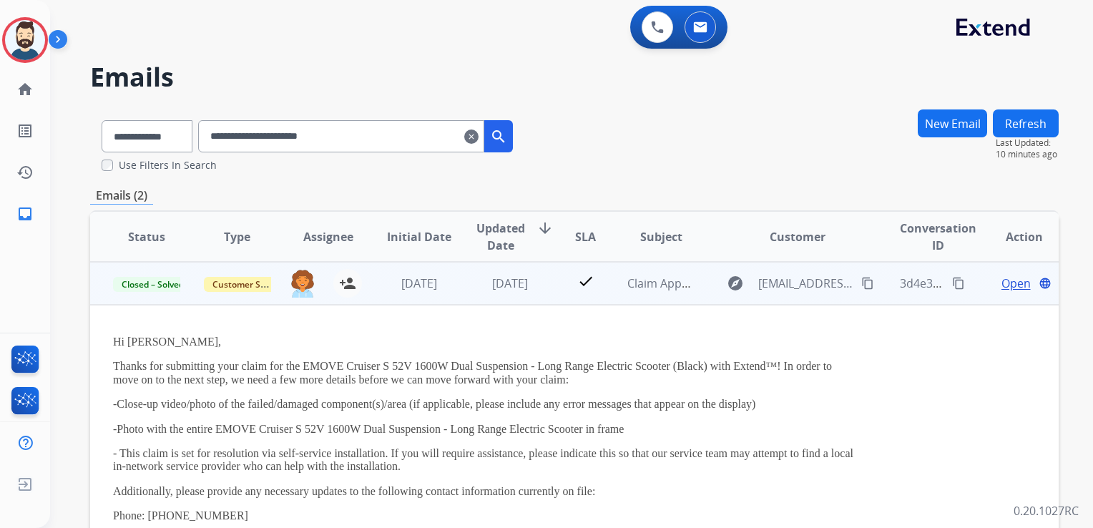
click at [1005, 281] on span "Open" at bounding box center [1016, 283] width 29 height 17
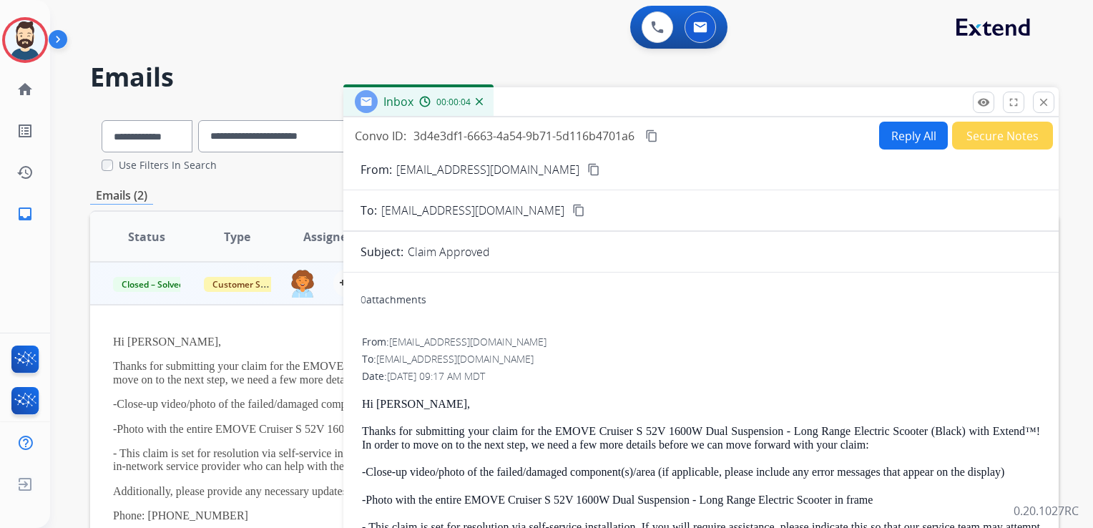
drag, startPoint x: 1051, startPoint y: 95, endPoint x: 1030, endPoint y: 102, distance: 22.6
click at [1050, 97] on button "close Close" at bounding box center [1043, 102] width 21 height 21
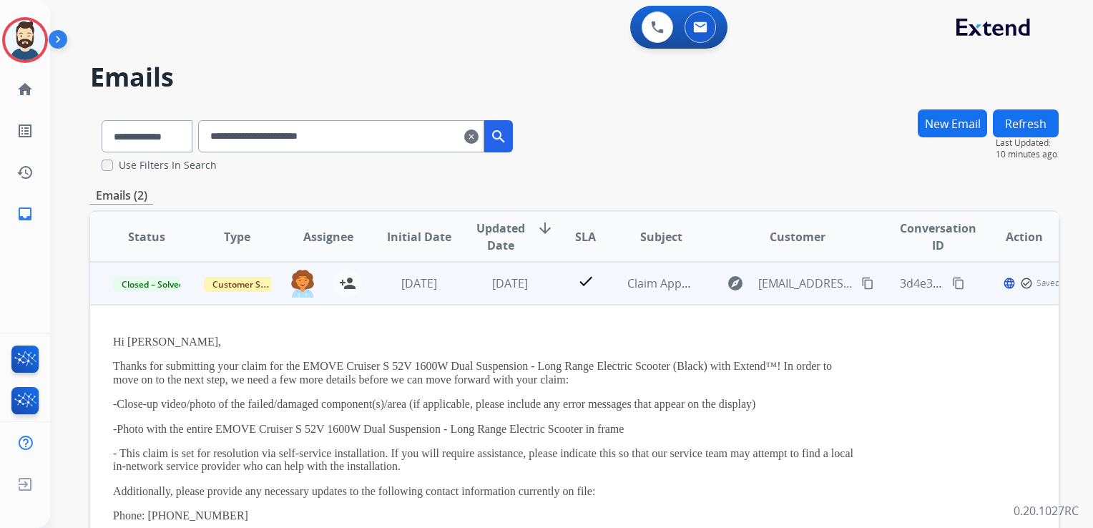
click at [445, 302] on td "[DATE]" at bounding box center [408, 283] width 91 height 43
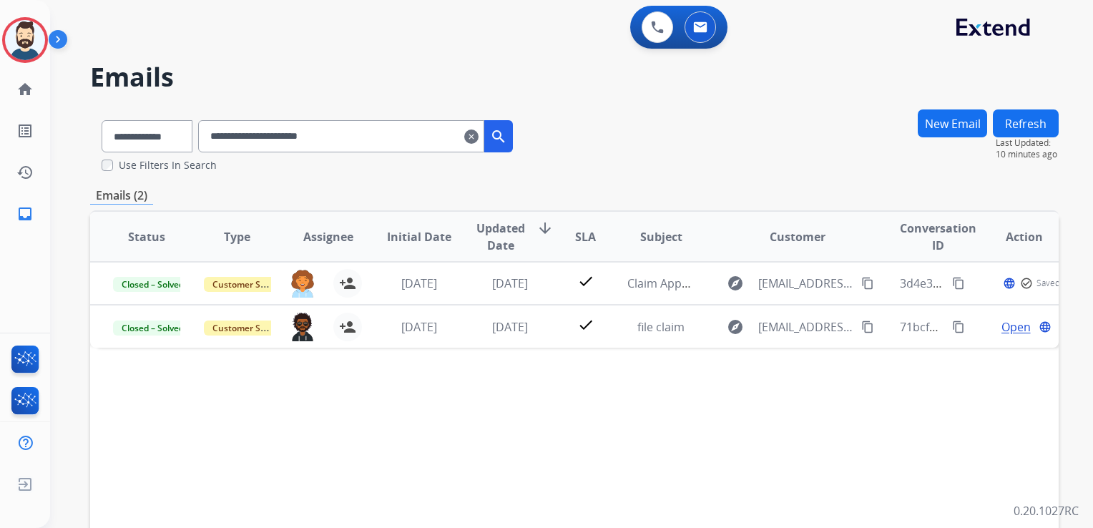
drag, startPoint x: 492, startPoint y: 133, endPoint x: 326, endPoint y: 72, distance: 176.8
click at [479, 134] on mat-icon "clear" at bounding box center [471, 136] width 14 height 17
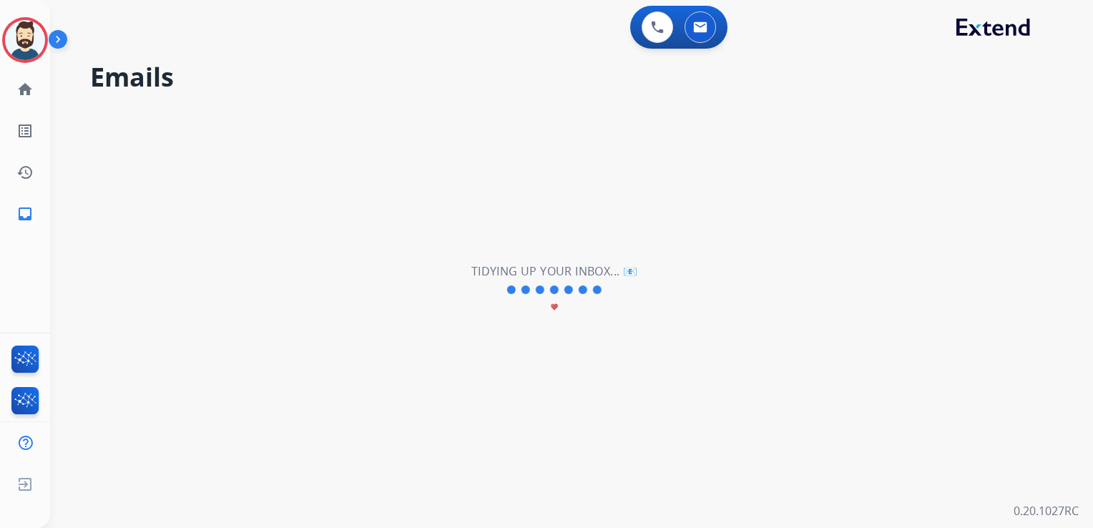
select select "**********"
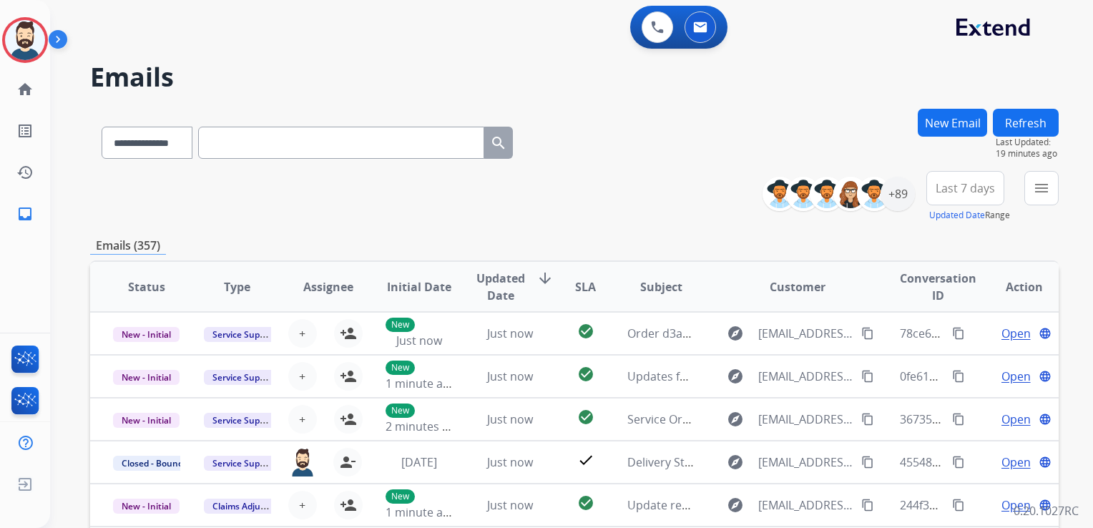
click at [325, 153] on input "text" at bounding box center [341, 143] width 286 height 32
paste input "**********"
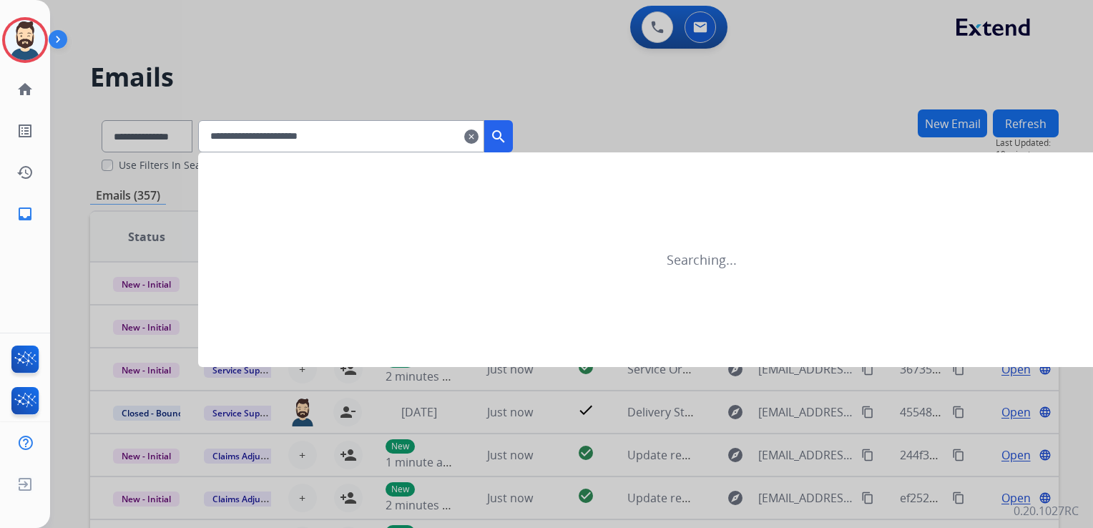
type input "**********"
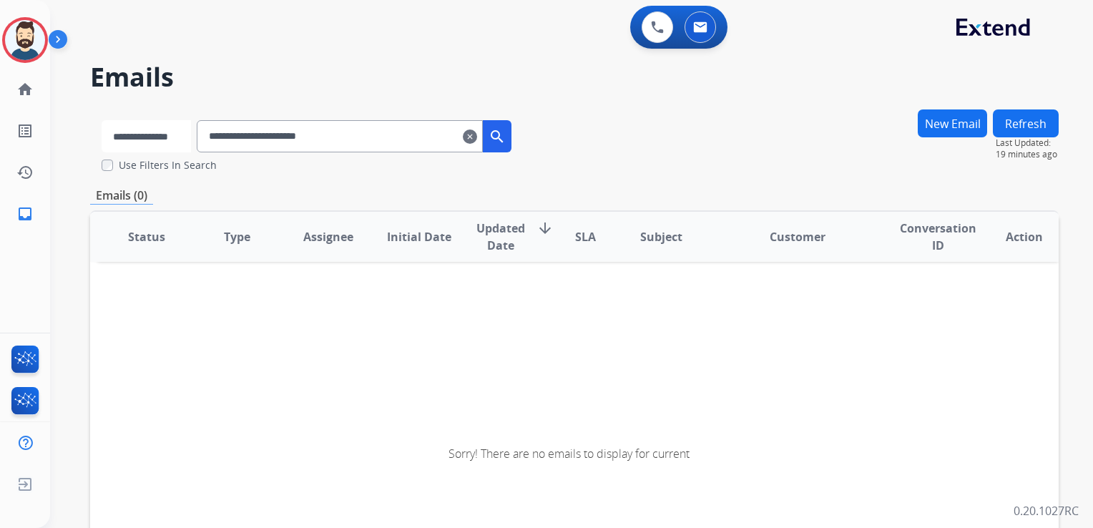
click at [188, 144] on select "**********" at bounding box center [146, 136] width 89 height 32
click at [102, 120] on select "**********" at bounding box center [146, 136] width 89 height 32
click at [507, 135] on mat-icon "search" at bounding box center [498, 136] width 17 height 17
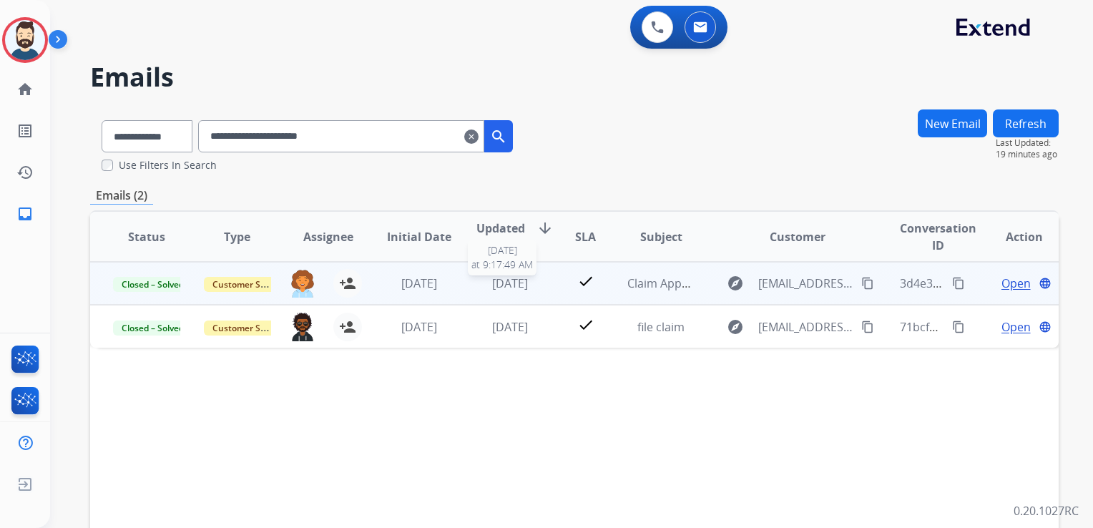
click at [501, 288] on span "[DATE]" at bounding box center [510, 284] width 36 height 16
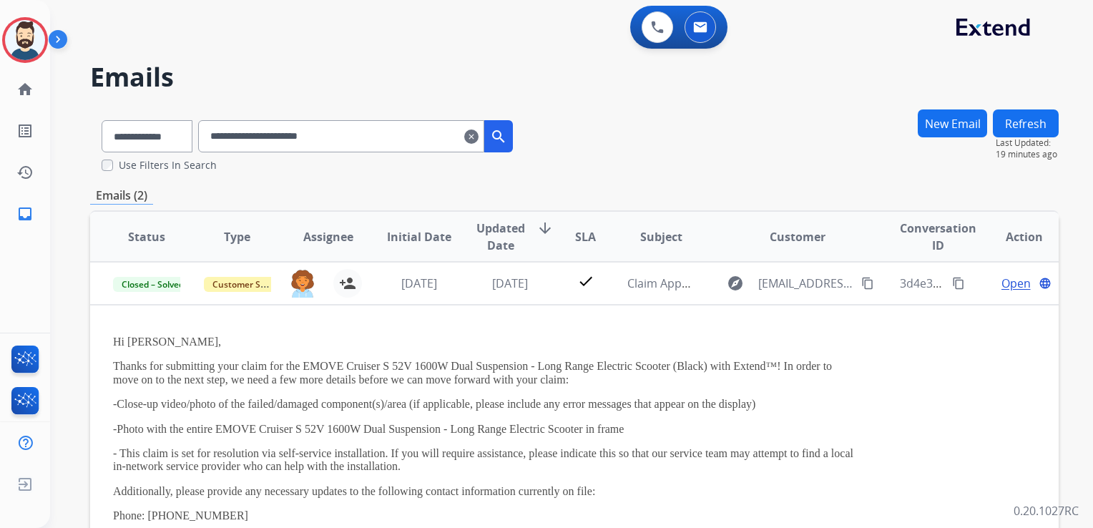
click at [479, 134] on mat-icon "clear" at bounding box center [471, 136] width 14 height 17
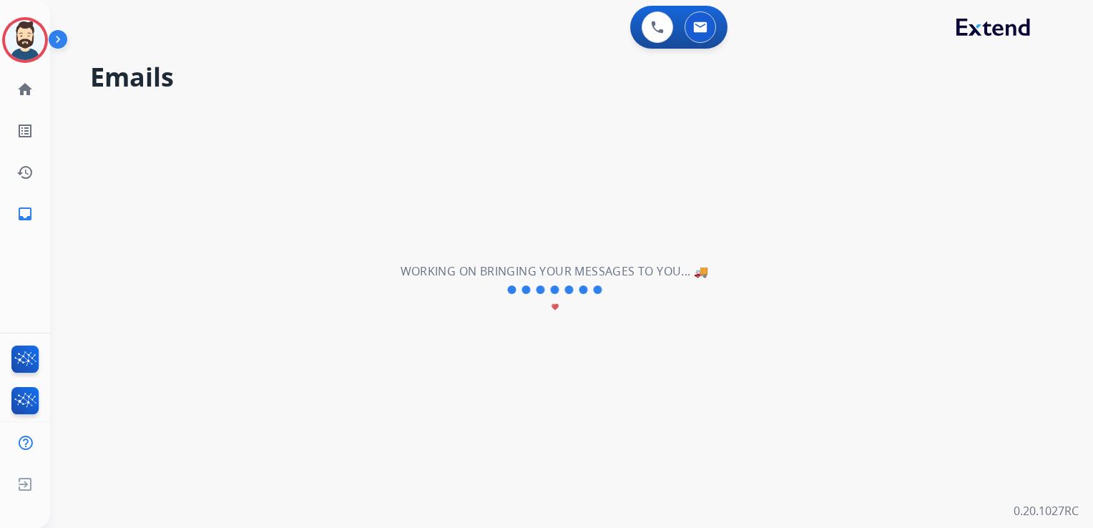
select select "**********"
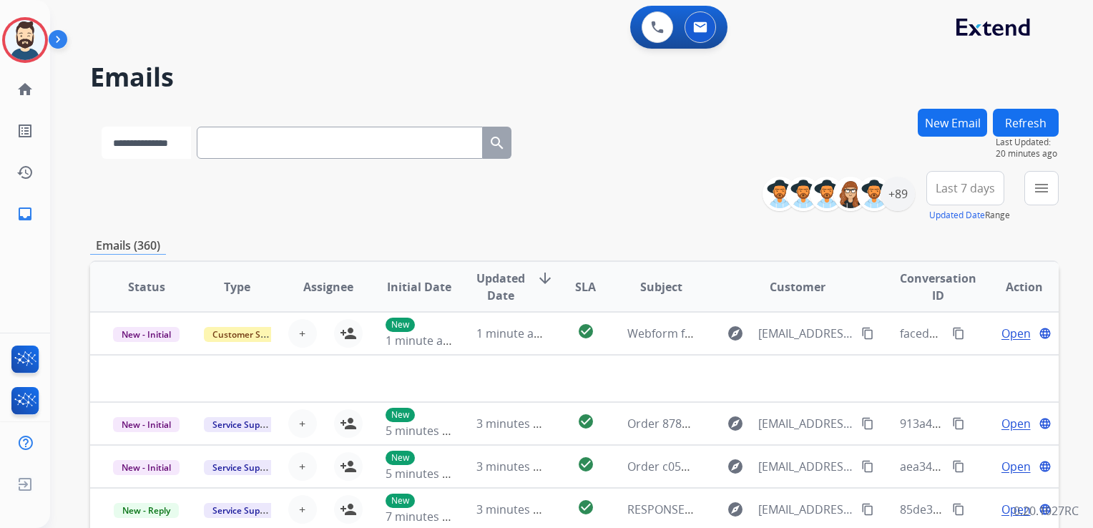
drag, startPoint x: 163, startPoint y: 142, endPoint x: 145, endPoint y: 159, distance: 24.8
click at [163, 143] on select "**********" at bounding box center [146, 143] width 89 height 32
select select "*******"
click at [102, 127] on select "**********" at bounding box center [146, 143] width 89 height 32
click at [248, 142] on input "text" at bounding box center [341, 143] width 286 height 32
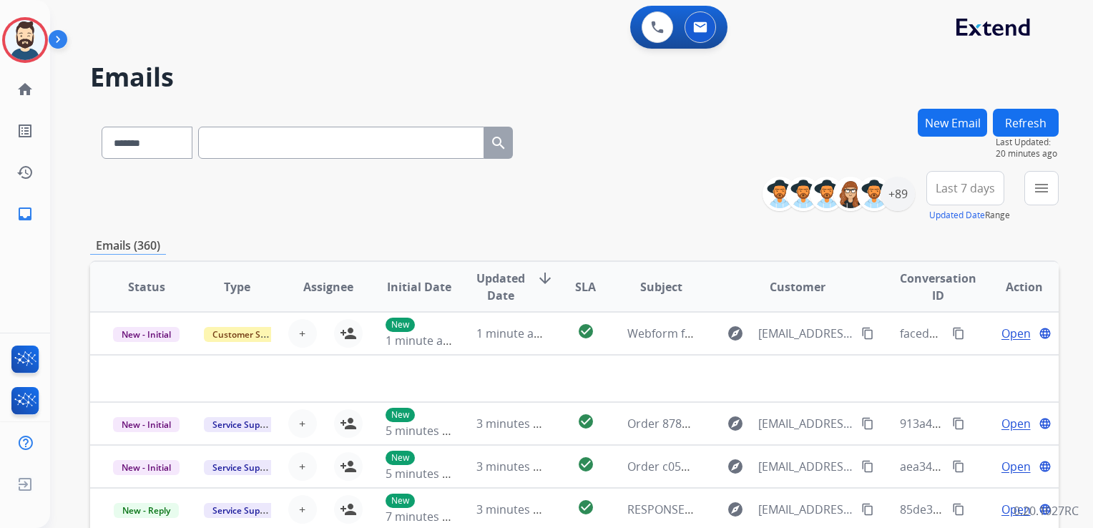
paste input "**********"
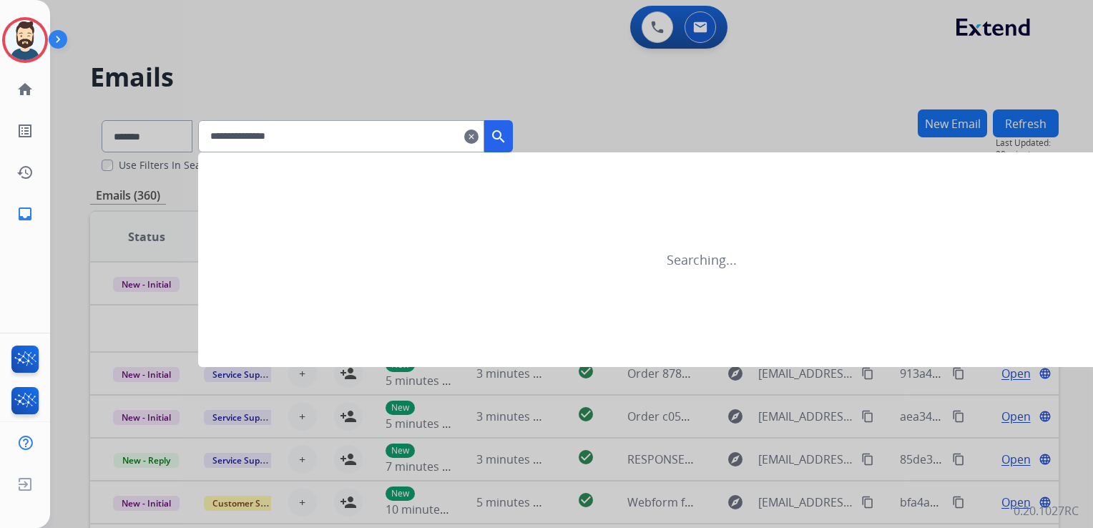
type input "**********"
click at [507, 139] on mat-icon "search" at bounding box center [498, 136] width 17 height 17
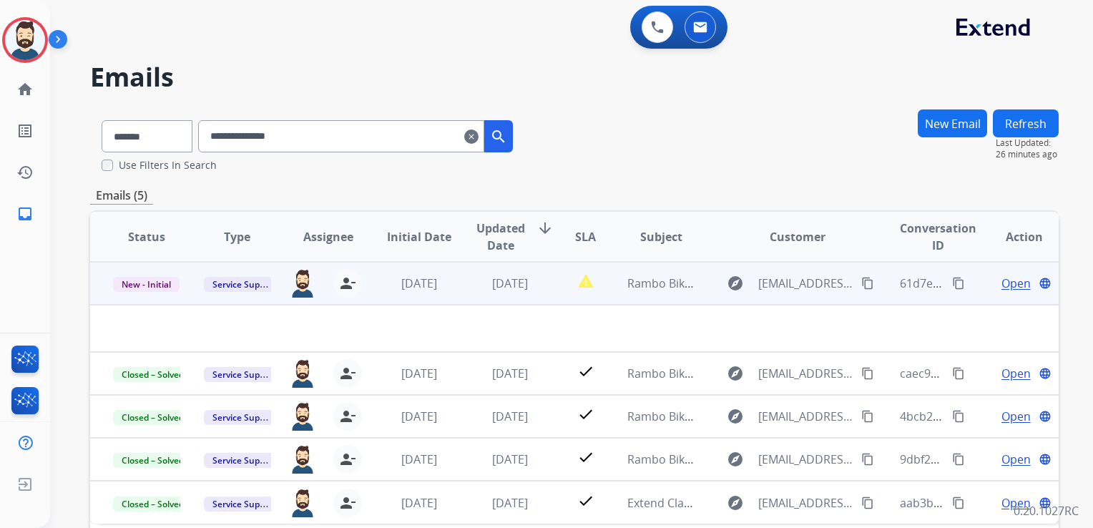
click at [530, 299] on td "[DATE]" at bounding box center [499, 283] width 91 height 43
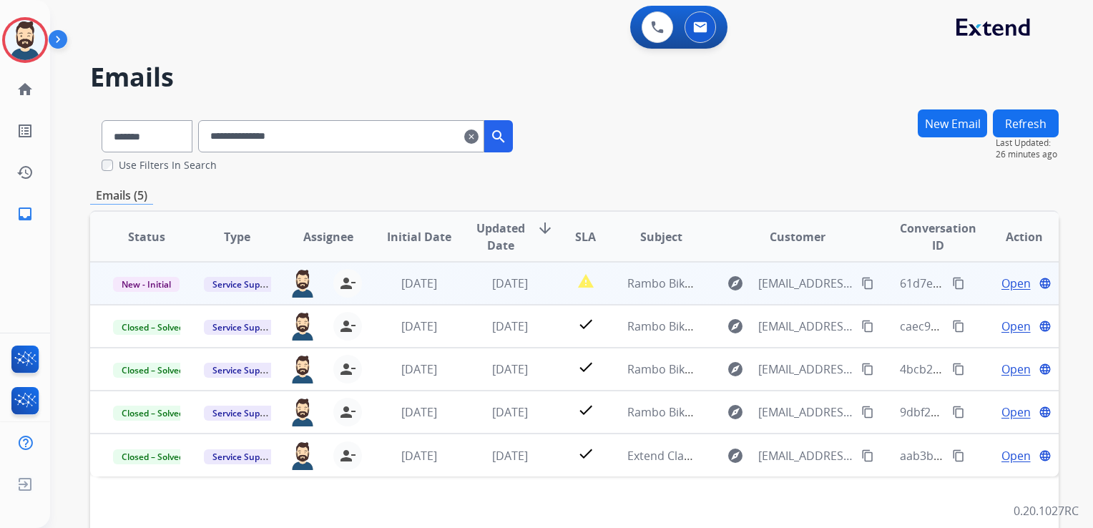
click at [537, 296] on td "[DATE]" at bounding box center [499, 283] width 91 height 43
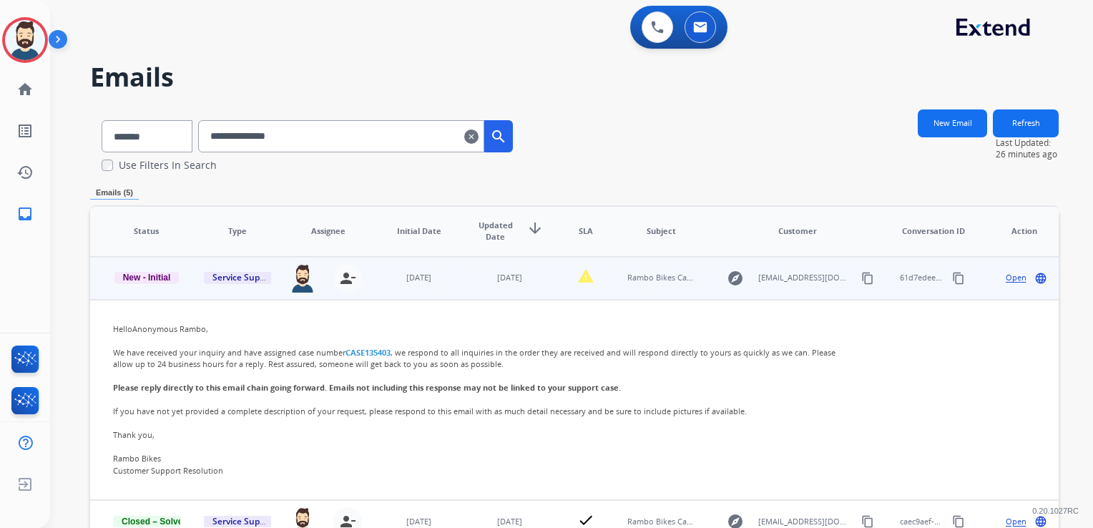
click at [1011, 282] on span "Open" at bounding box center [1016, 278] width 21 height 12
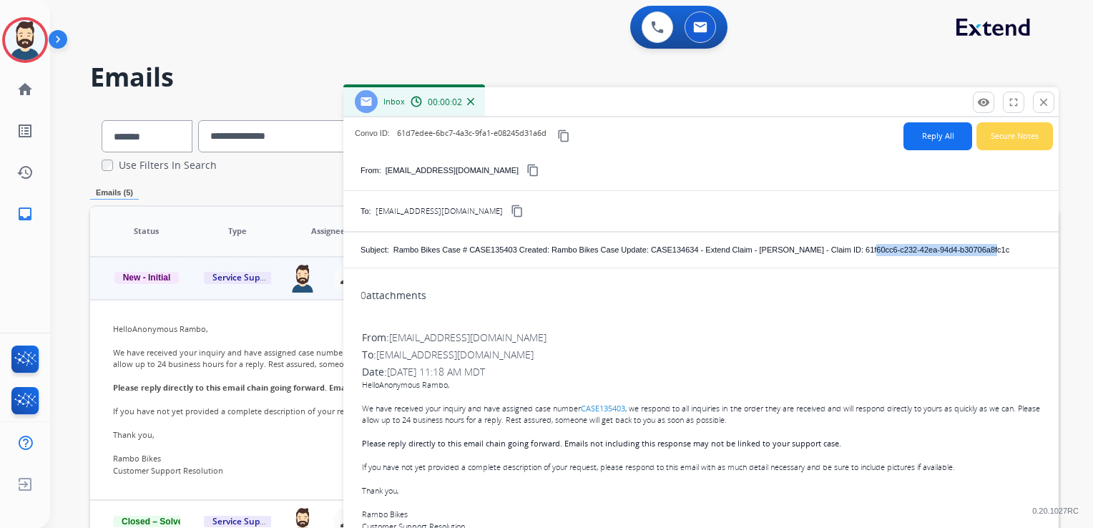
scroll to position [0, 32]
drag, startPoint x: 916, startPoint y: 250, endPoint x: 1053, endPoint y: 248, distance: 136.7
click at [1053, 248] on div "Convo ID: 61d7edee-6bc7-4a3c-9fa1-e08245d31a6d content_copy Reply All Secure No…" at bounding box center [701, 362] width 716 height 490
copy p "61f60cc6-c232-42ea-94d4-b30706a8fc1c"
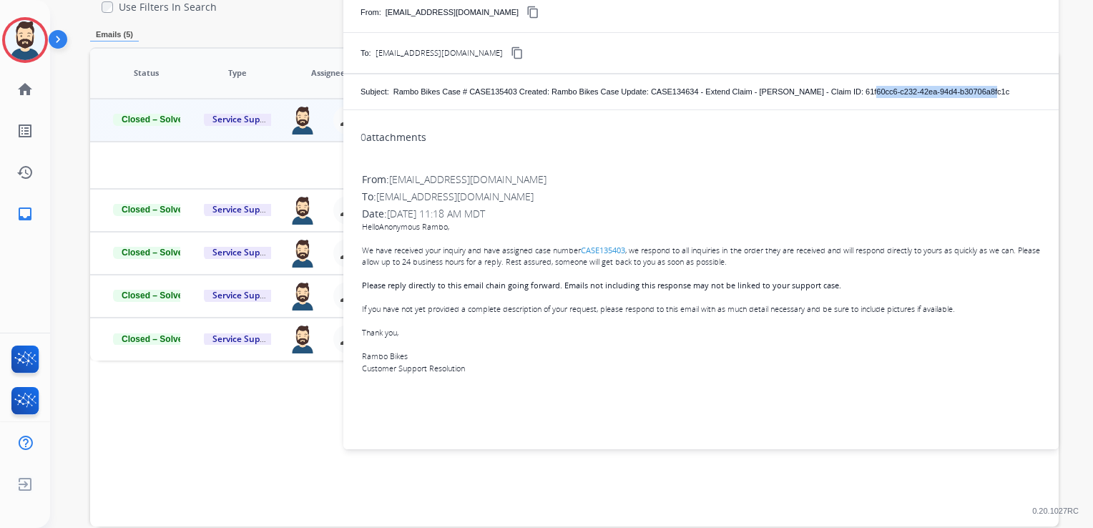
scroll to position [15, 0]
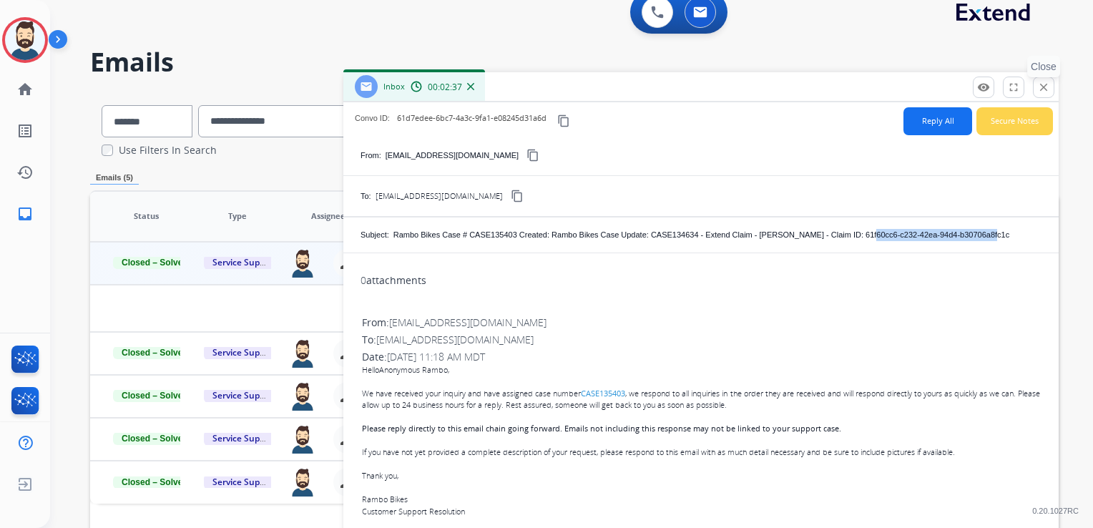
click at [1044, 81] on mat-icon "close" at bounding box center [1044, 87] width 13 height 13
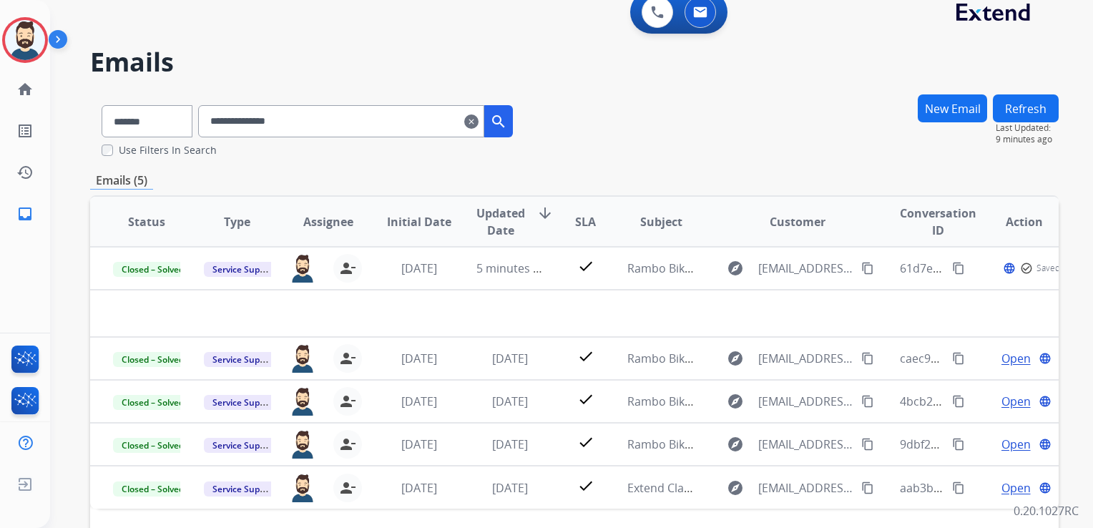
click at [479, 121] on mat-icon "clear" at bounding box center [471, 121] width 14 height 17
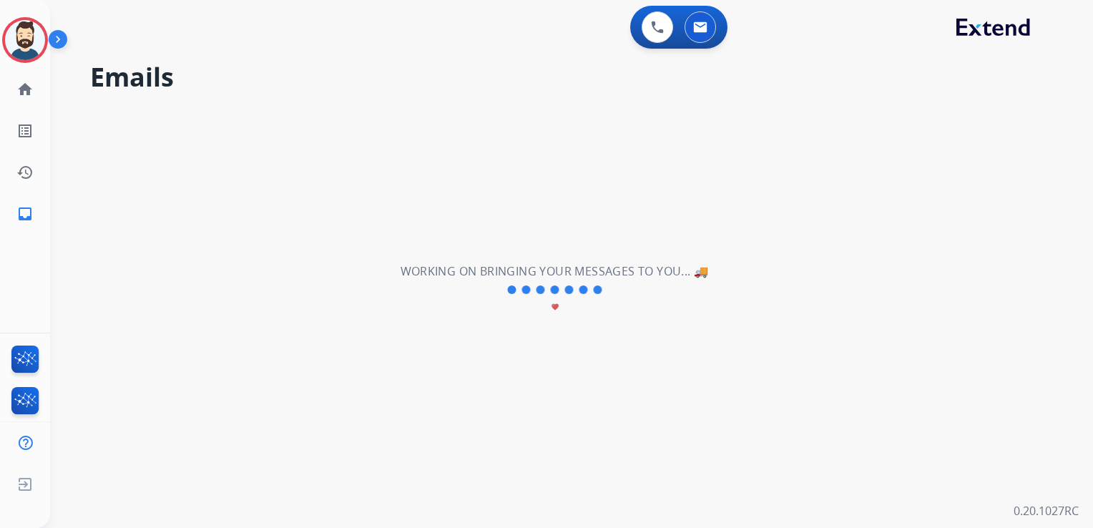
select select "**********"
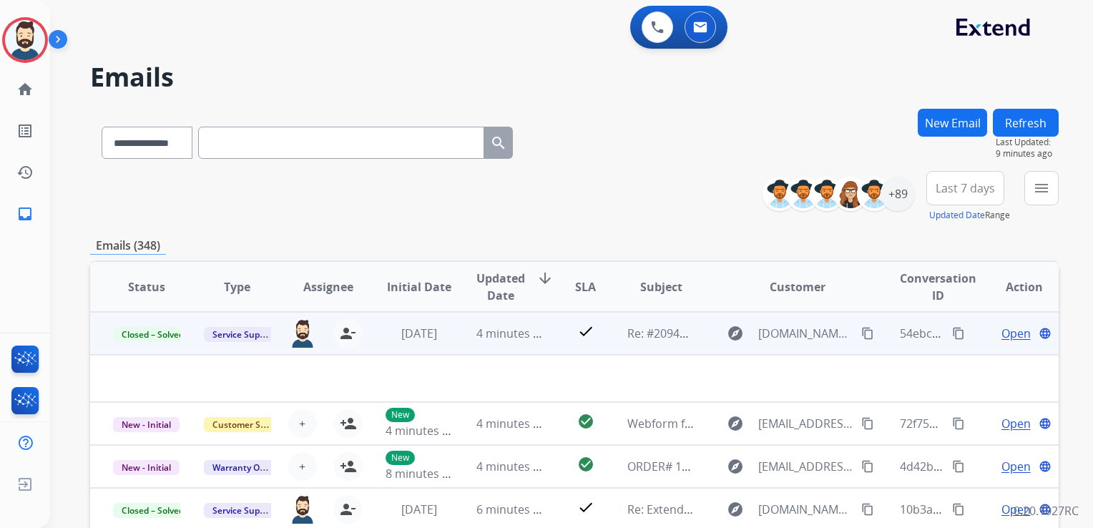
click at [523, 348] on td "4 minutes ago" at bounding box center [499, 333] width 91 height 43
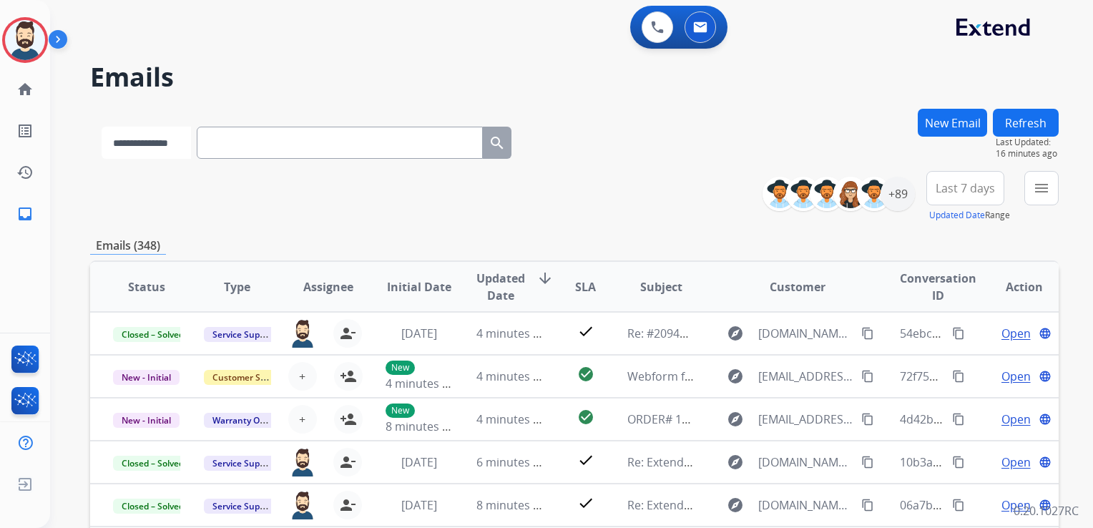
click at [177, 135] on select "**********" at bounding box center [146, 143] width 89 height 32
select select "**********"
click at [102, 127] on select "**********" at bounding box center [146, 143] width 89 height 32
click at [256, 137] on input "text" at bounding box center [341, 143] width 286 height 32
paste input "**********"
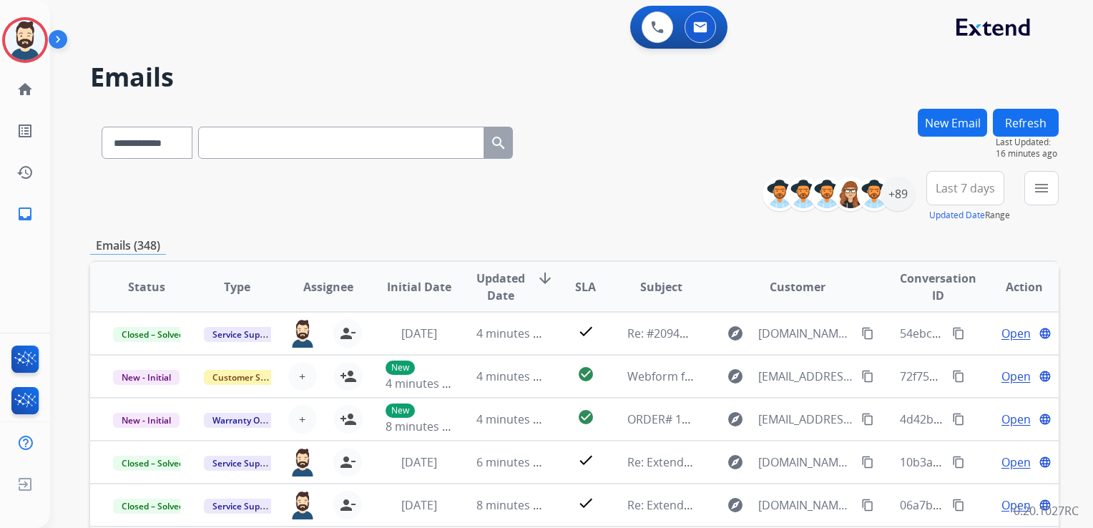
type input "**********"
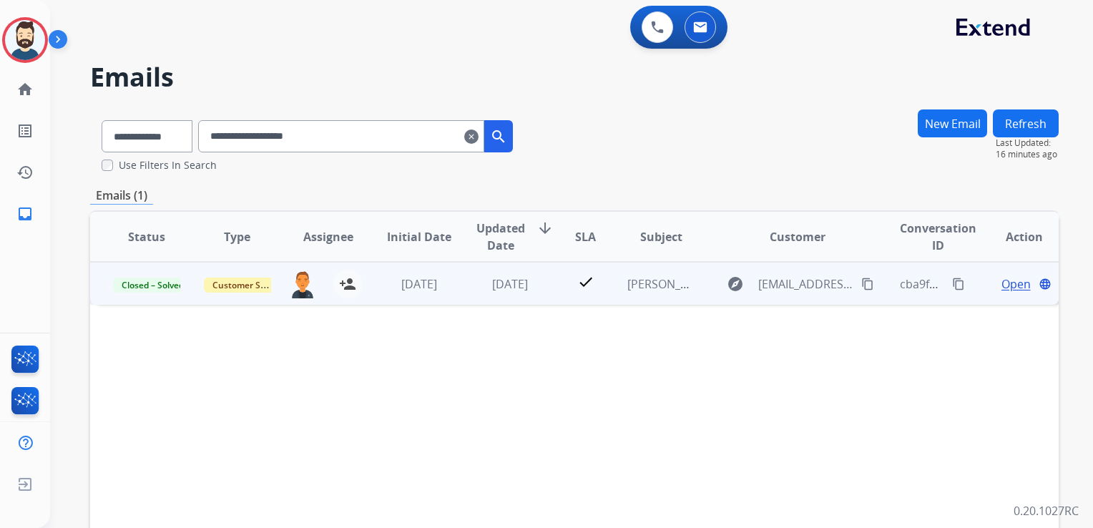
click at [489, 293] on td "[DATE]" at bounding box center [499, 283] width 91 height 43
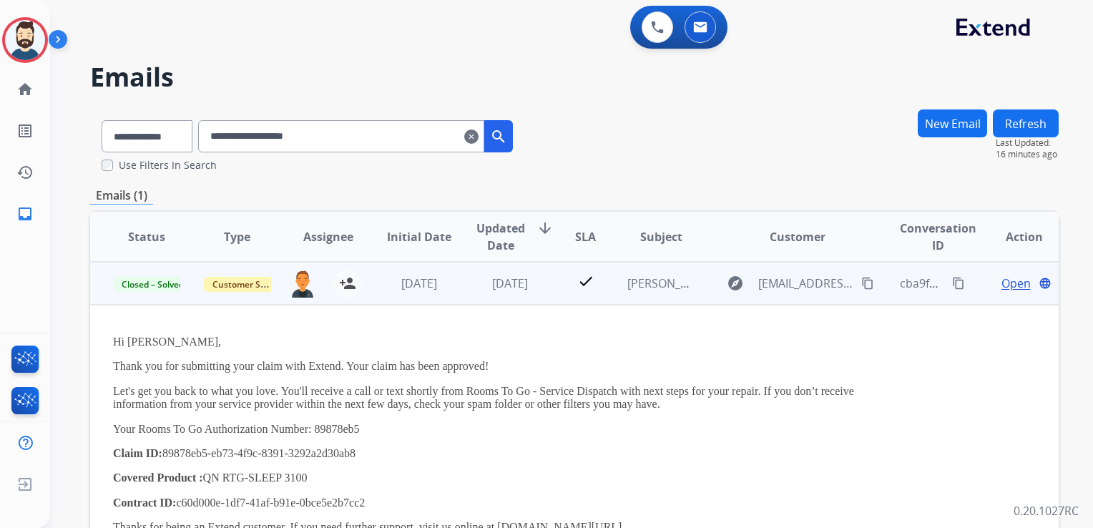
click at [1002, 287] on span "Open" at bounding box center [1016, 283] width 29 height 17
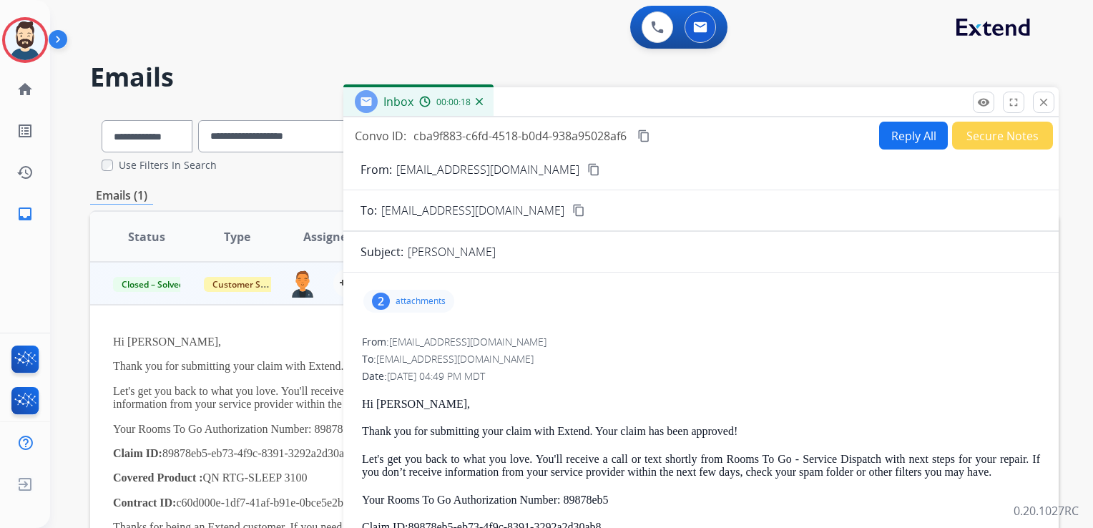
click at [902, 144] on button "Reply All" at bounding box center [913, 136] width 69 height 28
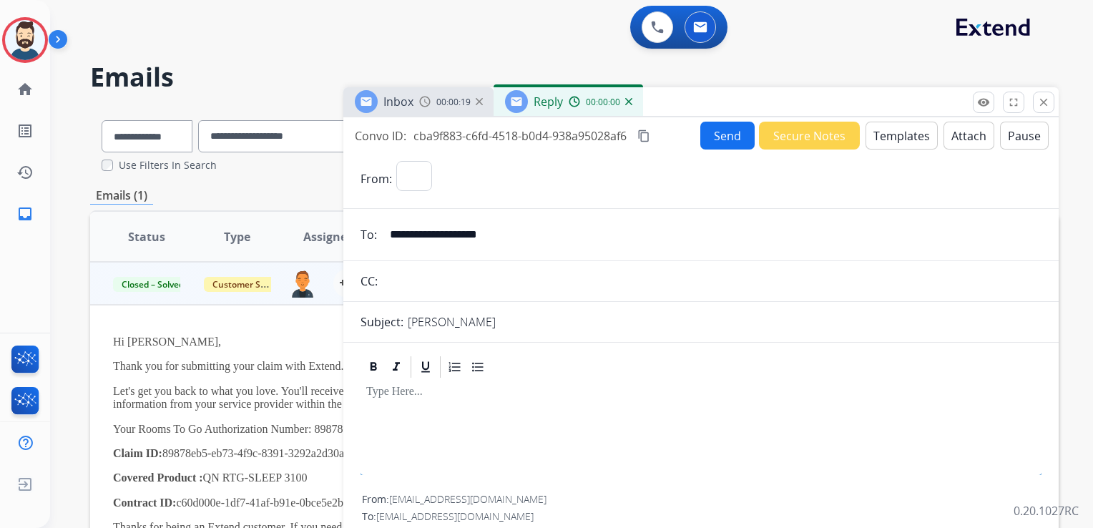
click at [900, 142] on button "Templates" at bounding box center [902, 136] width 72 height 28
select select "**********"
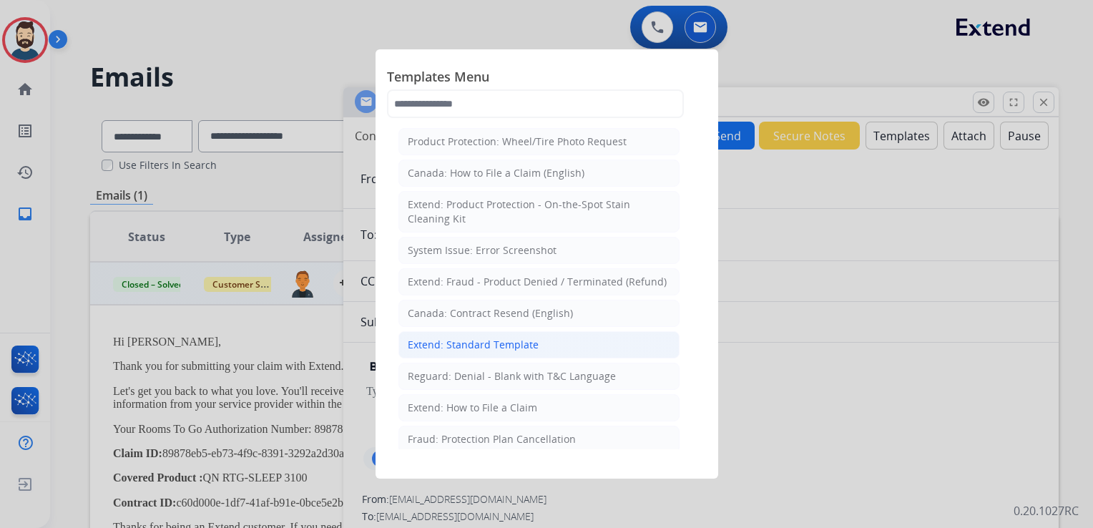
click at [457, 341] on div "Extend: Standard Template" at bounding box center [473, 345] width 131 height 14
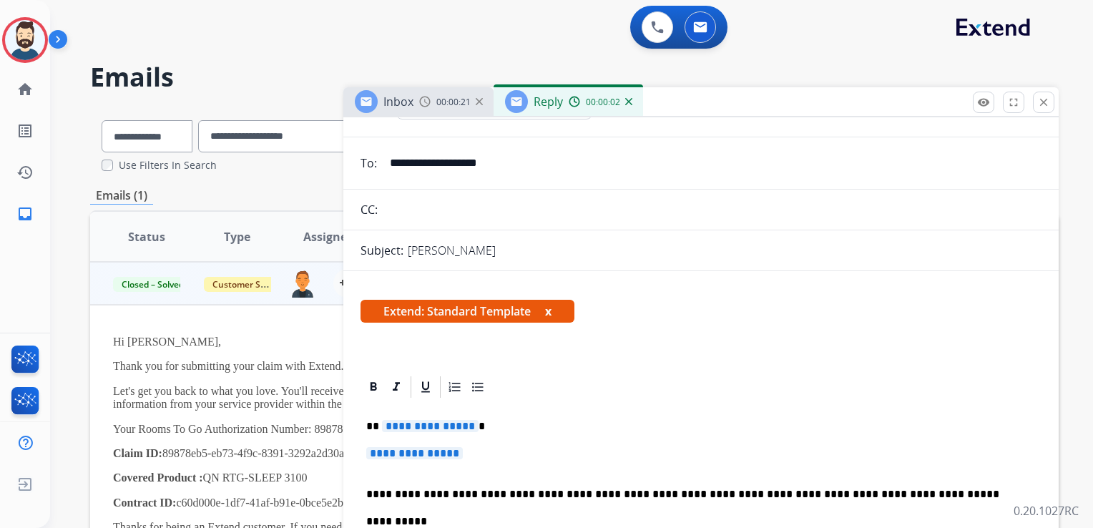
scroll to position [143, 0]
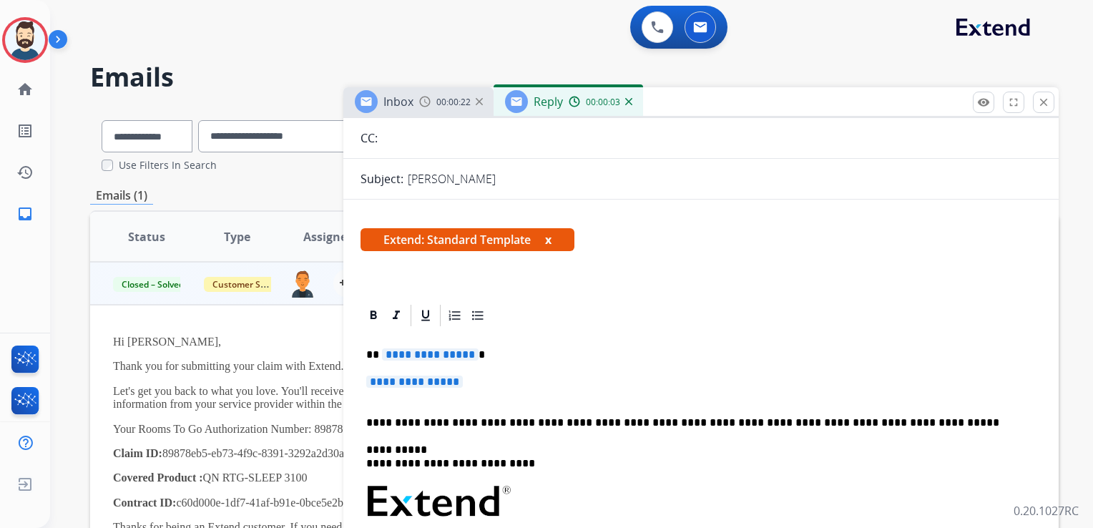
click at [485, 349] on p "**********" at bounding box center [695, 355] width 658 height 13
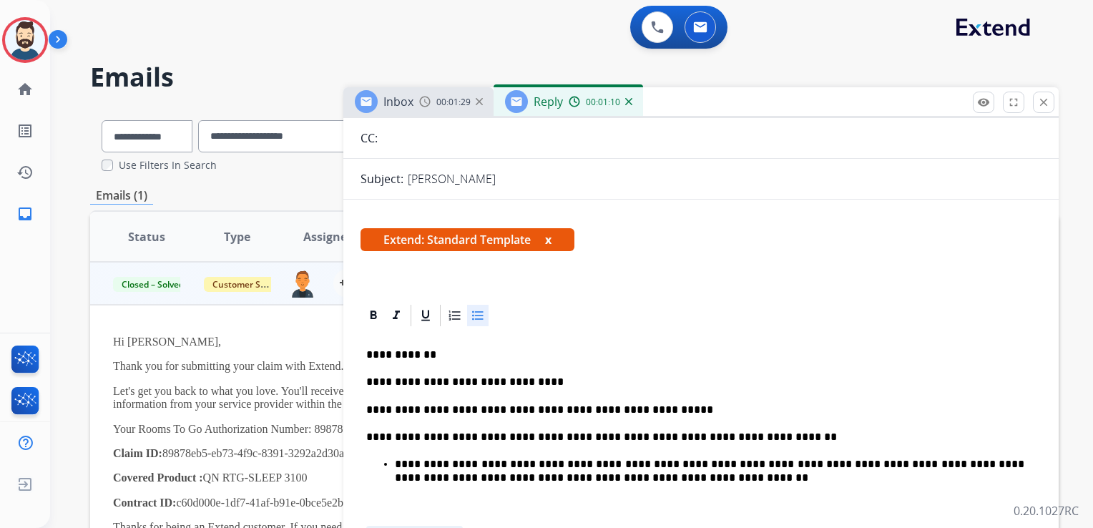
scroll to position [215, 0]
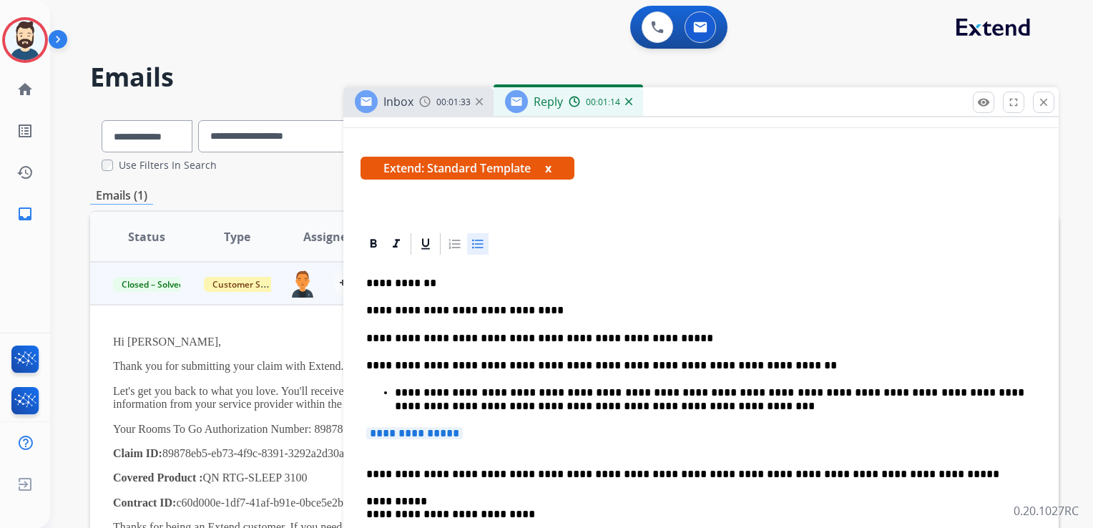
click at [396, 393] on p "**********" at bounding box center [710, 399] width 630 height 26
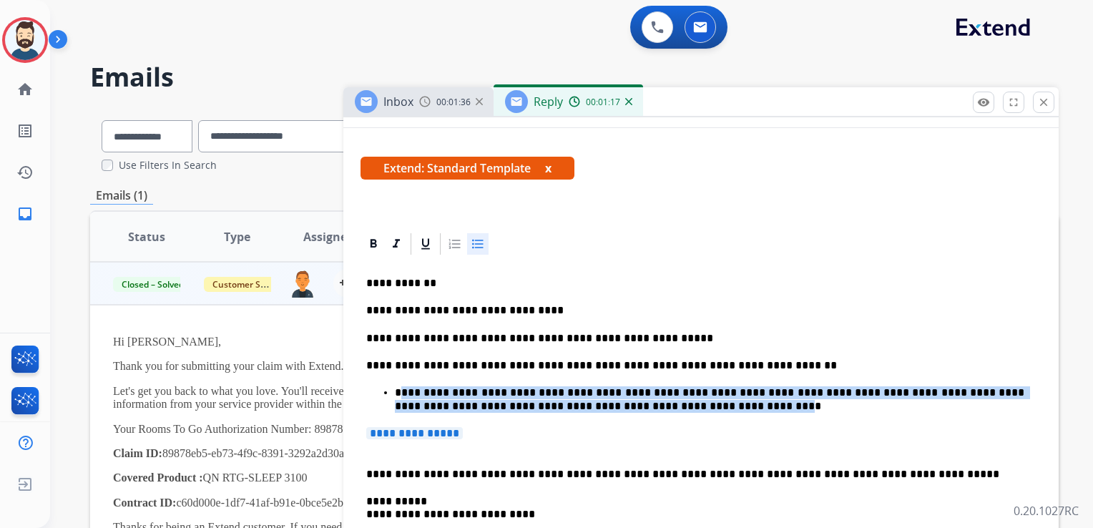
drag, startPoint x: 401, startPoint y: 394, endPoint x: 645, endPoint y: 408, distance: 244.4
click at [645, 408] on p "**********" at bounding box center [710, 399] width 630 height 26
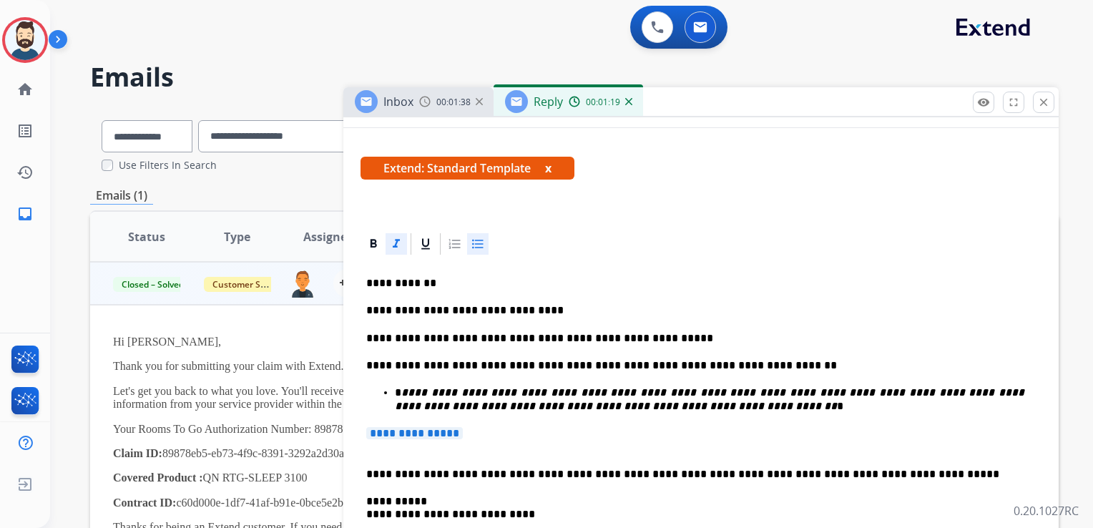
click at [547, 432] on p "**********" at bounding box center [701, 440] width 670 height 26
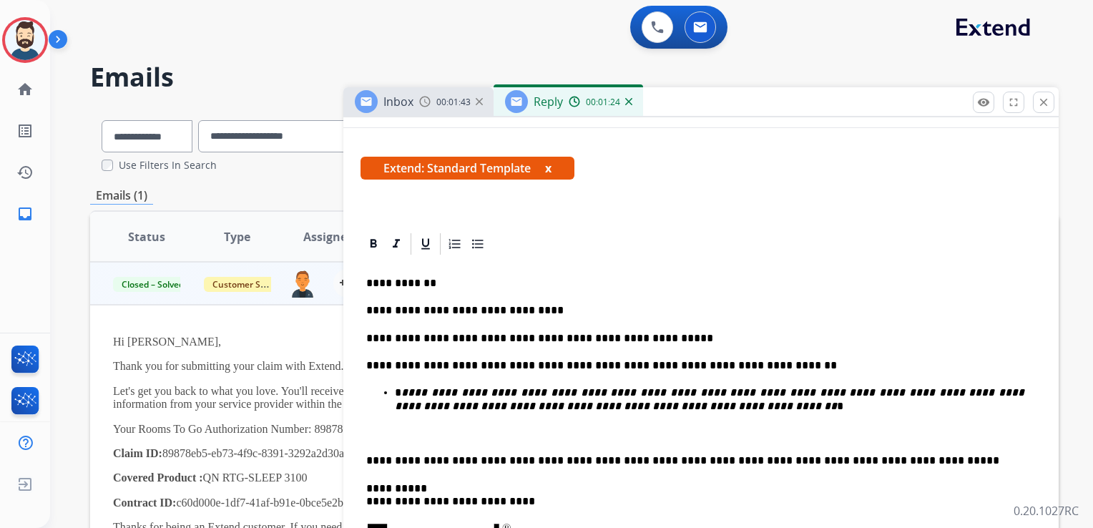
click at [666, 396] on em "**********" at bounding box center [711, 399] width 633 height 24
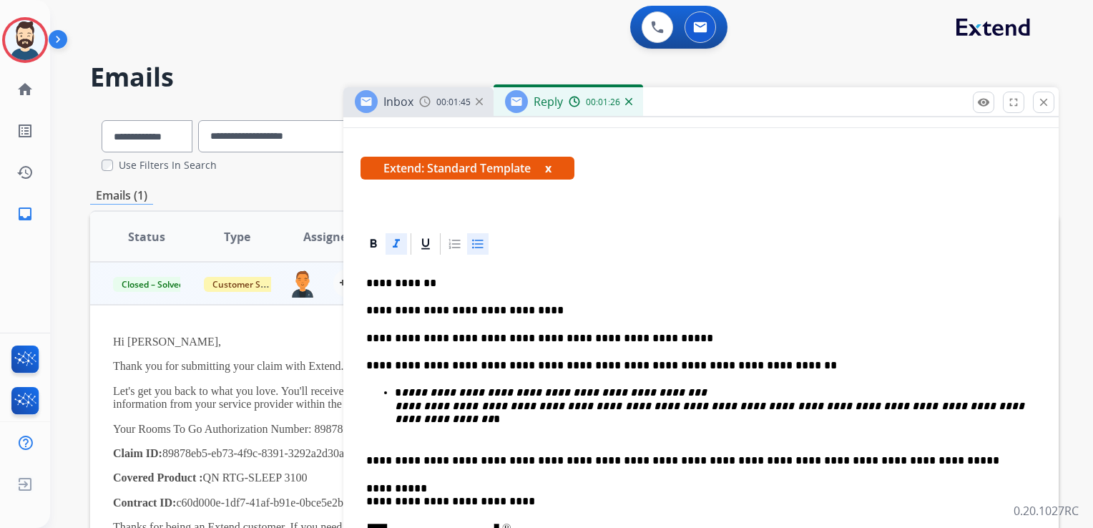
click at [371, 437] on p at bounding box center [701, 433] width 670 height 13
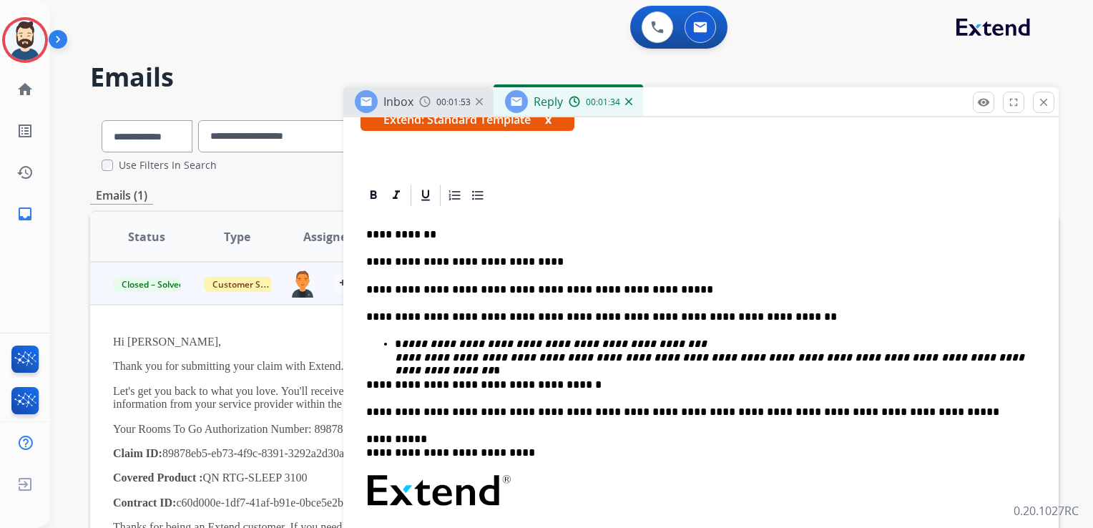
scroll to position [286, 0]
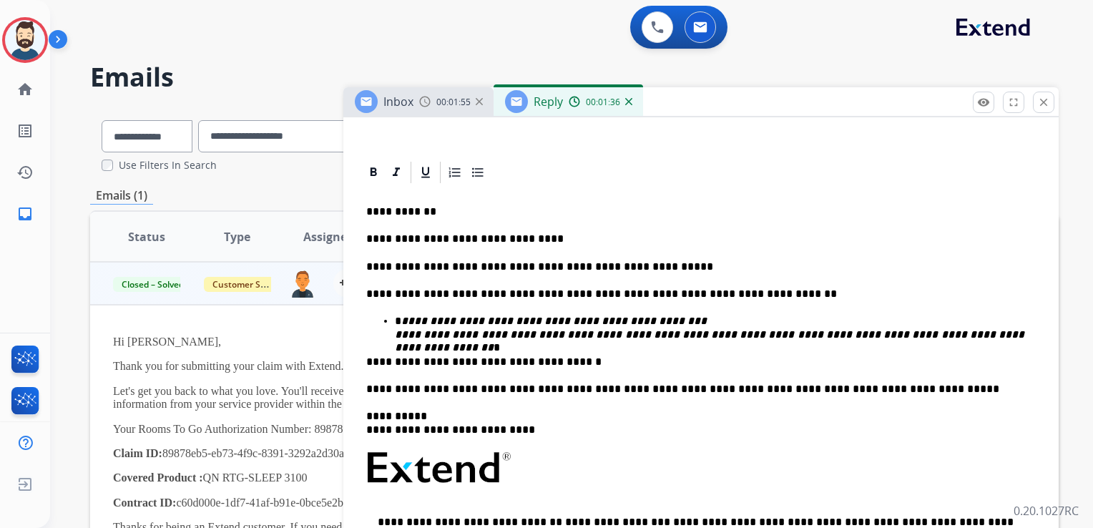
click at [458, 413] on p "**********" at bounding box center [695, 423] width 658 height 26
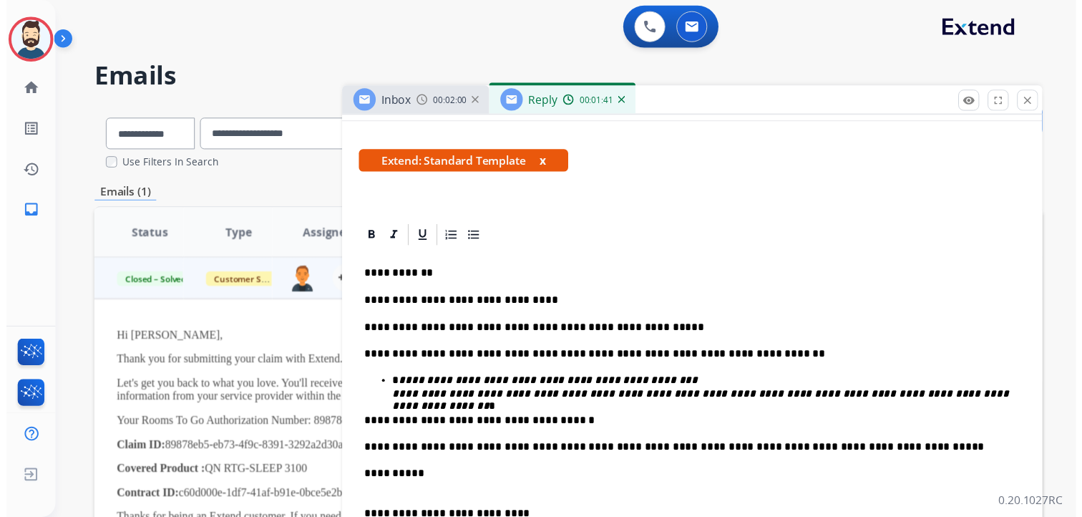
scroll to position [0, 0]
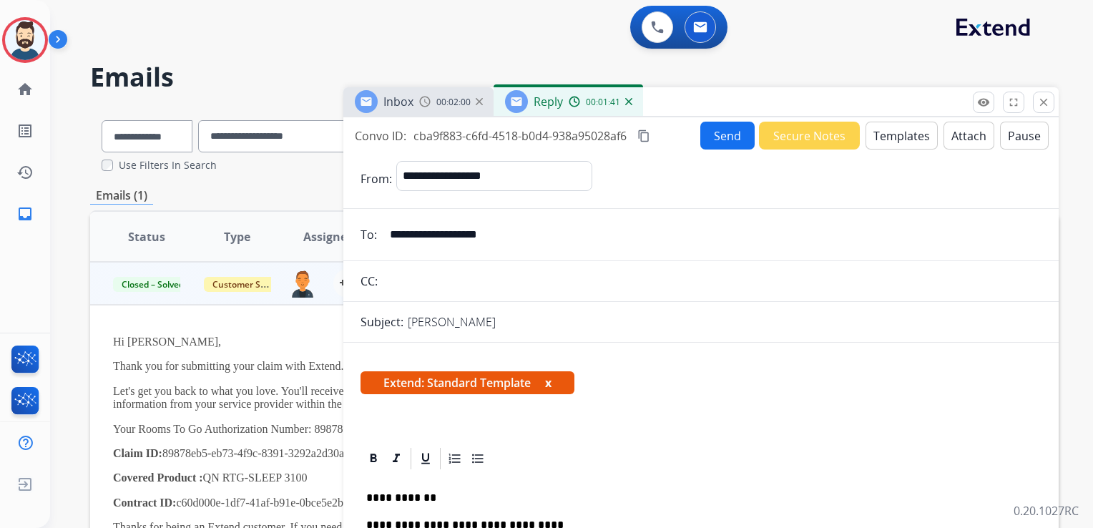
click at [719, 136] on button "Send" at bounding box center [728, 136] width 54 height 28
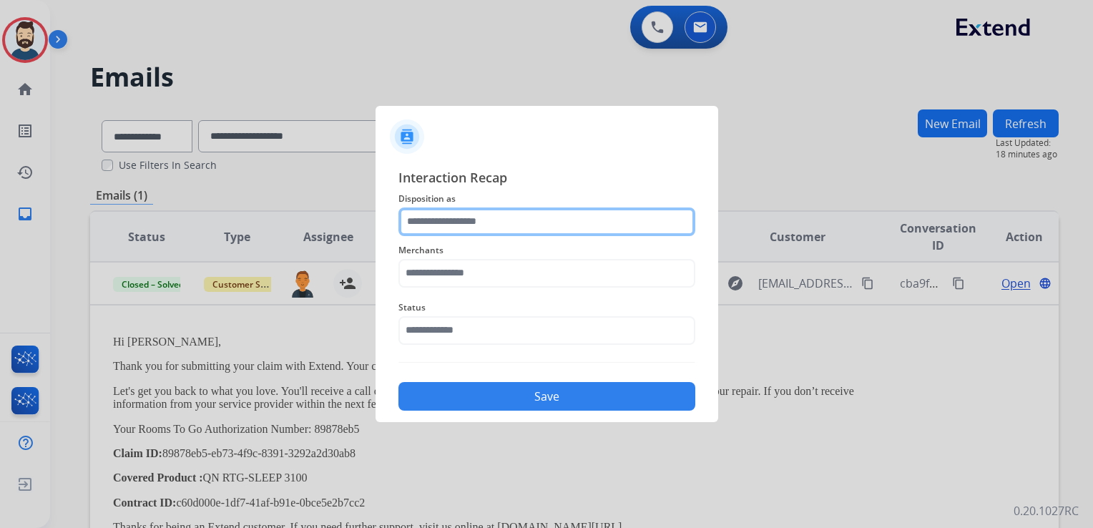
click at [447, 221] on input "text" at bounding box center [547, 222] width 297 height 29
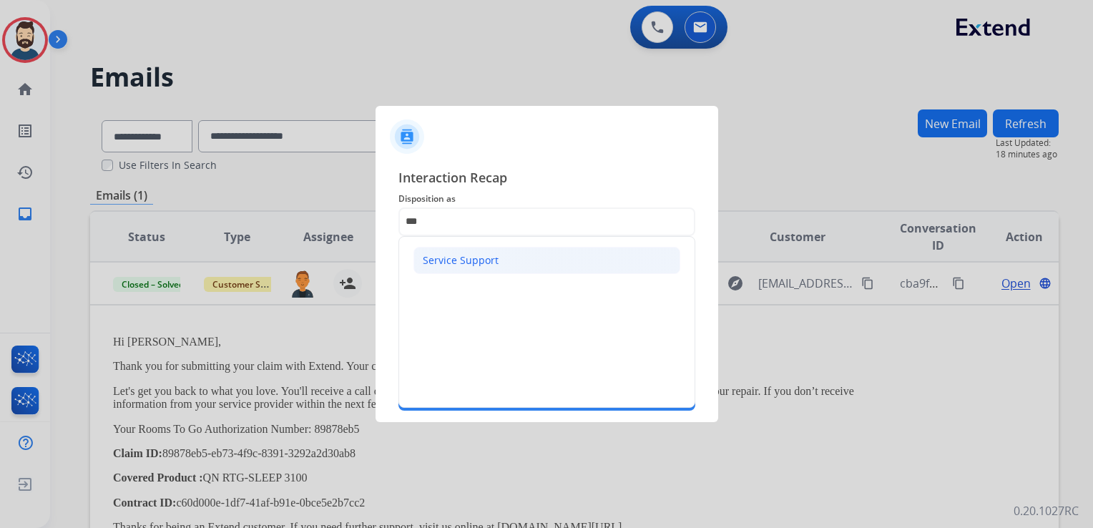
click at [452, 262] on div "Service Support" at bounding box center [461, 260] width 76 height 14
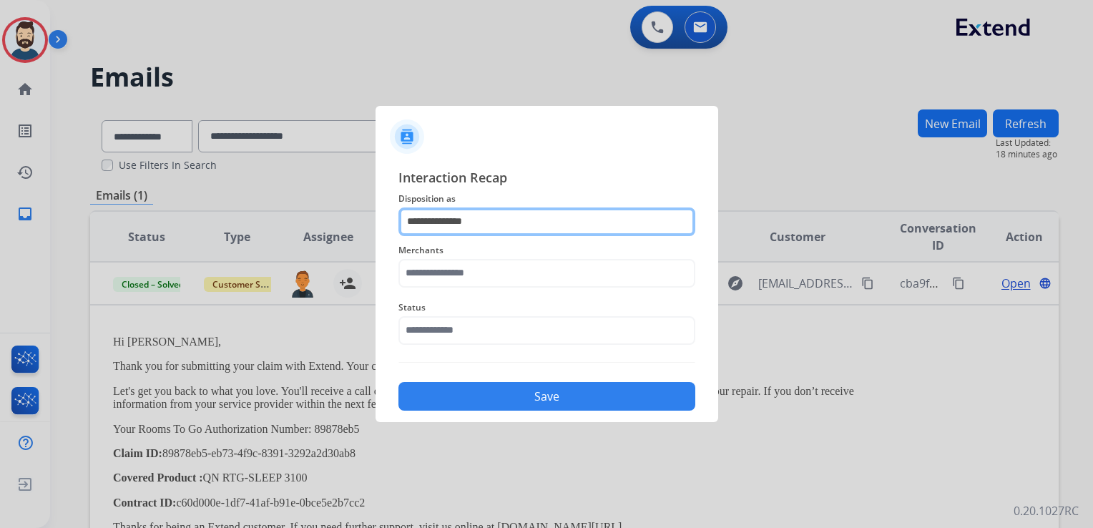
click at [456, 221] on input "**********" at bounding box center [547, 222] width 297 height 29
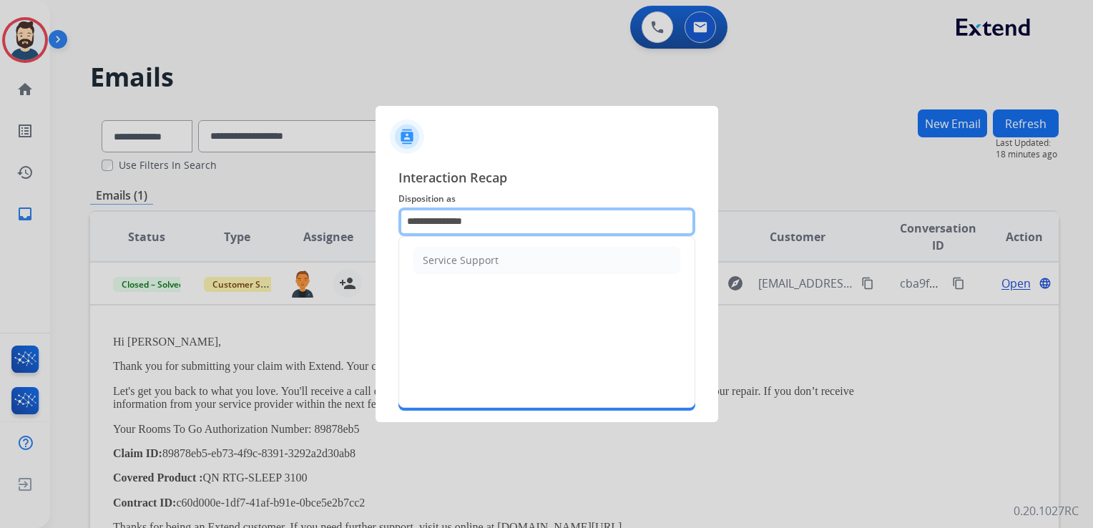
click at [456, 221] on input "**********" at bounding box center [547, 222] width 297 height 29
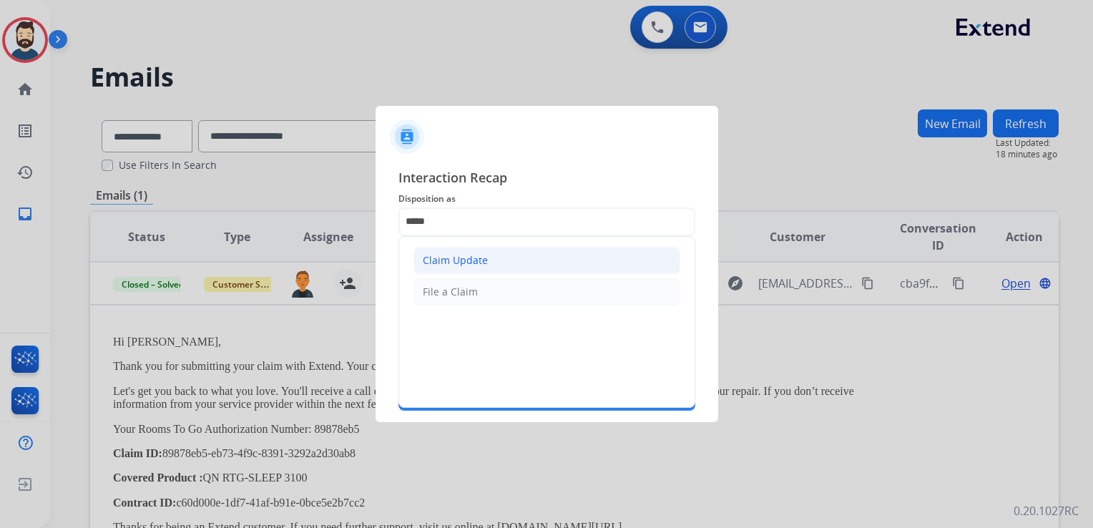
click at [454, 253] on div "Claim Update" at bounding box center [455, 260] width 65 height 14
type input "**********"
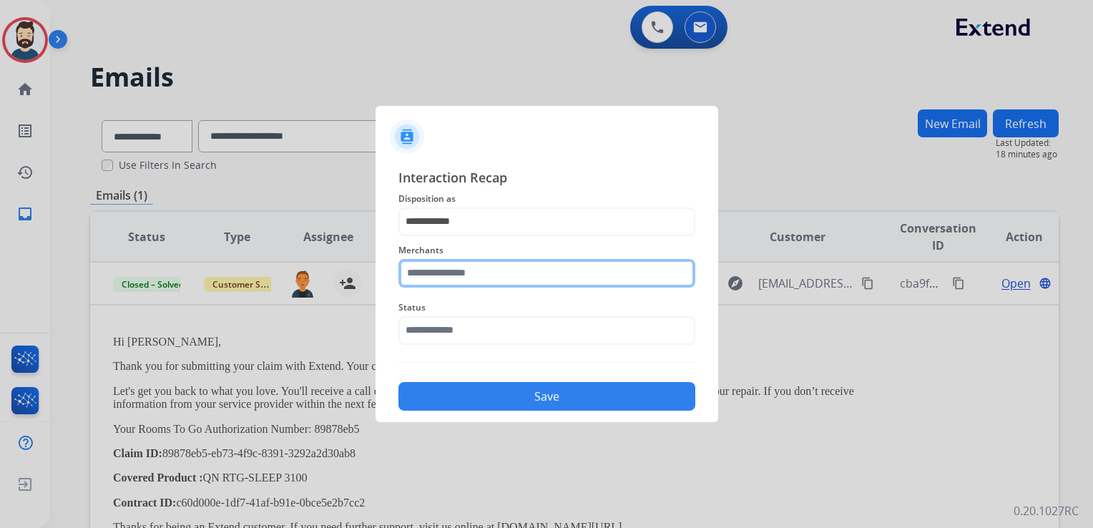
click at [447, 273] on input "text" at bounding box center [547, 273] width 297 height 29
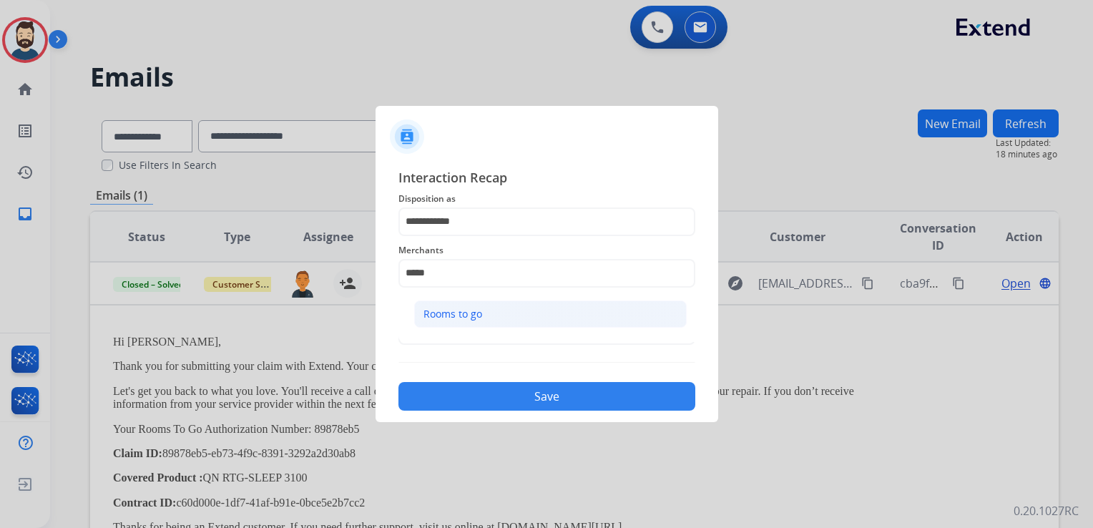
drag, startPoint x: 447, startPoint y: 324, endPoint x: 456, endPoint y: 339, distance: 17.3
click at [448, 324] on li "Rooms to go" at bounding box center [550, 314] width 273 height 27
type input "**********"
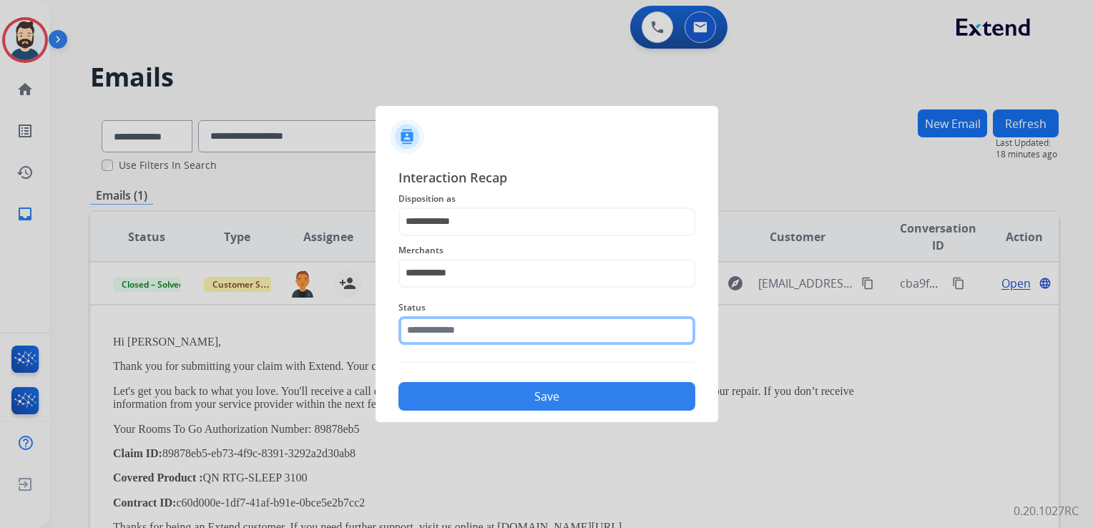
click at [458, 340] on div "Status" at bounding box center [547, 321] width 297 height 57
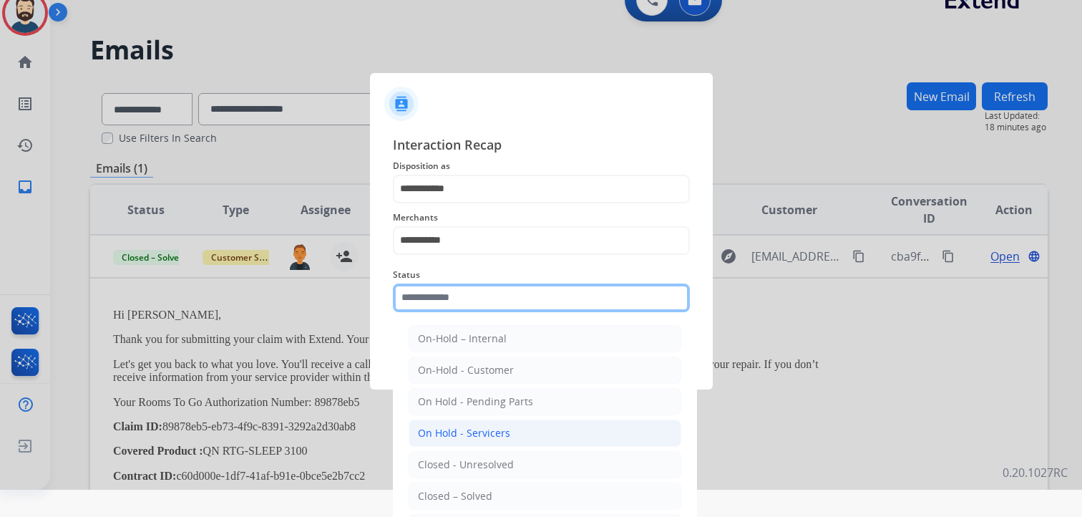
scroll to position [42, 0]
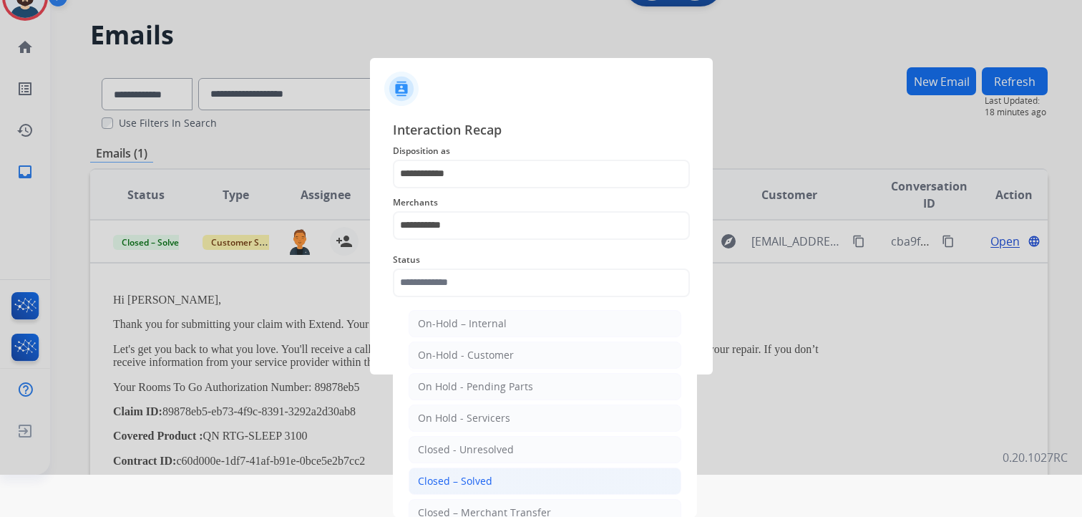
click at [471, 478] on div "Closed – Solved" at bounding box center [455, 481] width 74 height 14
type input "**********"
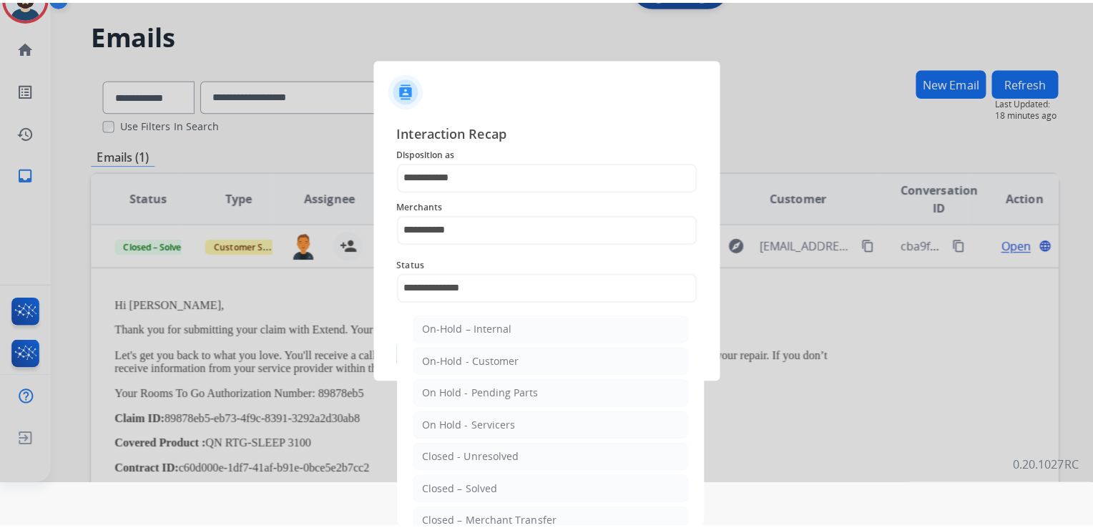
scroll to position [0, 0]
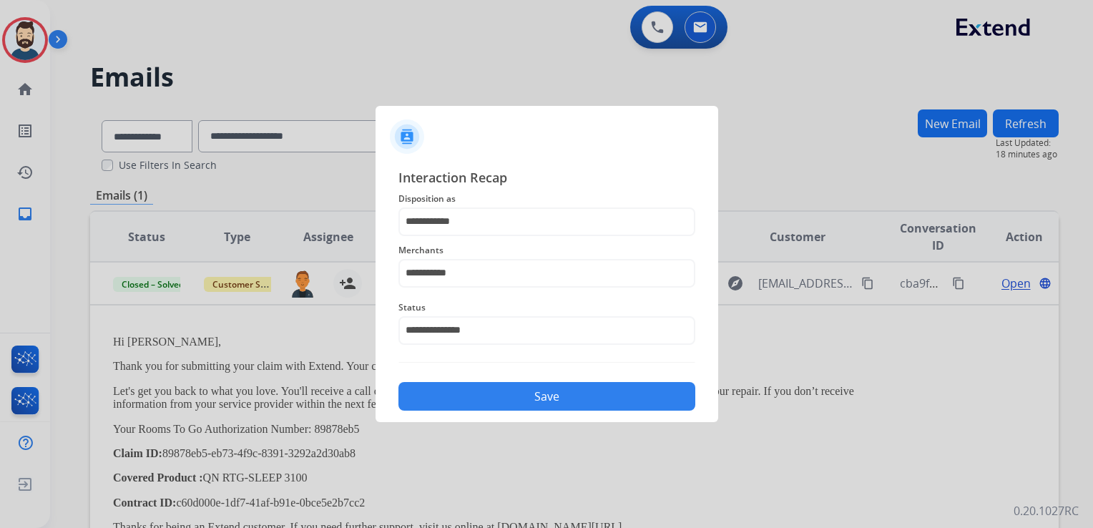
click at [513, 411] on div "Save" at bounding box center [547, 392] width 297 height 37
click at [542, 388] on button "Save" at bounding box center [547, 396] width 297 height 29
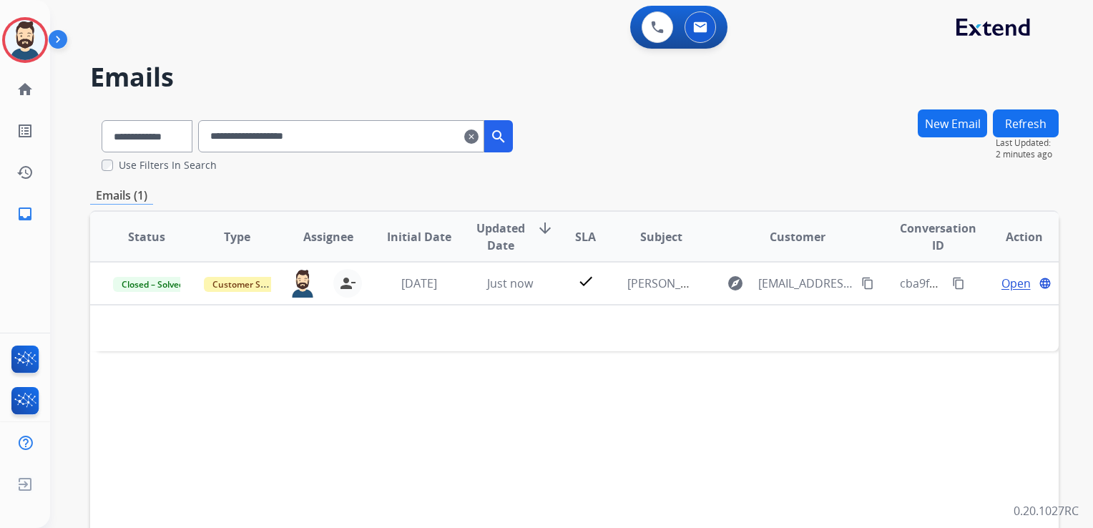
click at [479, 137] on mat-icon "clear" at bounding box center [471, 136] width 14 height 17
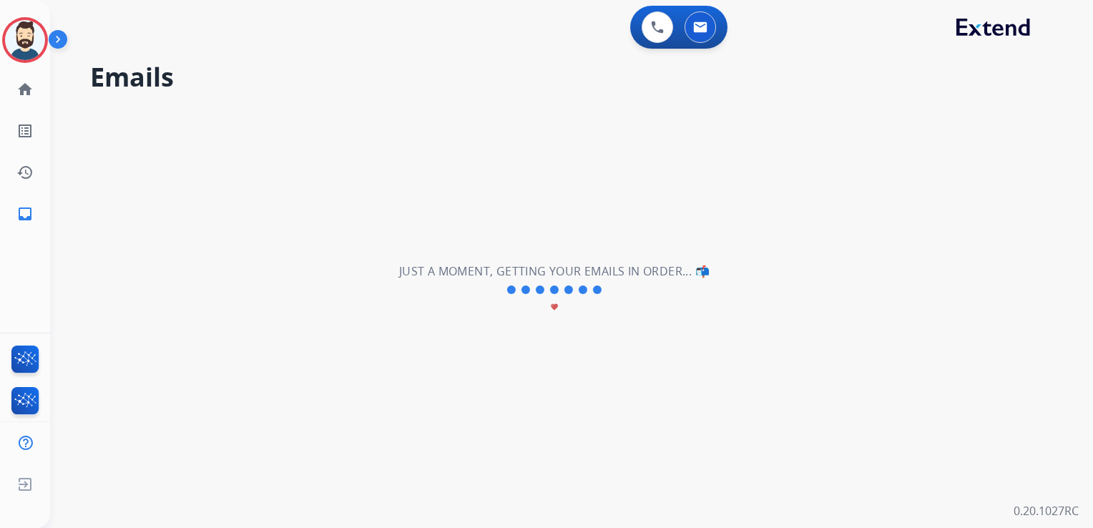
select select "**********"
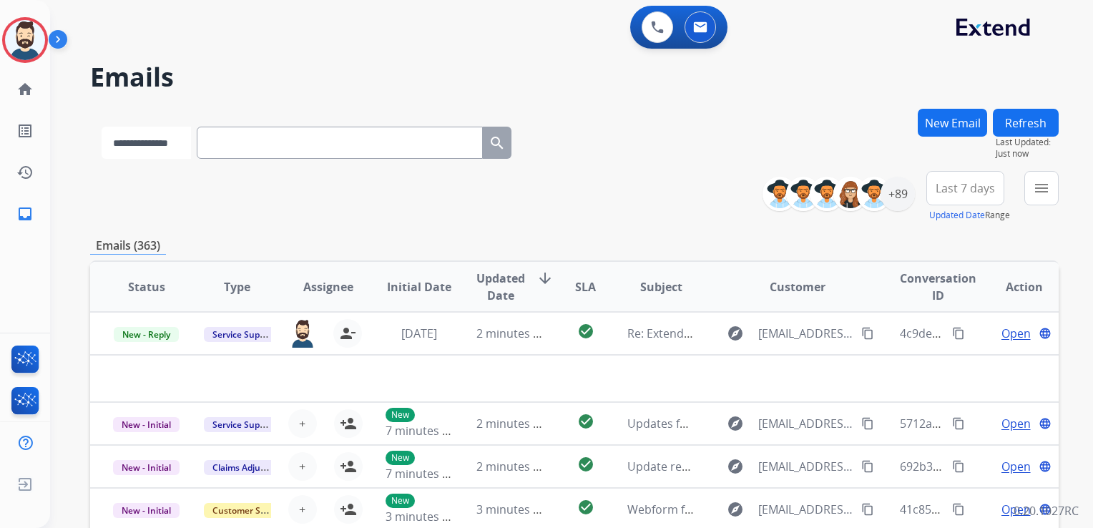
click at [191, 150] on select "**********" at bounding box center [146, 143] width 89 height 32
select select "**********"
click at [102, 127] on select "**********" at bounding box center [146, 143] width 89 height 32
click at [261, 150] on input "text" at bounding box center [341, 143] width 286 height 32
paste input "**********"
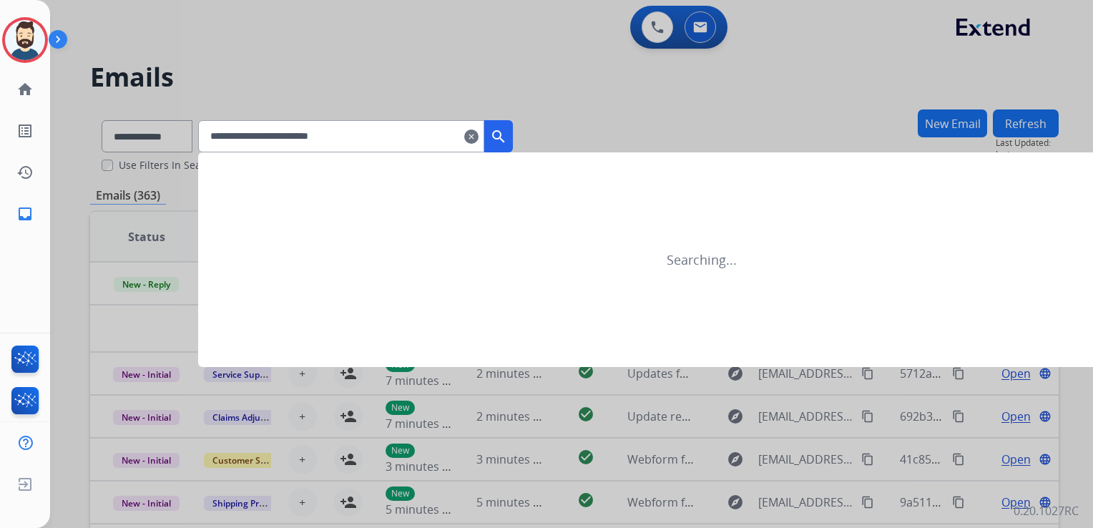
type input "**********"
click at [507, 136] on mat-icon "search" at bounding box center [498, 136] width 17 height 17
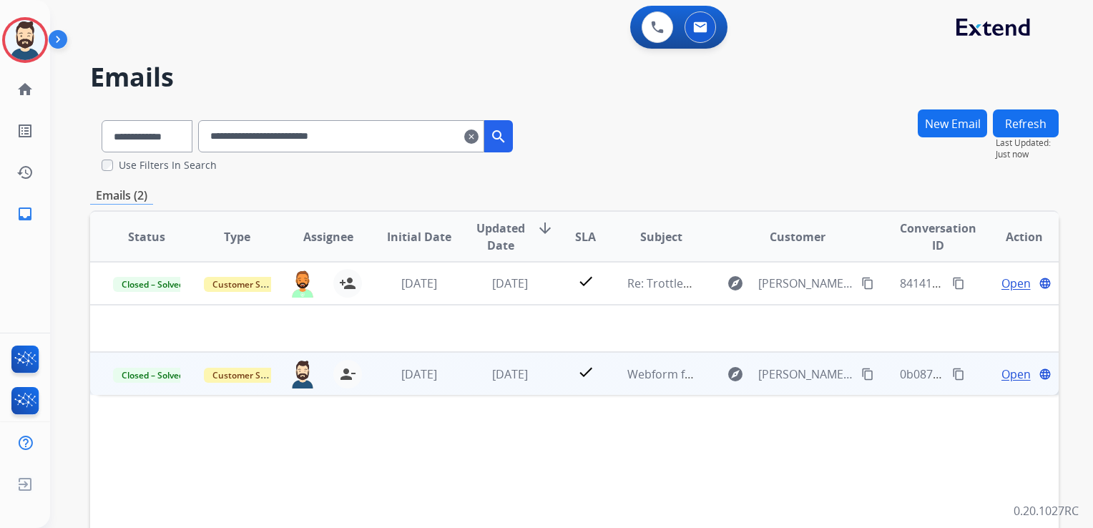
click at [454, 380] on td "[DATE]" at bounding box center [499, 373] width 91 height 43
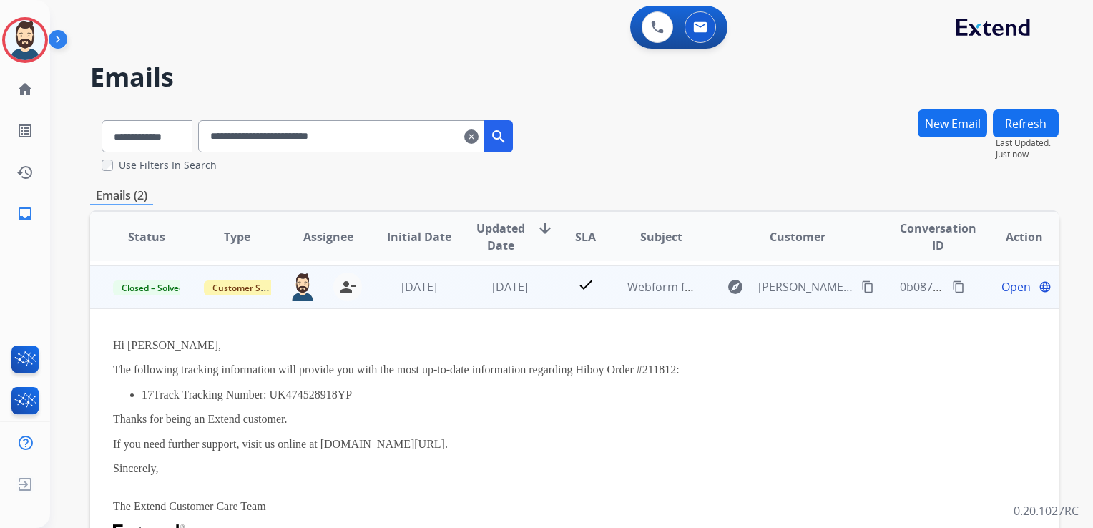
scroll to position [43, 0]
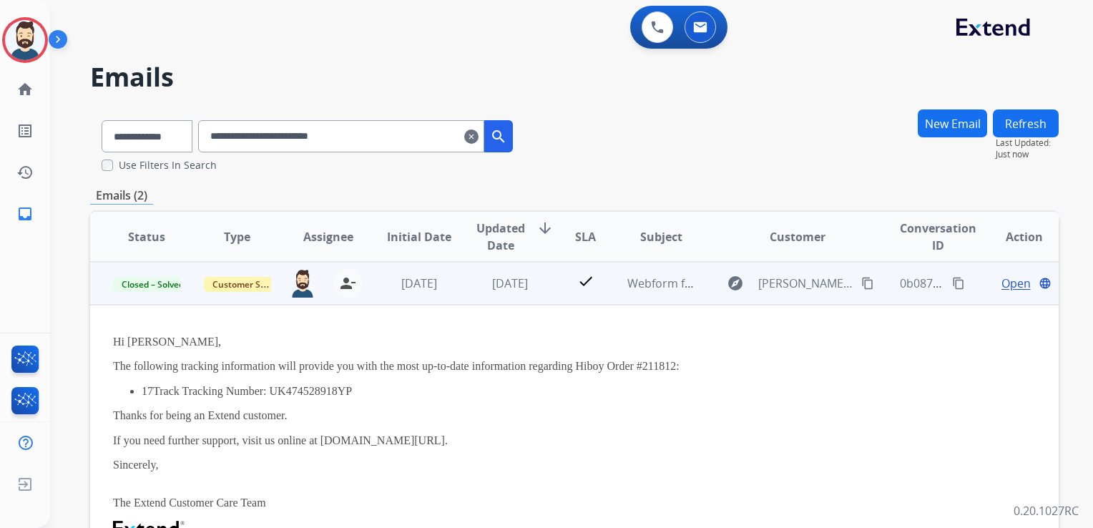
click at [1002, 282] on span "Open" at bounding box center [1016, 283] width 29 height 17
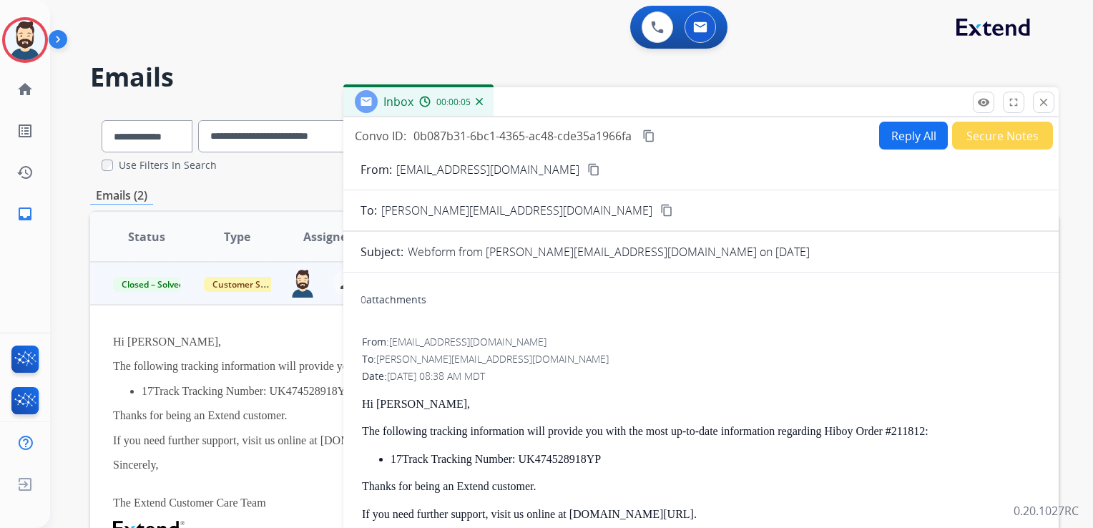
scroll to position [0, 0]
click at [1038, 108] on mat-icon "close" at bounding box center [1044, 102] width 13 height 13
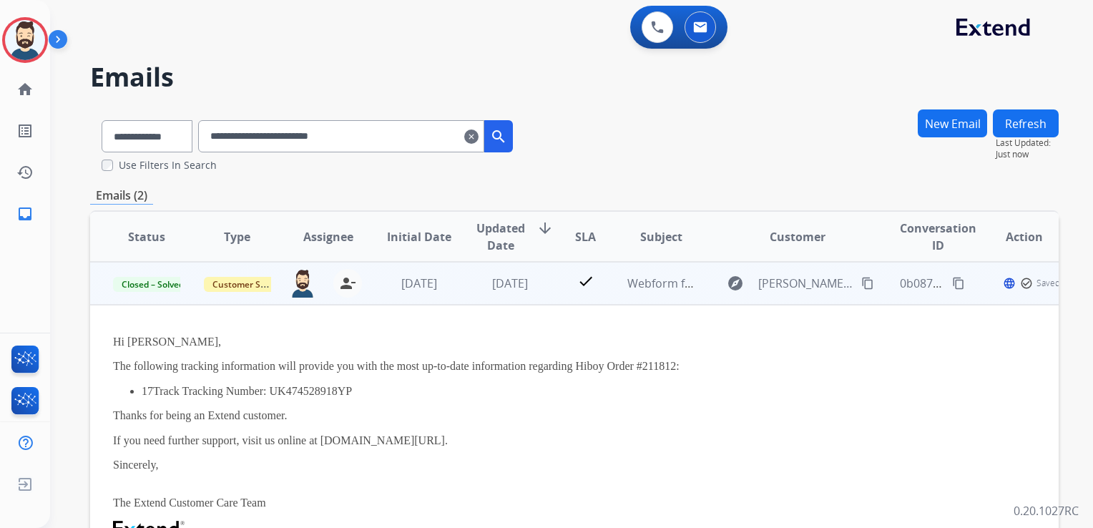
click at [372, 298] on td "3 weeks ago" at bounding box center [408, 283] width 91 height 43
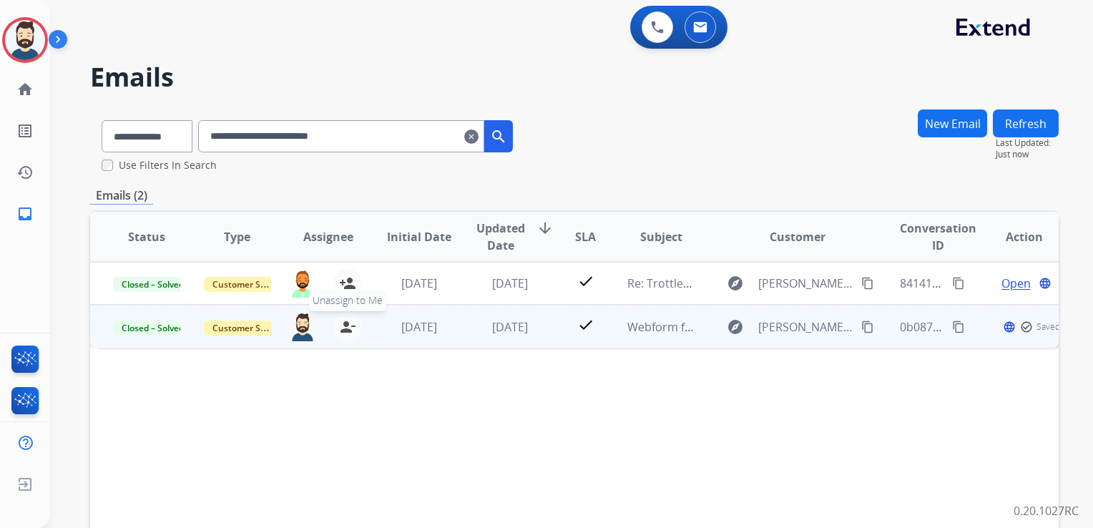
drag, startPoint x: 341, startPoint y: 330, endPoint x: 318, endPoint y: 331, distance: 22.9
click at [341, 330] on mat-icon "person_remove" at bounding box center [347, 326] width 17 height 17
click at [299, 331] on span "+" at bounding box center [302, 326] width 6 height 17
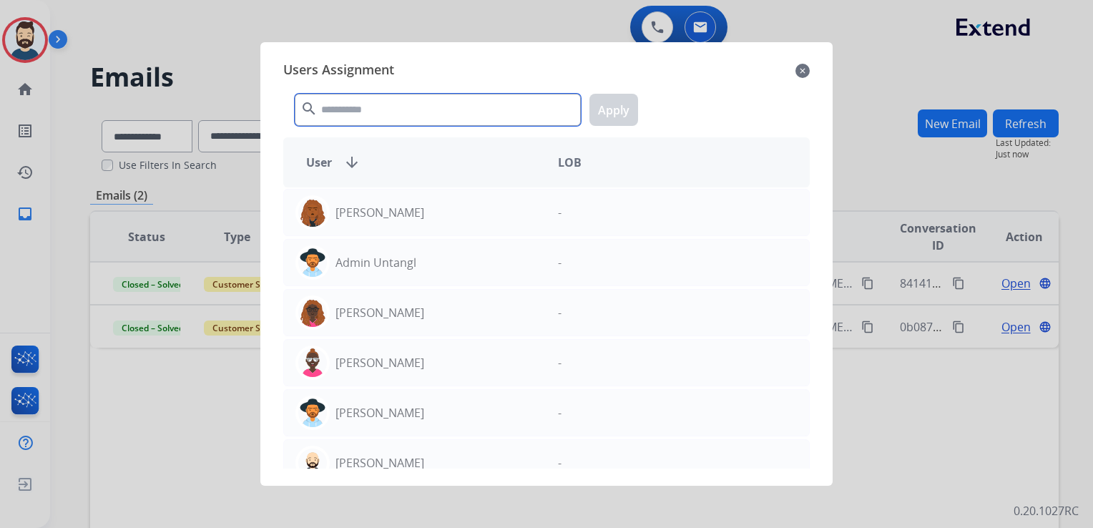
click at [360, 113] on input "text" at bounding box center [438, 110] width 286 height 32
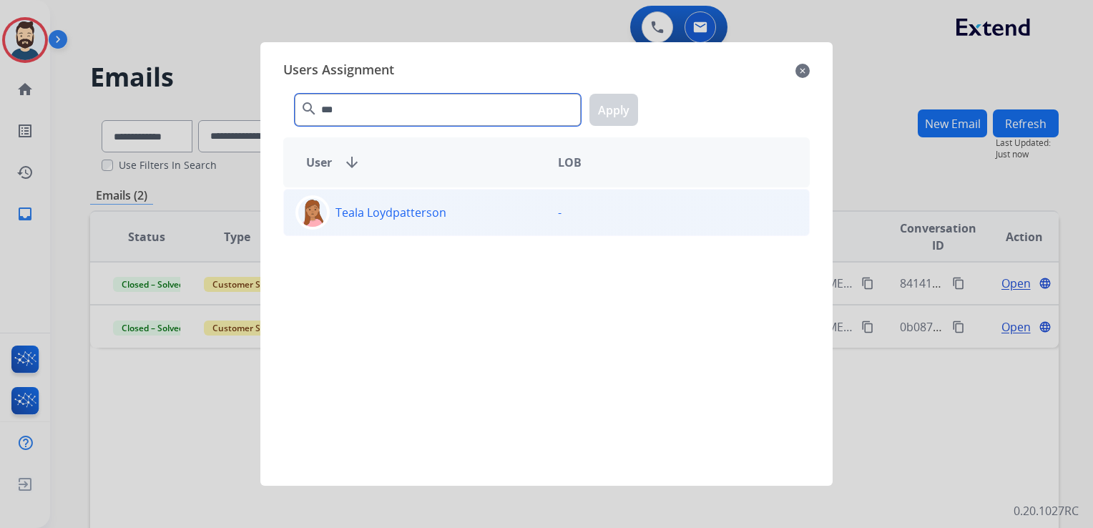
type input "***"
click at [321, 200] on img at bounding box center [312, 212] width 29 height 29
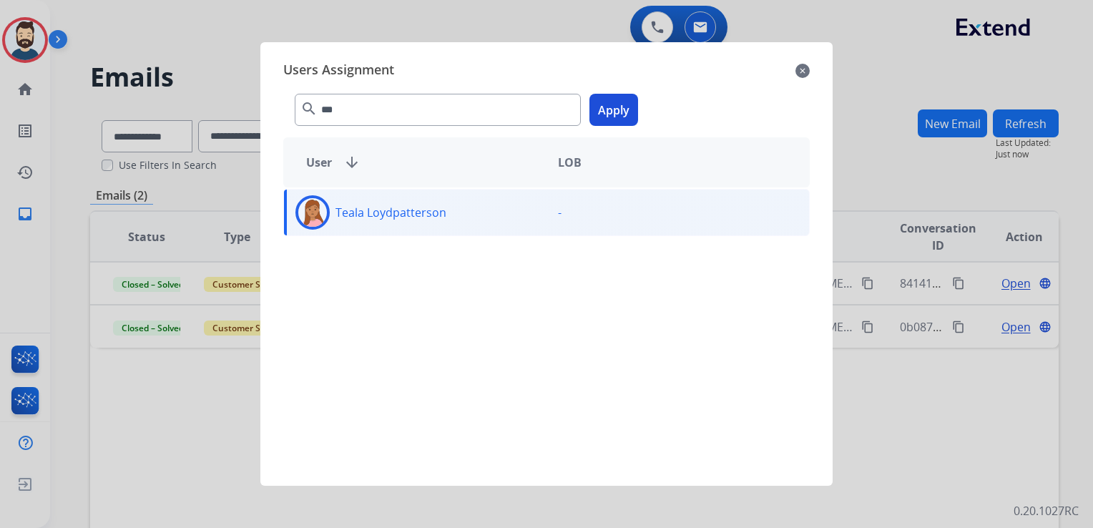
click at [630, 97] on button "Apply" at bounding box center [614, 110] width 49 height 32
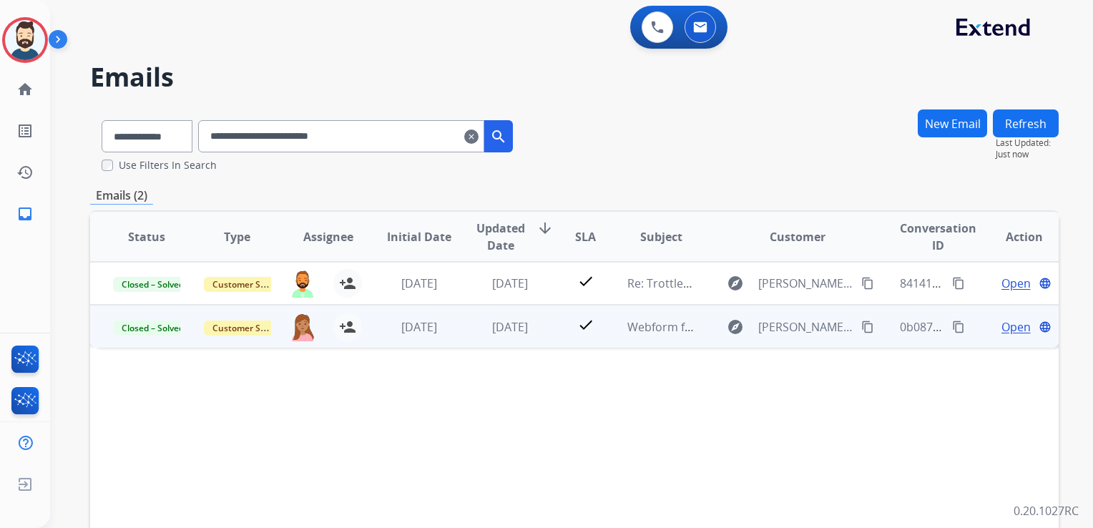
click at [1002, 325] on span "Open" at bounding box center [1016, 326] width 29 height 17
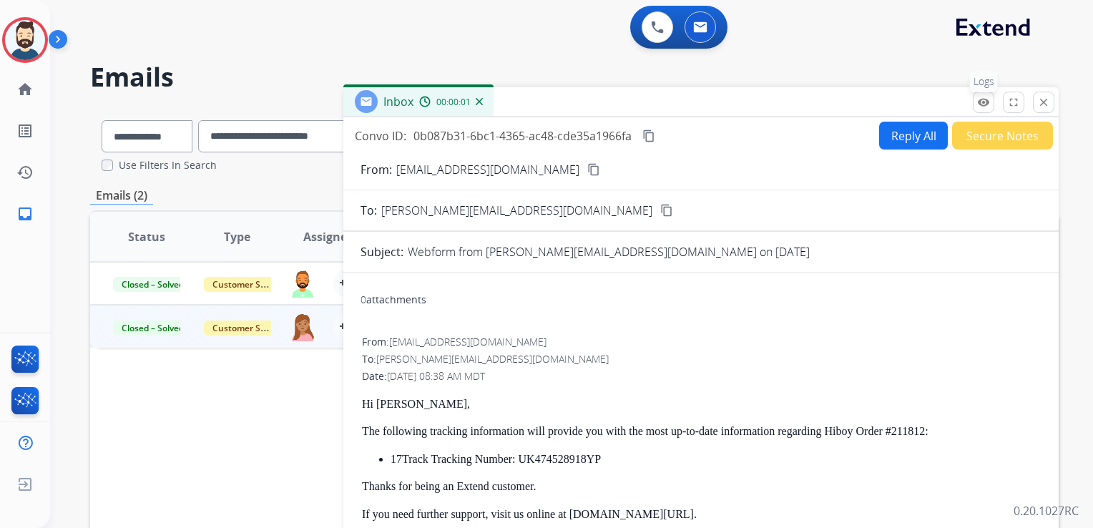
click at [983, 96] on mat-icon "remove_red_eye" at bounding box center [984, 102] width 13 height 13
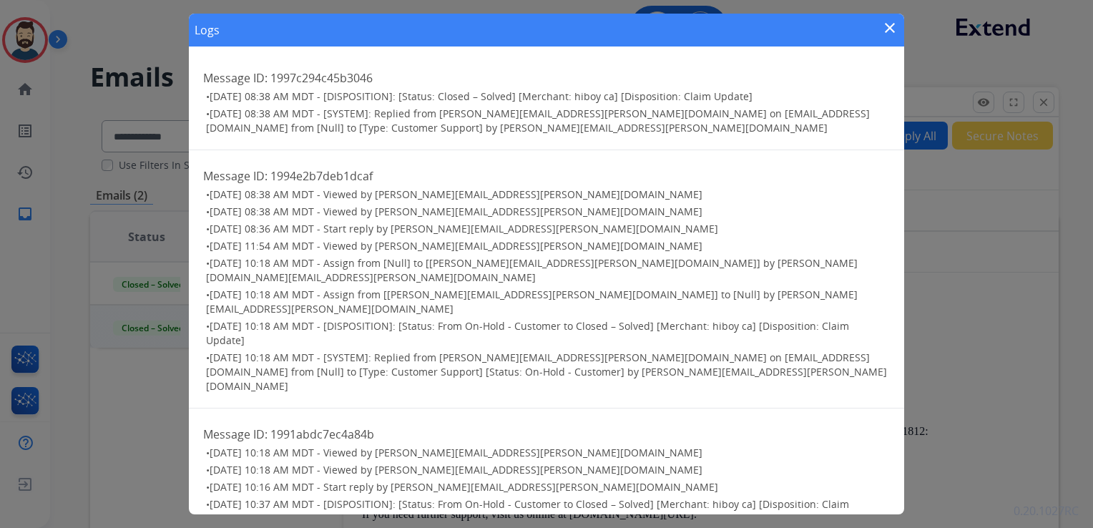
click at [890, 22] on mat-icon "close" at bounding box center [890, 27] width 17 height 17
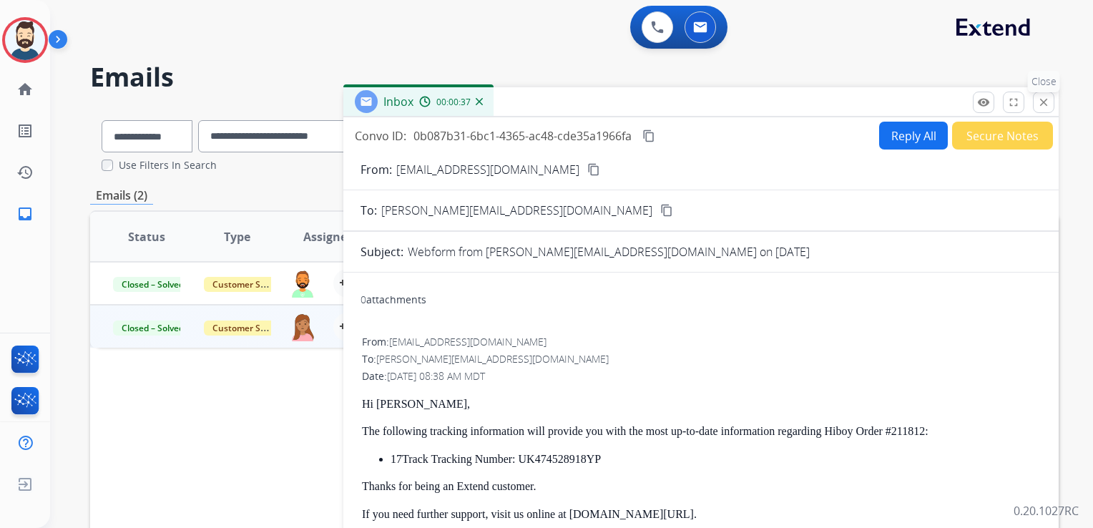
click at [1038, 99] on mat-icon "close" at bounding box center [1044, 102] width 13 height 13
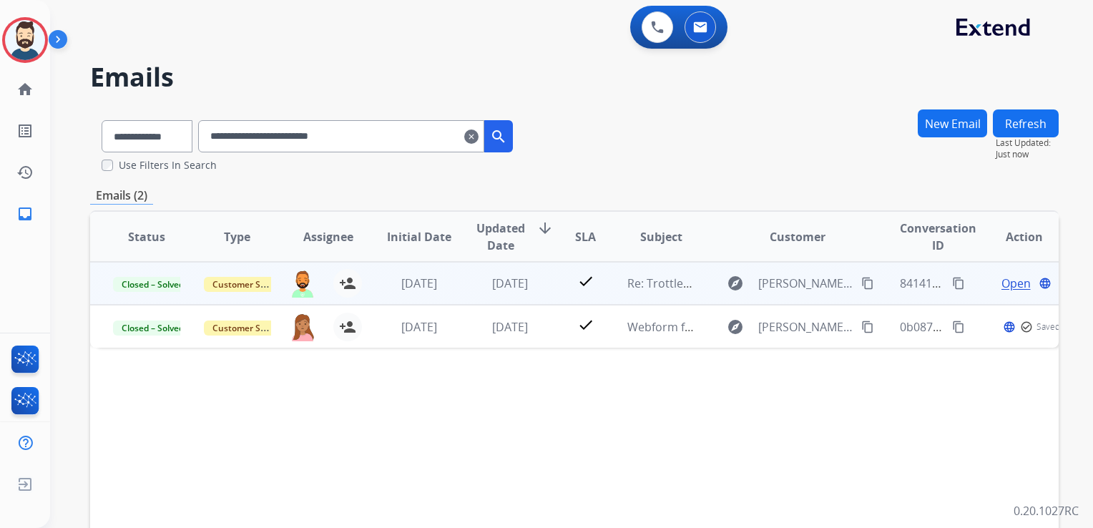
click at [425, 293] on td "[DATE]" at bounding box center [408, 283] width 91 height 43
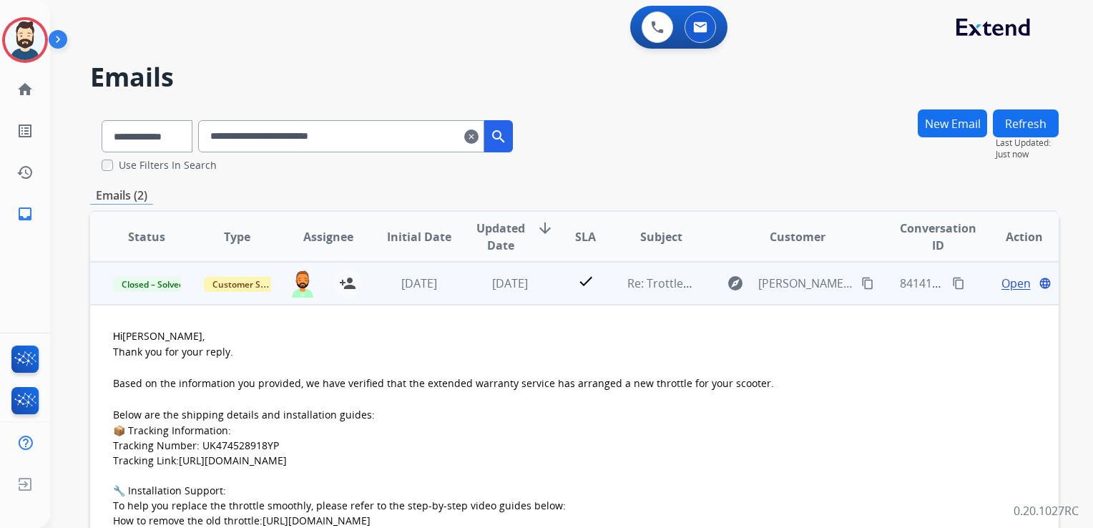
click at [1015, 279] on span "Open" at bounding box center [1016, 283] width 29 height 17
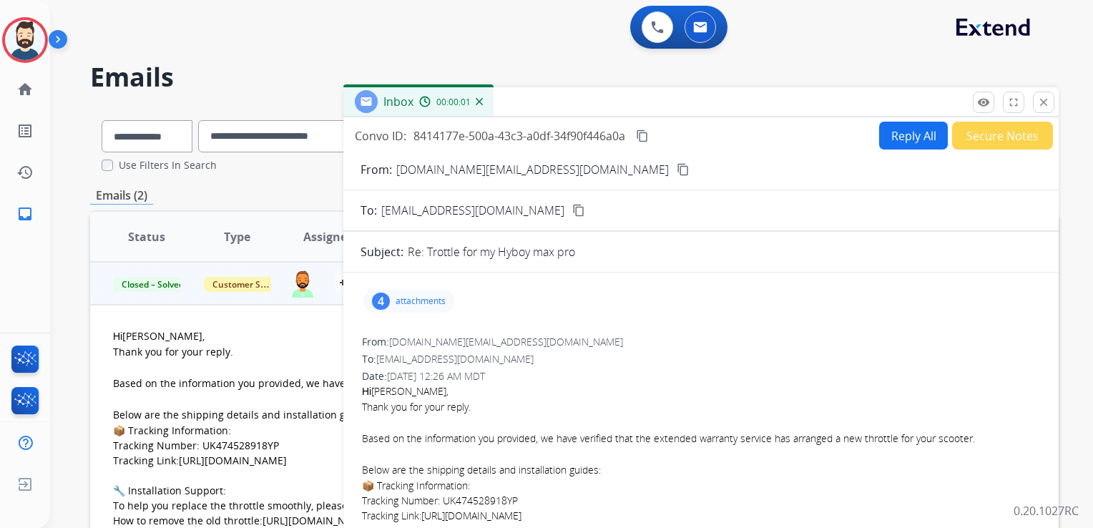
click at [419, 301] on p "attachments" at bounding box center [421, 301] width 50 height 11
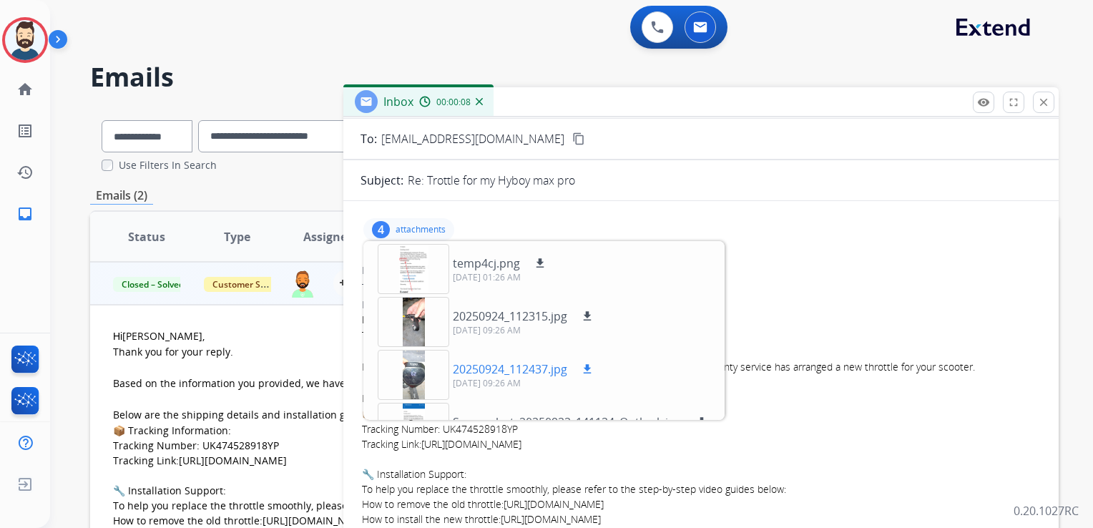
click at [502, 362] on p "20250924_112437.jpg" at bounding box center [510, 369] width 114 height 17
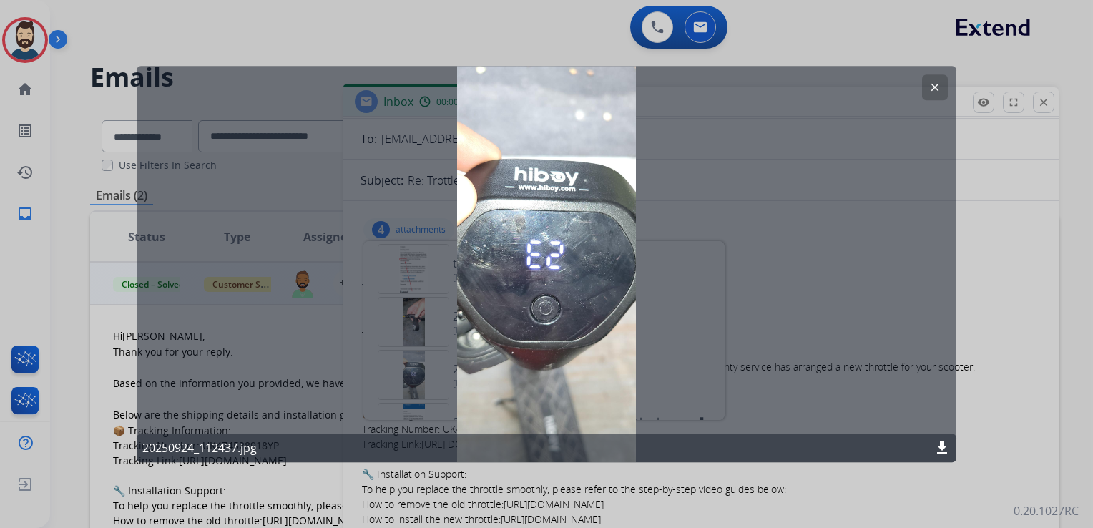
click at [930, 84] on mat-icon "clear" at bounding box center [935, 87] width 13 height 13
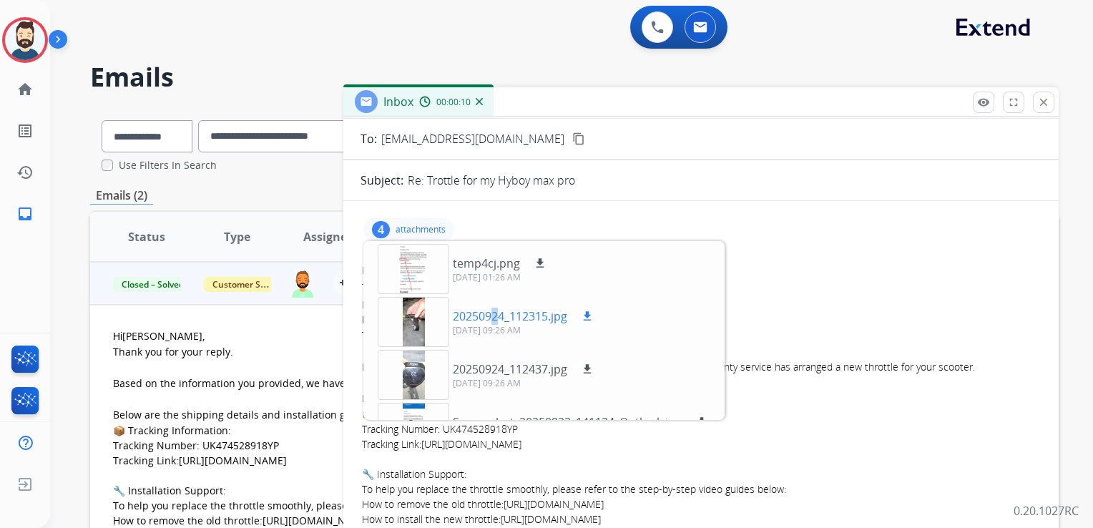
click at [496, 308] on p "20250924_112315.jpg" at bounding box center [510, 316] width 114 height 17
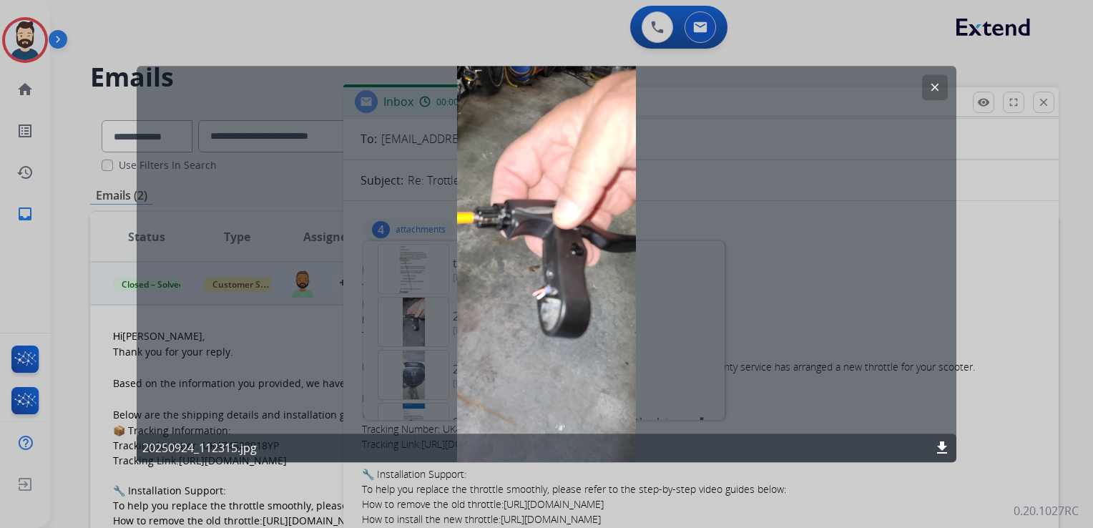
click at [941, 84] on mat-icon "clear" at bounding box center [935, 87] width 13 height 13
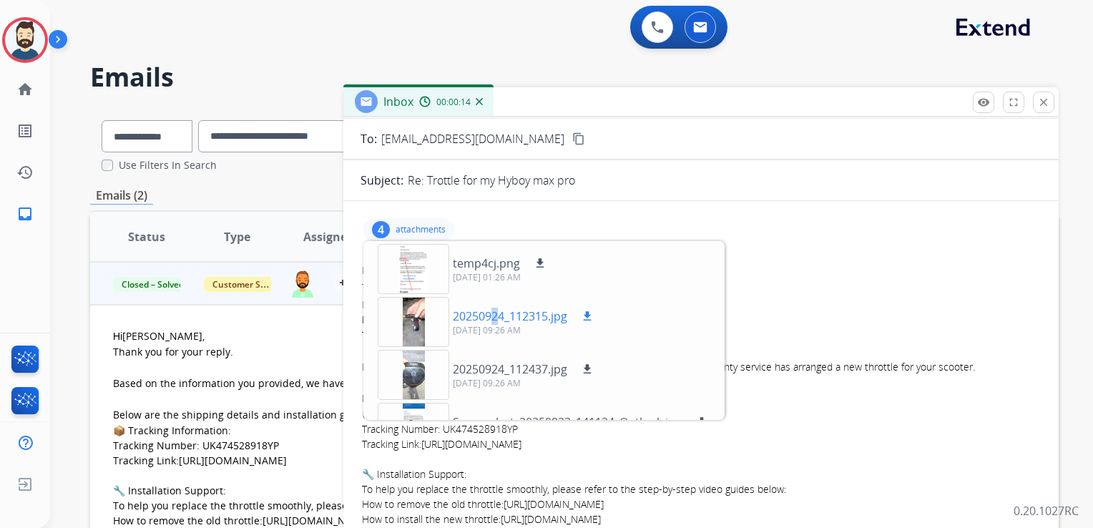
click at [587, 313] on mat-icon "download" at bounding box center [587, 316] width 13 height 13
click at [429, 225] on p "attachments" at bounding box center [421, 229] width 50 height 11
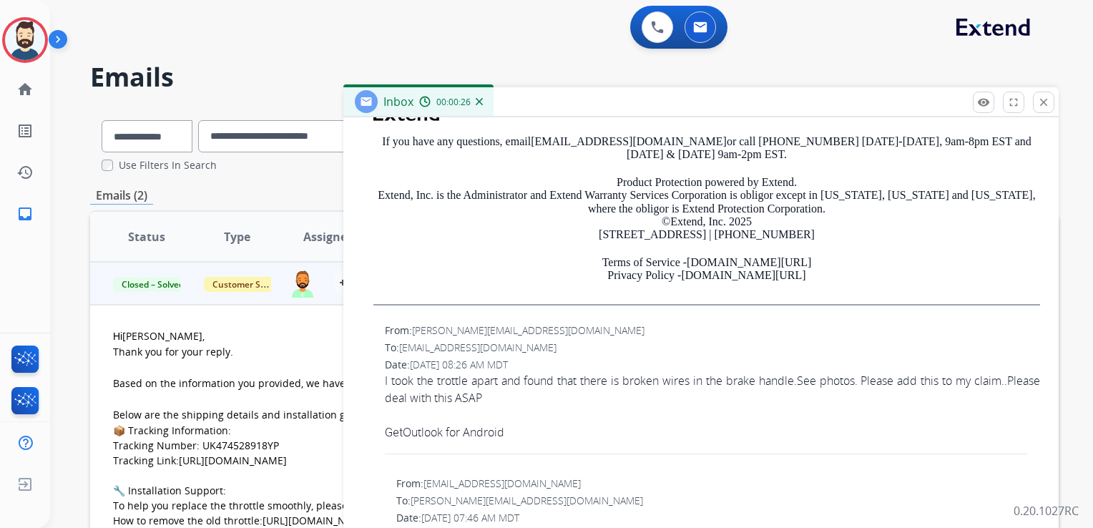
scroll to position [859, 0]
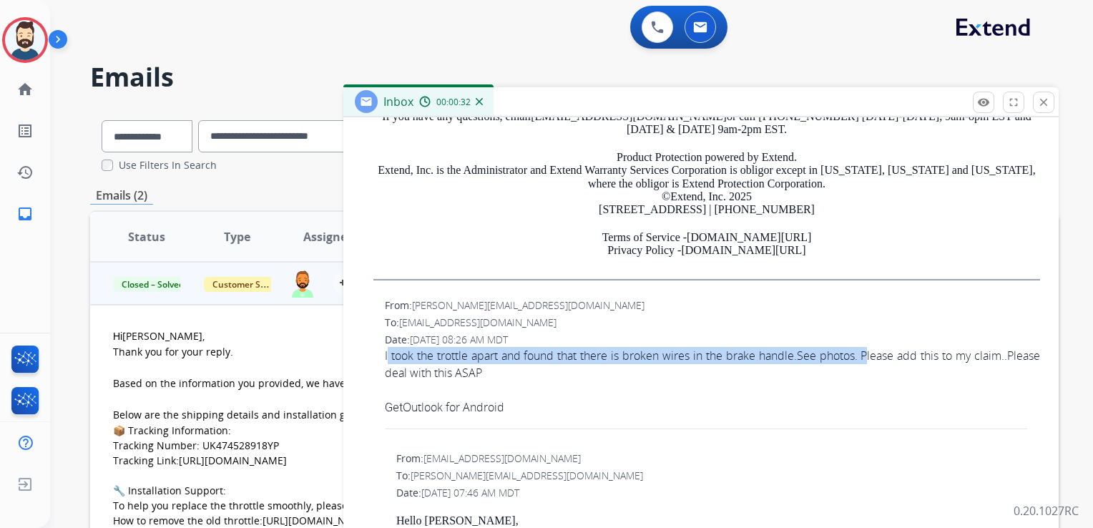
drag, startPoint x: 384, startPoint y: 351, endPoint x: 907, endPoint y: 355, distance: 523.1
click at [907, 355] on div "From: alain_ouellette@outlook.com To: support@extend.com Date: 09/24/2025 - 08:…" at bounding box center [701, 372] width 681 height 150
drag, startPoint x: 907, startPoint y: 355, endPoint x: 862, endPoint y: 354, distance: 44.4
copy div "I took the trottle apart and found that there is broken wires in the brake hand…"
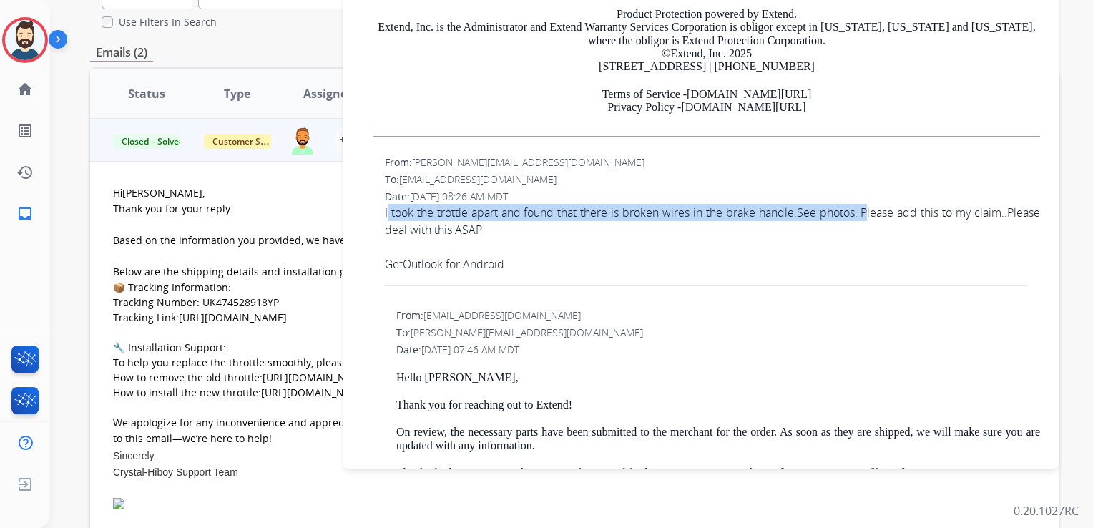
copy div "I took the trottle apart and found that there is broken wires in the brake hand…"
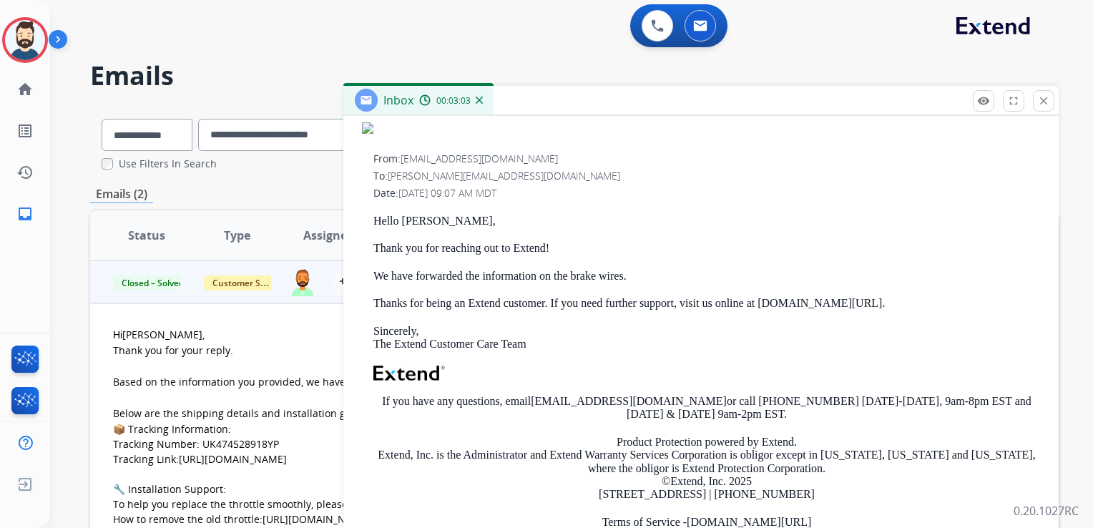
scroll to position [0, 0]
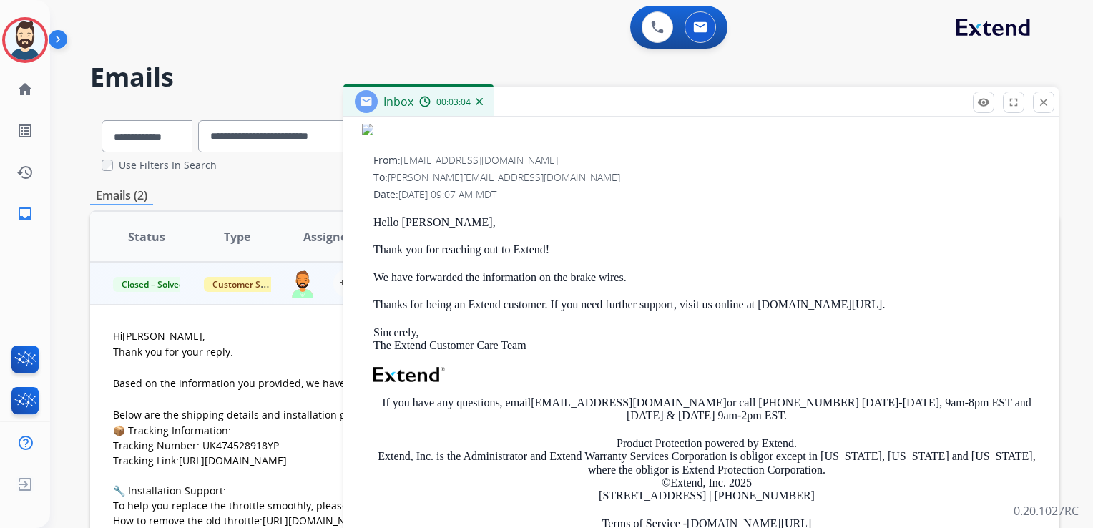
drag, startPoint x: 1046, startPoint y: 103, endPoint x: 1022, endPoint y: 112, distance: 26.0
click at [1049, 104] on mat-icon "close" at bounding box center [1044, 102] width 13 height 13
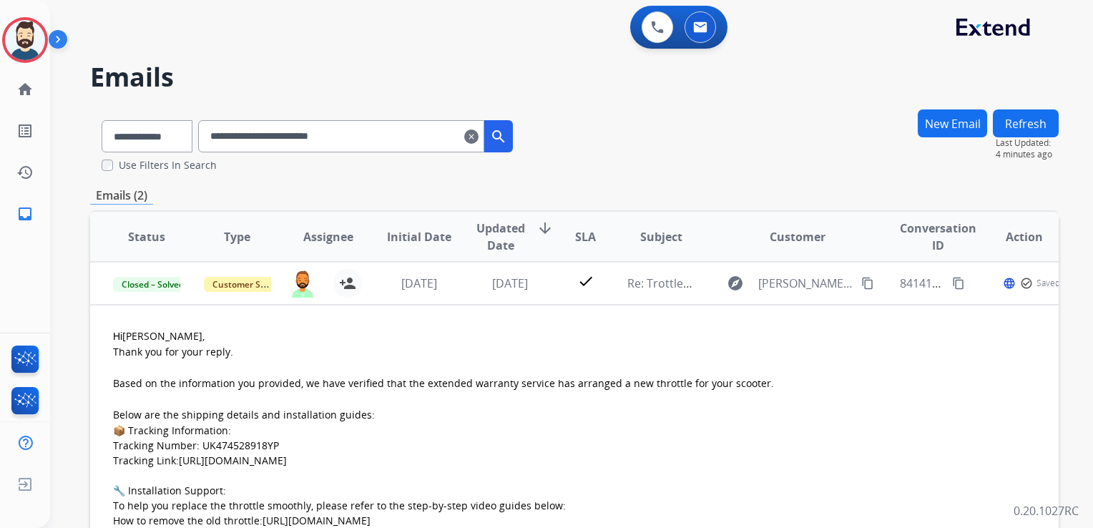
click at [479, 133] on mat-icon "clear" at bounding box center [471, 136] width 14 height 17
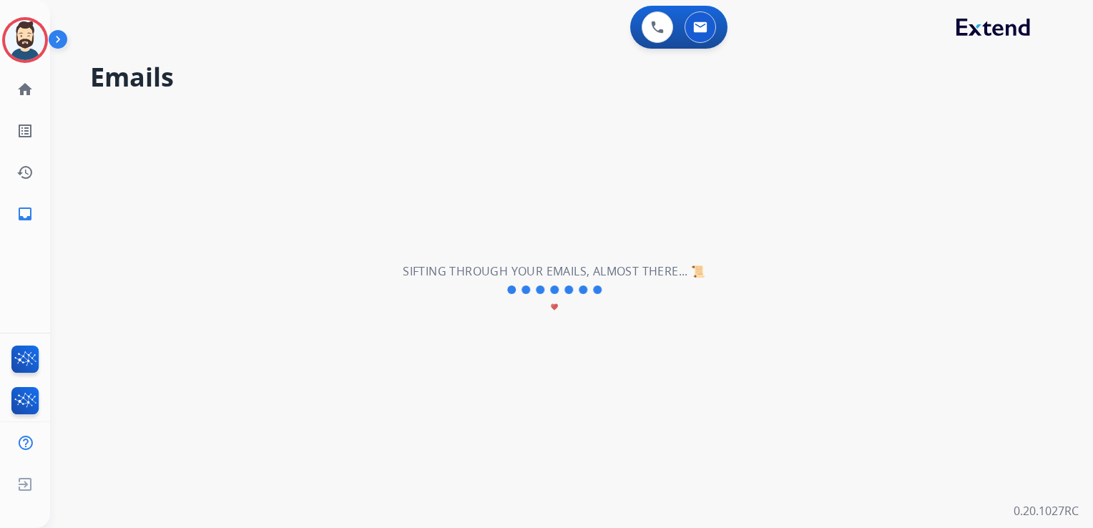
select select "**********"
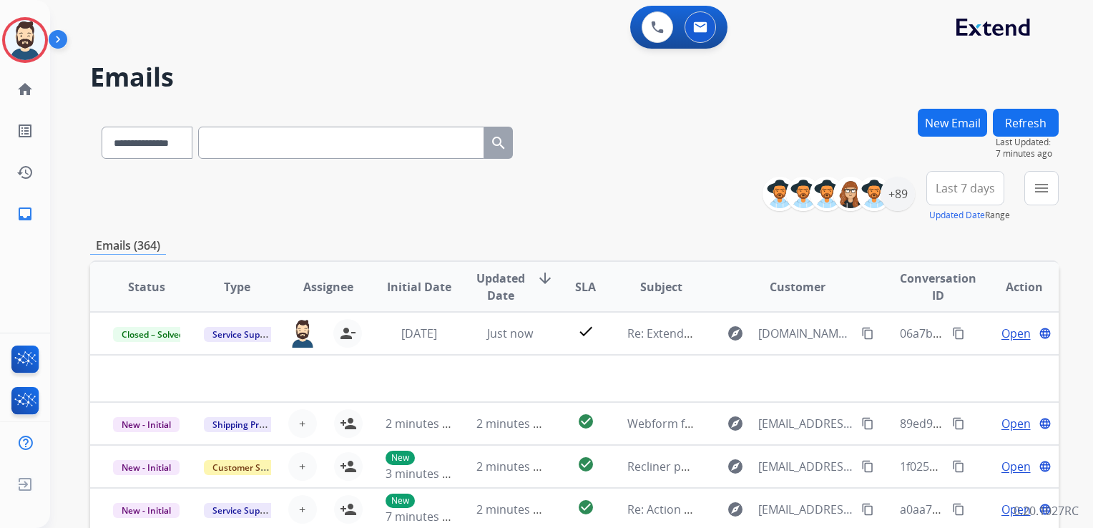
click at [227, 145] on input "text" at bounding box center [341, 143] width 286 height 32
paste input "**********"
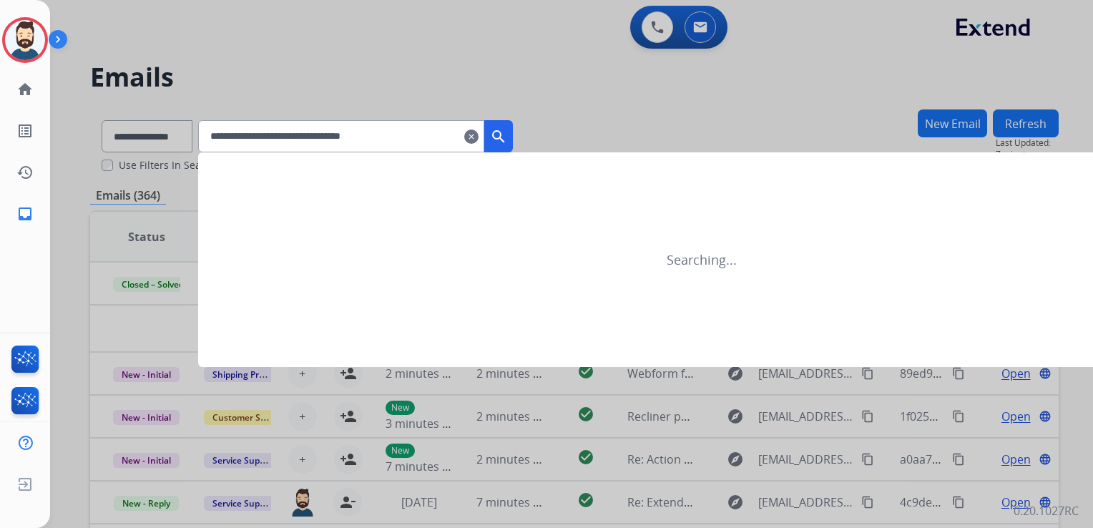
type input "**********"
click at [510, 147] on button "search" at bounding box center [498, 136] width 29 height 32
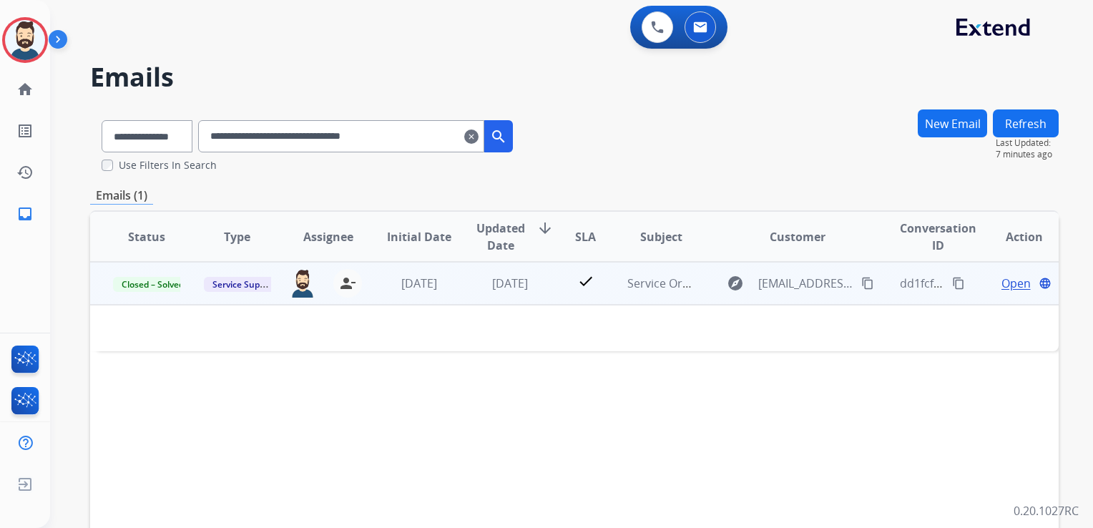
click at [512, 299] on td "6 days ago" at bounding box center [499, 283] width 91 height 43
click at [480, 291] on div "6 days ago" at bounding box center [510, 284] width 67 height 17
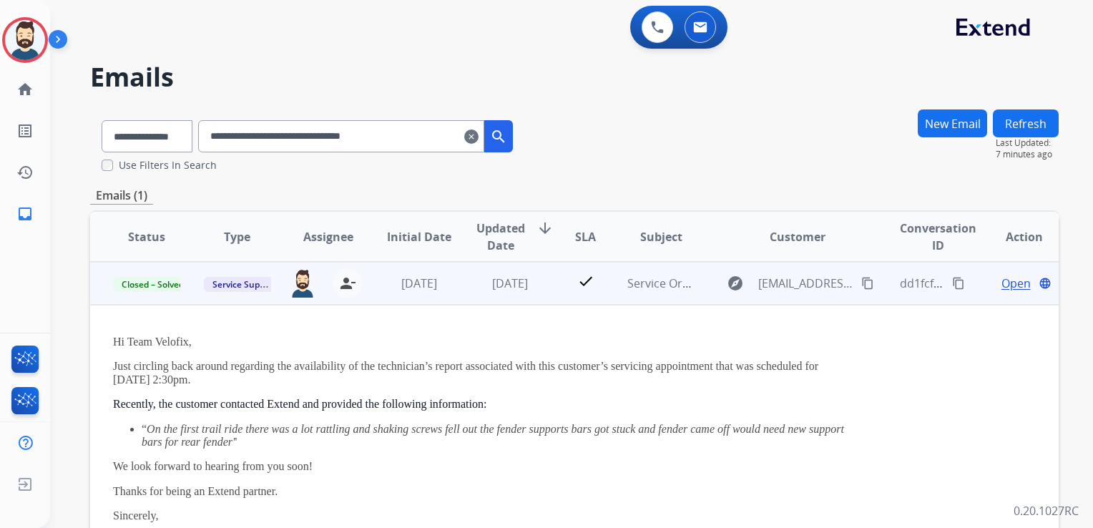
click at [1005, 283] on span "Open" at bounding box center [1016, 283] width 29 height 17
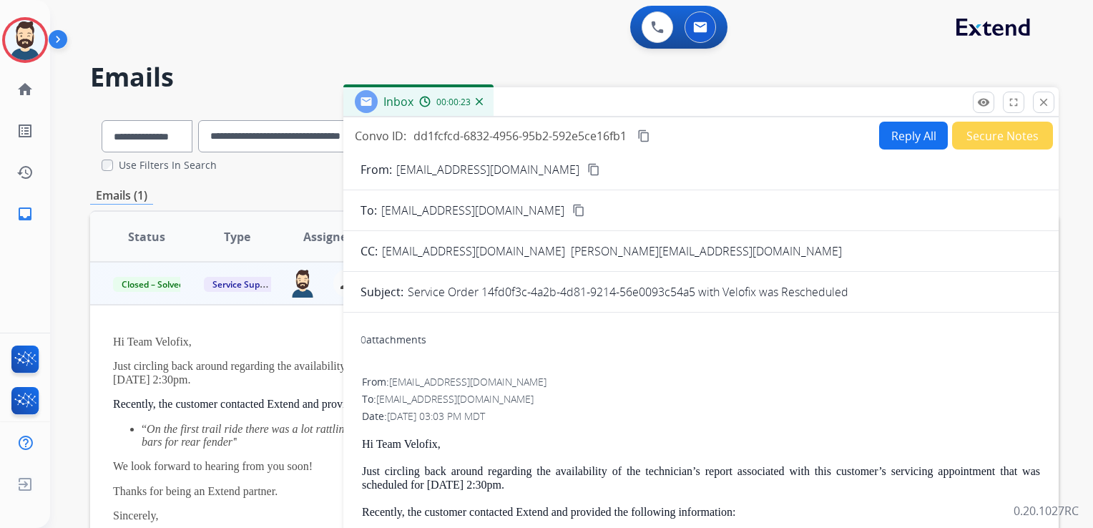
click at [492, 388] on div "From: servicesupport@extend.com" at bounding box center [701, 382] width 678 height 14
click at [912, 133] on button "Reply All" at bounding box center [913, 136] width 69 height 28
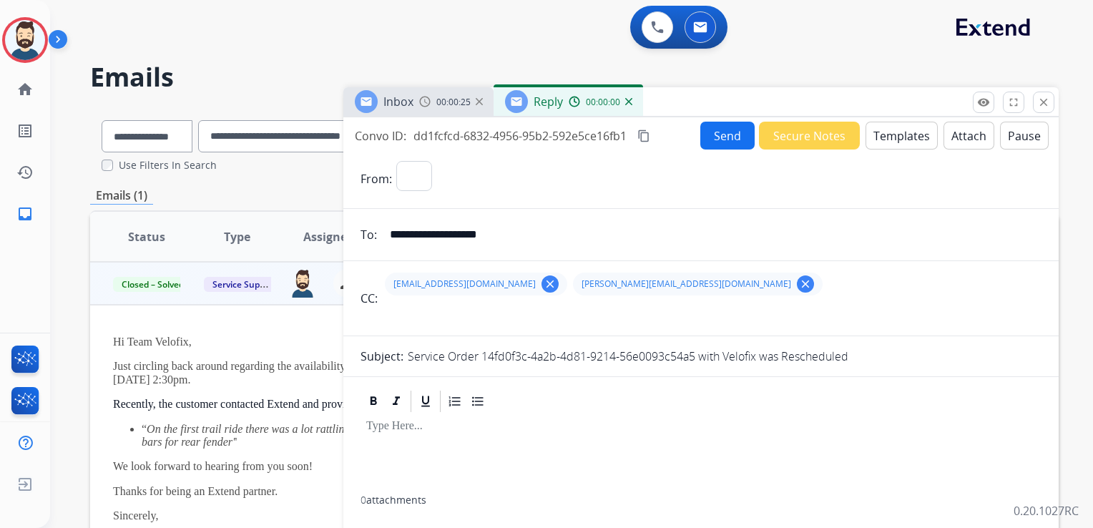
select select "**********"
click at [911, 135] on button "Templates" at bounding box center [902, 136] width 72 height 28
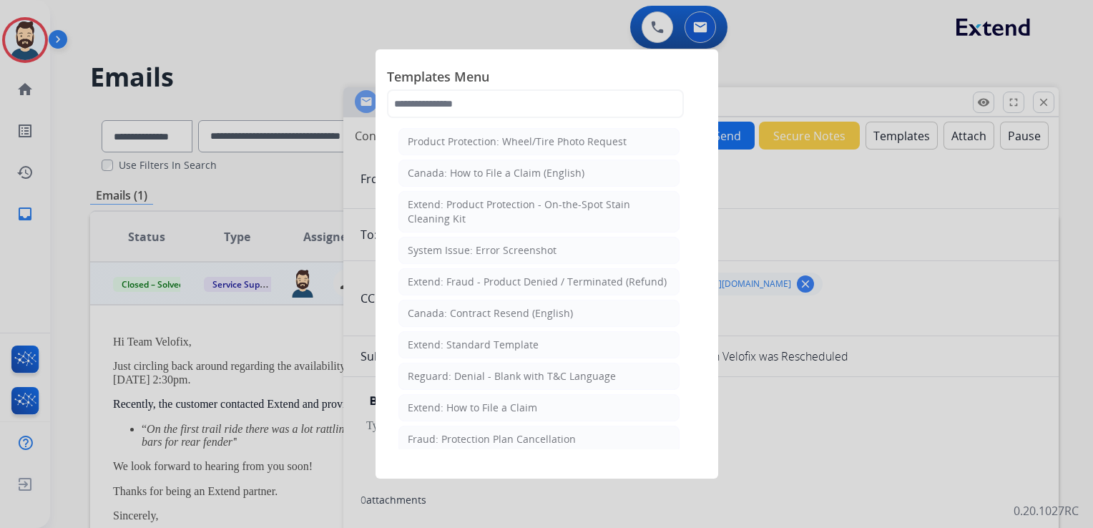
click at [460, 343] on div "Extend: Standard Template" at bounding box center [473, 345] width 131 height 14
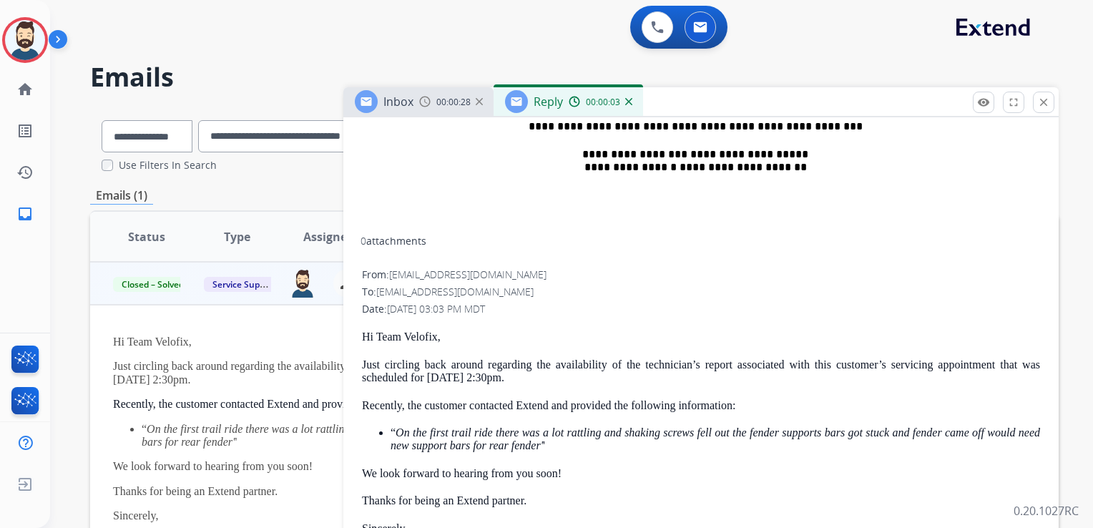
scroll to position [787, 0]
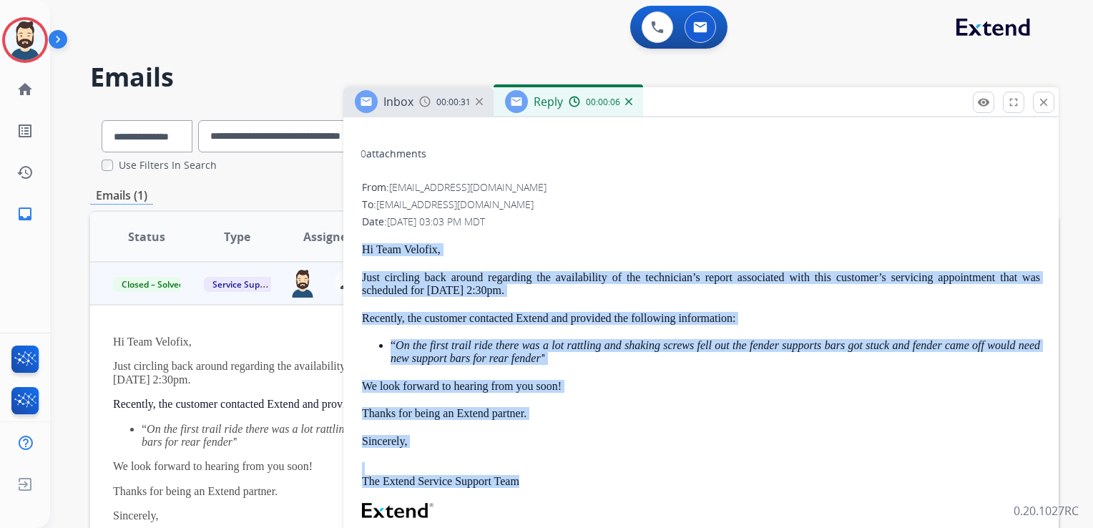
drag, startPoint x: 363, startPoint y: 248, endPoint x: 539, endPoint y: 476, distance: 288.3
click at [539, 476] on div "Hi Team Velofix, Just circling back around regarding the availability of the te…" at bounding box center [701, 472] width 678 height 459
copy div "Hi Team Velofix, Just circling back around regarding the availability of the te…"
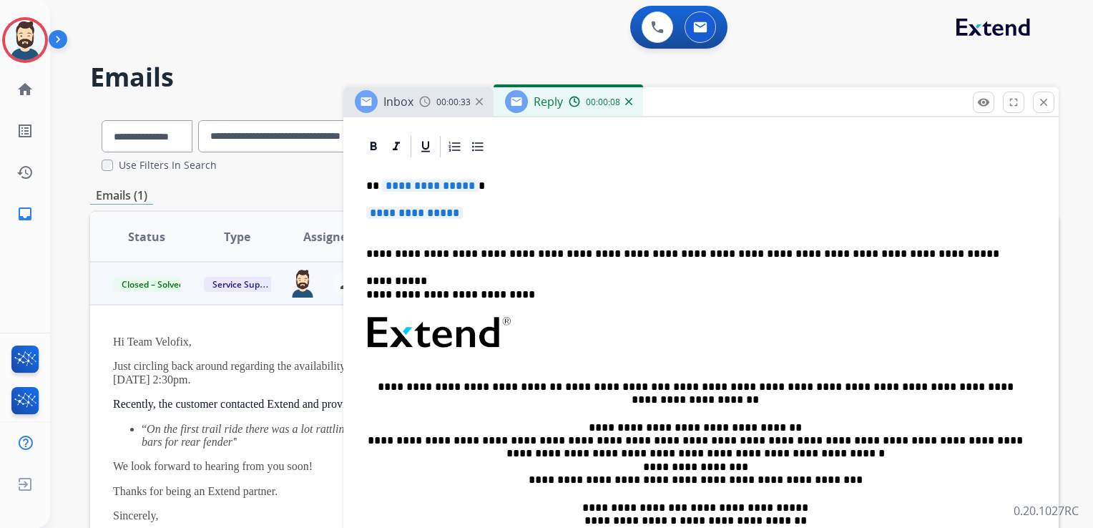
scroll to position [286, 0]
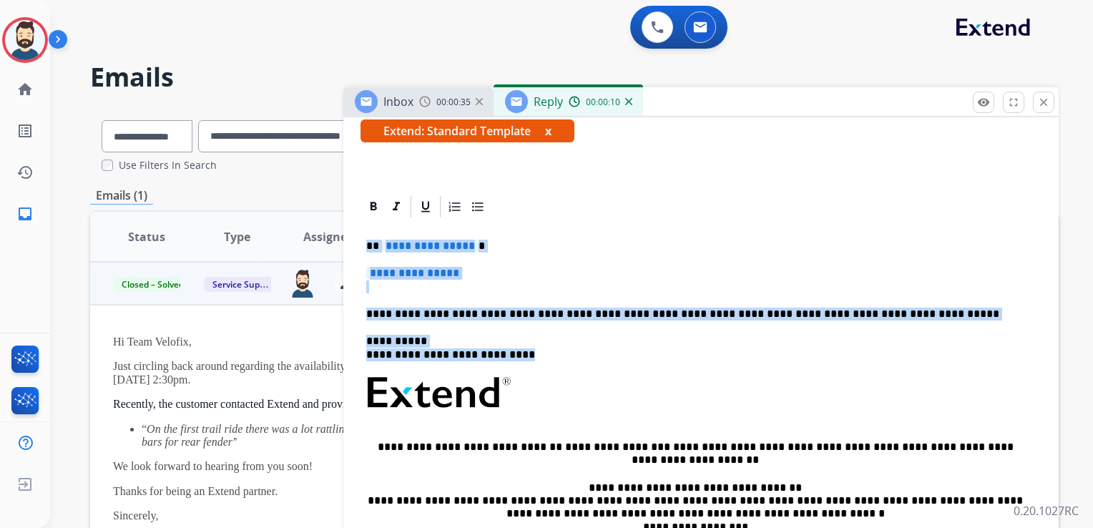
drag, startPoint x: 371, startPoint y: 244, endPoint x: 541, endPoint y: 349, distance: 200.2
click at [541, 349] on div "**********" at bounding box center [701, 435] width 681 height 431
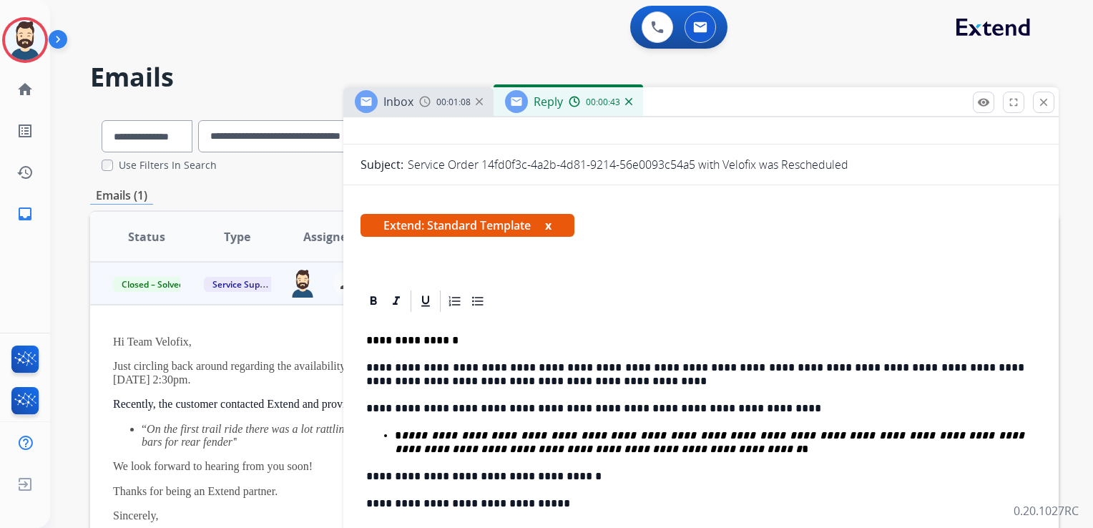
scroll to position [358, 0]
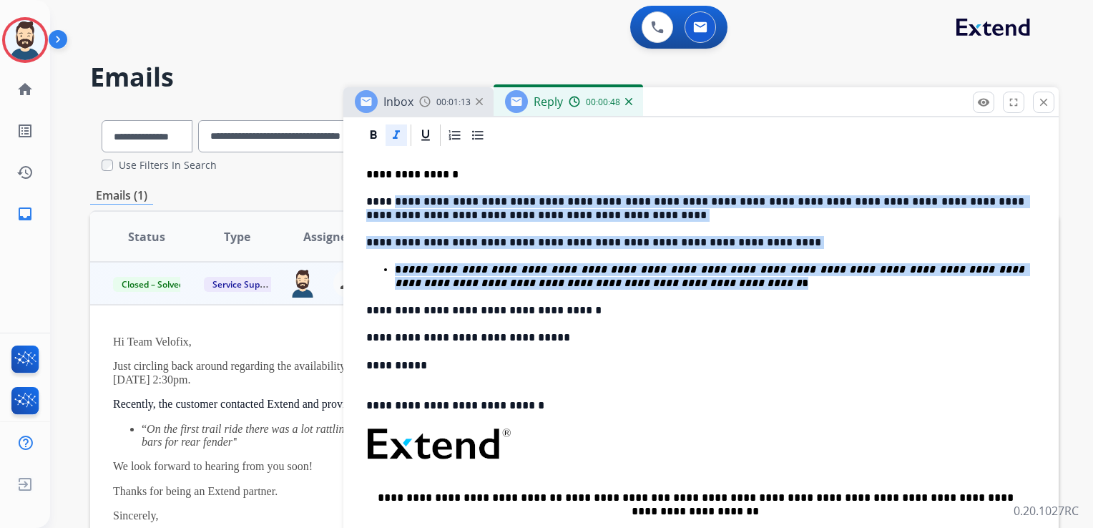
drag, startPoint x: 387, startPoint y: 203, endPoint x: 584, endPoint y: 282, distance: 212.2
click at [584, 282] on div "**********" at bounding box center [701, 425] width 681 height 554
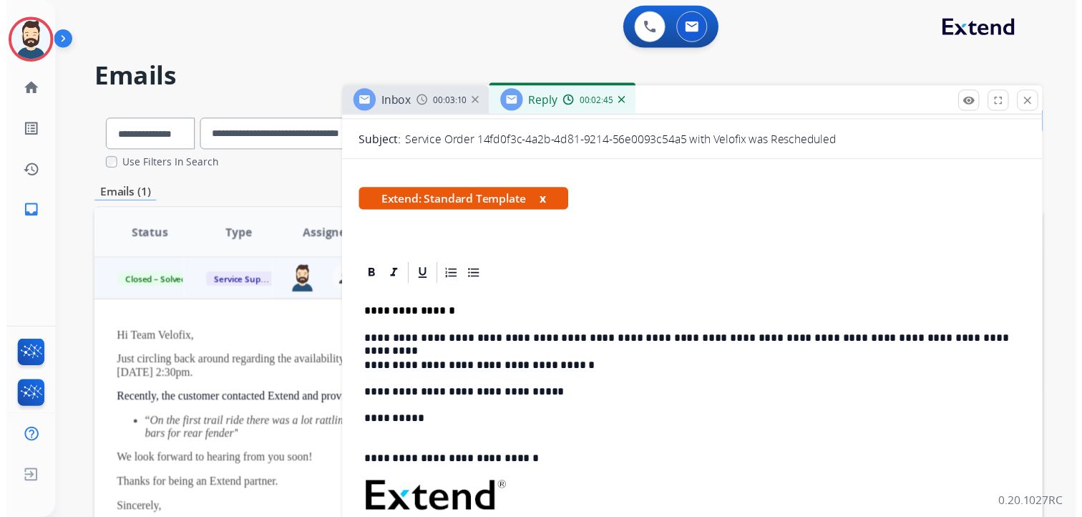
scroll to position [0, 0]
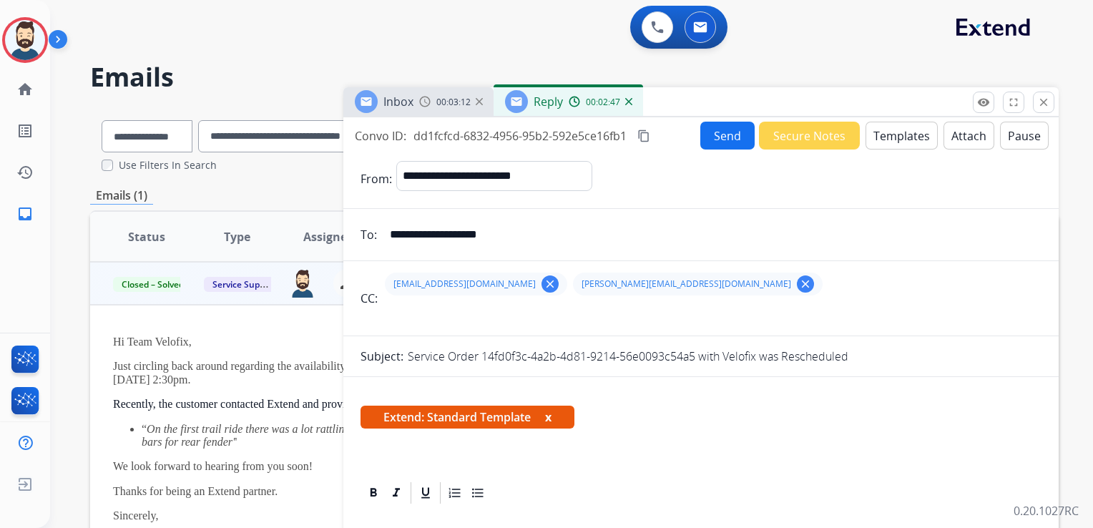
click at [710, 136] on button "Send" at bounding box center [728, 136] width 54 height 28
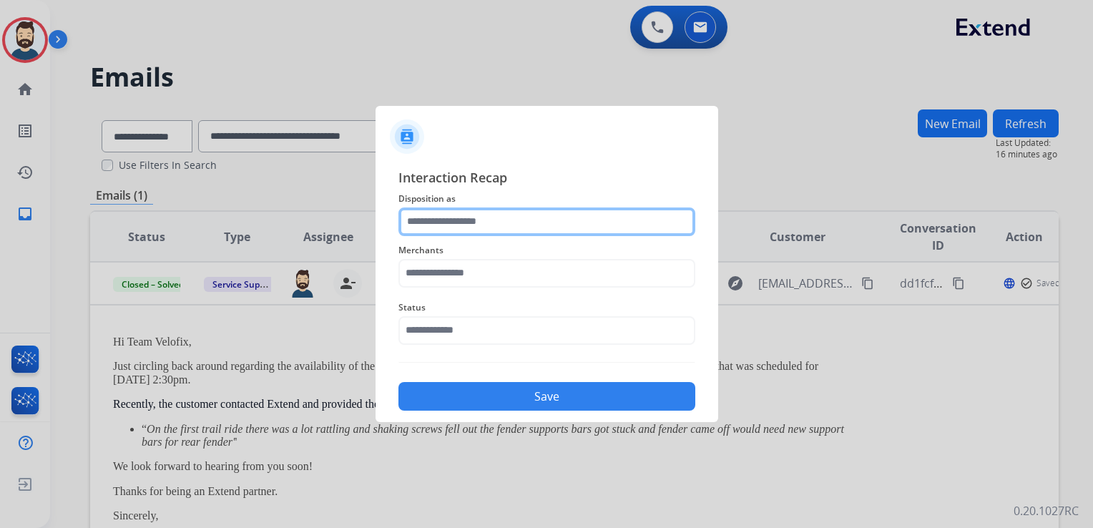
click at [472, 223] on input "text" at bounding box center [547, 222] width 297 height 29
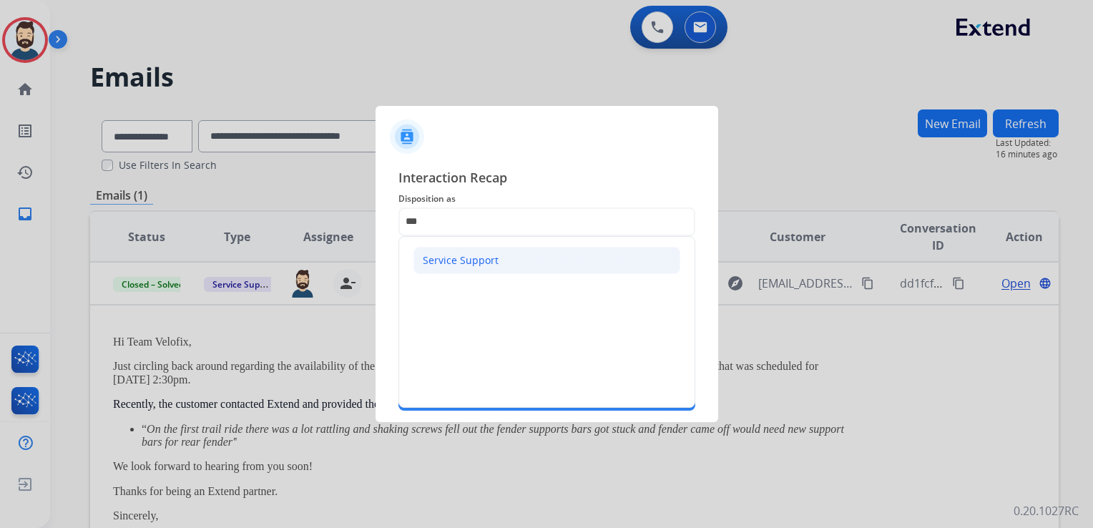
click at [464, 262] on div "Service Support" at bounding box center [461, 260] width 76 height 14
type input "**********"
click at [464, 268] on input "text" at bounding box center [547, 273] width 297 height 29
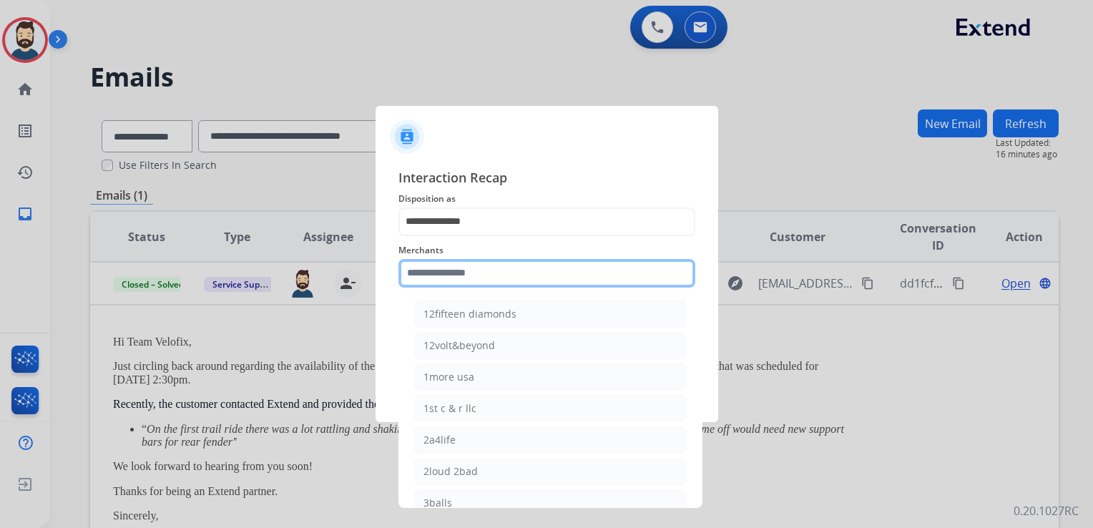
paste input "*******"
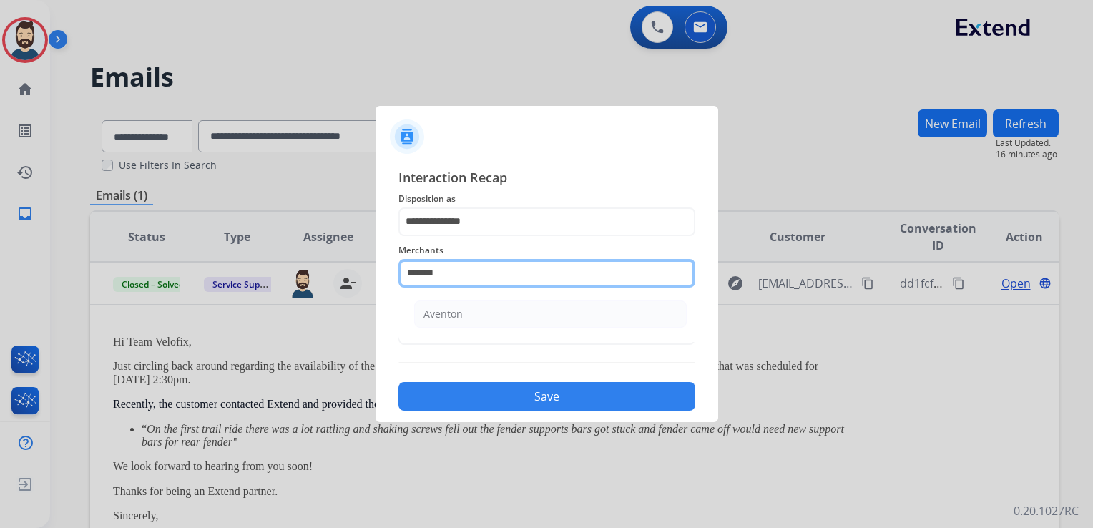
type input "*******"
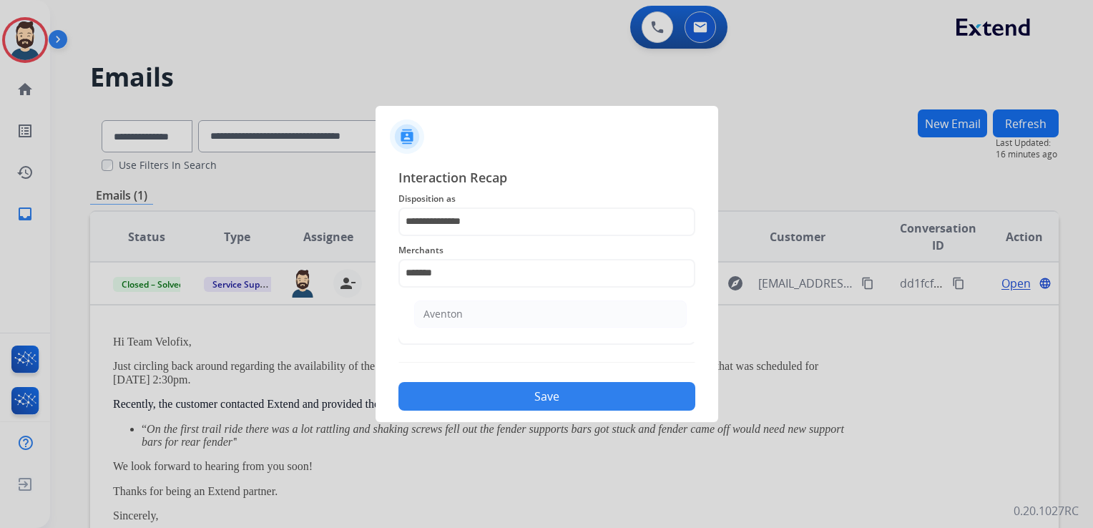
click at [457, 313] on div "Aventon" at bounding box center [443, 314] width 39 height 14
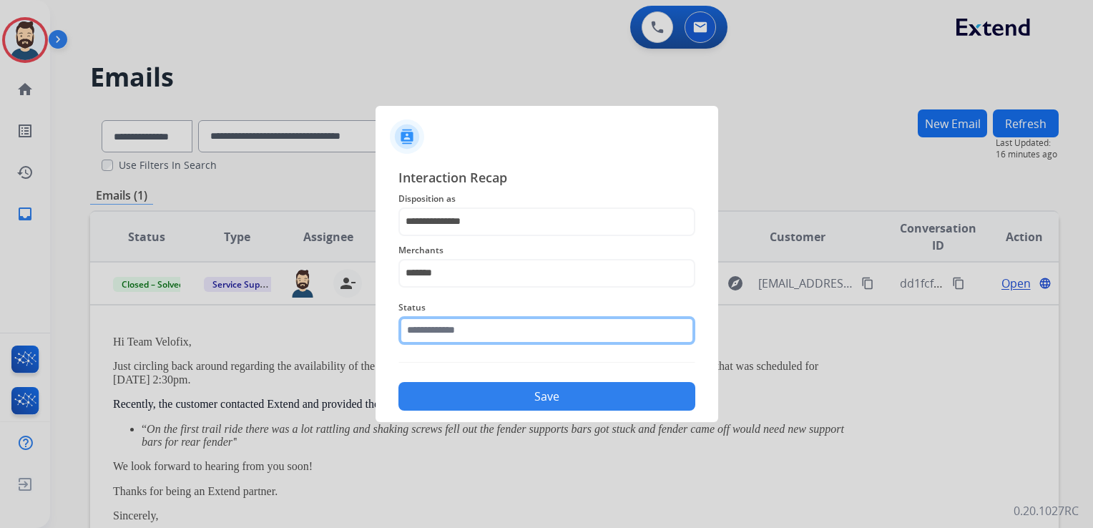
click at [460, 323] on input "text" at bounding box center [547, 330] width 297 height 29
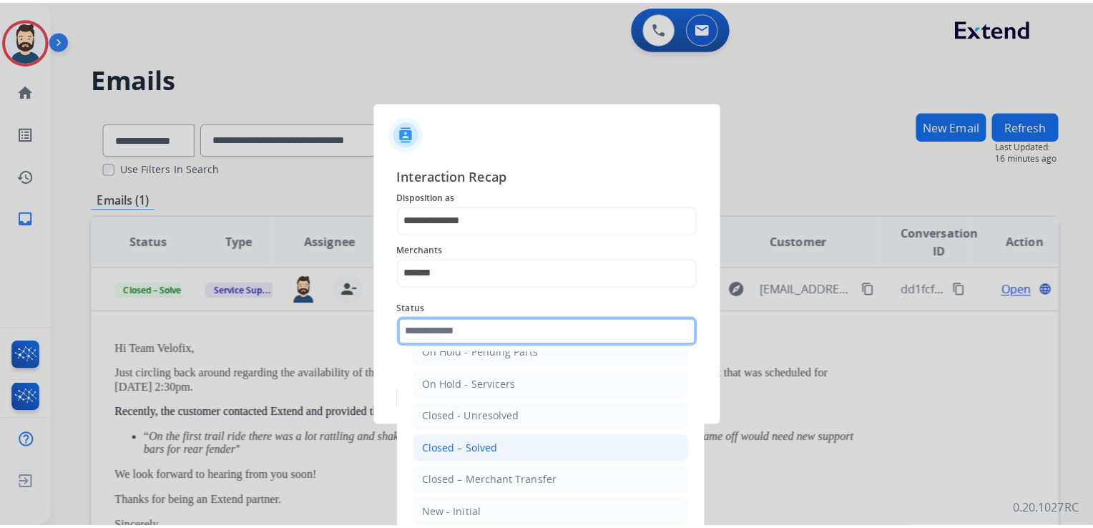
scroll to position [83, 0]
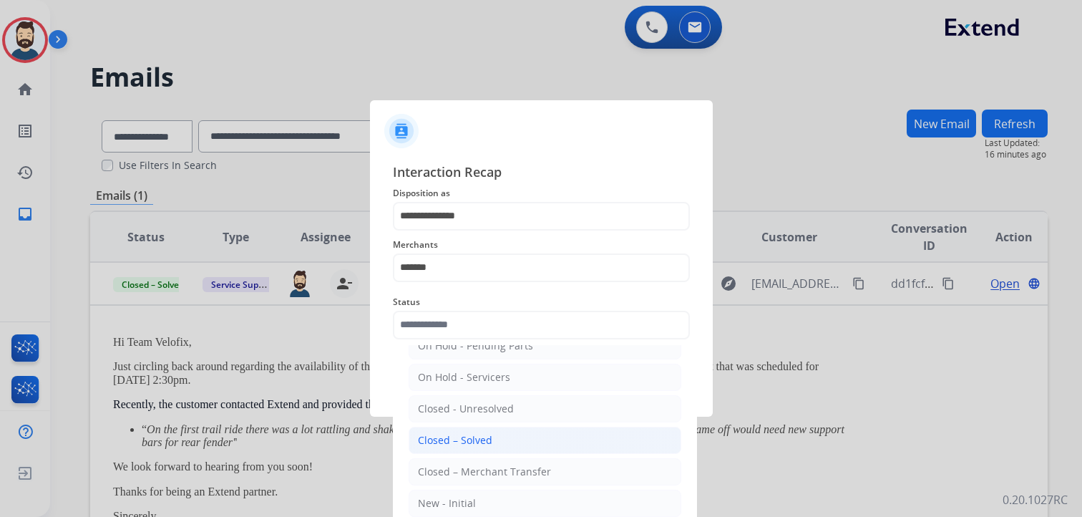
click at [471, 439] on div "Closed – Solved" at bounding box center [455, 440] width 74 height 14
type input "**********"
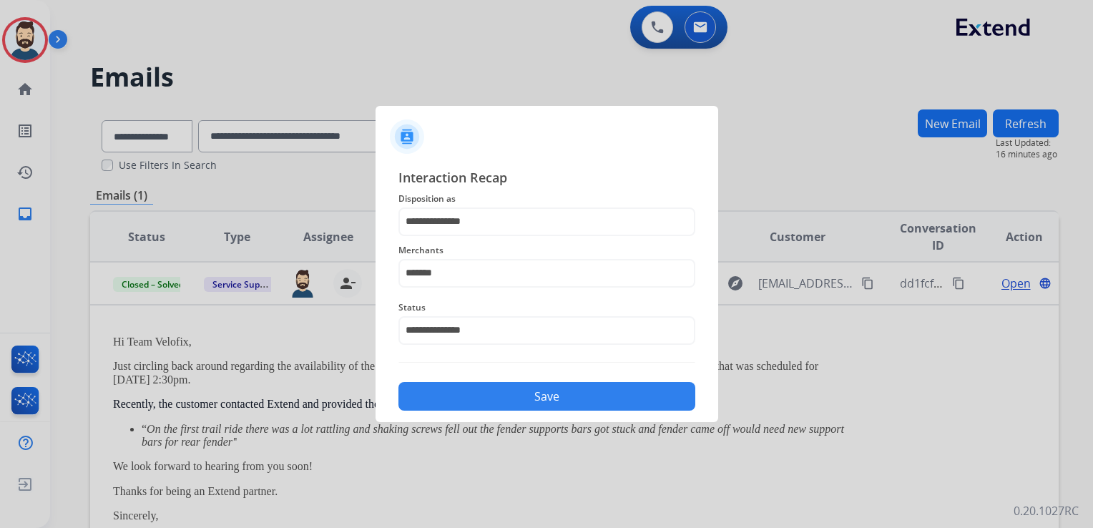
click at [532, 394] on button "Save" at bounding box center [547, 396] width 297 height 29
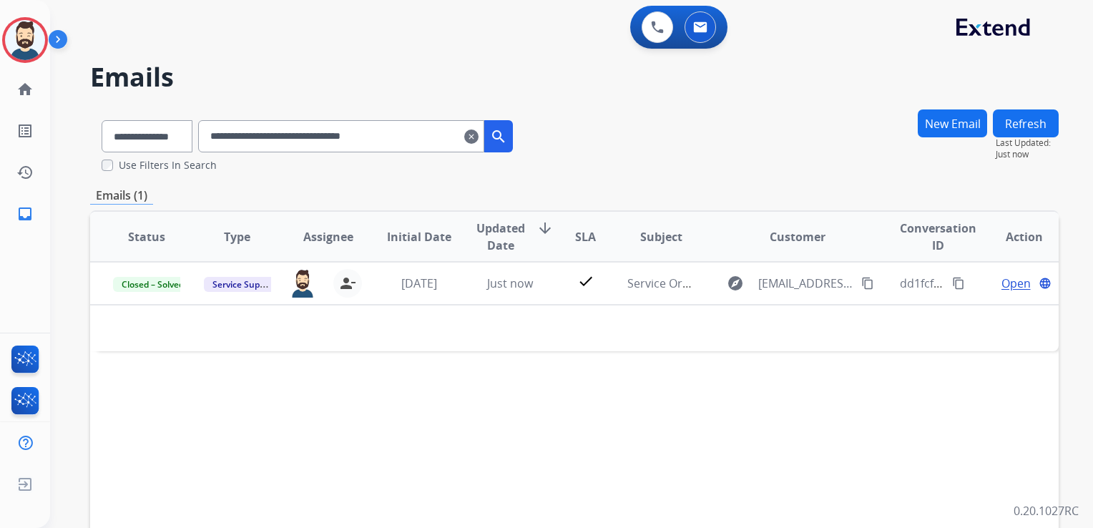
click at [479, 138] on mat-icon "clear" at bounding box center [471, 136] width 14 height 17
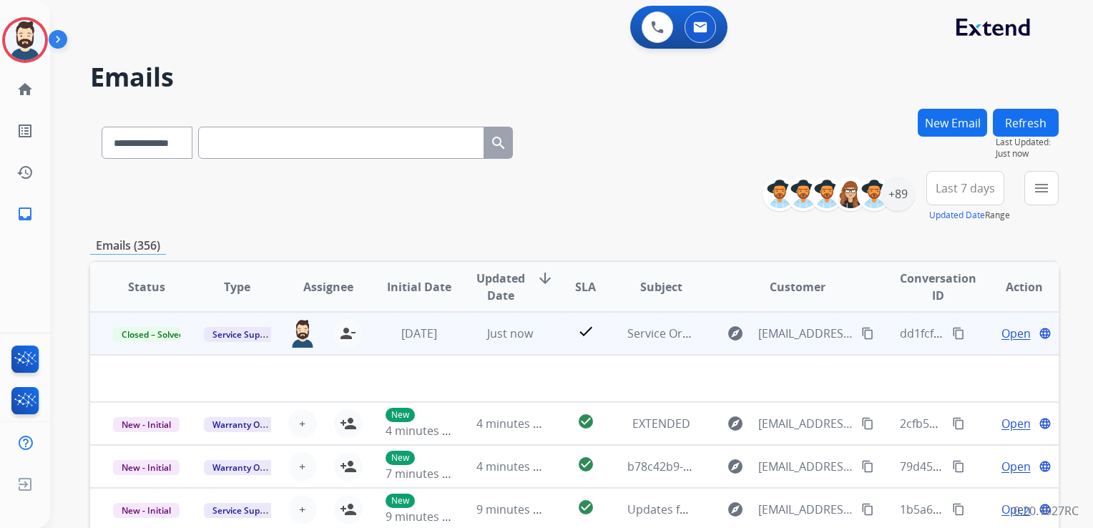
click at [477, 342] on td "Just now" at bounding box center [499, 333] width 91 height 43
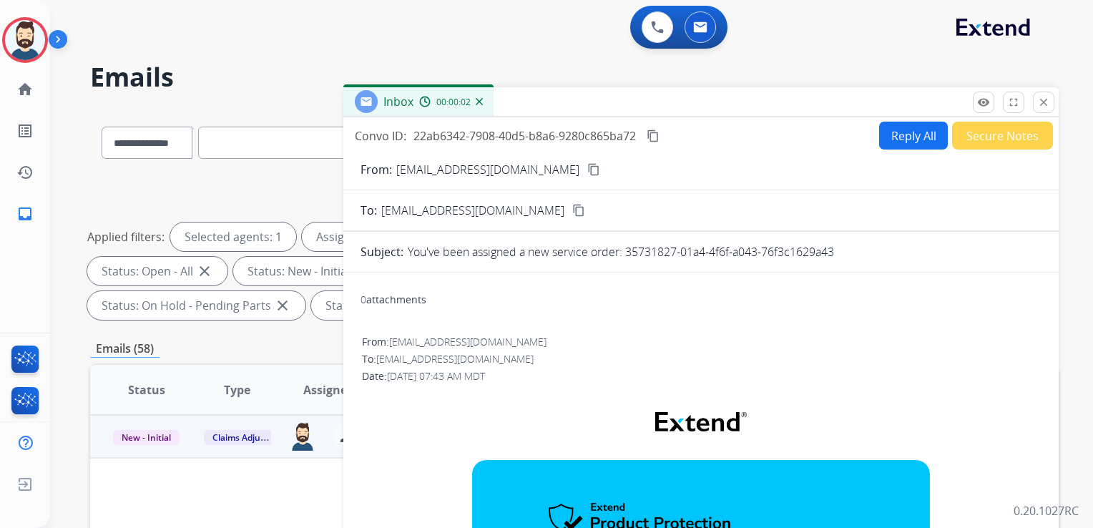
select select "**********"
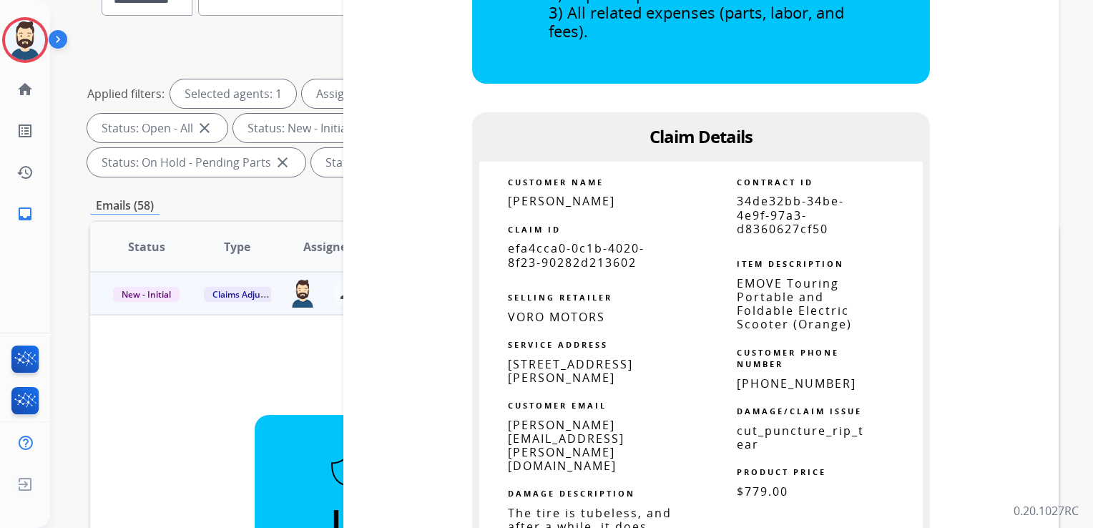
drag, startPoint x: 0, startPoint y: 0, endPoint x: 517, endPoint y: 235, distance: 567.8
drag, startPoint x: 498, startPoint y: 185, endPoint x: 595, endPoint y: 182, distance: 97.4
click at [595, 195] on td "[PERSON_NAME]" at bounding box center [590, 202] width 222 height 14
copy span "[PERSON_NAME]"
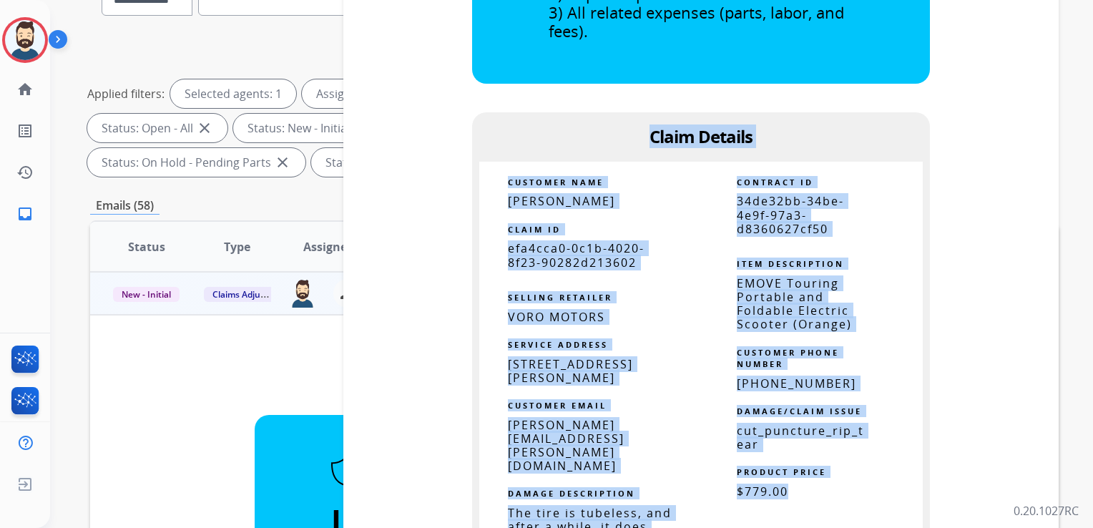
drag, startPoint x: 644, startPoint y: 114, endPoint x: 792, endPoint y: 471, distance: 385.9
click at [792, 471] on td "Let us know when you've completed the repair. You have been assigned Service Or…" at bounding box center [701, 321] width 678 height 1592
copy td "Claim Details CUSTOMER NAME [PERSON_NAME] CLAIM ID efa4cca0-0c1b-4020-8f23-9028…"
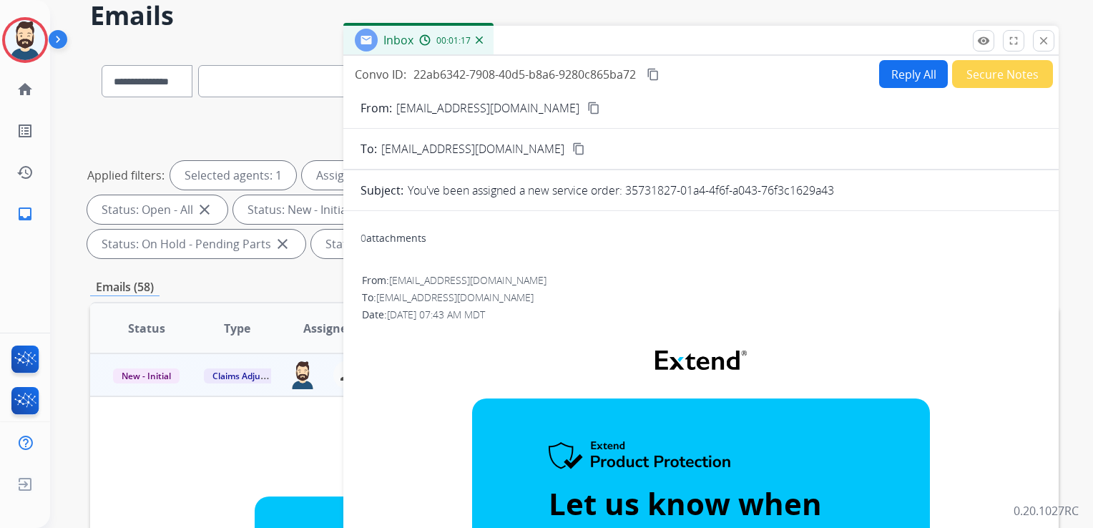
scroll to position [0, 0]
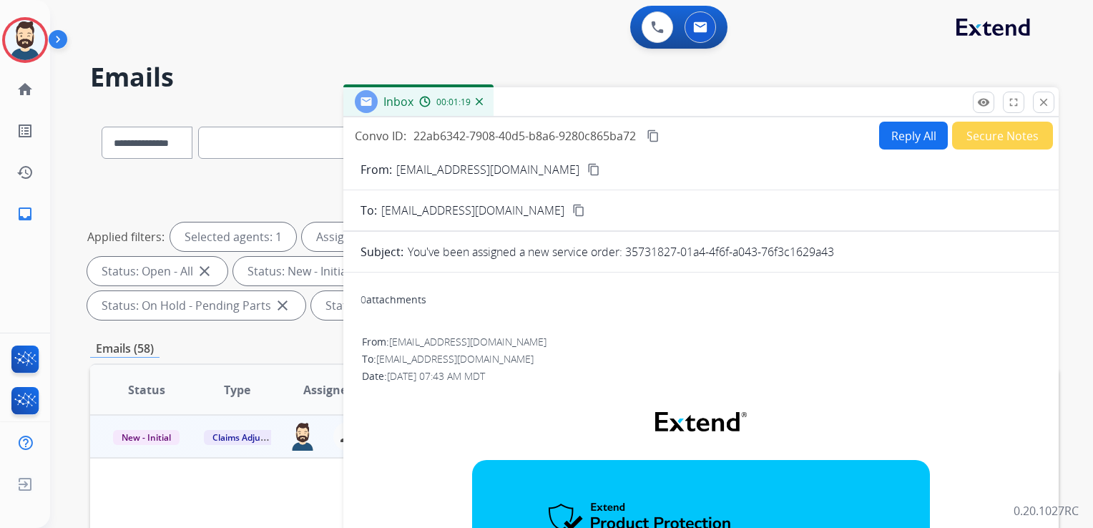
drag, startPoint x: 1039, startPoint y: 105, endPoint x: 1028, endPoint y: 116, distance: 15.7
click at [1040, 104] on mat-icon "close" at bounding box center [1044, 102] width 13 height 13
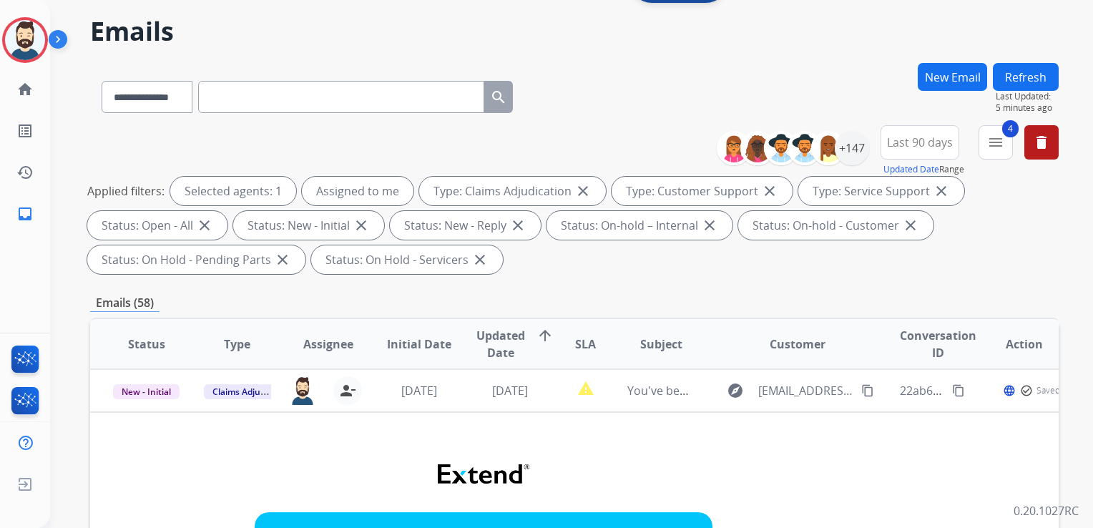
scroll to position [72, 0]
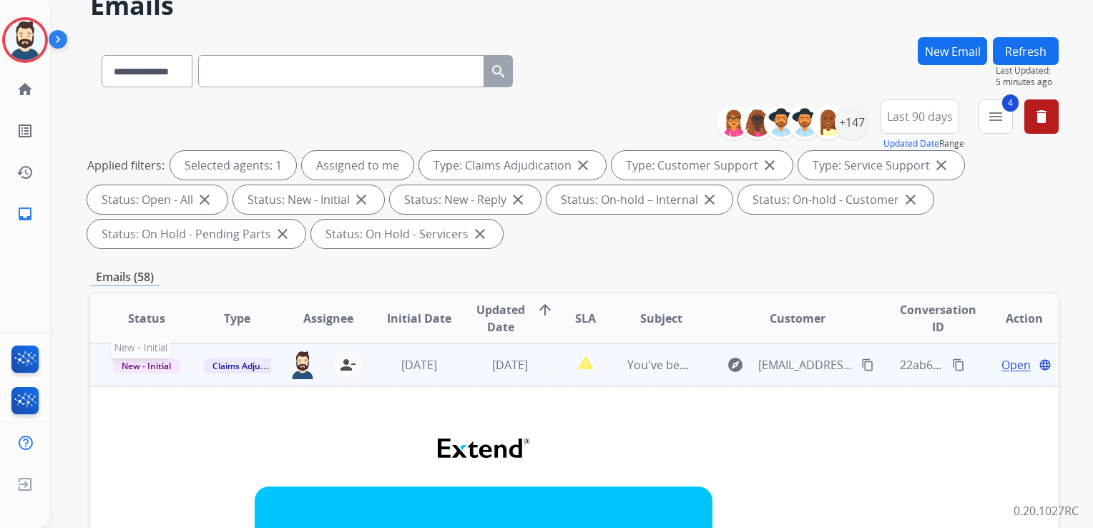
click at [160, 367] on span "New - Initial" at bounding box center [146, 366] width 67 height 15
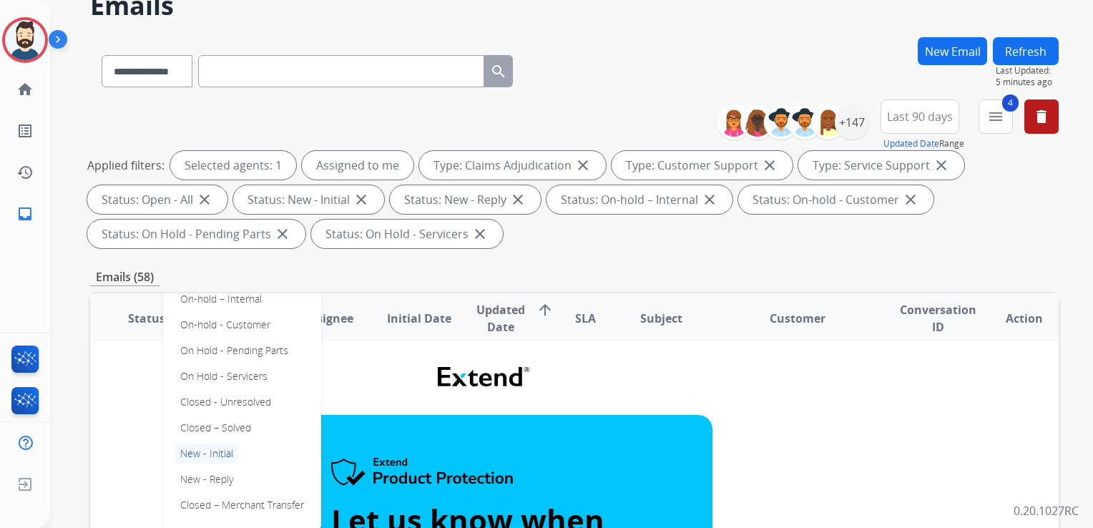
click at [225, 428] on p "Closed – Solved" at bounding box center [216, 428] width 82 height 20
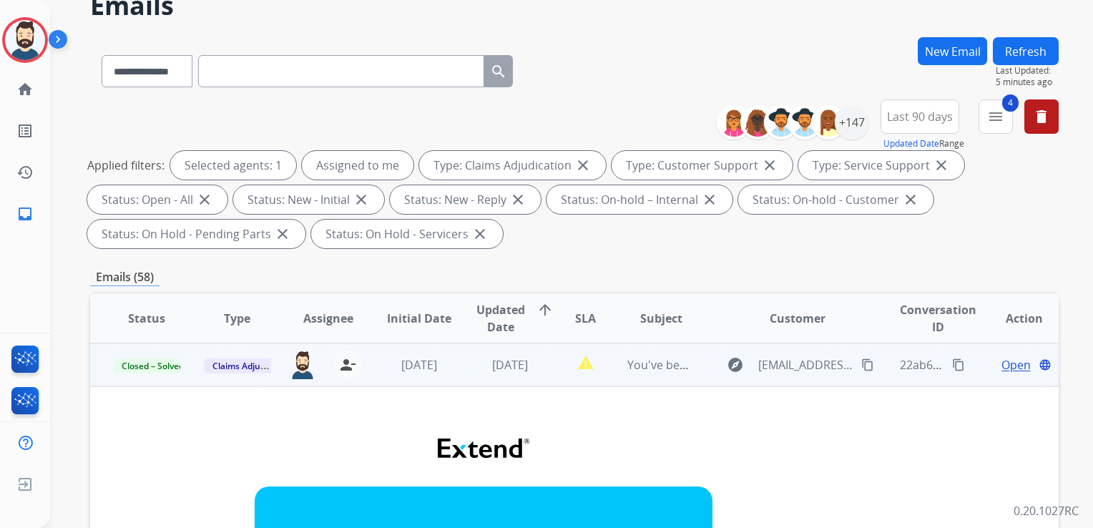
scroll to position [0, 0]
click at [414, 379] on td "[DATE]" at bounding box center [408, 364] width 91 height 43
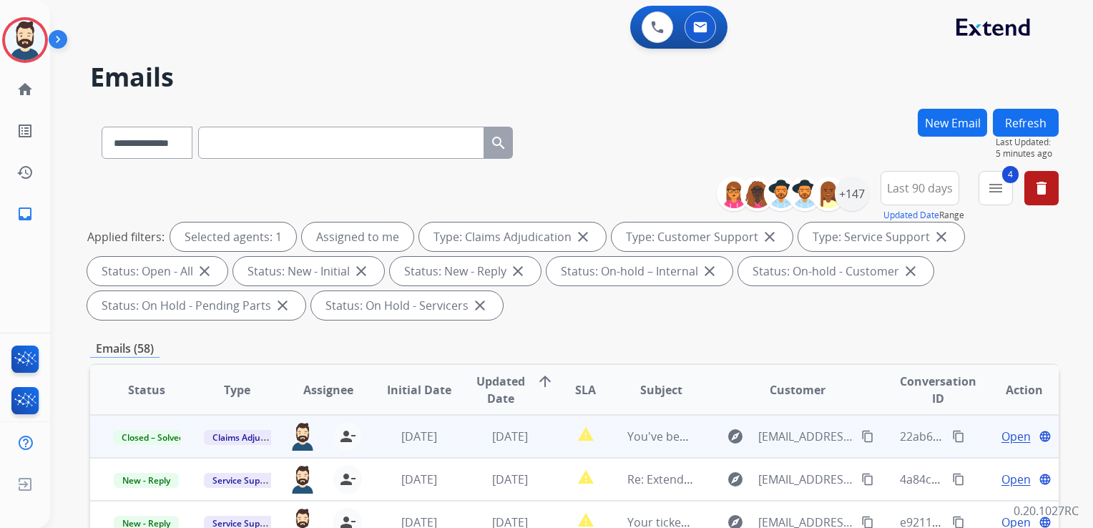
click at [1026, 117] on button "Refresh" at bounding box center [1026, 123] width 66 height 28
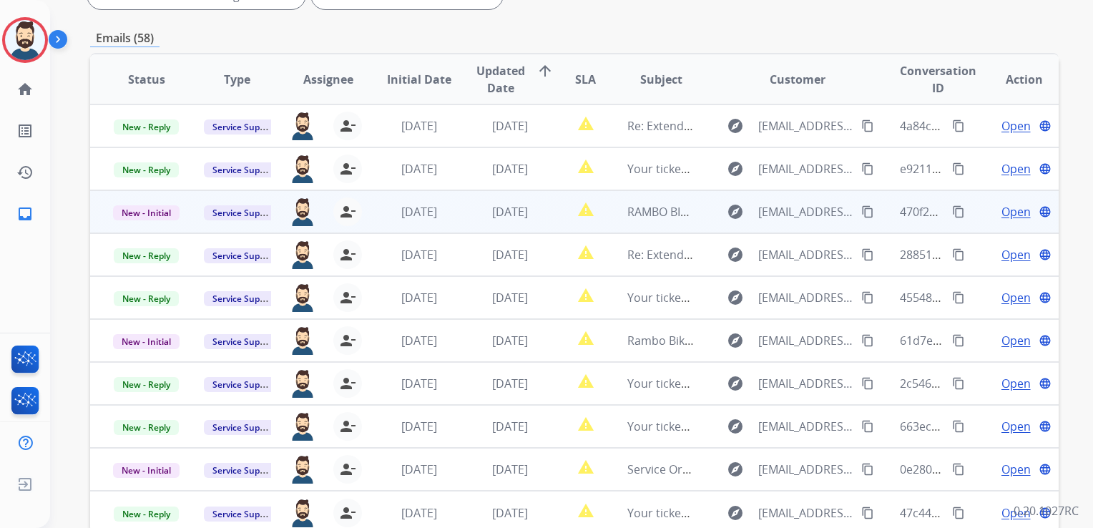
scroll to position [286, 0]
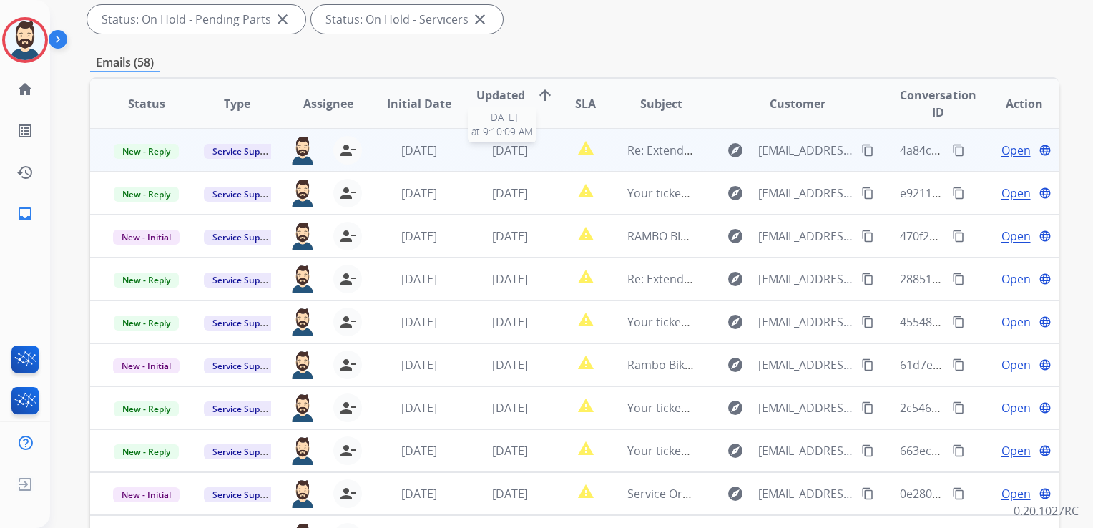
click at [504, 153] on span "[DATE]" at bounding box center [510, 150] width 36 height 16
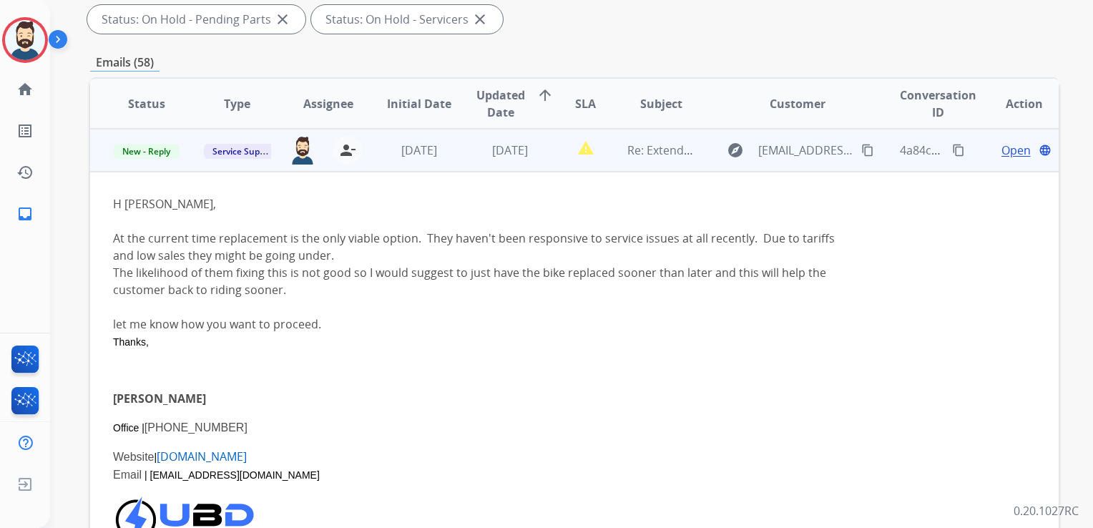
click at [1008, 147] on span "Open" at bounding box center [1016, 150] width 29 height 17
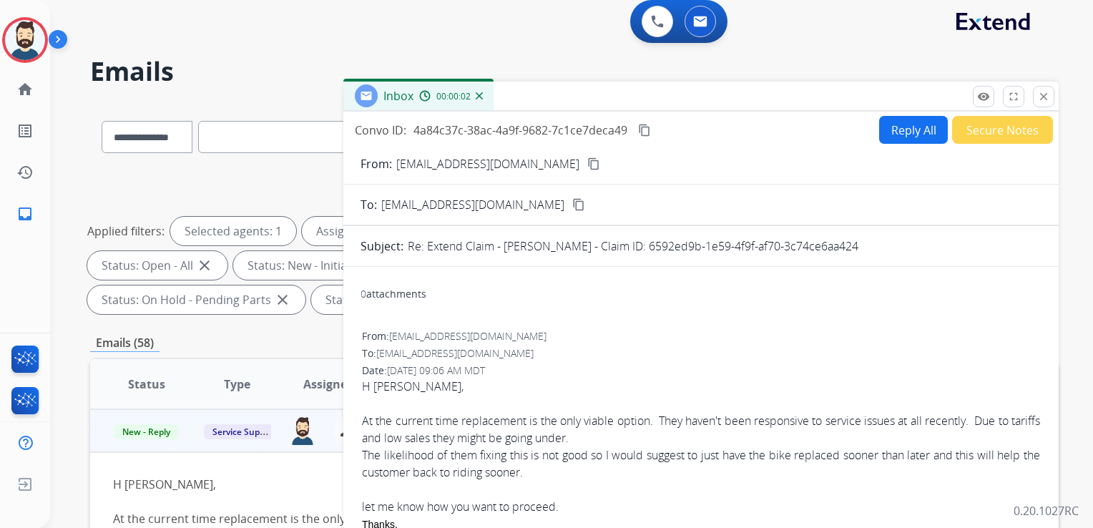
scroll to position [0, 0]
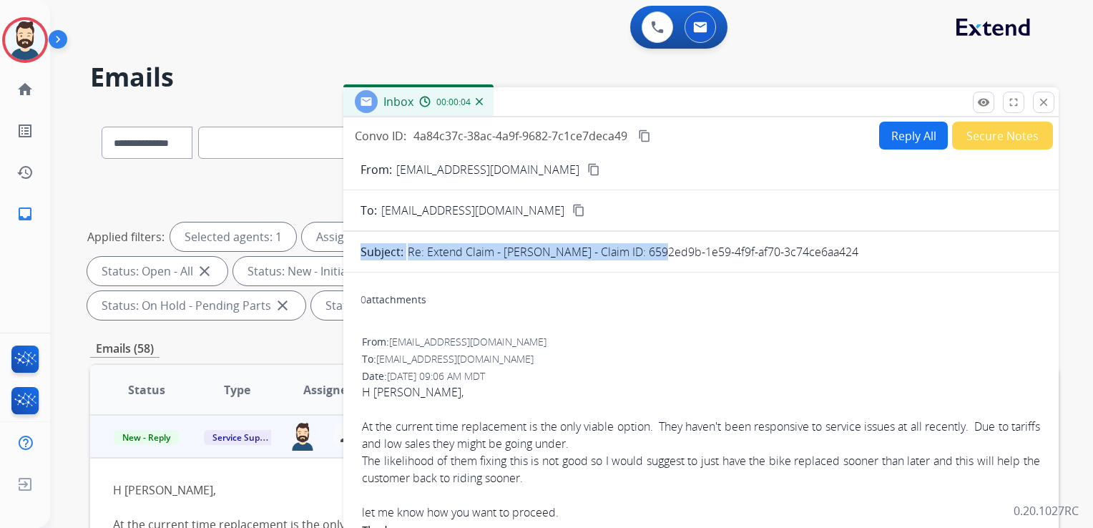
drag, startPoint x: 645, startPoint y: 253, endPoint x: 858, endPoint y: 265, distance: 212.9
drag, startPoint x: 858, startPoint y: 265, endPoint x: 819, endPoint y: 250, distance: 41.7
copy div "Subject: Re: Extend Claim - [PERSON_NAME] - Claim ID:"
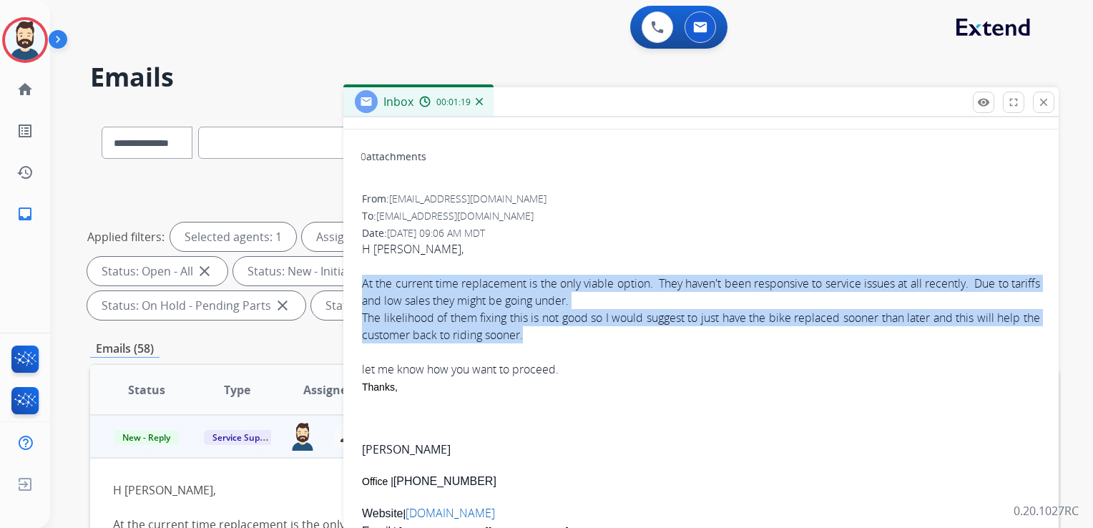
drag, startPoint x: 360, startPoint y: 277, endPoint x: 624, endPoint y: 336, distance: 270.7
copy div "At the current time replacement is the only viable option. They haven't been re…"
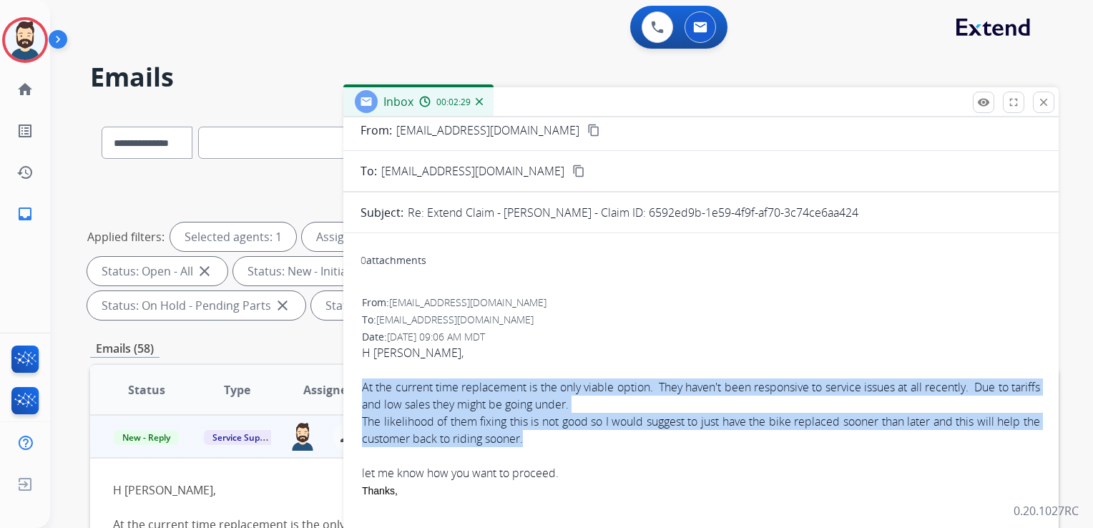
scroll to position [0, 0]
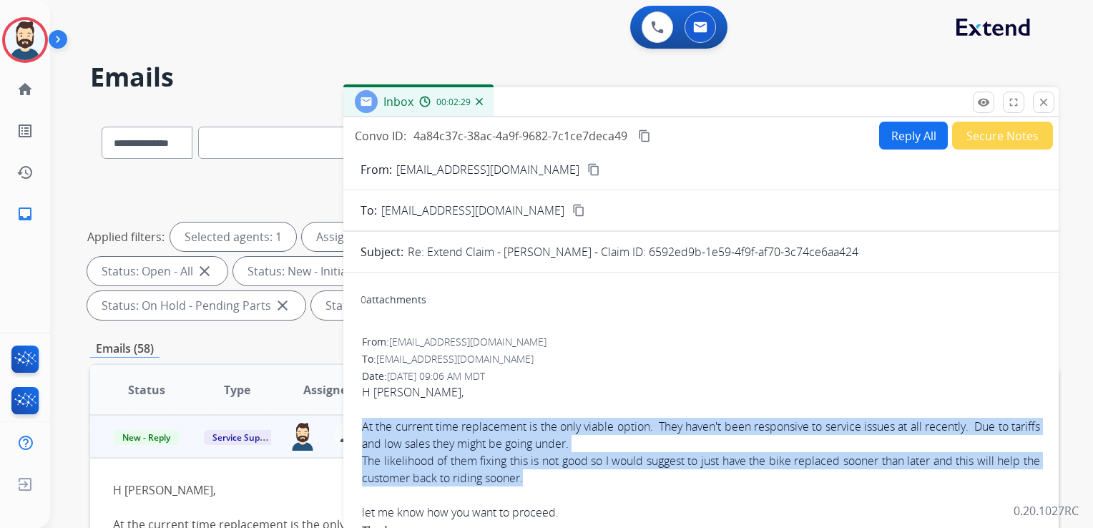
click at [901, 139] on button "Reply All" at bounding box center [913, 136] width 69 height 28
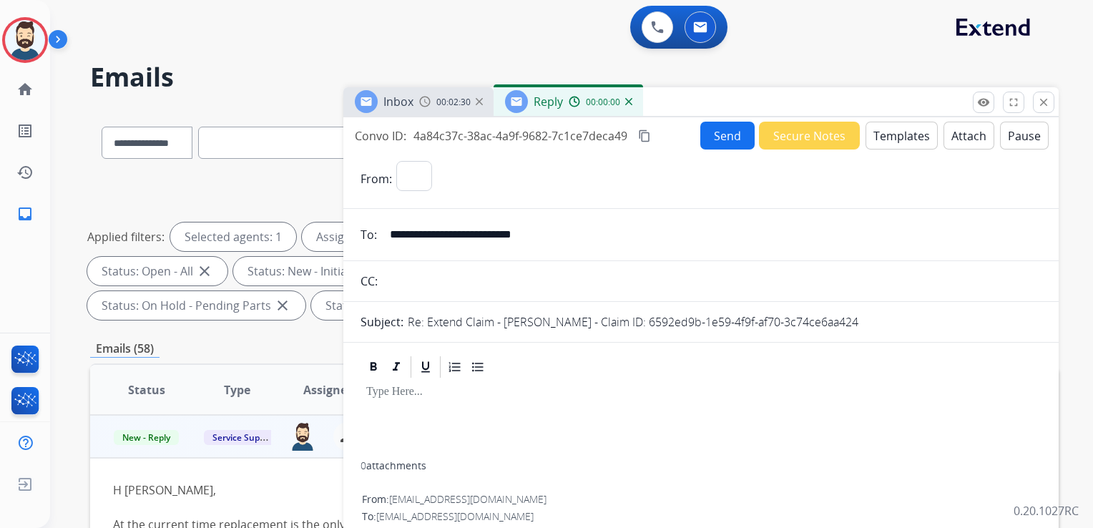
click at [901, 137] on button "Templates" at bounding box center [902, 136] width 72 height 28
select select "**********"
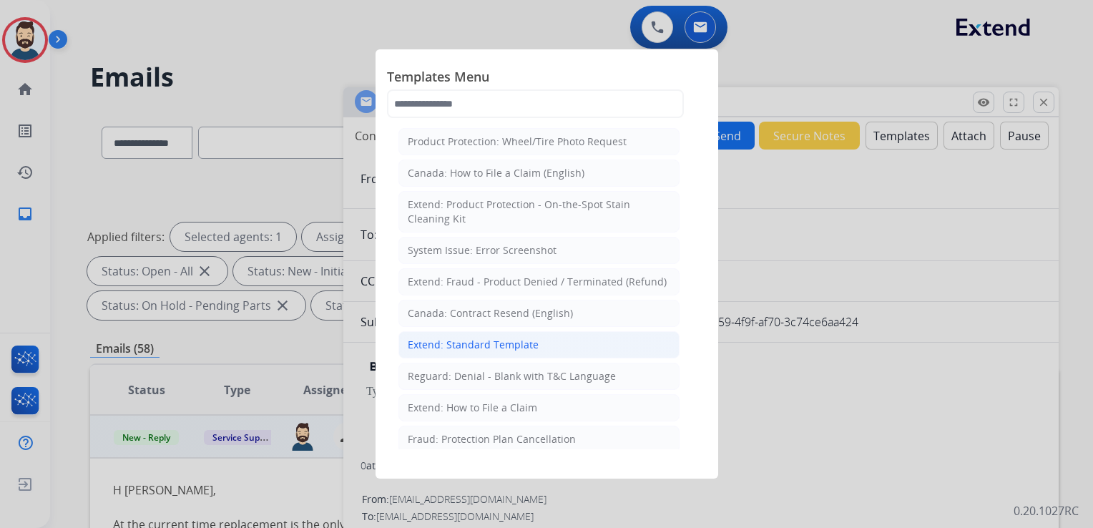
click at [470, 349] on div "Extend: Standard Template" at bounding box center [473, 345] width 131 height 14
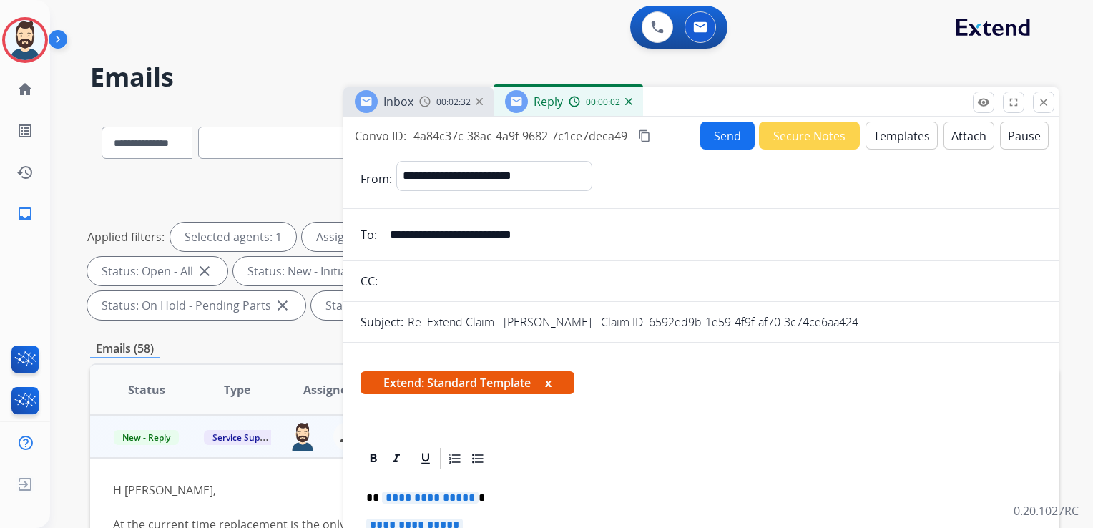
scroll to position [215, 0]
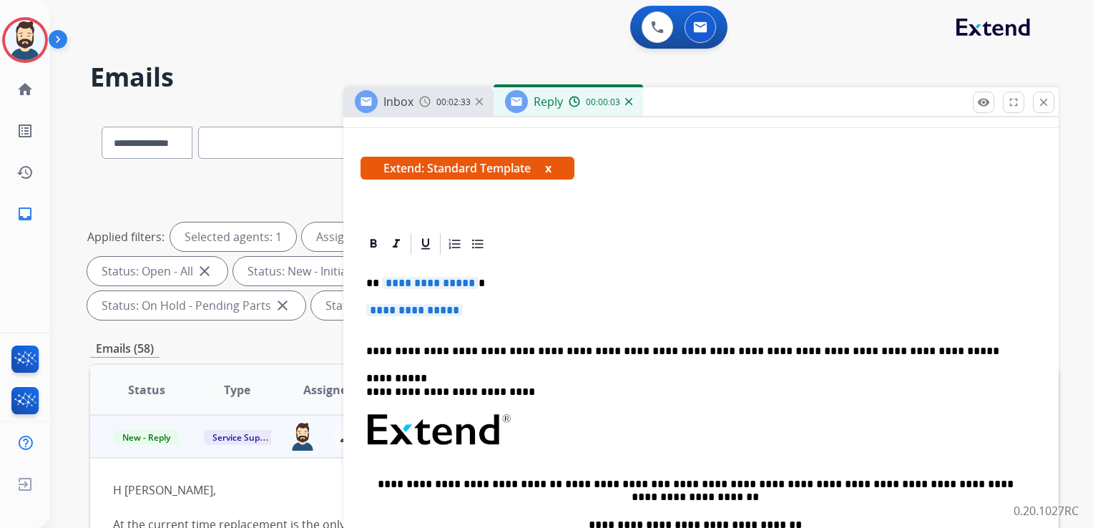
click at [486, 286] on p "**********" at bounding box center [695, 283] width 658 height 13
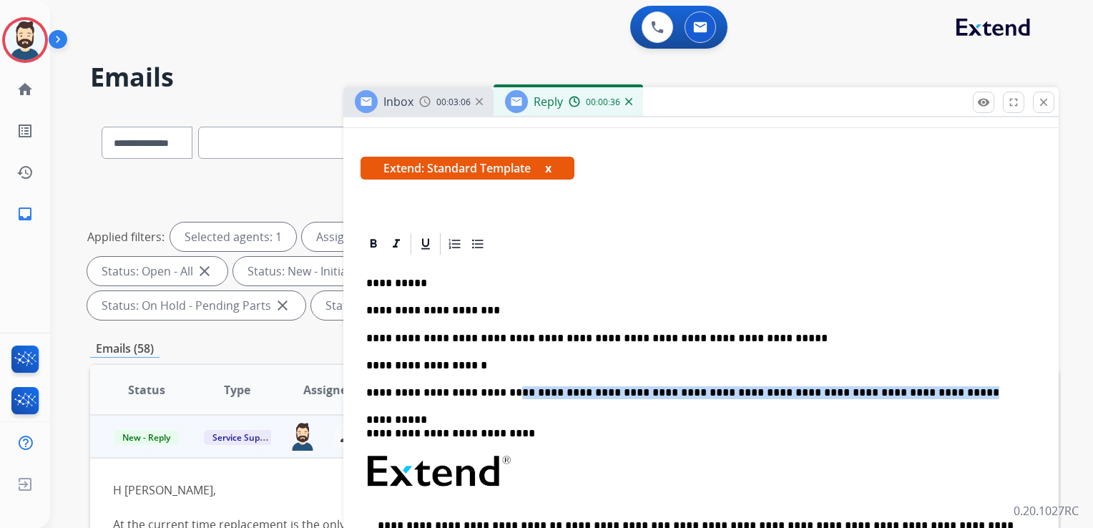
drag, startPoint x: 495, startPoint y: 395, endPoint x: 887, endPoint y: 396, distance: 392.2
click at [887, 396] on p "**********" at bounding box center [695, 392] width 658 height 13
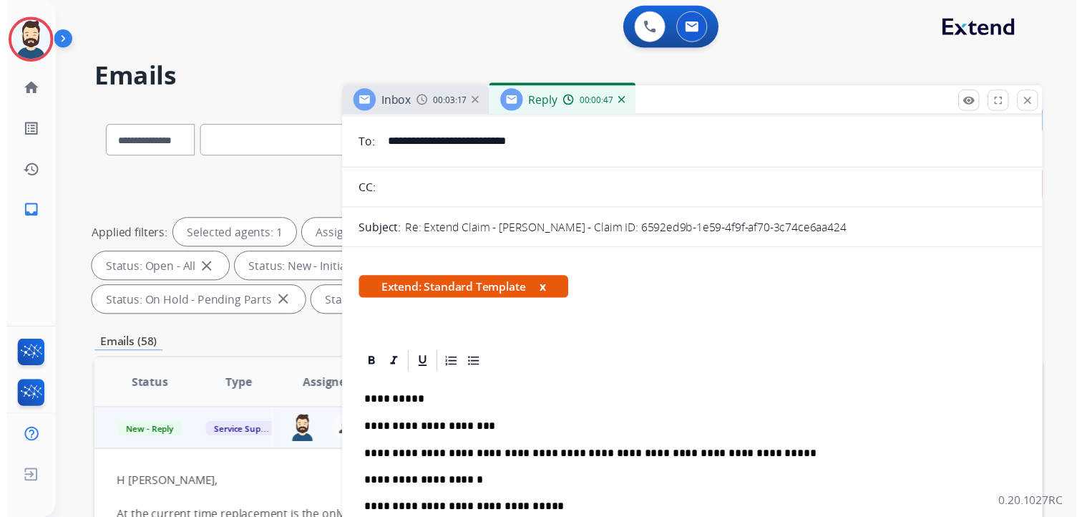
scroll to position [0, 0]
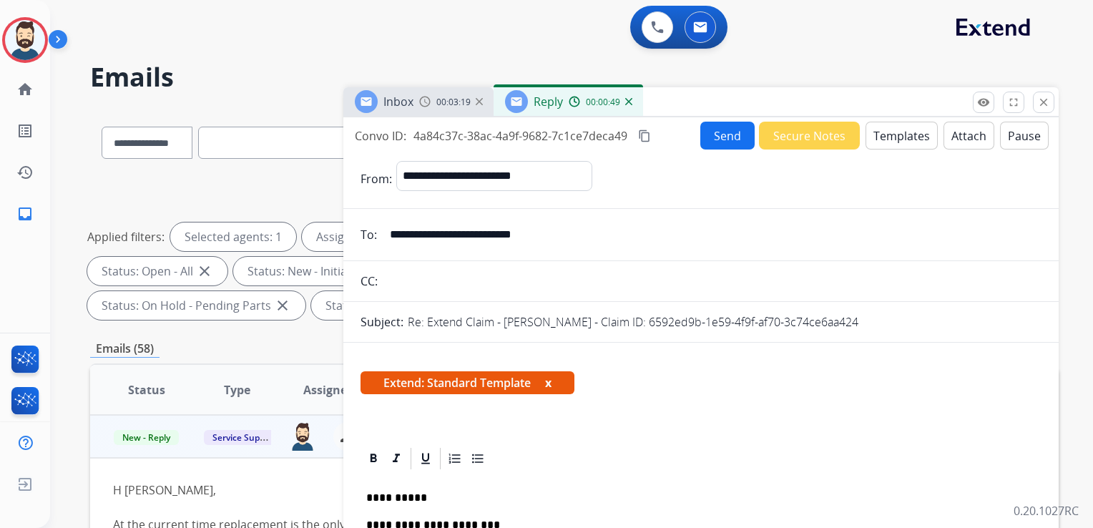
click at [721, 142] on button "Send" at bounding box center [728, 136] width 54 height 28
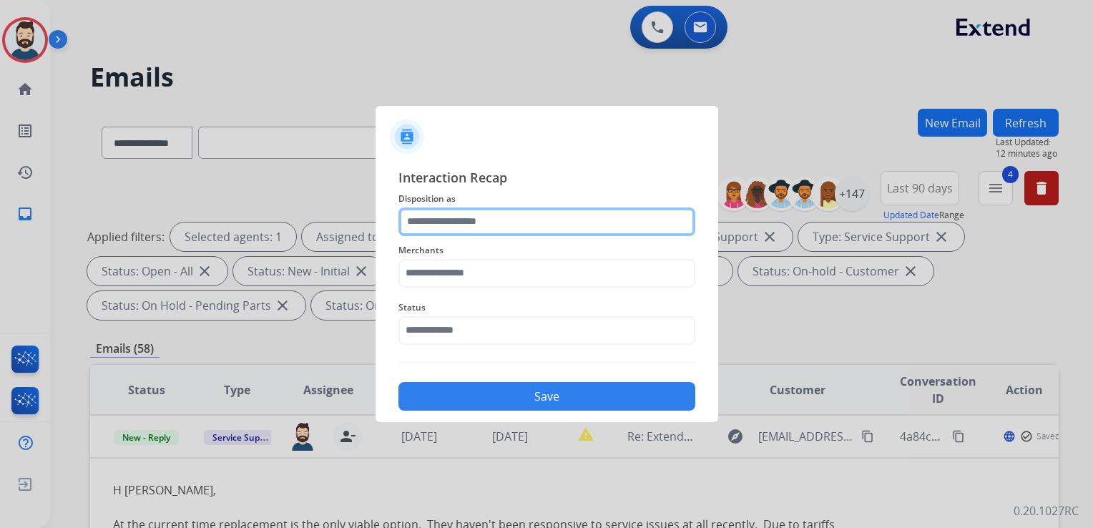
click at [442, 225] on input "text" at bounding box center [547, 222] width 297 height 29
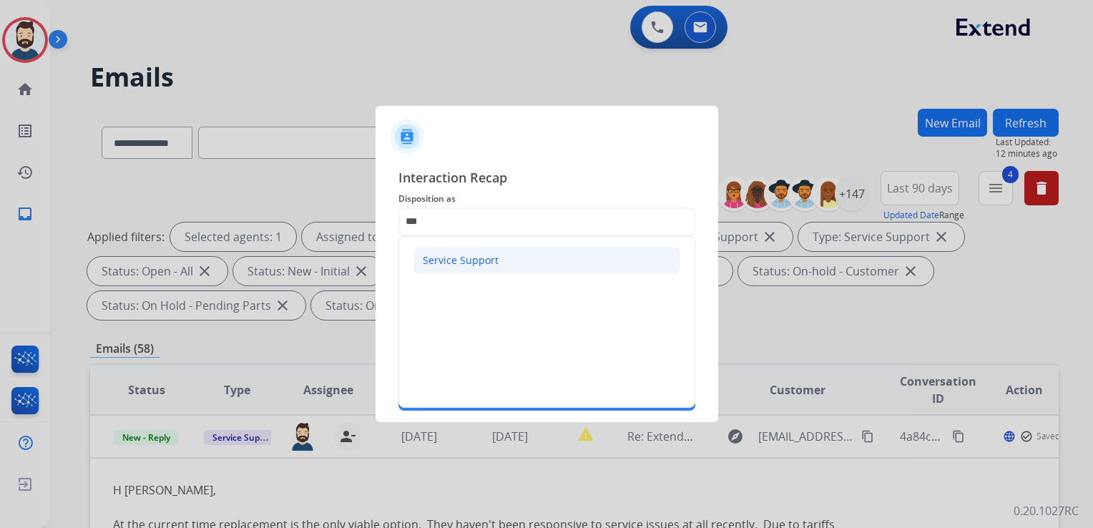
click at [447, 259] on div "Service Support" at bounding box center [461, 260] width 76 height 14
type input "**********"
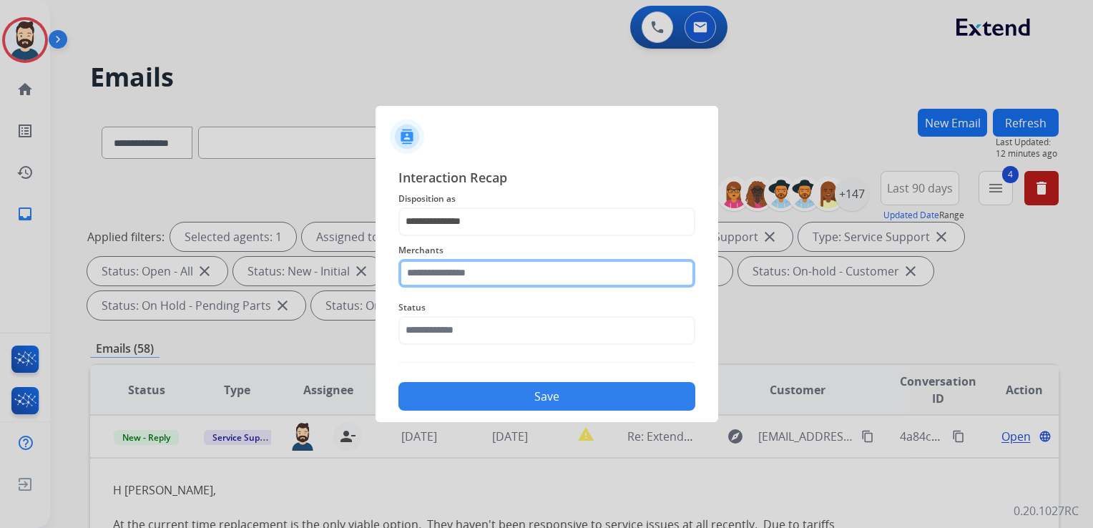
click at [451, 269] on input "text" at bounding box center [547, 273] width 297 height 29
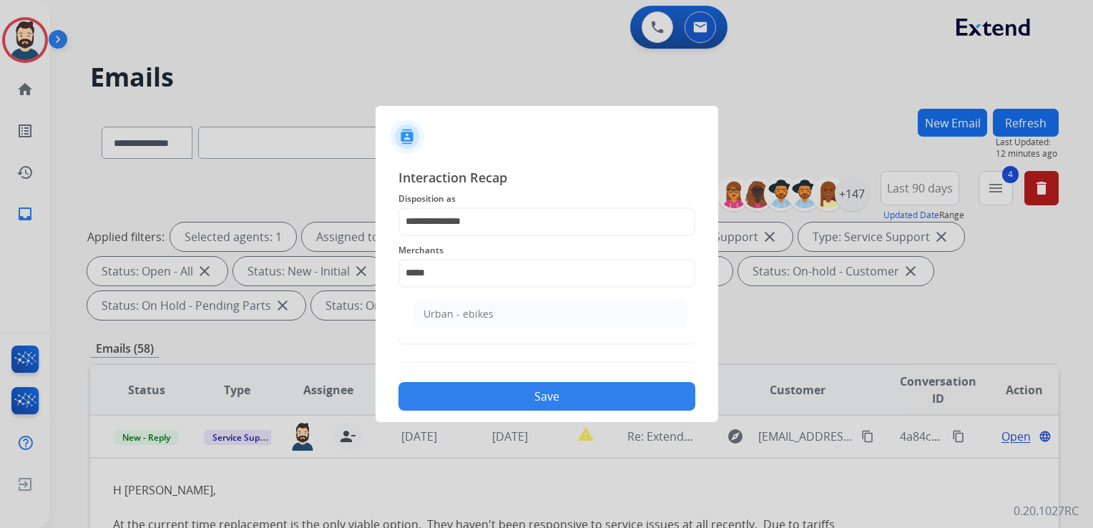
click at [445, 319] on div "Urban - ebikes" at bounding box center [459, 314] width 70 height 14
type input "**********"
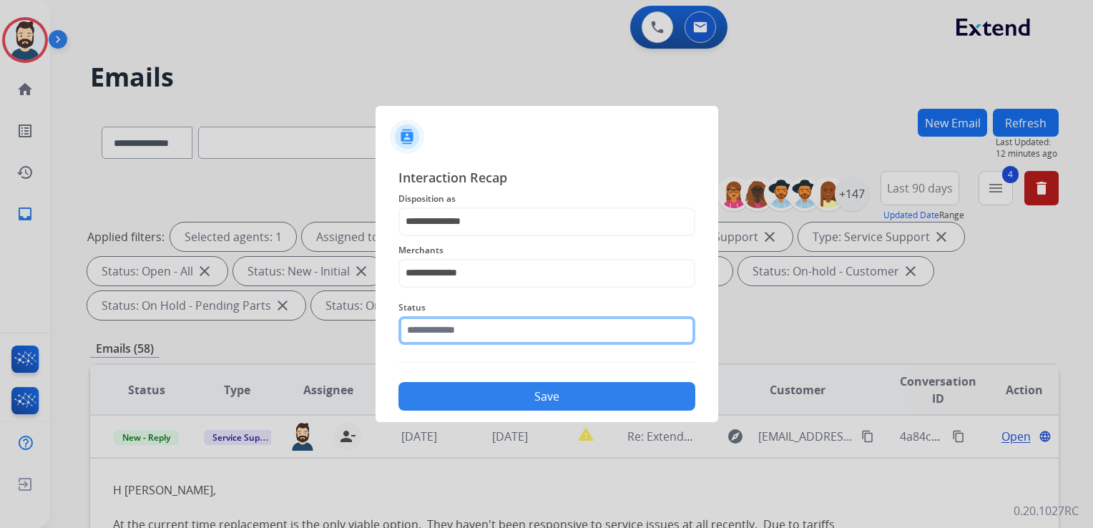
click at [449, 319] on input "text" at bounding box center [547, 330] width 297 height 29
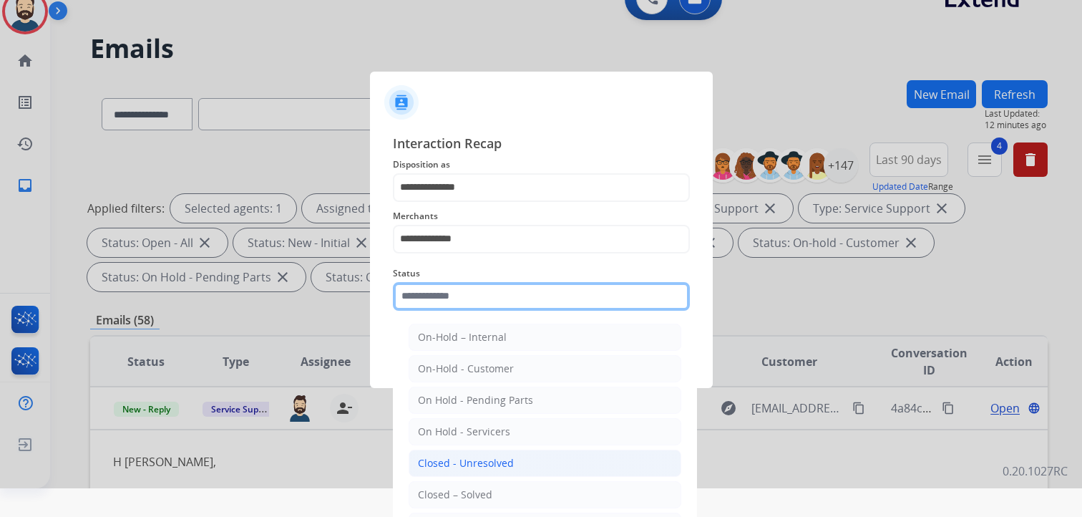
scroll to position [42, 0]
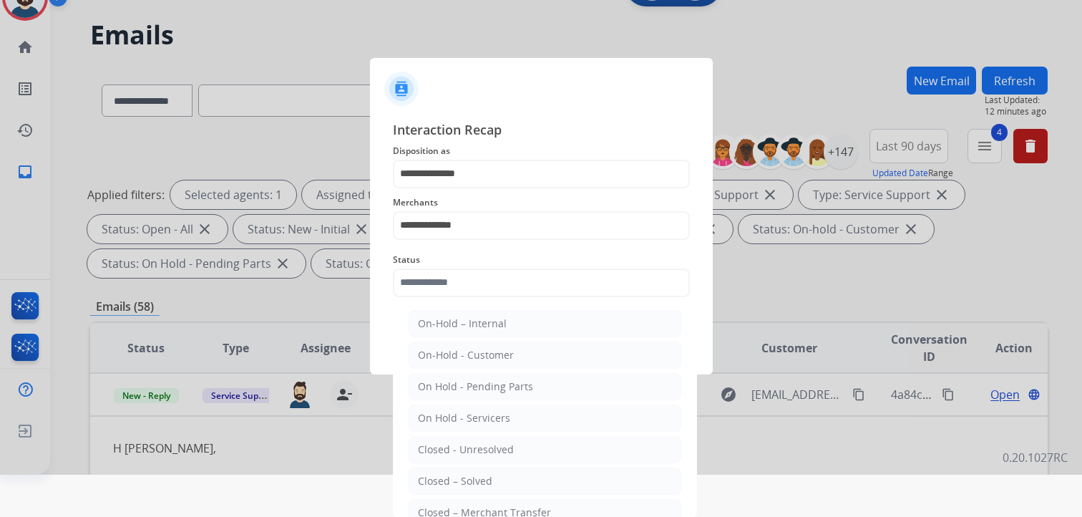
drag, startPoint x: 489, startPoint y: 482, endPoint x: 512, endPoint y: 401, distance: 83.4
click at [489, 481] on li "Closed – Solved" at bounding box center [545, 480] width 273 height 27
type input "**********"
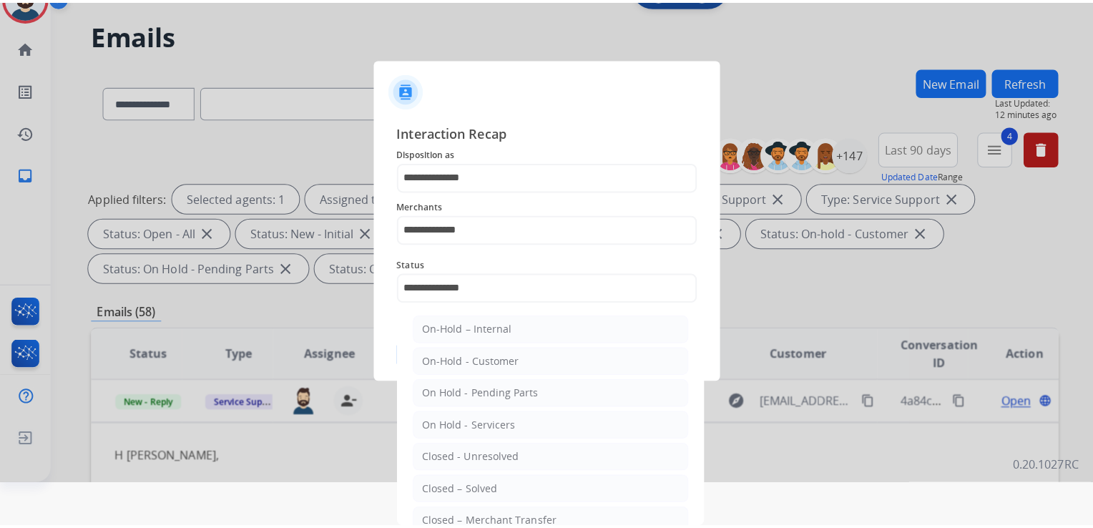
scroll to position [0, 0]
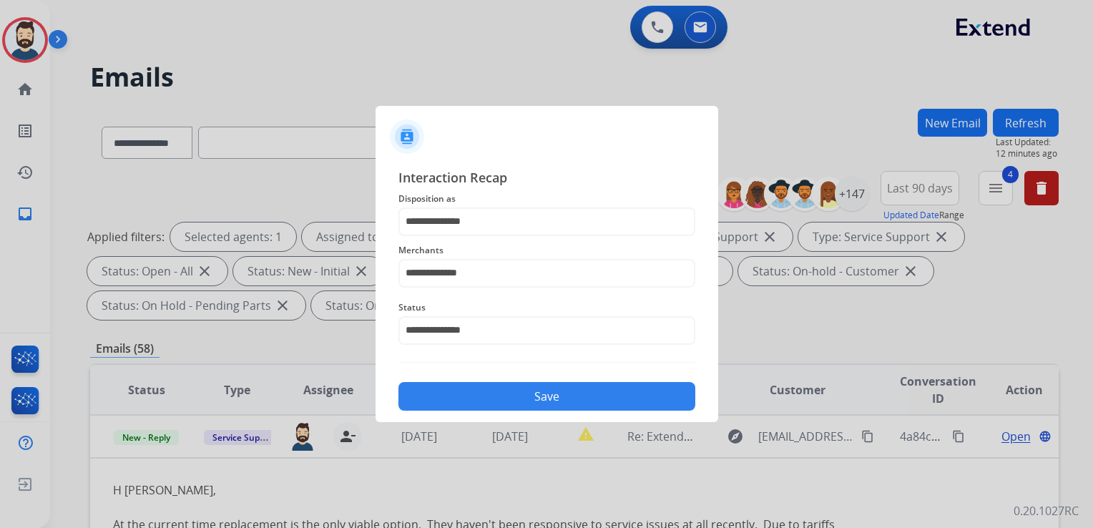
click at [520, 376] on div "Save" at bounding box center [547, 392] width 297 height 37
click at [527, 390] on button "Save" at bounding box center [547, 396] width 297 height 29
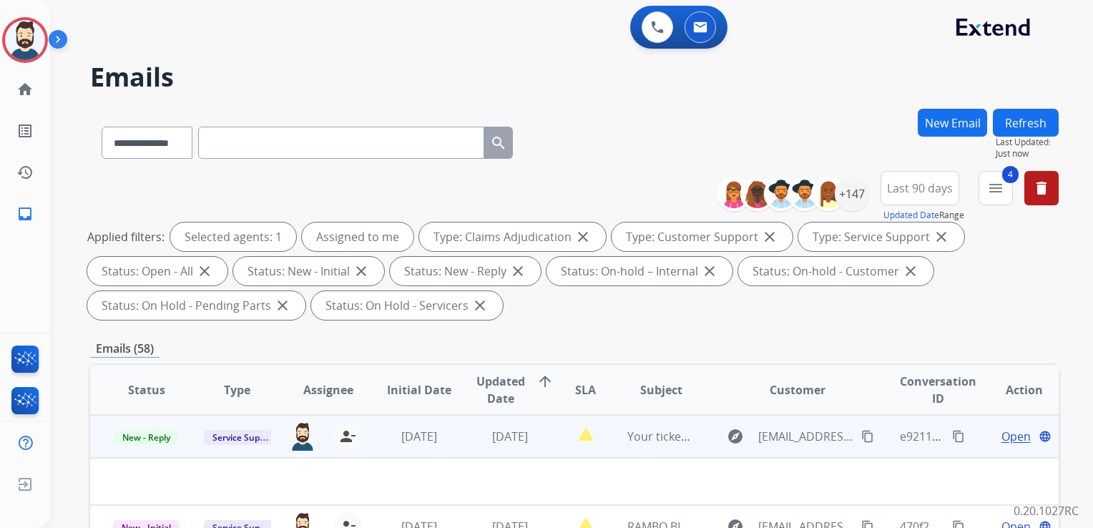
click at [464, 454] on td "[DATE]" at bounding box center [499, 436] width 91 height 43
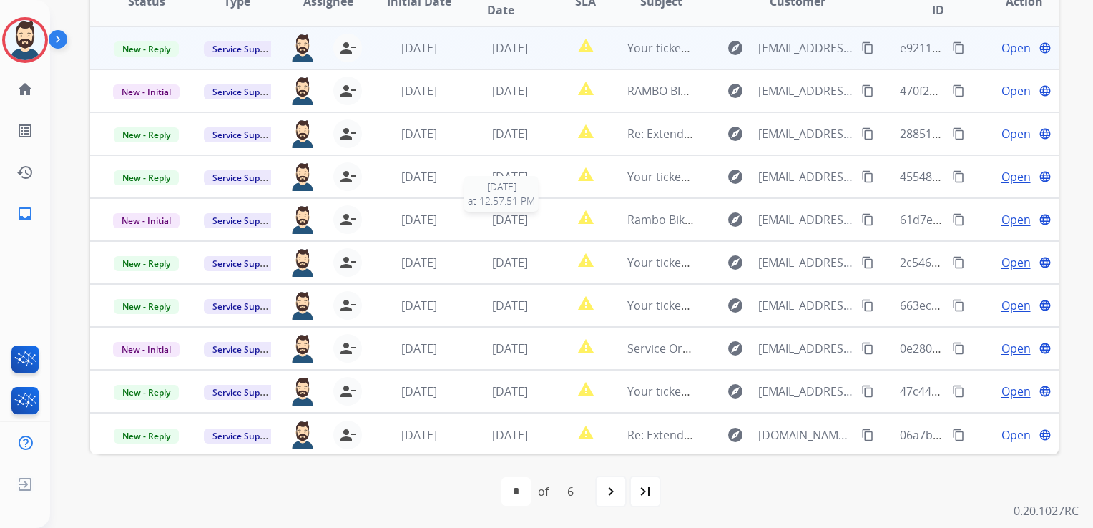
scroll to position [245, 0]
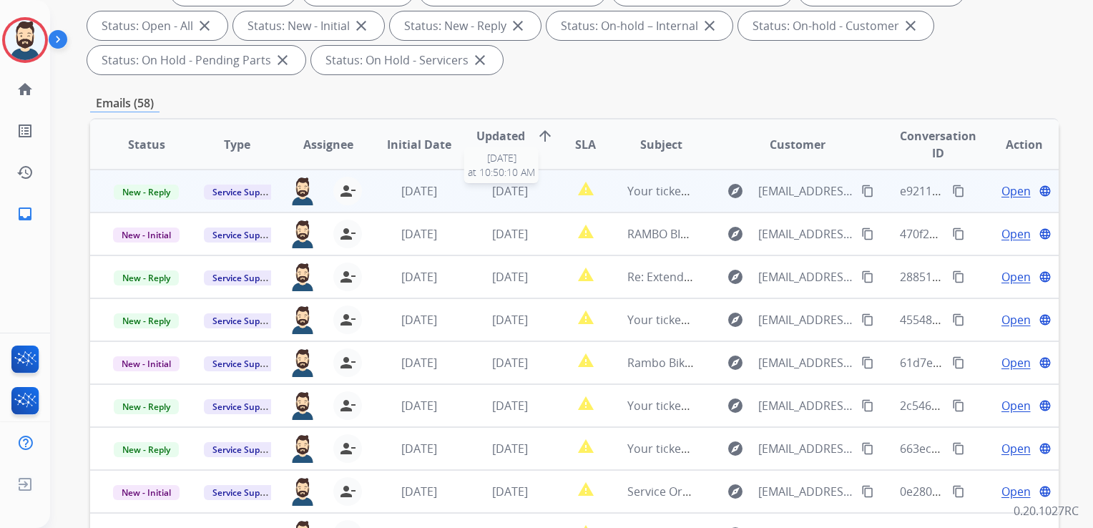
click at [501, 190] on span "[DATE]" at bounding box center [510, 191] width 36 height 16
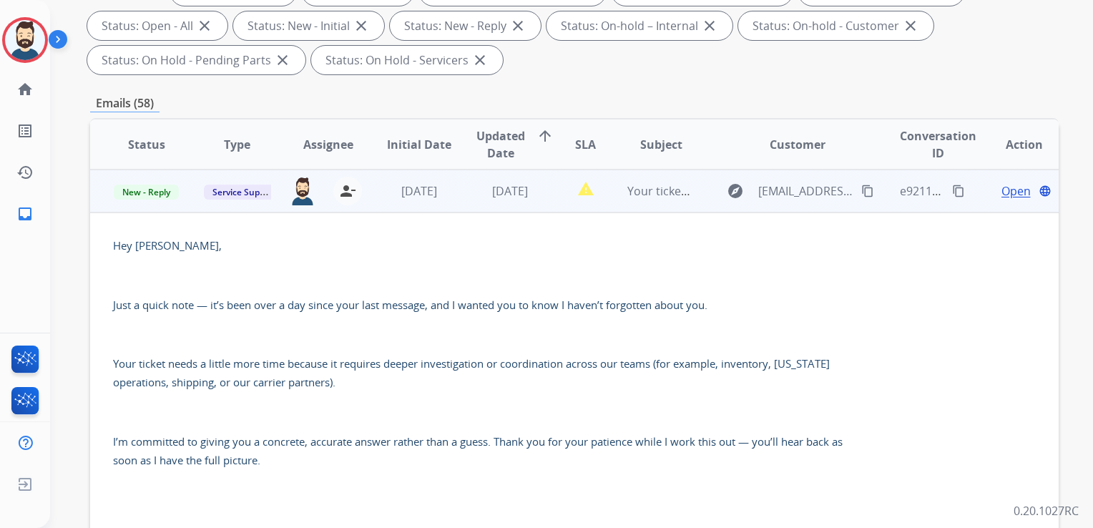
click at [1010, 185] on span "Open" at bounding box center [1016, 190] width 29 height 17
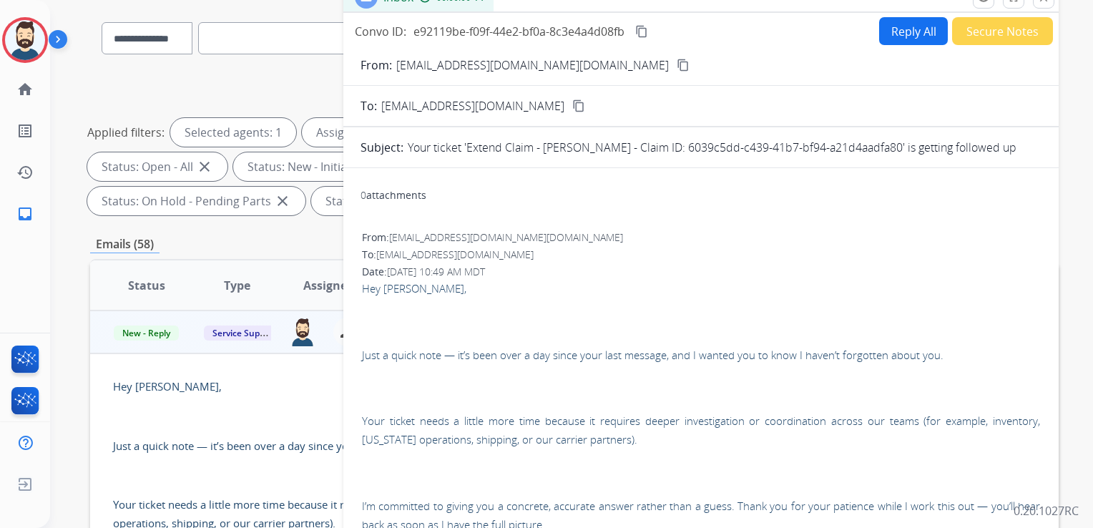
scroll to position [102, 0]
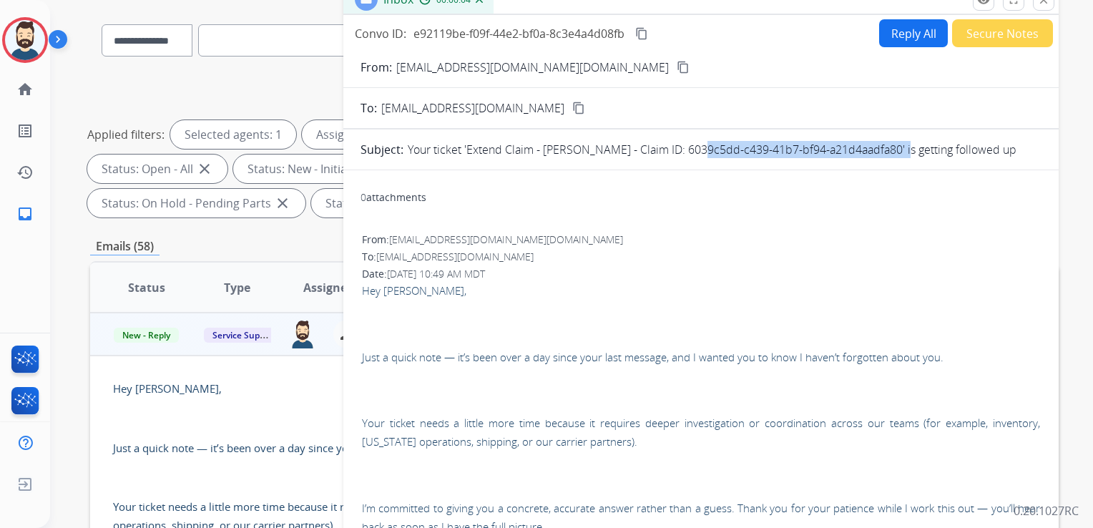
drag, startPoint x: 683, startPoint y: 147, endPoint x: 895, endPoint y: 149, distance: 212.5
click at [895, 149] on p "Your ticket 'Extend Claim - [PERSON_NAME] - Claim ID: 6039c5dd-c439-41b7-bf94-a…" at bounding box center [712, 149] width 609 height 17
drag, startPoint x: 895, startPoint y: 149, endPoint x: 883, endPoint y: 150, distance: 12.2
copy p "6039c5dd-c439-41b7-bf94-a21d4aadfa80"
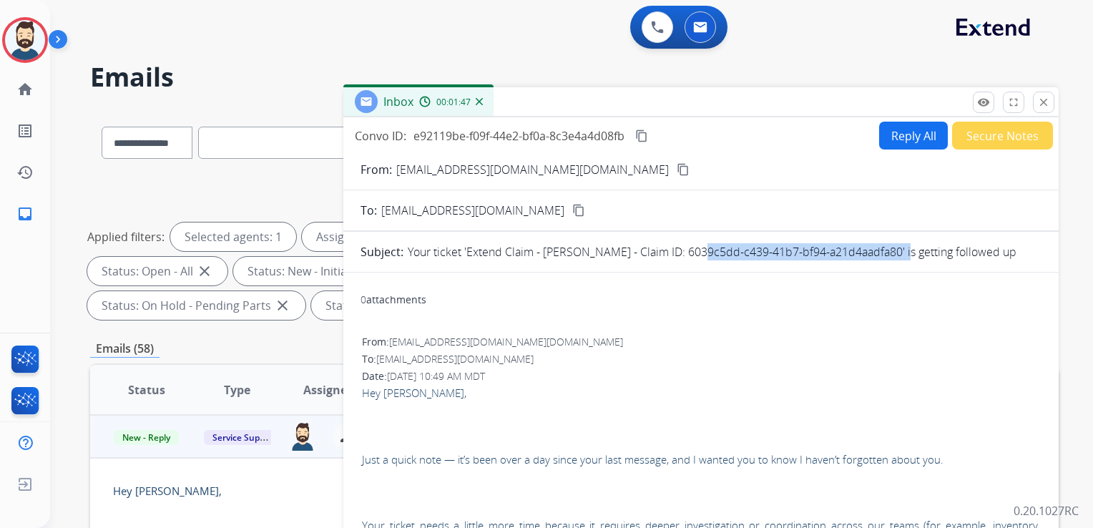
scroll to position [0, 0]
drag, startPoint x: 1047, startPoint y: 103, endPoint x: 876, endPoint y: 99, distance: 171.1
click at [1046, 104] on mat-icon "close" at bounding box center [1044, 102] width 13 height 13
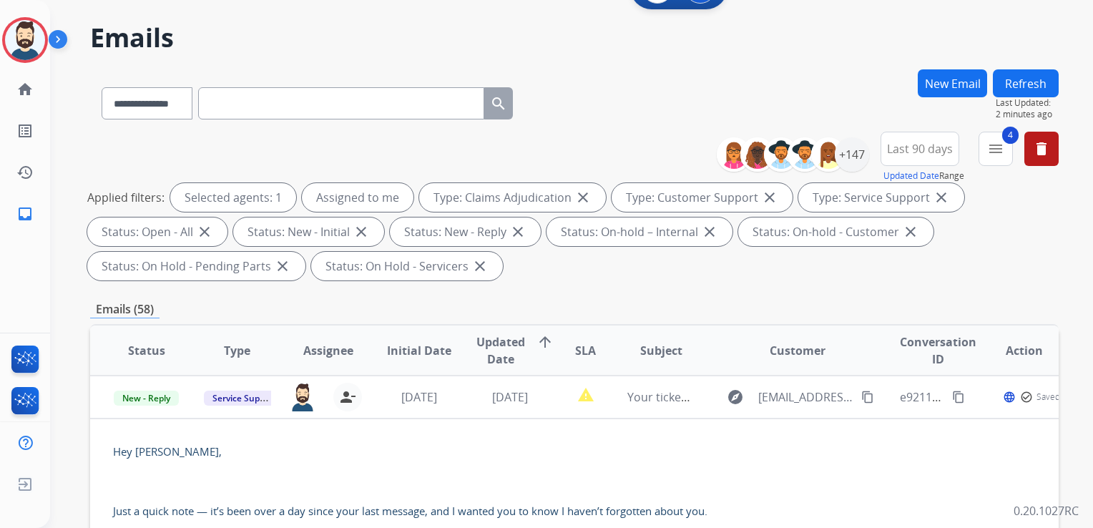
scroll to position [143, 0]
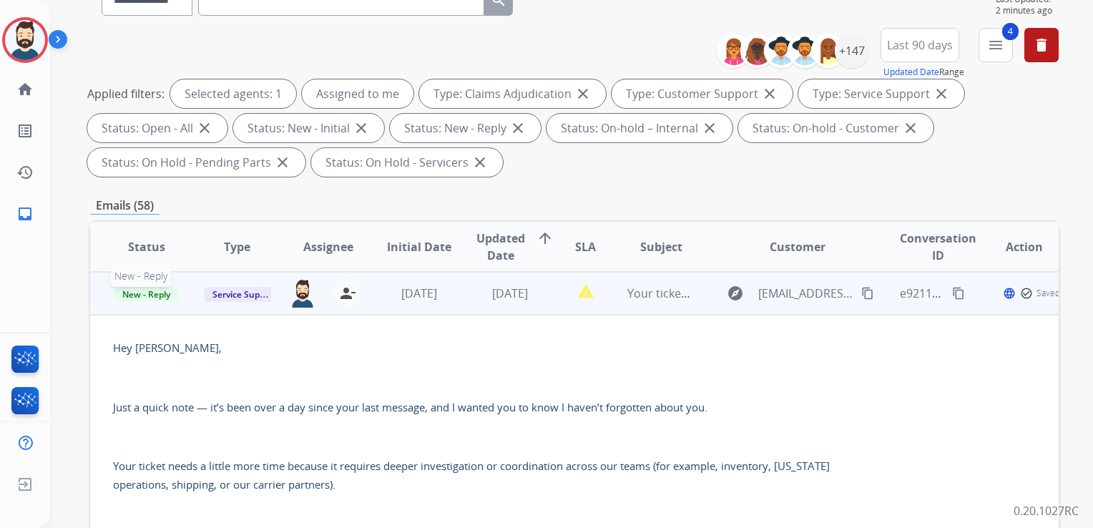
click at [163, 296] on span "New - Reply" at bounding box center [146, 294] width 65 height 15
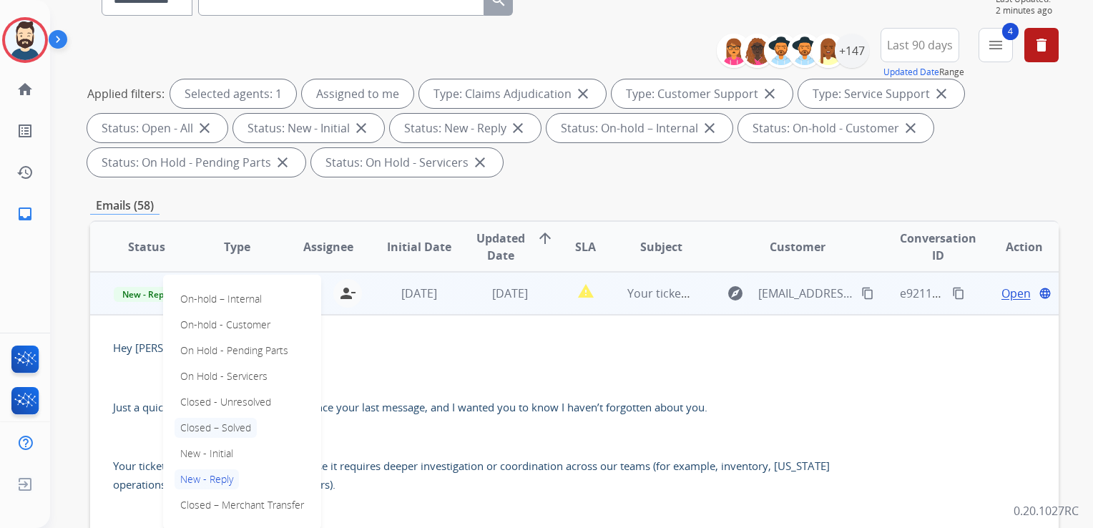
click at [225, 432] on p "Closed – Solved" at bounding box center [216, 428] width 82 height 20
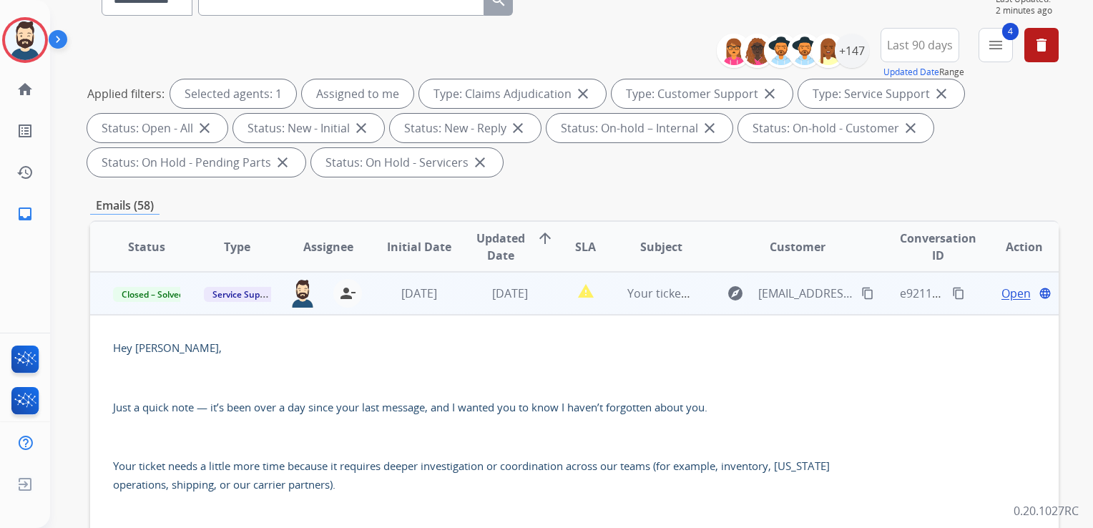
click at [411, 311] on td "[DATE]" at bounding box center [408, 293] width 91 height 43
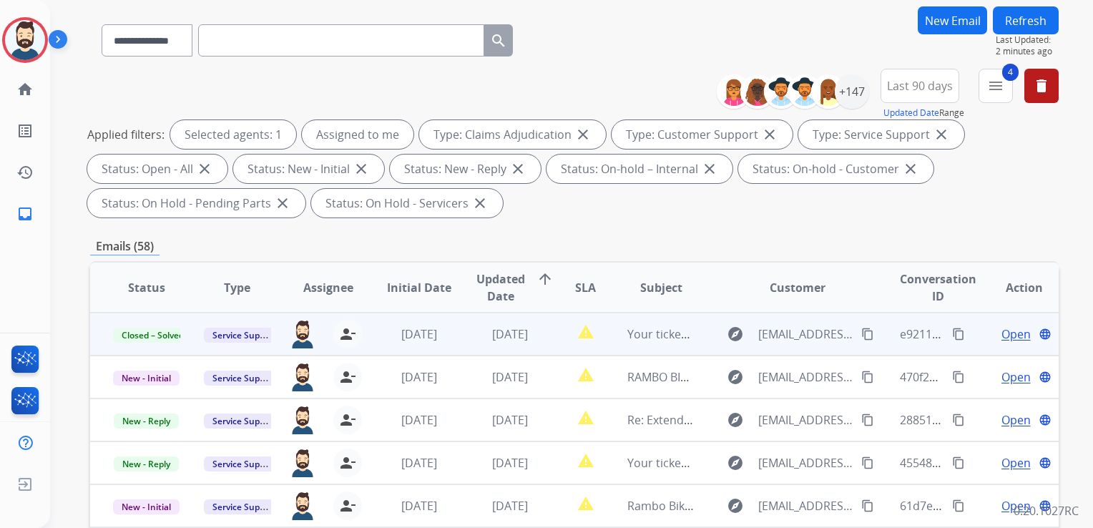
scroll to position [0, 0]
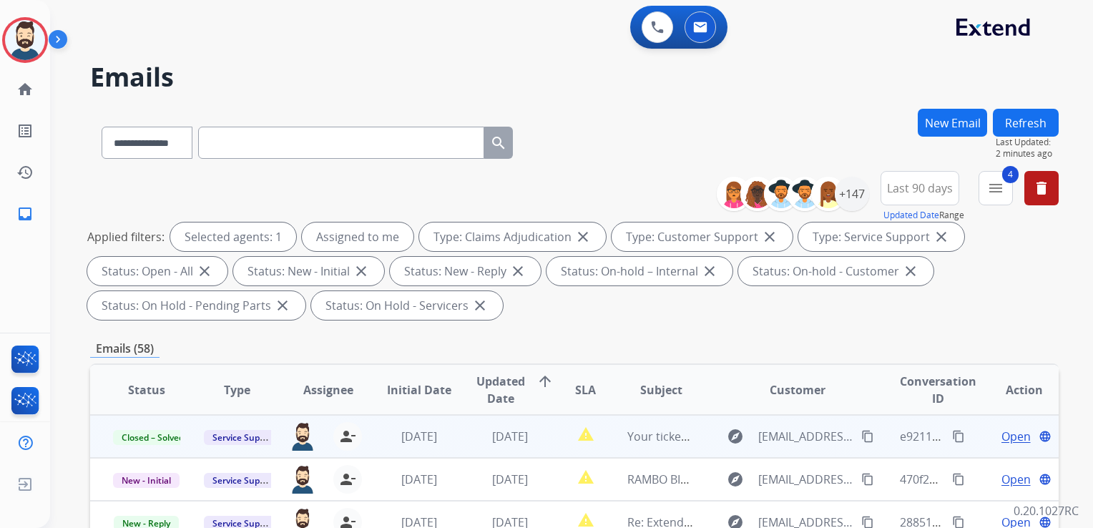
click at [1015, 117] on button "Refresh" at bounding box center [1026, 123] width 66 height 28
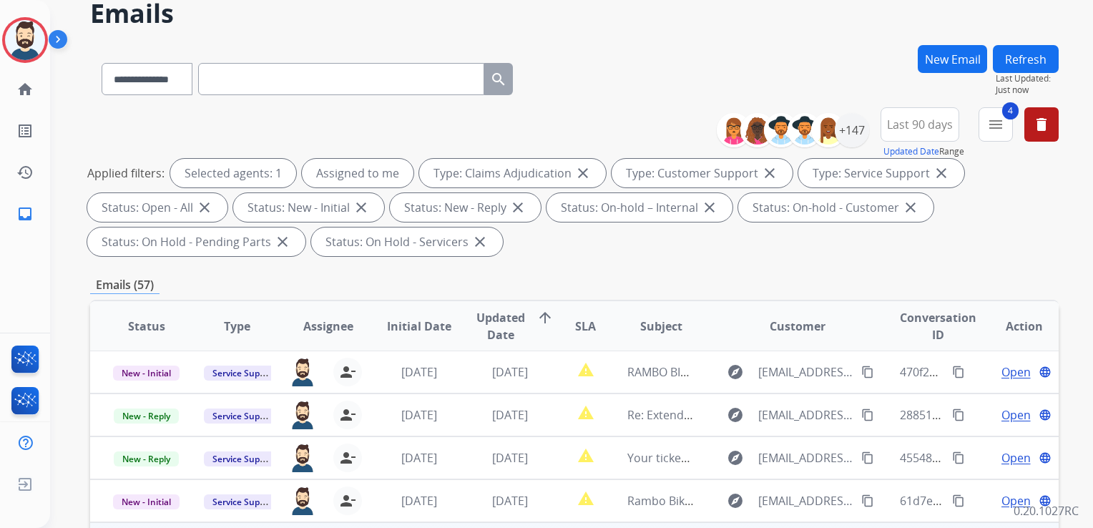
scroll to position [215, 0]
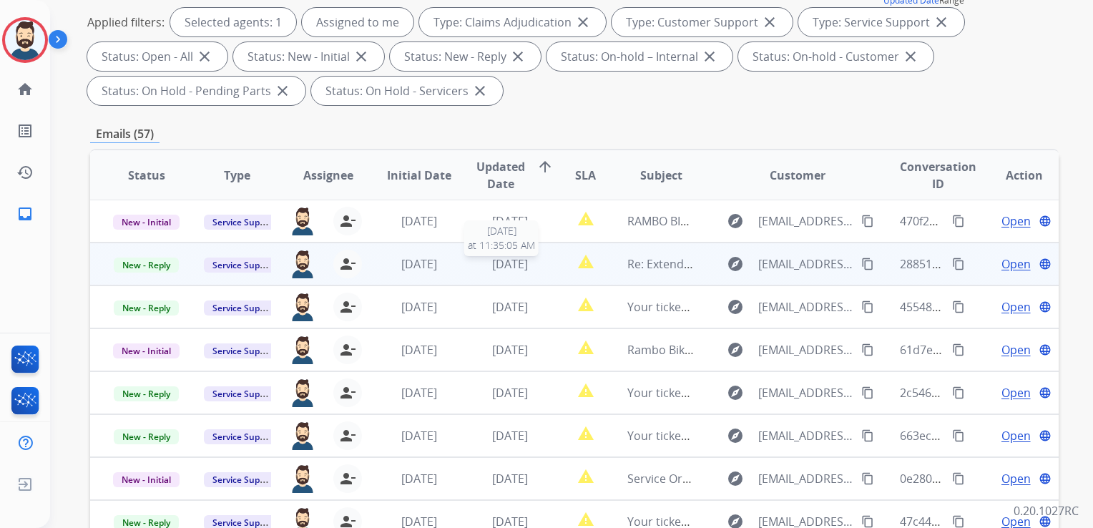
click at [512, 271] on div "[DATE]" at bounding box center [510, 263] width 67 height 17
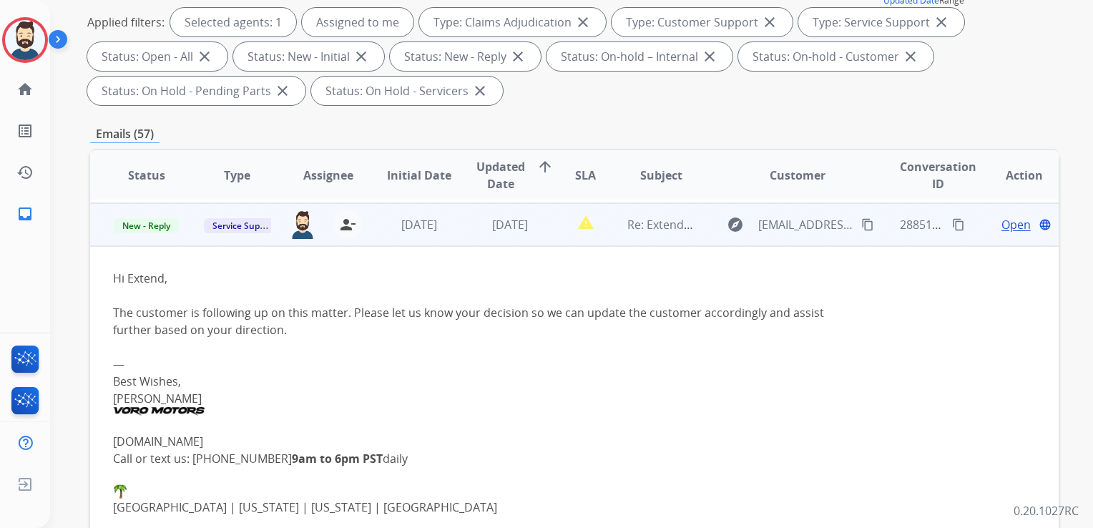
scroll to position [43, 0]
click at [1002, 220] on span "Open" at bounding box center [1016, 221] width 29 height 17
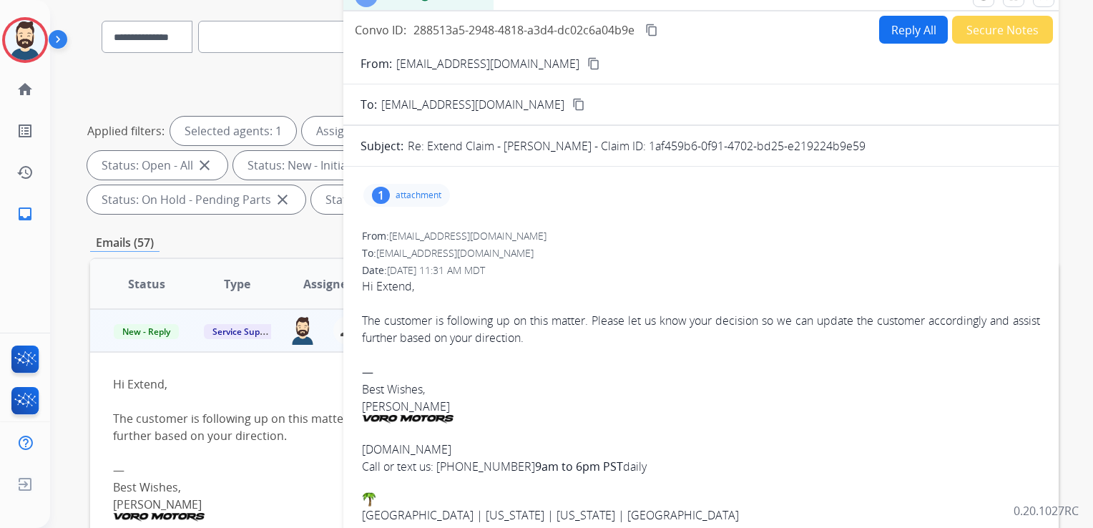
scroll to position [0, 0]
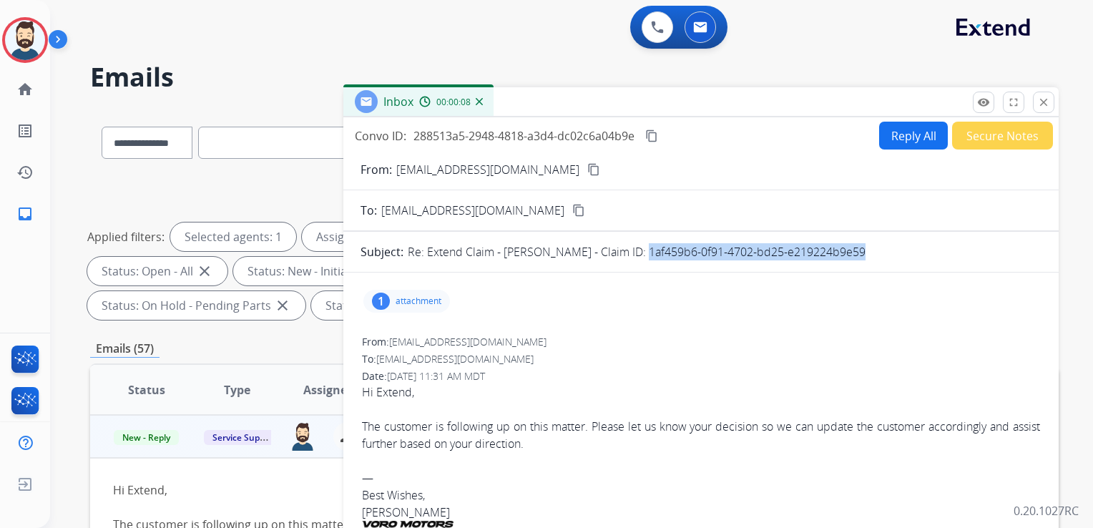
drag, startPoint x: 630, startPoint y: 249, endPoint x: 847, endPoint y: 253, distance: 216.9
click at [847, 253] on div "Re: Extend Claim - [PERSON_NAME] - Claim ID: 1af459b6-0f91-4702-bd25-e219224b9e…" at bounding box center [725, 251] width 634 height 17
drag, startPoint x: 847, startPoint y: 253, endPoint x: 829, endPoint y: 253, distance: 17.2
copy p "1af459b6-0f91-4702-bd25-e219224b9e59"
click at [896, 144] on button "Reply All" at bounding box center [913, 136] width 69 height 28
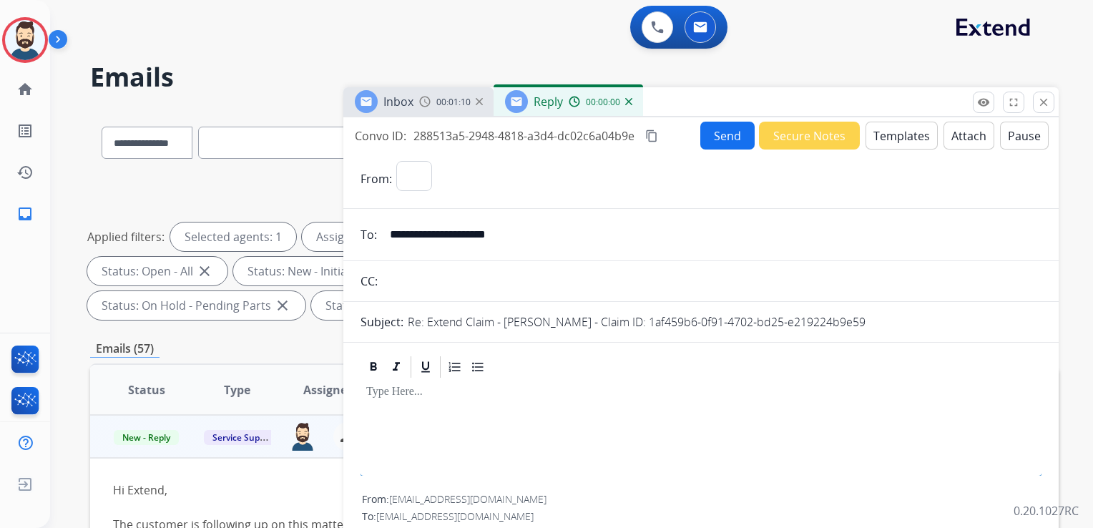
click at [900, 140] on button "Templates" at bounding box center [902, 136] width 72 height 28
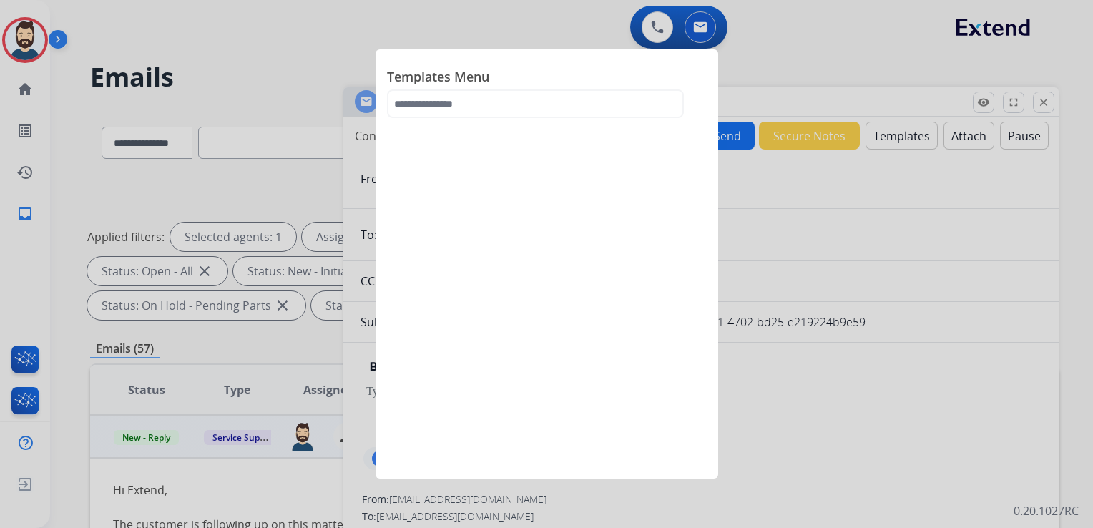
select select "**********"
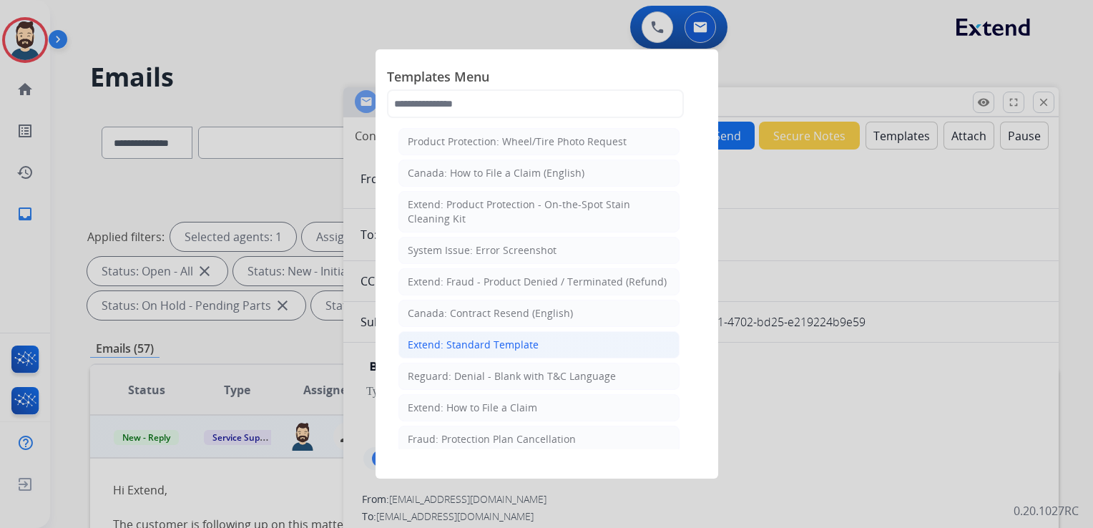
click at [469, 344] on div "Extend: Standard Template" at bounding box center [473, 345] width 131 height 14
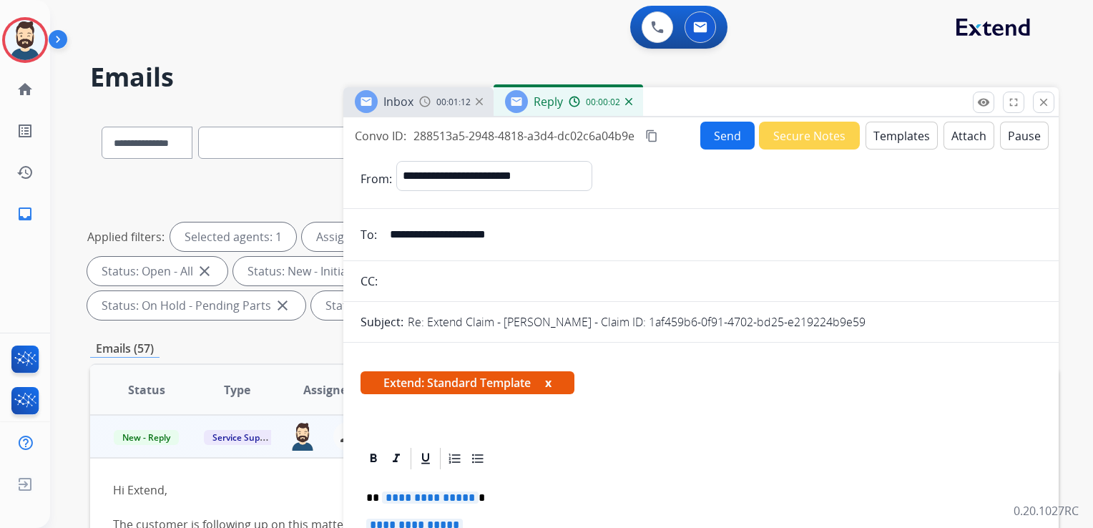
scroll to position [215, 0]
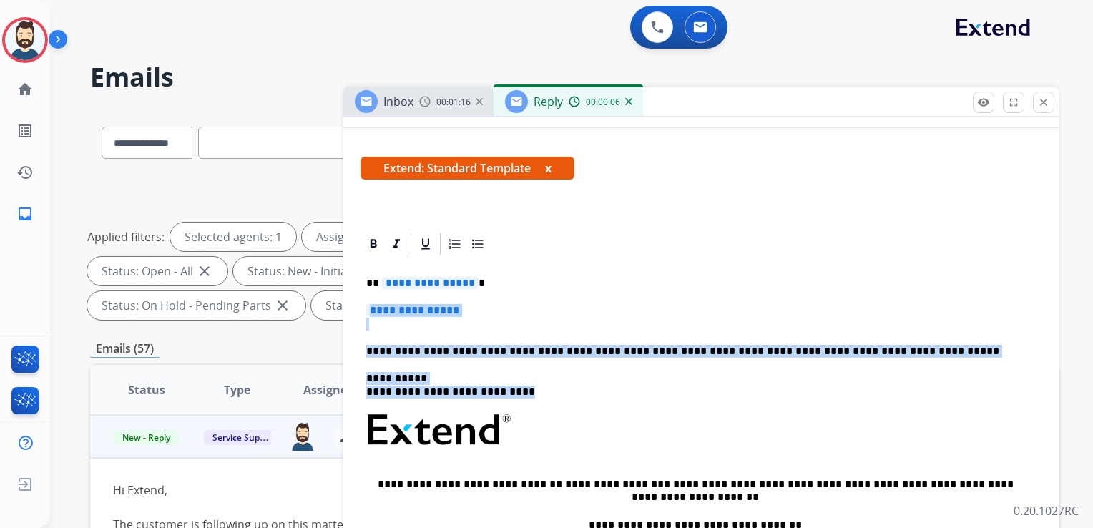
drag, startPoint x: 421, startPoint y: 316, endPoint x: 555, endPoint y: 390, distance: 153.4
click at [555, 390] on div "**********" at bounding box center [701, 464] width 681 height 414
paste div
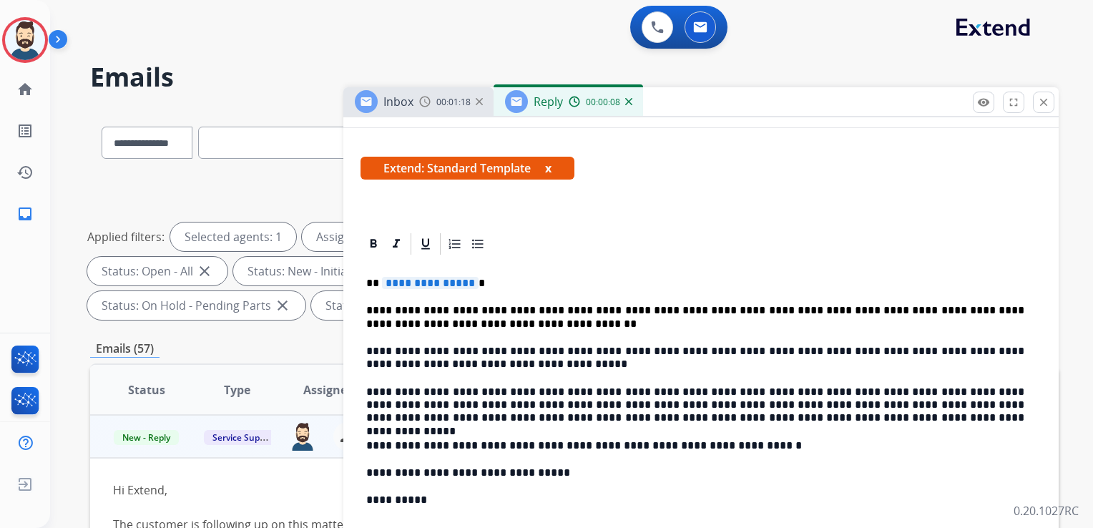
click at [477, 287] on p "**********" at bounding box center [695, 283] width 658 height 13
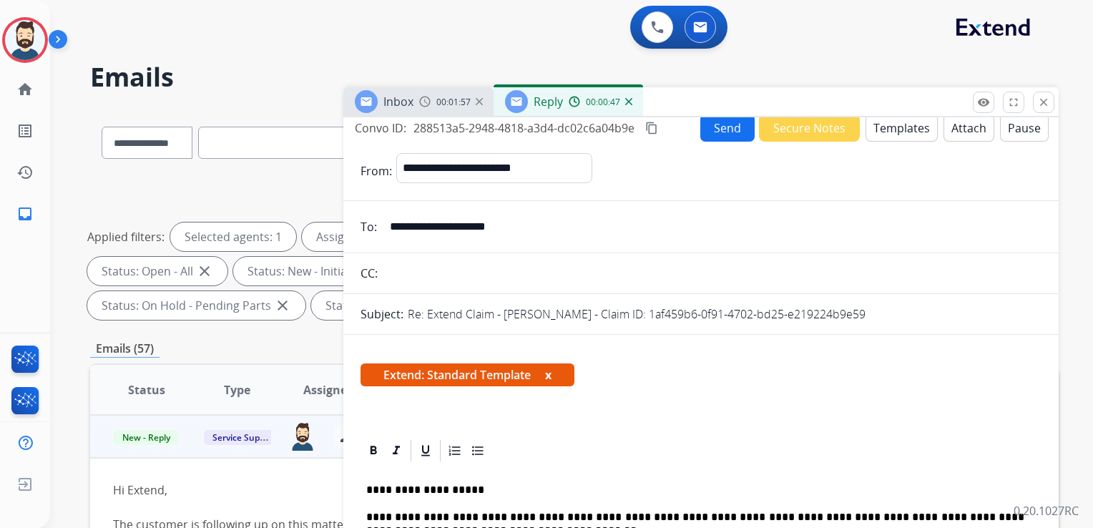
scroll to position [0, 0]
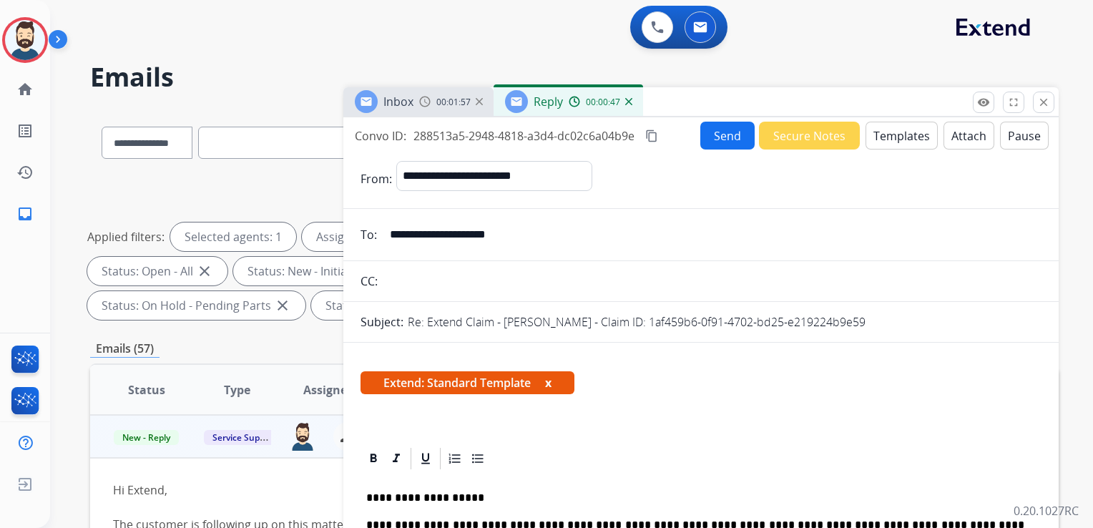
click at [731, 128] on button "Send" at bounding box center [728, 136] width 54 height 28
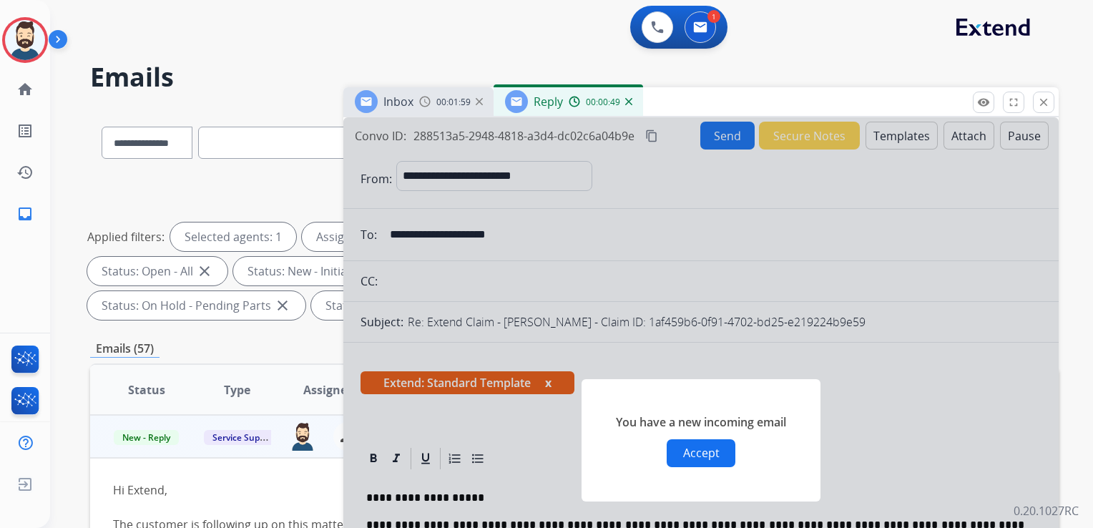
click at [678, 462] on button "Accept" at bounding box center [701, 453] width 69 height 28
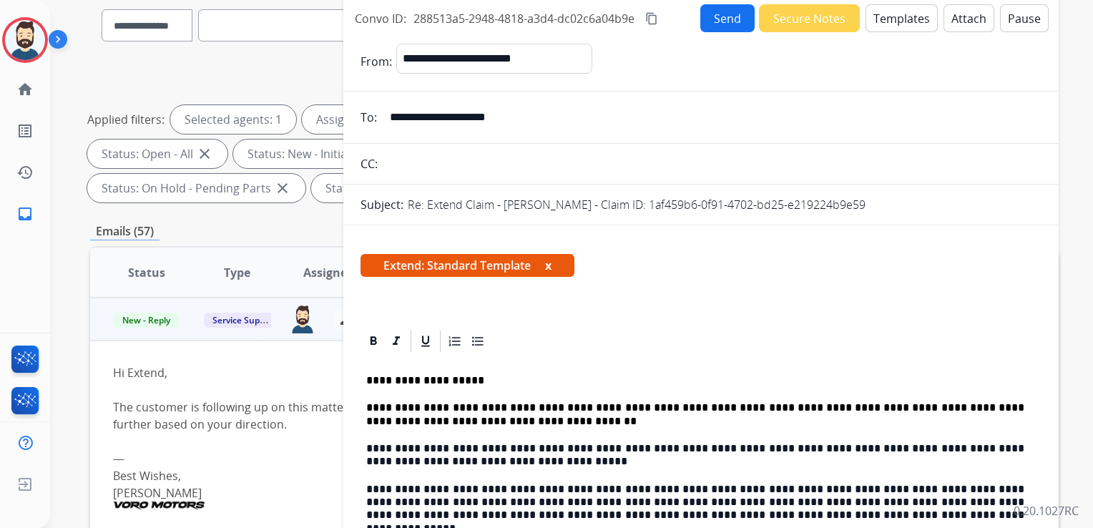
click at [731, 21] on button "Send" at bounding box center [728, 18] width 54 height 28
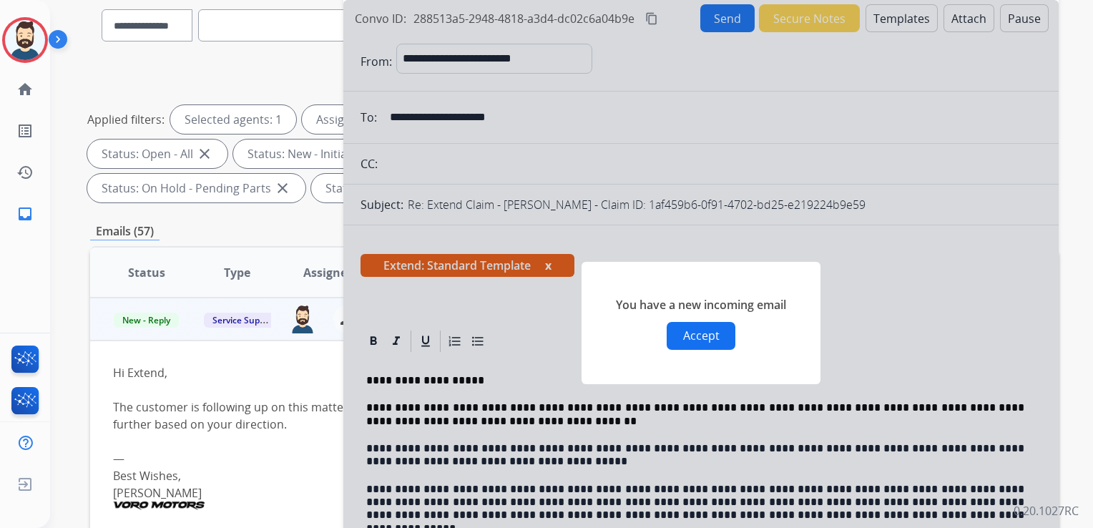
click at [684, 332] on button "Accept" at bounding box center [701, 336] width 69 height 28
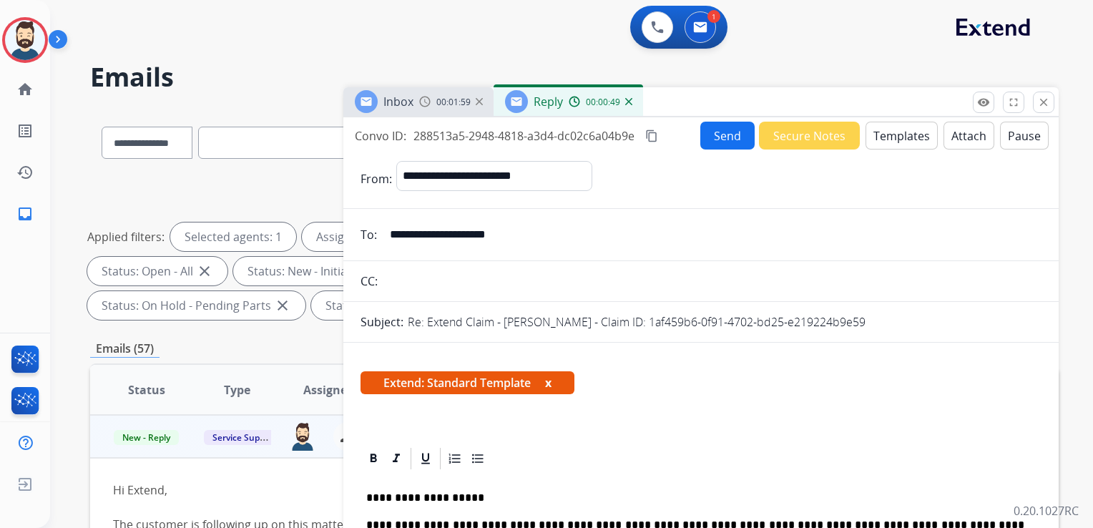
click at [626, 100] on img at bounding box center [628, 101] width 7 height 7
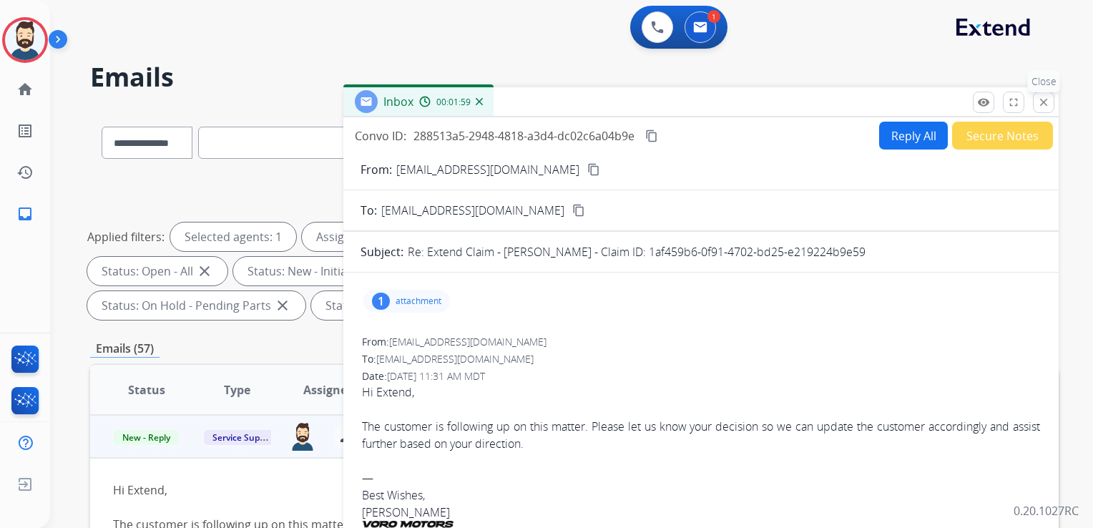
drag, startPoint x: 1053, startPoint y: 104, endPoint x: 910, endPoint y: 102, distance: 143.9
click at [1051, 104] on button "close Close" at bounding box center [1043, 102] width 21 height 21
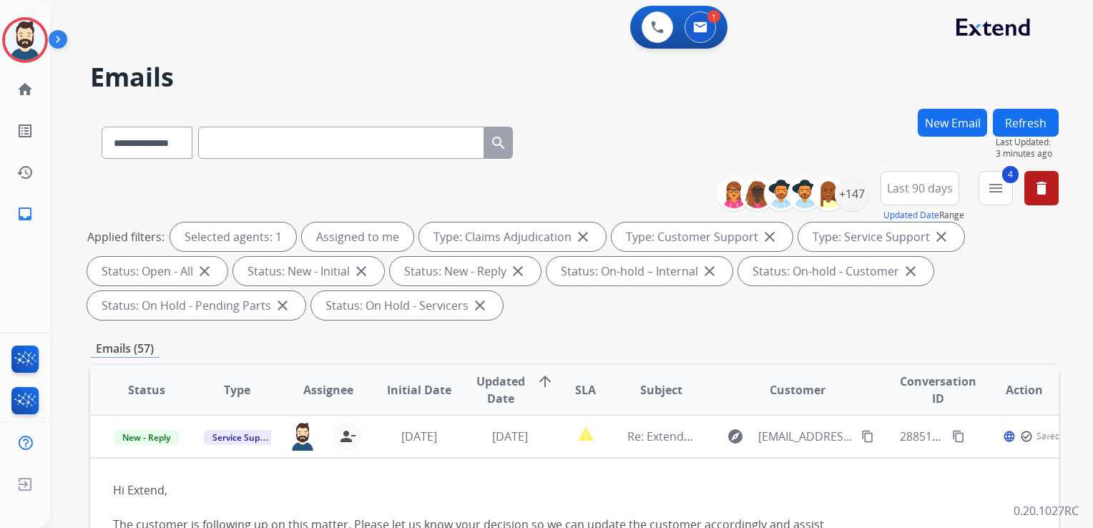
scroll to position [215, 0]
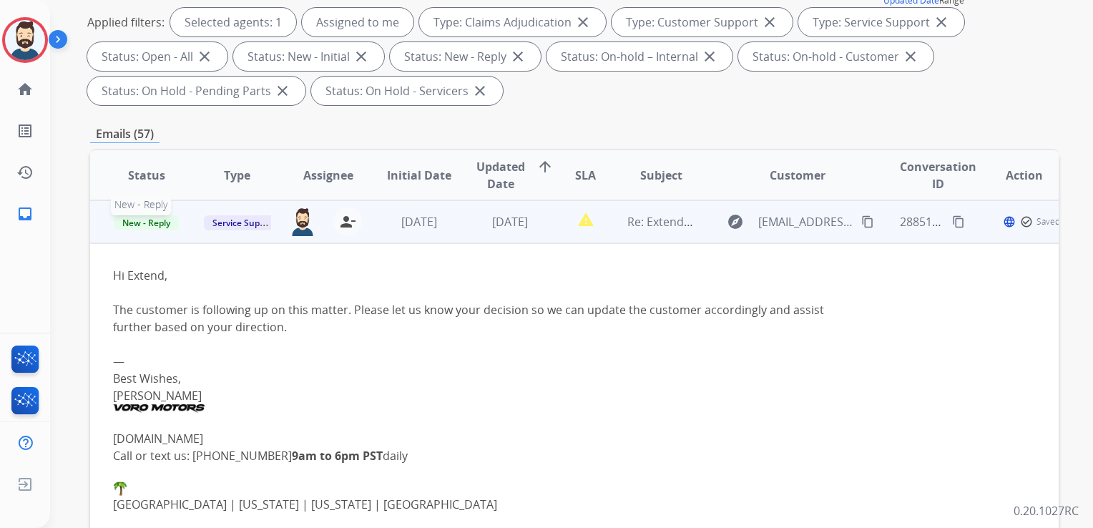
drag, startPoint x: 160, startPoint y: 224, endPoint x: 97, endPoint y: 265, distance: 75.6
click at [160, 223] on span "New - Reply" at bounding box center [146, 222] width 65 height 15
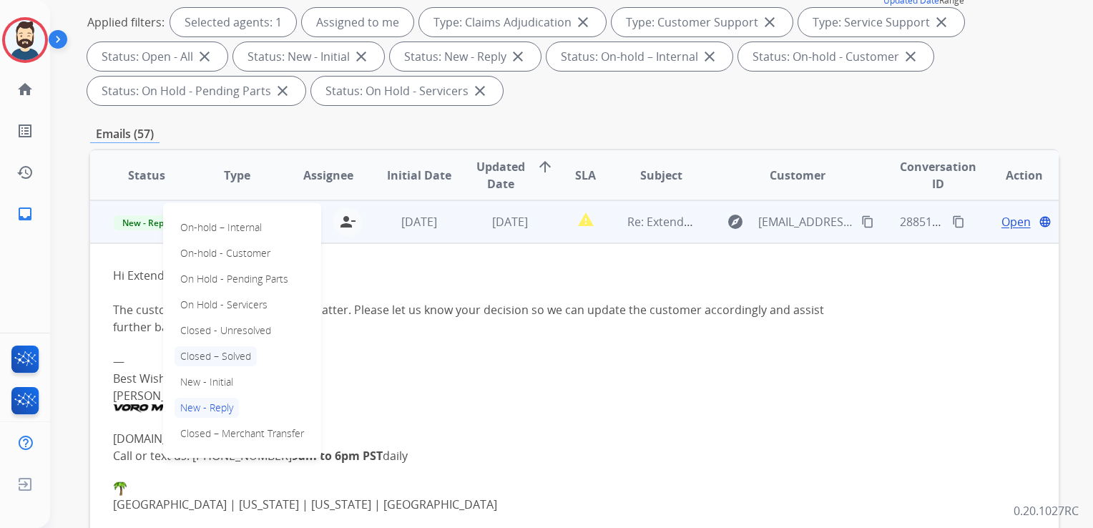
click at [240, 351] on p "Closed – Solved" at bounding box center [216, 356] width 82 height 20
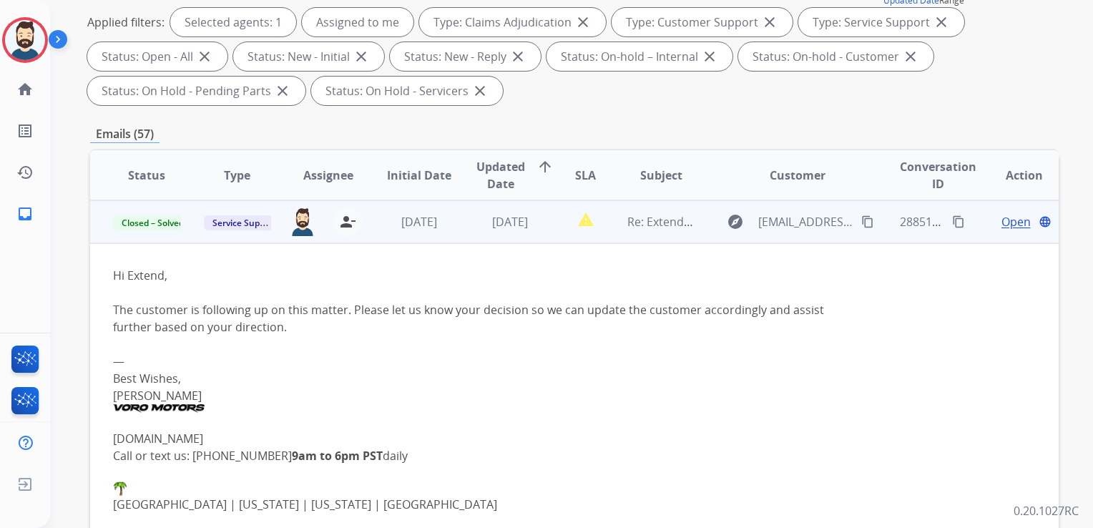
click at [414, 237] on td "[DATE]" at bounding box center [408, 221] width 91 height 43
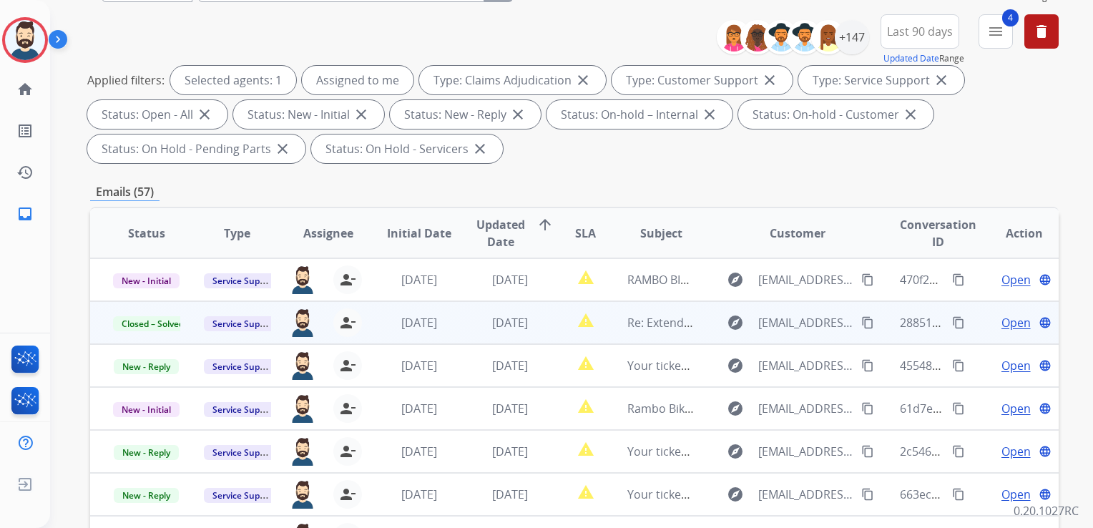
scroll to position [72, 0]
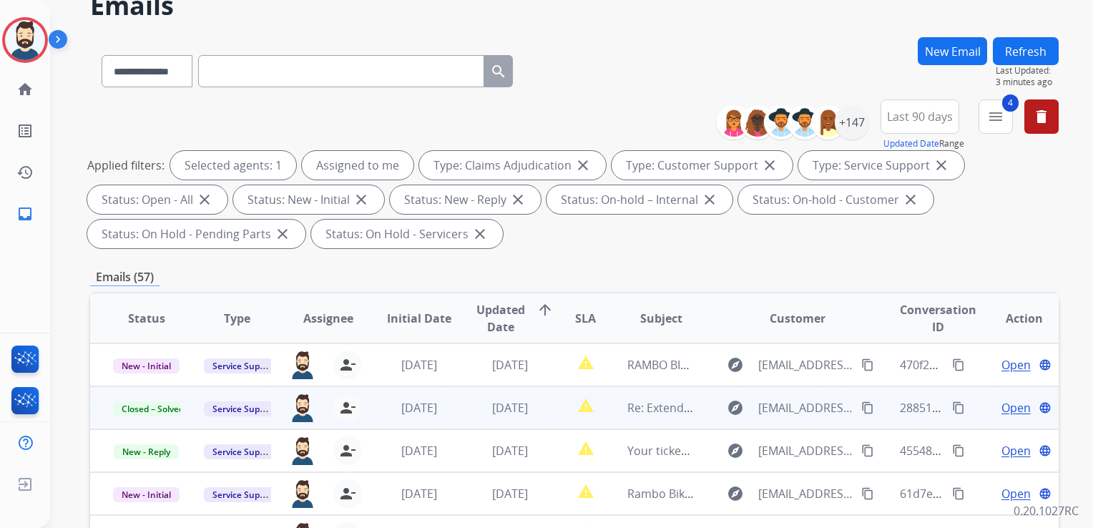
click at [1008, 45] on button "Refresh" at bounding box center [1026, 51] width 66 height 28
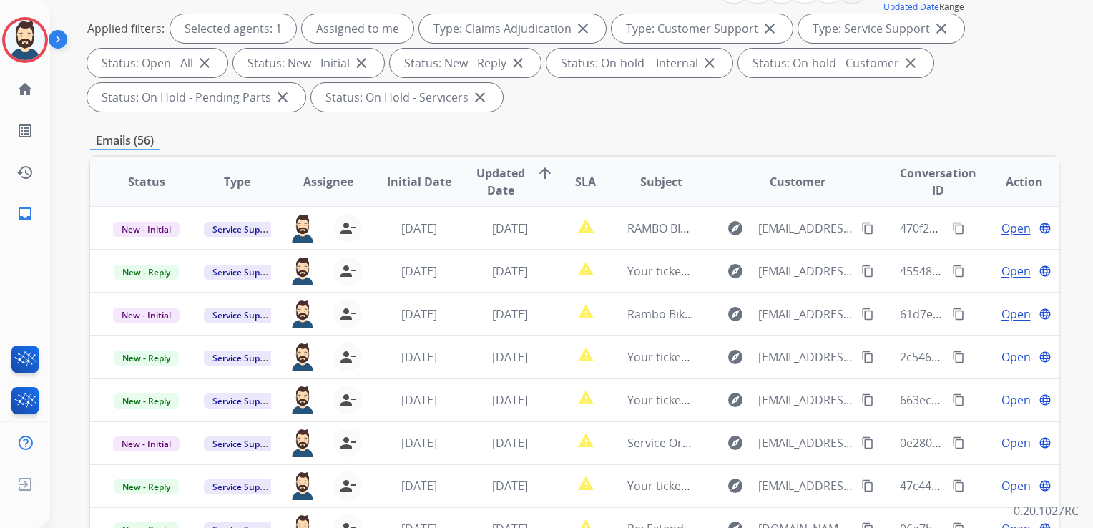
scroll to position [286, 0]
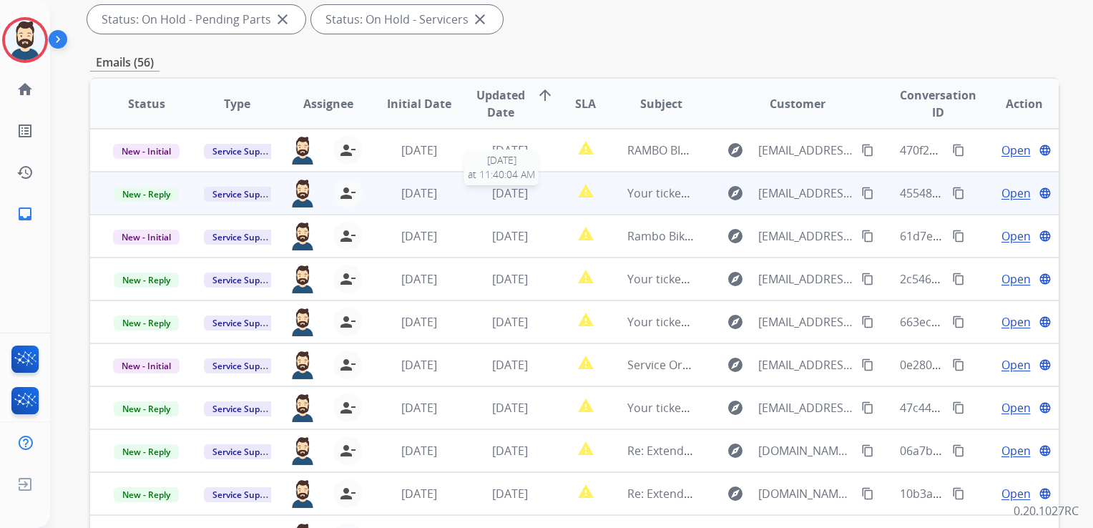
click at [515, 198] on span "[DATE]" at bounding box center [510, 193] width 36 height 16
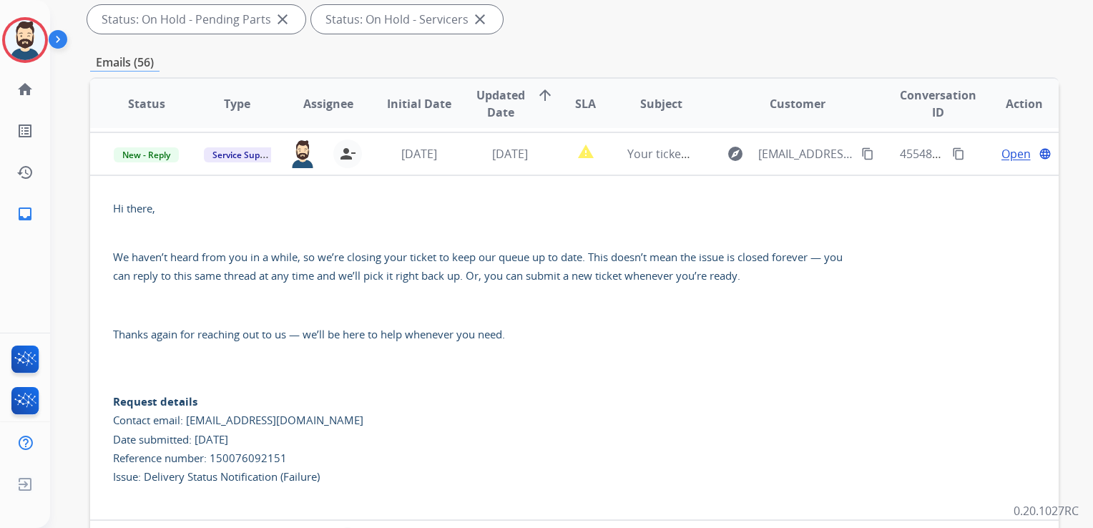
scroll to position [43, 0]
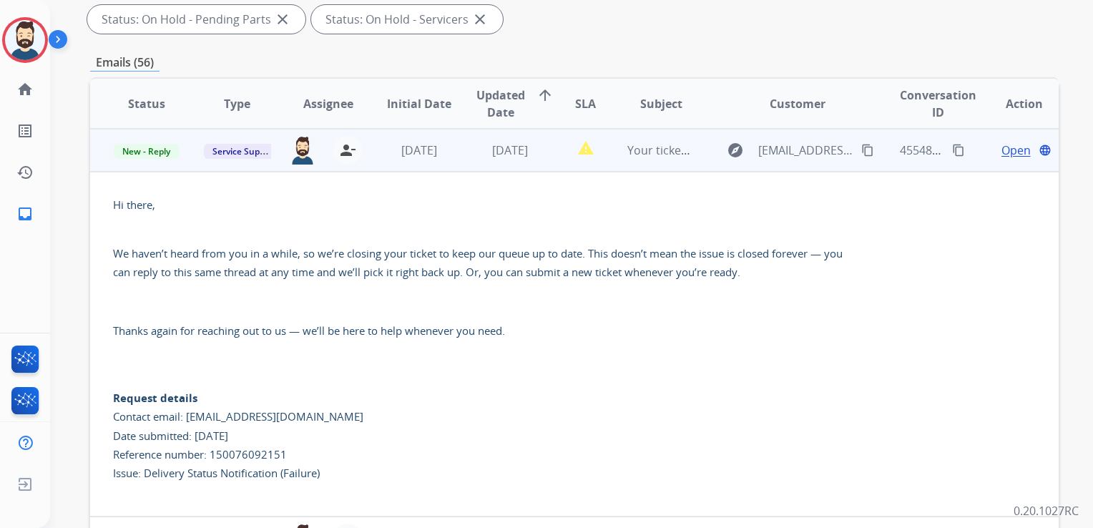
click at [1003, 152] on span "Open" at bounding box center [1016, 150] width 29 height 17
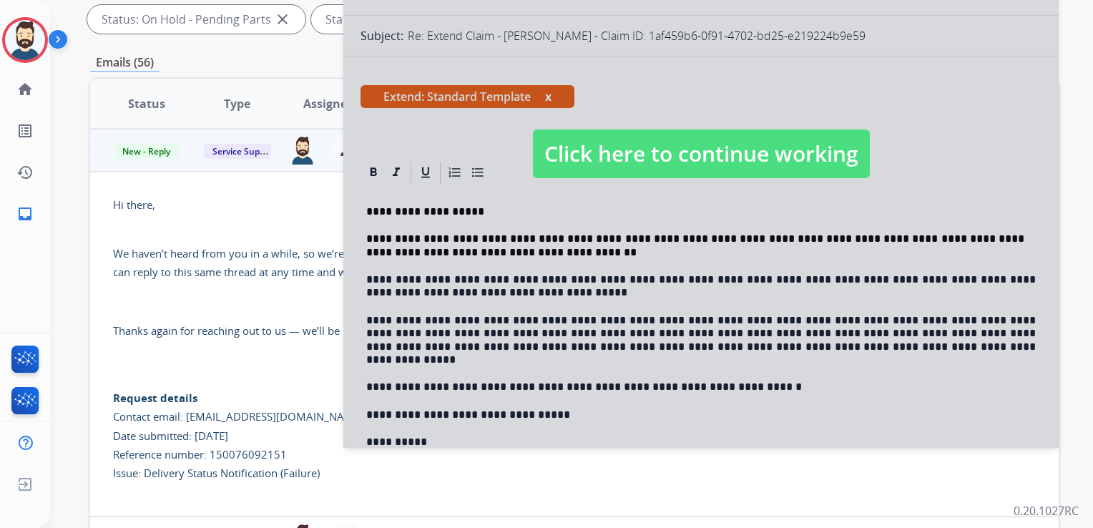
select select "**********"
click at [647, 166] on span "Click here to continue working" at bounding box center [701, 154] width 337 height 49
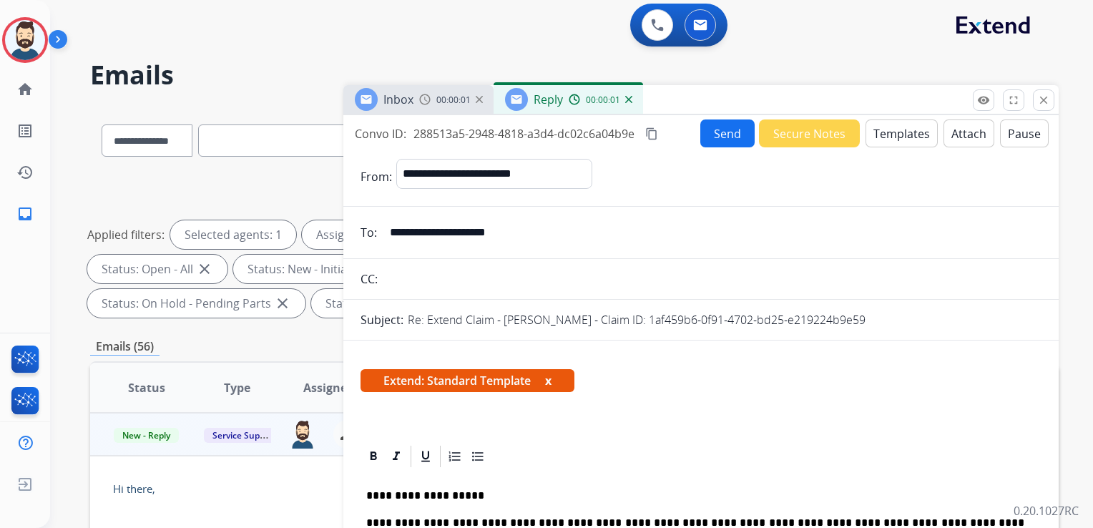
scroll to position [0, 0]
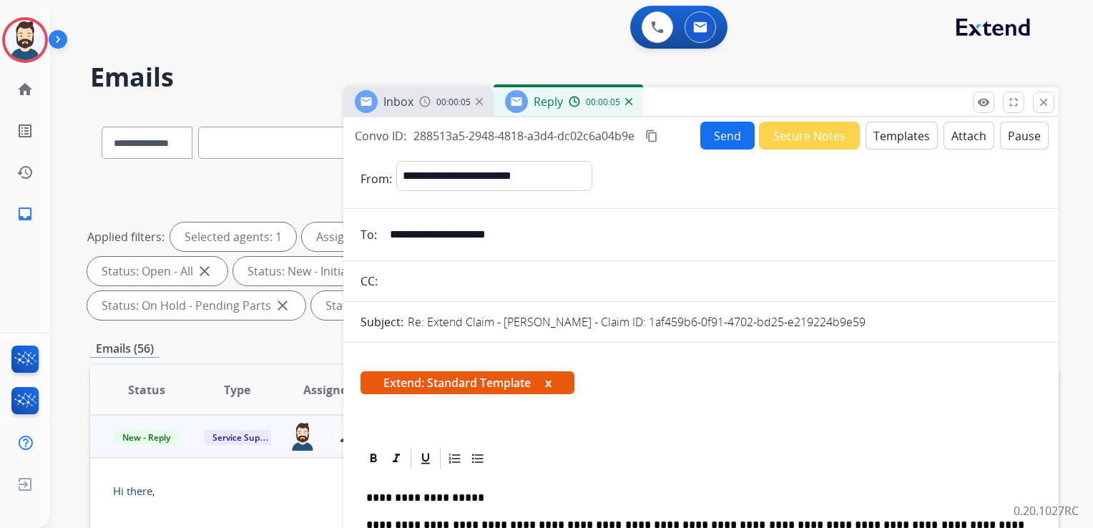
click at [630, 102] on img at bounding box center [628, 101] width 7 height 7
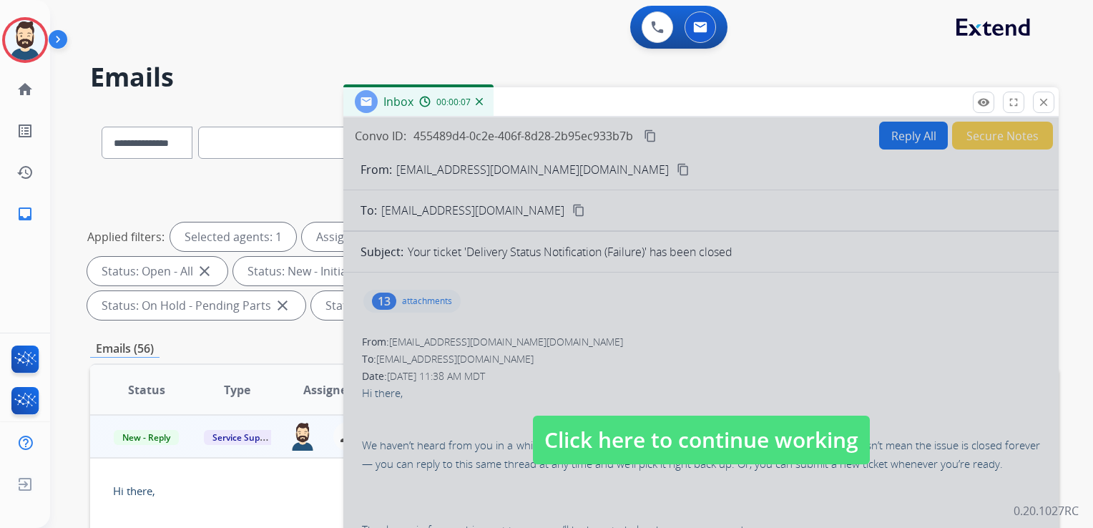
drag, startPoint x: 645, startPoint y: 435, endPoint x: 650, endPoint y: 429, distance: 8.2
click at [645, 436] on span "Click here to continue working" at bounding box center [701, 440] width 337 height 49
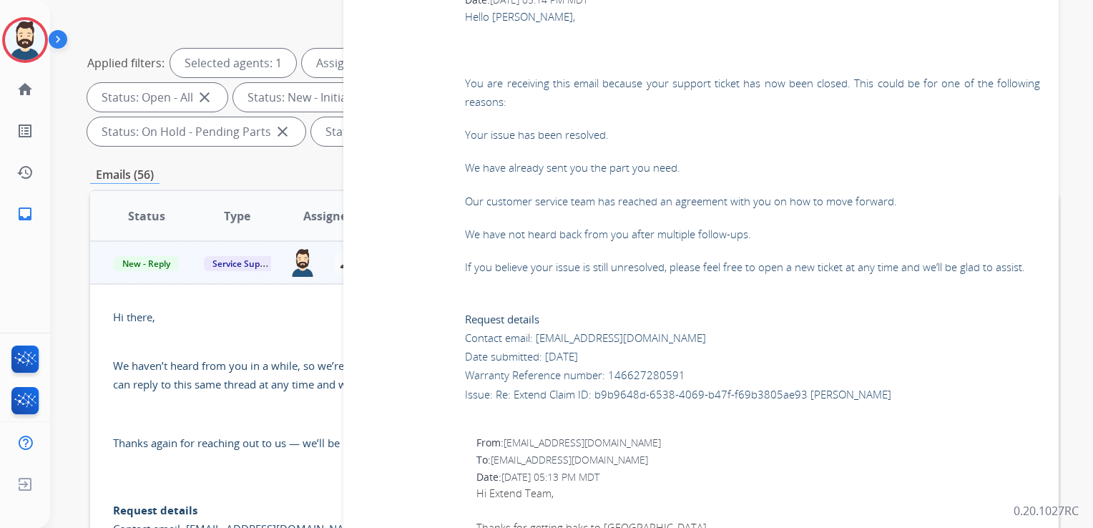
scroll to position [3936, 0]
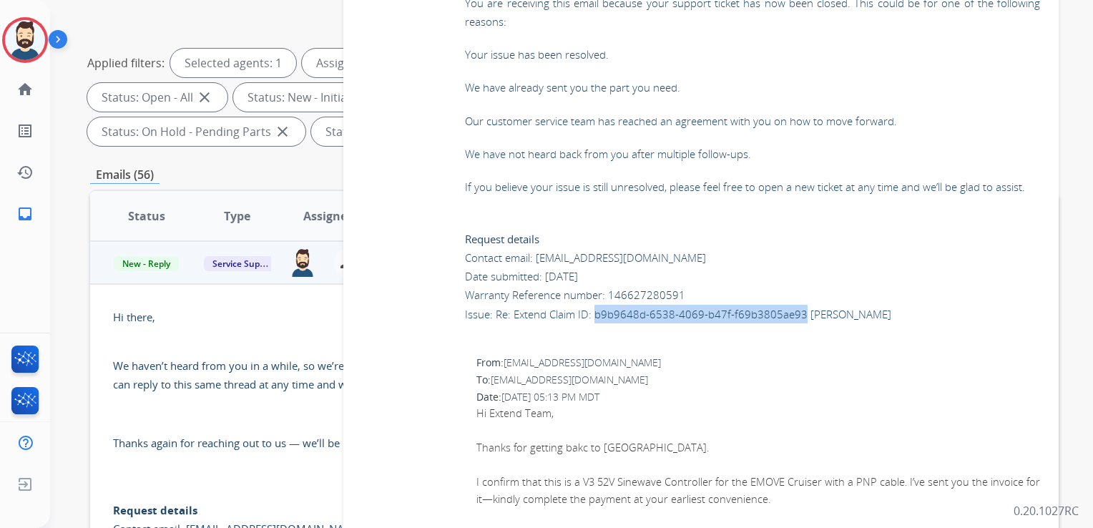
drag, startPoint x: 594, startPoint y: 387, endPoint x: 799, endPoint y: 390, distance: 204.7
click at [799, 323] on p "Request details Contact email: [EMAIL_ADDRESS][DOMAIN_NAME] Date submitted: [DA…" at bounding box center [752, 266] width 575 height 113
drag, startPoint x: 799, startPoint y: 390, endPoint x: 788, endPoint y: 389, distance: 10.8
copy p "b9b9648d-6538-4069-b47f-f69b3805ae93"
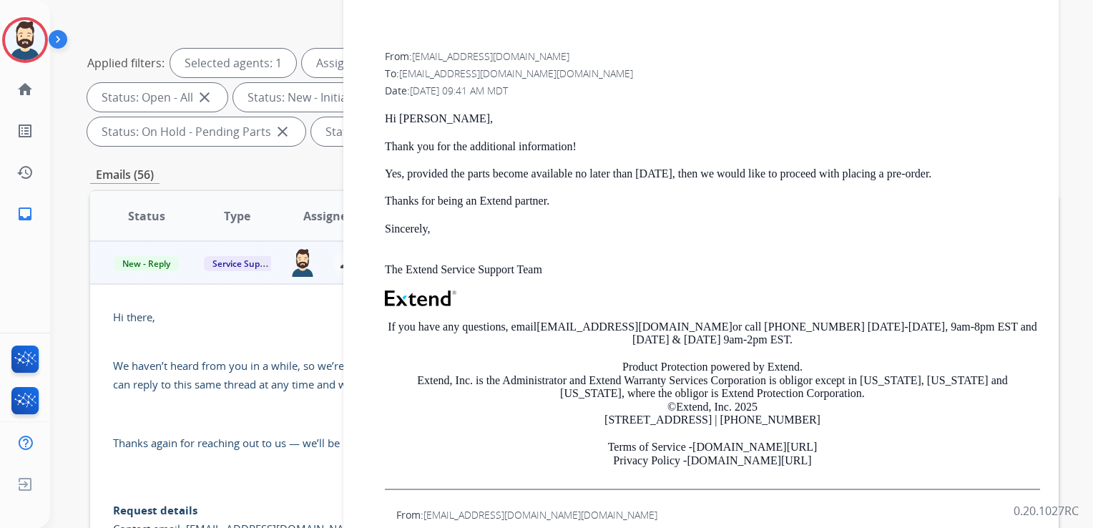
scroll to position [930, 0]
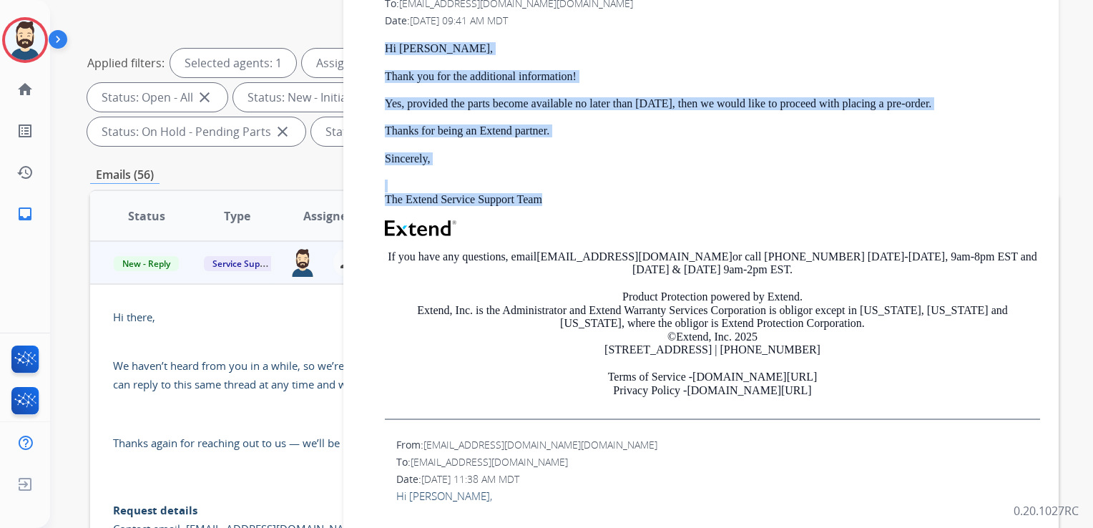
drag, startPoint x: 385, startPoint y: 96, endPoint x: 553, endPoint y: 241, distance: 222.2
click at [553, 241] on div "Hi [PERSON_NAME], Thank you for the additional information! Yes, provided the p…" at bounding box center [713, 231] width 656 height 378
copy div "Hi [PERSON_NAME], Thank you for the additional information! Yes, provided the p…"
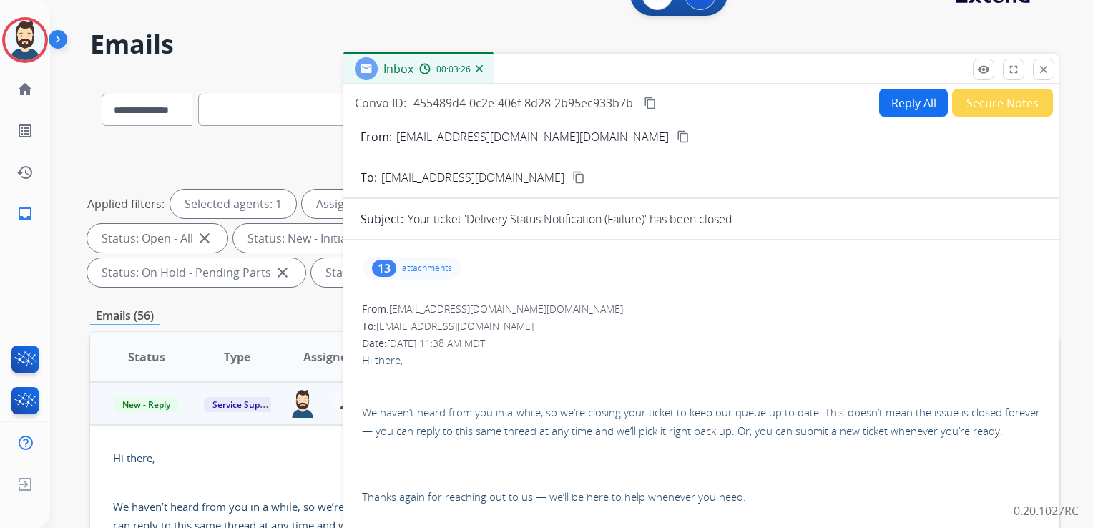
scroll to position [31, 0]
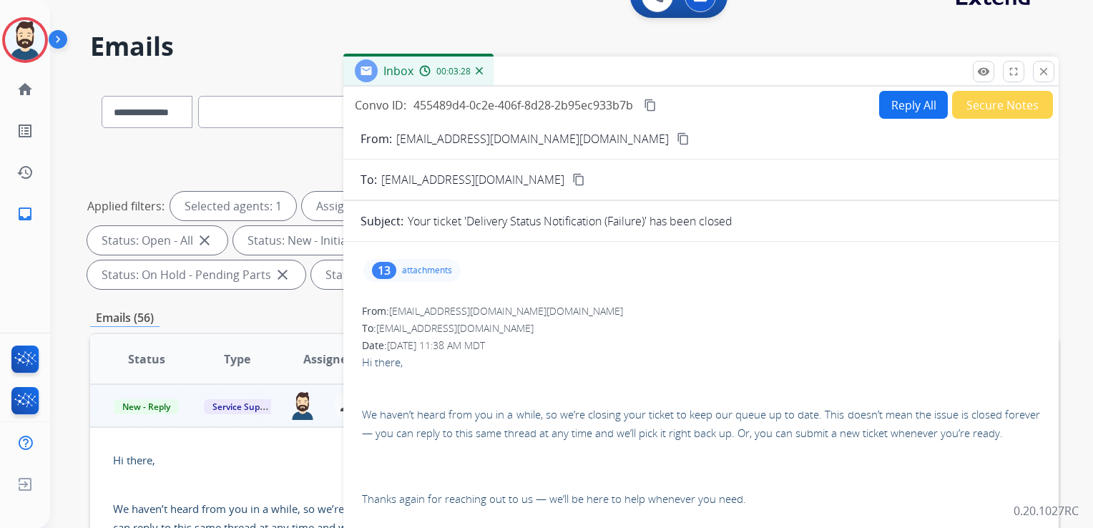
click at [890, 108] on button "Reply All" at bounding box center [913, 105] width 69 height 28
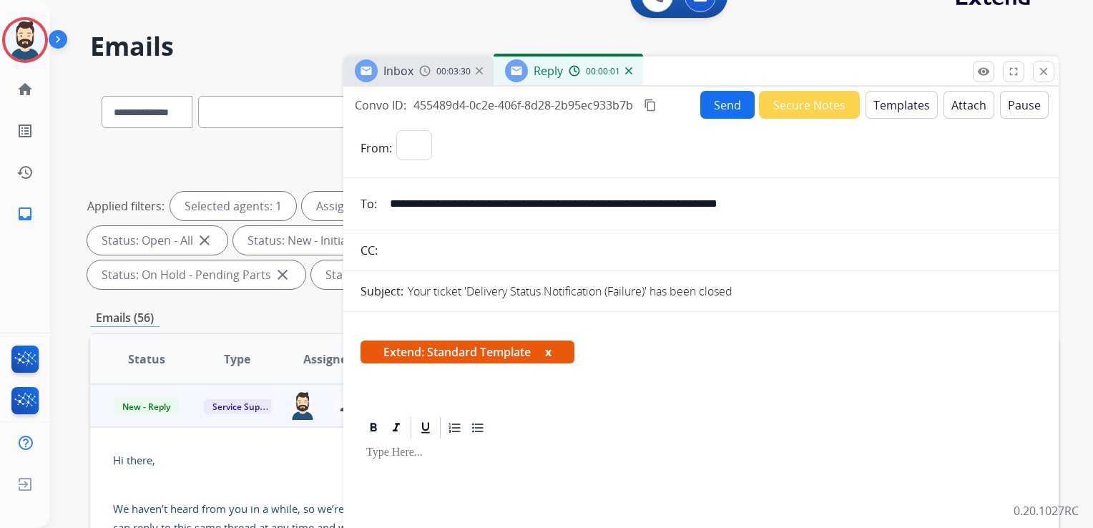
click at [905, 109] on button "Templates" at bounding box center [902, 105] width 72 height 28
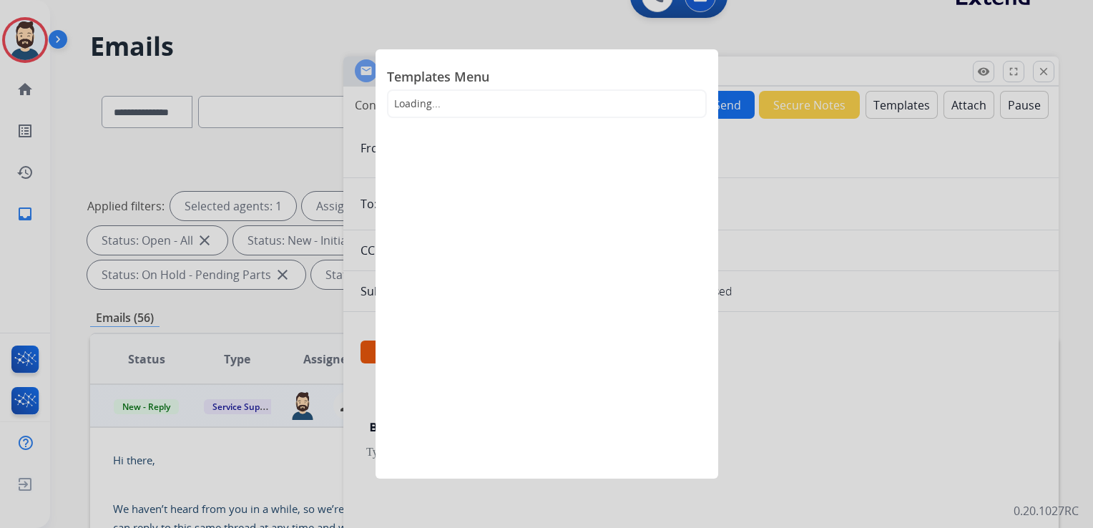
select select "**********"
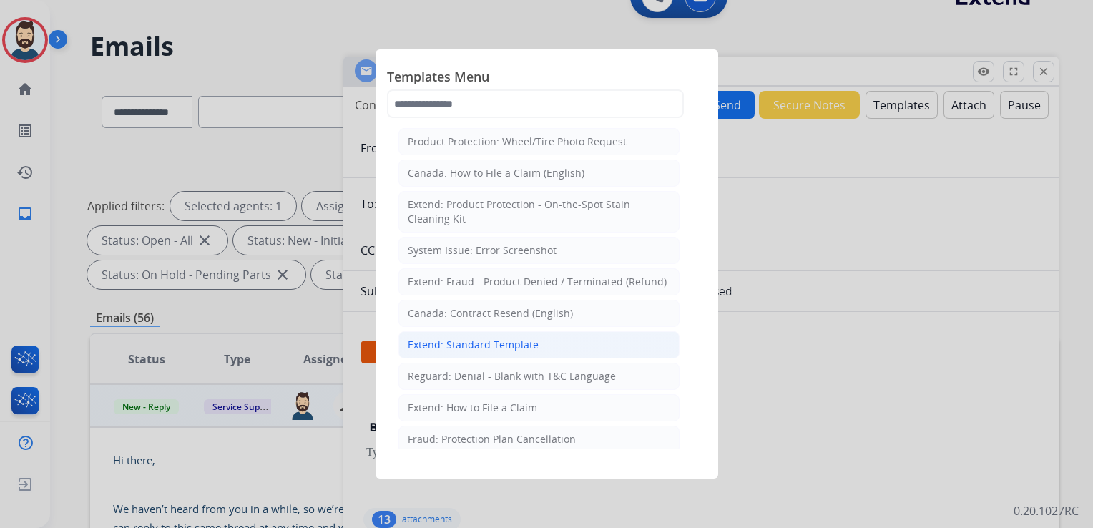
click at [510, 343] on div "Extend: Standard Template" at bounding box center [473, 345] width 131 height 14
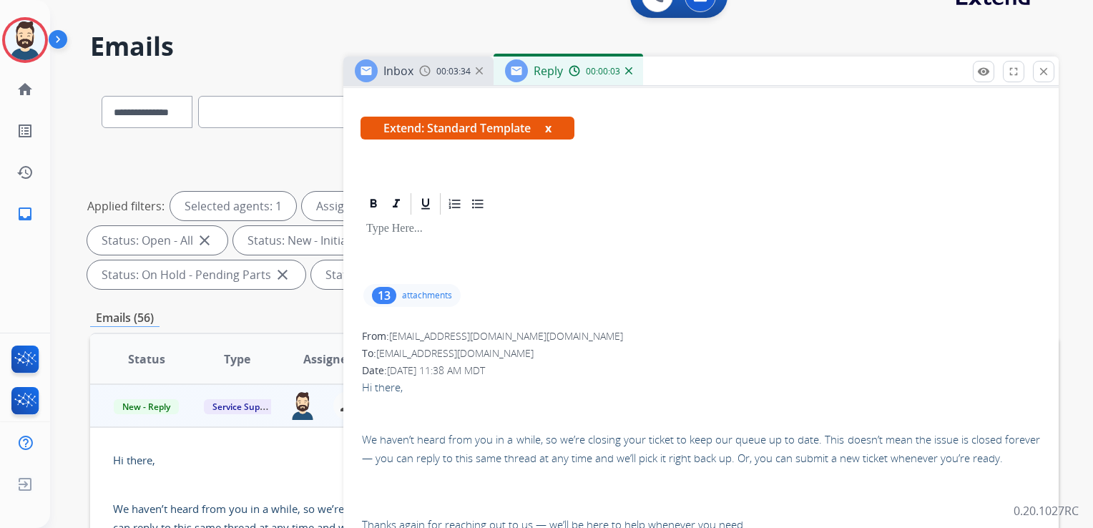
scroll to position [286, 0]
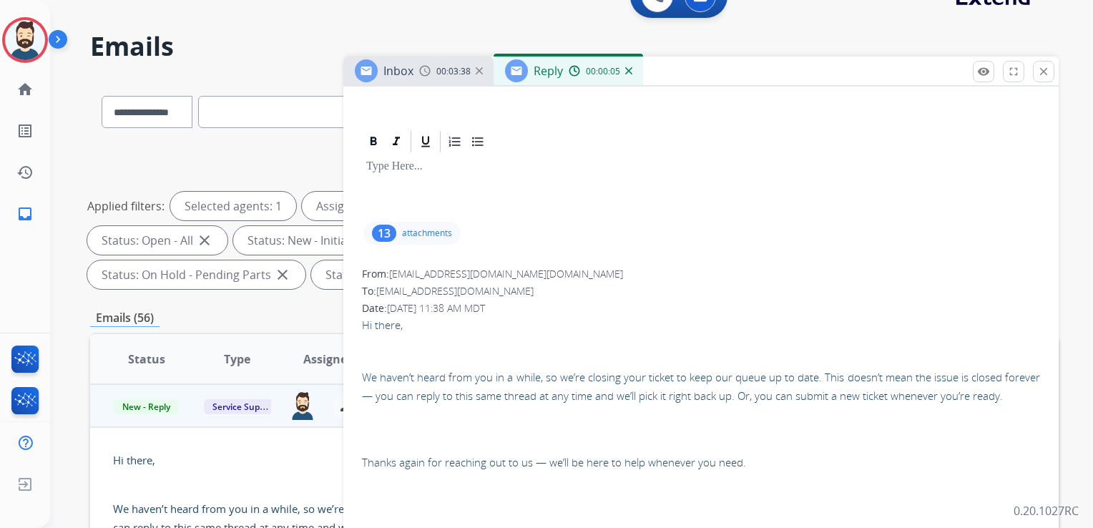
click at [429, 176] on div at bounding box center [701, 187] width 681 height 64
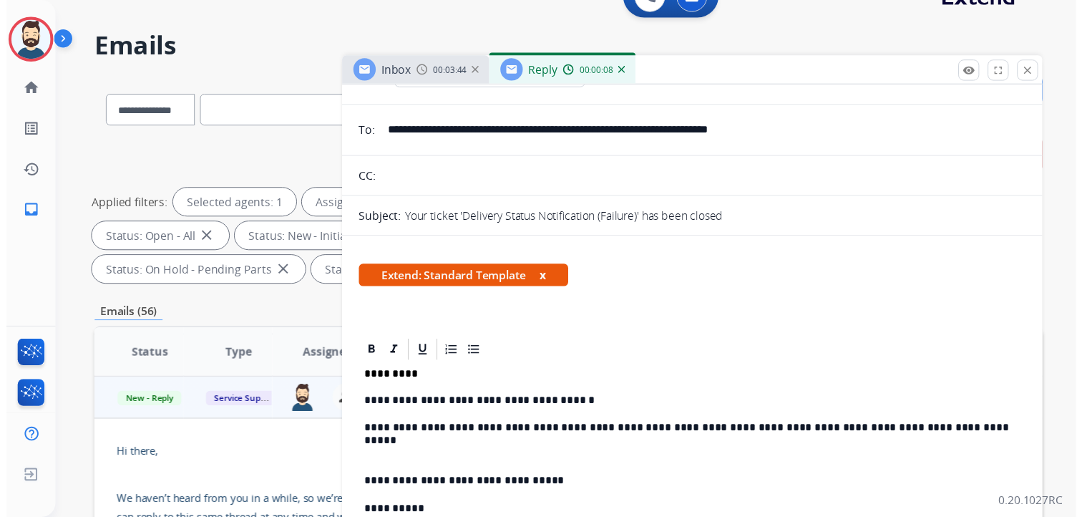
scroll to position [0, 0]
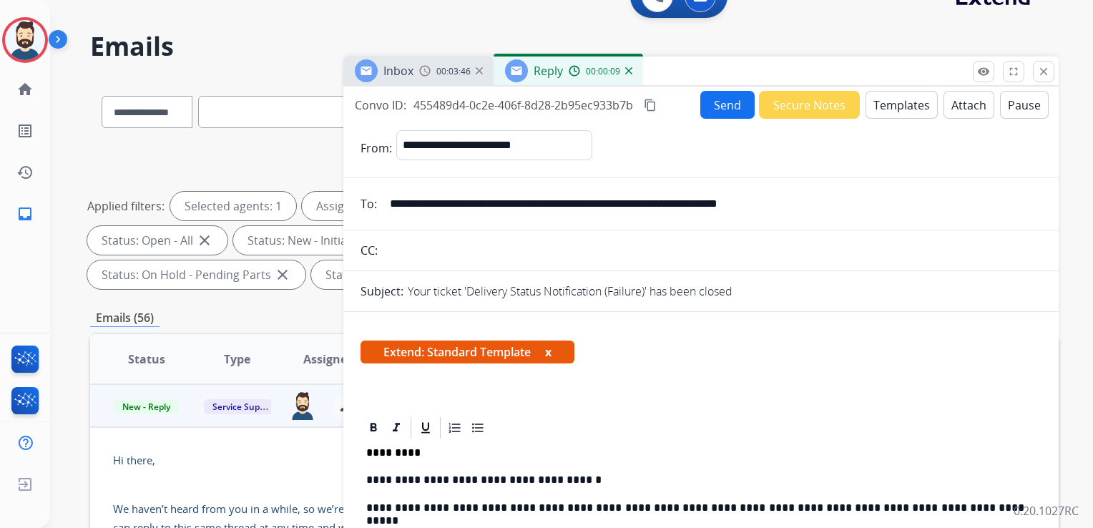
click at [716, 103] on button "Send" at bounding box center [728, 105] width 54 height 28
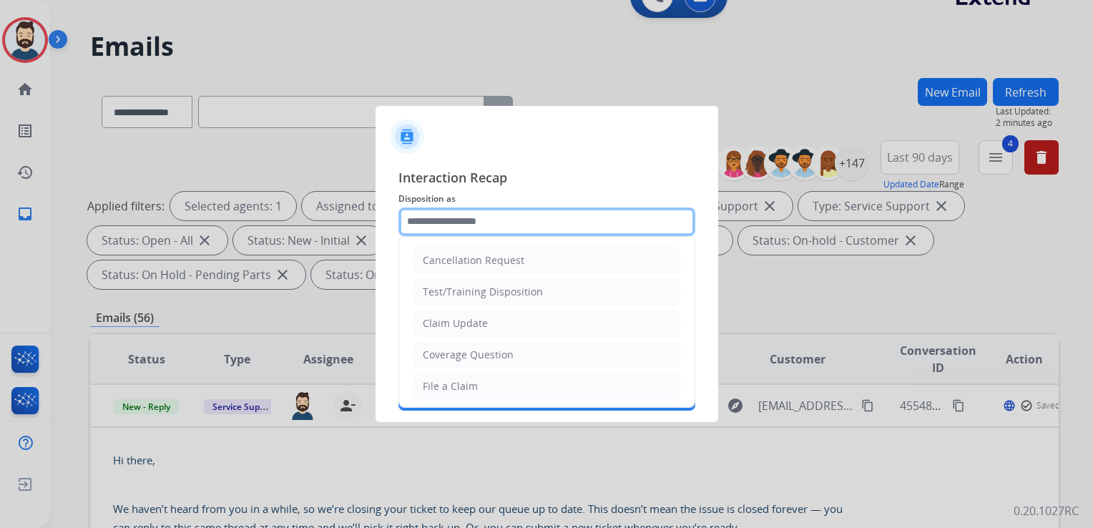
click at [495, 228] on input "text" at bounding box center [547, 222] width 297 height 29
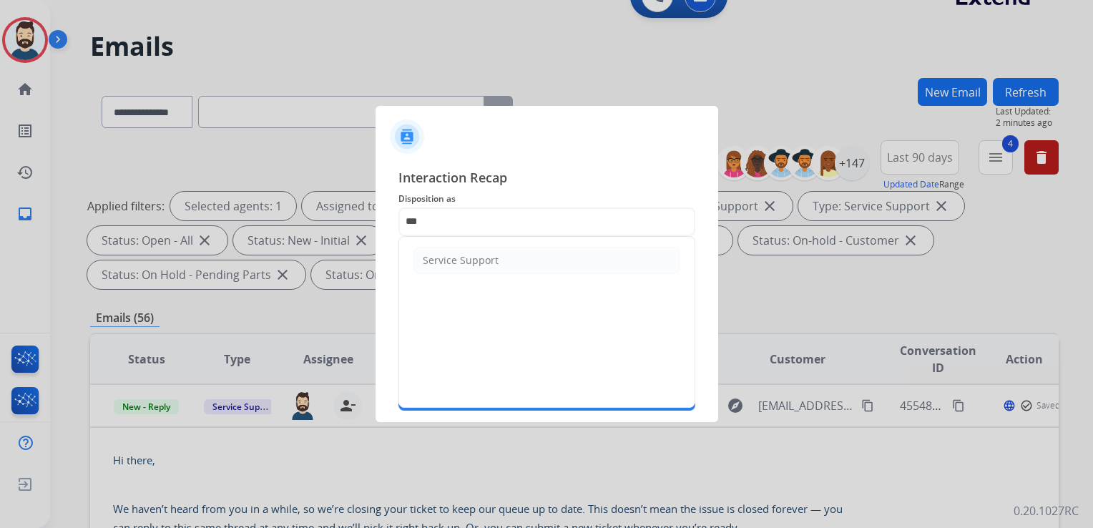
click at [474, 257] on div "Service Support" at bounding box center [461, 260] width 76 height 14
type input "**********"
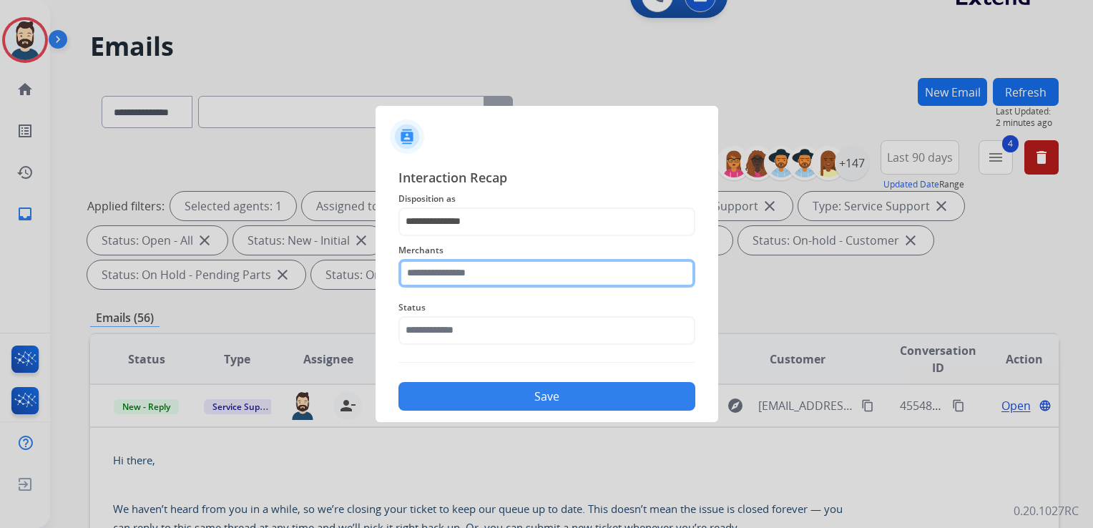
click at [475, 266] on input "text" at bounding box center [547, 273] width 297 height 29
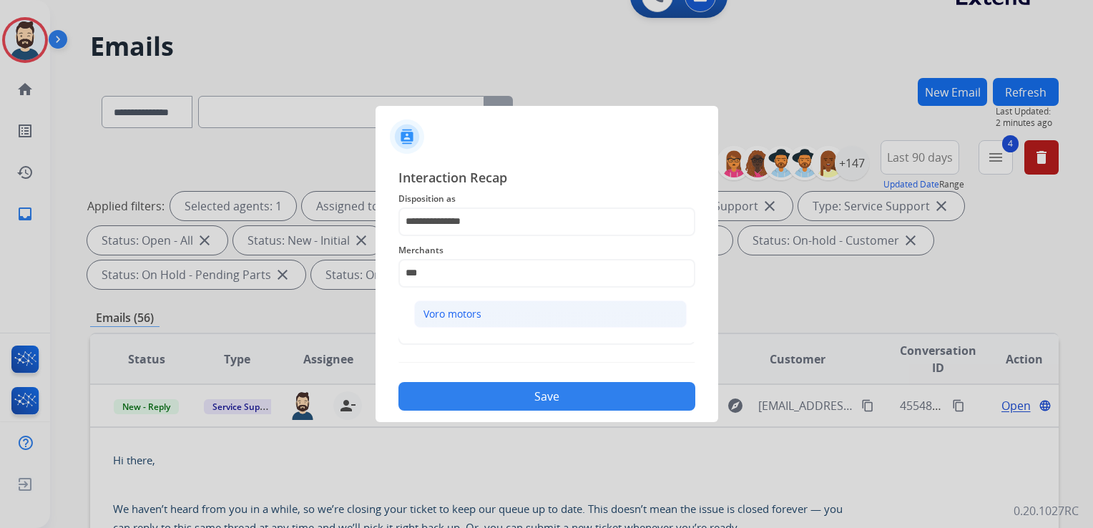
click at [464, 319] on div "Voro motors" at bounding box center [453, 314] width 58 height 14
type input "**********"
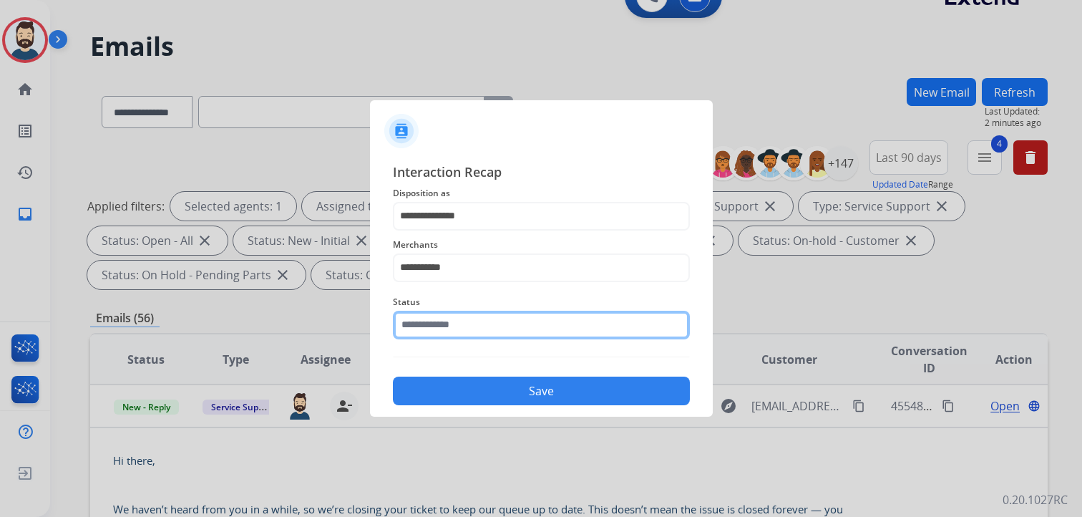
click at [464, 326] on input "text" at bounding box center [541, 325] width 297 height 29
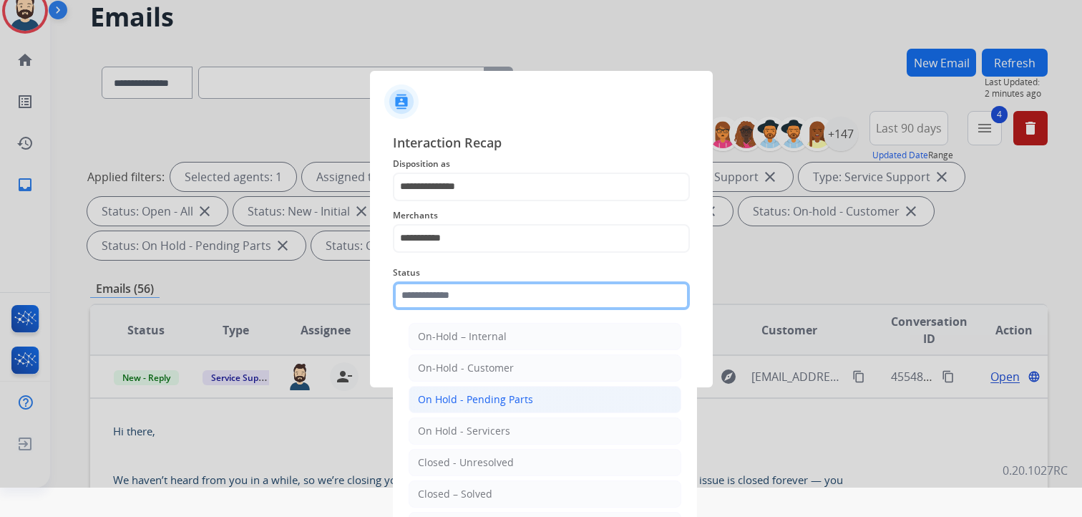
scroll to position [42, 0]
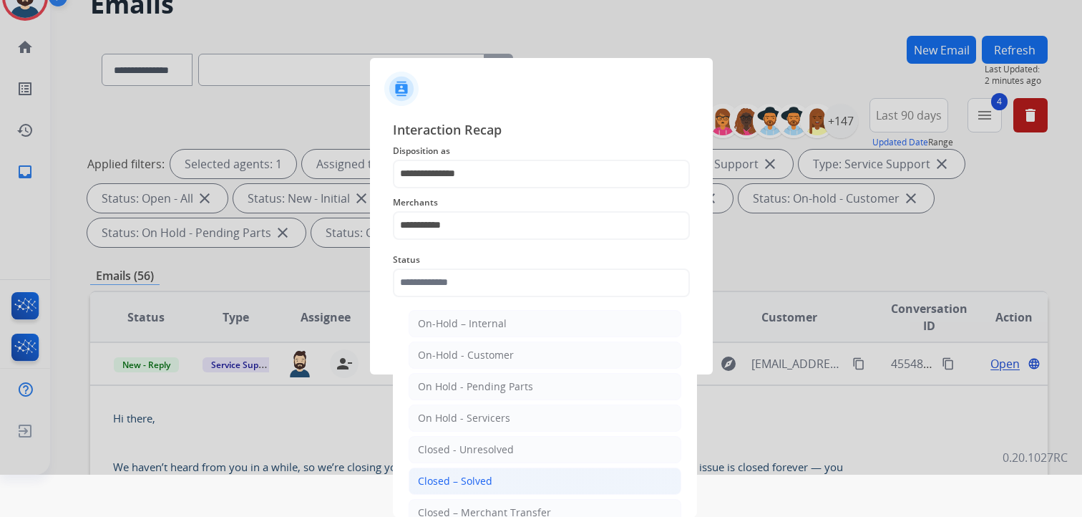
click at [474, 474] on div "Closed – Solved" at bounding box center [455, 481] width 74 height 14
type input "**********"
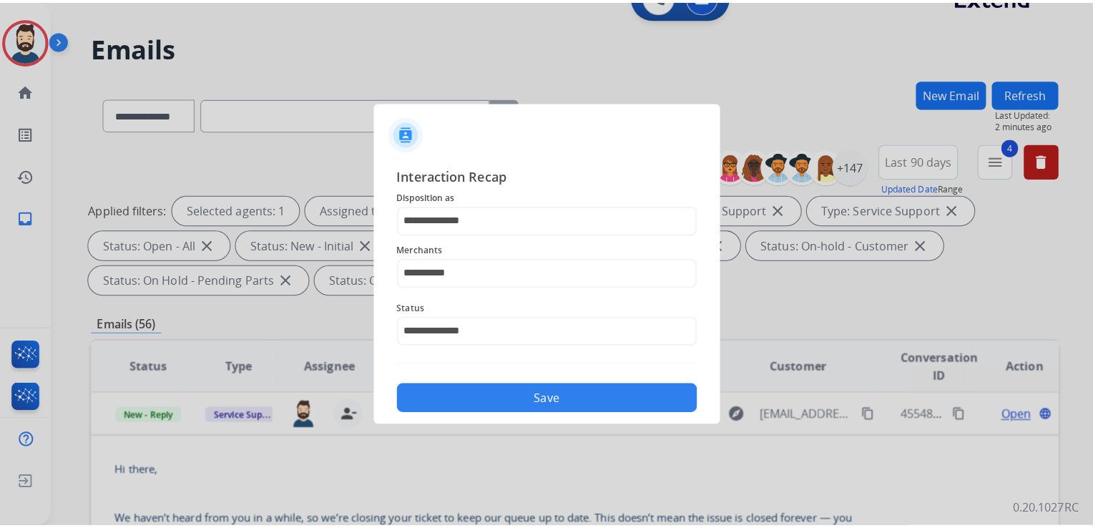
scroll to position [0, 0]
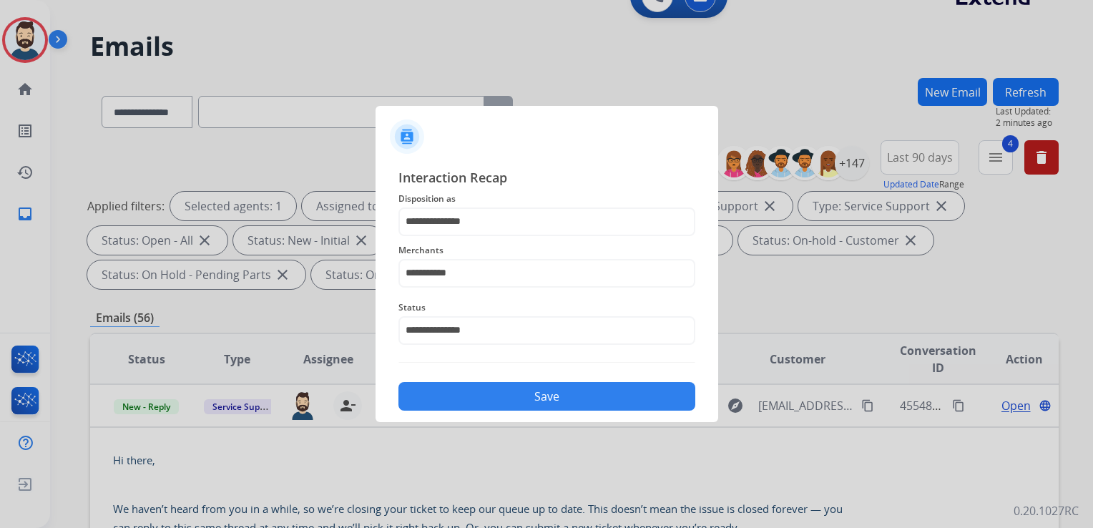
click at [515, 402] on button "Save" at bounding box center [547, 396] width 297 height 29
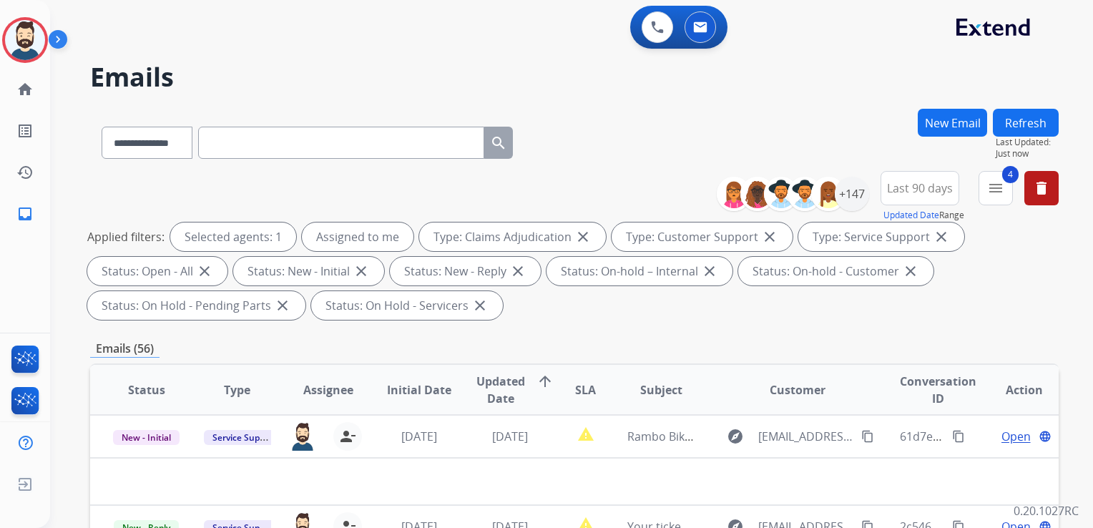
drag, startPoint x: 512, startPoint y: 450, endPoint x: 527, endPoint y: 437, distance: 19.3
click at [513, 450] on td "[DATE]" at bounding box center [499, 436] width 91 height 43
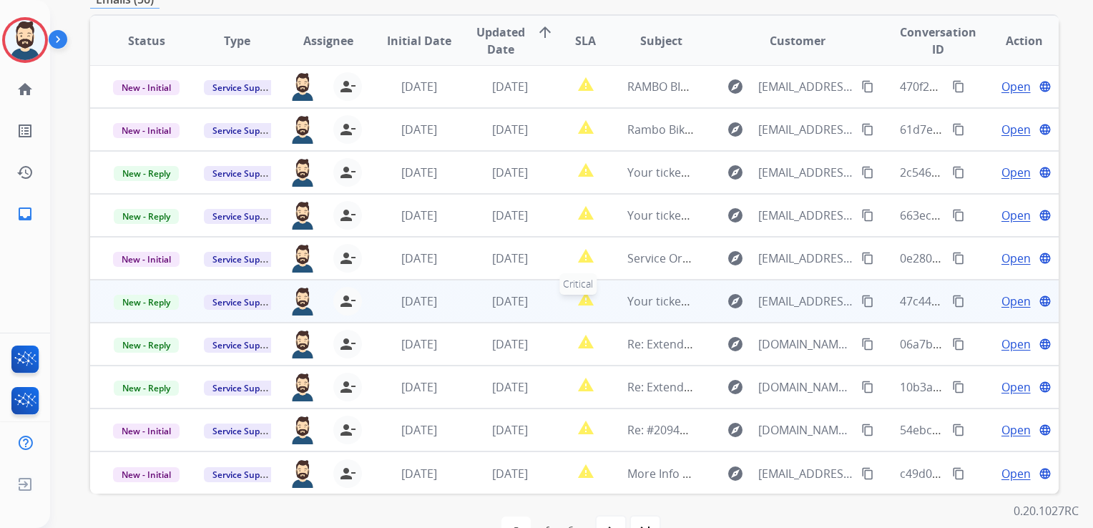
scroll to position [358, 0]
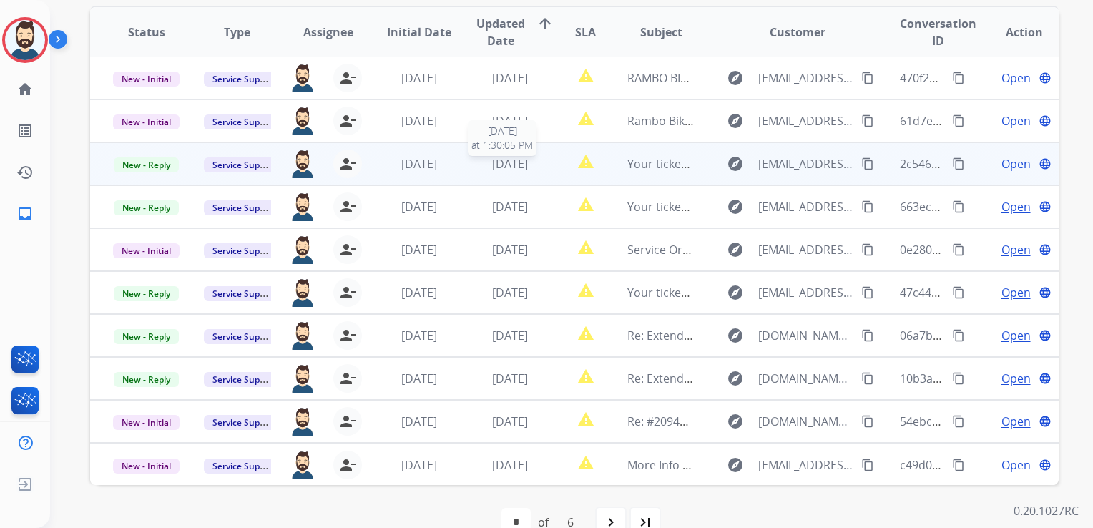
click at [523, 162] on span "[DATE]" at bounding box center [510, 164] width 36 height 16
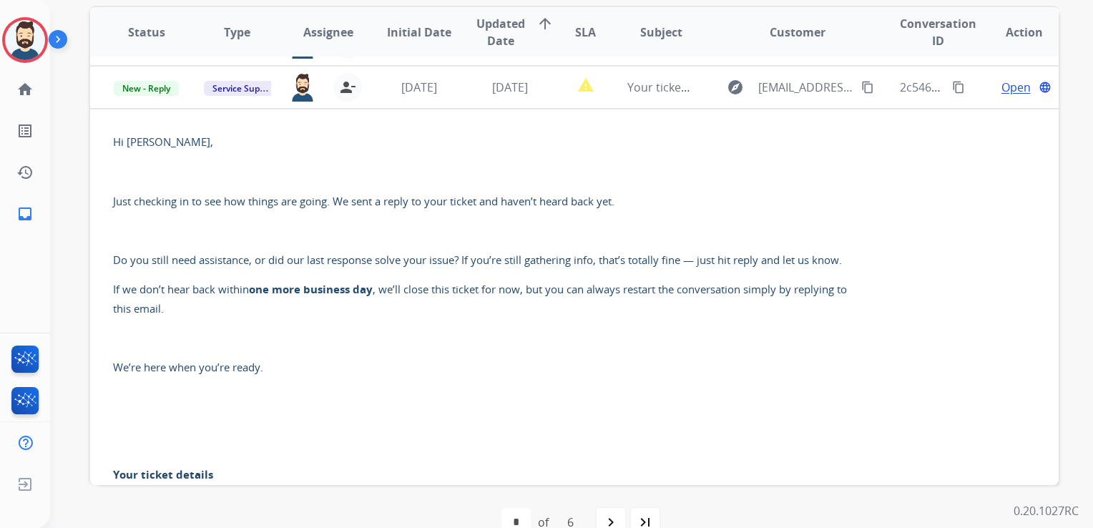
scroll to position [86, 0]
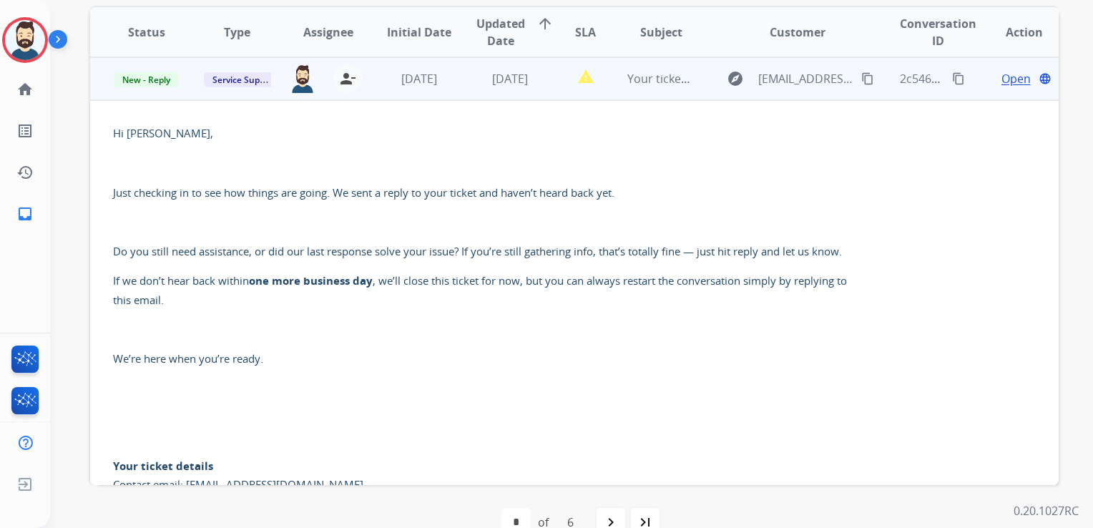
click at [1002, 74] on span "Open" at bounding box center [1016, 78] width 29 height 17
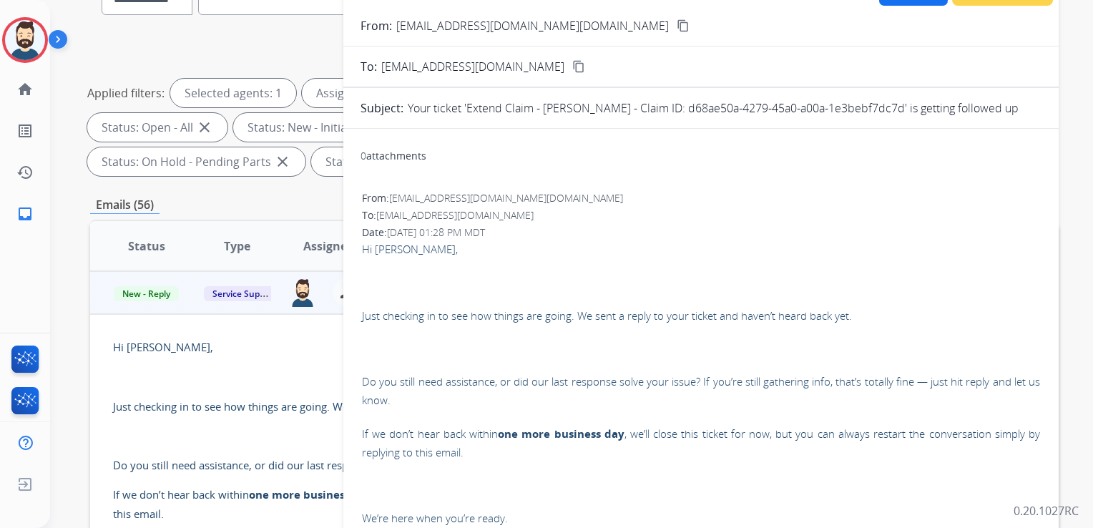
scroll to position [143, 0]
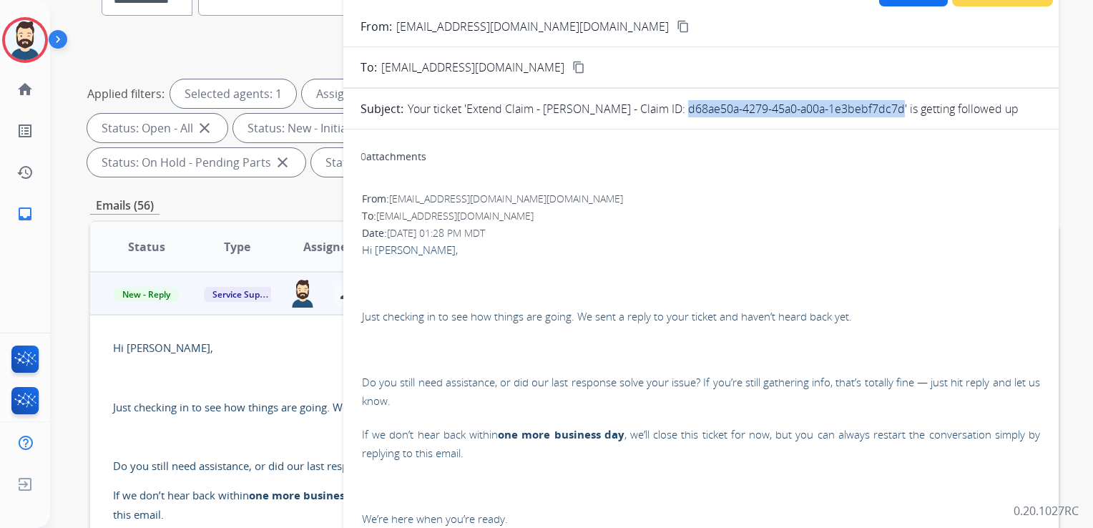
drag, startPoint x: 676, startPoint y: 109, endPoint x: 890, endPoint y: 111, distance: 214.7
click at [890, 111] on p "Your ticket 'Extend Claim - [PERSON_NAME] - Claim ID: d68ae50a-4279-45a0-a00a-1…" at bounding box center [713, 108] width 611 height 17
drag, startPoint x: 890, startPoint y: 111, endPoint x: 879, endPoint y: 111, distance: 10.7
copy p "d68ae50a-4279-45a0-a00a-1e3bebf7dc7d"
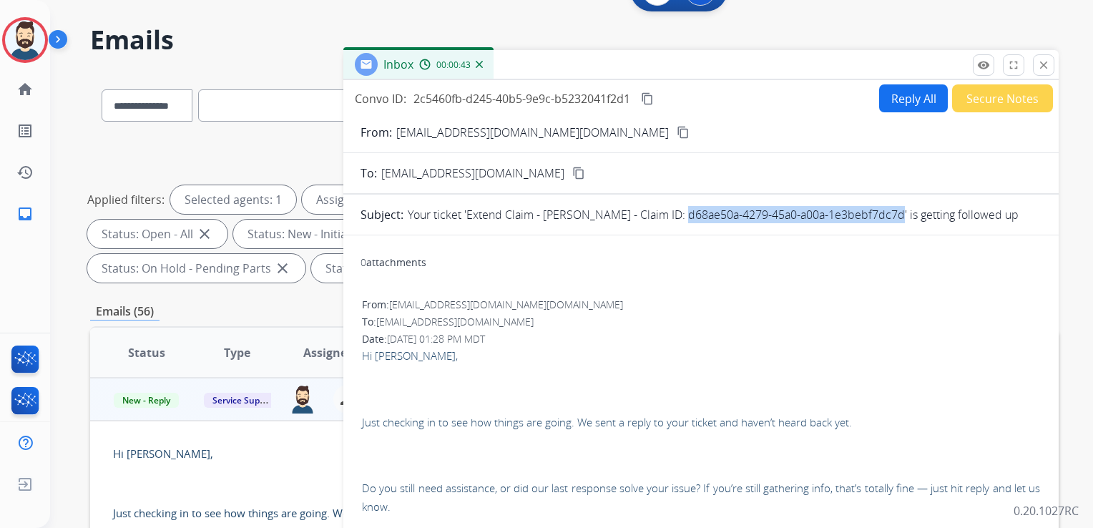
scroll to position [0, 0]
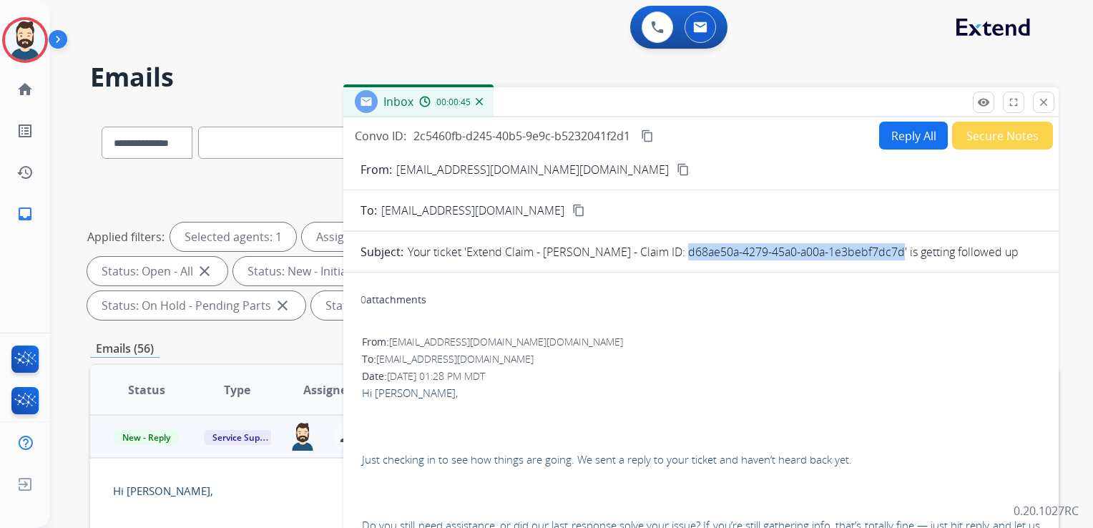
click at [1043, 99] on mat-icon "close" at bounding box center [1044, 102] width 13 height 13
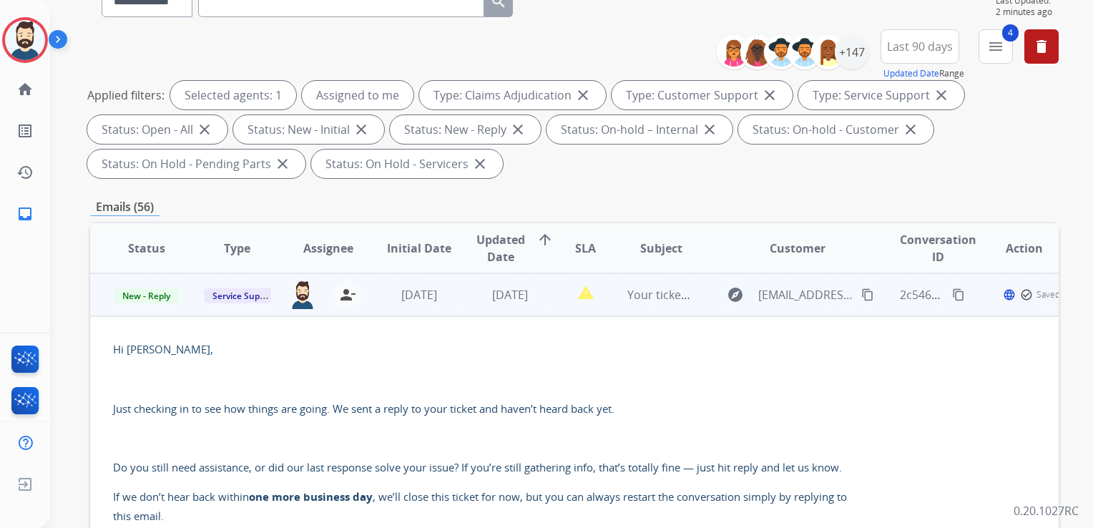
scroll to position [286, 0]
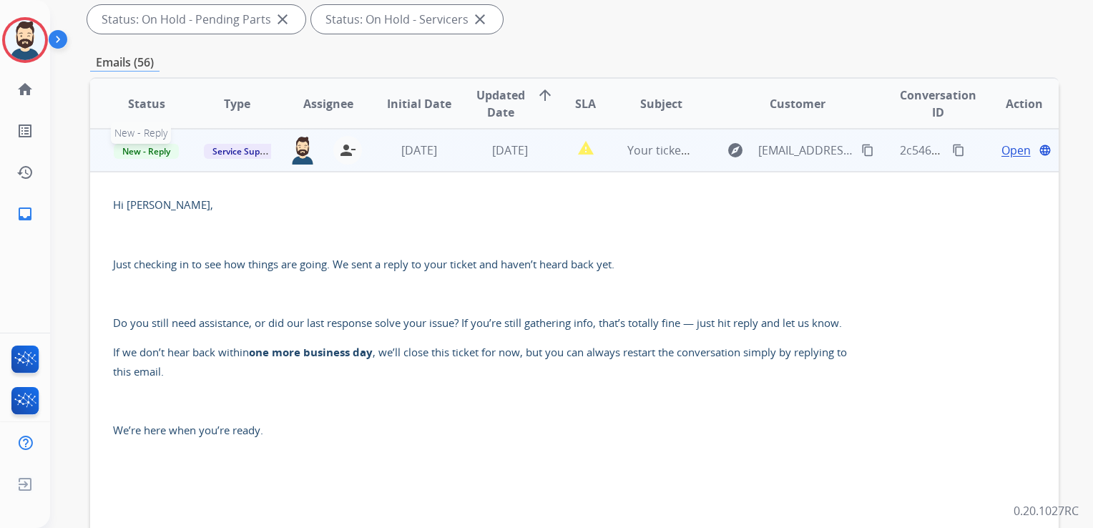
click at [151, 151] on span "New - Reply" at bounding box center [146, 151] width 65 height 15
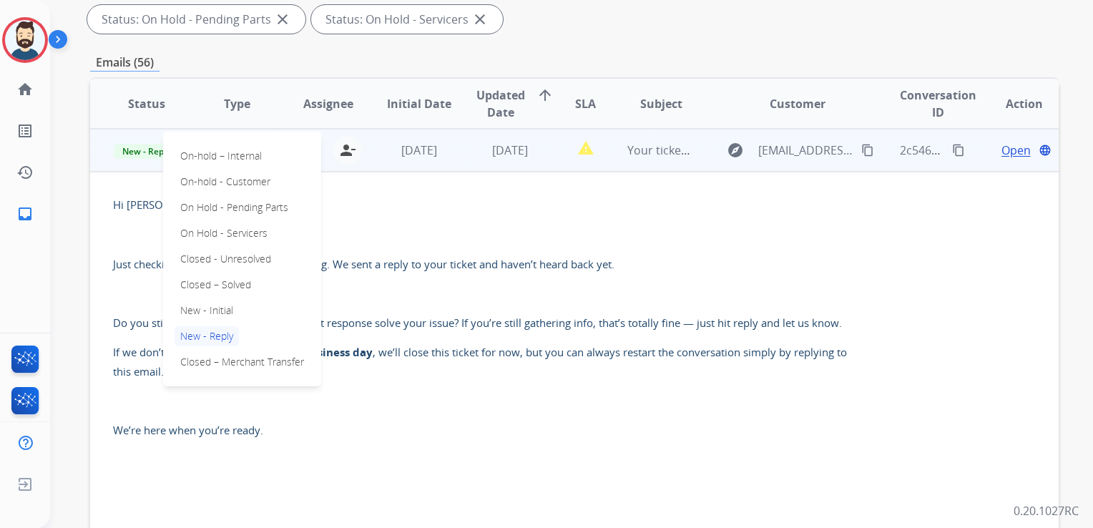
drag, startPoint x: 206, startPoint y: 282, endPoint x: 287, endPoint y: 225, distance: 99.1
click at [206, 282] on p "Closed – Solved" at bounding box center [216, 285] width 82 height 20
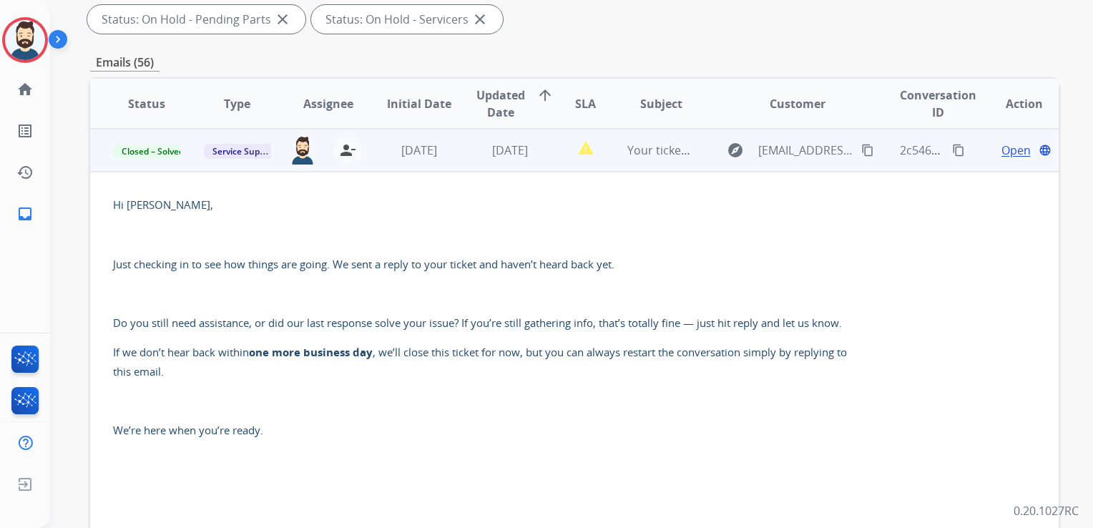
click at [366, 170] on td "[DATE]" at bounding box center [408, 150] width 91 height 43
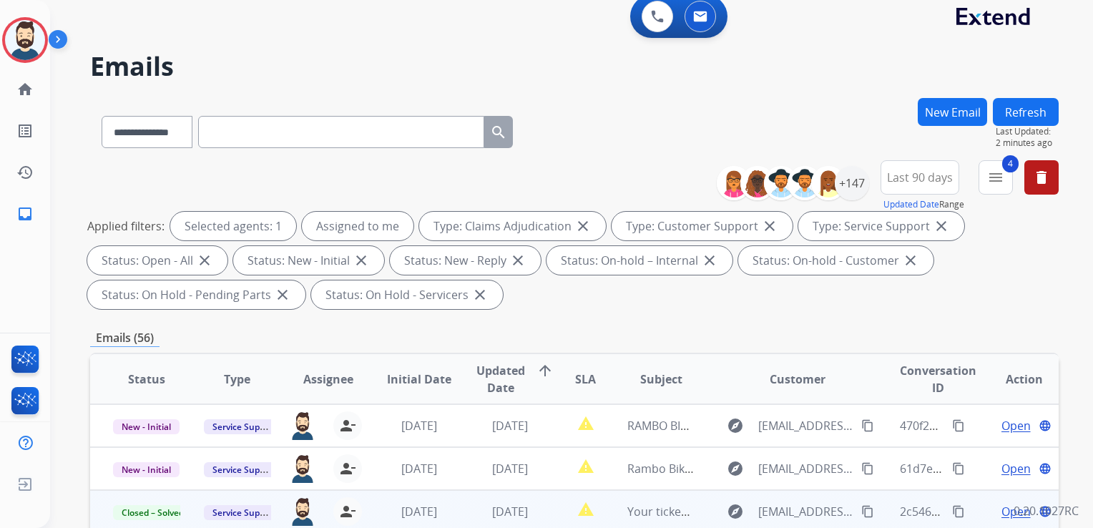
scroll to position [0, 0]
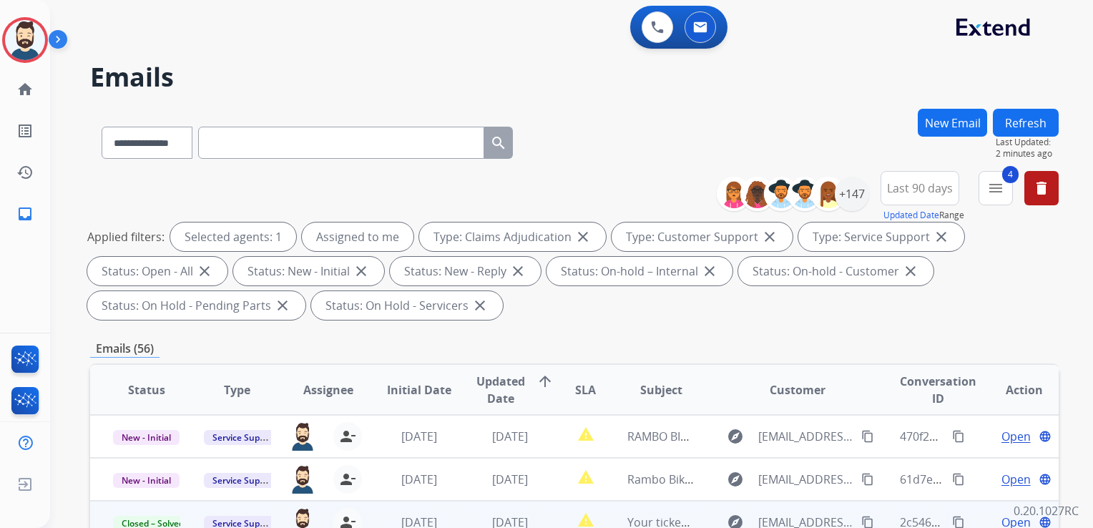
click at [1025, 112] on button "Refresh" at bounding box center [1026, 123] width 66 height 28
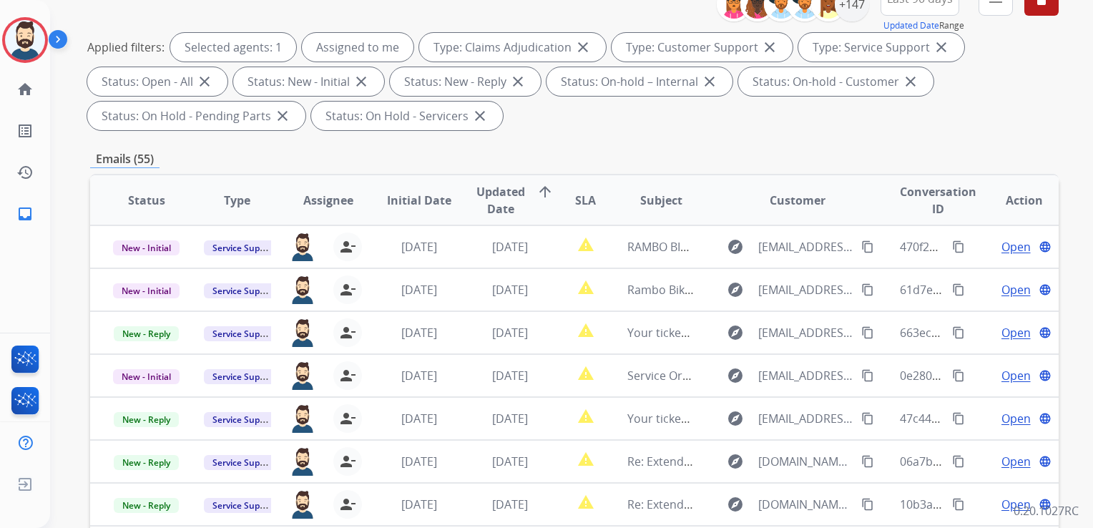
scroll to position [215, 0]
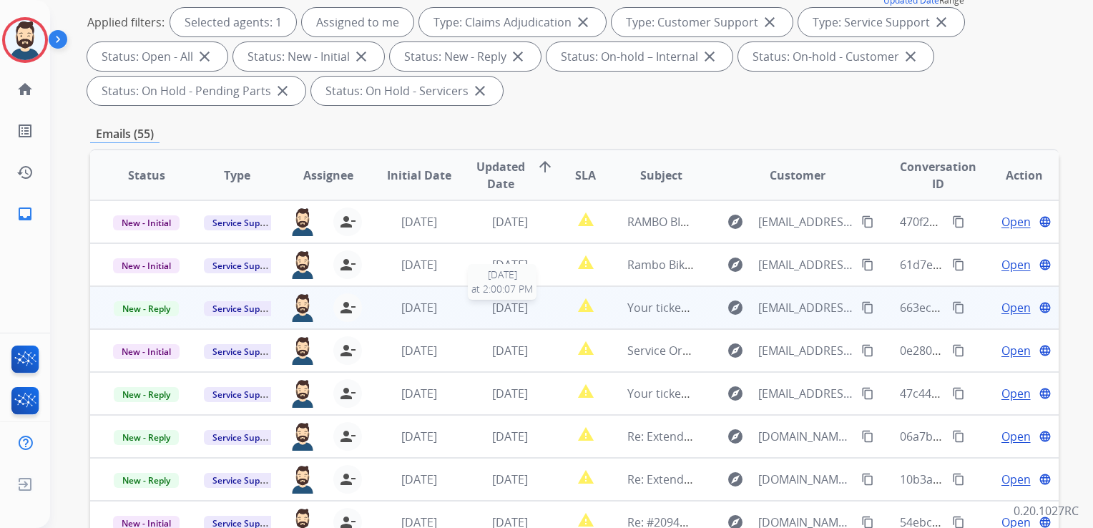
click at [520, 306] on span "[DATE]" at bounding box center [510, 308] width 36 height 16
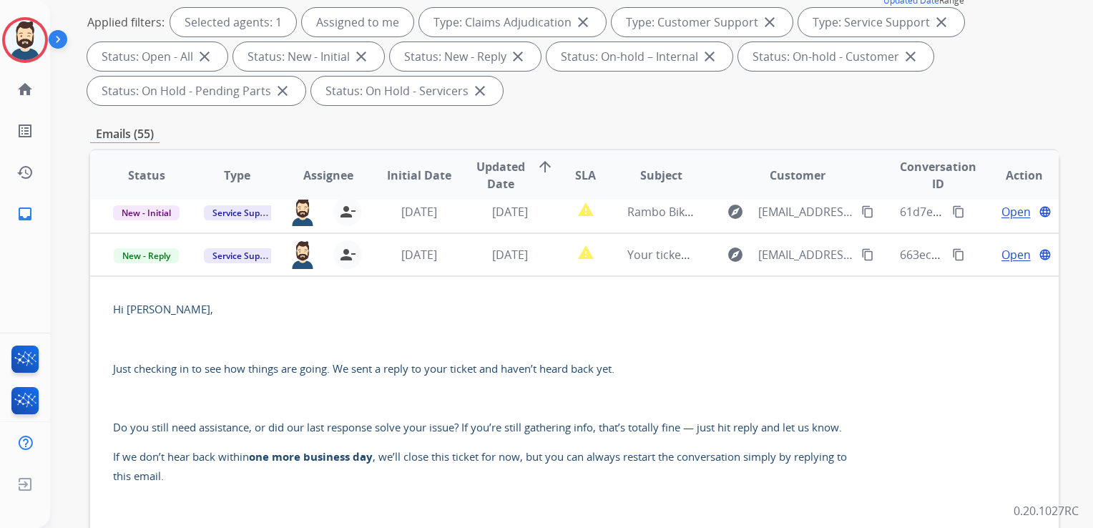
scroll to position [86, 0]
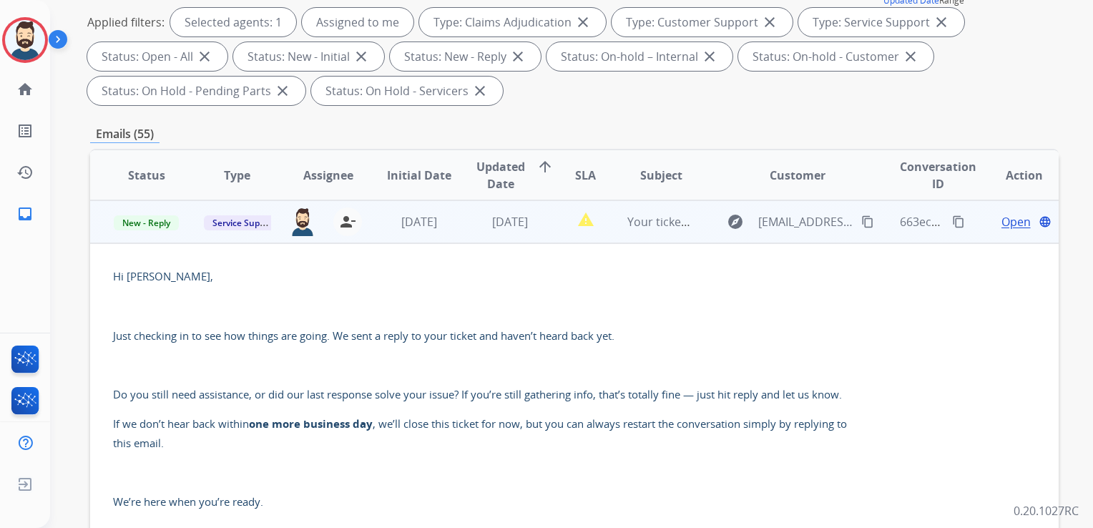
click at [1002, 219] on span "Open" at bounding box center [1016, 221] width 29 height 17
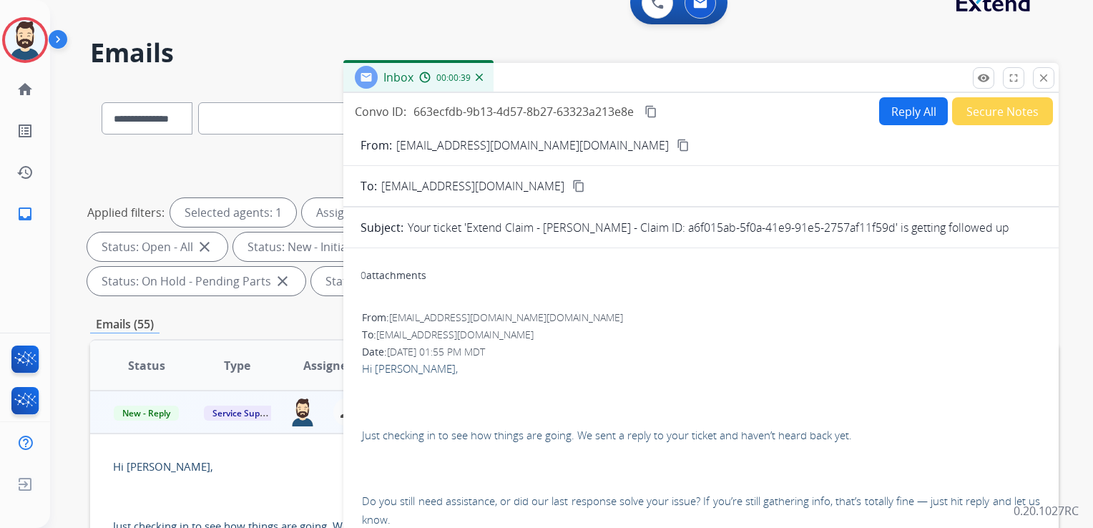
scroll to position [0, 0]
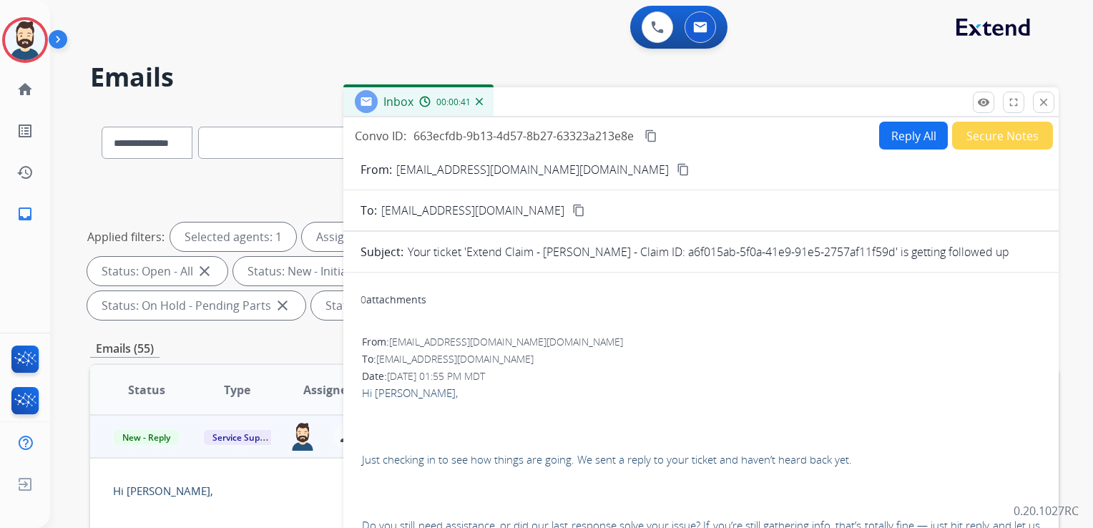
drag, startPoint x: 1048, startPoint y: 104, endPoint x: 854, endPoint y: 140, distance: 197.2
click at [1048, 104] on mat-icon "close" at bounding box center [1044, 102] width 13 height 13
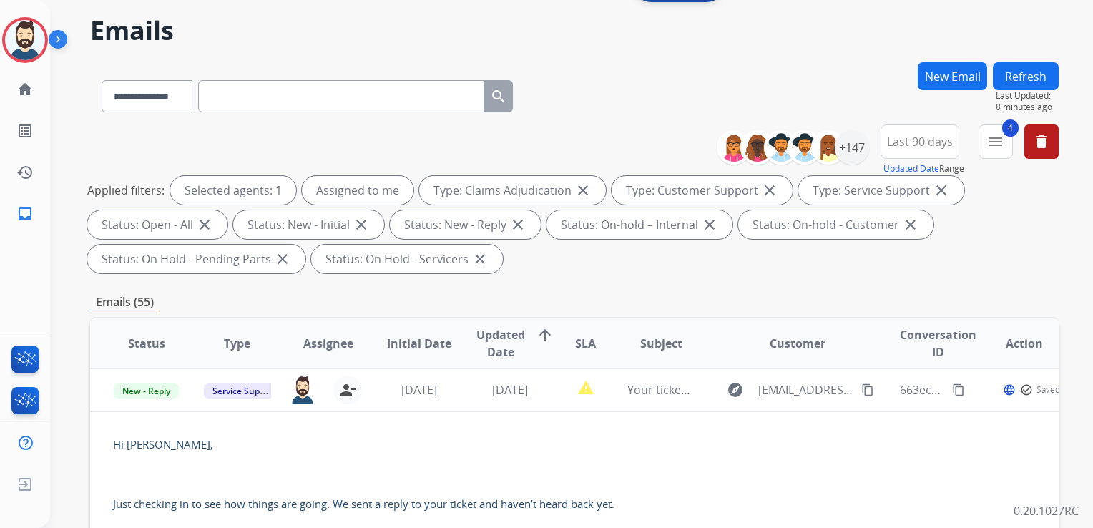
scroll to position [72, 0]
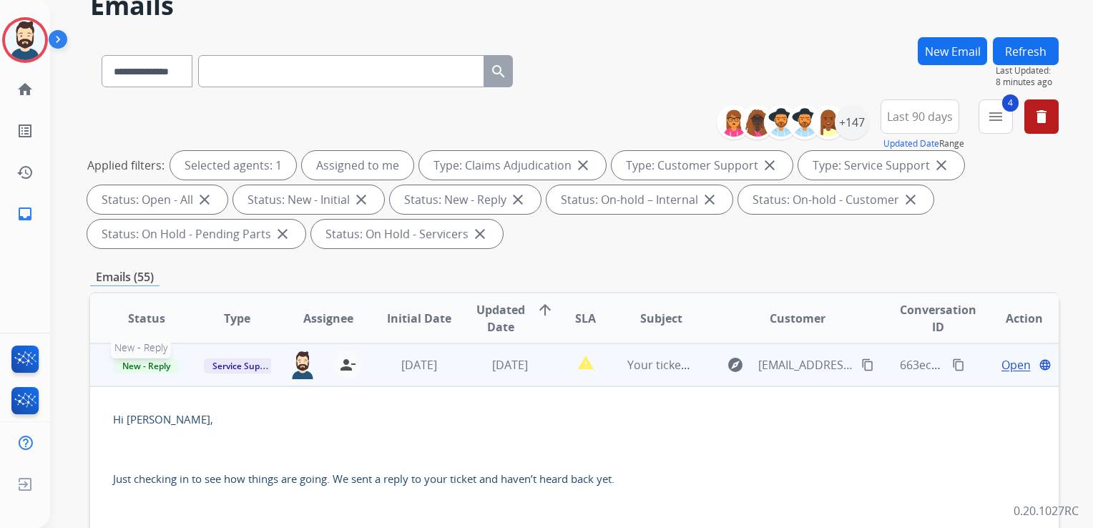
click at [152, 366] on span "New - Reply" at bounding box center [146, 366] width 65 height 15
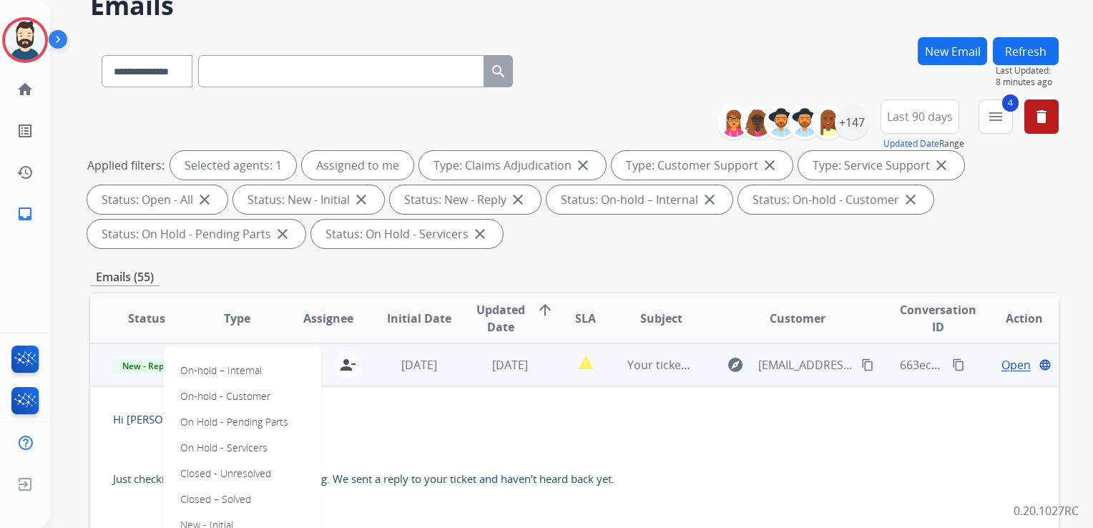
drag, startPoint x: 228, startPoint y: 497, endPoint x: 323, endPoint y: 437, distance: 112.2
click at [230, 497] on p "Closed – Solved" at bounding box center [216, 499] width 82 height 20
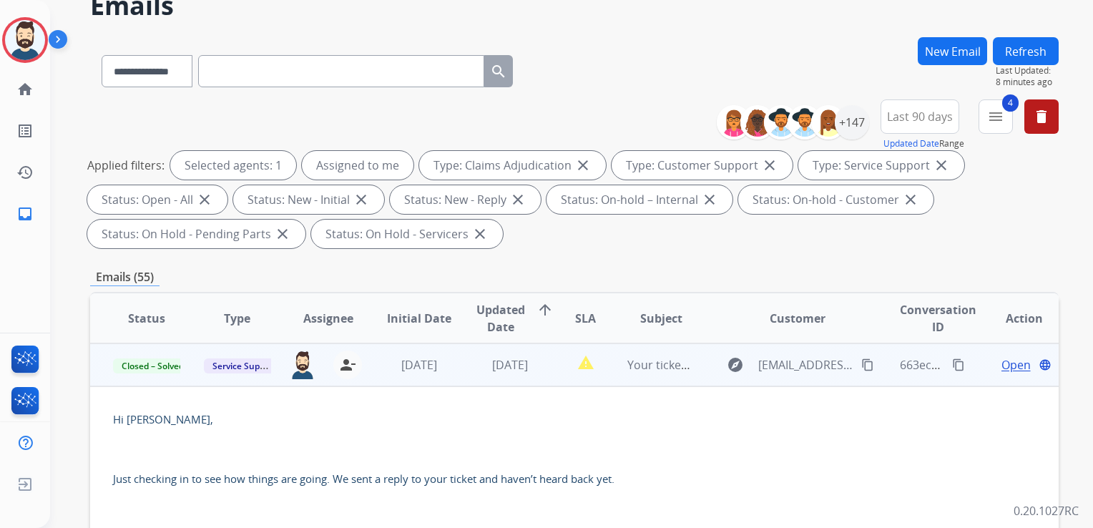
click at [412, 379] on td "[DATE]" at bounding box center [408, 364] width 91 height 43
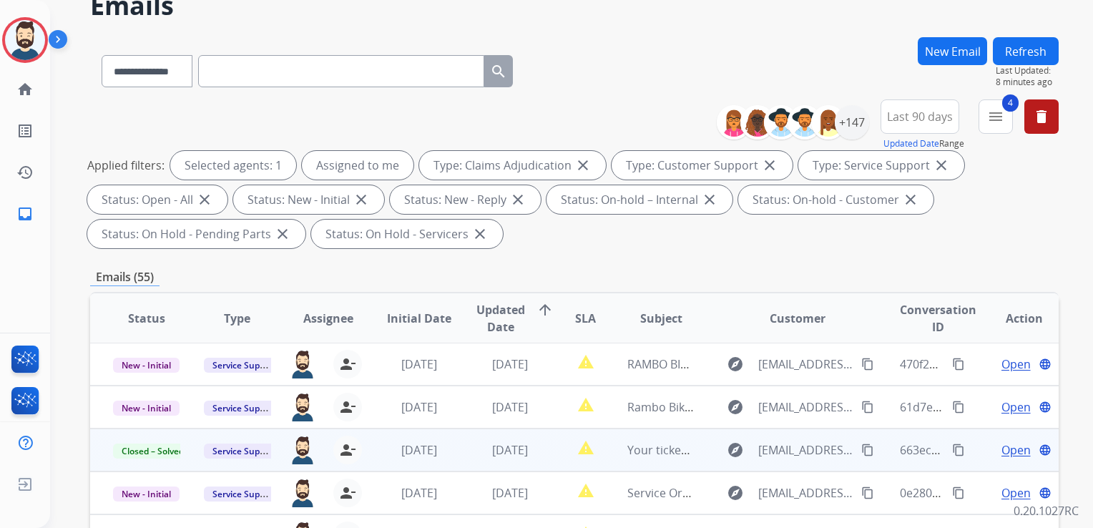
click at [1017, 52] on button "Refresh" at bounding box center [1026, 51] width 66 height 28
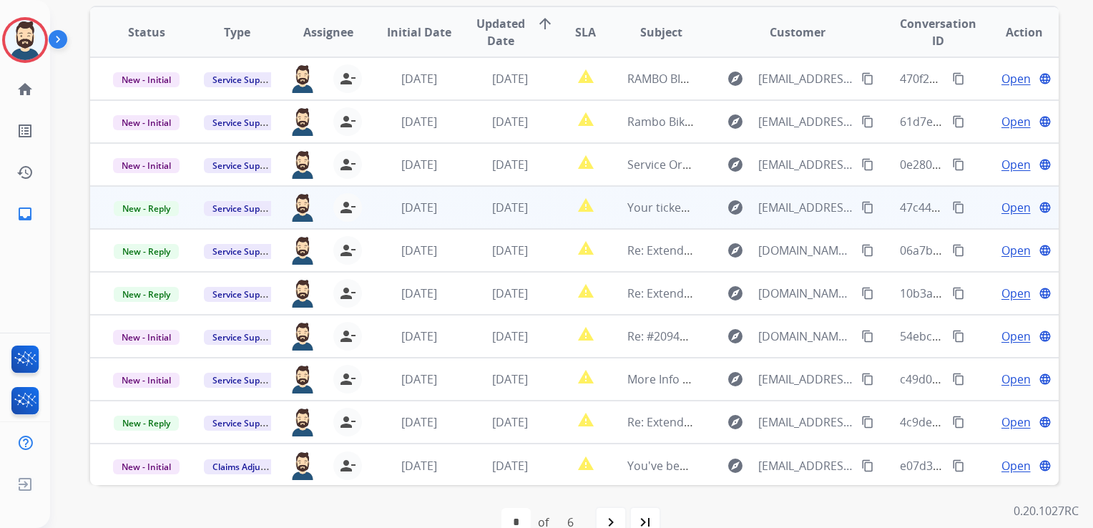
scroll to position [286, 0]
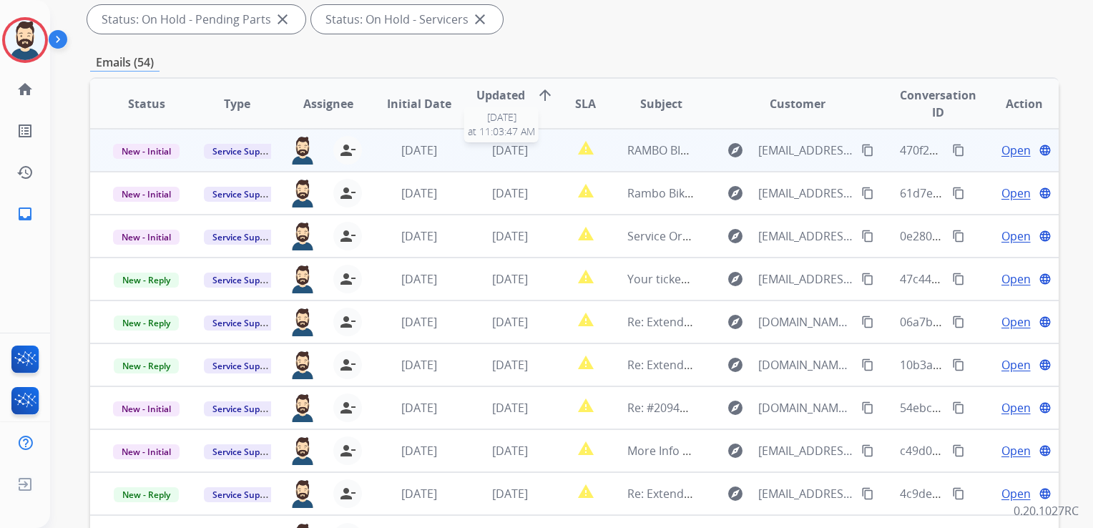
click at [522, 157] on span "[DATE]" at bounding box center [510, 150] width 36 height 16
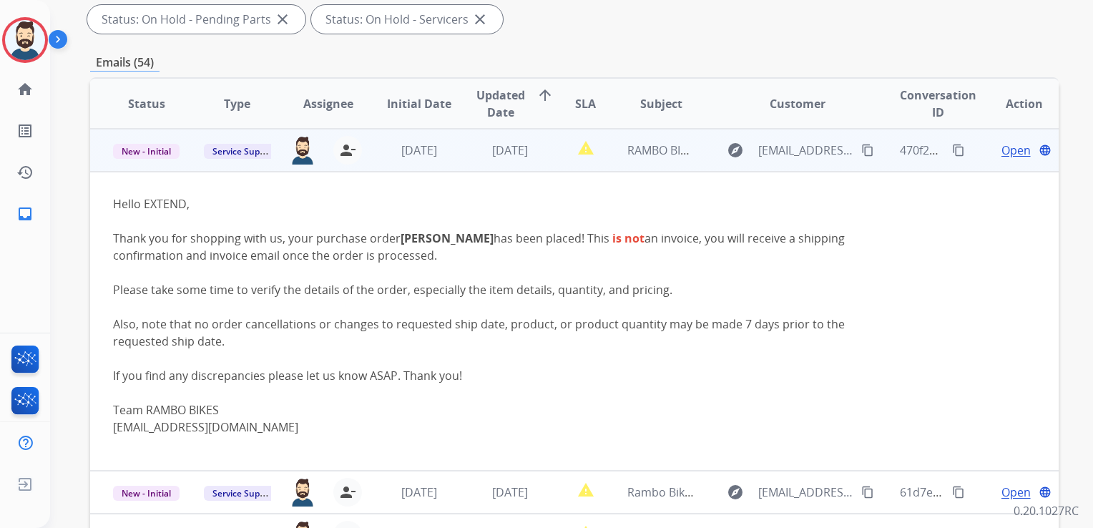
click at [1013, 150] on span "Open" at bounding box center [1016, 150] width 29 height 17
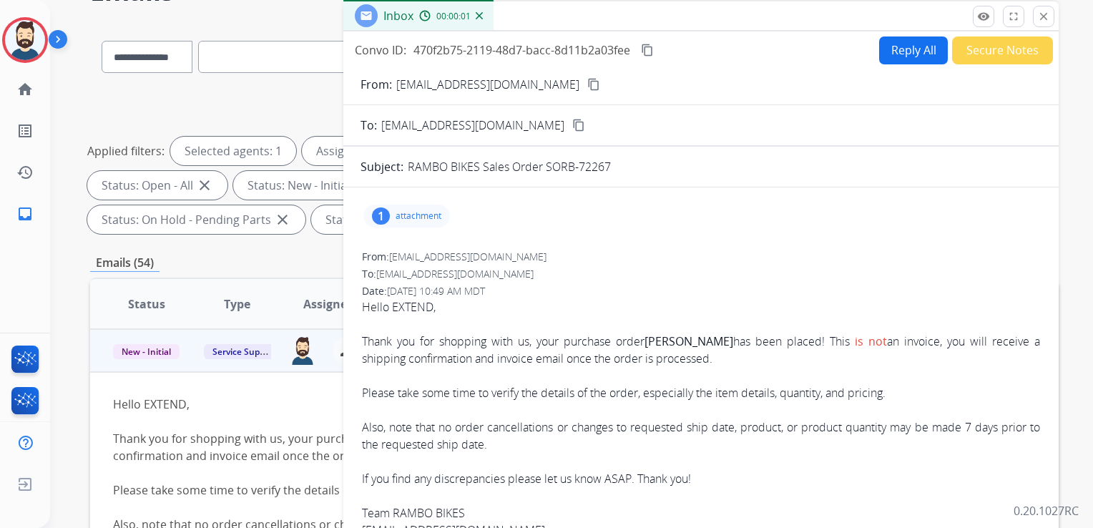
scroll to position [0, 0]
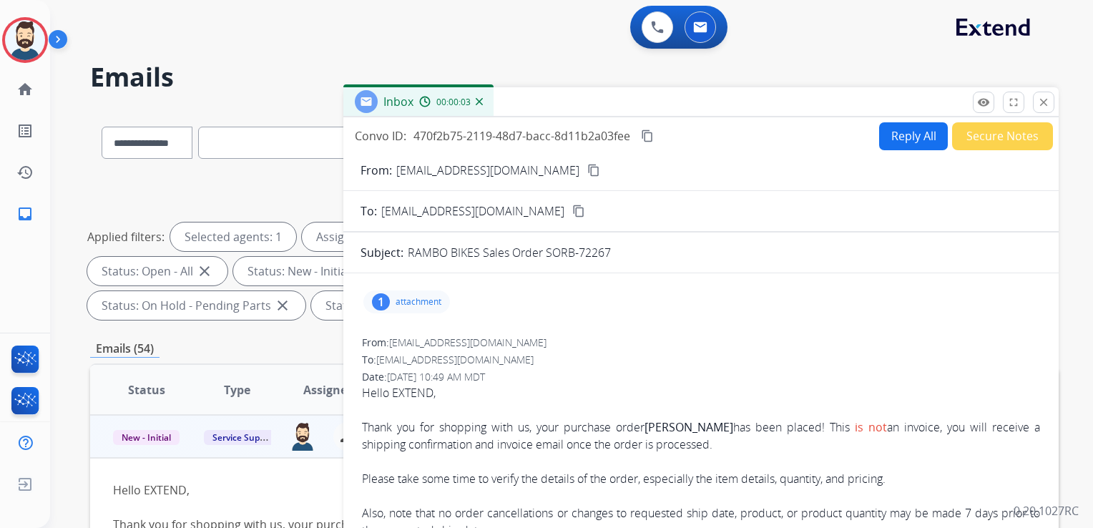
click at [422, 299] on p "attachment" at bounding box center [419, 301] width 46 height 11
click at [627, 332] on mat-icon "download" at bounding box center [626, 335] width 13 height 13
click at [432, 299] on p "attachment" at bounding box center [419, 301] width 46 height 11
drag, startPoint x: 408, startPoint y: 251, endPoint x: 620, endPoint y: 257, distance: 211.9
click at [620, 257] on div "RAMBO BIKES Sales Order SORB-72267" at bounding box center [725, 252] width 634 height 17
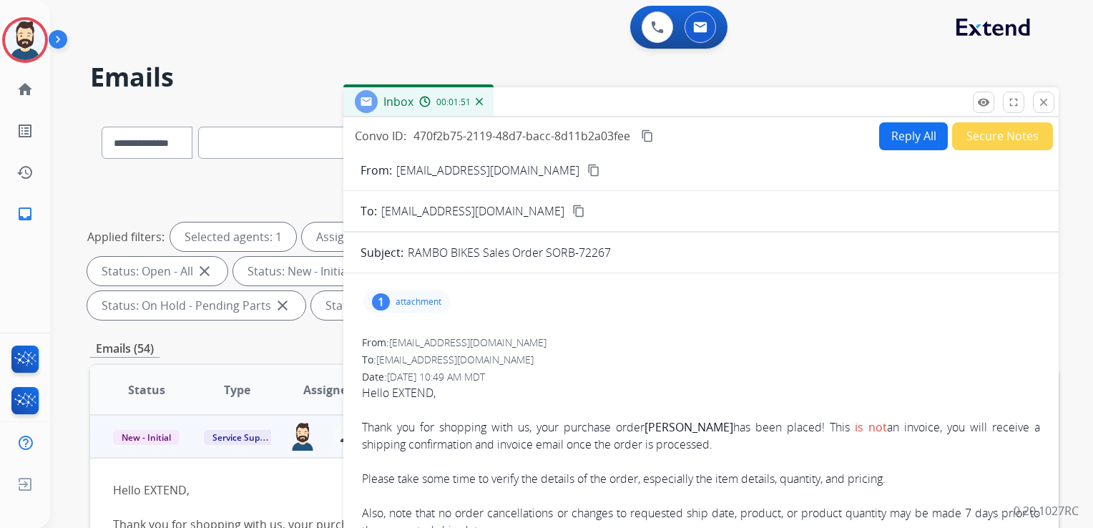
drag, startPoint x: 620, startPoint y: 257, endPoint x: 590, endPoint y: 250, distance: 30.7
copy p "RAMBO BIKES Sales Order SORB-72267"
click at [651, 135] on mat-icon "content_copy" at bounding box center [647, 136] width 13 height 13
click at [1039, 96] on mat-icon "close" at bounding box center [1044, 102] width 13 height 13
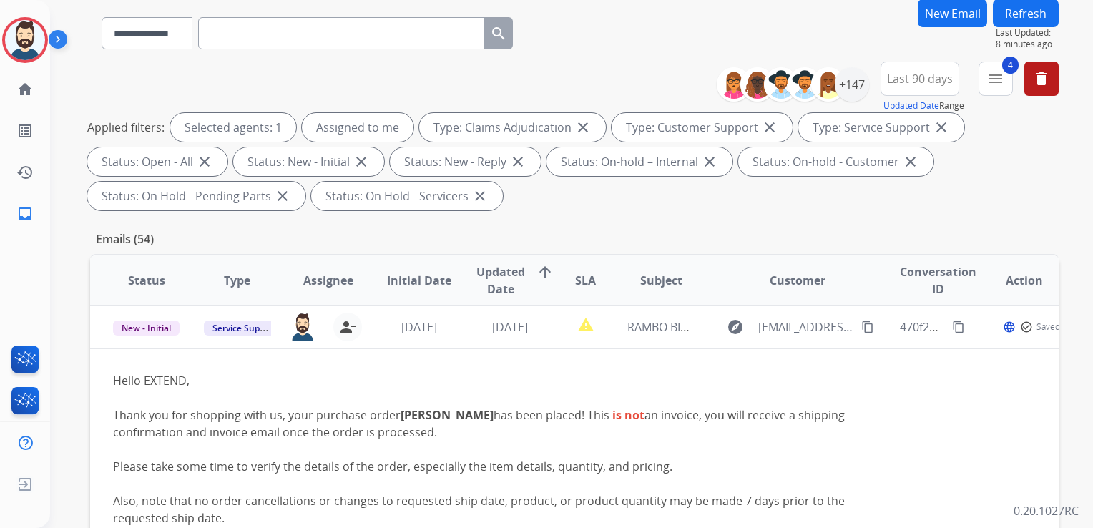
scroll to position [215, 0]
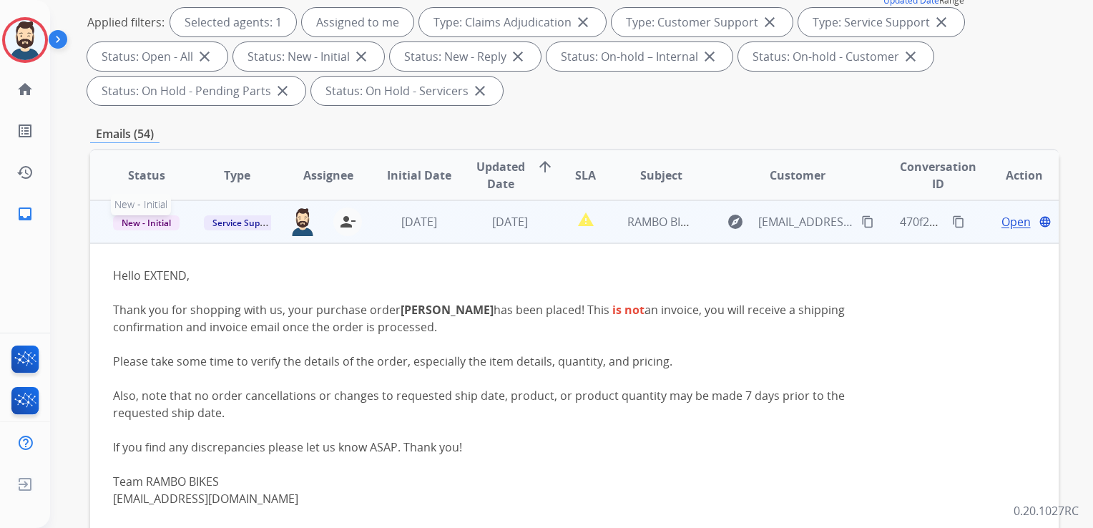
drag, startPoint x: 155, startPoint y: 223, endPoint x: 132, endPoint y: 228, distance: 23.4
click at [154, 223] on span "New - Initial" at bounding box center [146, 222] width 67 height 15
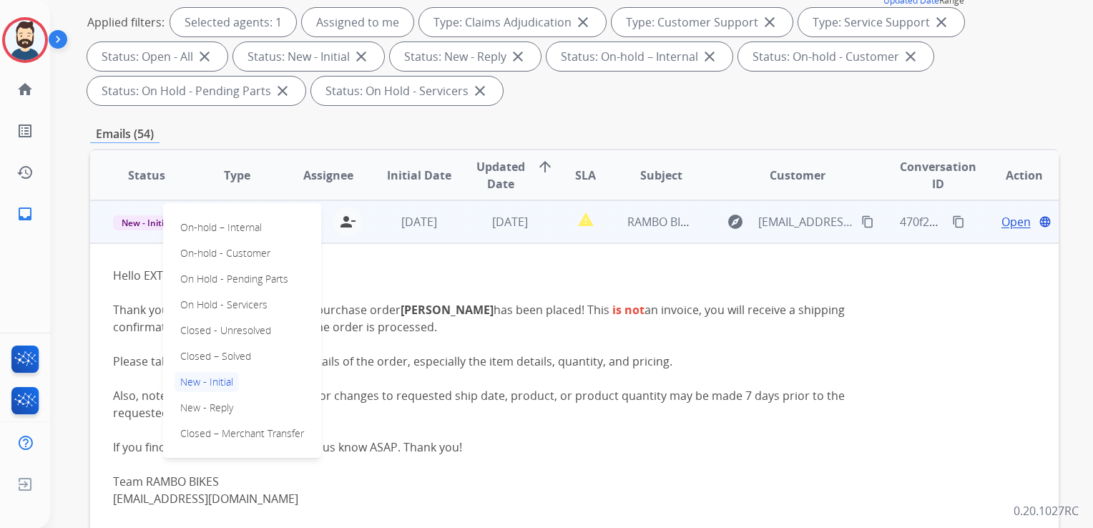
drag, startPoint x: 233, startPoint y: 354, endPoint x: 298, endPoint y: 308, distance: 79.0
click at [235, 354] on p "Closed – Solved" at bounding box center [216, 356] width 82 height 20
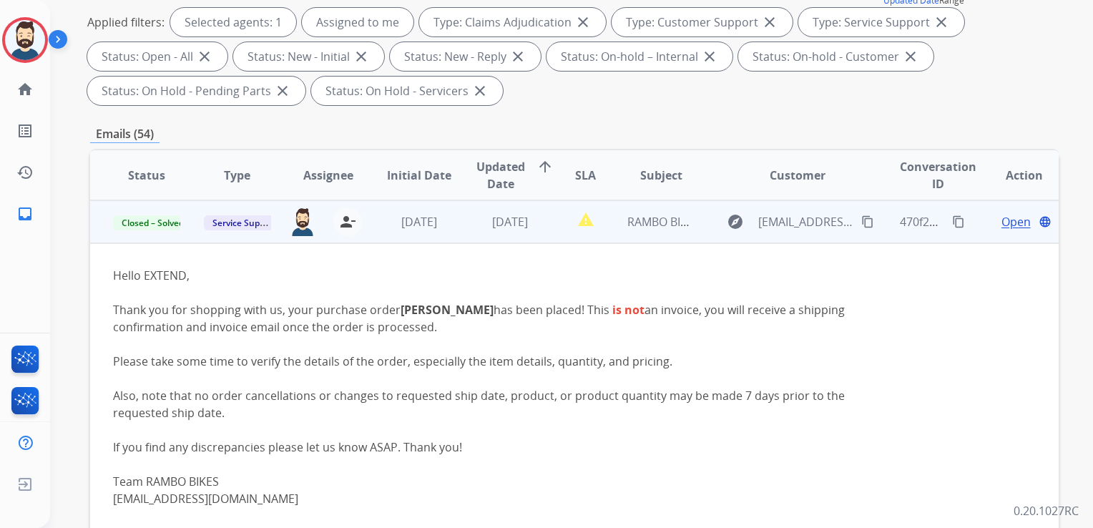
click at [443, 239] on td "[DATE]" at bounding box center [408, 221] width 91 height 43
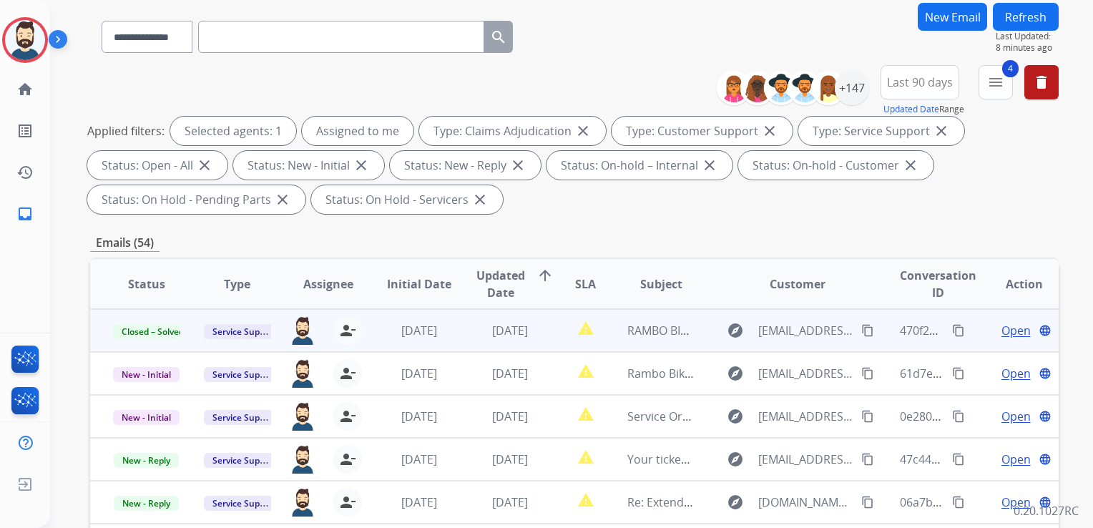
scroll to position [0, 0]
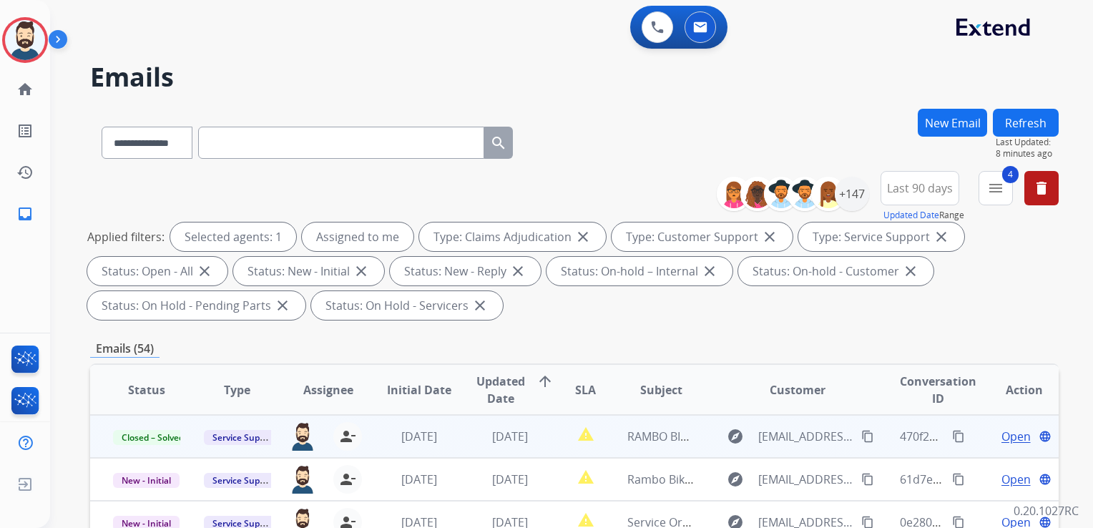
click at [1017, 125] on button "Refresh" at bounding box center [1026, 123] width 66 height 28
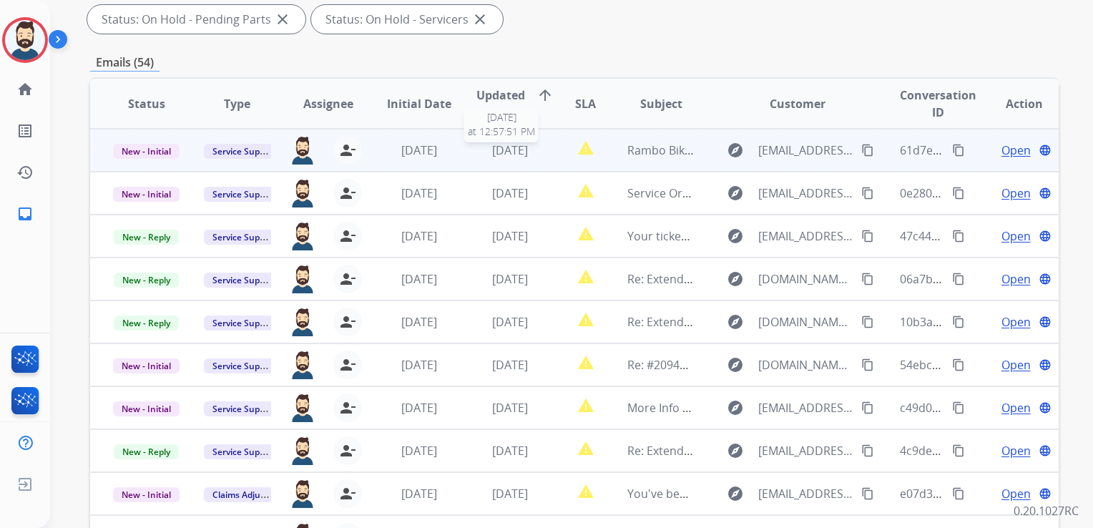
click at [525, 158] on div "[DATE]" at bounding box center [510, 150] width 67 height 17
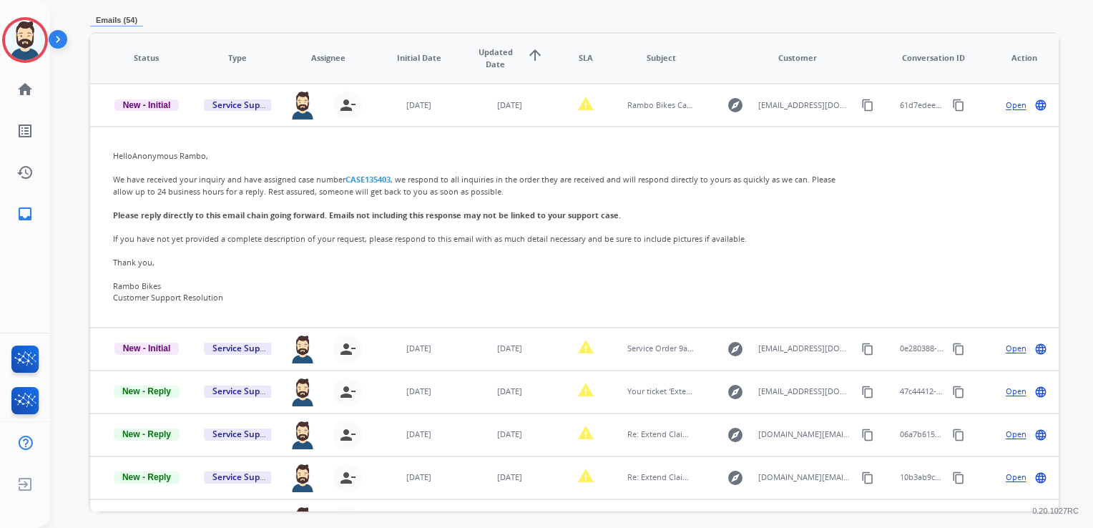
scroll to position [246, 0]
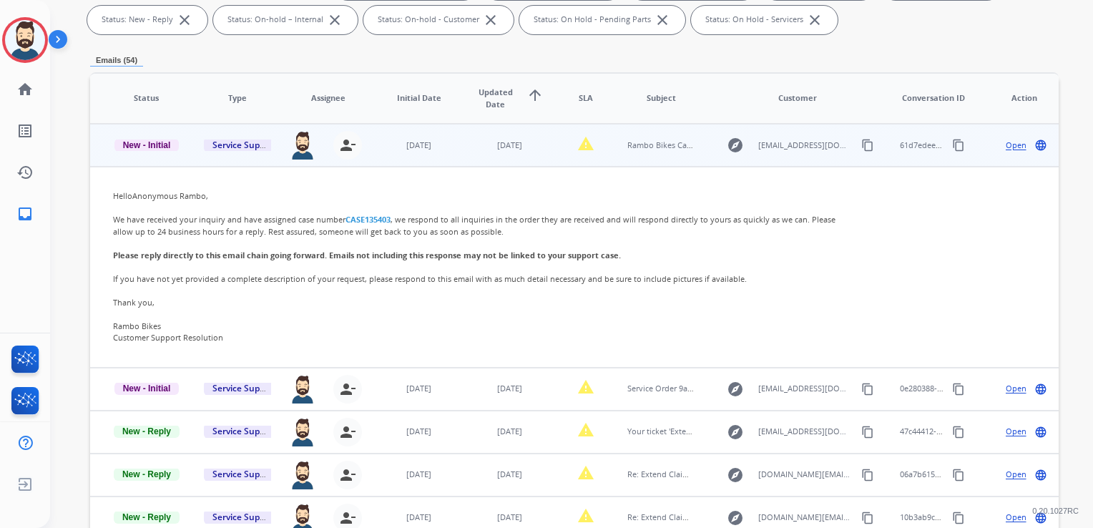
click at [1006, 147] on span "Open" at bounding box center [1016, 146] width 21 height 12
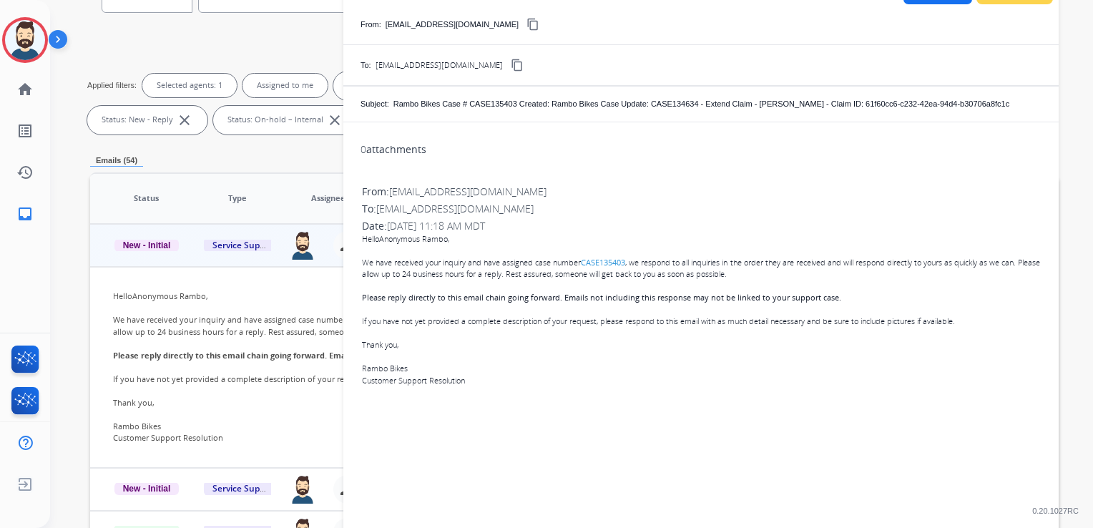
scroll to position [0, 0]
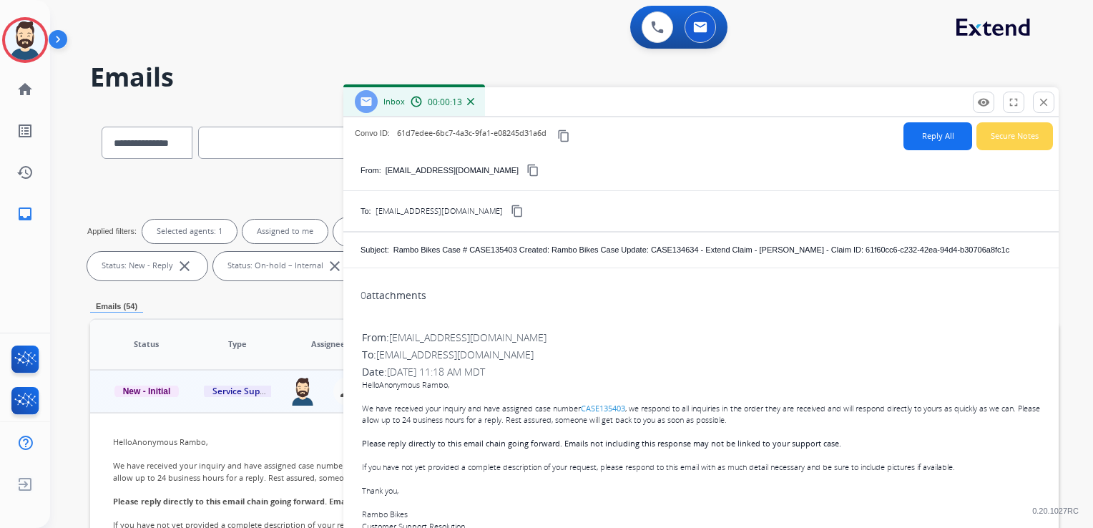
drag, startPoint x: 1048, startPoint y: 108, endPoint x: 897, endPoint y: 140, distance: 154.2
click at [1047, 107] on mat-icon "close" at bounding box center [1044, 102] width 13 height 13
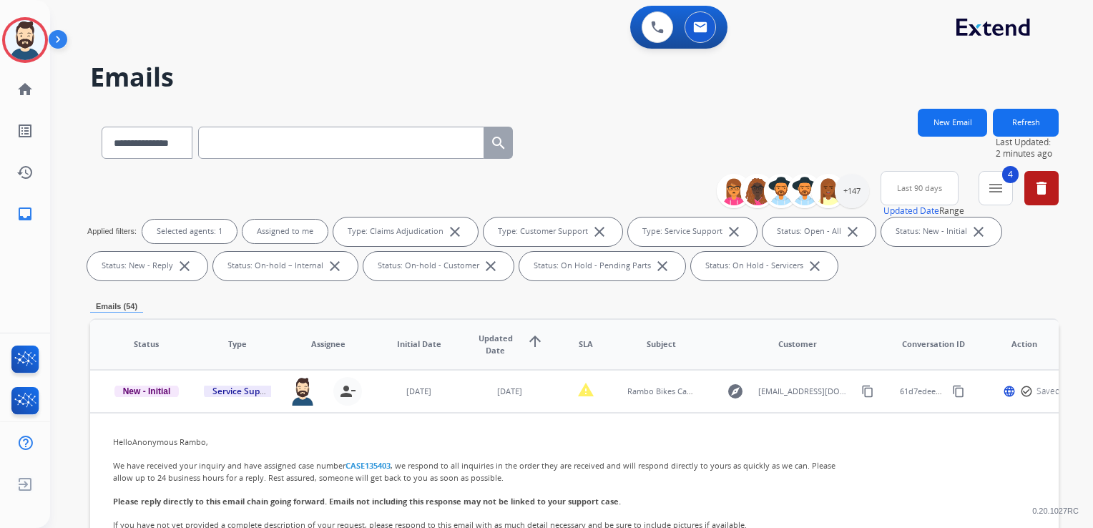
scroll to position [143, 0]
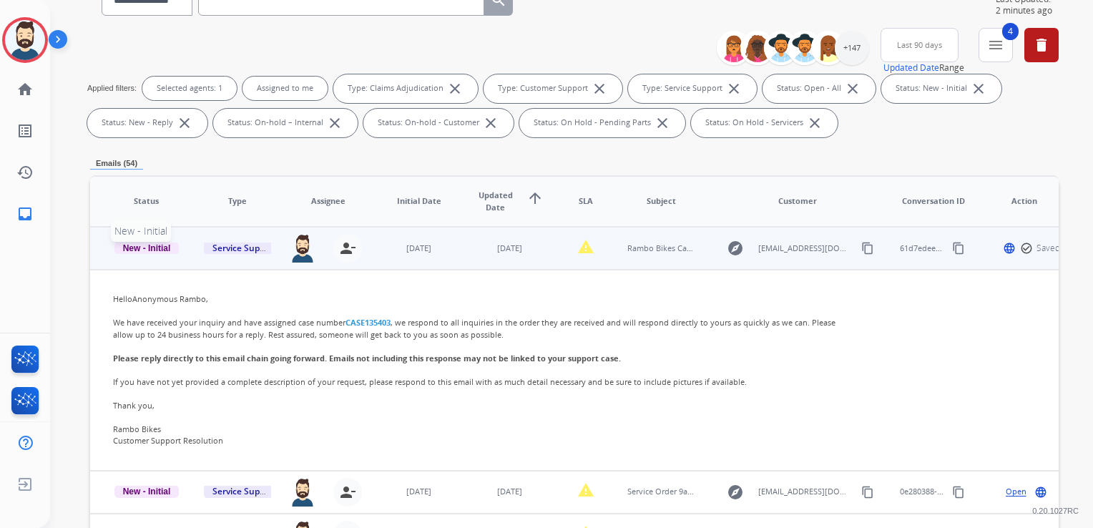
click at [145, 249] on span "New - Initial" at bounding box center [146, 248] width 65 height 13
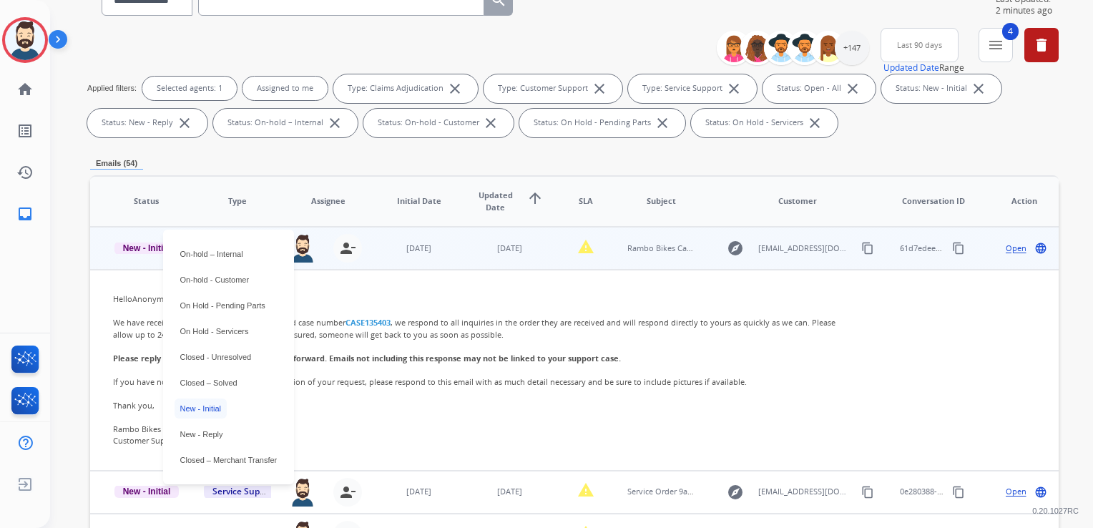
drag, startPoint x: 228, startPoint y: 381, endPoint x: 243, endPoint y: 371, distance: 18.1
click at [229, 381] on p "Closed – Solved" at bounding box center [209, 383] width 69 height 20
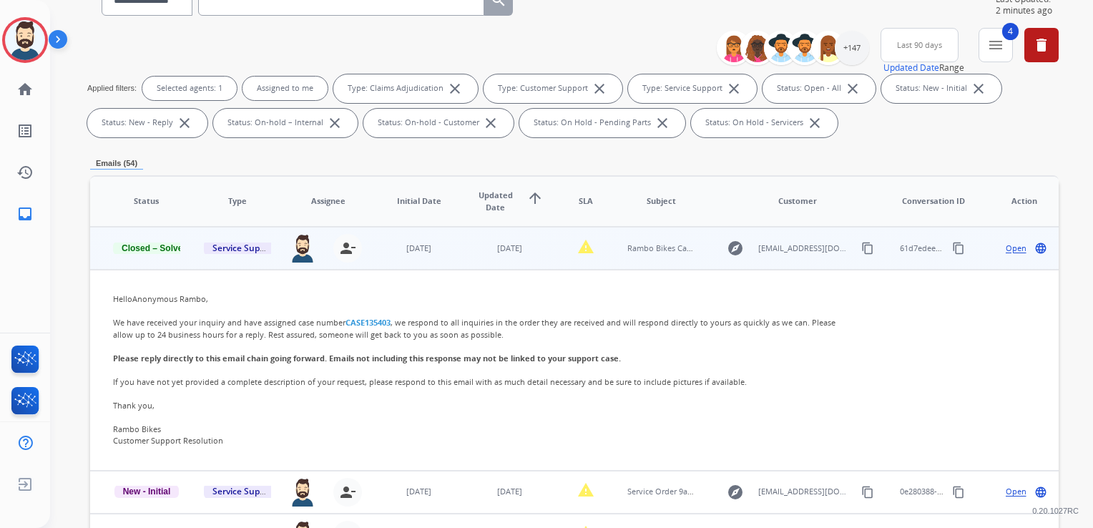
click at [459, 263] on td "[DATE]" at bounding box center [499, 248] width 91 height 43
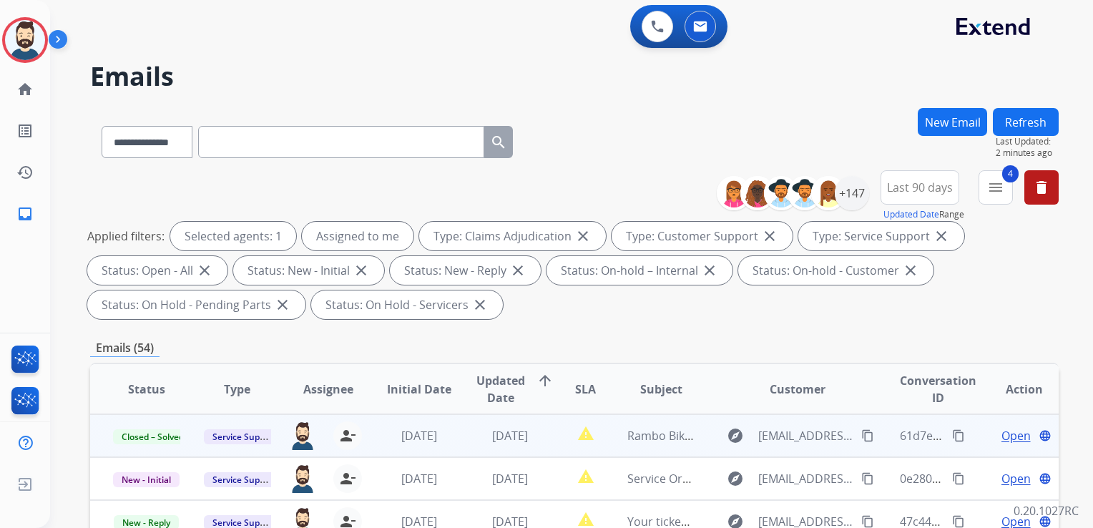
scroll to position [0, 0]
click at [1042, 127] on button "Refresh" at bounding box center [1026, 123] width 66 height 28
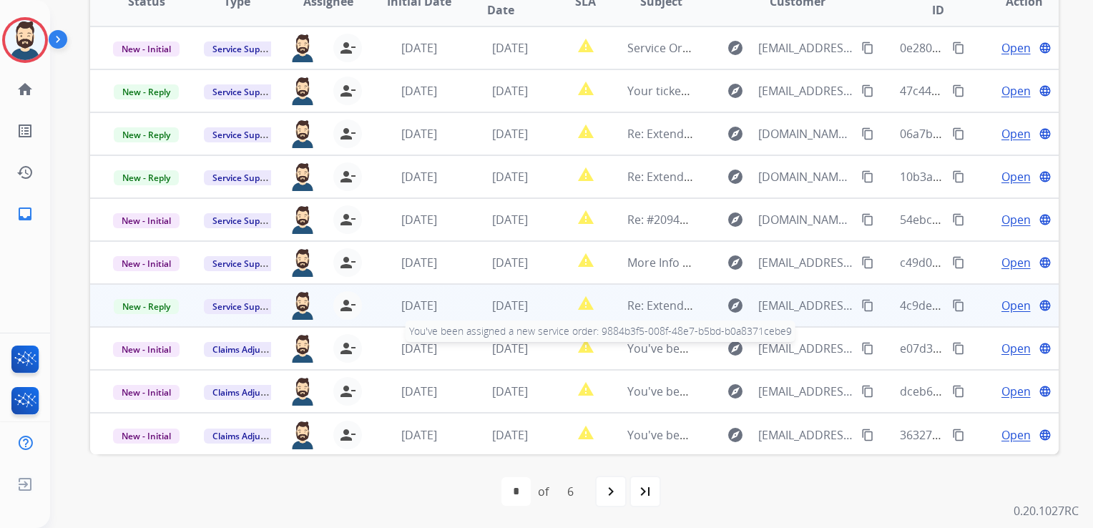
scroll to position [245, 0]
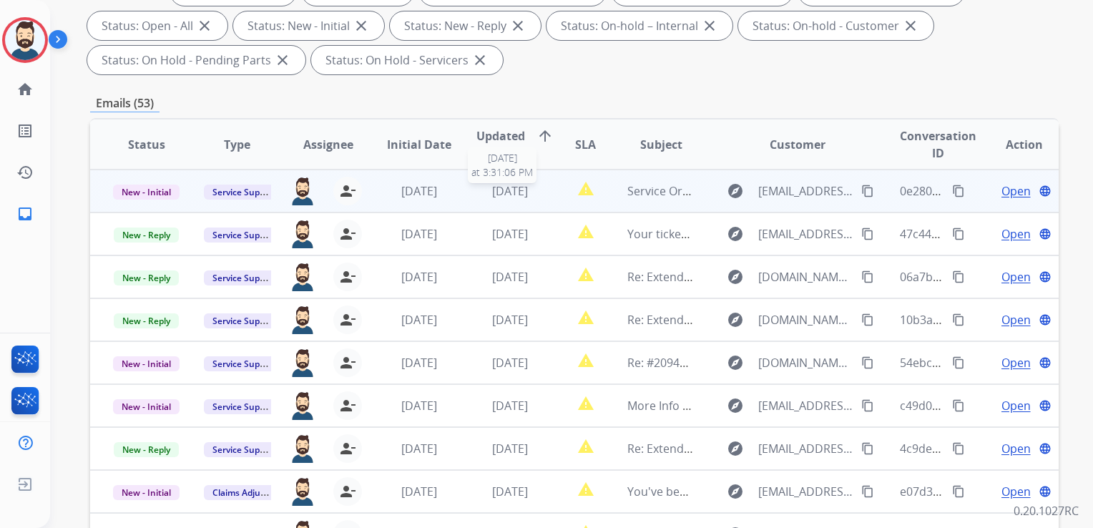
click at [507, 190] on span "[DATE]" at bounding box center [510, 191] width 36 height 16
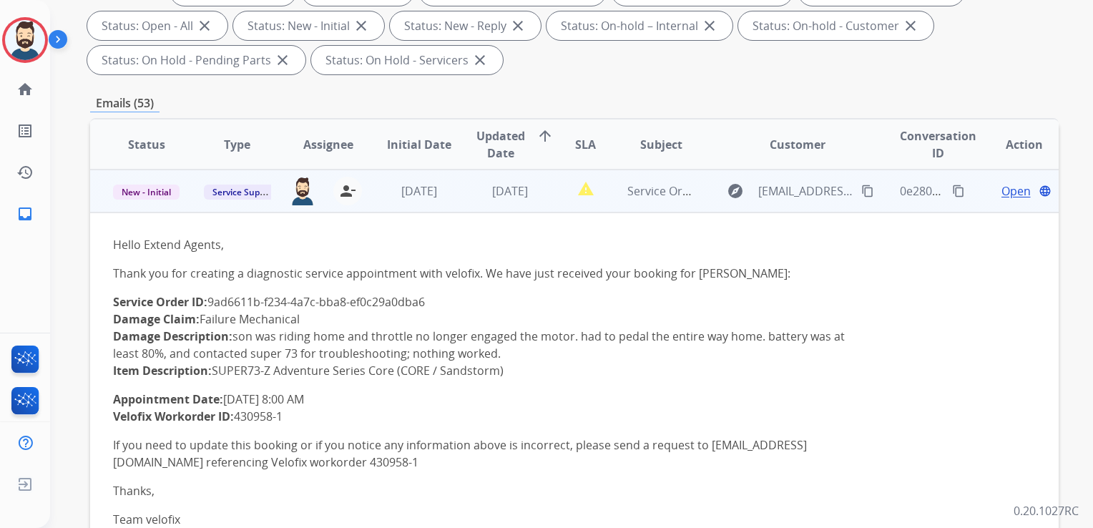
click at [1002, 187] on span "Open" at bounding box center [1016, 190] width 29 height 17
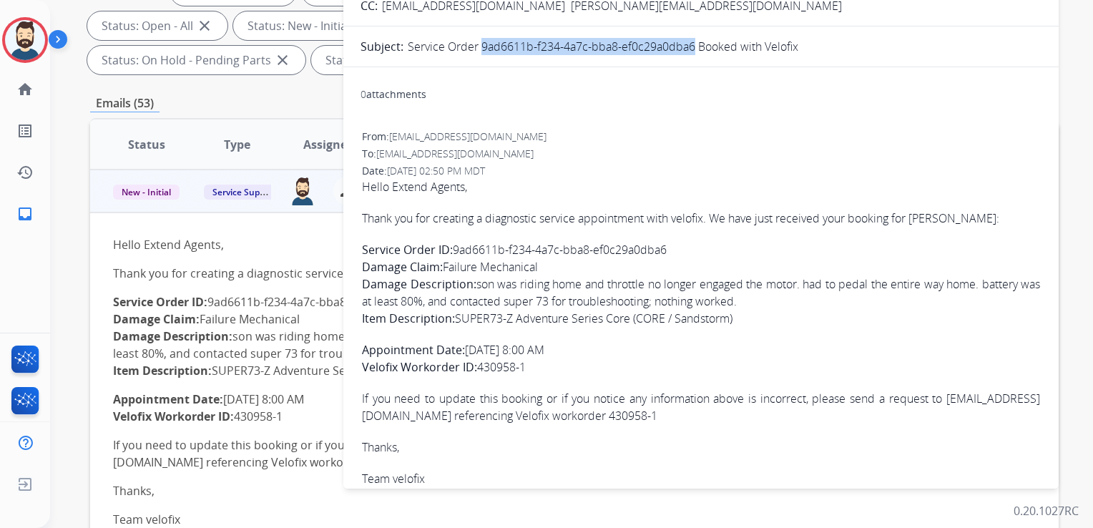
drag, startPoint x: 478, startPoint y: 46, endPoint x: 690, endPoint y: 47, distance: 211.8
click at [690, 47] on p "Service Order 9ad6611b-f234-4a7c-bba8-ef0c29a0dba6 Booked with Velofix" at bounding box center [603, 46] width 391 height 17
drag, startPoint x: 690, startPoint y: 47, endPoint x: 568, endPoint y: 51, distance: 121.7
click at [585, 48] on p "Service Order 9ad6611b-f234-4a7c-bba8-ef0c29a0dba6 Booked with Velofix" at bounding box center [603, 46] width 391 height 17
click at [552, 52] on p "Service Order 9ad6611b-f234-4a7c-bba8-ef0c29a0dba6 Booked with Velofix" at bounding box center [603, 46] width 391 height 17
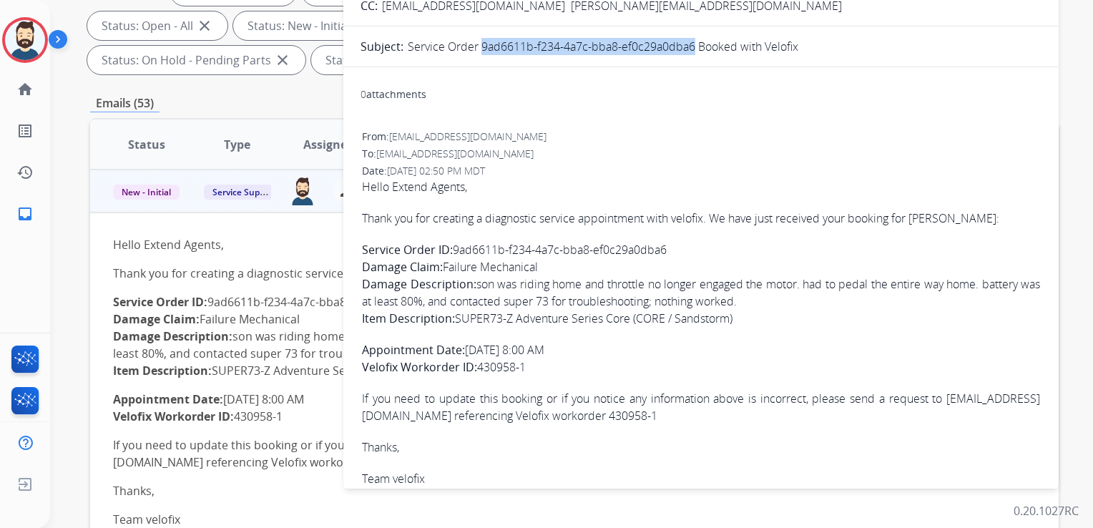
click at [498, 55] on form "From: [EMAIL_ADDRESS][DOMAIN_NAME] content_copy To: [EMAIL_ADDRESS][DOMAIN_NAME…" at bounding box center [701, 209] width 716 height 610
click at [489, 63] on form "From: [EMAIL_ADDRESS][DOMAIN_NAME] content_copy To: [EMAIL_ADDRESS][DOMAIN_NAME…" at bounding box center [701, 209] width 716 height 610
drag, startPoint x: 481, startPoint y: 48, endPoint x: 695, endPoint y: 46, distance: 214.0
click at [695, 46] on p "Service Order 9ad6611b-f234-4a7c-bba8-ef0c29a0dba6 Booked with Velofix" at bounding box center [603, 46] width 391 height 17
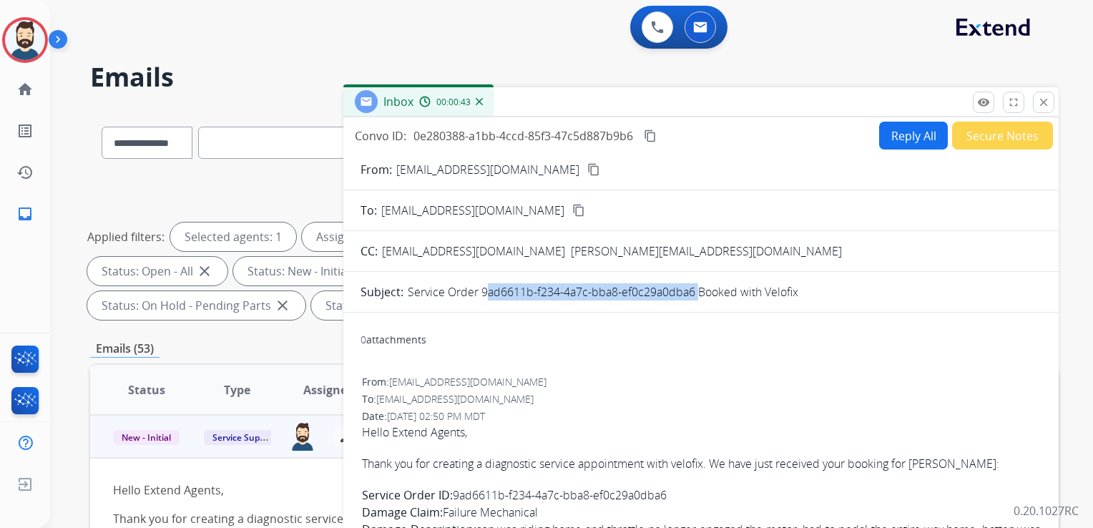
click at [653, 130] on mat-icon "content_copy" at bounding box center [650, 136] width 13 height 13
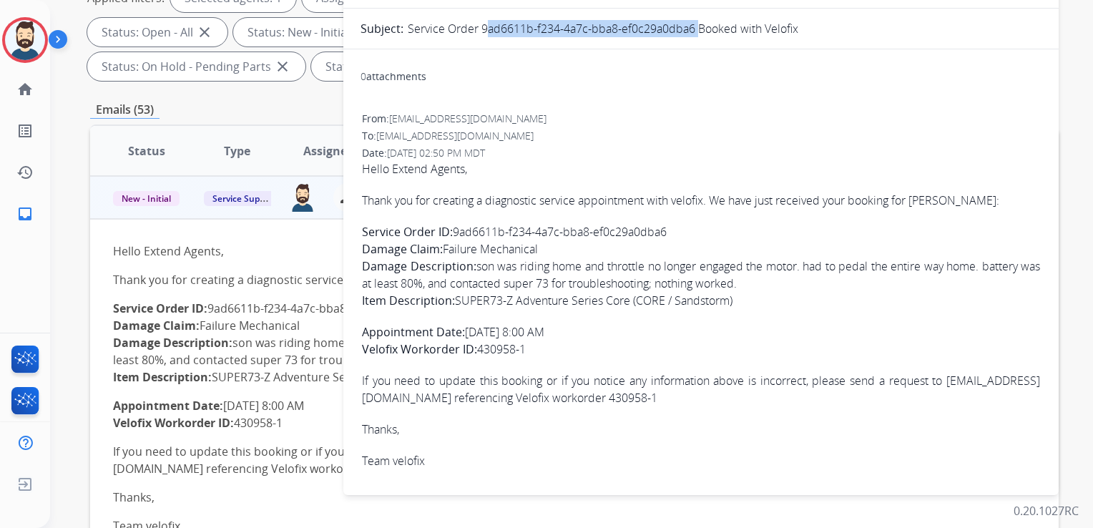
scroll to position [358, 0]
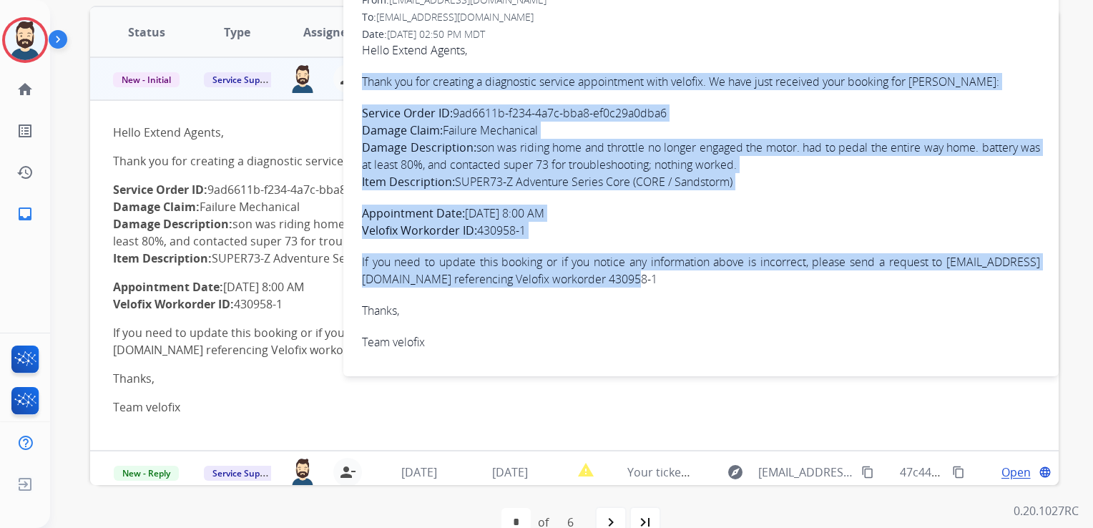
drag, startPoint x: 363, startPoint y: 81, endPoint x: 737, endPoint y: 277, distance: 422.5
click at [737, 277] on span "Hello Extend Agents, Thank you for creating a diagnostic service appointment wi…" at bounding box center [701, 196] width 678 height 309
click at [472, 200] on span "Hello Extend Agents, Thank you for creating a diagnostic service appointment wi…" at bounding box center [701, 196] width 678 height 309
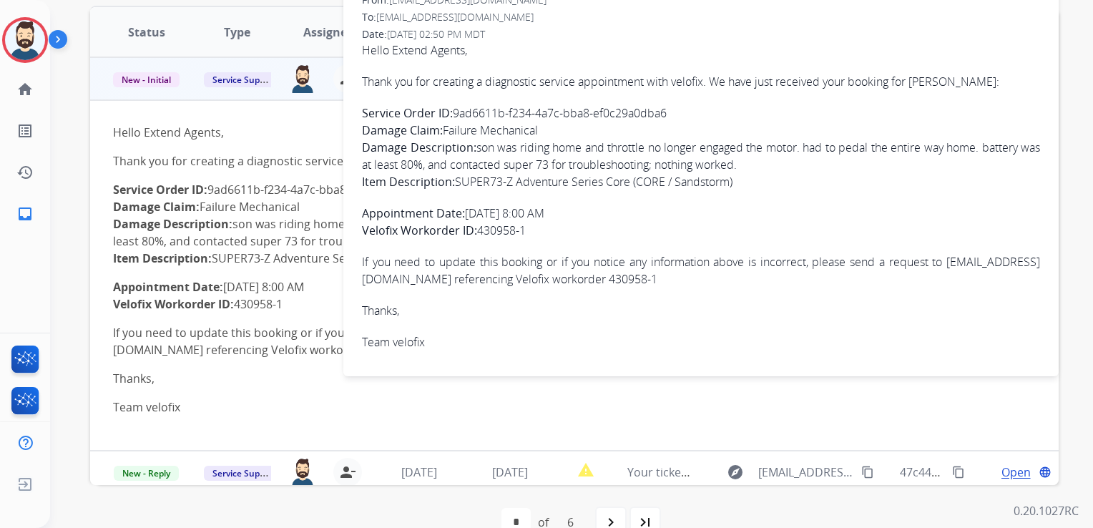
drag, startPoint x: 364, startPoint y: 210, endPoint x: 549, endPoint y: 231, distance: 186.6
click at [549, 231] on p "Appointment Date: [DATE] 8:00 AM Velofix Workorder ID: 430958-1" at bounding box center [701, 222] width 678 height 34
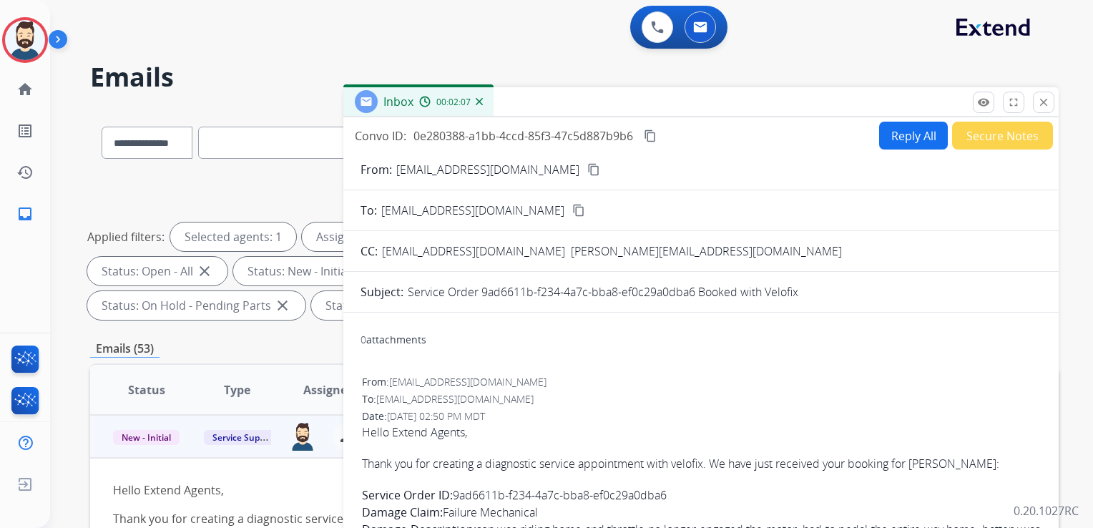
scroll to position [0, 0]
click at [1040, 102] on mat-icon "close" at bounding box center [1044, 102] width 13 height 13
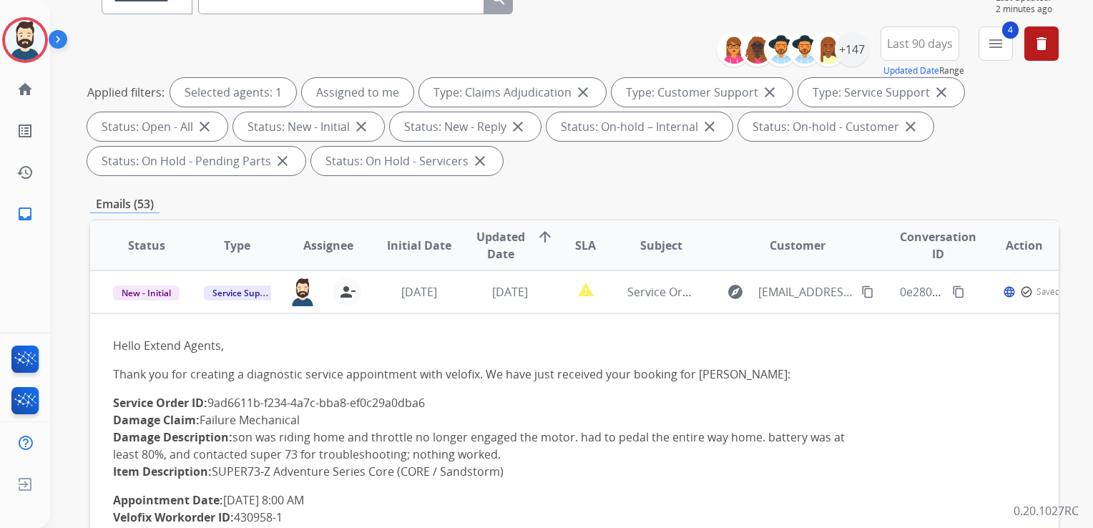
scroll to position [215, 0]
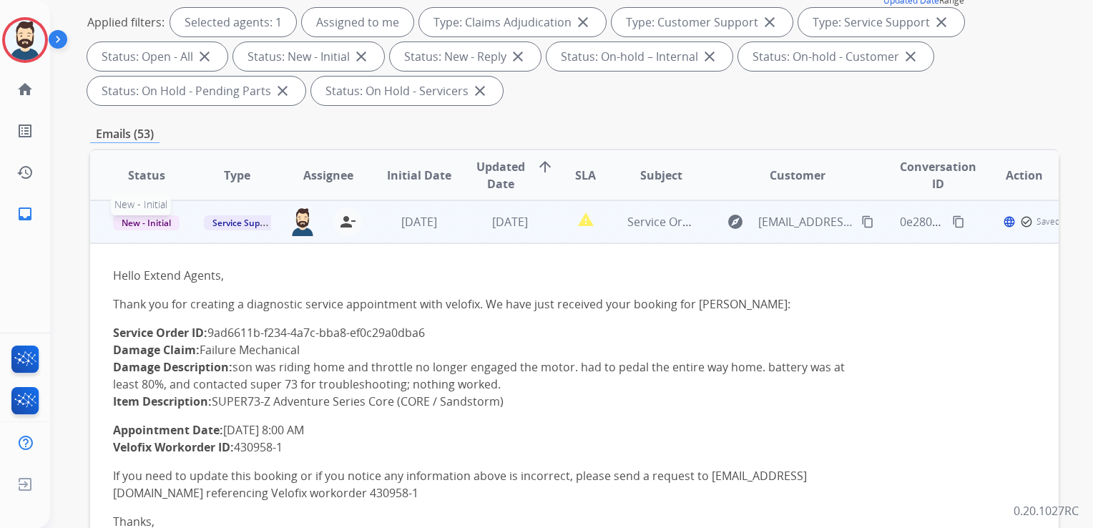
click at [140, 223] on span "New - Initial" at bounding box center [146, 222] width 67 height 15
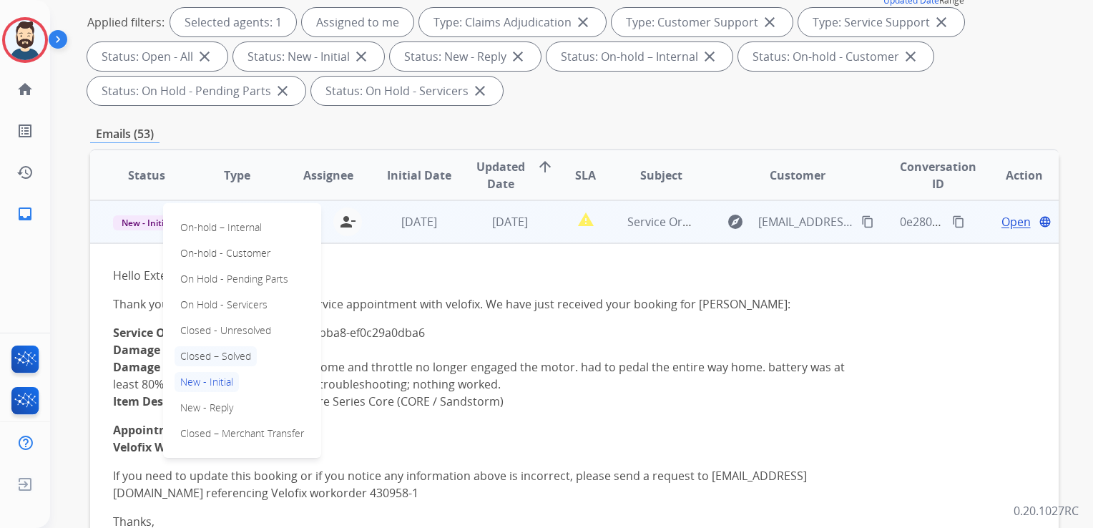
click at [240, 356] on p "Closed – Solved" at bounding box center [216, 356] width 82 height 20
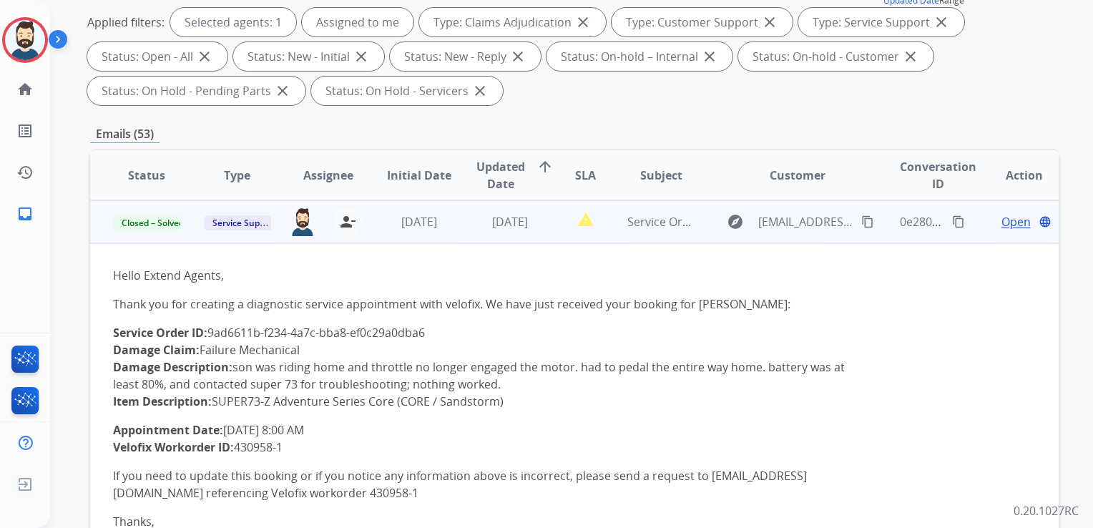
click at [447, 239] on td "[DATE]" at bounding box center [408, 221] width 91 height 43
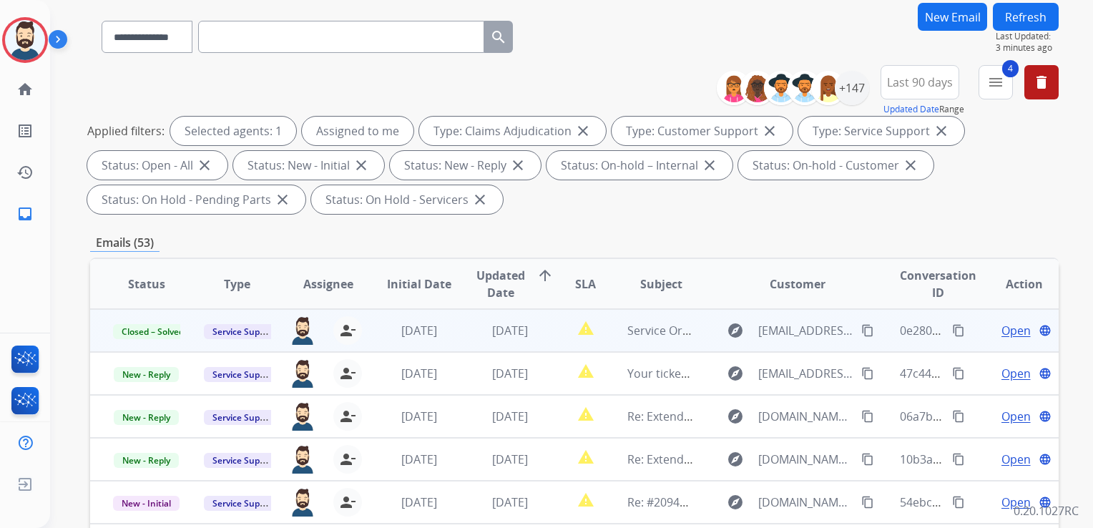
scroll to position [0, 0]
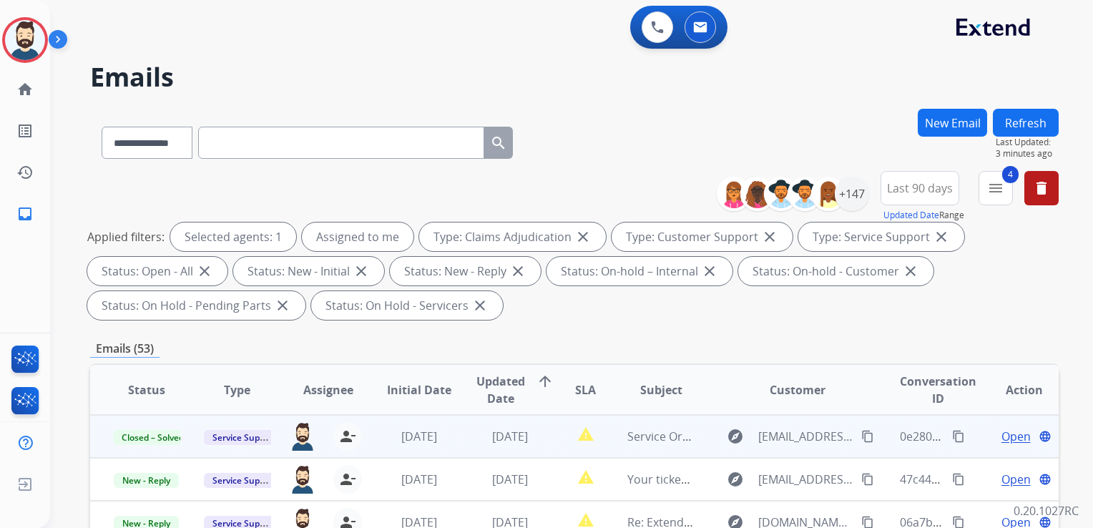
click at [1014, 122] on button "Refresh" at bounding box center [1026, 123] width 66 height 28
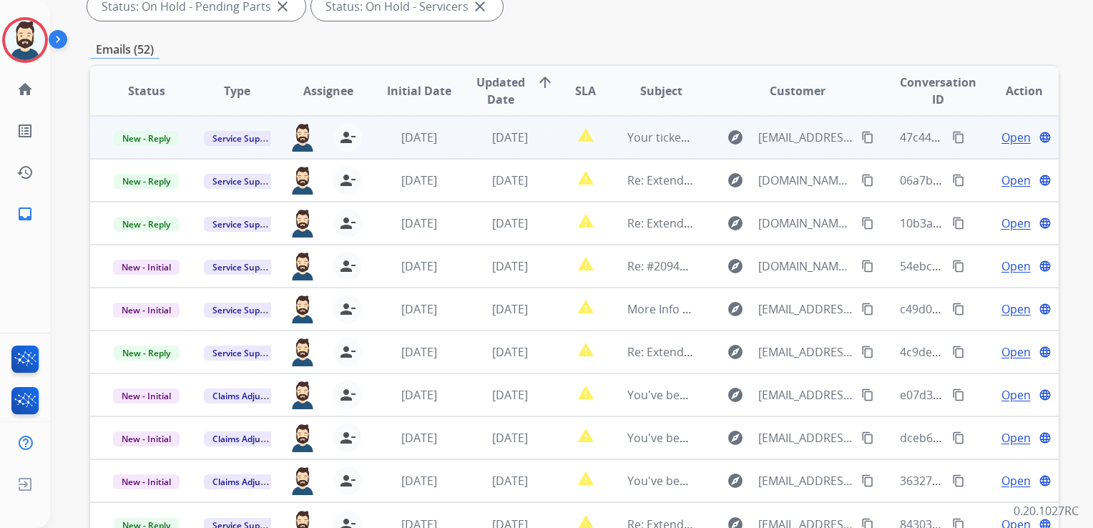
scroll to position [215, 0]
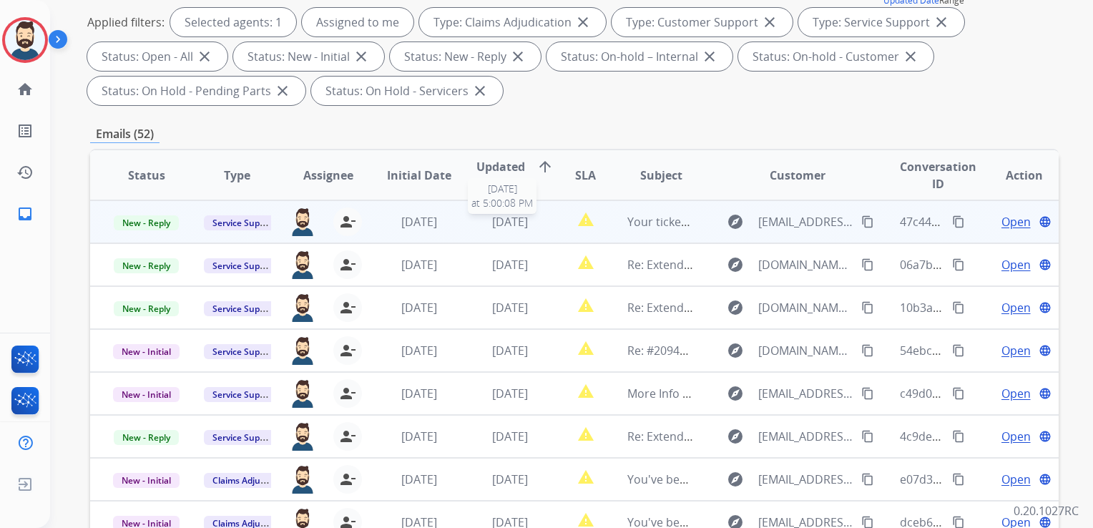
click at [525, 224] on span "[DATE]" at bounding box center [510, 222] width 36 height 16
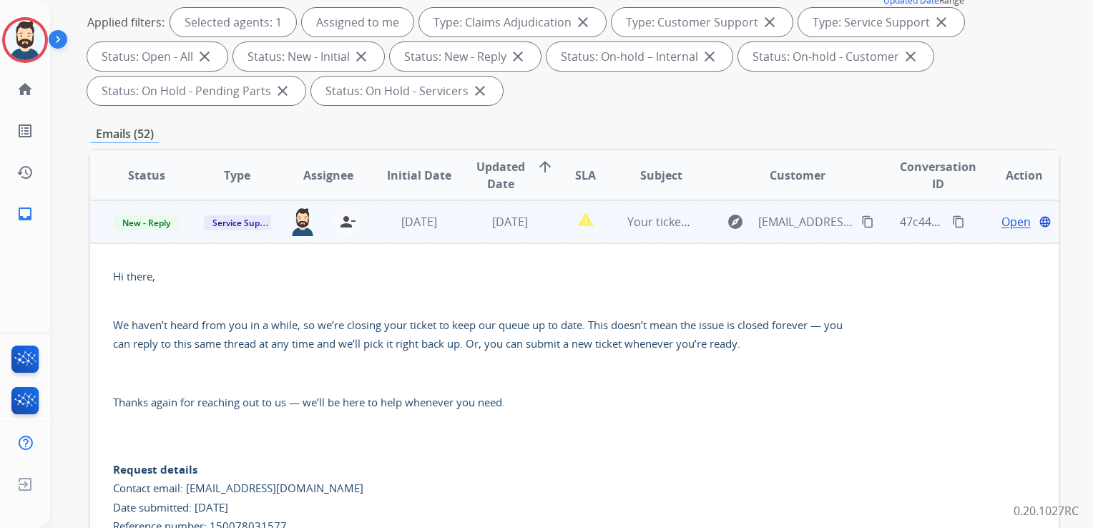
click at [1013, 223] on span "Open" at bounding box center [1016, 221] width 29 height 17
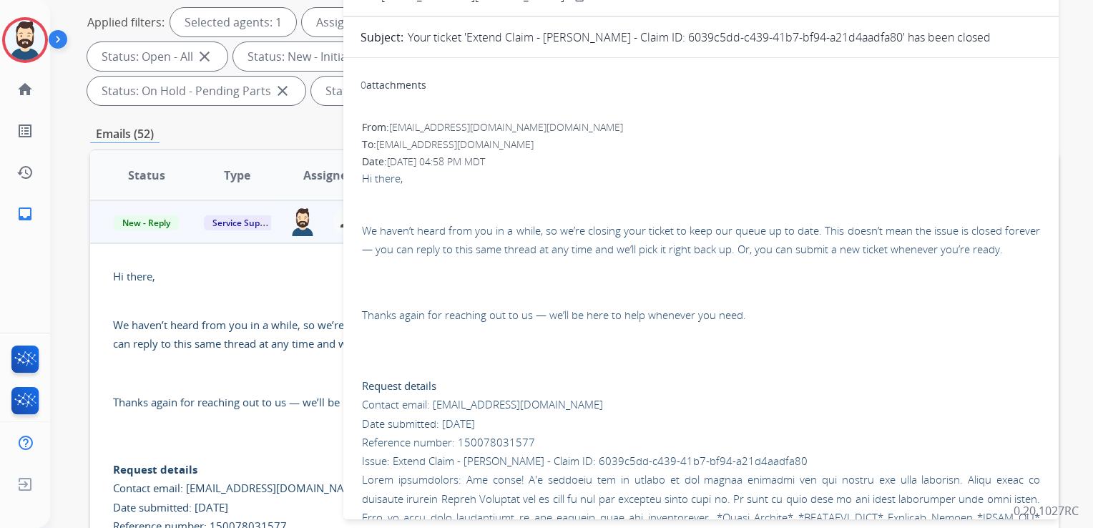
scroll to position [72, 0]
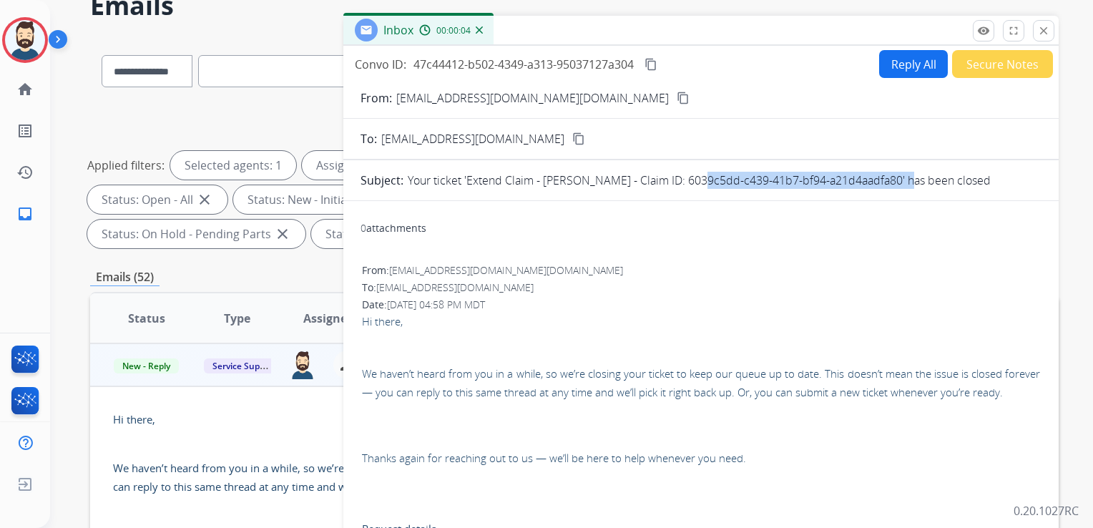
drag, startPoint x: 682, startPoint y: 179, endPoint x: 894, endPoint y: 179, distance: 211.8
click at [894, 179] on p "Your ticket 'Extend Claim - [PERSON_NAME] - Claim ID: 6039c5dd-c439-41b7-bf94-a…" at bounding box center [699, 180] width 583 height 17
drag, startPoint x: 894, startPoint y: 179, endPoint x: 885, endPoint y: 182, distance: 9.1
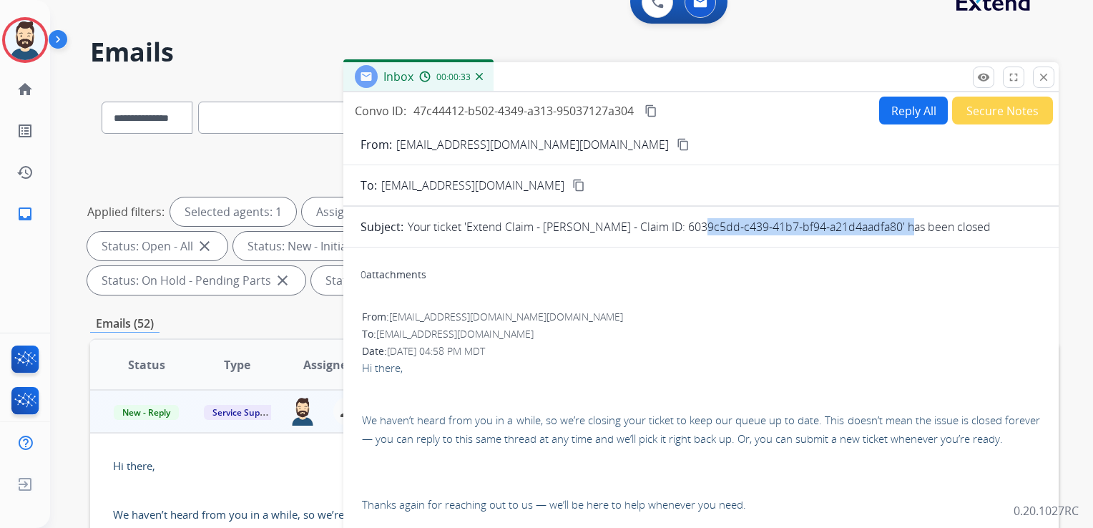
scroll to position [0, 0]
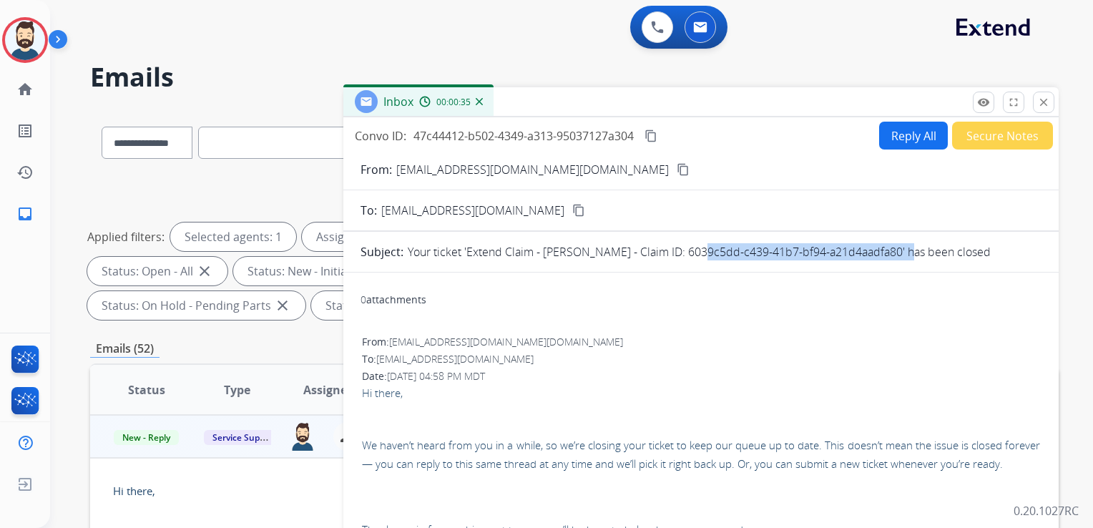
click at [1041, 99] on mat-icon "close" at bounding box center [1044, 102] width 13 height 13
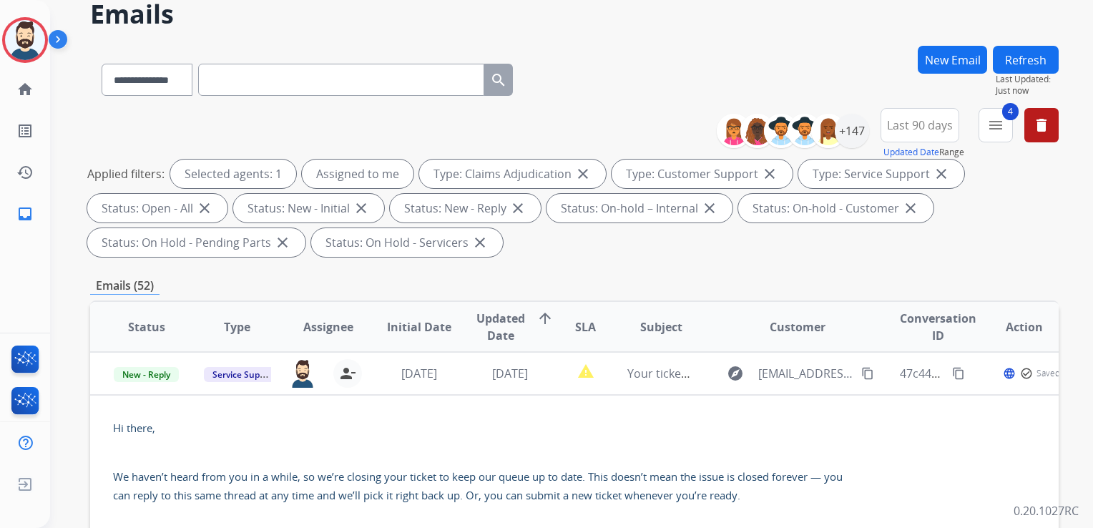
scroll to position [143, 0]
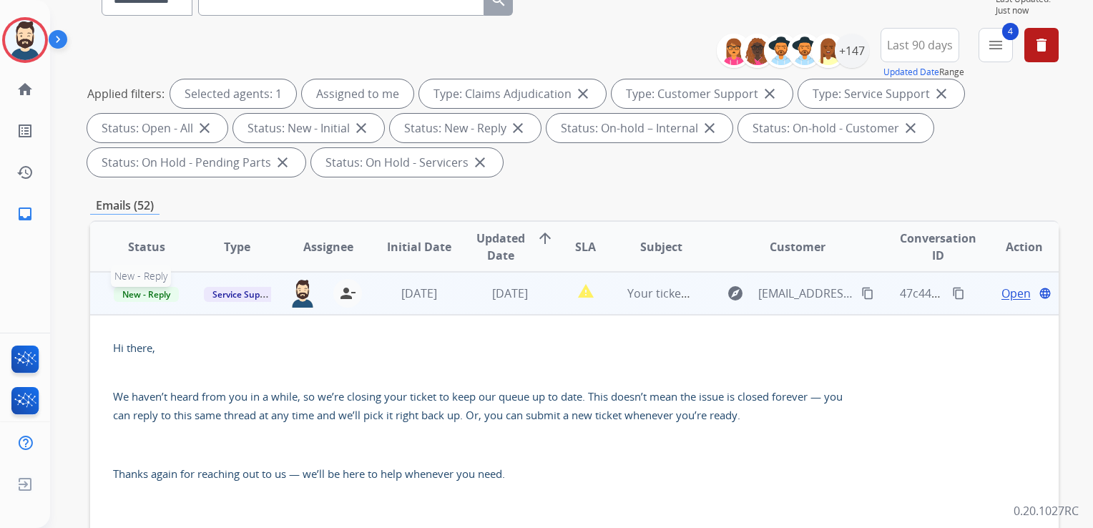
click at [153, 295] on span "New - Reply" at bounding box center [146, 294] width 65 height 15
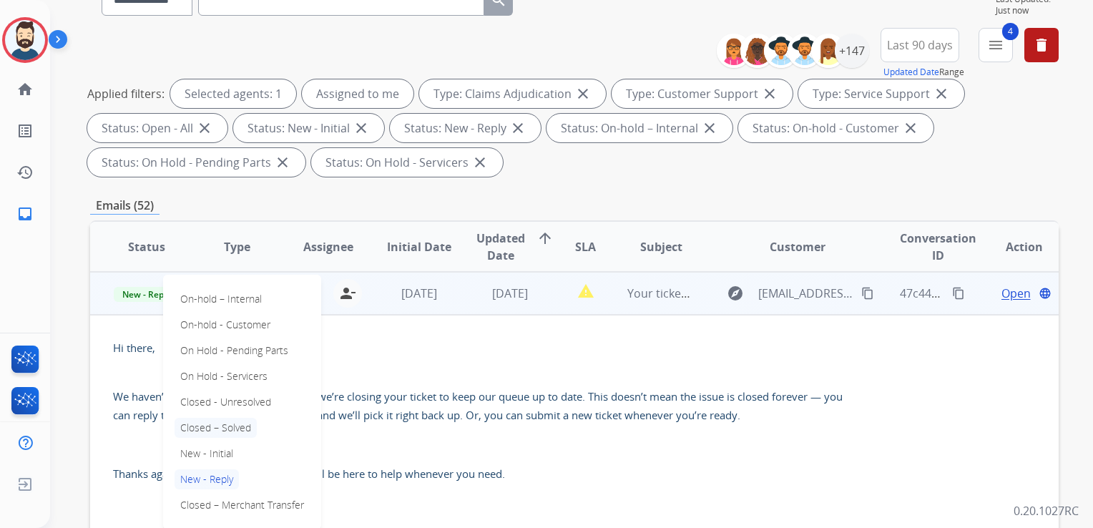
click at [235, 419] on p "Closed – Solved" at bounding box center [216, 428] width 82 height 20
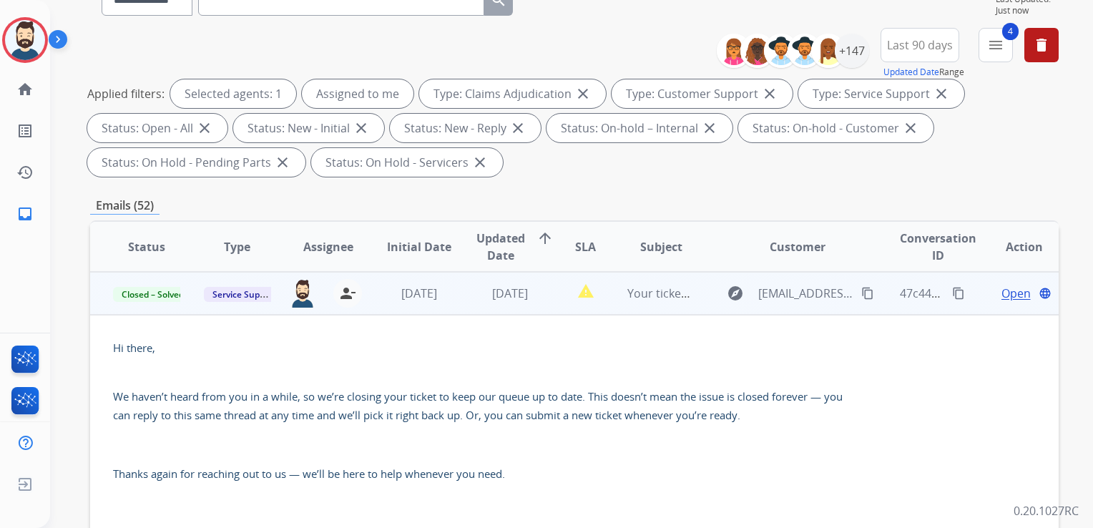
click at [425, 306] on td "[DATE]" at bounding box center [408, 293] width 91 height 43
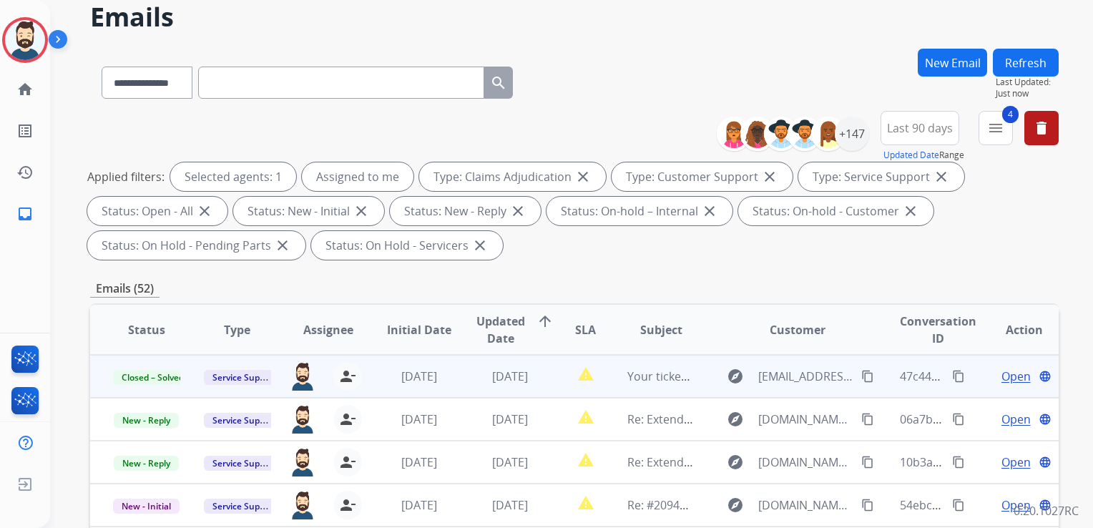
scroll to position [0, 0]
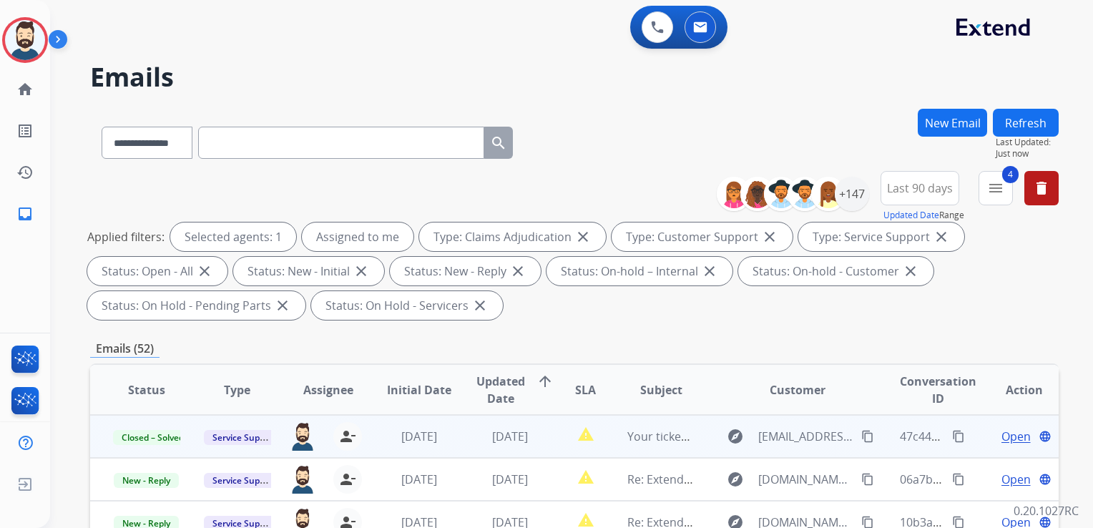
click at [1025, 120] on button "Refresh" at bounding box center [1026, 123] width 66 height 28
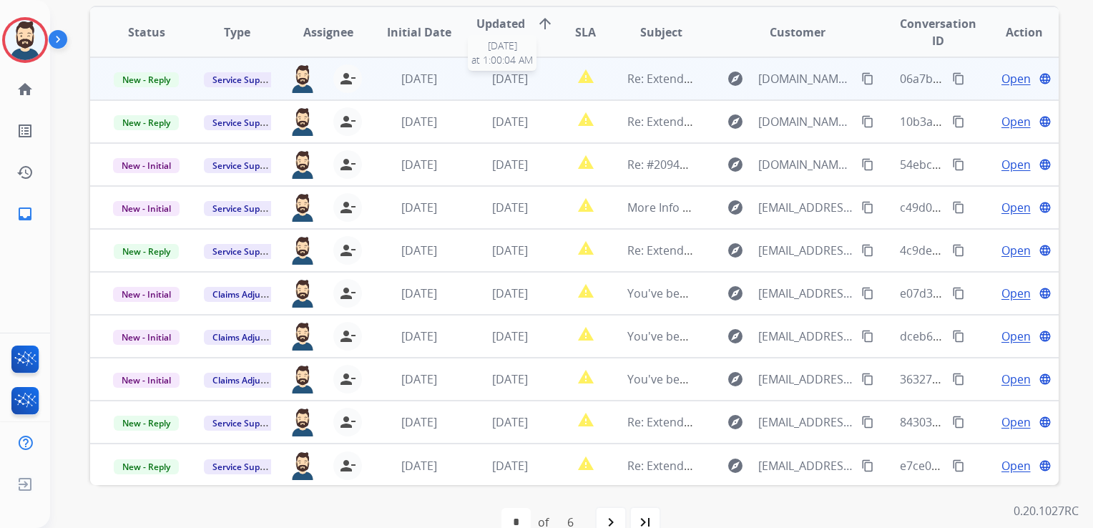
click at [504, 78] on span "[DATE]" at bounding box center [510, 79] width 36 height 16
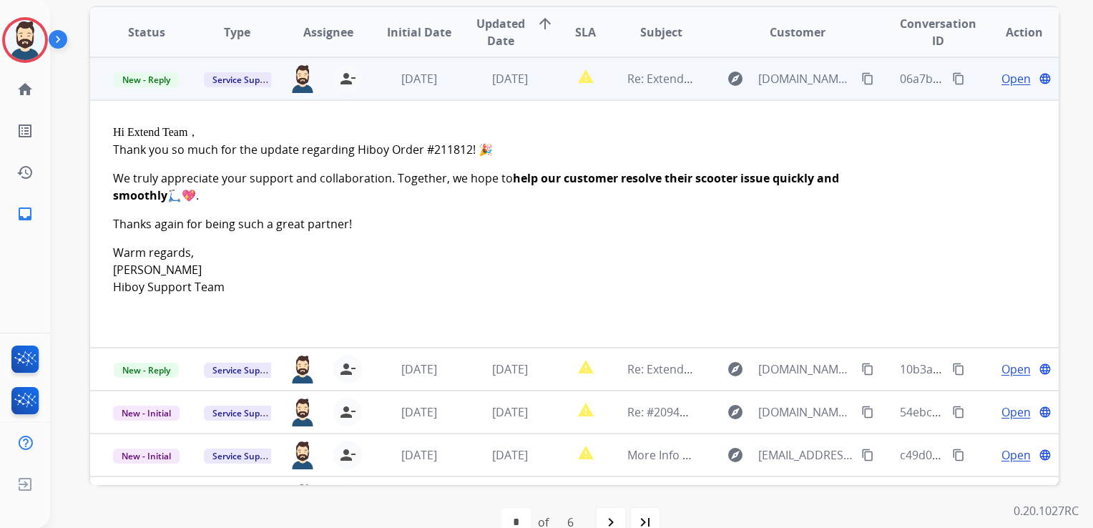
click at [1002, 80] on span "Open" at bounding box center [1016, 78] width 29 height 17
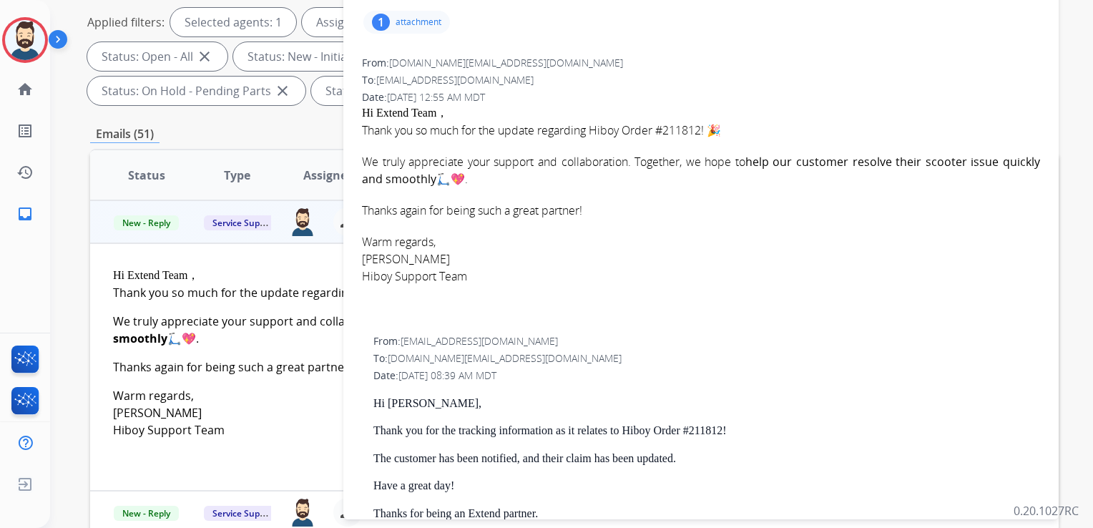
scroll to position [215, 0]
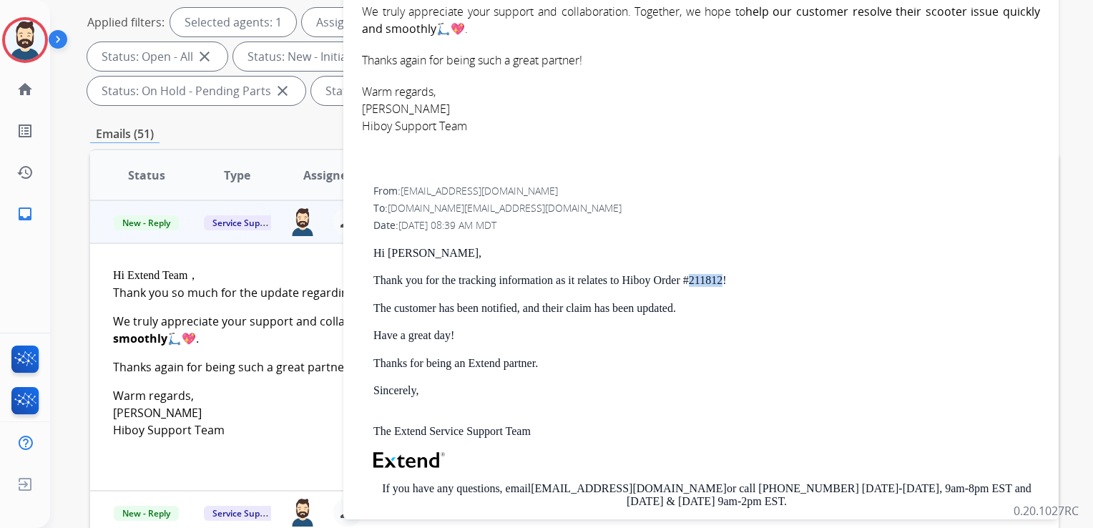
drag, startPoint x: 689, startPoint y: 279, endPoint x: 721, endPoint y: 282, distance: 32.3
click at [721, 282] on p "Thank you for the tracking information as it relates to Hiboy Order #211812!" at bounding box center [707, 280] width 667 height 13
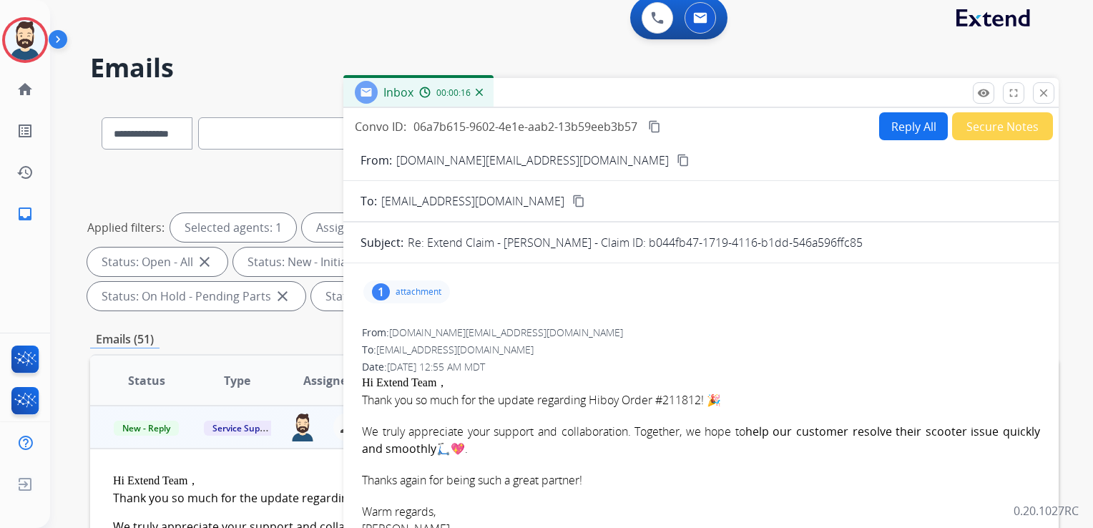
scroll to position [0, 0]
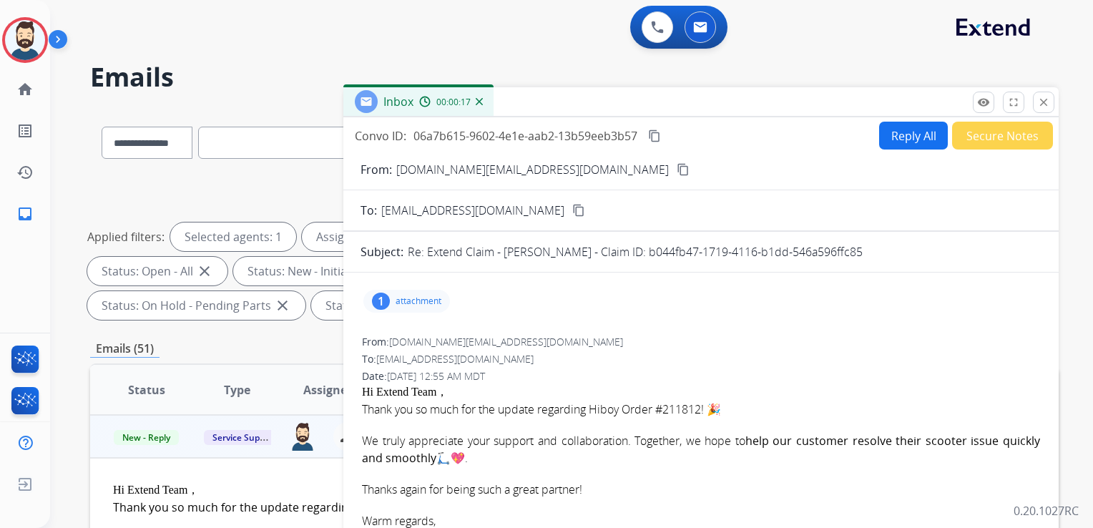
click at [1048, 101] on mat-icon "close" at bounding box center [1044, 102] width 13 height 13
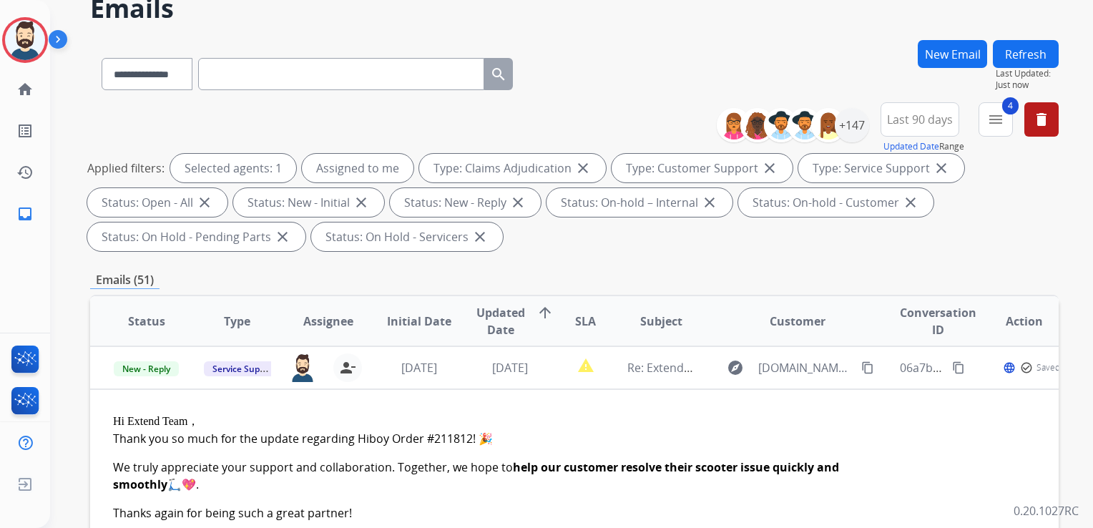
scroll to position [143, 0]
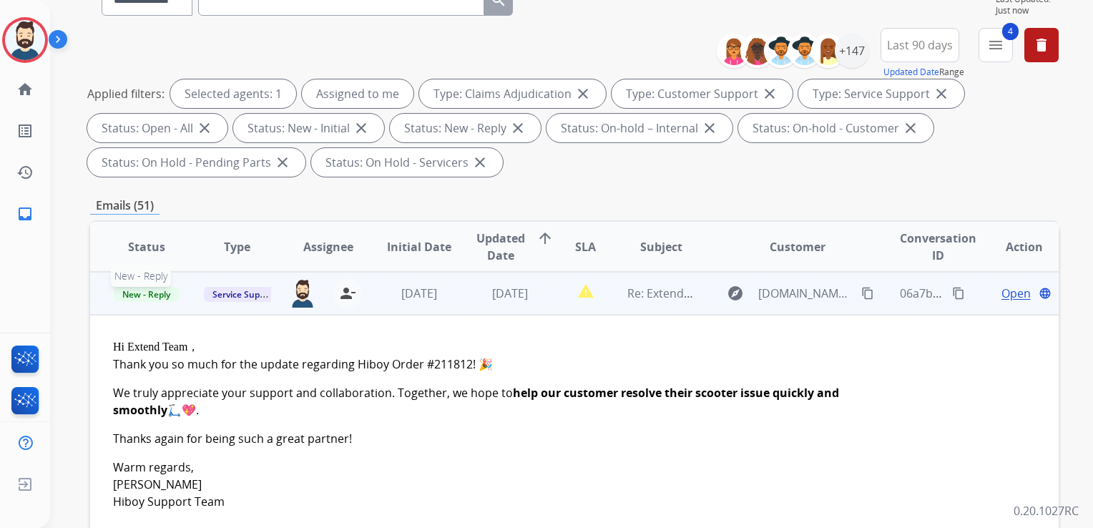
click at [155, 296] on span "New - Reply" at bounding box center [146, 294] width 65 height 15
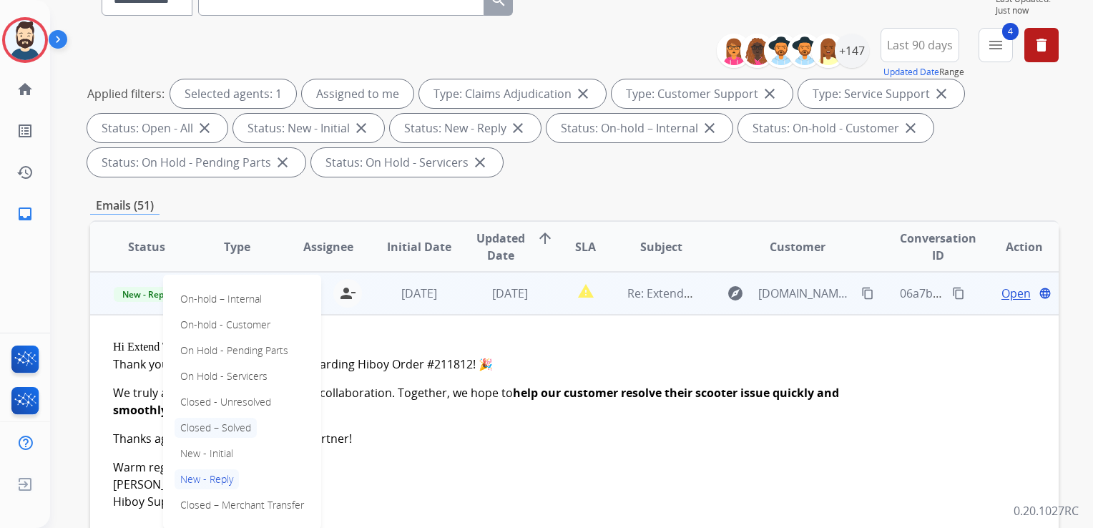
click at [215, 421] on p "Closed – Solved" at bounding box center [216, 428] width 82 height 20
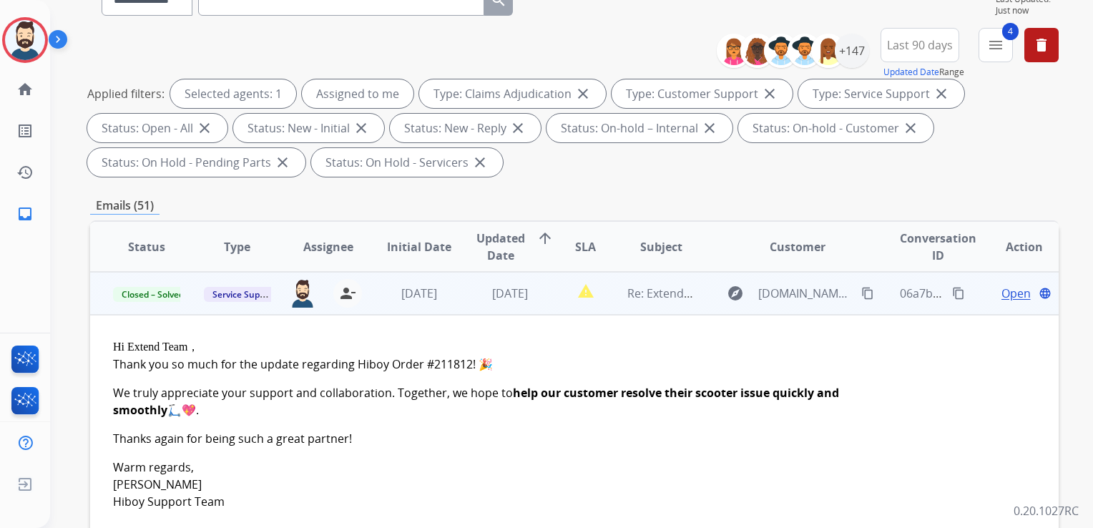
click at [398, 305] on td "[DATE]" at bounding box center [408, 293] width 91 height 43
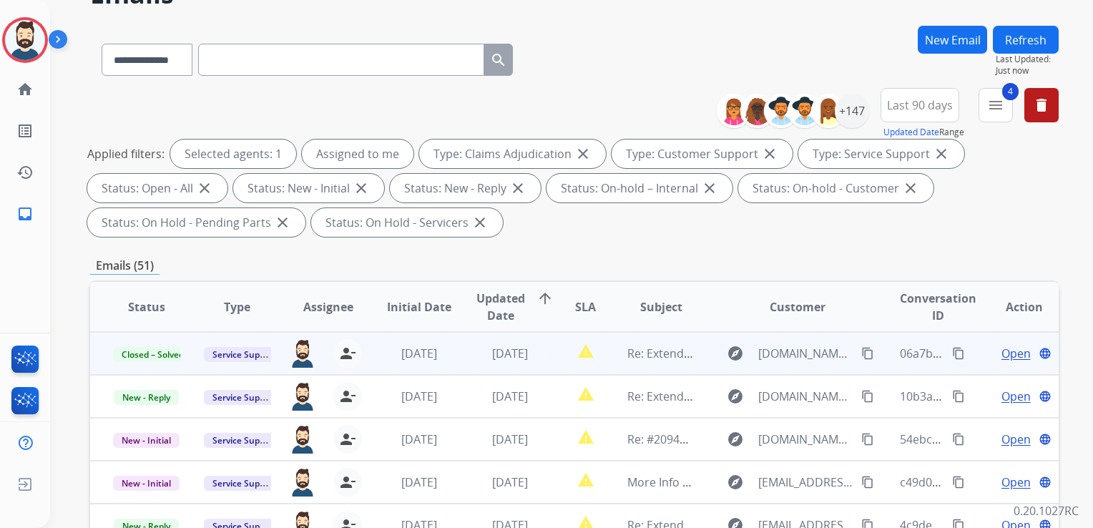
scroll to position [0, 0]
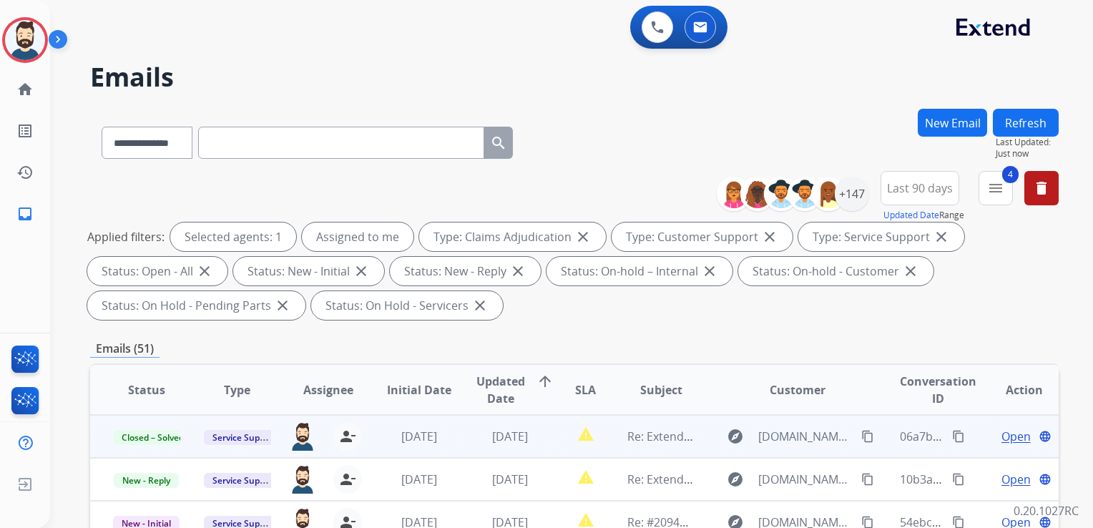
drag, startPoint x: 1037, startPoint y: 127, endPoint x: 864, endPoint y: 125, distance: 173.2
click at [1036, 127] on button "Refresh" at bounding box center [1026, 123] width 66 height 28
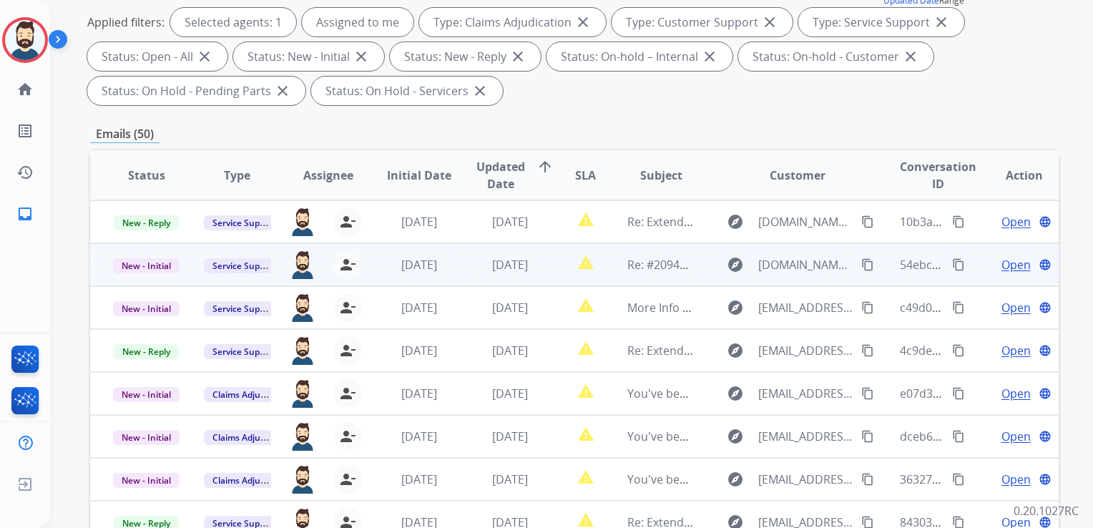
scroll to position [1, 0]
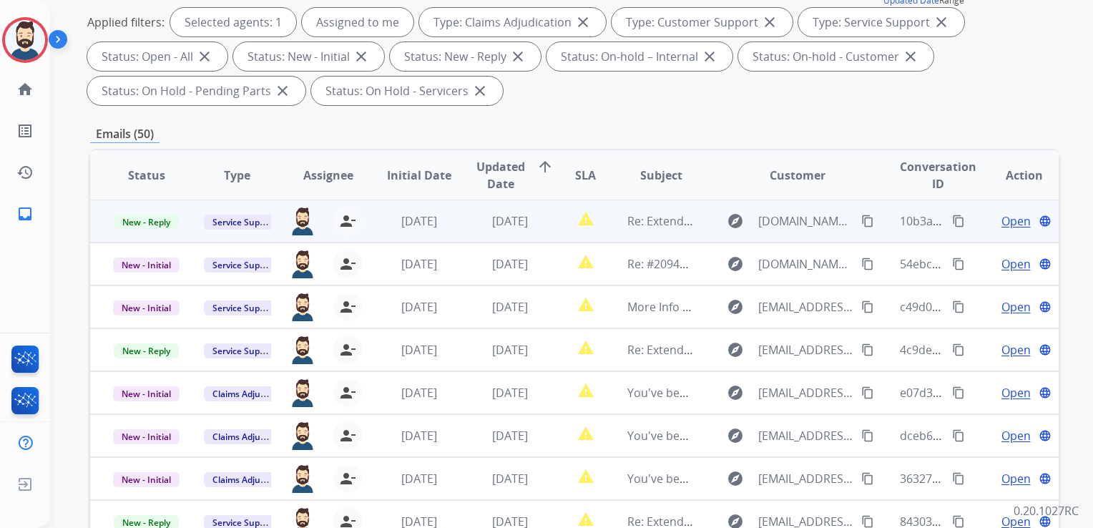
click at [513, 210] on td "[DATE]" at bounding box center [499, 221] width 91 height 43
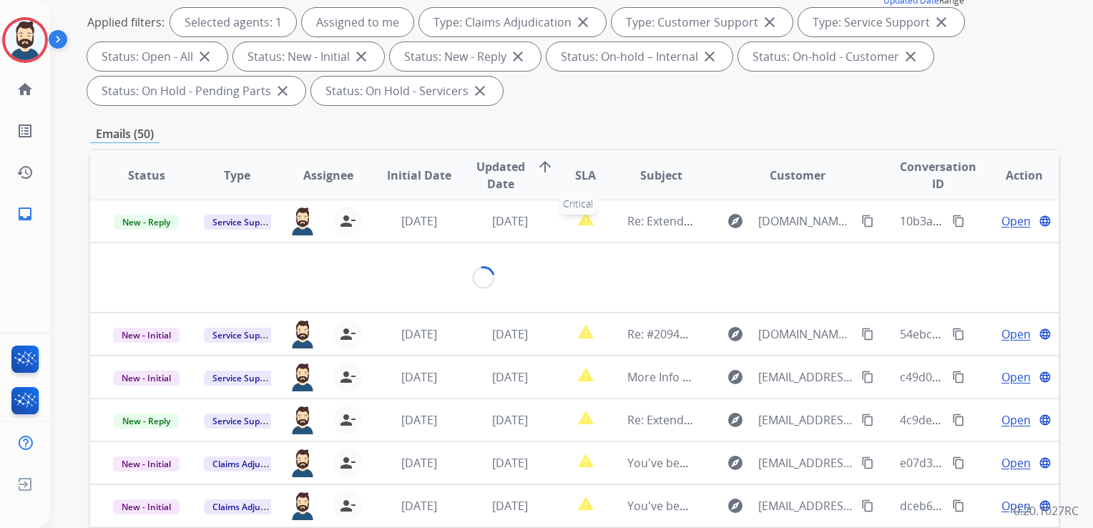
scroll to position [0, 0]
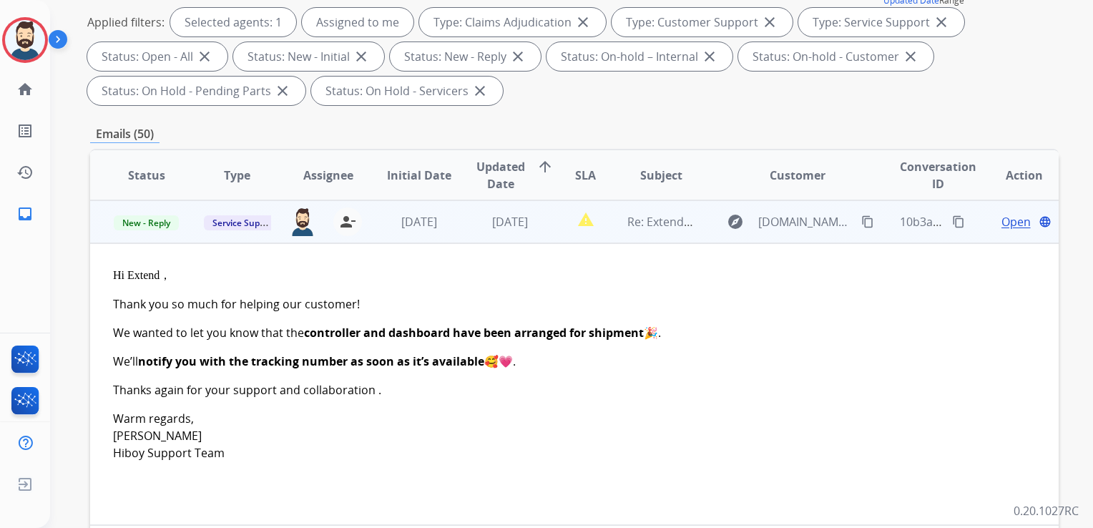
click at [1016, 222] on span "Open" at bounding box center [1016, 221] width 29 height 17
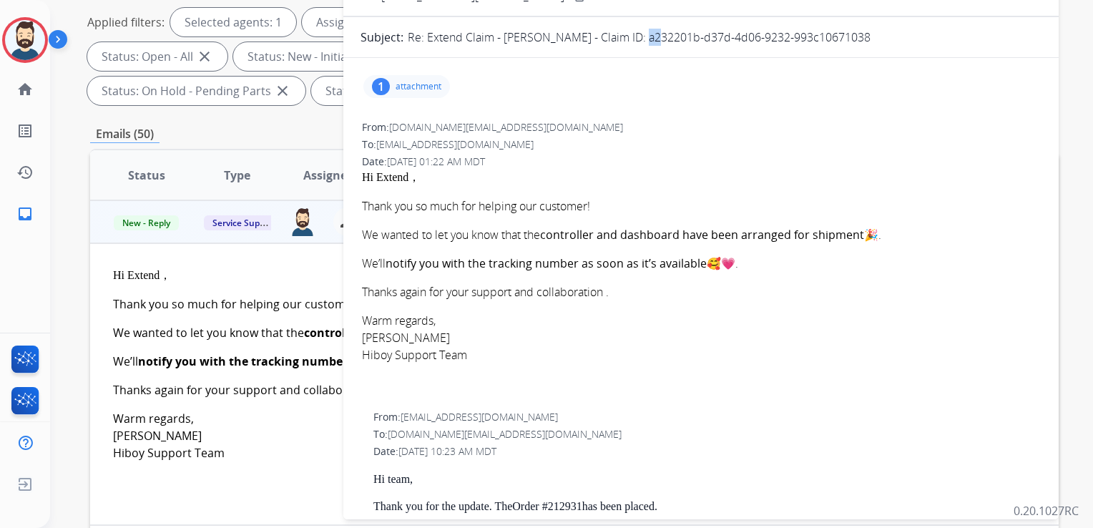
click at [644, 35] on p "Re: Extend Claim - [PERSON_NAME] - Claim ID: a232201b-d37d-4d06-9232-993c106710…" at bounding box center [639, 37] width 463 height 17
drag, startPoint x: 644, startPoint y: 35, endPoint x: 630, endPoint y: 62, distance: 30.1
drag, startPoint x: 641, startPoint y: 38, endPoint x: 864, endPoint y: 37, distance: 222.6
click at [864, 37] on div "Re: Extend Claim - [PERSON_NAME] - Claim ID: a232201b-d37d-4d06-9232-993c106710…" at bounding box center [725, 37] width 634 height 17
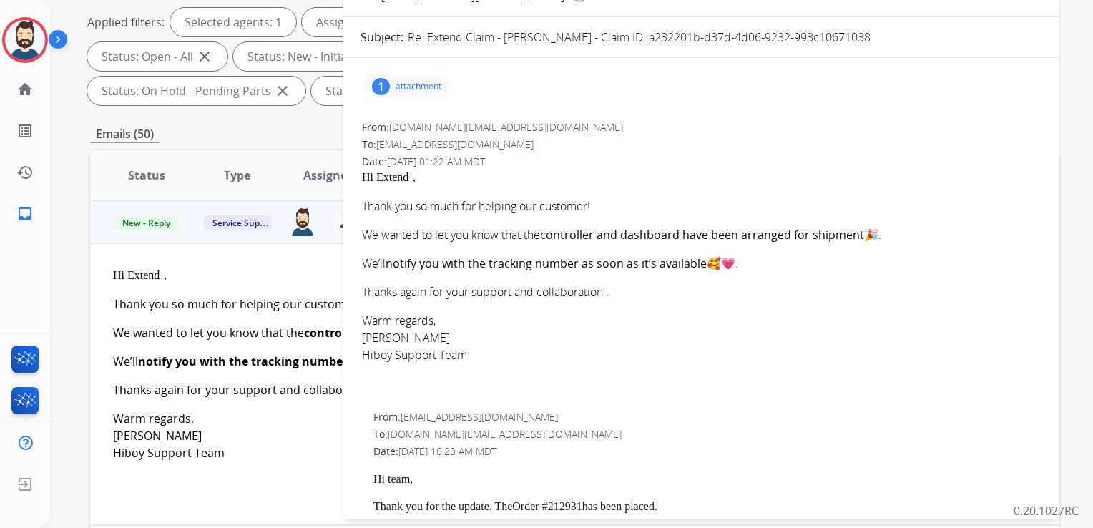
drag, startPoint x: 864, startPoint y: 37, endPoint x: 839, endPoint y: 37, distance: 25.0
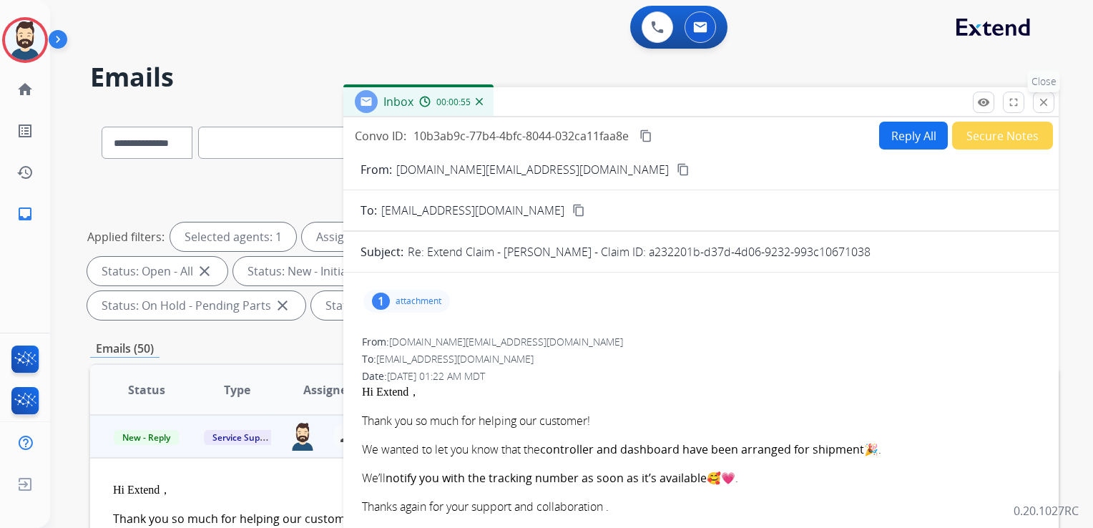
click at [1034, 108] on button "close Close" at bounding box center [1043, 102] width 21 height 21
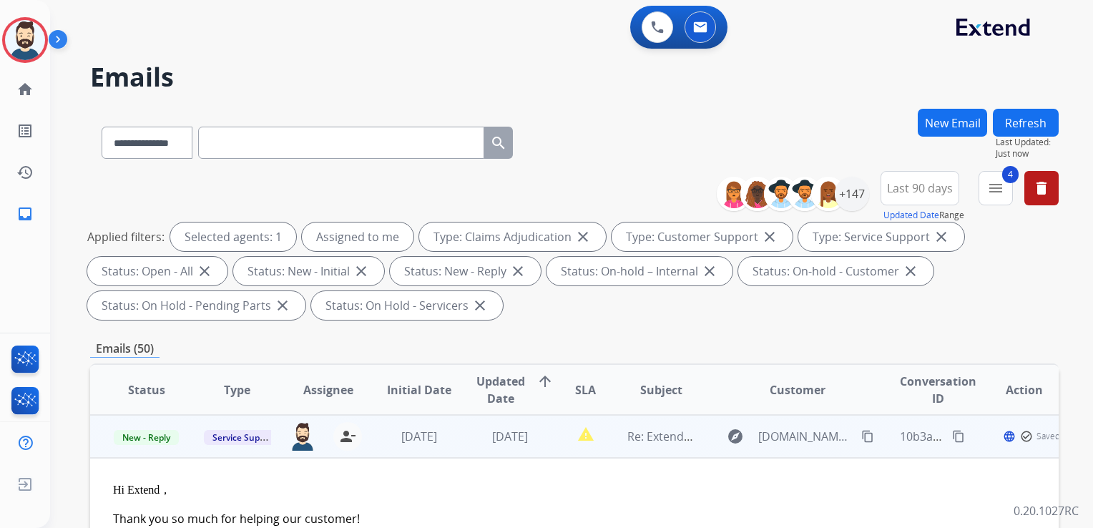
scroll to position [215, 0]
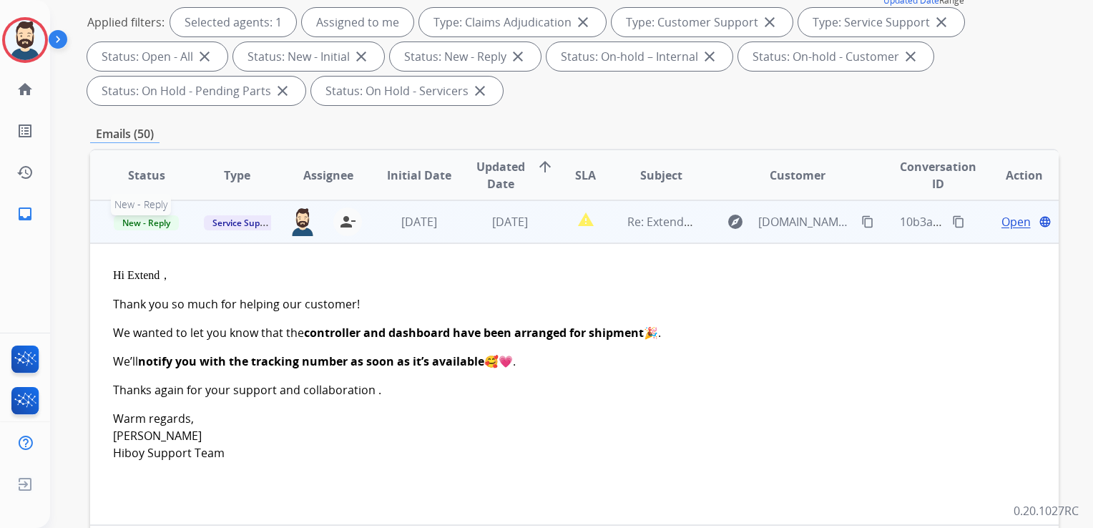
click at [170, 224] on span "New - Reply" at bounding box center [146, 222] width 65 height 15
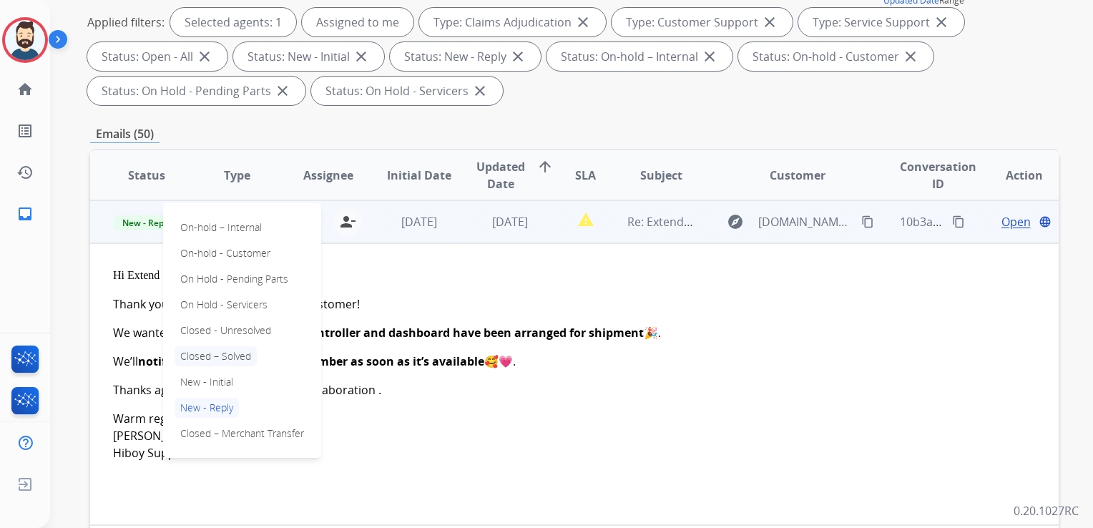
drag, startPoint x: 239, startPoint y: 356, endPoint x: 292, endPoint y: 322, distance: 62.7
click at [239, 355] on p "Closed – Solved" at bounding box center [216, 356] width 82 height 20
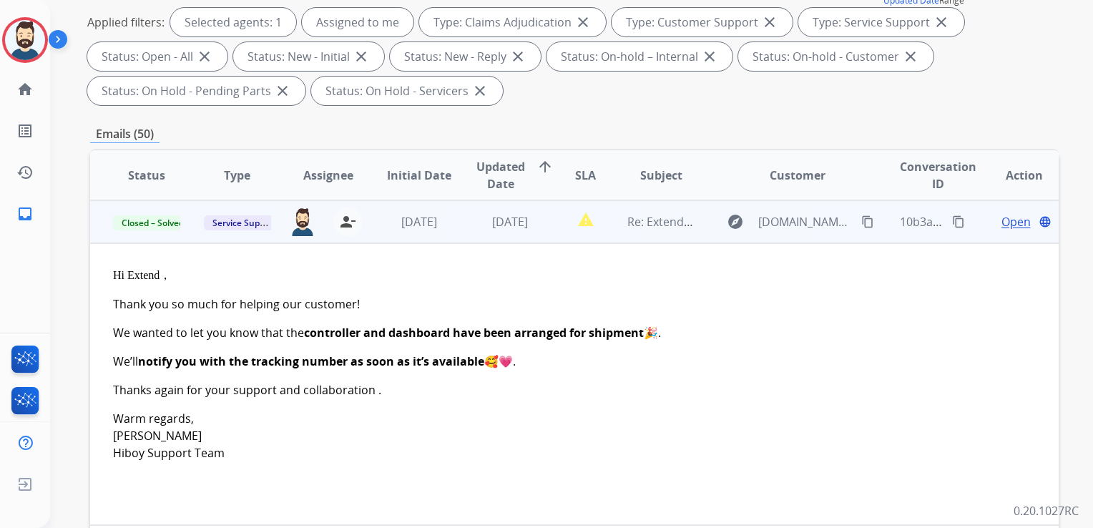
click at [415, 240] on td "[DATE]" at bounding box center [408, 221] width 91 height 43
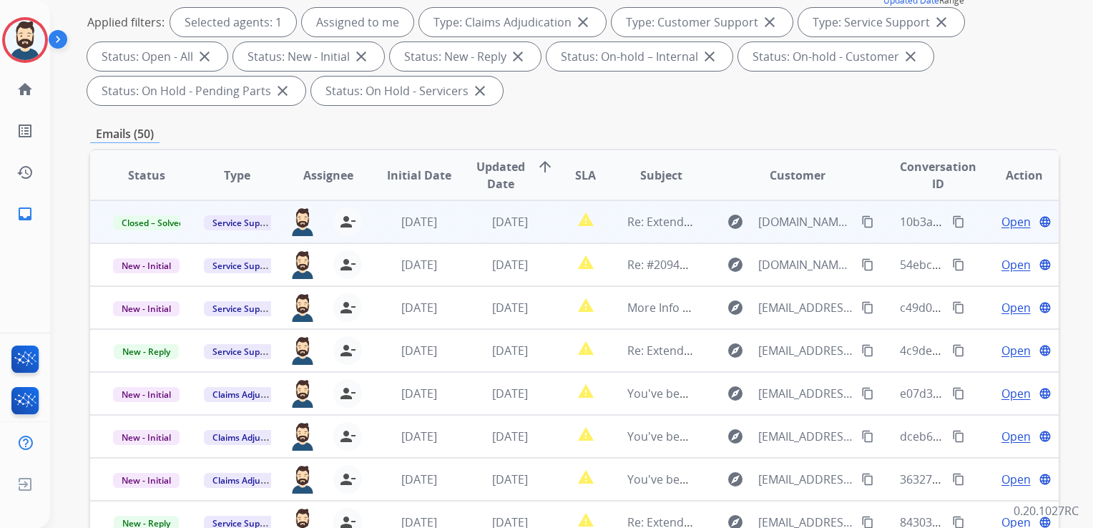
scroll to position [0, 0]
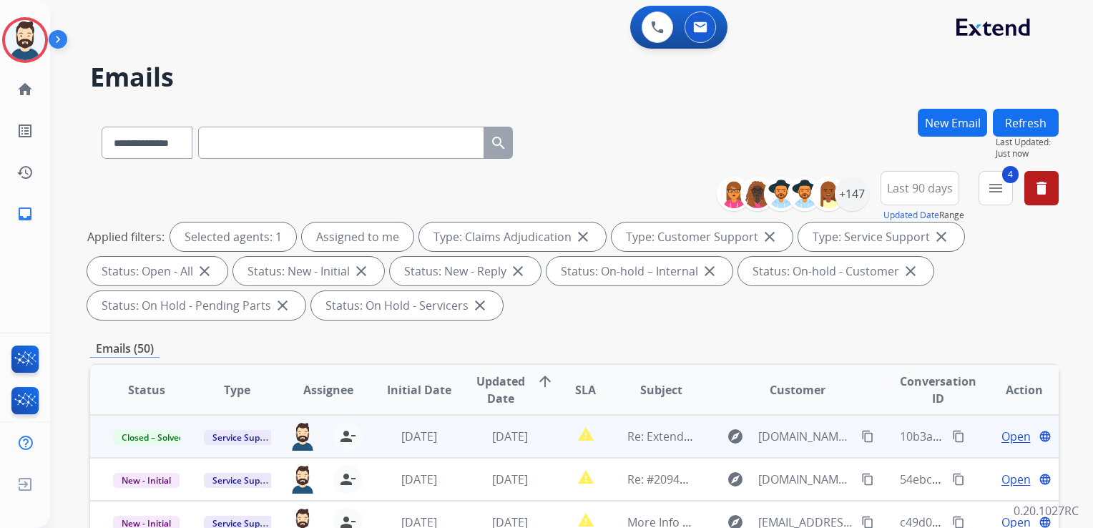
click at [1023, 124] on button "Refresh" at bounding box center [1026, 123] width 66 height 28
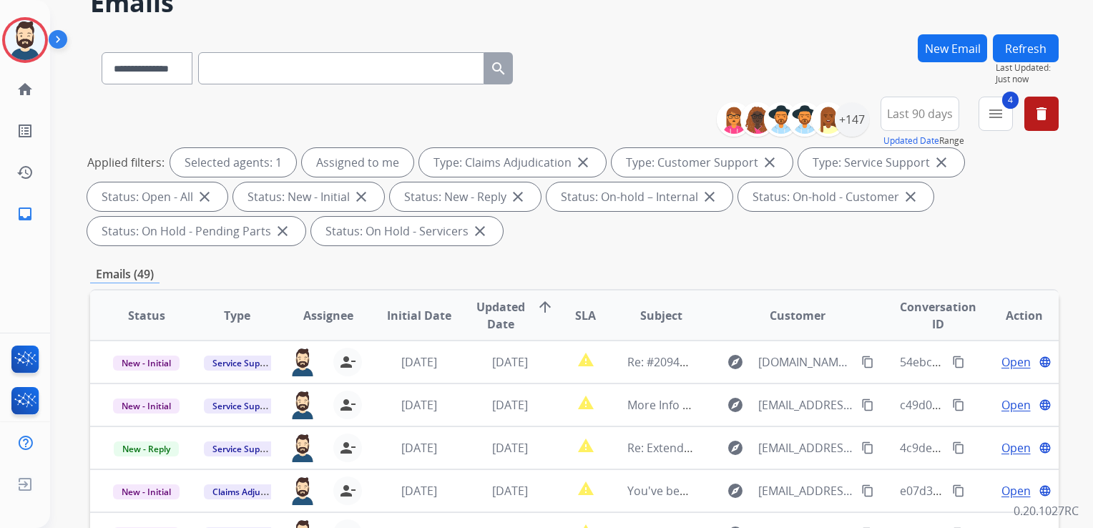
scroll to position [215, 0]
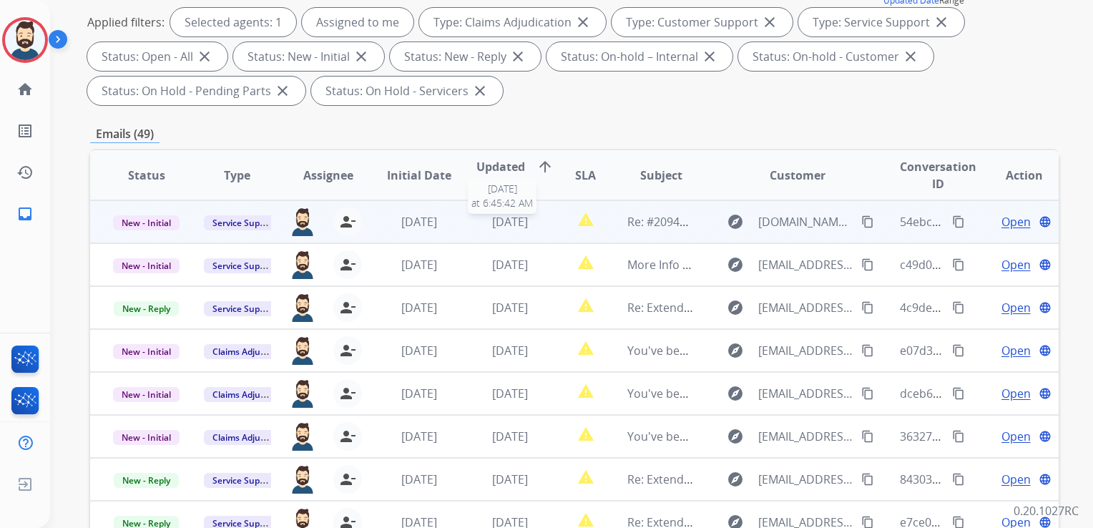
click at [522, 225] on span "[DATE]" at bounding box center [510, 222] width 36 height 16
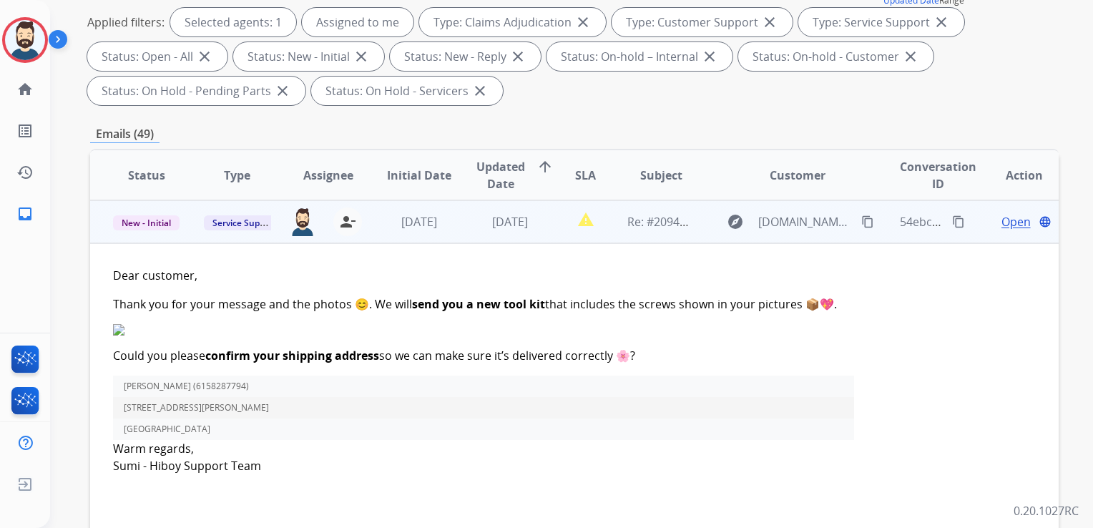
click at [1003, 223] on span "Open" at bounding box center [1016, 221] width 29 height 17
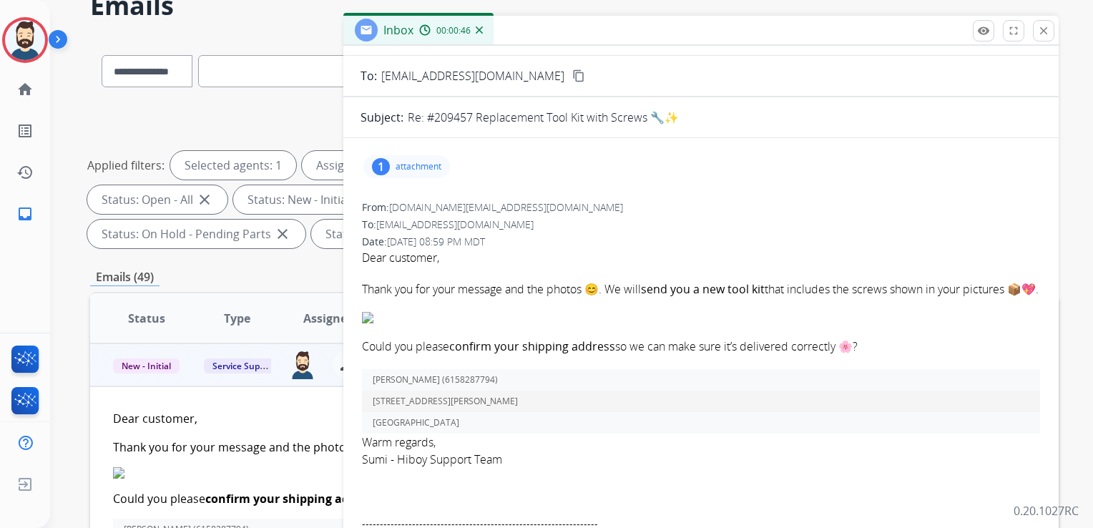
scroll to position [0, 0]
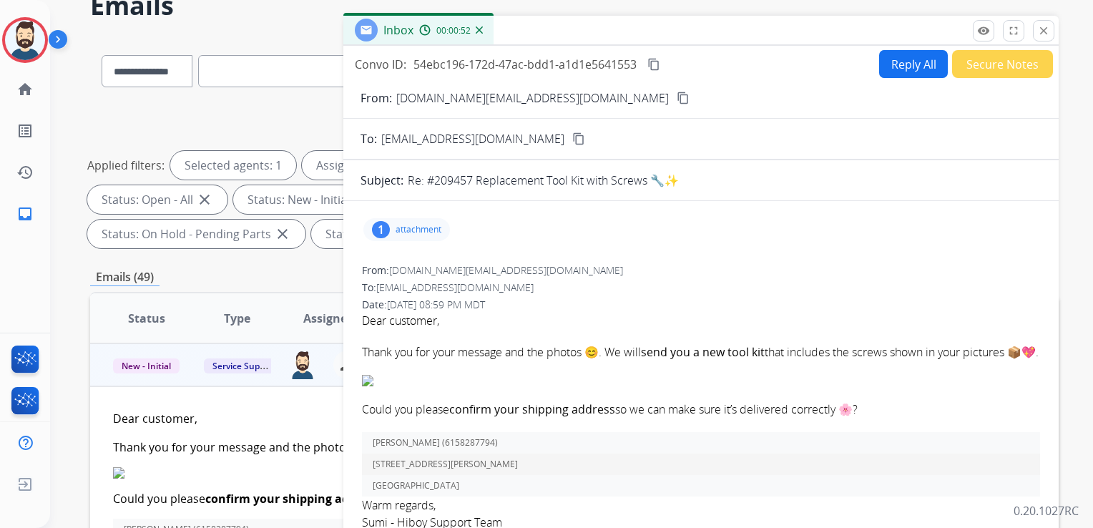
click at [895, 67] on button "Reply All" at bounding box center [913, 64] width 69 height 28
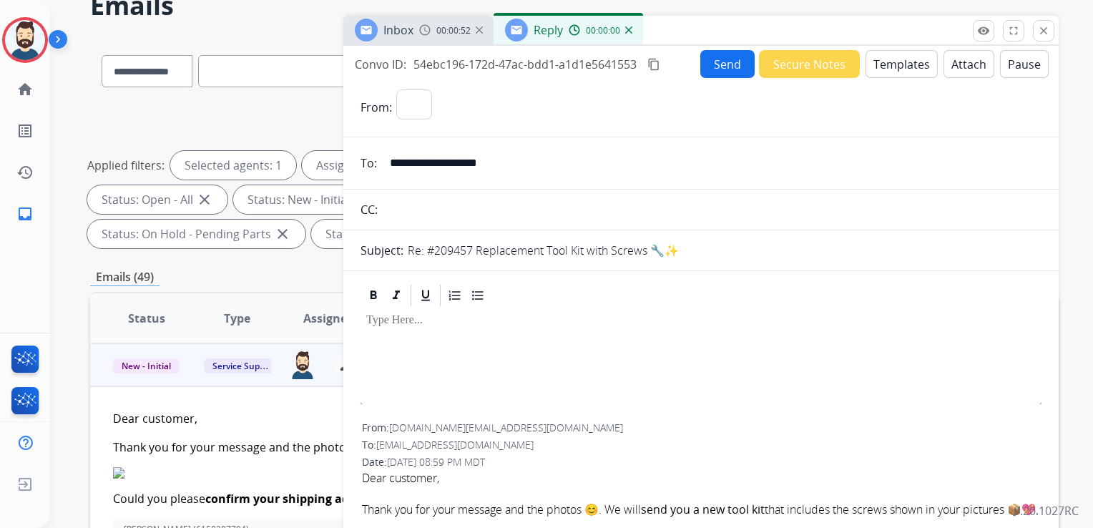
click at [896, 67] on button "Templates" at bounding box center [902, 64] width 72 height 28
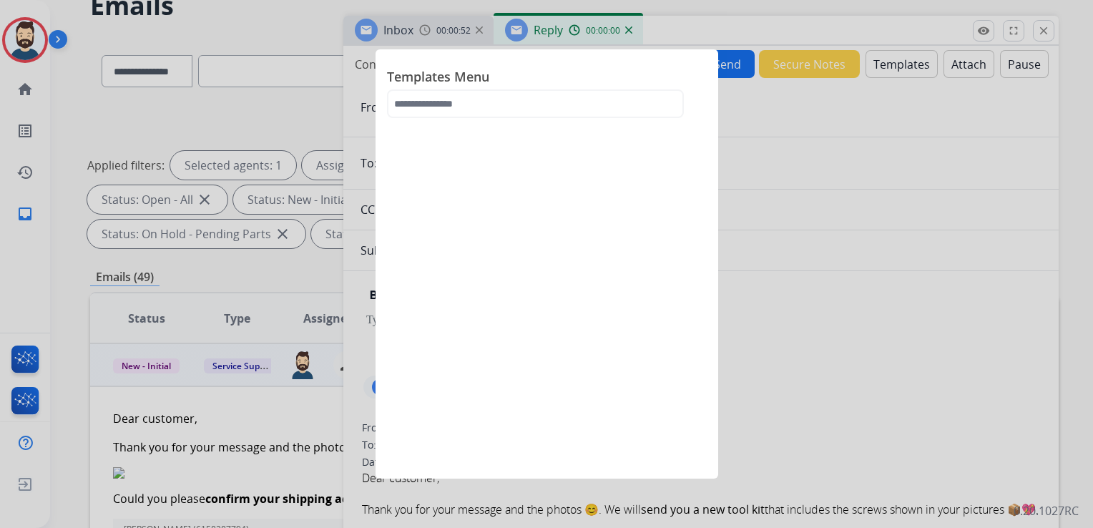
select select "**********"
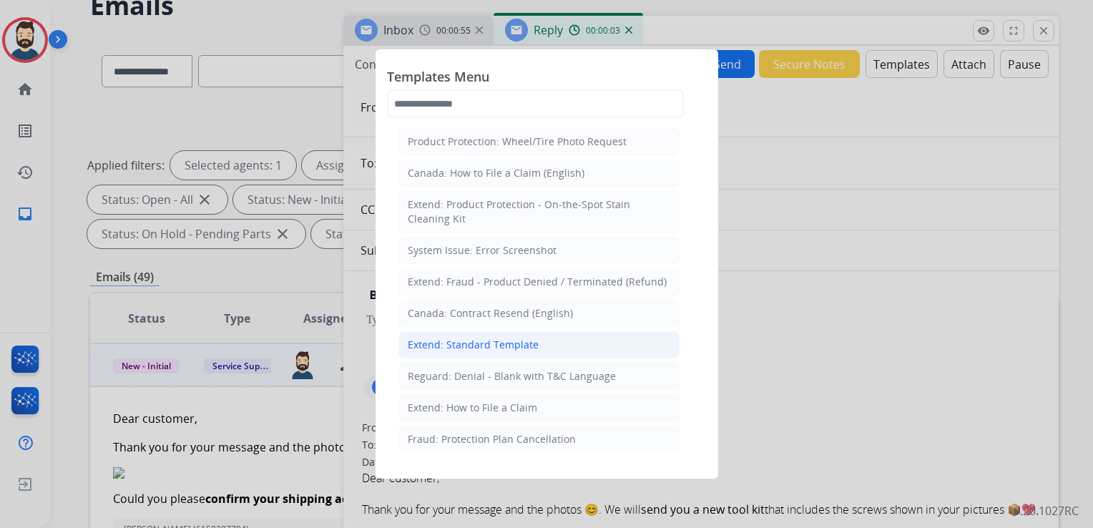
click at [482, 343] on div "Extend: Standard Template" at bounding box center [473, 345] width 131 height 14
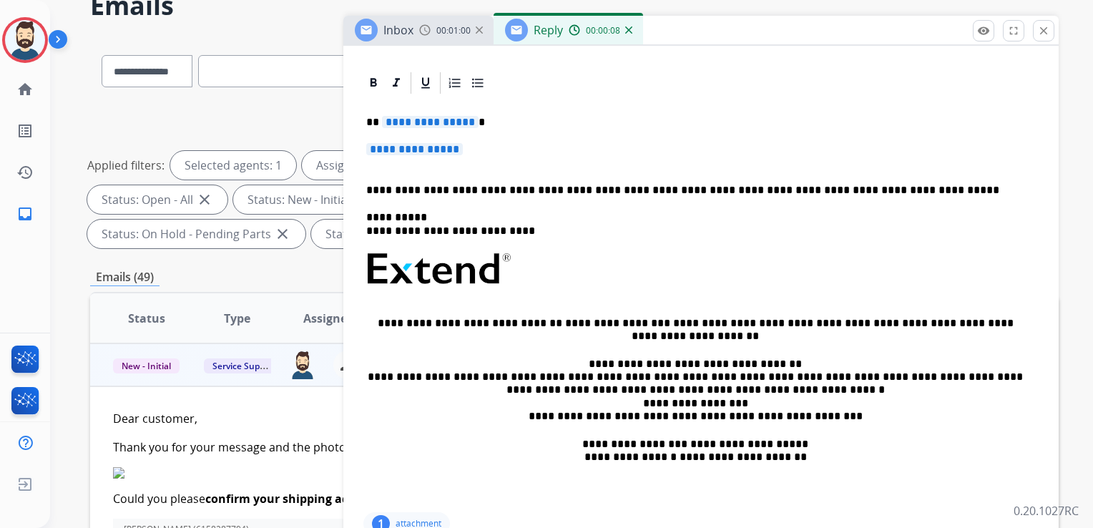
scroll to position [215, 0]
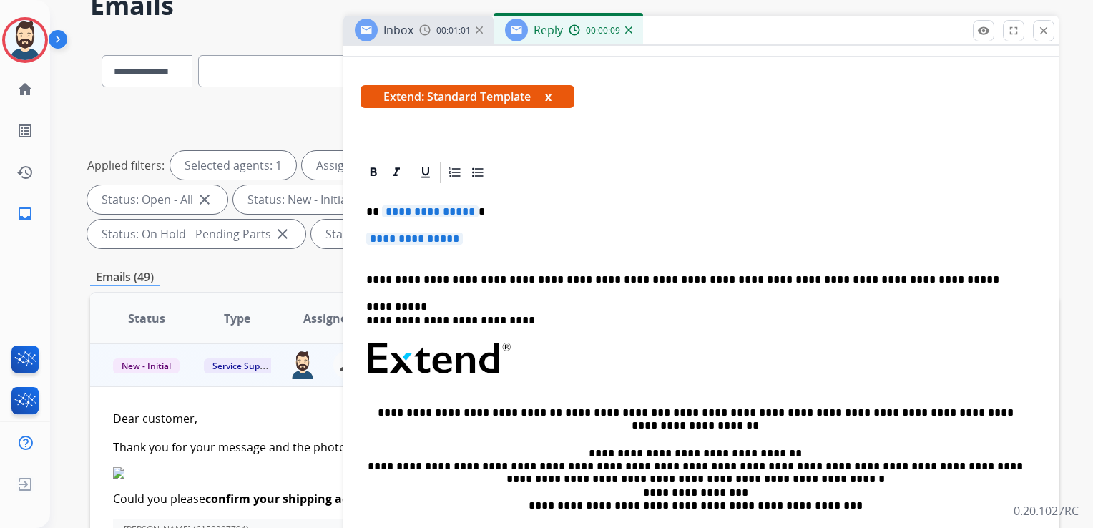
click at [502, 208] on p "**********" at bounding box center [695, 211] width 658 height 13
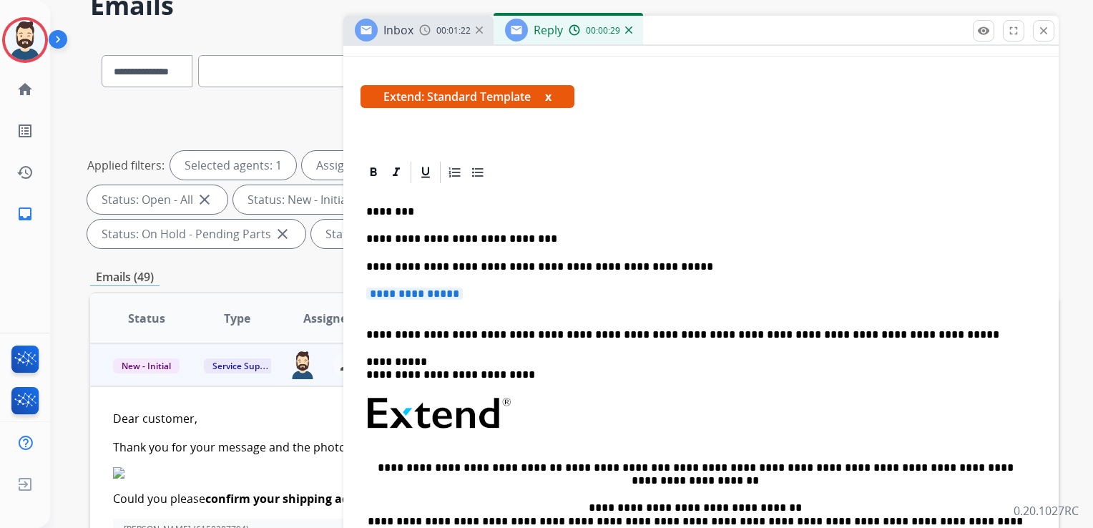
click at [503, 295] on p "**********" at bounding box center [701, 301] width 670 height 26
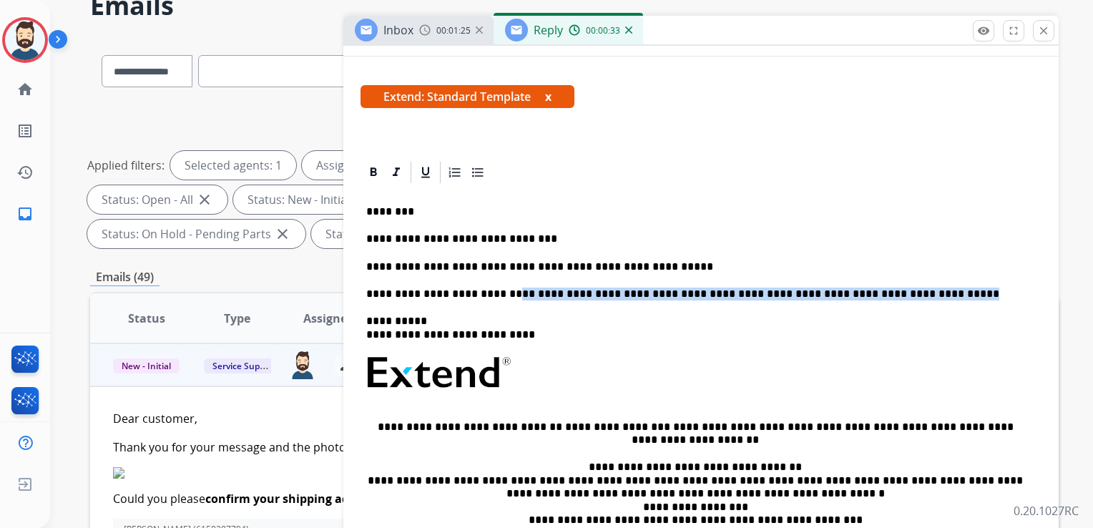
drag, startPoint x: 496, startPoint y: 291, endPoint x: 902, endPoint y: 295, distance: 405.8
click at [902, 295] on p "**********" at bounding box center [695, 294] width 658 height 13
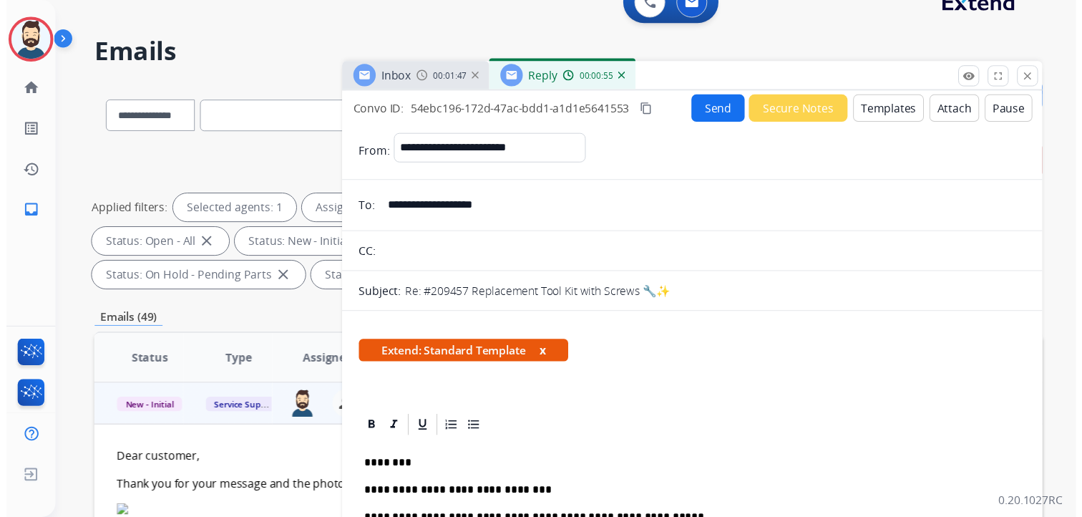
scroll to position [0, 0]
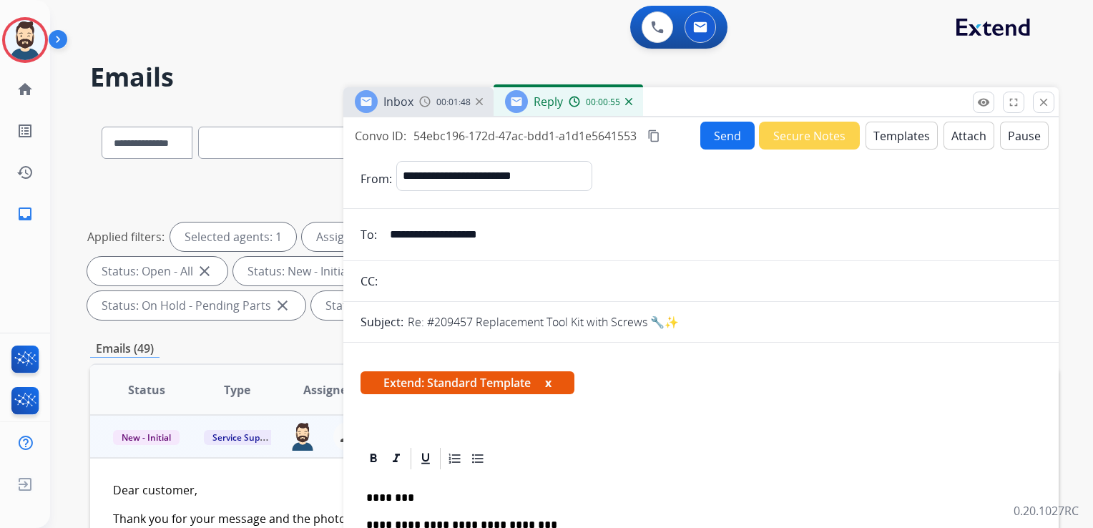
click at [724, 137] on button "Send" at bounding box center [728, 136] width 54 height 28
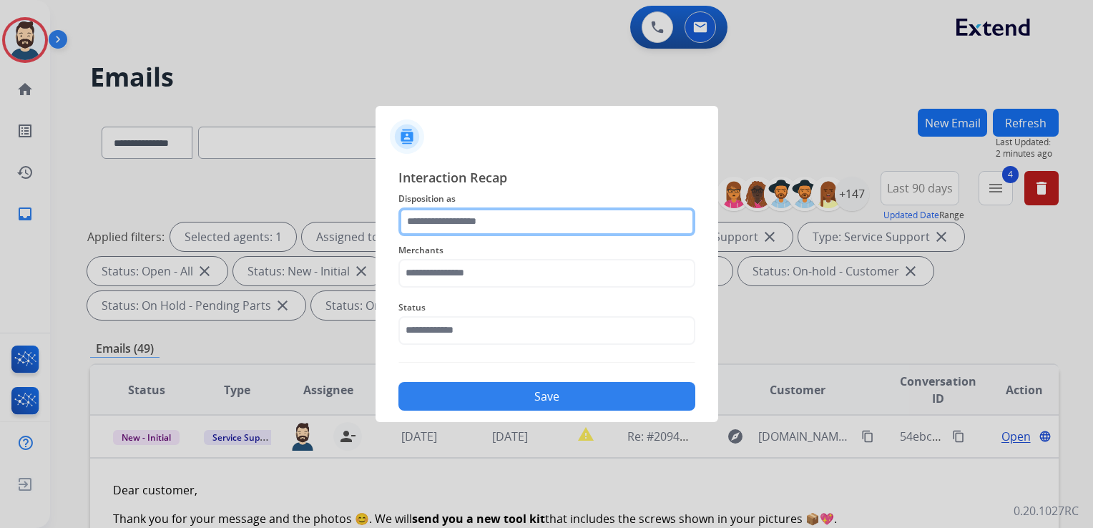
click at [447, 222] on input "text" at bounding box center [547, 222] width 297 height 29
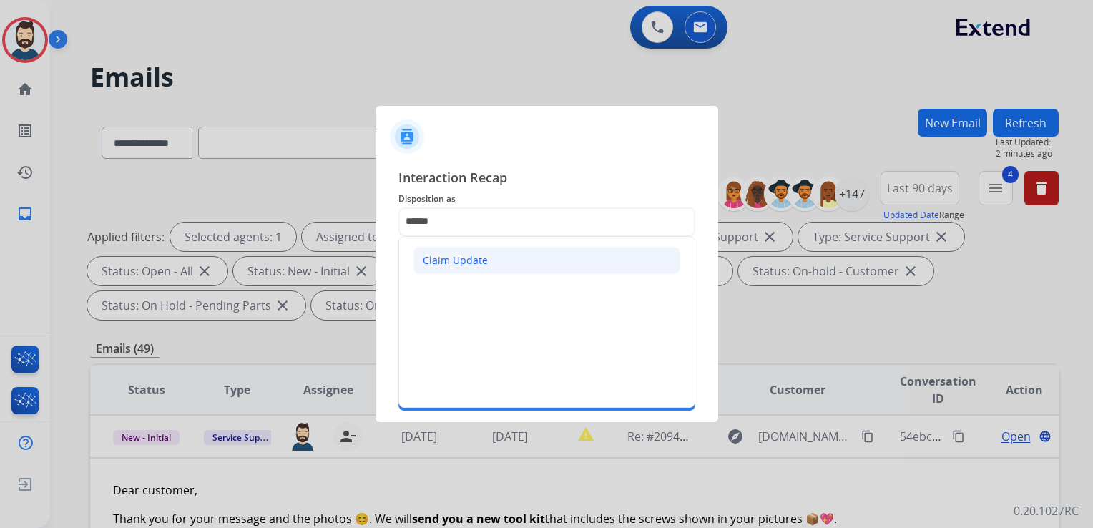
click at [484, 267] on div "Claim Update" at bounding box center [455, 260] width 65 height 14
type input "**********"
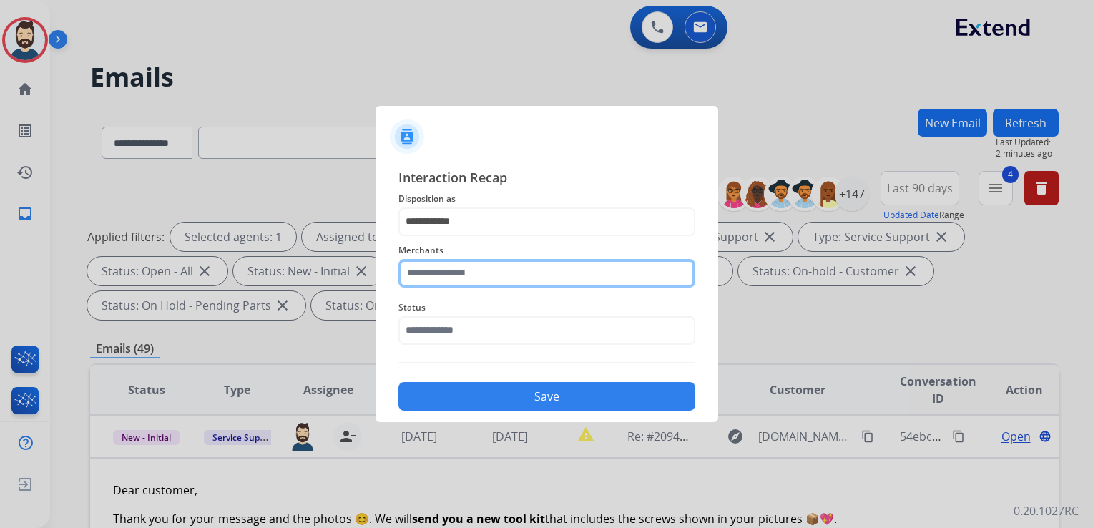
click at [480, 270] on input "text" at bounding box center [547, 273] width 297 height 29
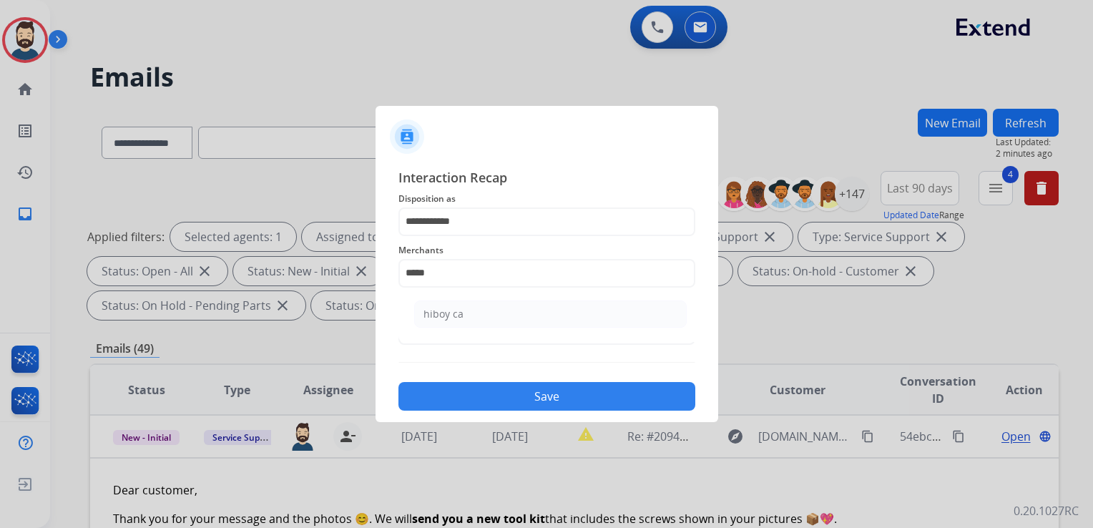
drag, startPoint x: 457, startPoint y: 322, endPoint x: 453, endPoint y: 333, distance: 12.2
click at [456, 323] on li "hiboy ca" at bounding box center [550, 314] width 273 height 27
type input "********"
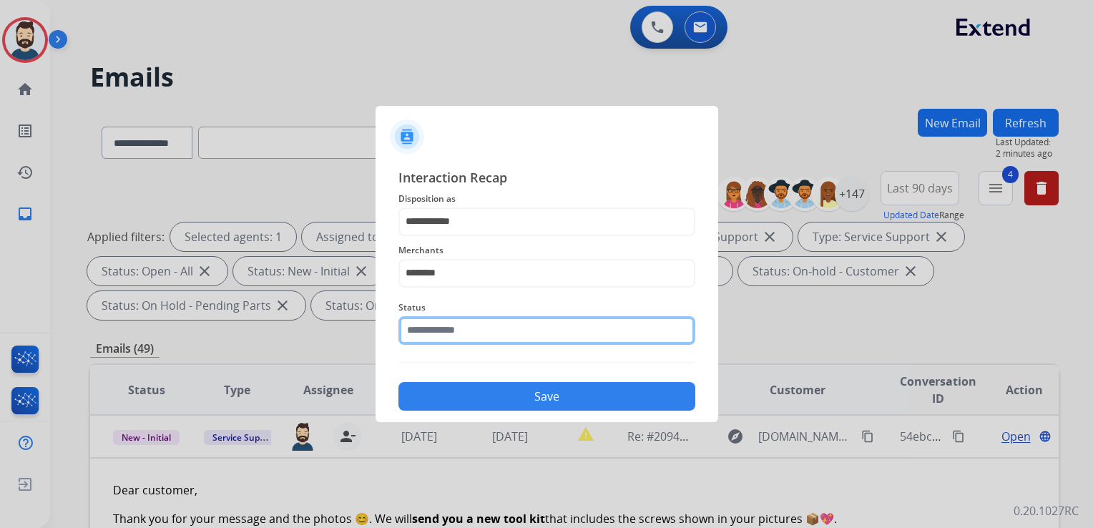
click at [453, 335] on input "text" at bounding box center [547, 330] width 297 height 29
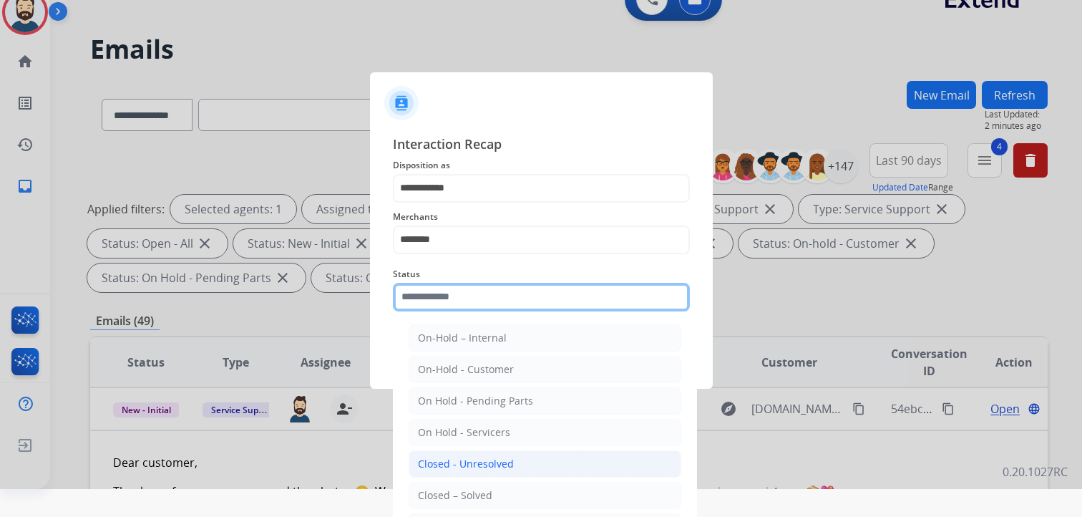
scroll to position [42, 0]
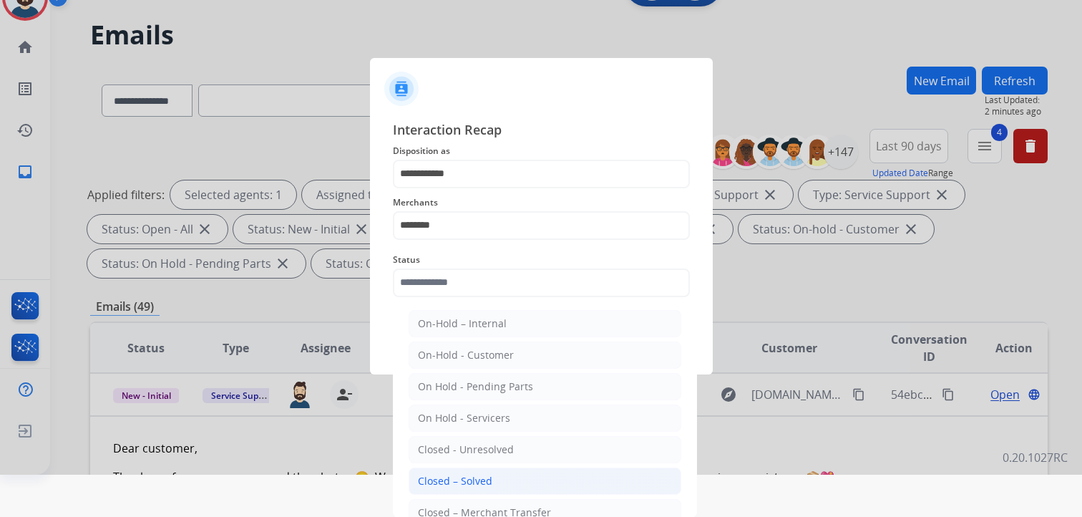
click at [464, 469] on li "Closed – Solved" at bounding box center [545, 480] width 273 height 27
type input "**********"
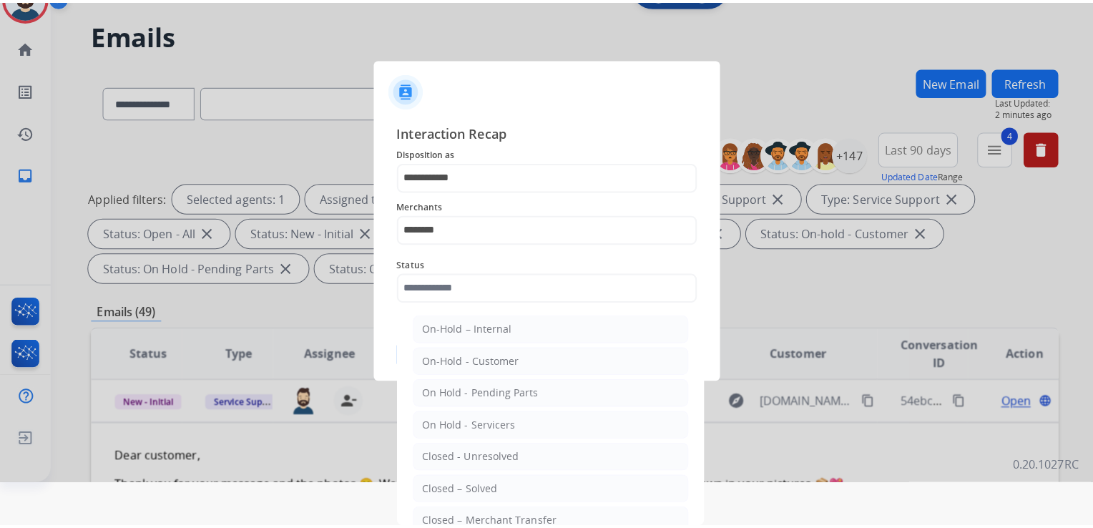
scroll to position [0, 0]
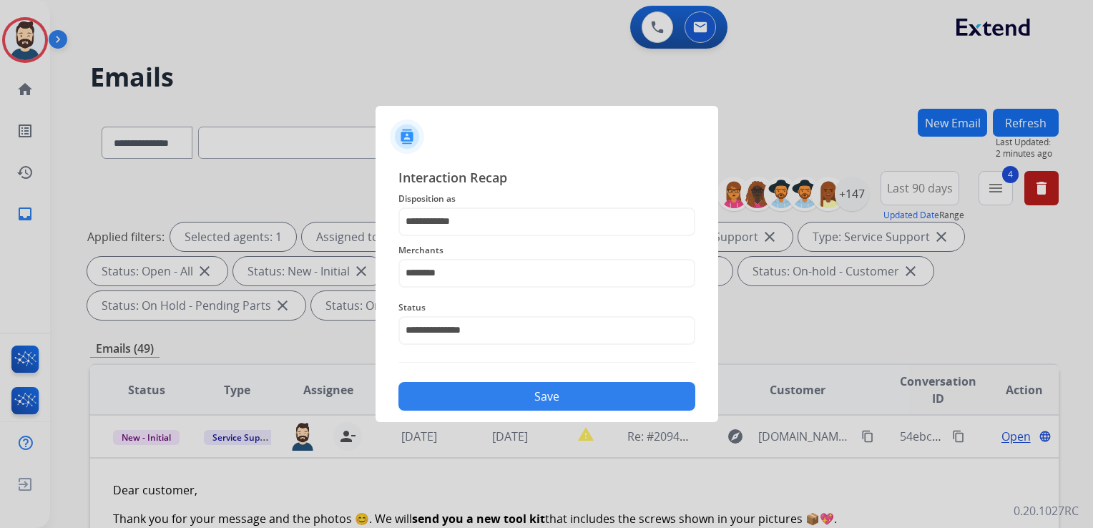
click at [507, 391] on button "Save" at bounding box center [547, 396] width 297 height 29
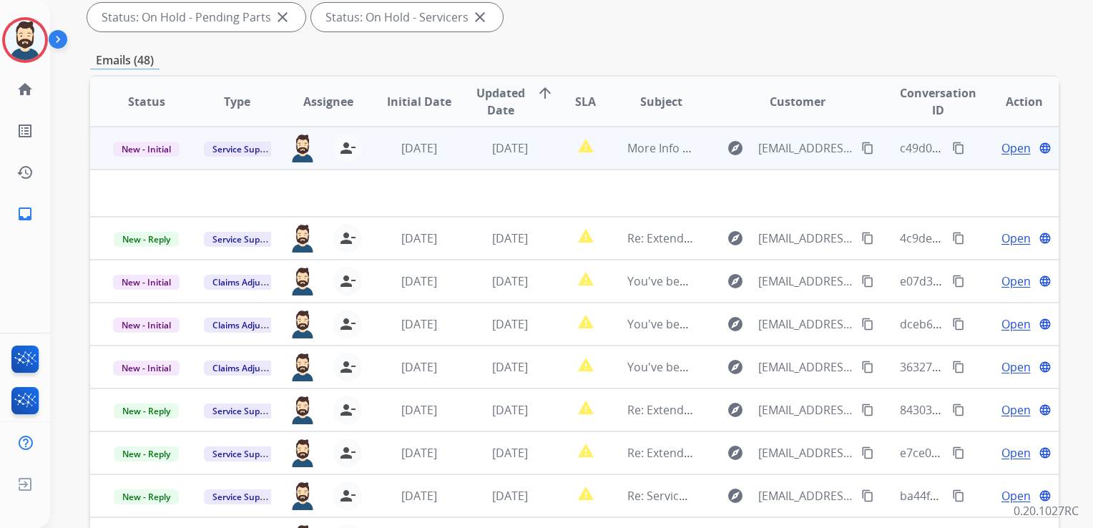
scroll to position [215, 0]
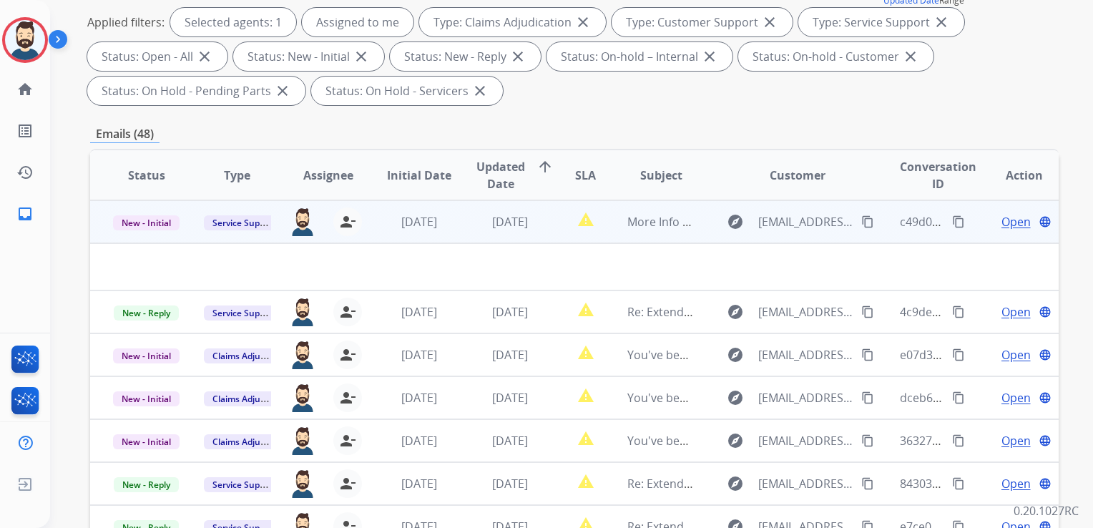
click at [530, 239] on td "[DATE]" at bounding box center [499, 221] width 91 height 43
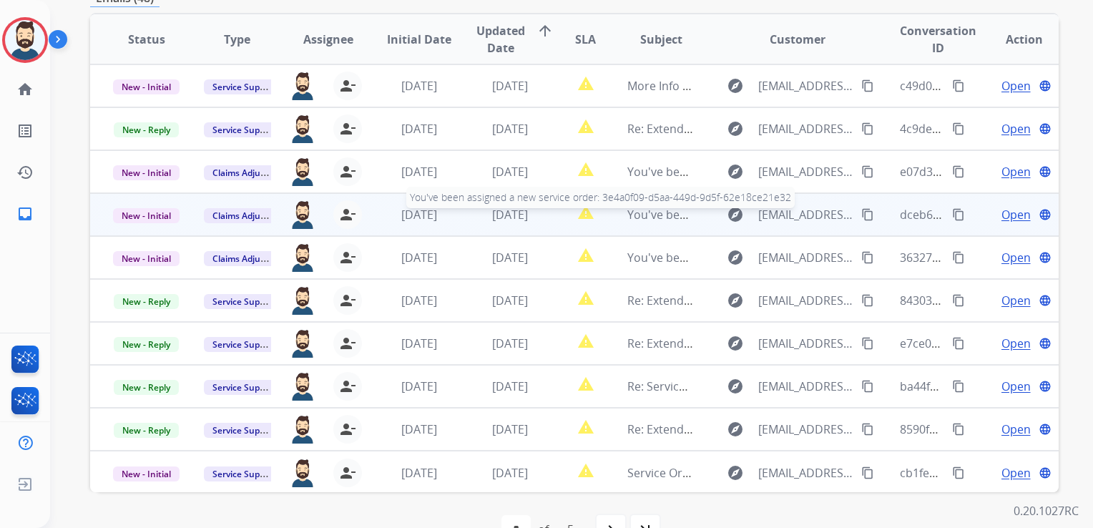
scroll to position [317, 0]
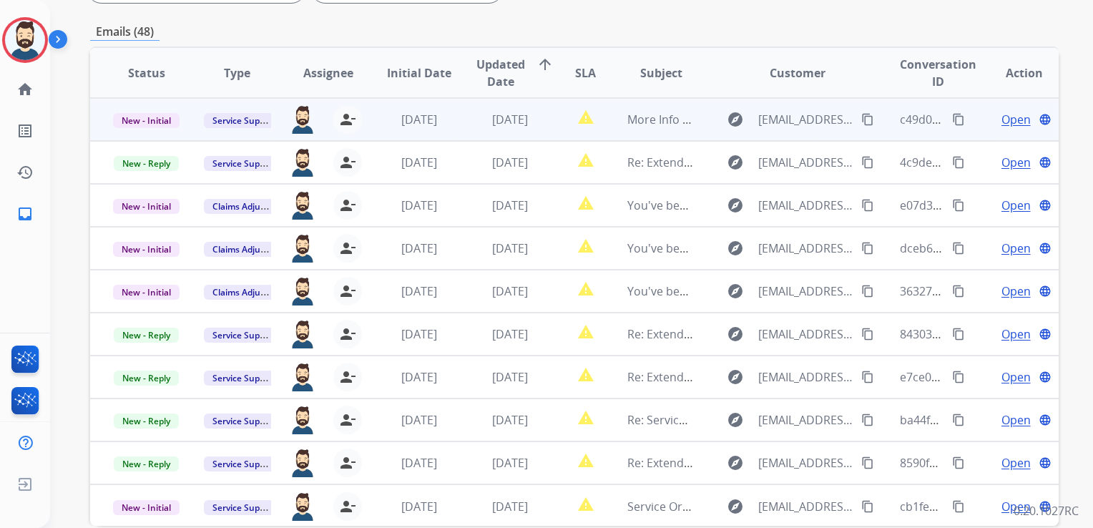
click at [510, 130] on td "[DATE]" at bounding box center [499, 119] width 91 height 43
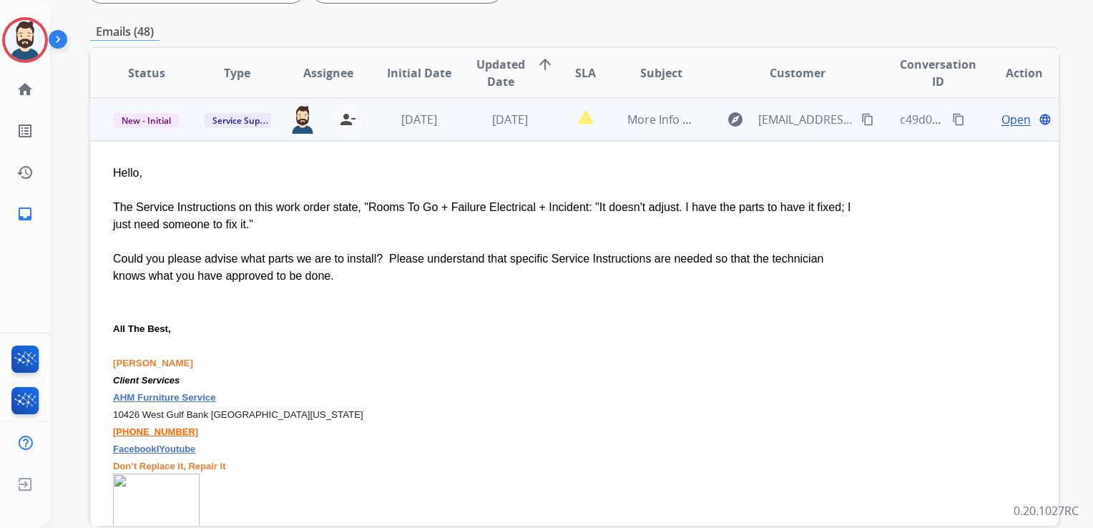
click at [1002, 122] on span "Open" at bounding box center [1016, 119] width 29 height 17
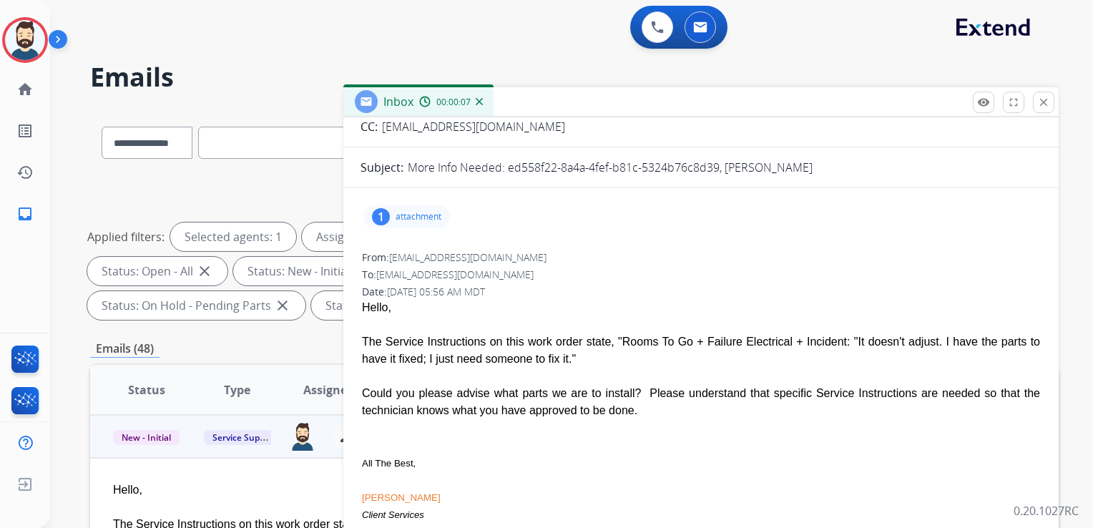
scroll to position [125, 0]
drag, startPoint x: 507, startPoint y: 167, endPoint x: 716, endPoint y: 168, distance: 208.3
click at [716, 168] on p "More Info Needed: ed558f22-8a4a-4fef-b81c-5324b76c8d39, [PERSON_NAME]" at bounding box center [610, 166] width 405 height 17
drag, startPoint x: 716, startPoint y: 168, endPoint x: 701, endPoint y: 169, distance: 15.0
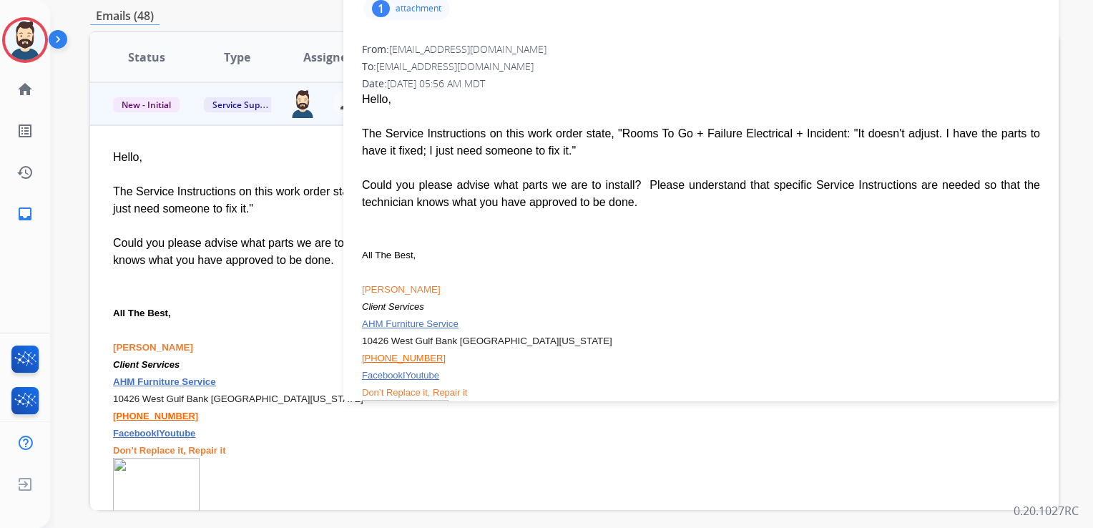
scroll to position [245, 0]
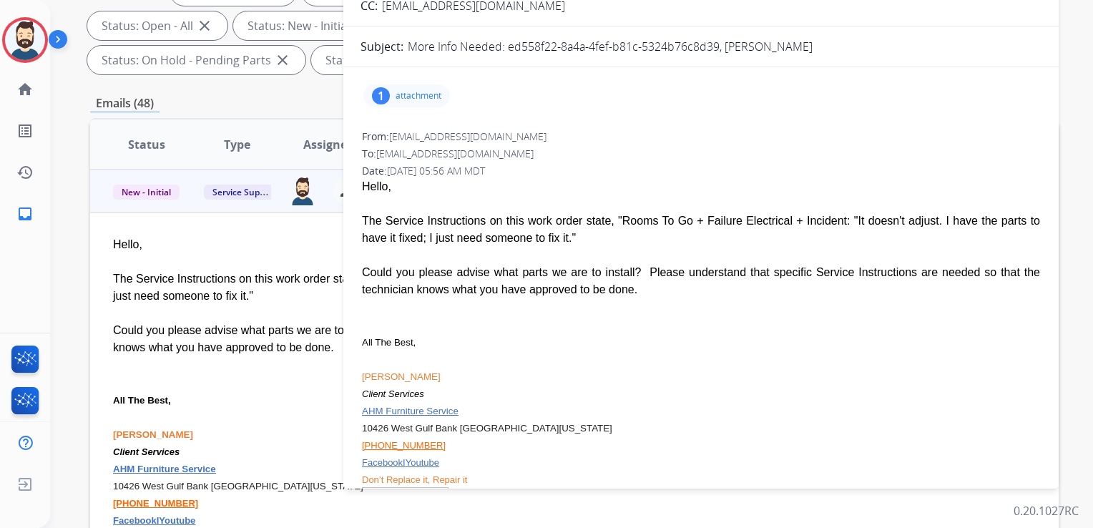
click at [408, 98] on p "attachment" at bounding box center [419, 95] width 46 height 11
click at [419, 91] on p "attachment" at bounding box center [419, 95] width 46 height 11
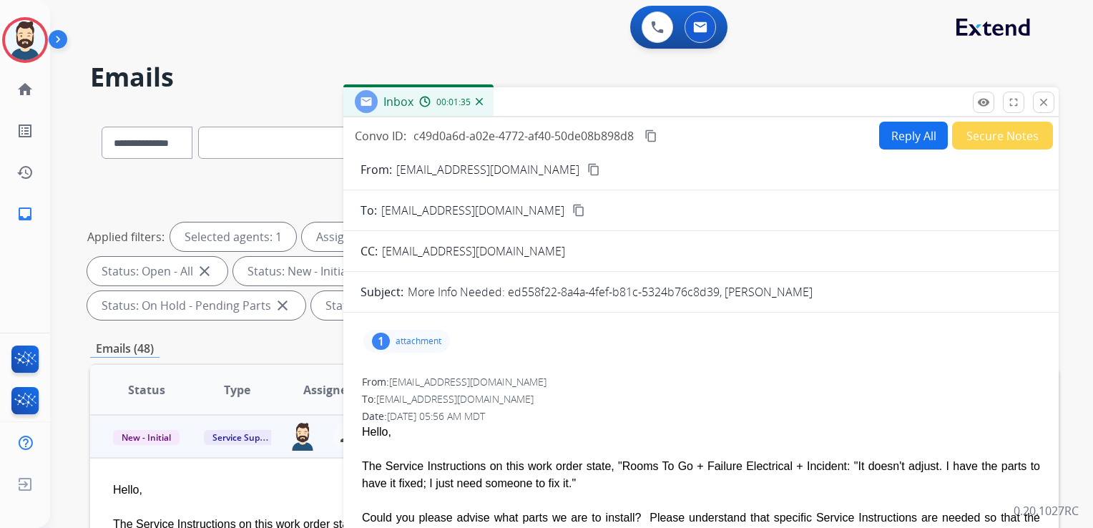
click at [893, 142] on button "Reply All" at bounding box center [913, 136] width 69 height 28
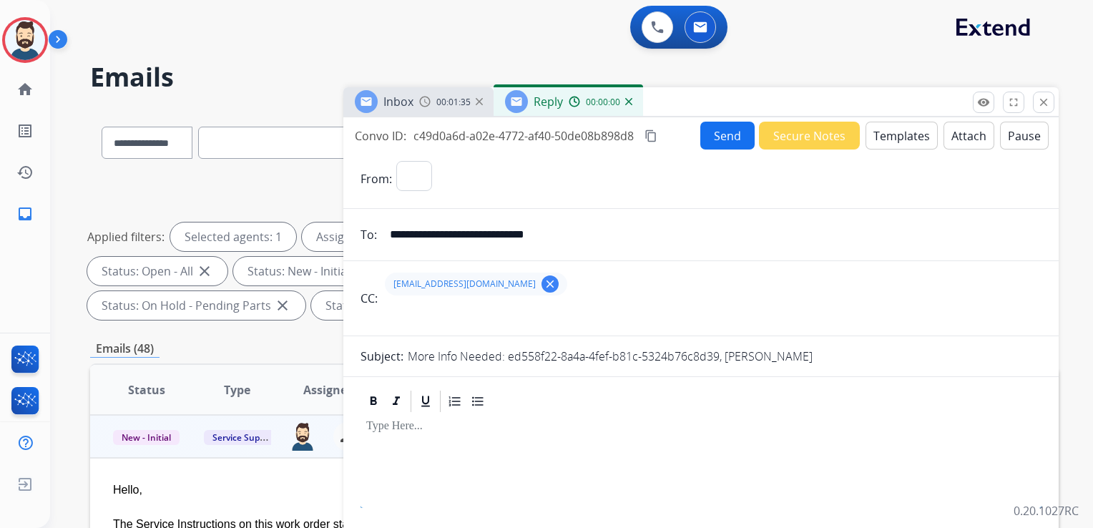
click at [899, 138] on button "Templates" at bounding box center [902, 136] width 72 height 28
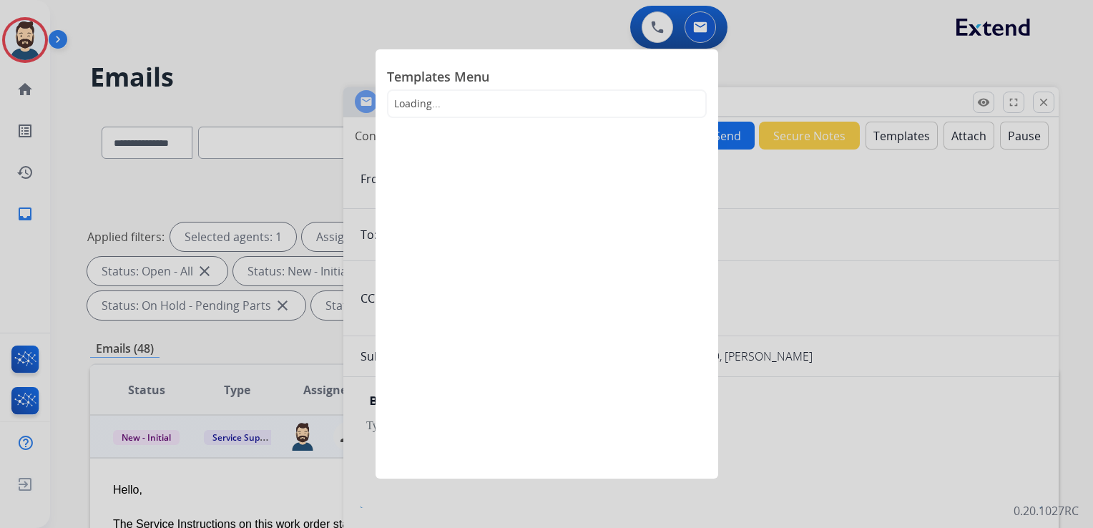
select select "**********"
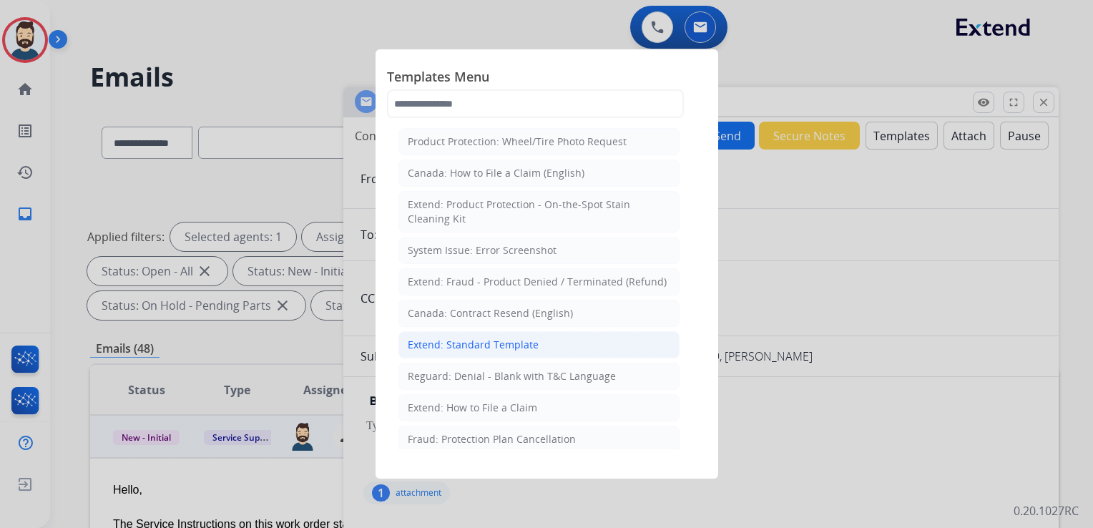
click at [510, 341] on div "Extend: Standard Template" at bounding box center [473, 345] width 131 height 14
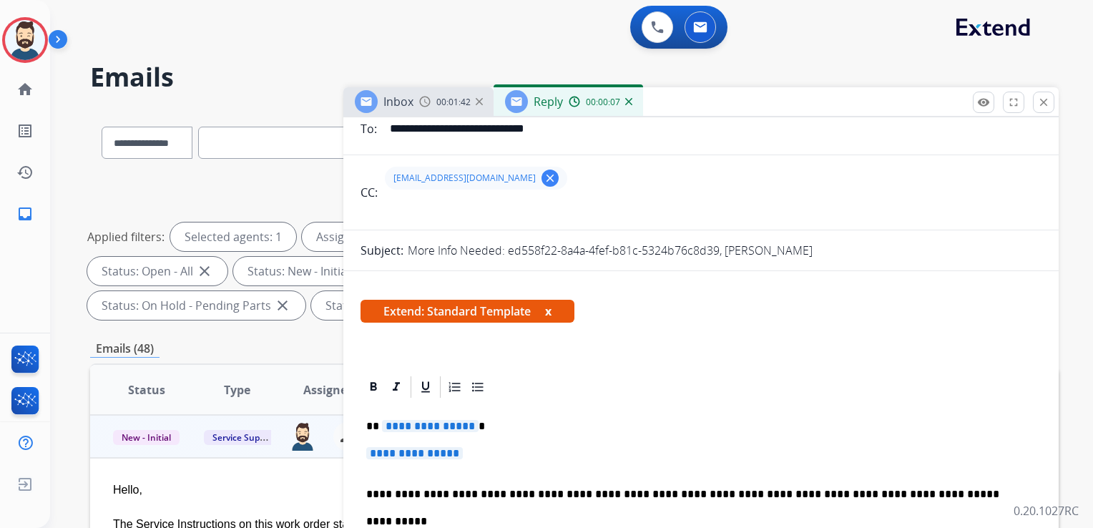
scroll to position [286, 0]
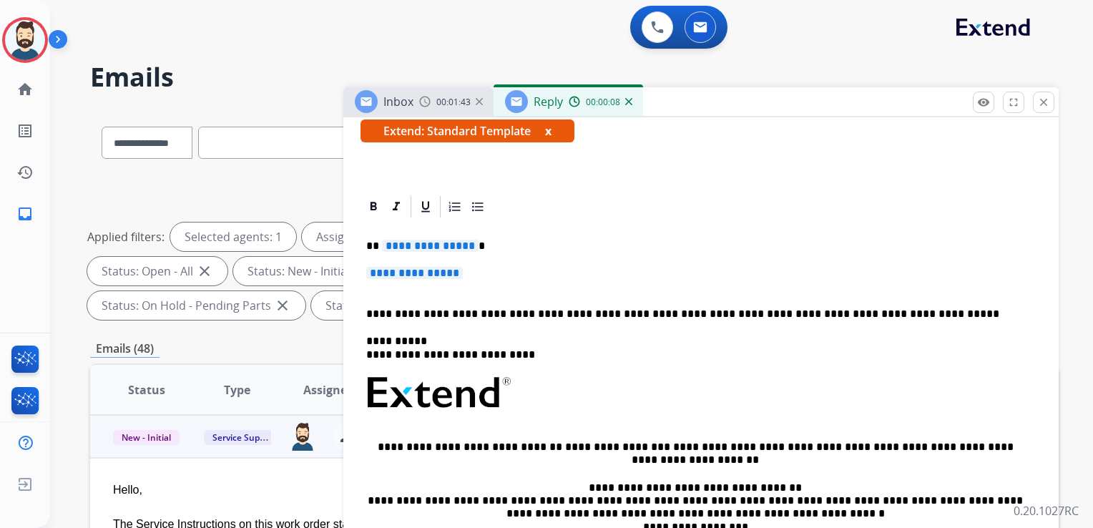
click at [483, 245] on p "**********" at bounding box center [695, 246] width 658 height 13
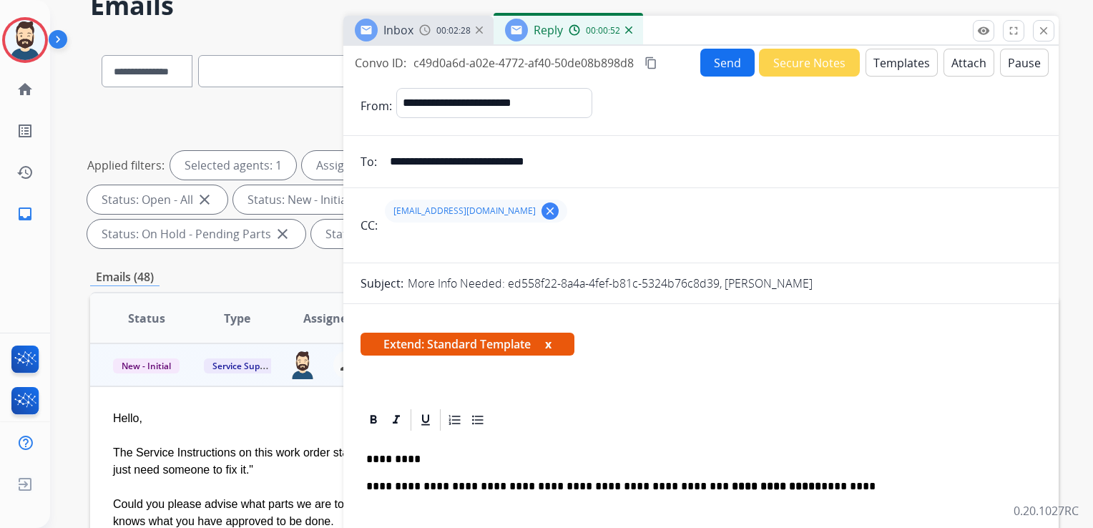
scroll to position [0, 0]
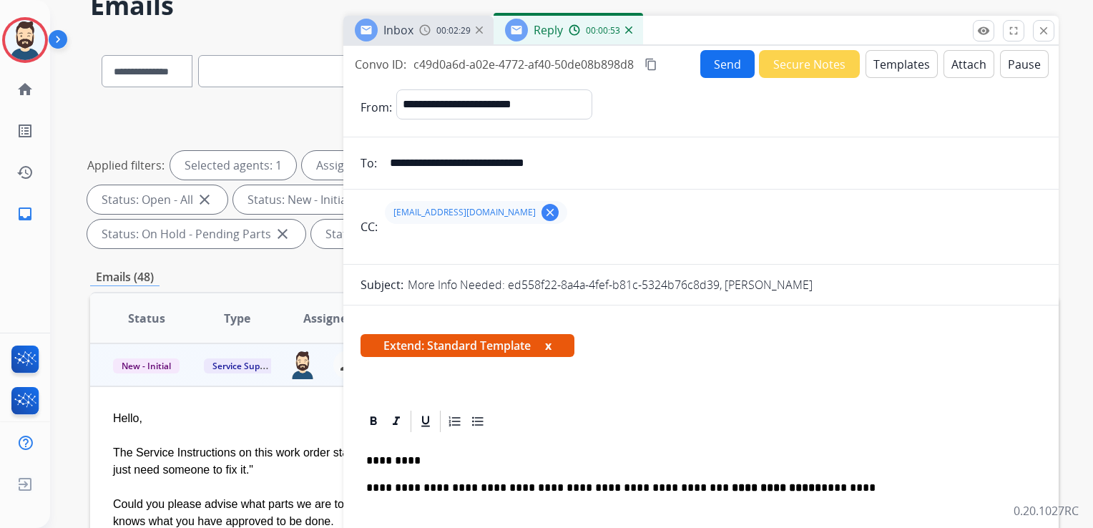
click at [956, 67] on button "Attach" at bounding box center [969, 64] width 51 height 28
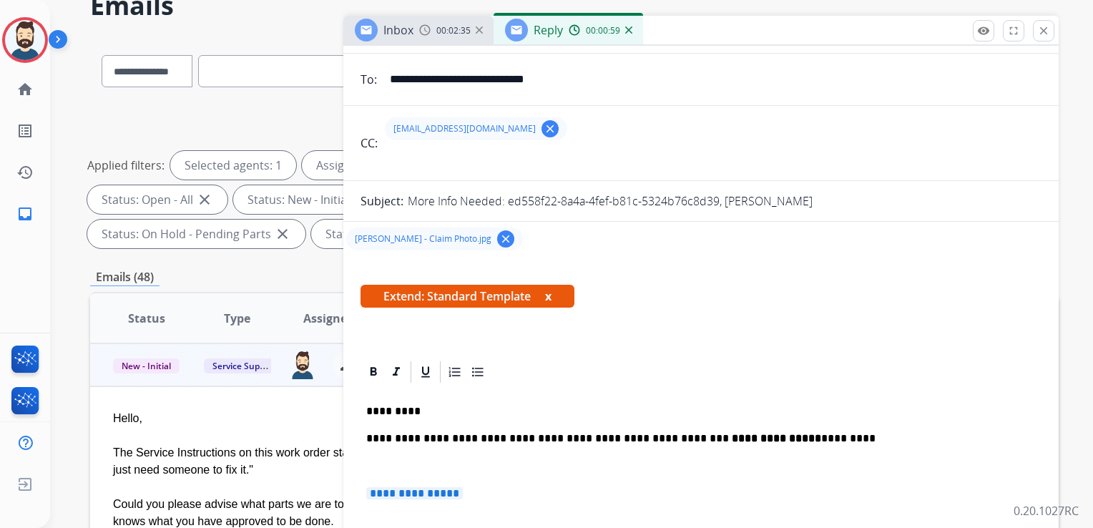
scroll to position [215, 0]
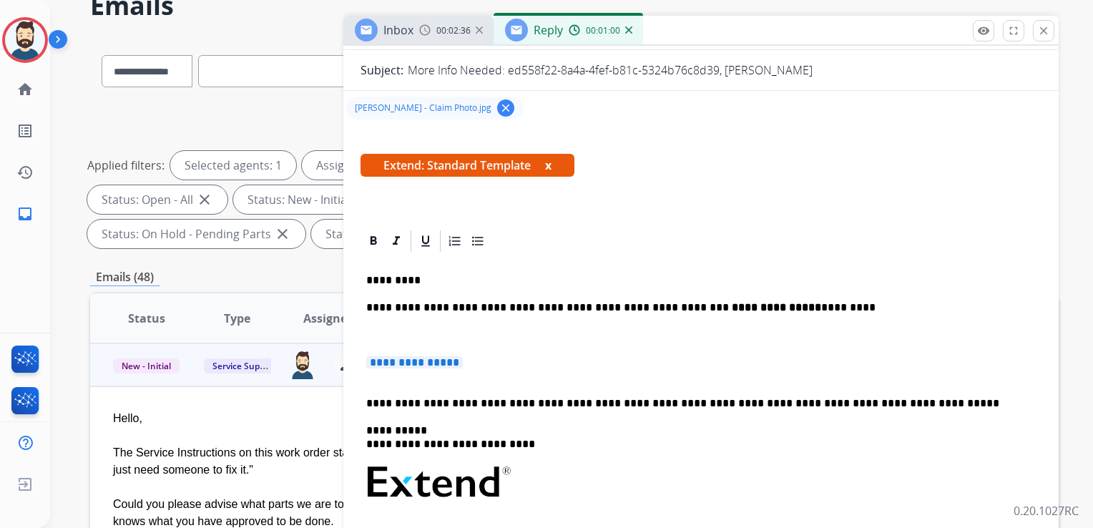
click at [378, 331] on p at bounding box center [701, 335] width 670 height 13
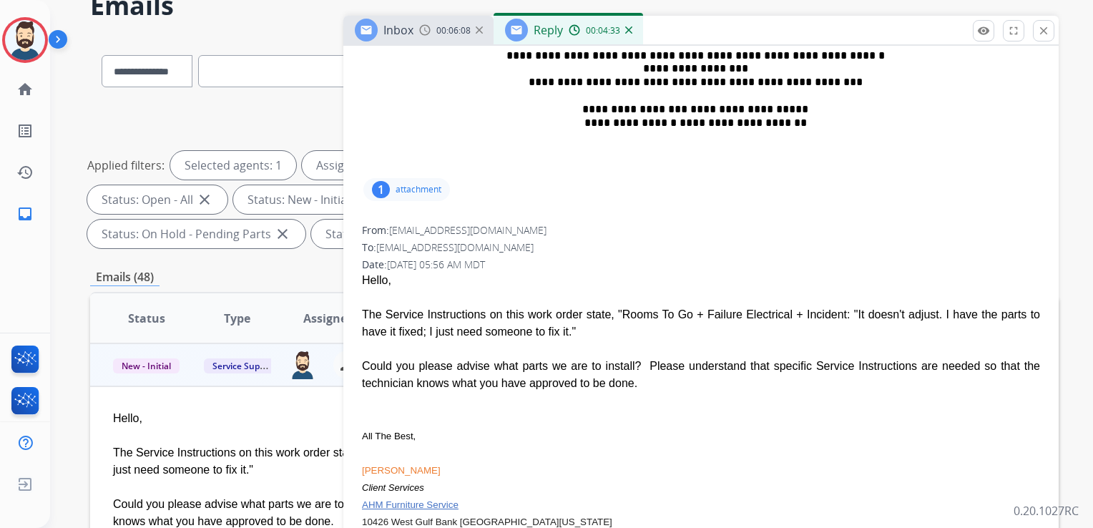
scroll to position [787, 0]
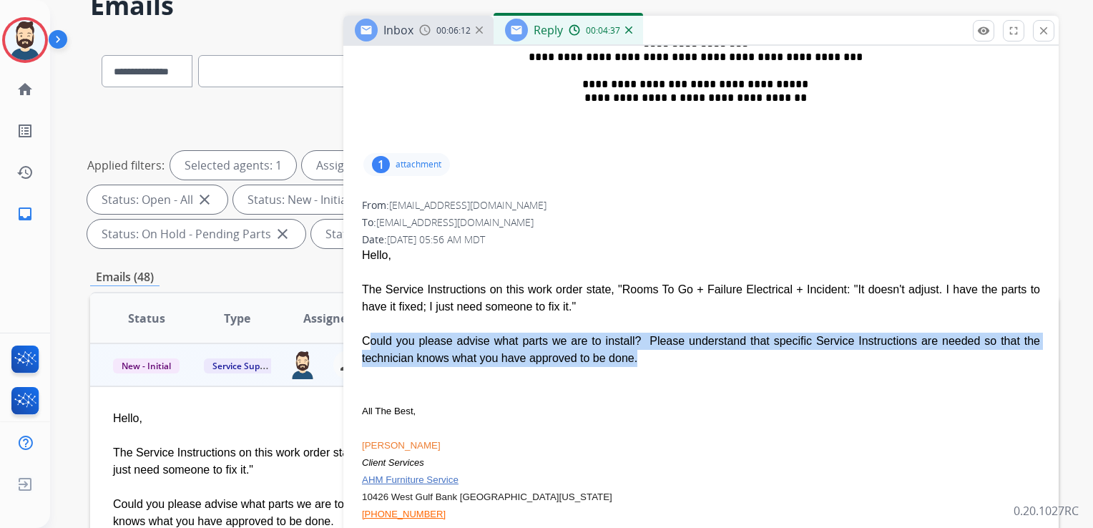
drag, startPoint x: 361, startPoint y: 340, endPoint x: 573, endPoint y: 365, distance: 213.3
click at [573, 365] on span "Hello, The Service Instructions on this work order state, "Rooms To Go + Failur…" at bounding box center [701, 453] width 678 height 413
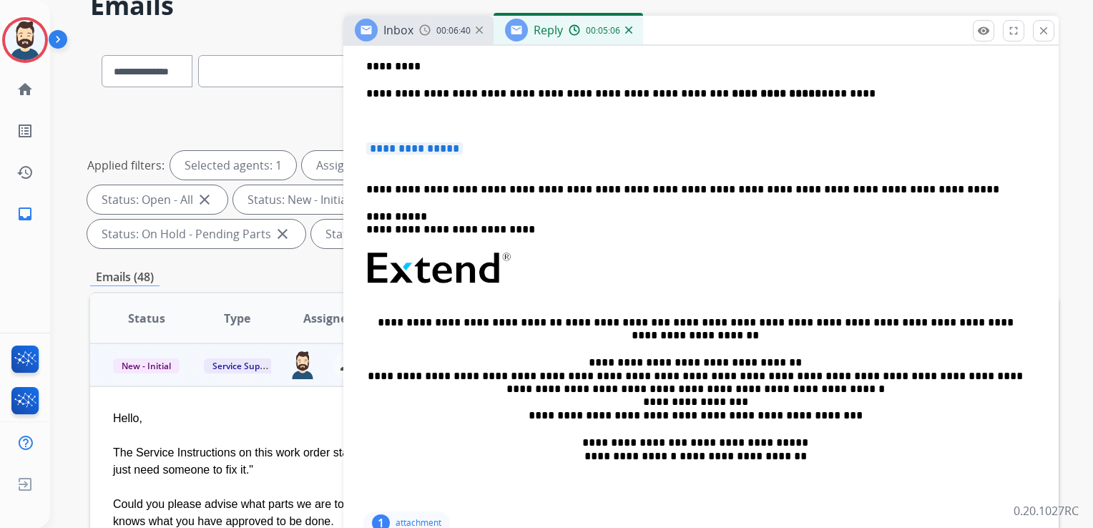
scroll to position [358, 0]
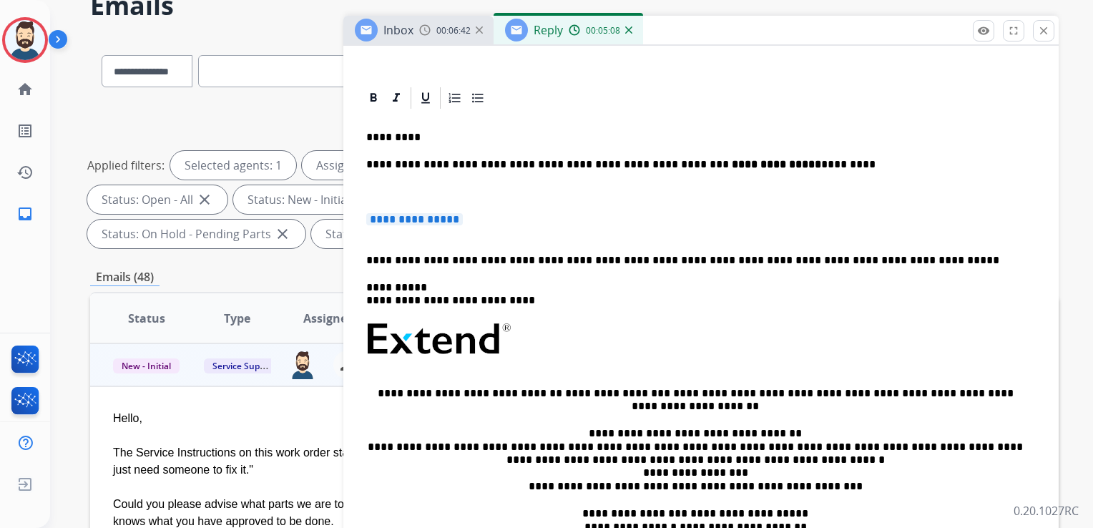
click at [409, 193] on p at bounding box center [695, 192] width 658 height 13
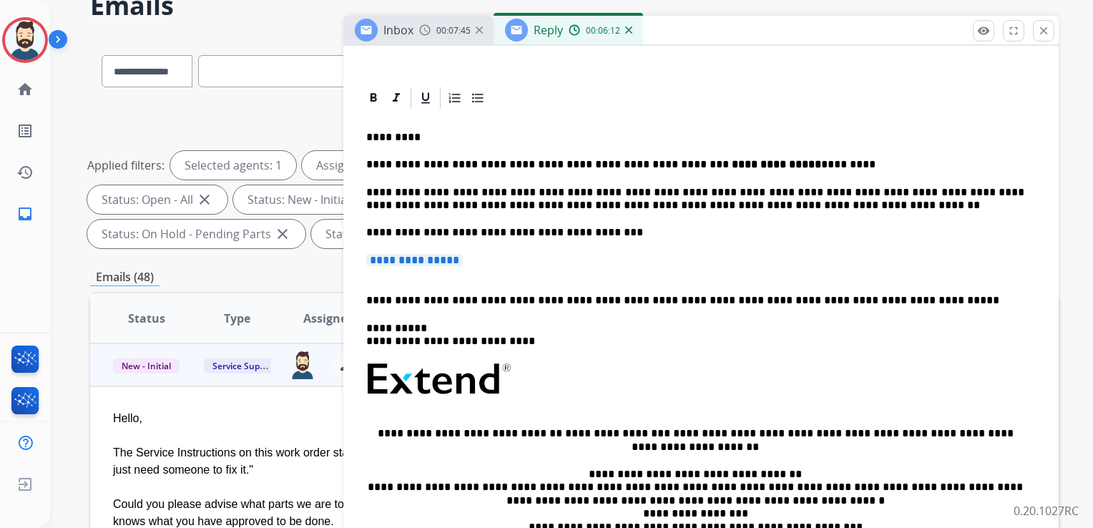
click at [517, 283] on div "**********" at bounding box center [701, 366] width 681 height 510
click at [516, 270] on p "**********" at bounding box center [701, 267] width 670 height 26
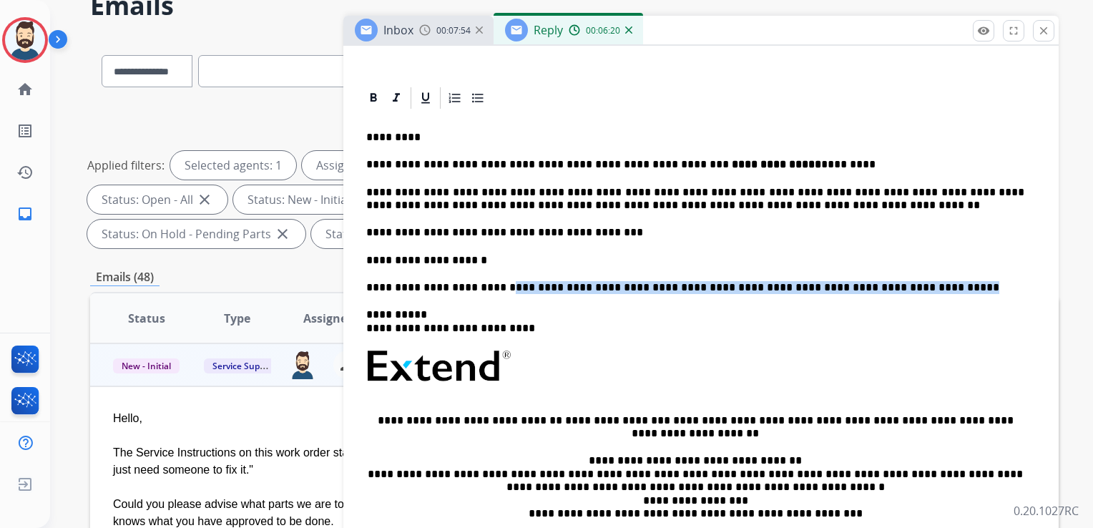
drag, startPoint x: 494, startPoint y: 289, endPoint x: 885, endPoint y: 279, distance: 390.1
click at [890, 276] on div "**********" at bounding box center [701, 359] width 681 height 496
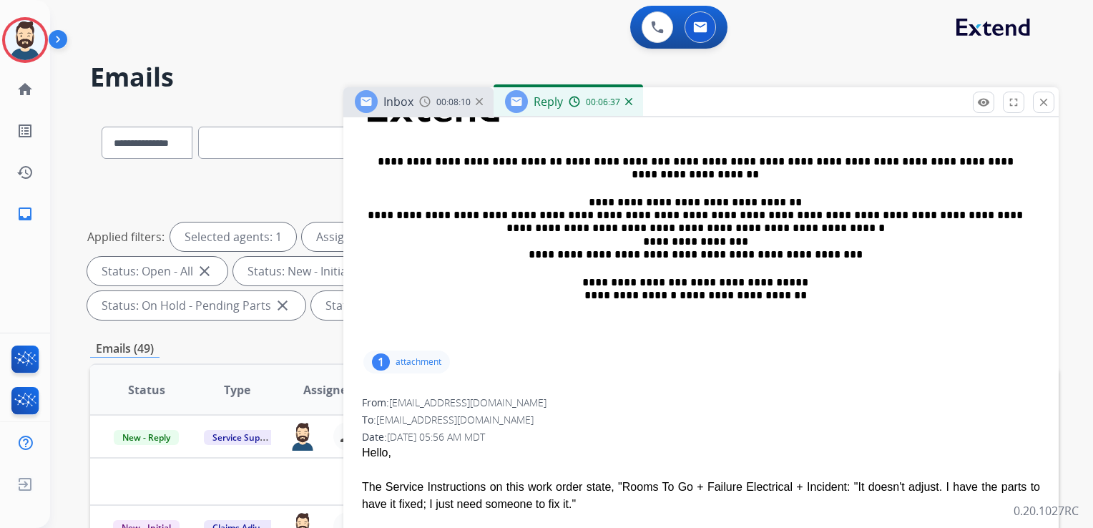
scroll to position [862, 0]
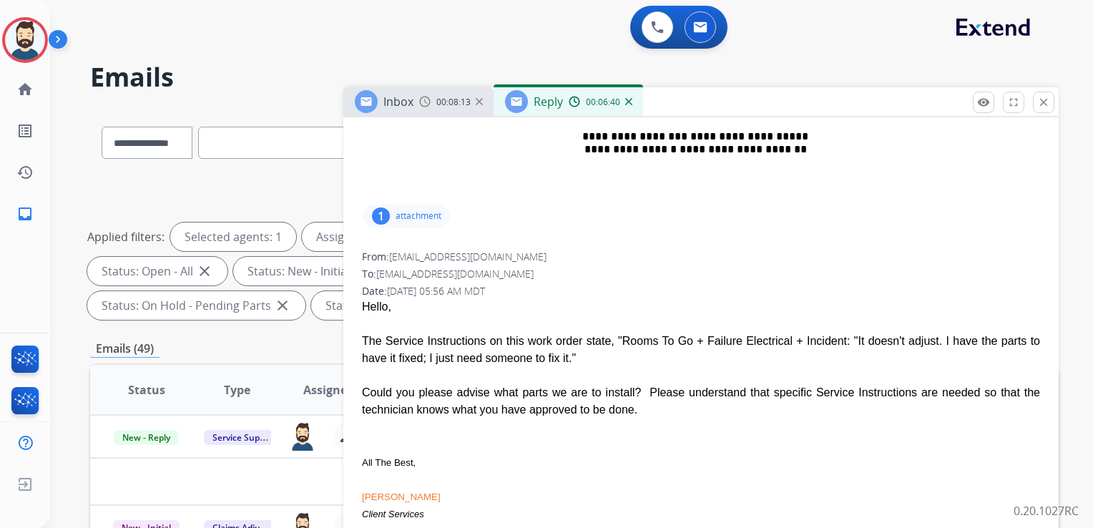
drag, startPoint x: 364, startPoint y: 337, endPoint x: 574, endPoint y: 404, distance: 220.7
click at [574, 404] on span "Hello, The Service Instructions on this work order state, "Rooms To Go + Failur…" at bounding box center [701, 504] width 678 height 413
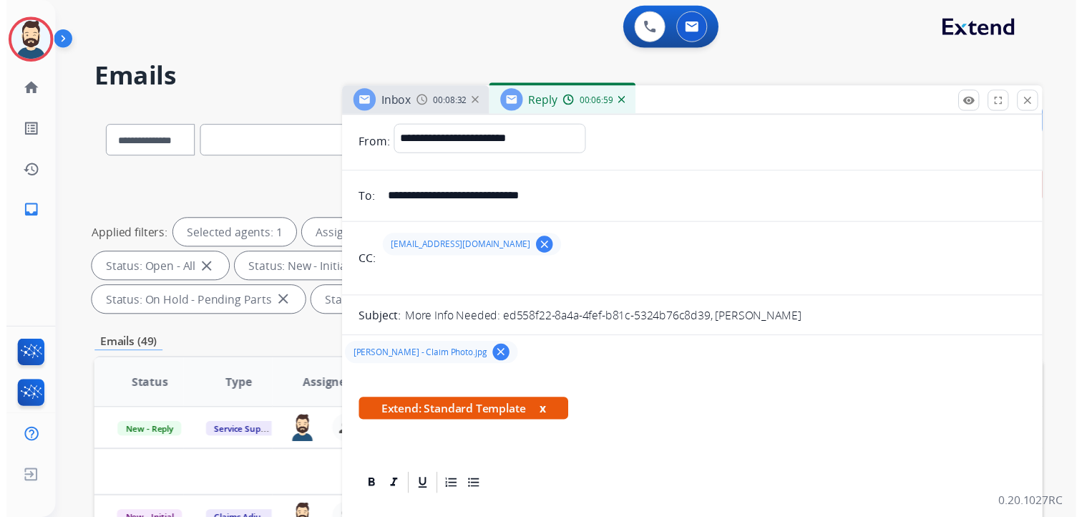
scroll to position [0, 0]
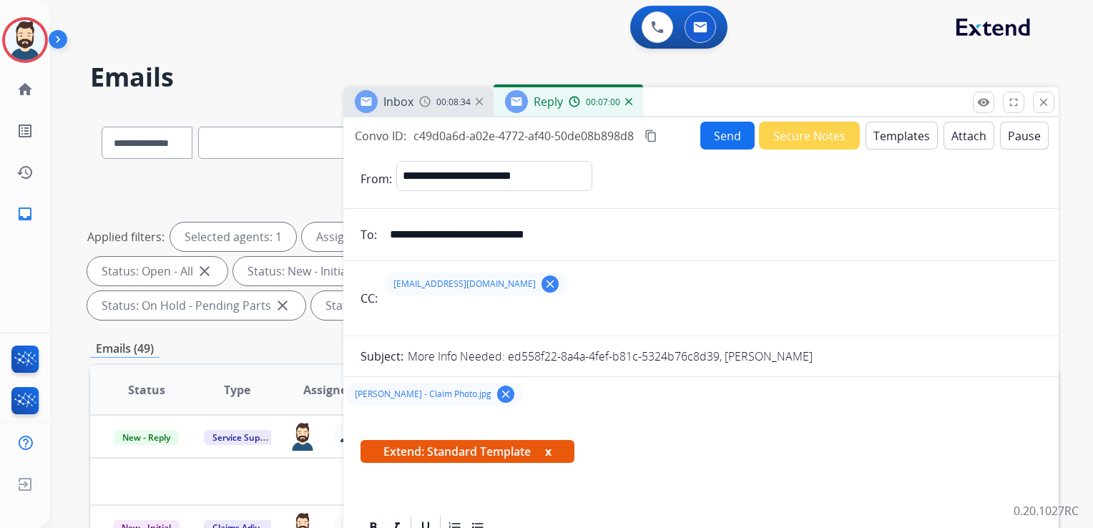
click at [650, 130] on mat-icon "content_copy" at bounding box center [651, 136] width 13 height 13
click at [736, 134] on button "Send" at bounding box center [728, 136] width 54 height 28
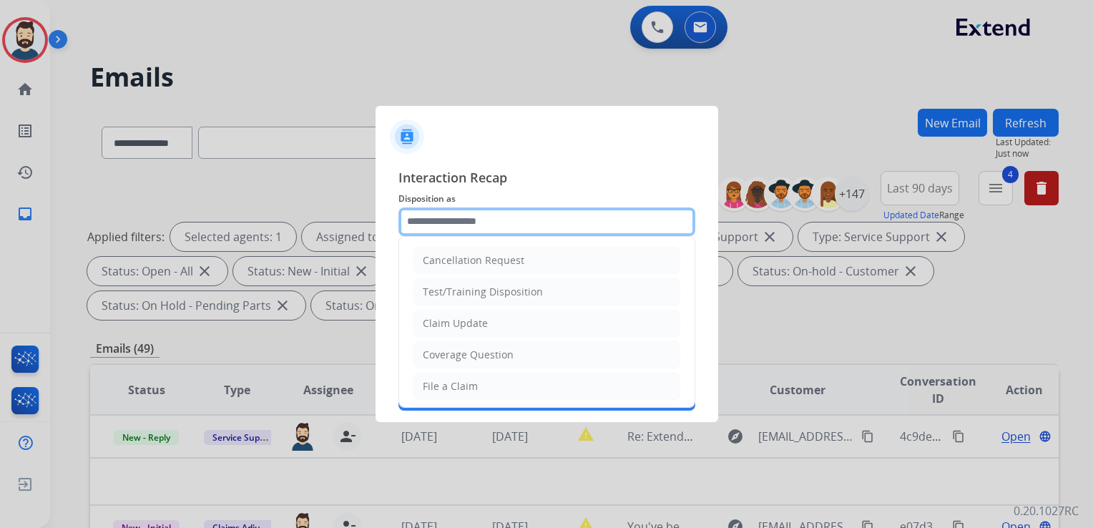
click at [501, 223] on input "text" at bounding box center [547, 222] width 297 height 29
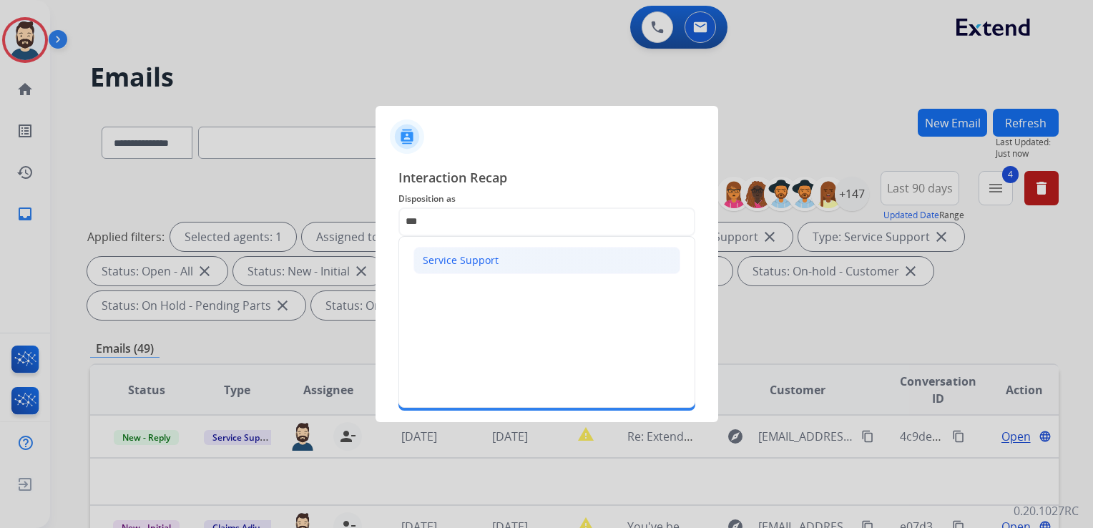
click at [497, 263] on li "Service Support" at bounding box center [547, 260] width 267 height 27
type input "**********"
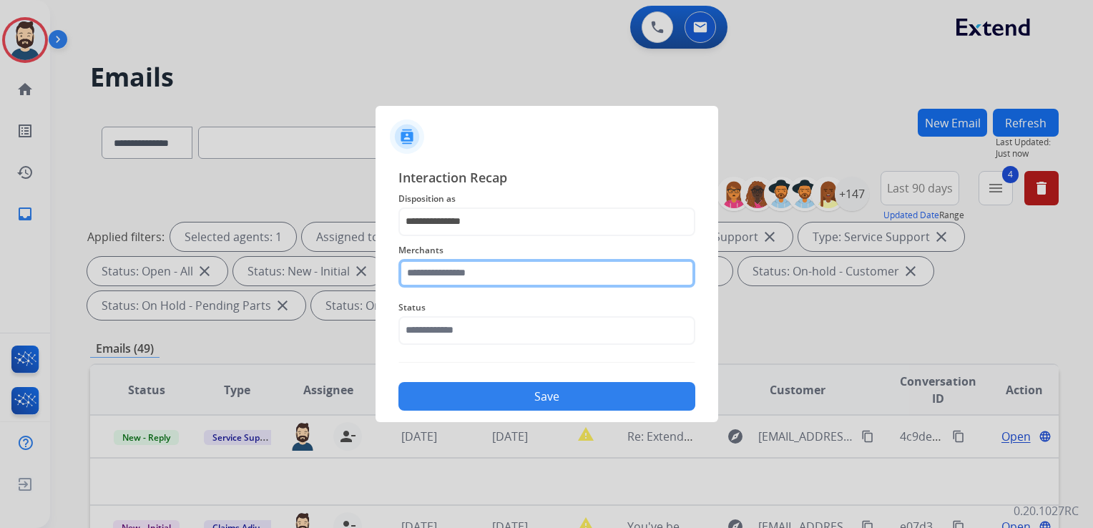
click at [461, 274] on input "text" at bounding box center [547, 273] width 297 height 29
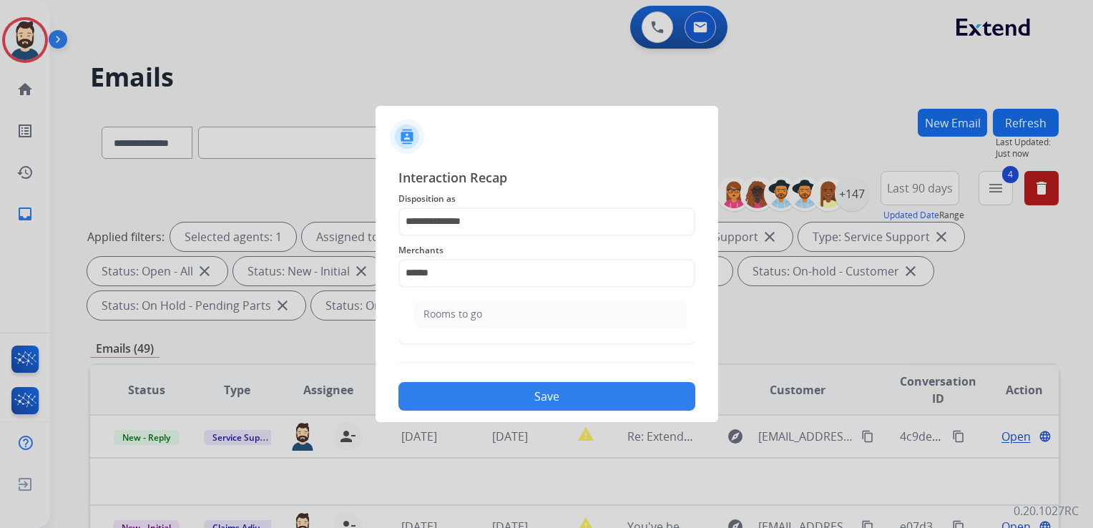
click at [458, 314] on div "Rooms to go" at bounding box center [453, 314] width 59 height 14
type input "**********"
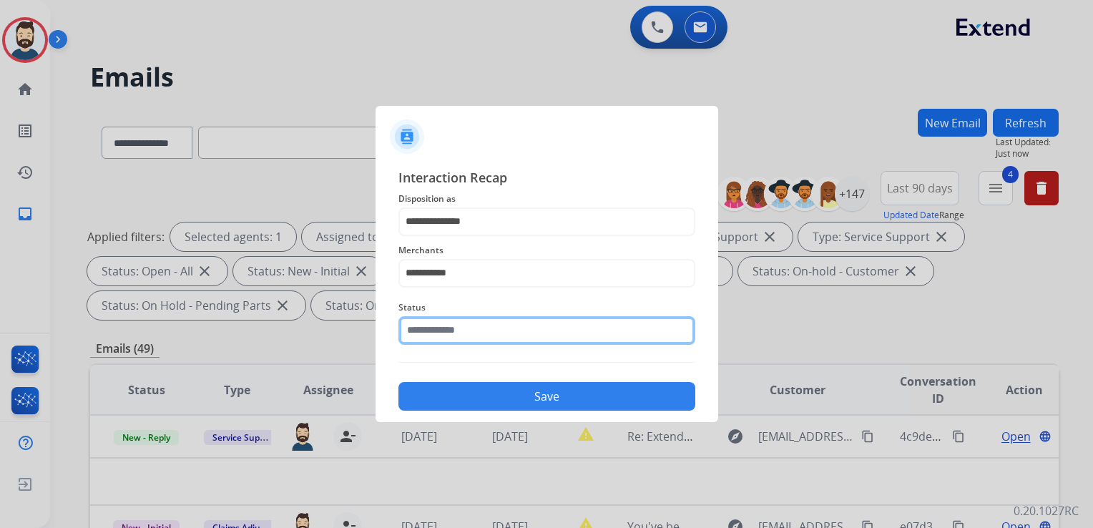
click at [456, 322] on input "text" at bounding box center [547, 330] width 297 height 29
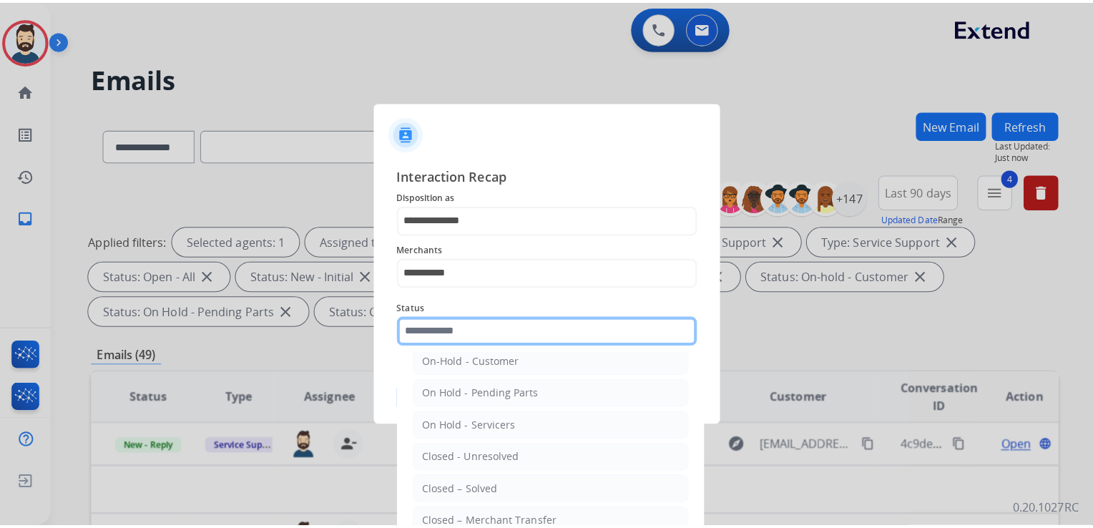
scroll to position [83, 0]
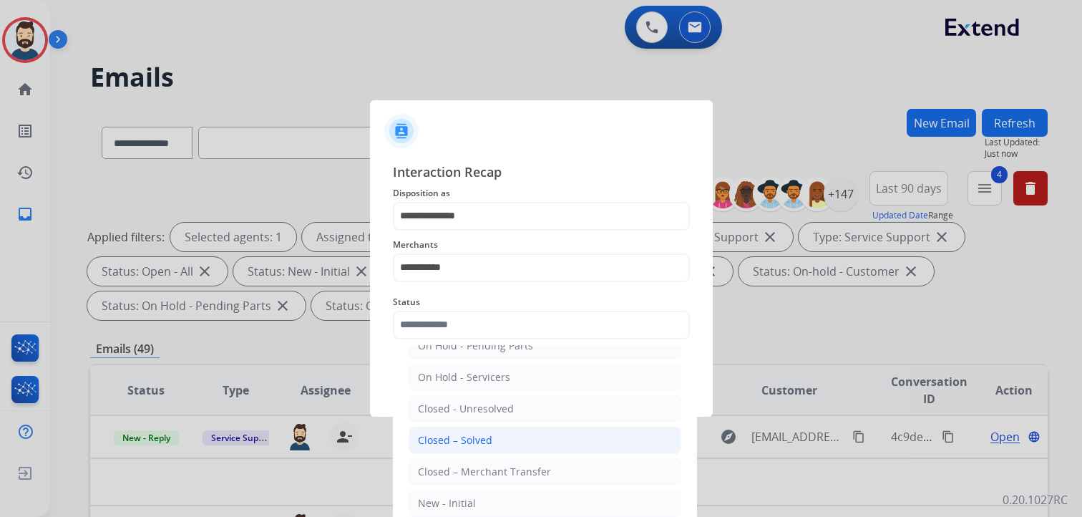
click at [471, 433] on div "Closed – Solved" at bounding box center [455, 440] width 74 height 14
type input "**********"
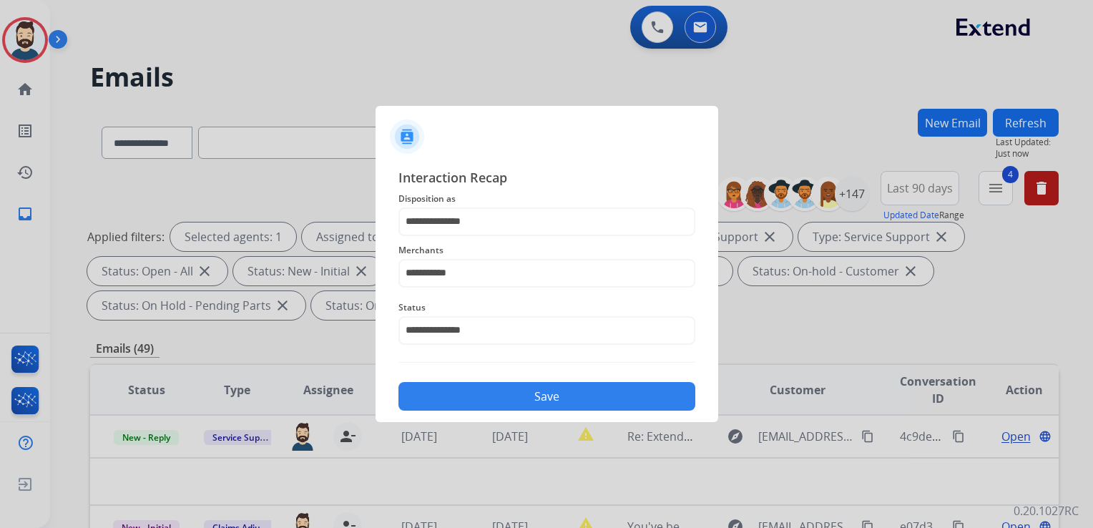
click at [492, 383] on button "Save" at bounding box center [547, 396] width 297 height 29
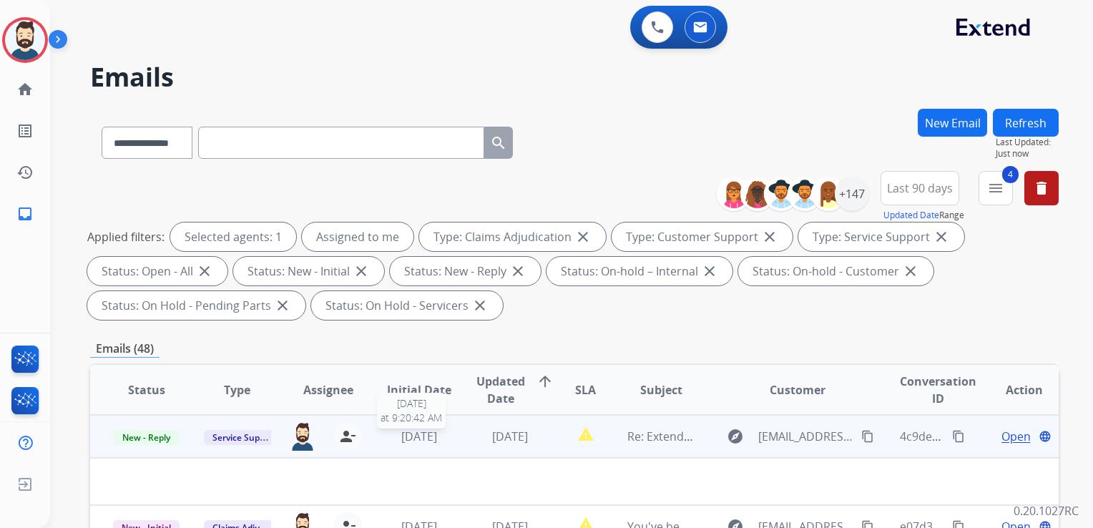
click at [437, 442] on span "[DATE]" at bounding box center [419, 437] width 36 height 16
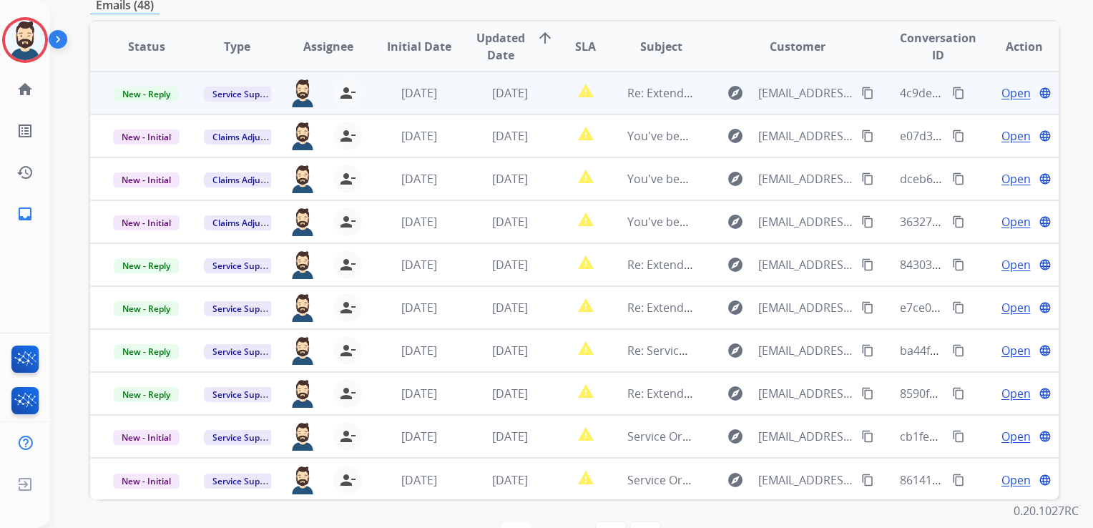
scroll to position [245, 0]
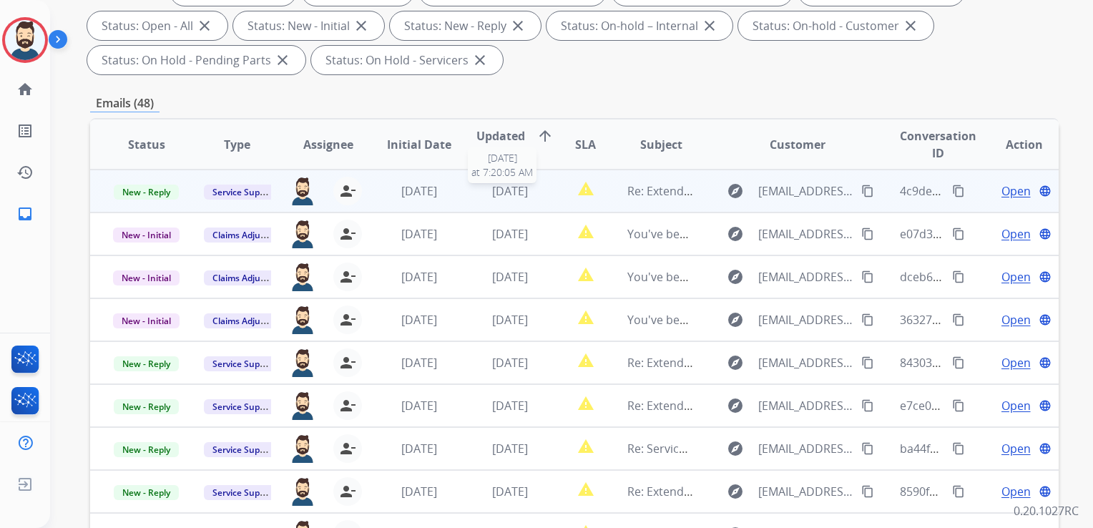
click at [509, 193] on span "[DATE]" at bounding box center [510, 191] width 36 height 16
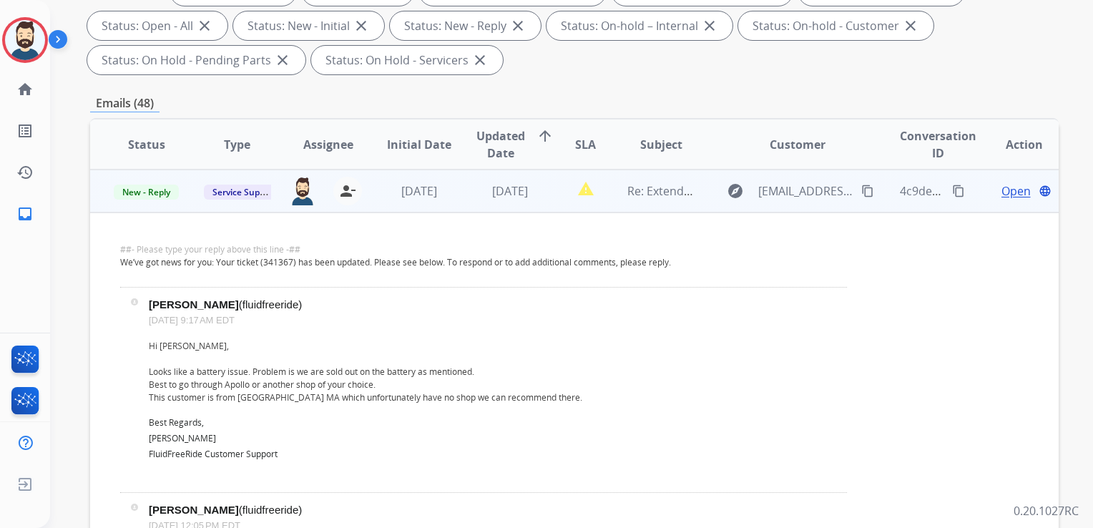
click at [1008, 187] on span "Open" at bounding box center [1016, 190] width 29 height 17
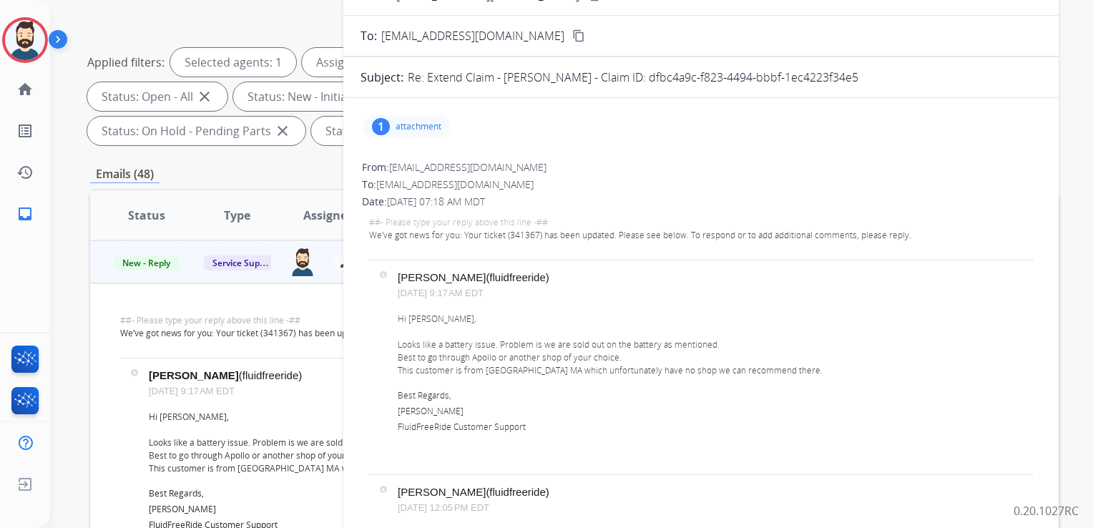
scroll to position [174, 0]
drag, startPoint x: 626, startPoint y: 79, endPoint x: 841, endPoint y: 73, distance: 214.8
click at [841, 73] on div "Re: Extend Claim - [PERSON_NAME] - Claim ID: dfbc4a9c-f823-4494-bbbf-1ec4223f34…" at bounding box center [725, 77] width 634 height 17
drag, startPoint x: 841, startPoint y: 73, endPoint x: 810, endPoint y: 78, distance: 31.2
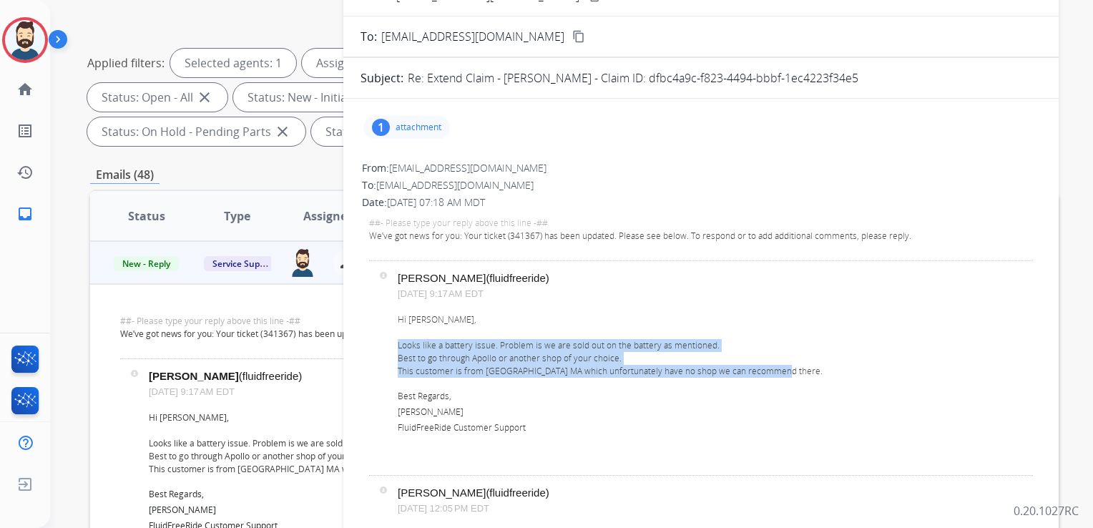
drag, startPoint x: 399, startPoint y: 346, endPoint x: 776, endPoint y: 374, distance: 378.1
click at [776, 374] on div "Hi [PERSON_NAME], Looks like a battery issue. Problem is we are sold out on the…" at bounding box center [715, 374] width 635 height 122
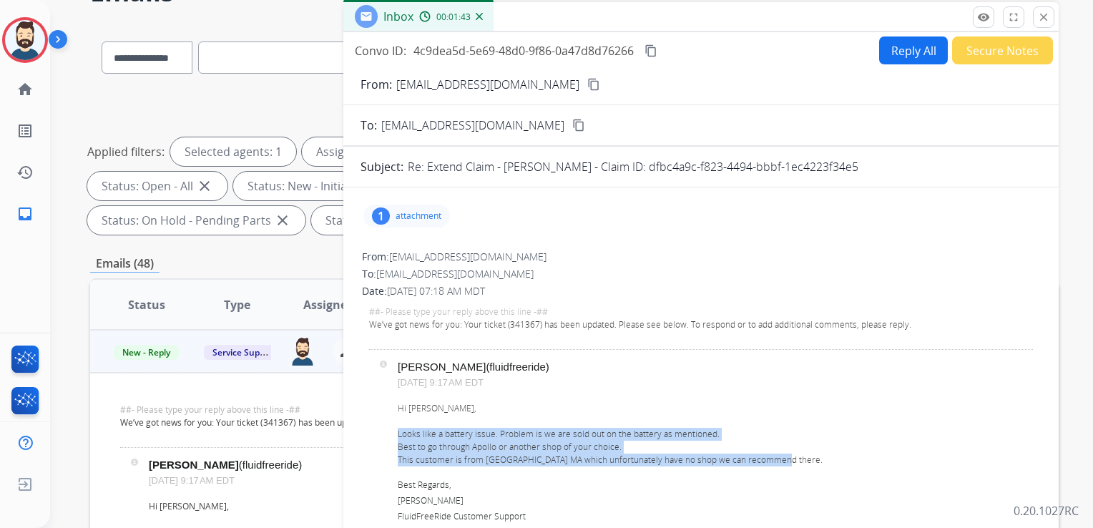
scroll to position [0, 0]
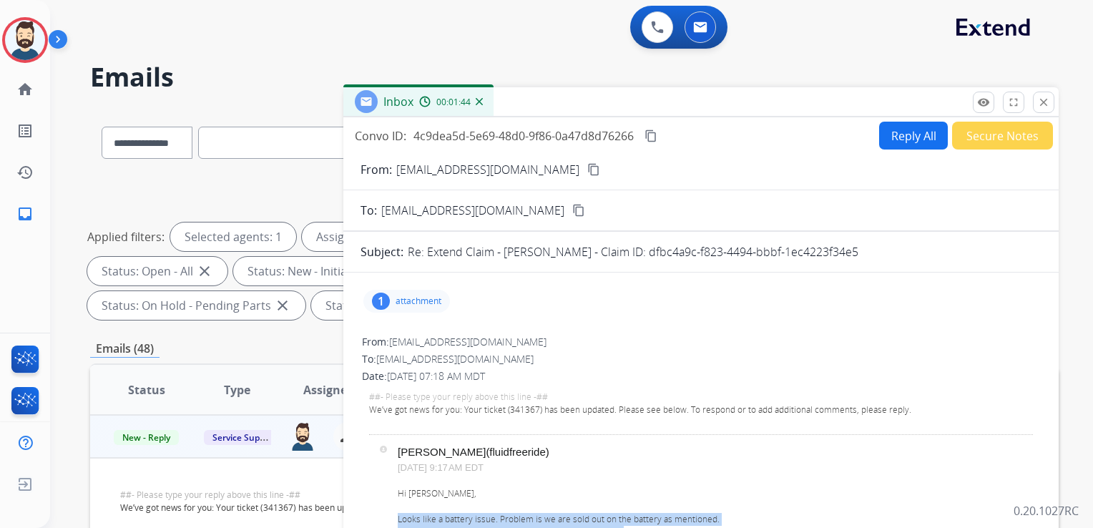
click at [888, 141] on button "Reply All" at bounding box center [913, 136] width 69 height 28
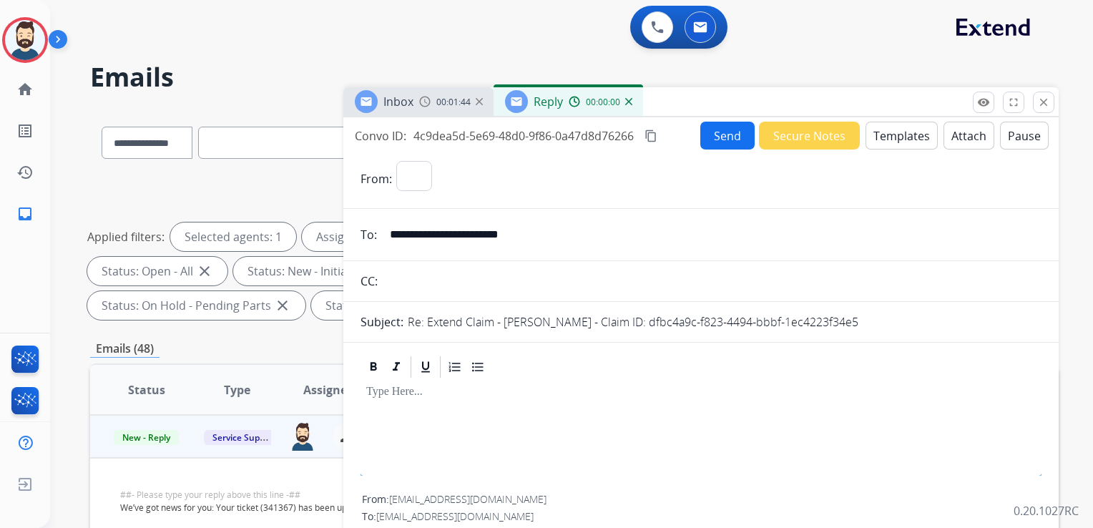
click at [889, 140] on button "Templates" at bounding box center [902, 136] width 72 height 28
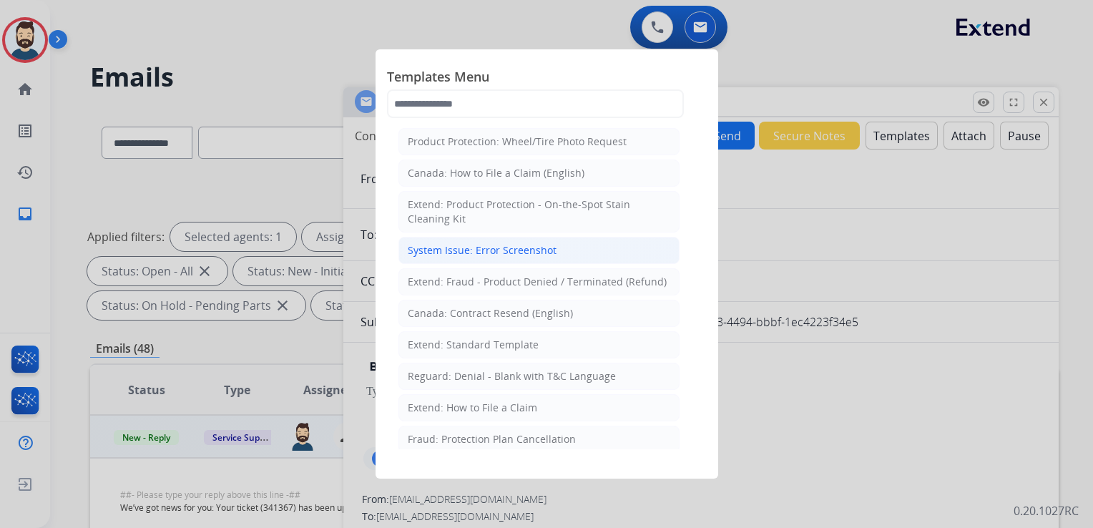
select select "**********"
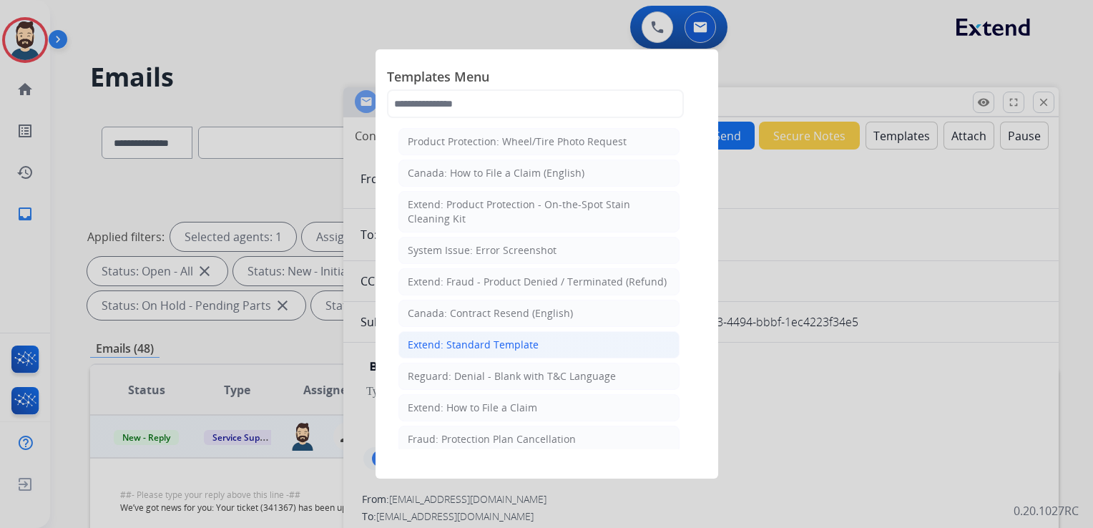
click at [512, 339] on div "Extend: Standard Template" at bounding box center [473, 345] width 131 height 14
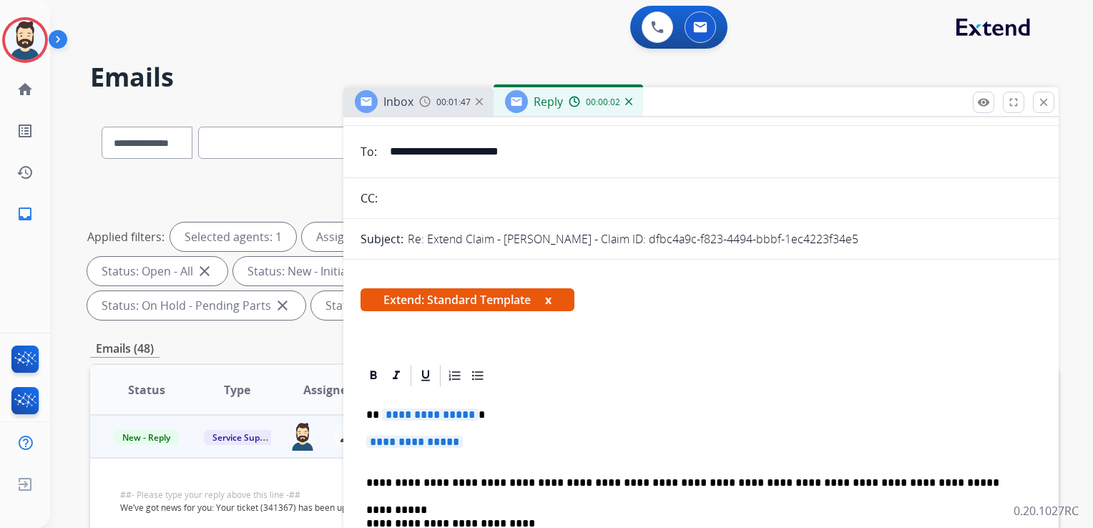
scroll to position [143, 0]
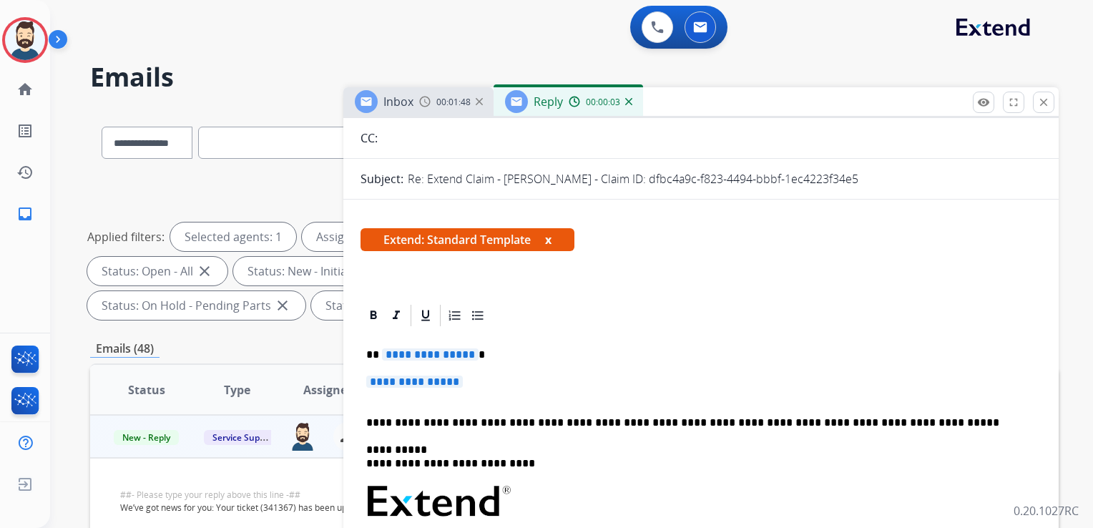
click at [484, 354] on p "**********" at bounding box center [695, 355] width 658 height 13
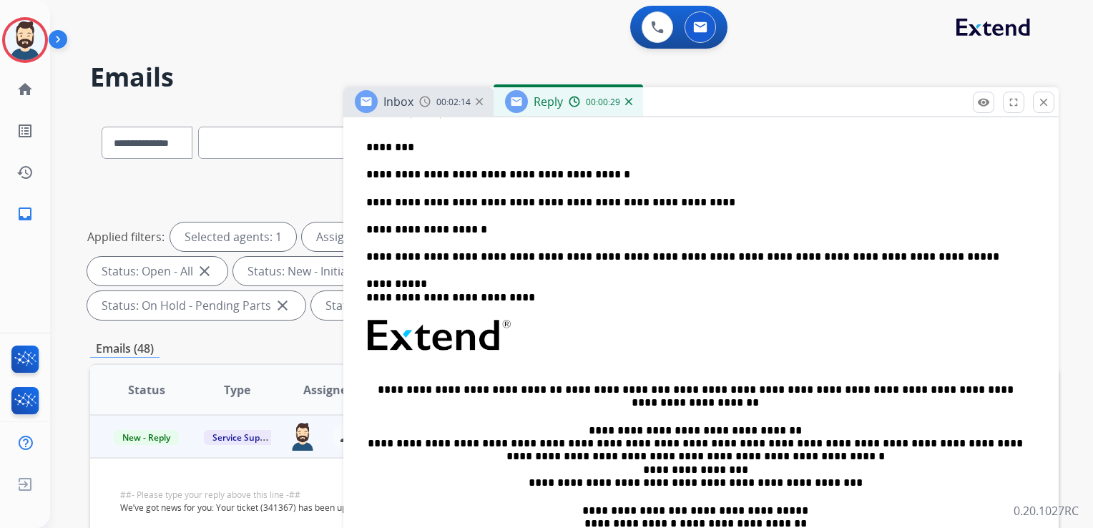
scroll to position [358, 0]
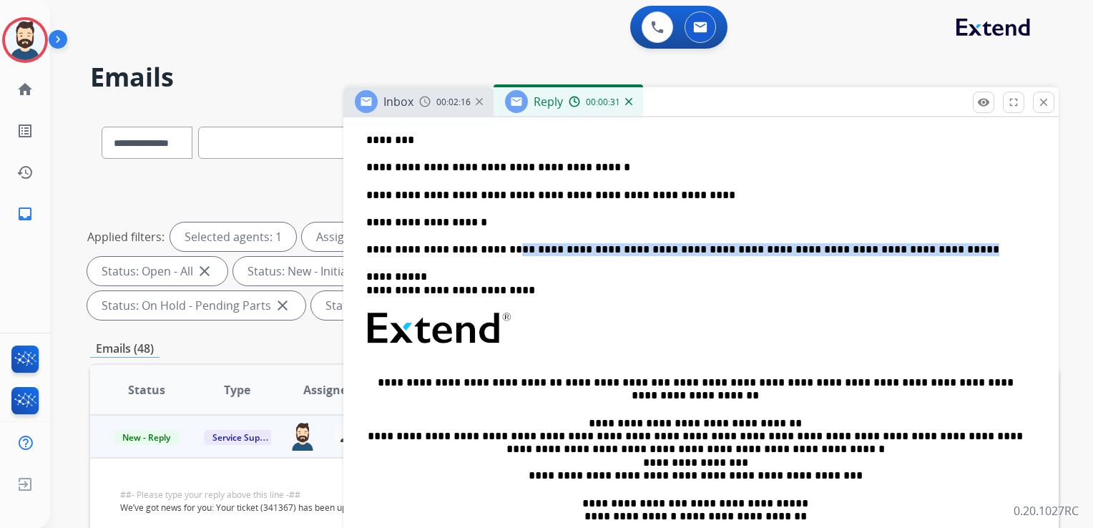
drag, startPoint x: 498, startPoint y: 252, endPoint x: 882, endPoint y: 249, distance: 384.3
click at [882, 249] on p "**********" at bounding box center [695, 249] width 658 height 13
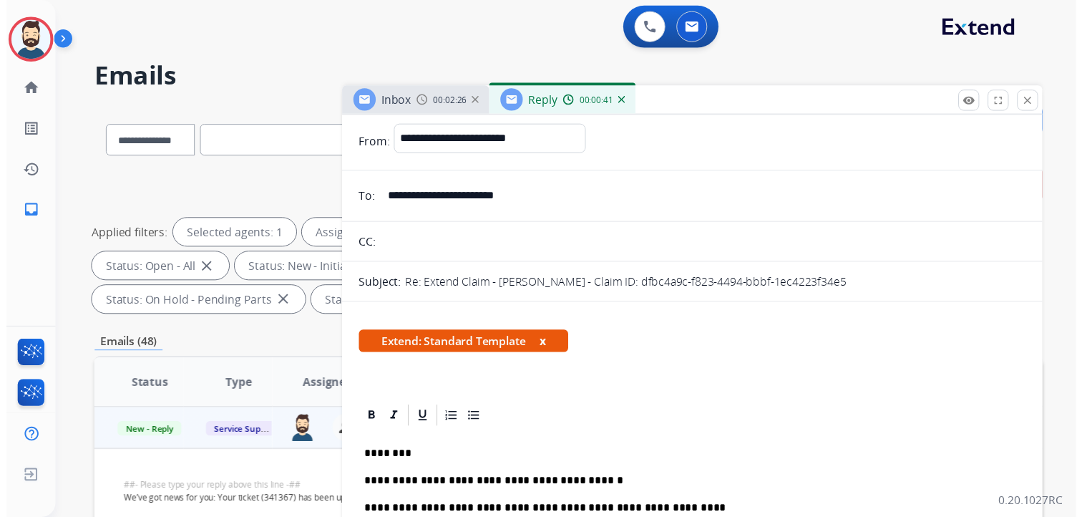
scroll to position [0, 0]
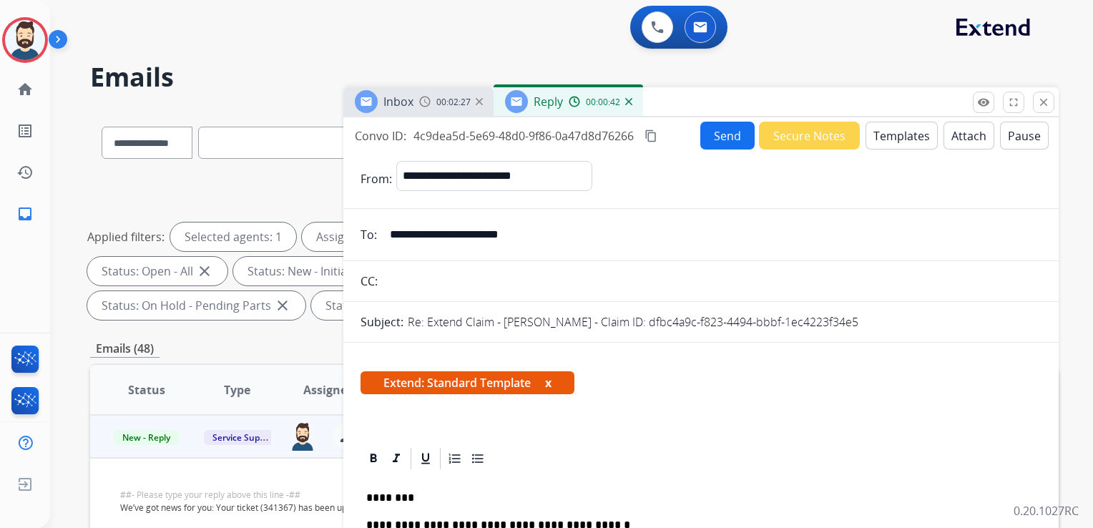
click at [721, 138] on button "Send" at bounding box center [728, 136] width 54 height 28
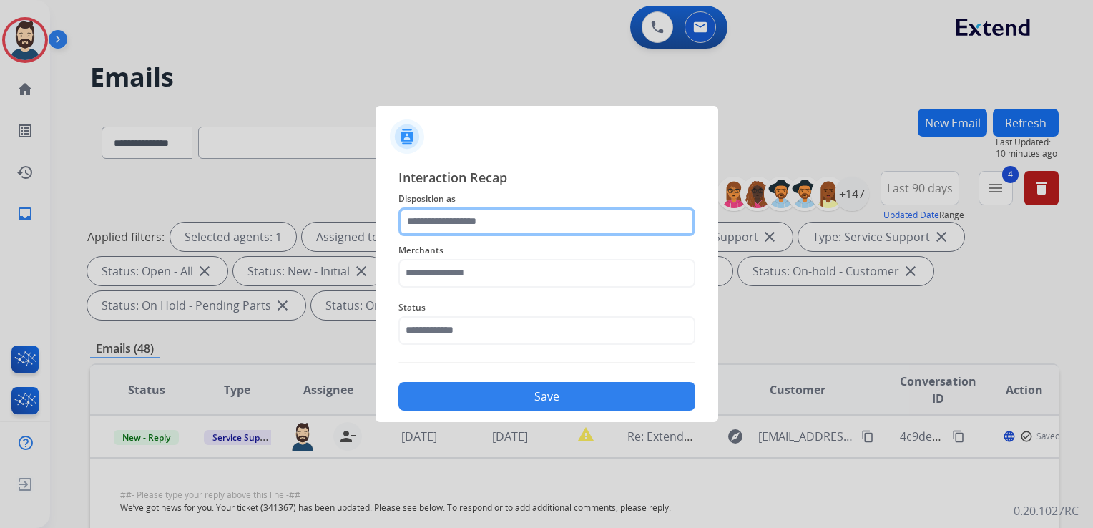
click at [465, 220] on input "text" at bounding box center [547, 222] width 297 height 29
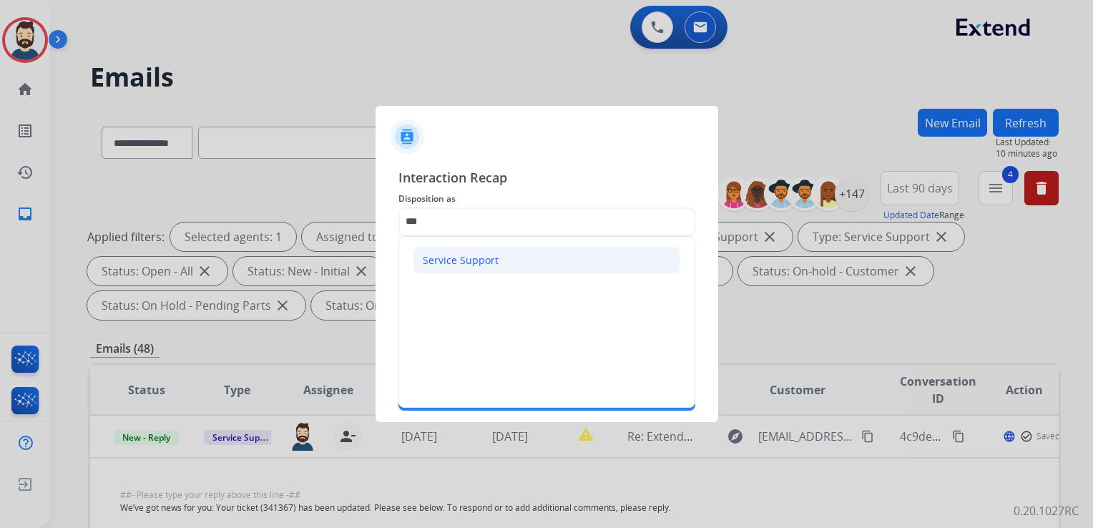
click at [464, 263] on div "Service Support" at bounding box center [461, 260] width 76 height 14
type input "**********"
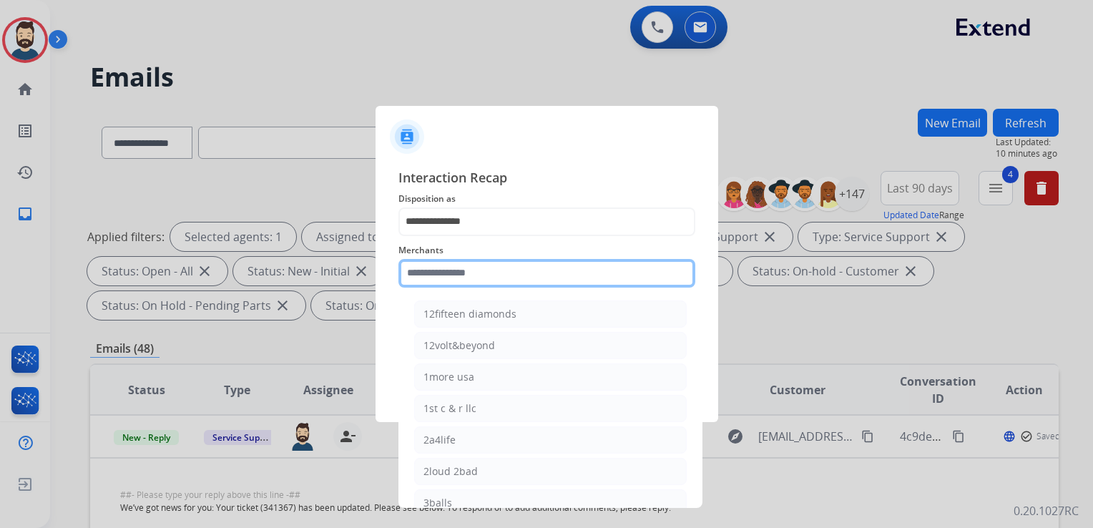
click at [464, 265] on input "text" at bounding box center [547, 273] width 297 height 29
type input "*"
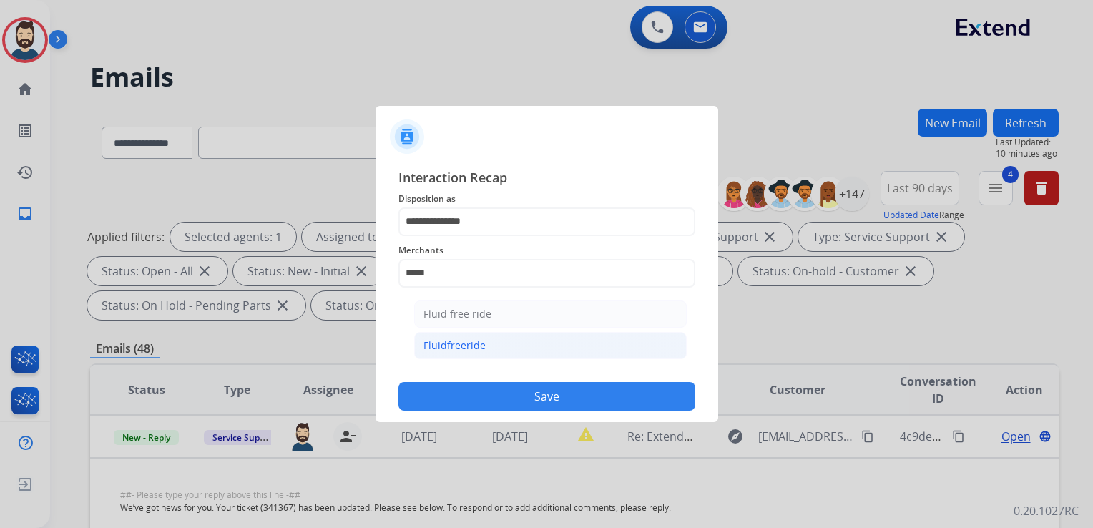
click at [444, 351] on div "Fluidfreeride" at bounding box center [455, 345] width 62 height 14
type input "**********"
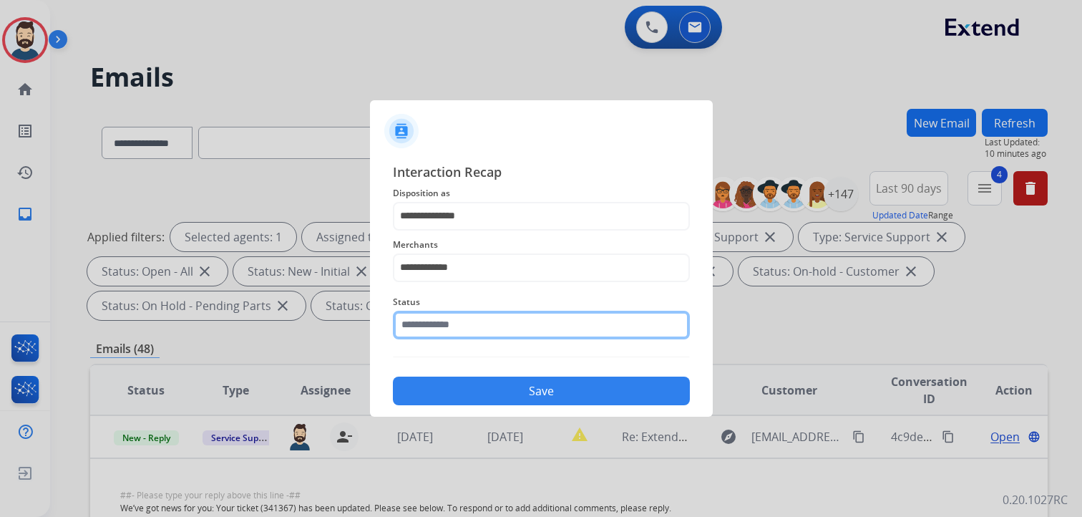
click at [464, 339] on div "Status" at bounding box center [541, 316] width 297 height 57
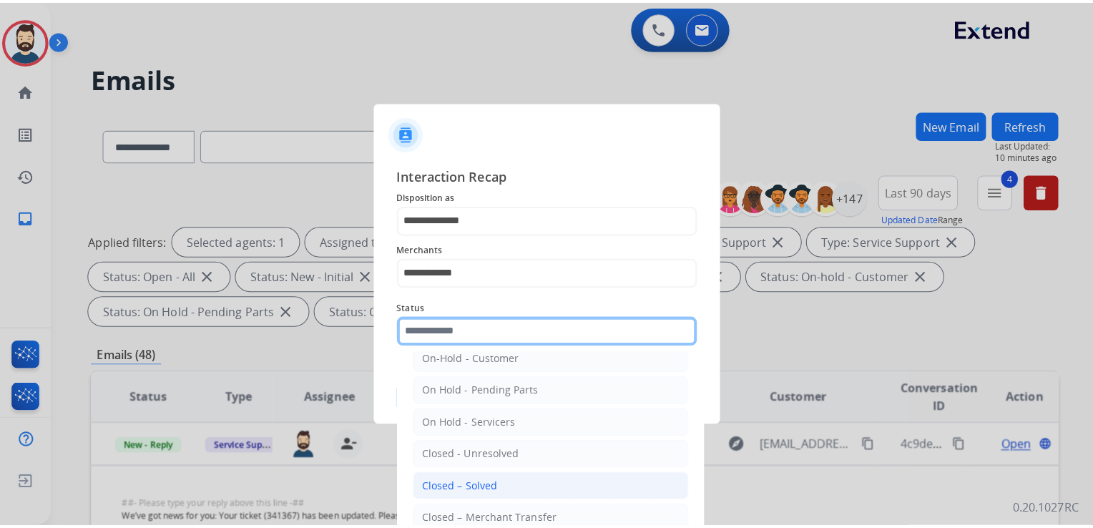
scroll to position [83, 0]
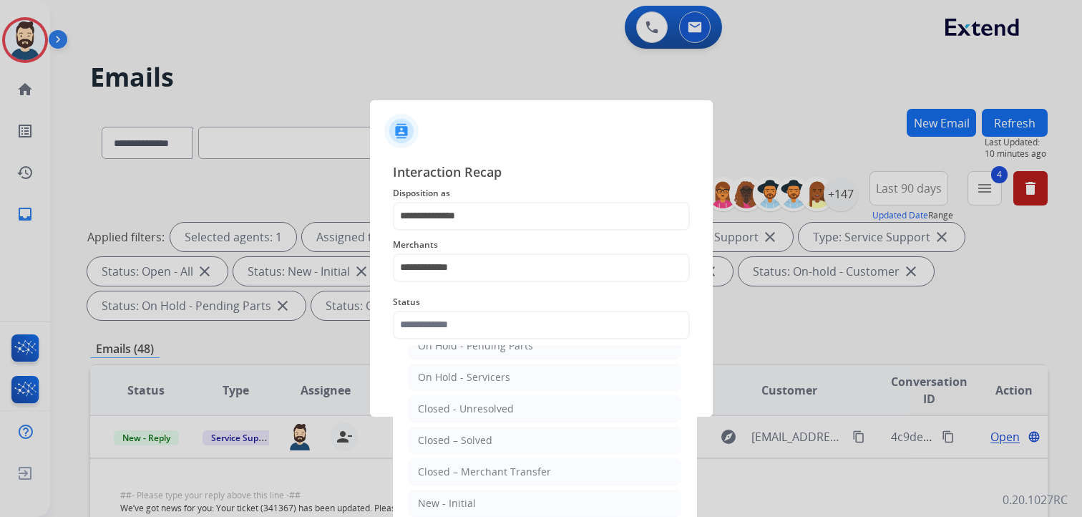
click at [474, 441] on div "Closed – Solved" at bounding box center [455, 440] width 74 height 14
type input "**********"
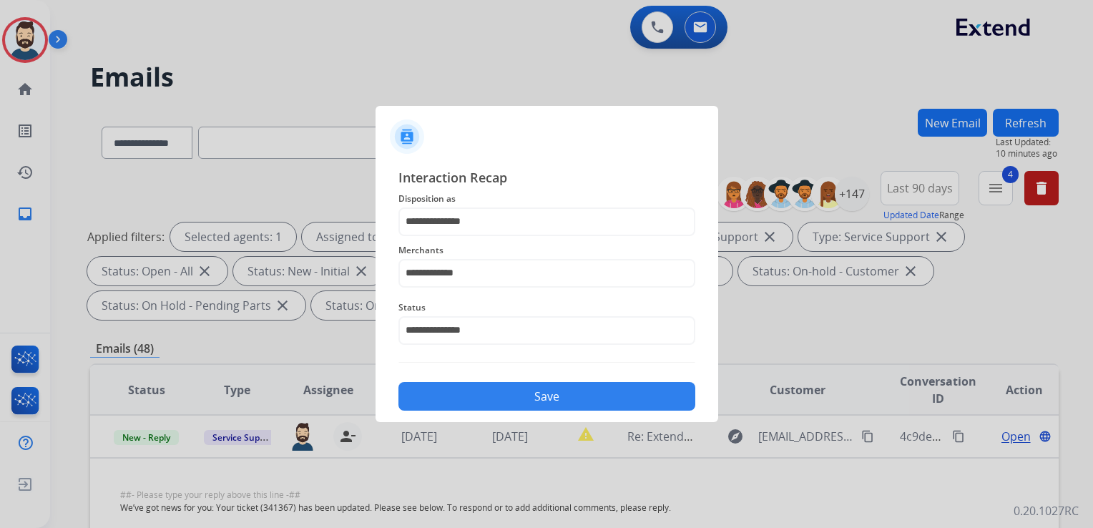
click at [485, 383] on div "Save" at bounding box center [547, 392] width 297 height 37
click at [485, 391] on button "Save" at bounding box center [547, 396] width 297 height 29
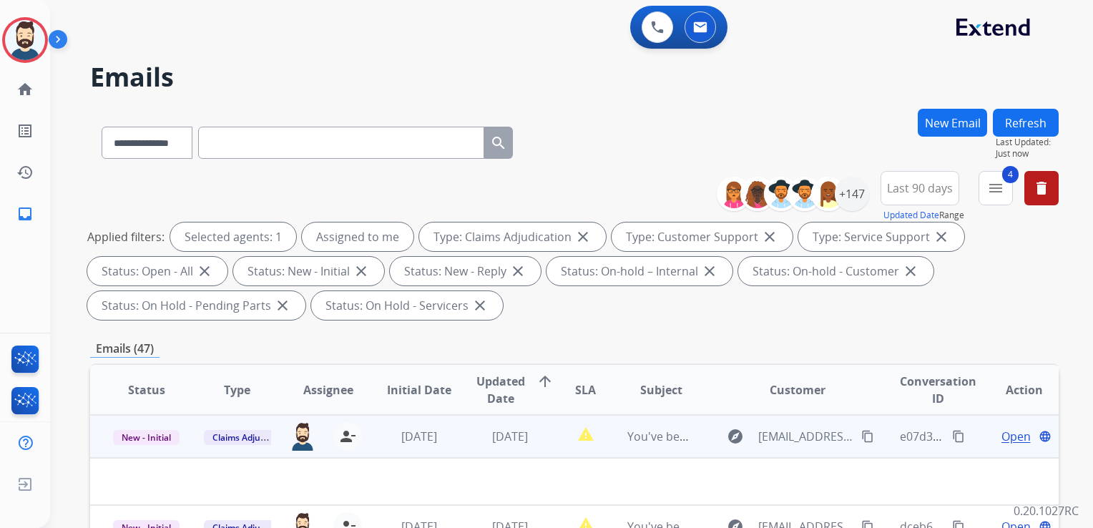
click at [546, 449] on td "report_problem" at bounding box center [575, 436] width 61 height 43
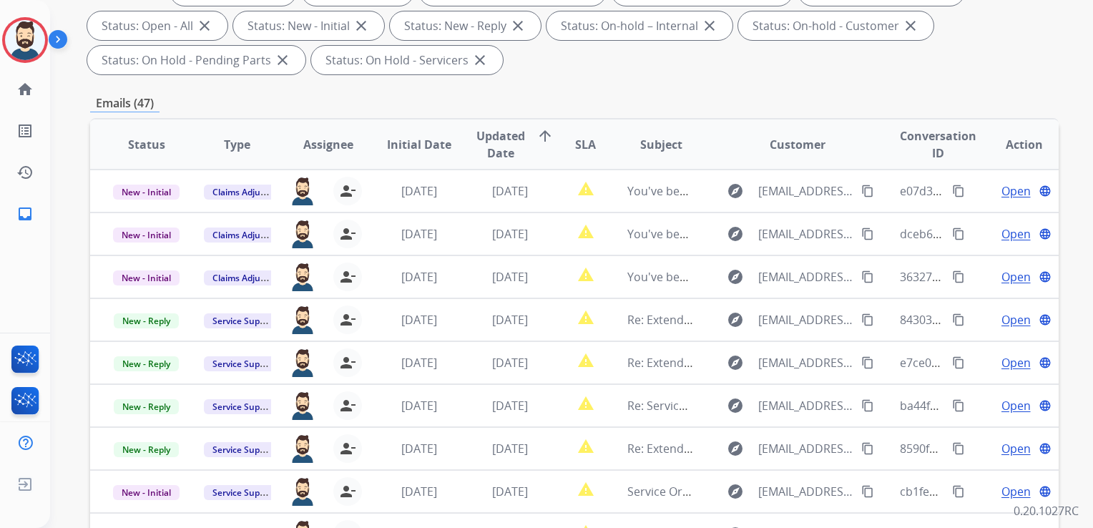
scroll to position [31, 0]
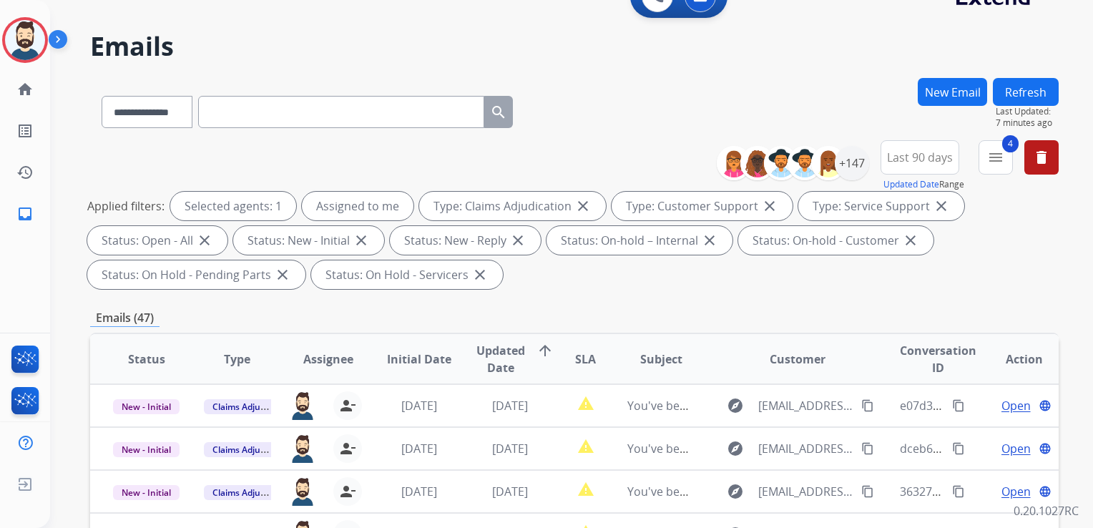
click at [271, 116] on input "text" at bounding box center [341, 112] width 286 height 32
paste input "**********"
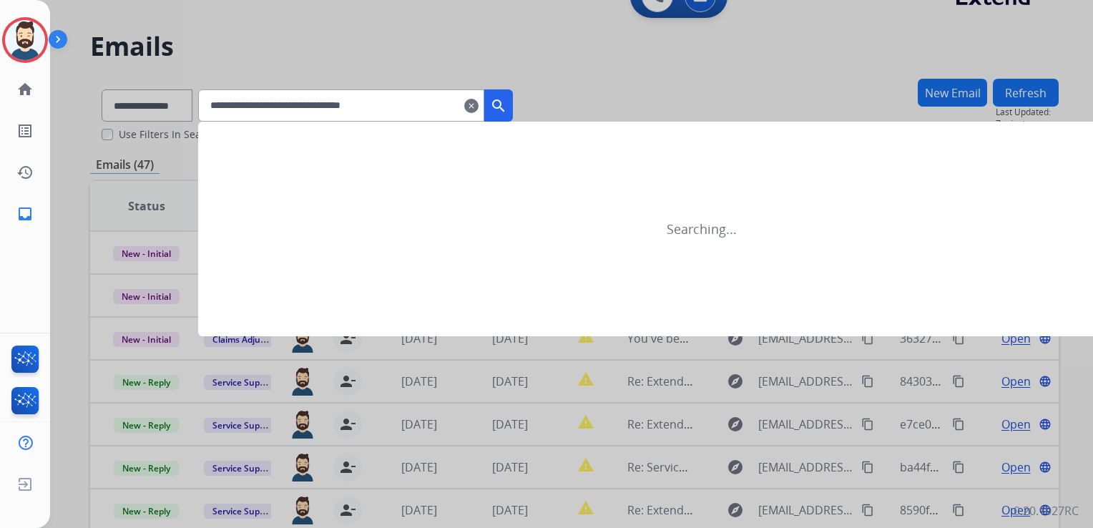
type input "**********"
click at [507, 106] on mat-icon "search" at bounding box center [498, 105] width 17 height 17
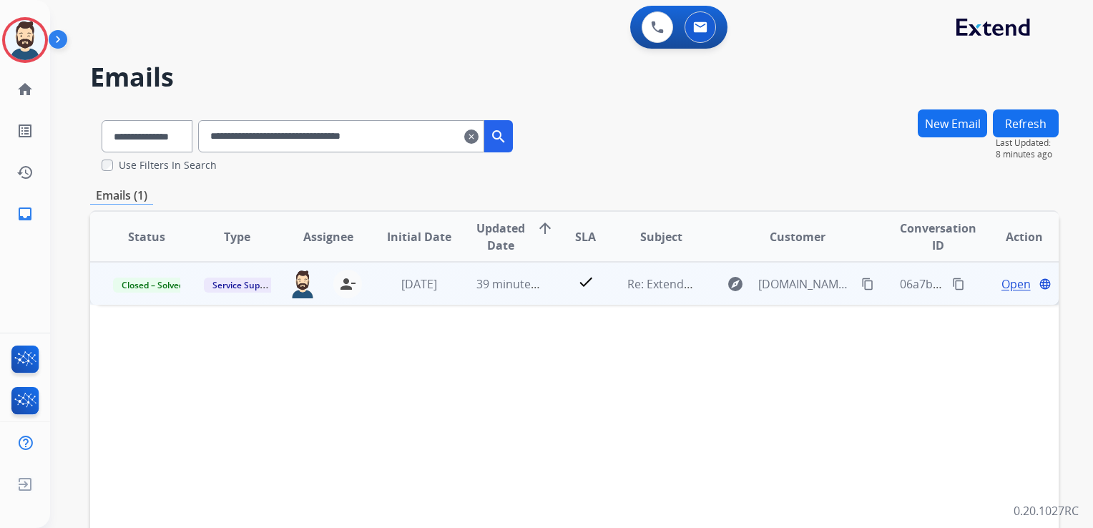
click at [521, 297] on td "39 minutes ago" at bounding box center [499, 283] width 91 height 43
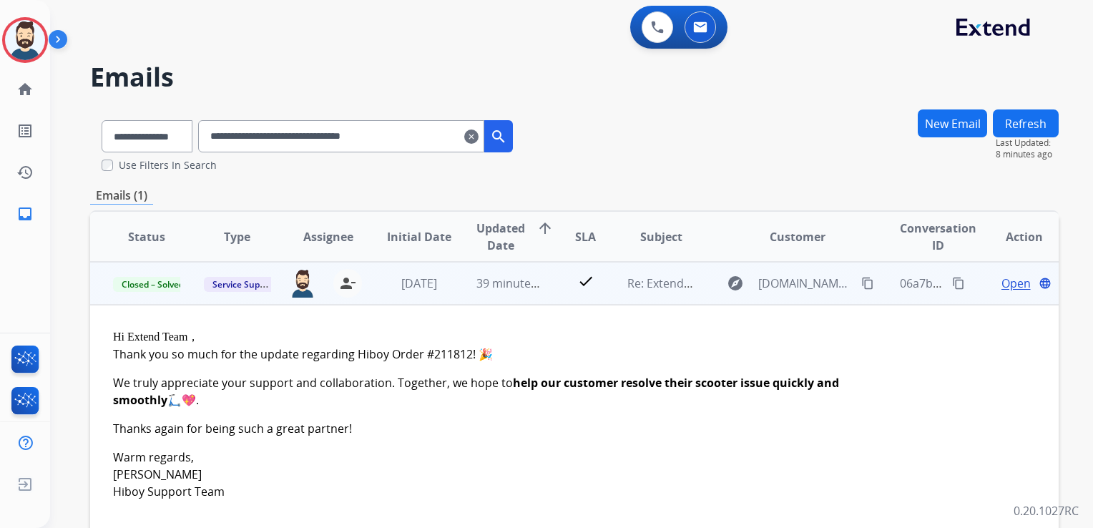
click at [1007, 283] on span "Open" at bounding box center [1016, 283] width 29 height 17
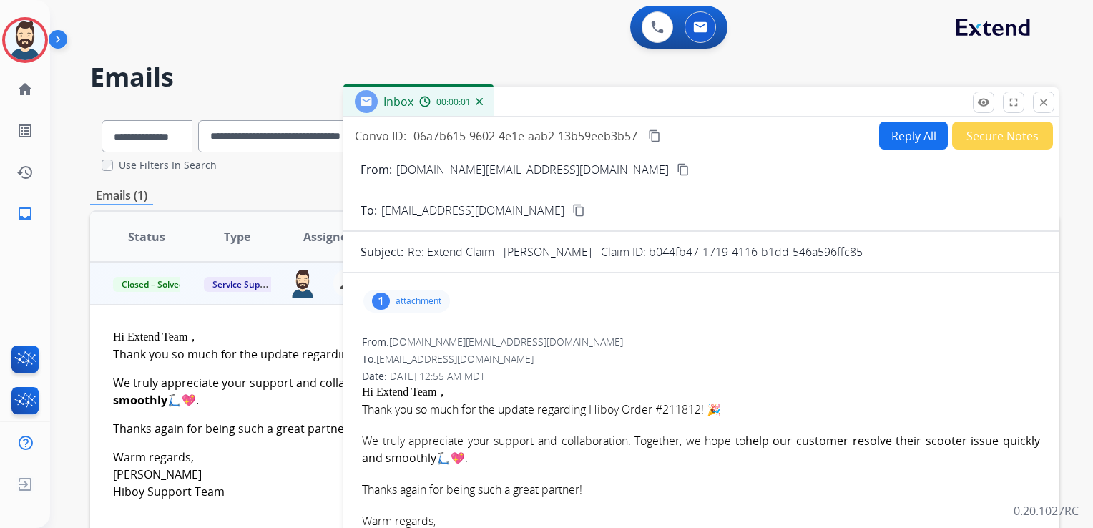
click at [900, 140] on button "Reply All" at bounding box center [913, 136] width 69 height 28
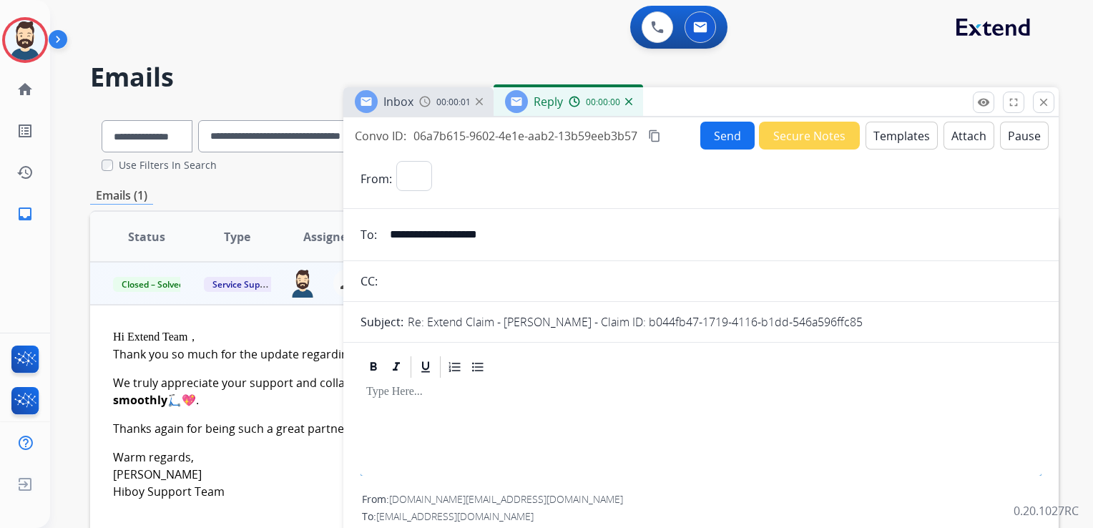
click at [900, 140] on button "Templates" at bounding box center [902, 136] width 72 height 28
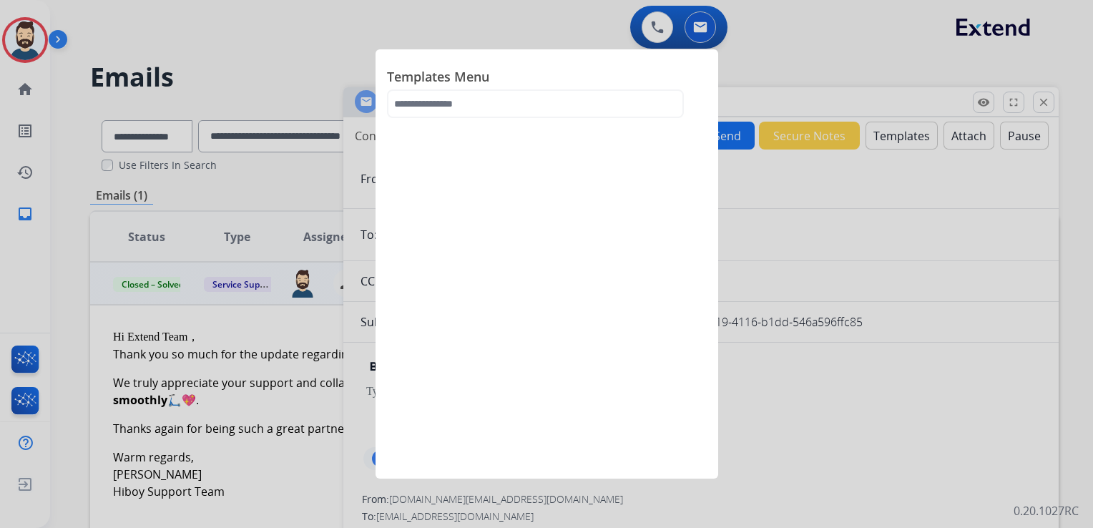
select select "**********"
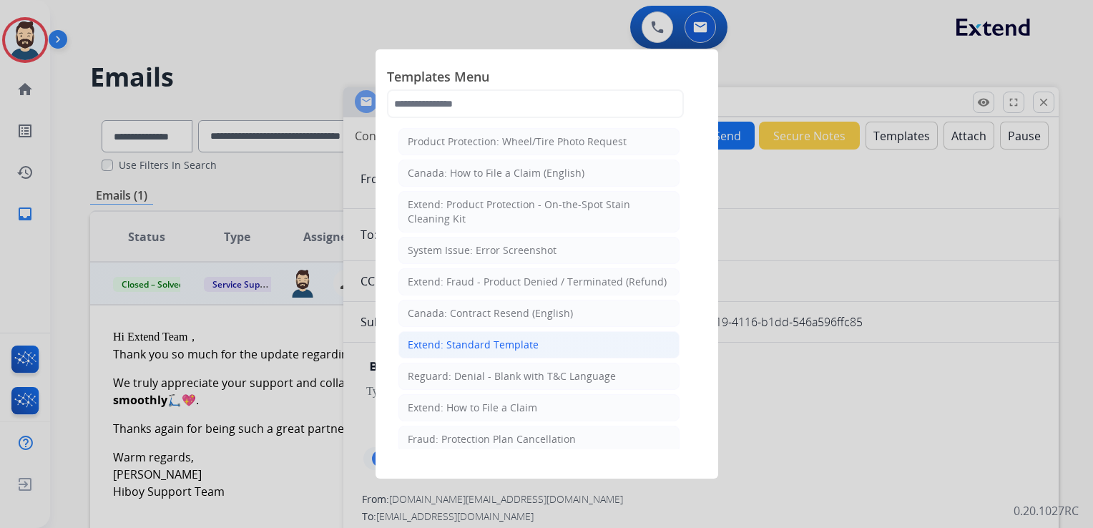
click at [462, 346] on div "Extend: Standard Template" at bounding box center [473, 345] width 131 height 14
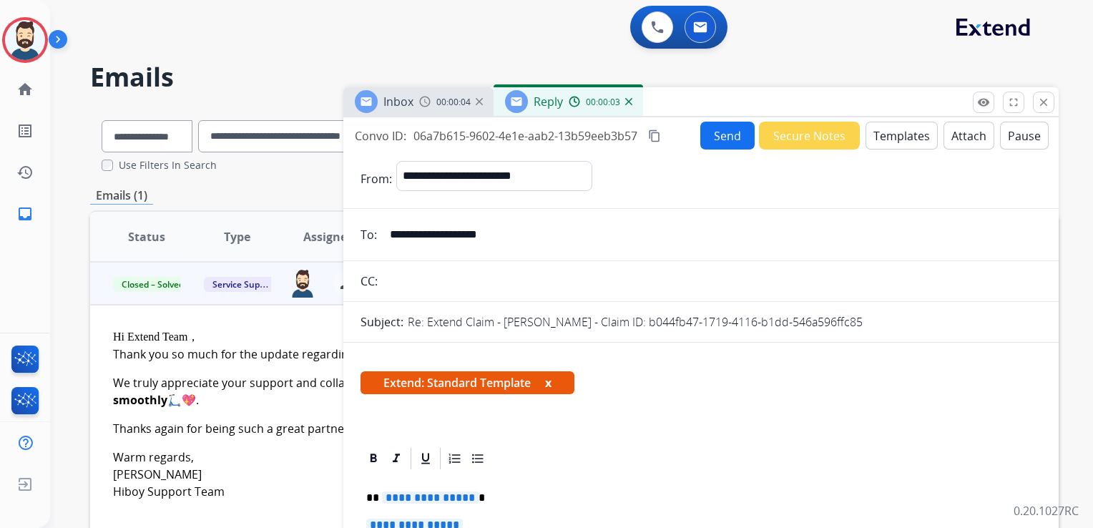
click at [961, 136] on button "Attach" at bounding box center [969, 136] width 51 height 28
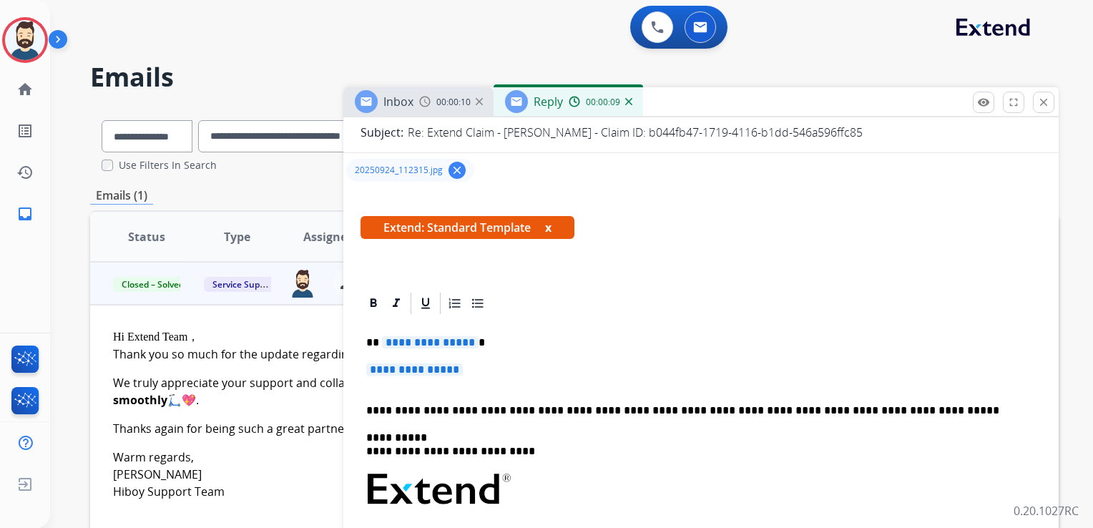
scroll to position [215, 0]
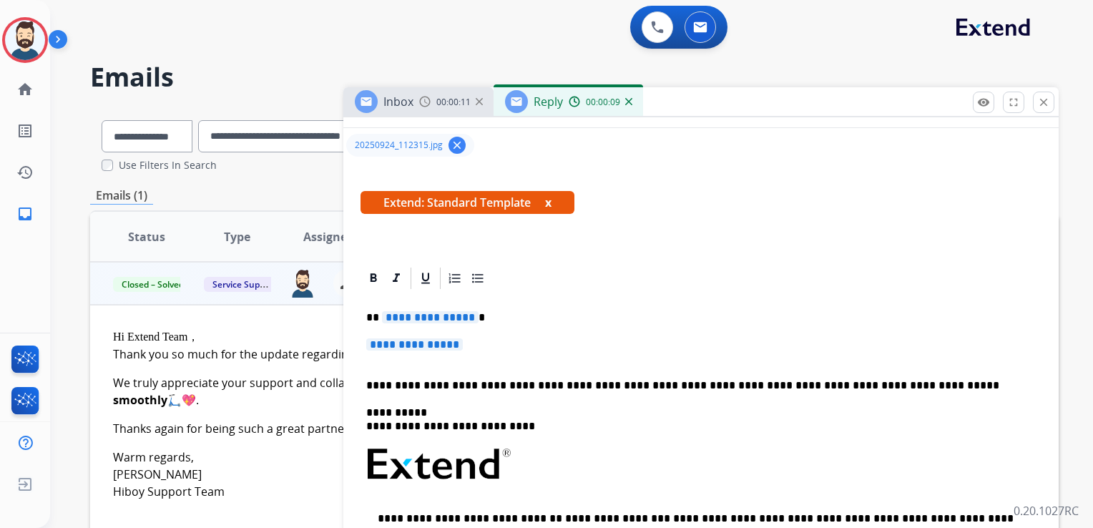
click at [495, 312] on p "**********" at bounding box center [695, 317] width 658 height 13
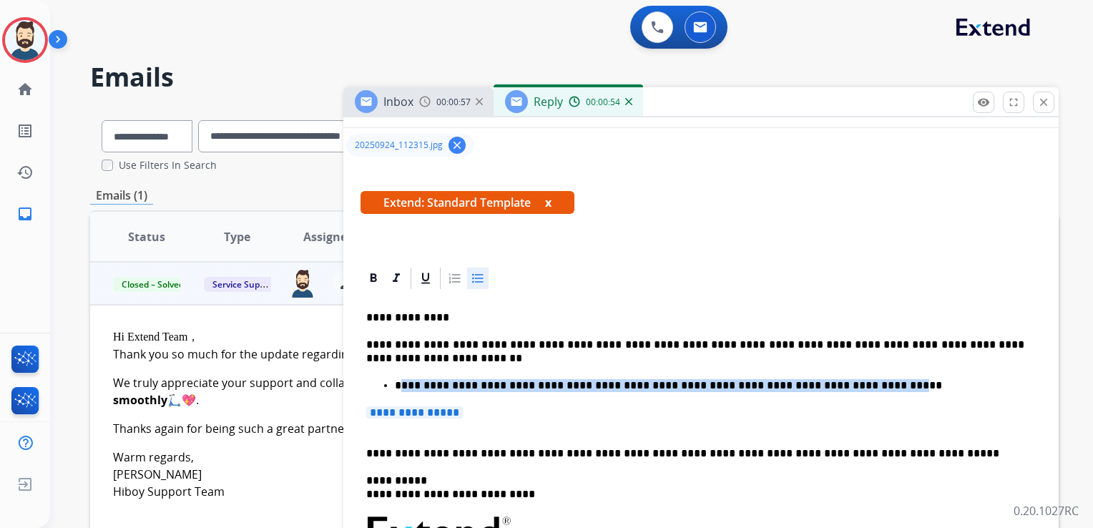
drag, startPoint x: 400, startPoint y: 385, endPoint x: 810, endPoint y: 391, distance: 410.1
click at [810, 391] on p "**********" at bounding box center [710, 385] width 630 height 13
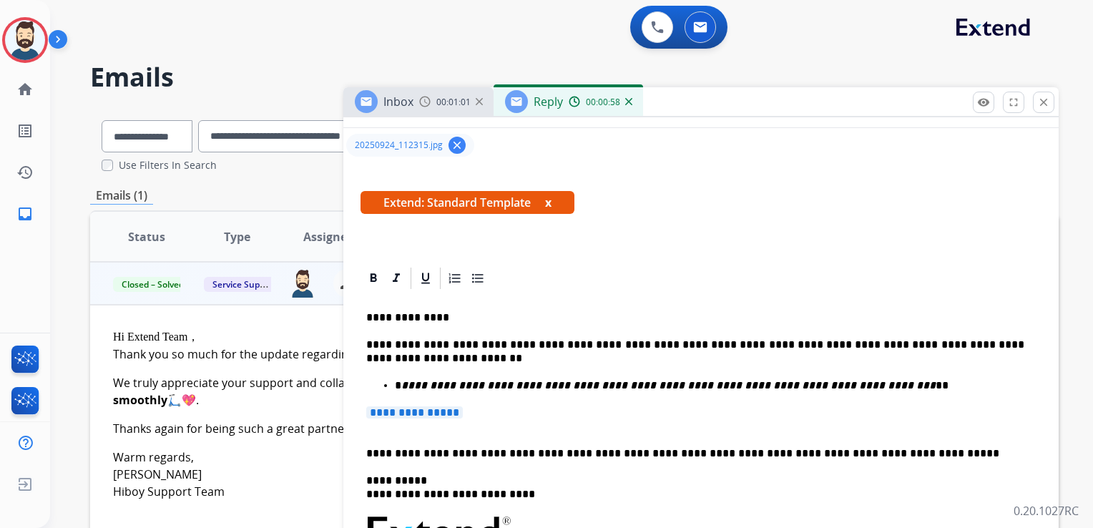
click at [495, 422] on p "**********" at bounding box center [701, 419] width 670 height 26
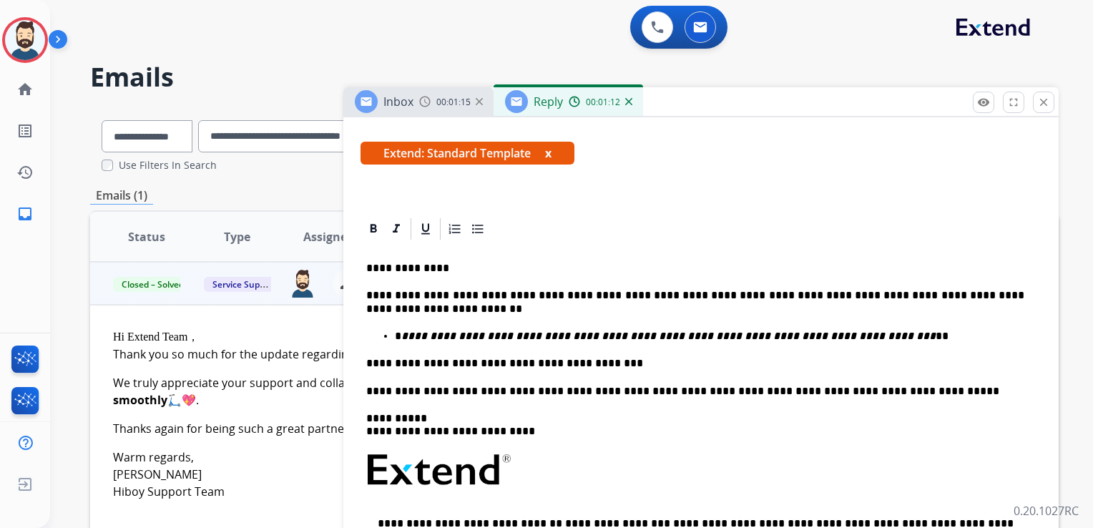
scroll to position [358, 0]
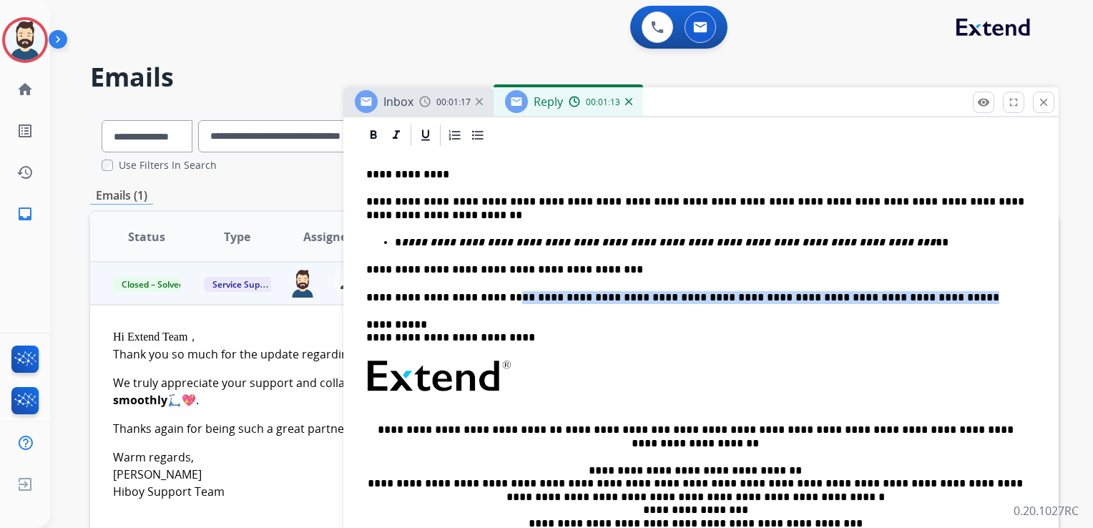
drag, startPoint x: 497, startPoint y: 296, endPoint x: 907, endPoint y: 283, distance: 410.3
click at [907, 283] on div "**********" at bounding box center [701, 382] width 681 height 469
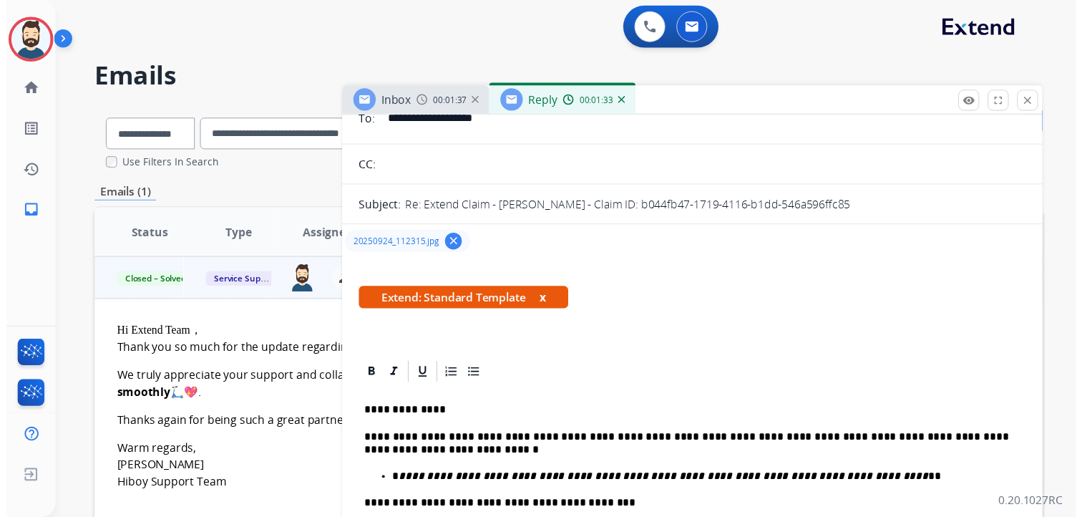
scroll to position [0, 0]
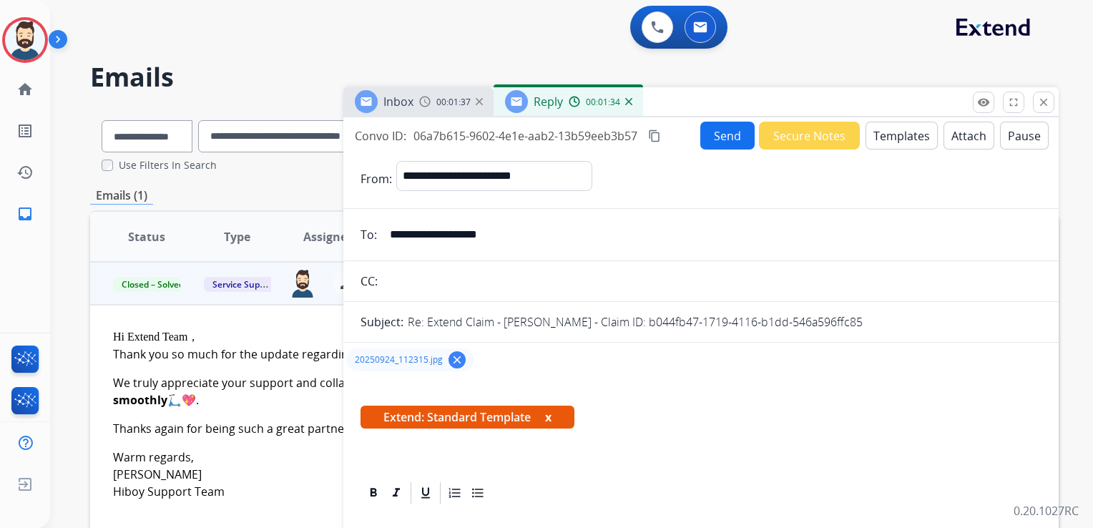
click at [734, 143] on button "Send" at bounding box center [728, 136] width 54 height 28
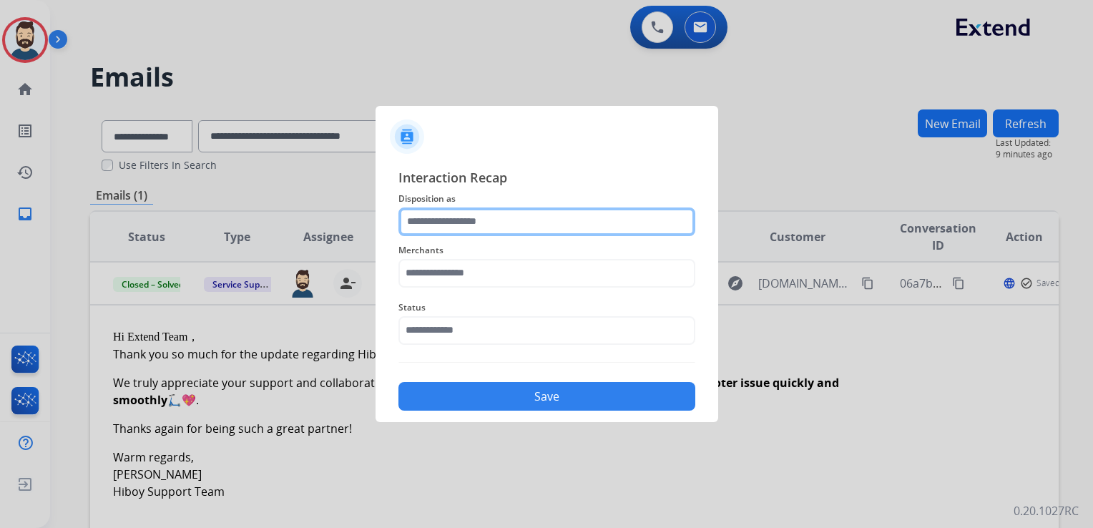
click at [489, 231] on input "text" at bounding box center [547, 222] width 297 height 29
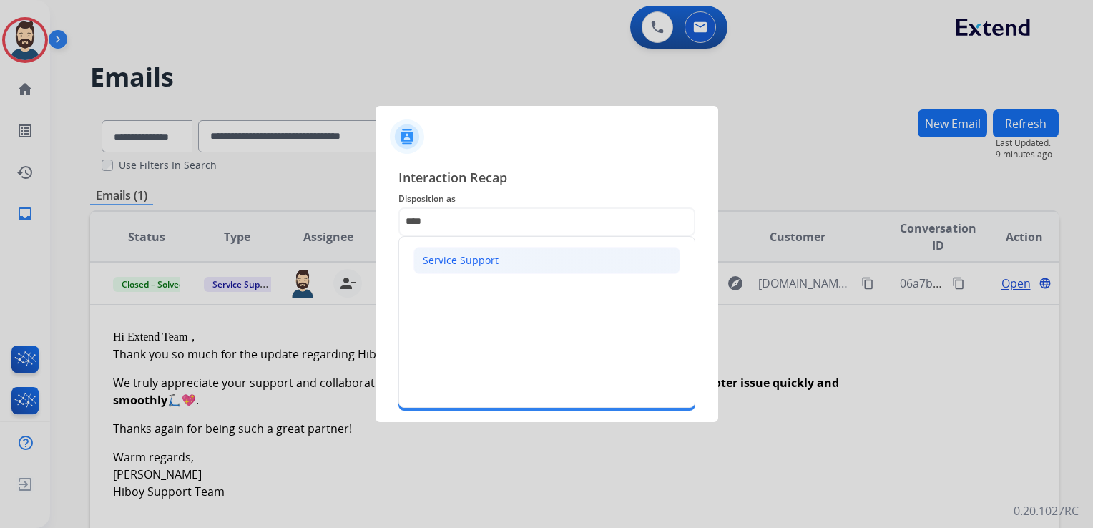
click at [464, 258] on div "Service Support" at bounding box center [461, 260] width 76 height 14
type input "**********"
click at [463, 271] on input "text" at bounding box center [547, 273] width 297 height 29
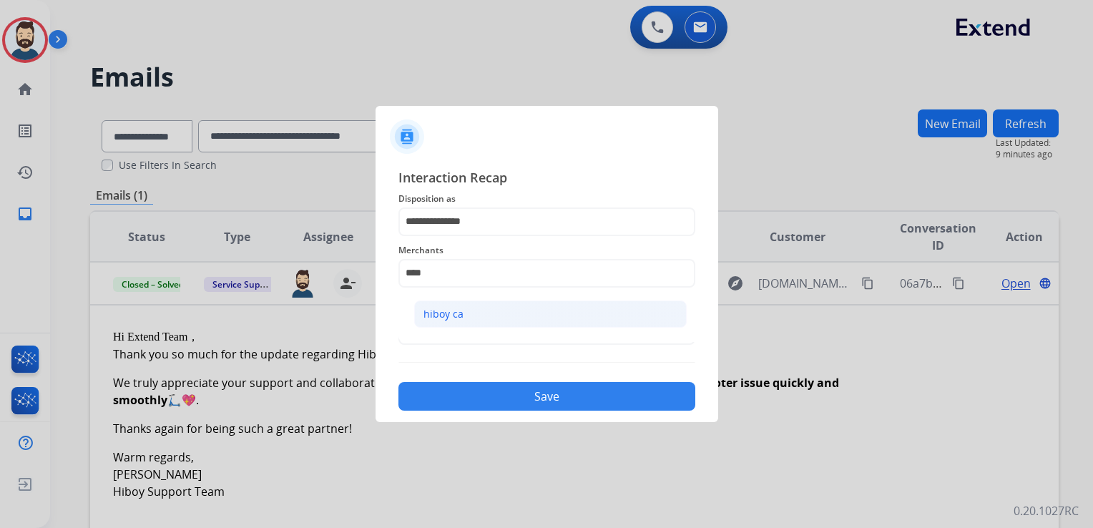
click at [437, 316] on div "hiboy ca" at bounding box center [444, 314] width 40 height 14
type input "********"
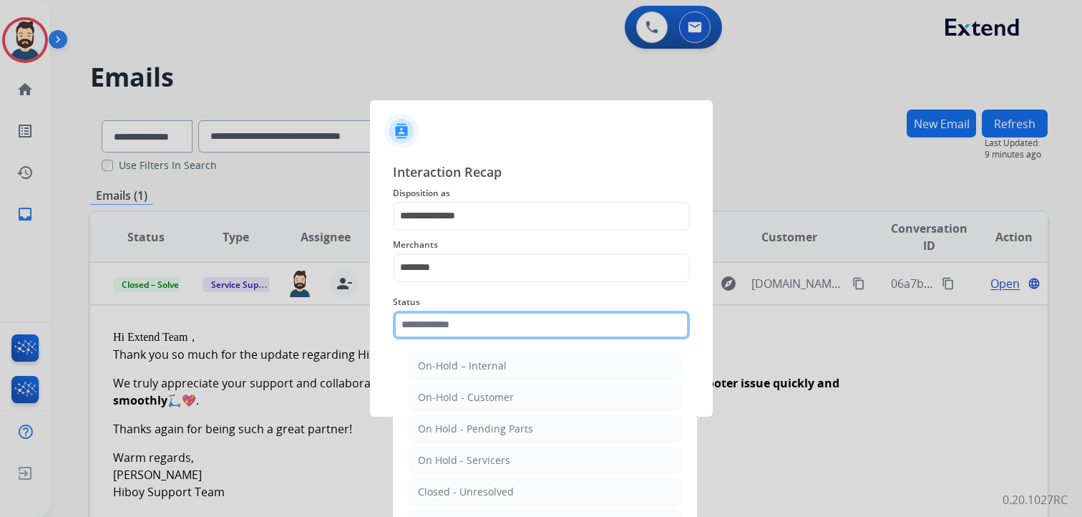
click at [439, 319] on input "text" at bounding box center [541, 325] width 297 height 29
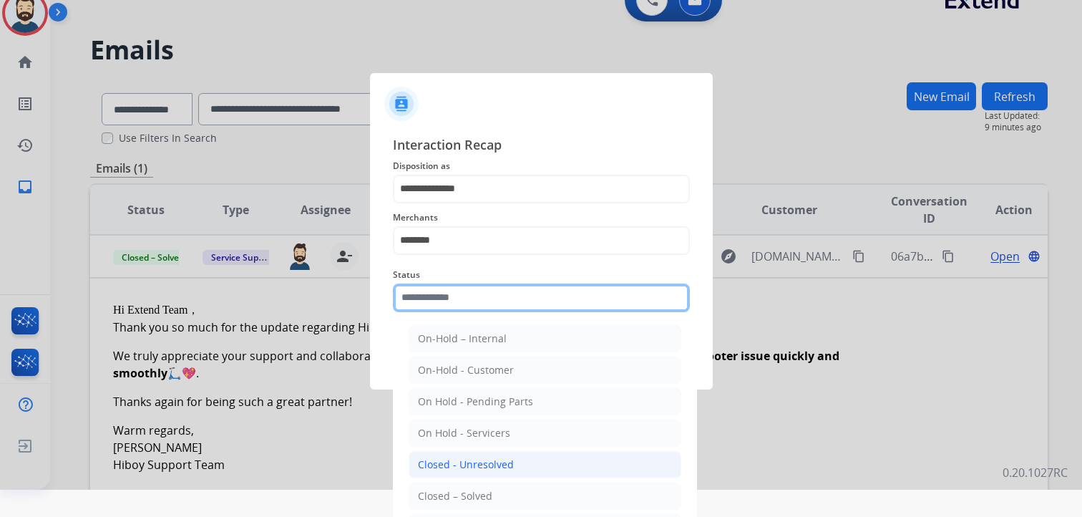
scroll to position [42, 0]
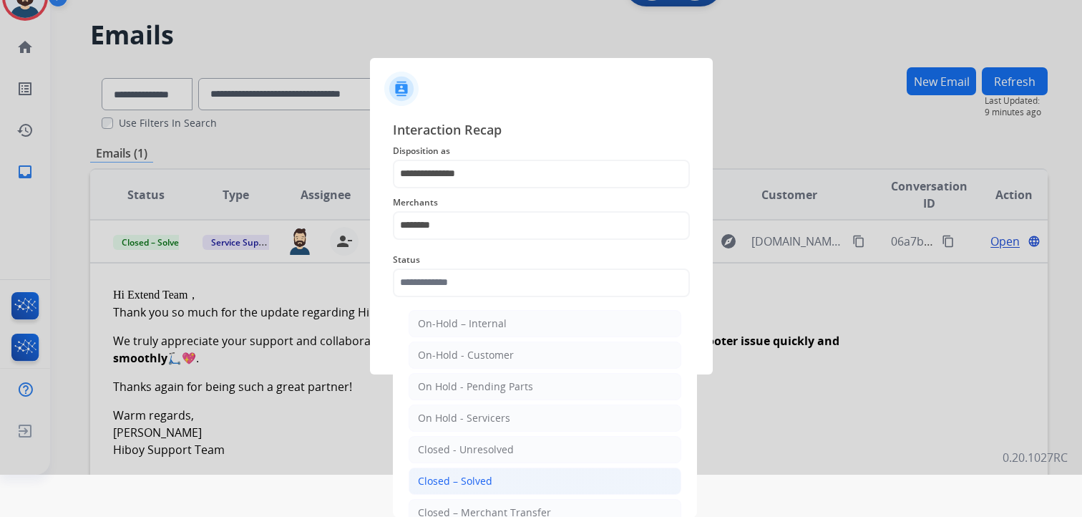
click at [481, 474] on div "Closed – Solved" at bounding box center [455, 481] width 74 height 14
type input "**********"
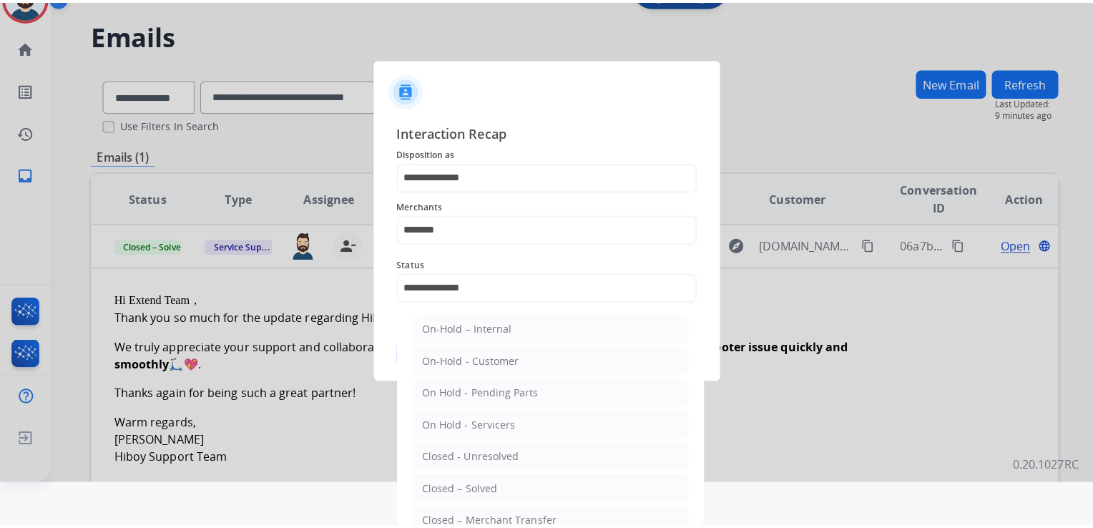
scroll to position [0, 0]
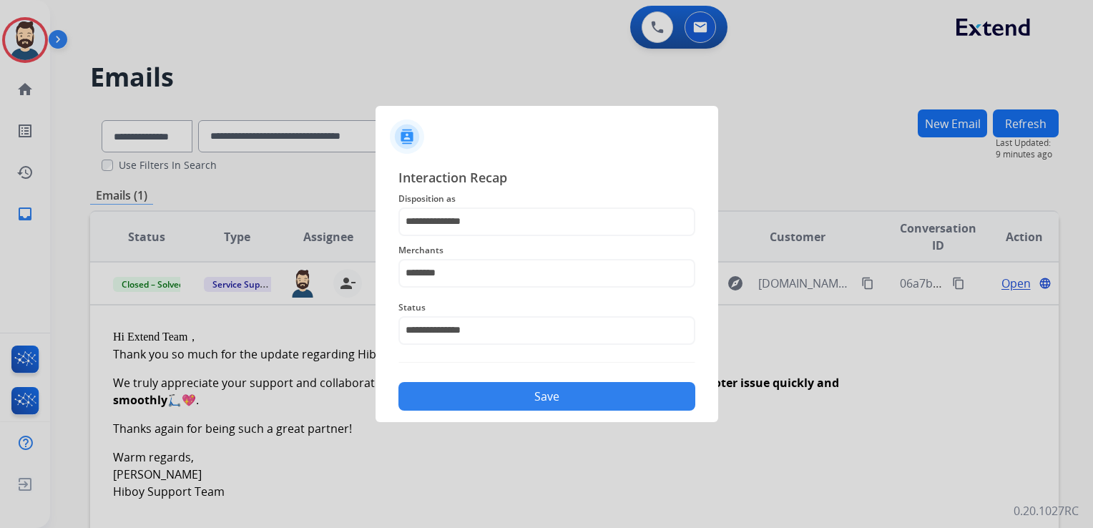
click at [548, 396] on button "Save" at bounding box center [547, 396] width 297 height 29
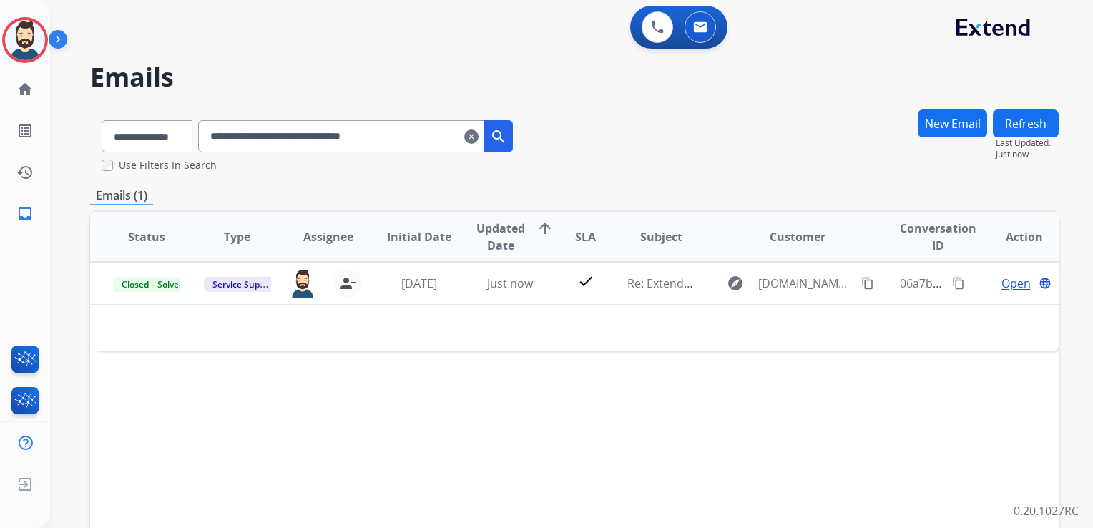
click at [479, 135] on mat-icon "clear" at bounding box center [471, 136] width 14 height 17
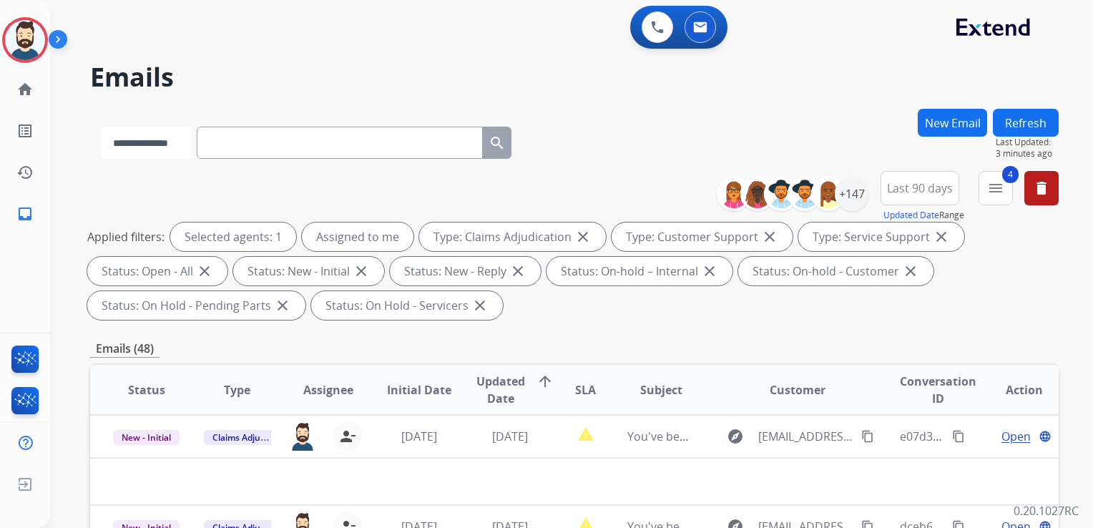
drag, startPoint x: 193, startPoint y: 150, endPoint x: 193, endPoint y: 160, distance: 9.3
click at [191, 150] on select "**********" at bounding box center [146, 143] width 89 height 32
select select "*******"
click at [102, 127] on select "**********" at bounding box center [146, 143] width 89 height 32
click at [256, 147] on input "text" at bounding box center [341, 143] width 286 height 32
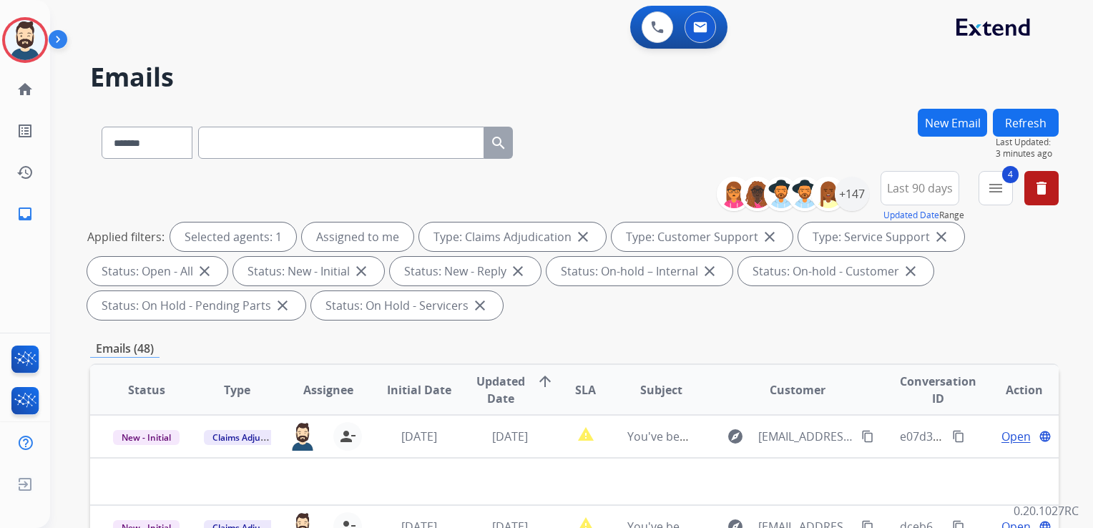
paste input "**********"
type input "**********"
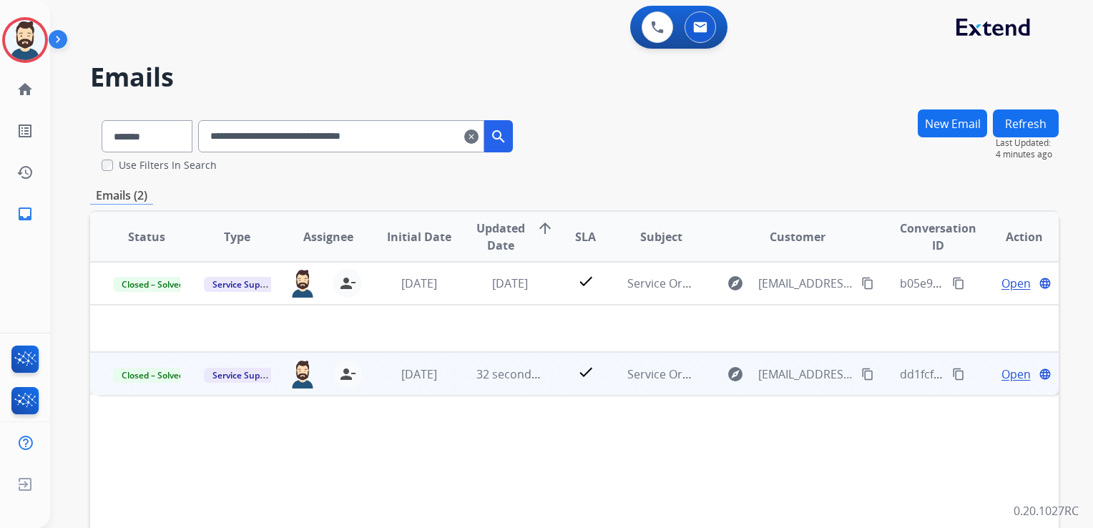
click at [493, 384] on td "32 seconds ago" at bounding box center [499, 373] width 91 height 43
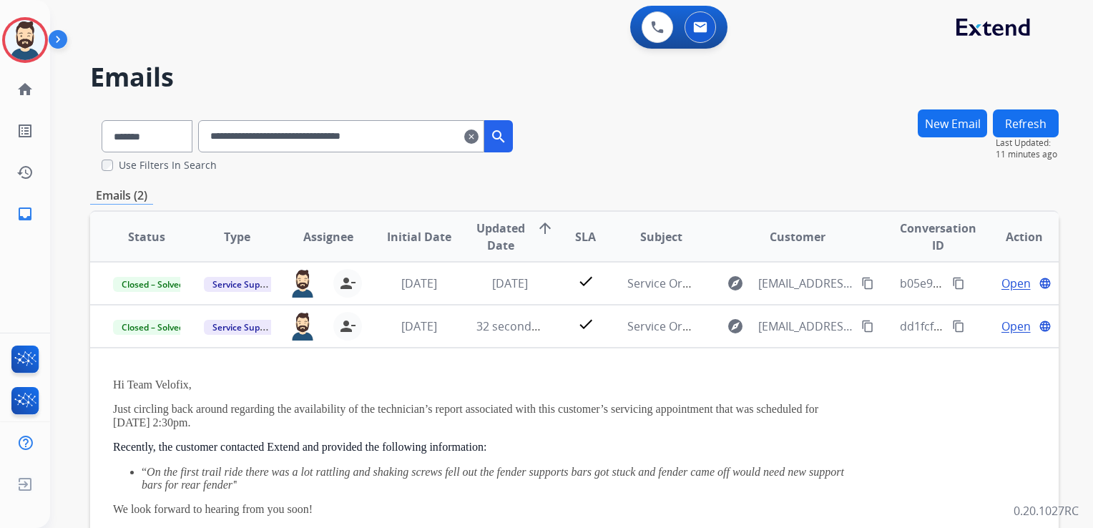
drag, startPoint x: 493, startPoint y: 135, endPoint x: 414, endPoint y: 74, distance: 99.5
click at [479, 133] on mat-icon "clear" at bounding box center [471, 136] width 14 height 17
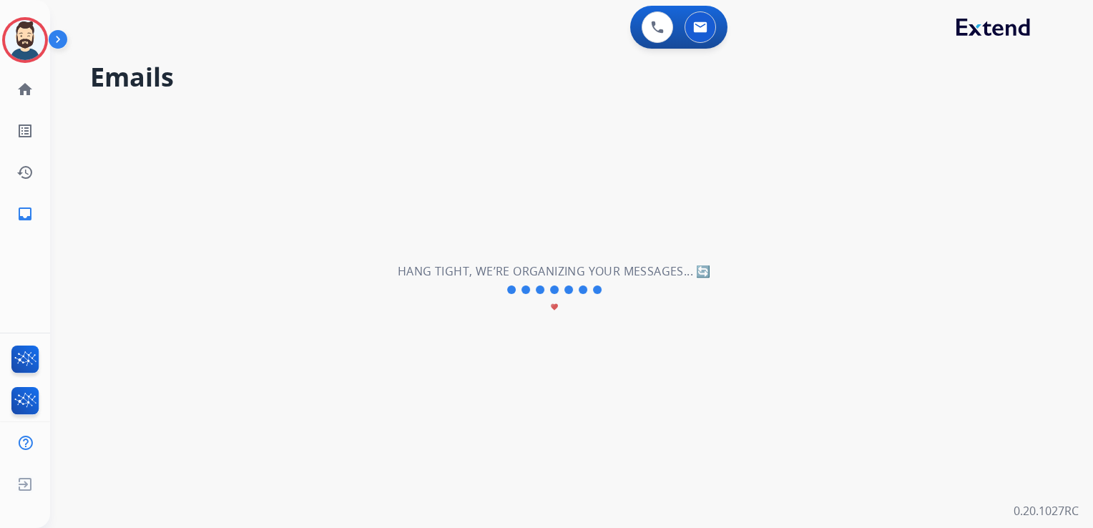
select select "**********"
